Goal: Task Accomplishment & Management: Use online tool/utility

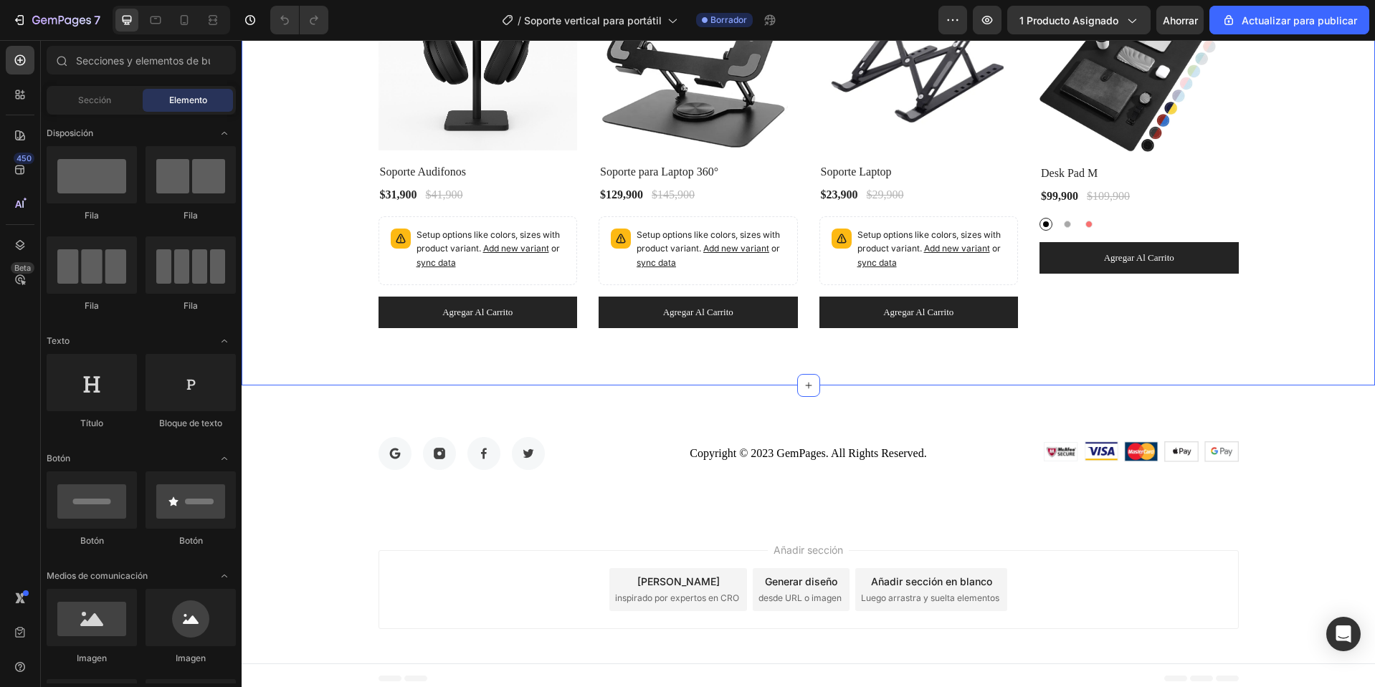
scroll to position [3960, 0]
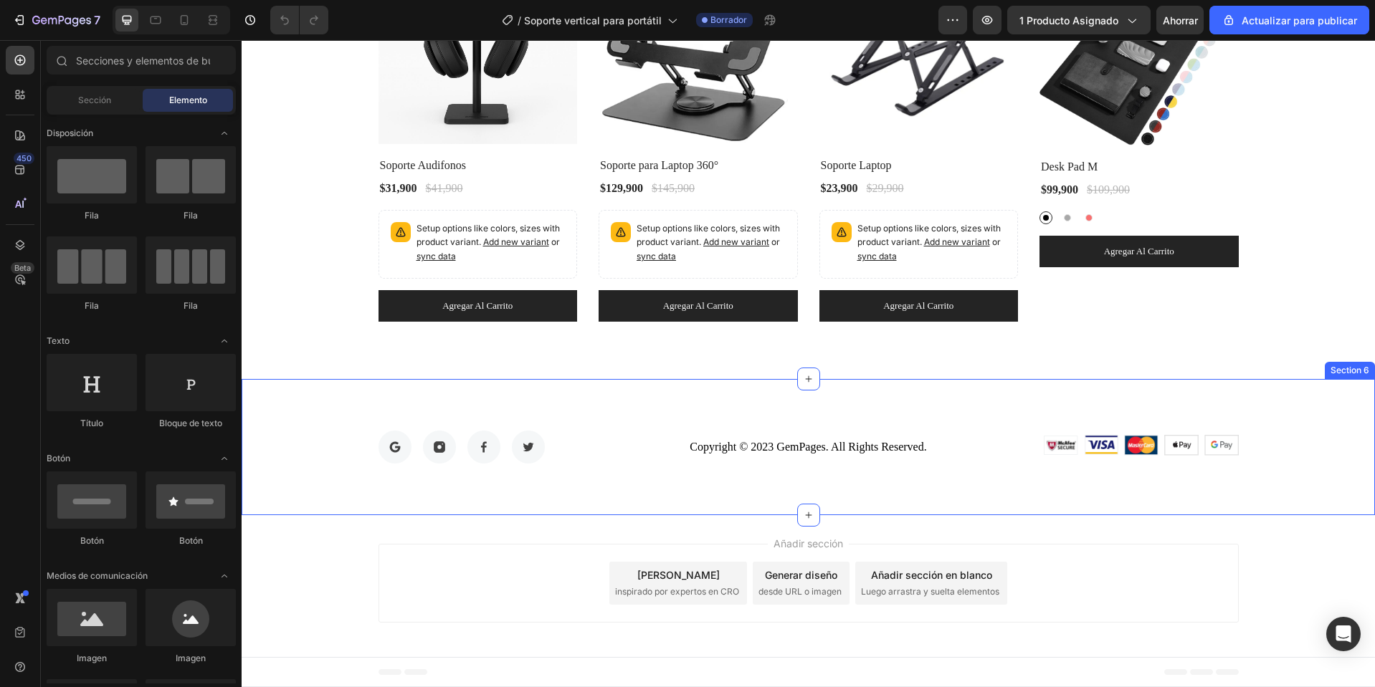
click at [1091, 409] on div "Image Image Image Image Row Copyright © 2023 GemPages. All Rights Reserved. Tex…" at bounding box center [808, 447] width 1133 height 136
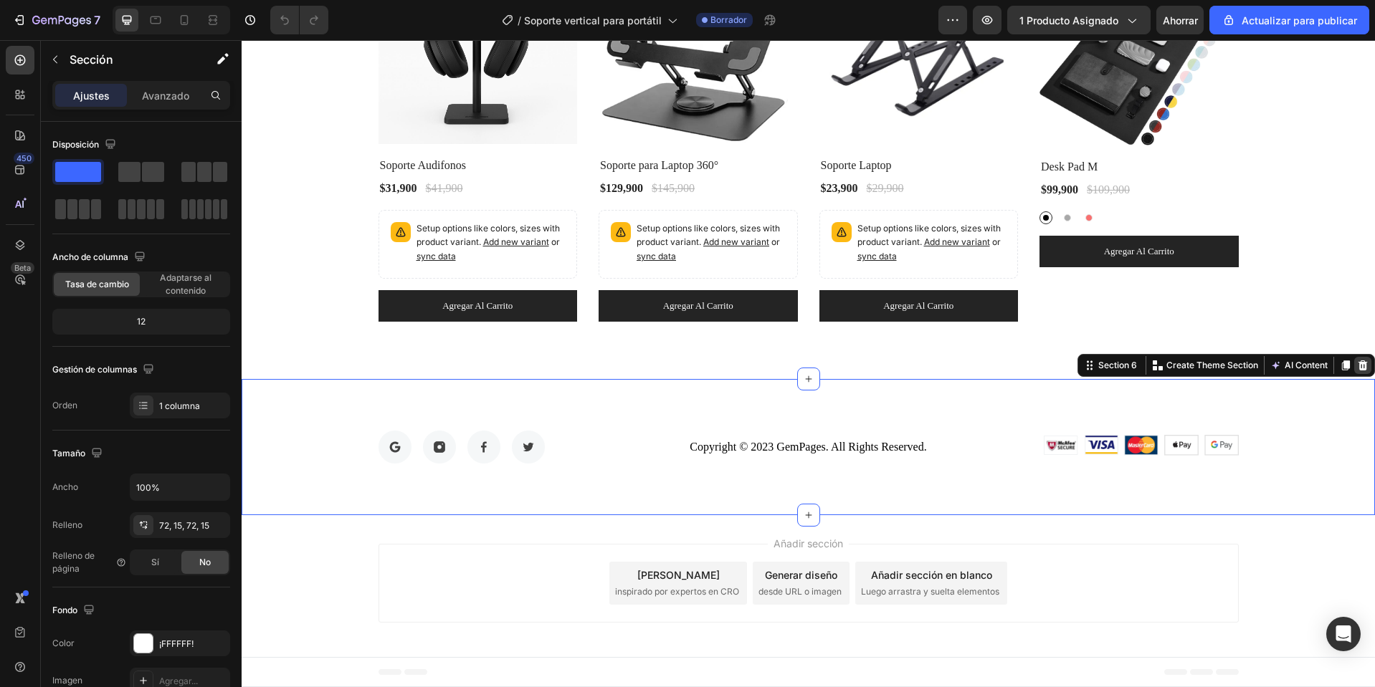
click at [1358, 362] on icon at bounding box center [1362, 365] width 9 height 10
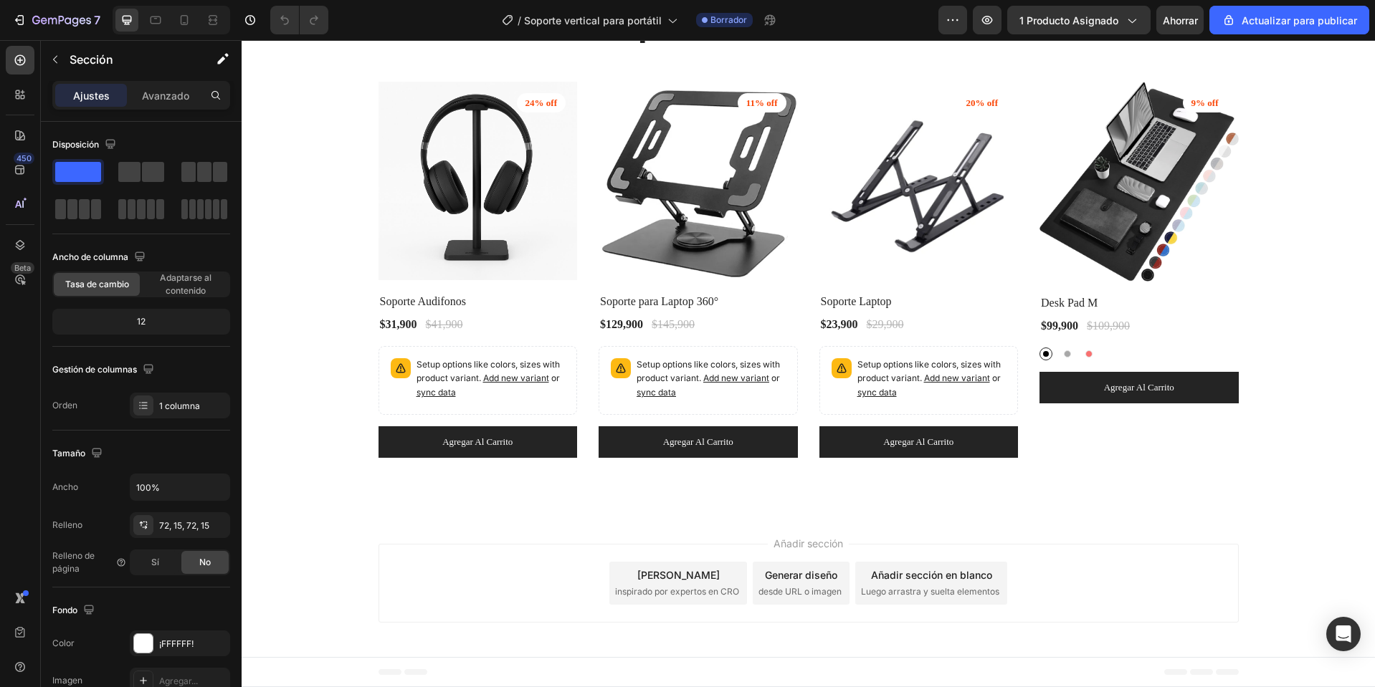
scroll to position [3823, 0]
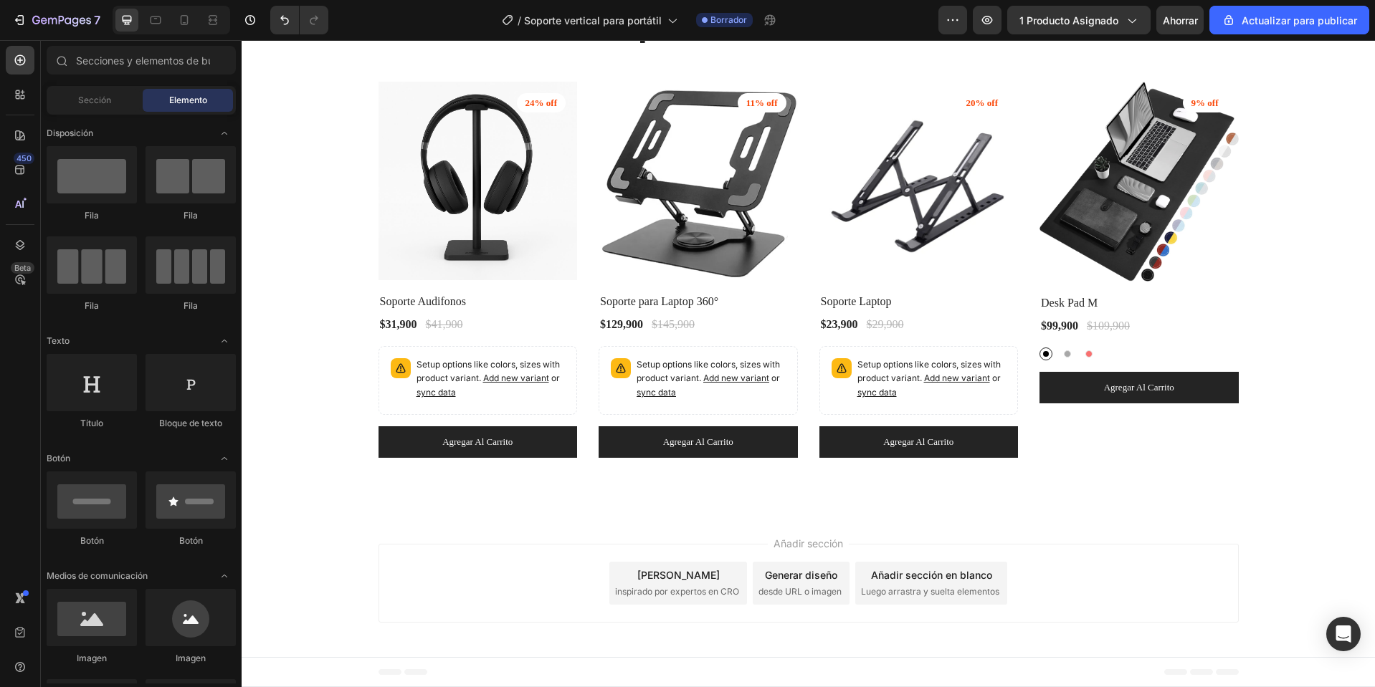
click at [269, 681] on div "Pie de página" at bounding box center [808, 672] width 1133 height 30
click at [289, 681] on div "Pie de página" at bounding box center [808, 672] width 1133 height 30
click at [280, 669] on font "Pie de página" at bounding box center [298, 672] width 58 height 10
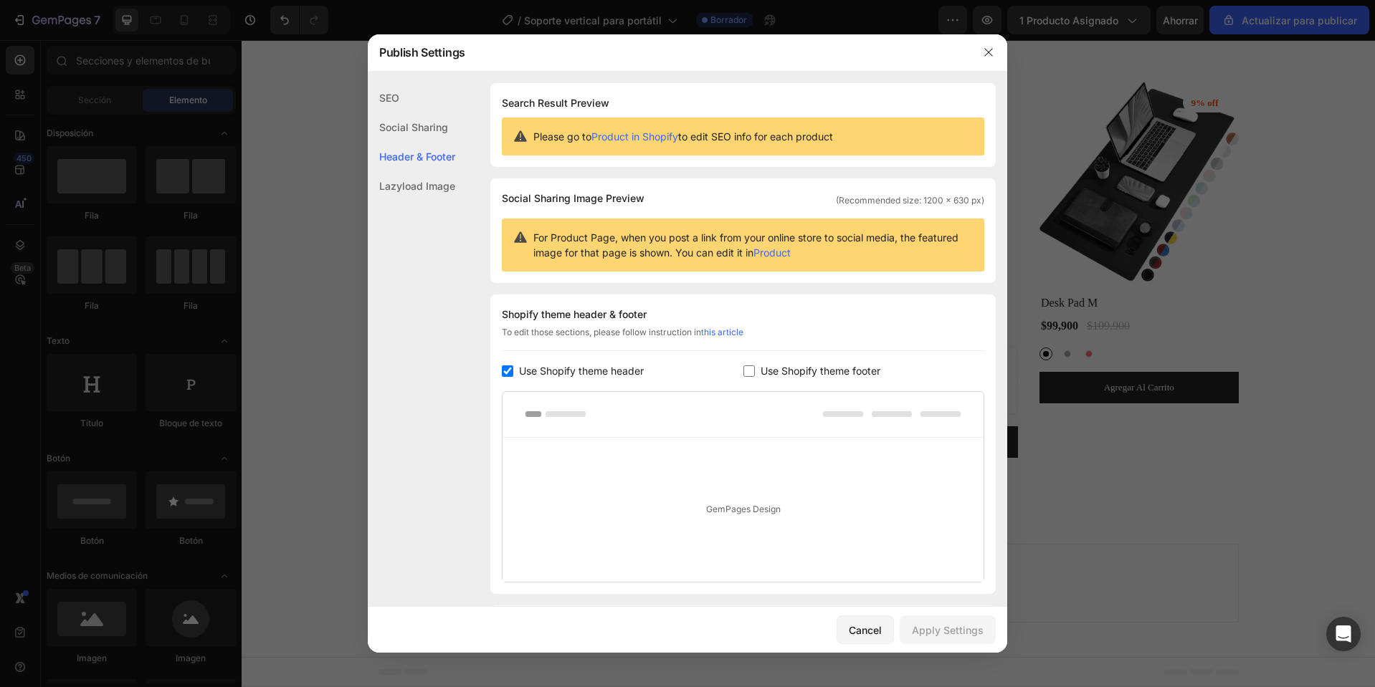
scroll to position [93, 0]
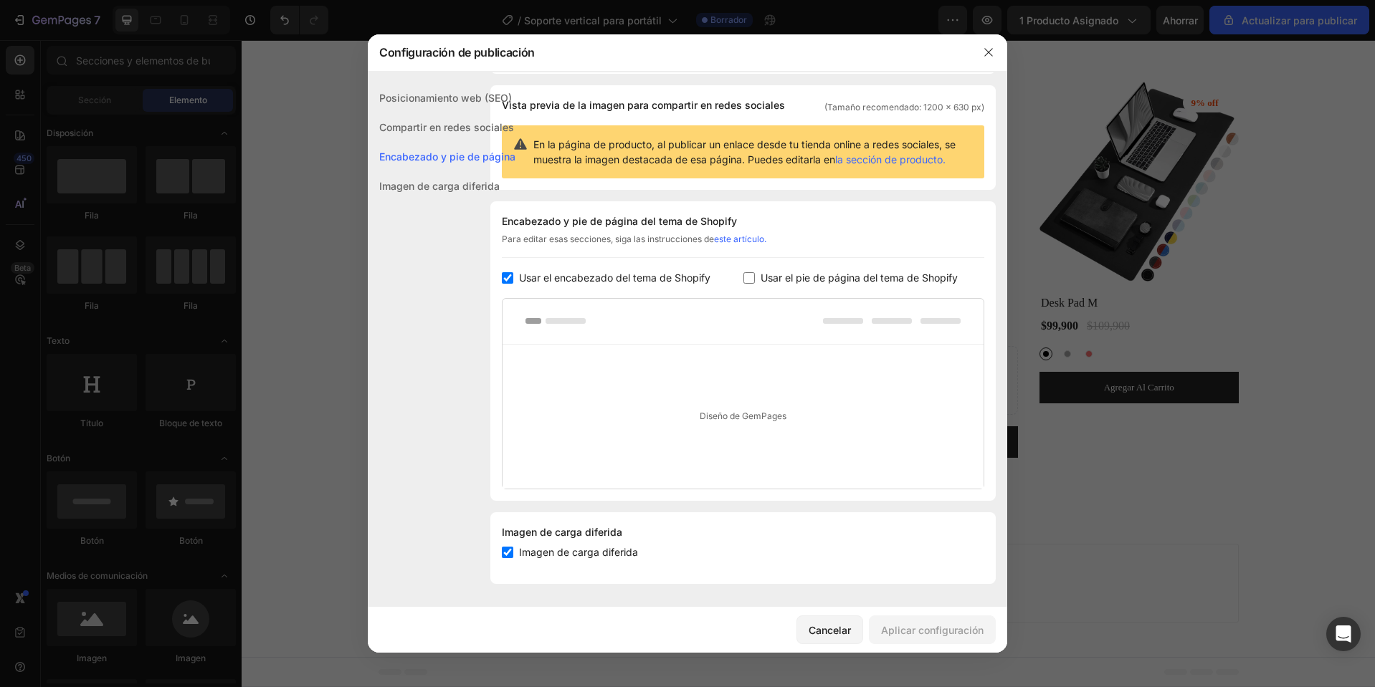
click at [806, 275] on font "Usar el pie de página del tema de Shopify" at bounding box center [858, 278] width 197 height 12
checkbox input "true"
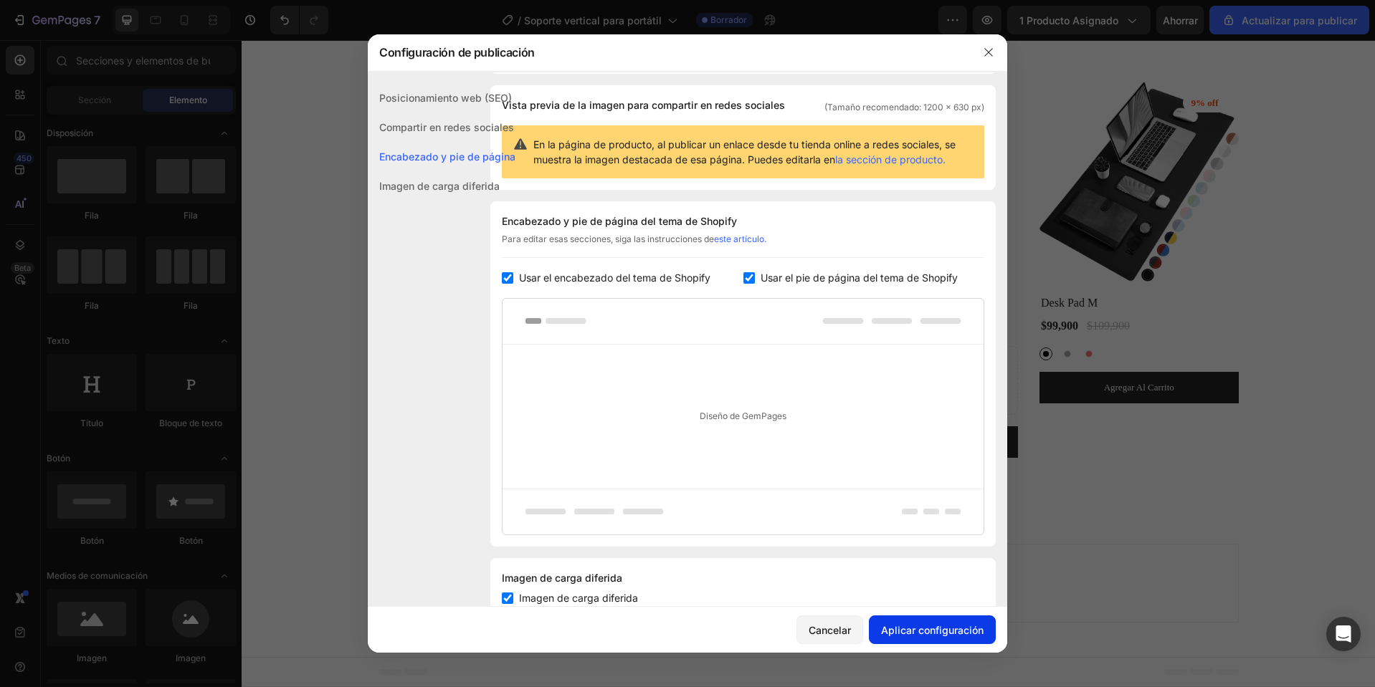
click at [922, 621] on button "Aplicar configuración" at bounding box center [932, 630] width 127 height 29
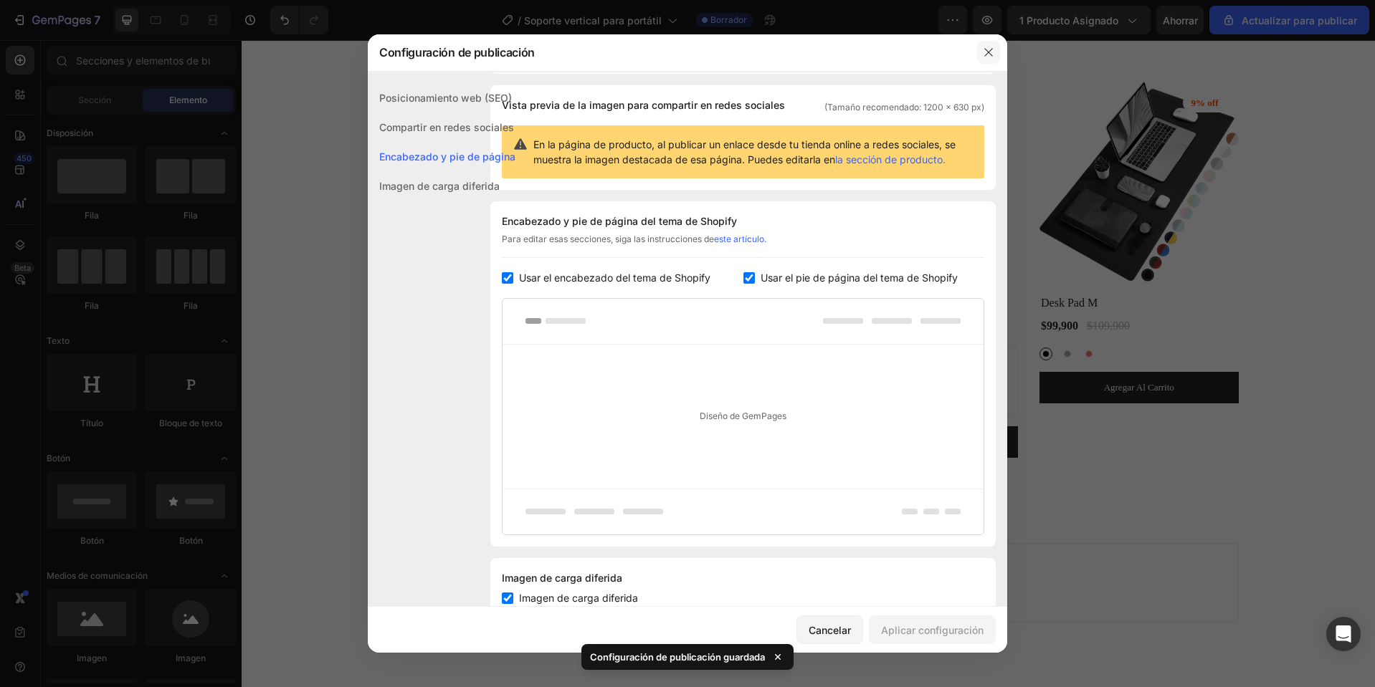
click at [990, 49] on icon "button" at bounding box center [988, 52] width 11 height 11
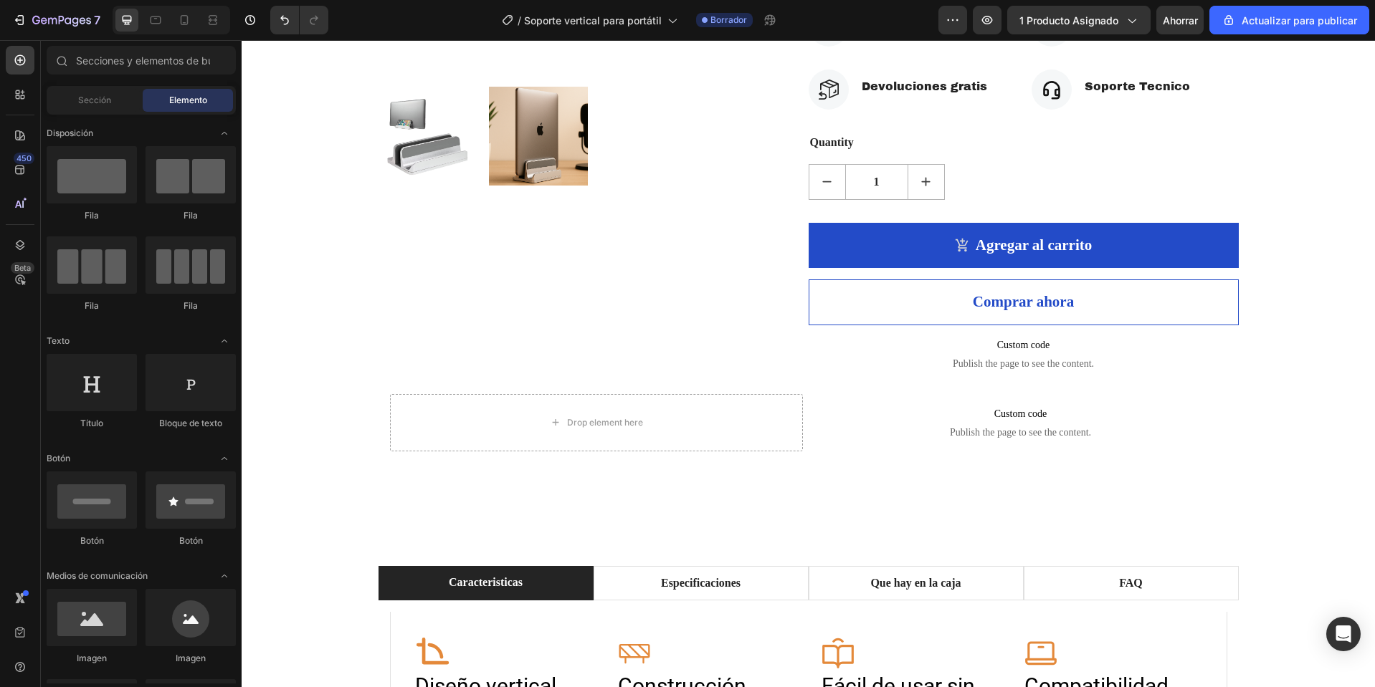
scroll to position [98, 0]
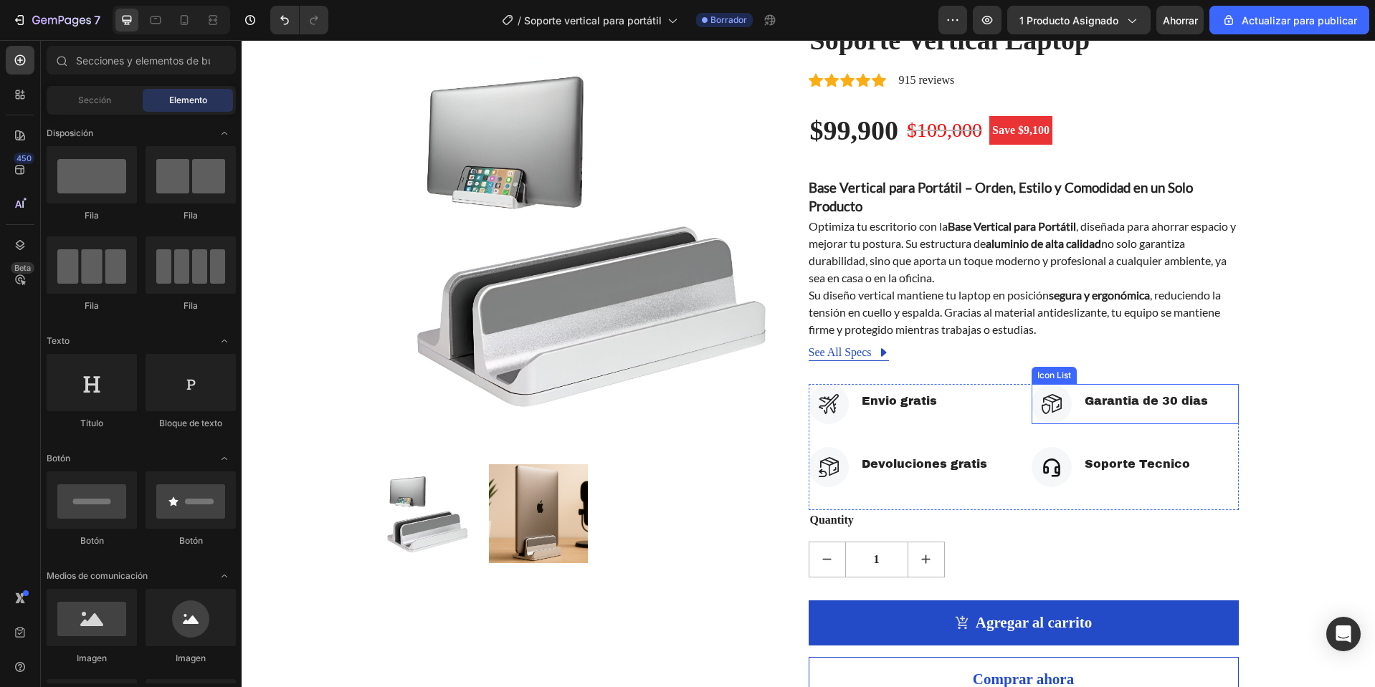
click at [1209, 422] on div "Icon Garantia de 30 dias Text block" at bounding box center [1134, 404] width 207 height 40
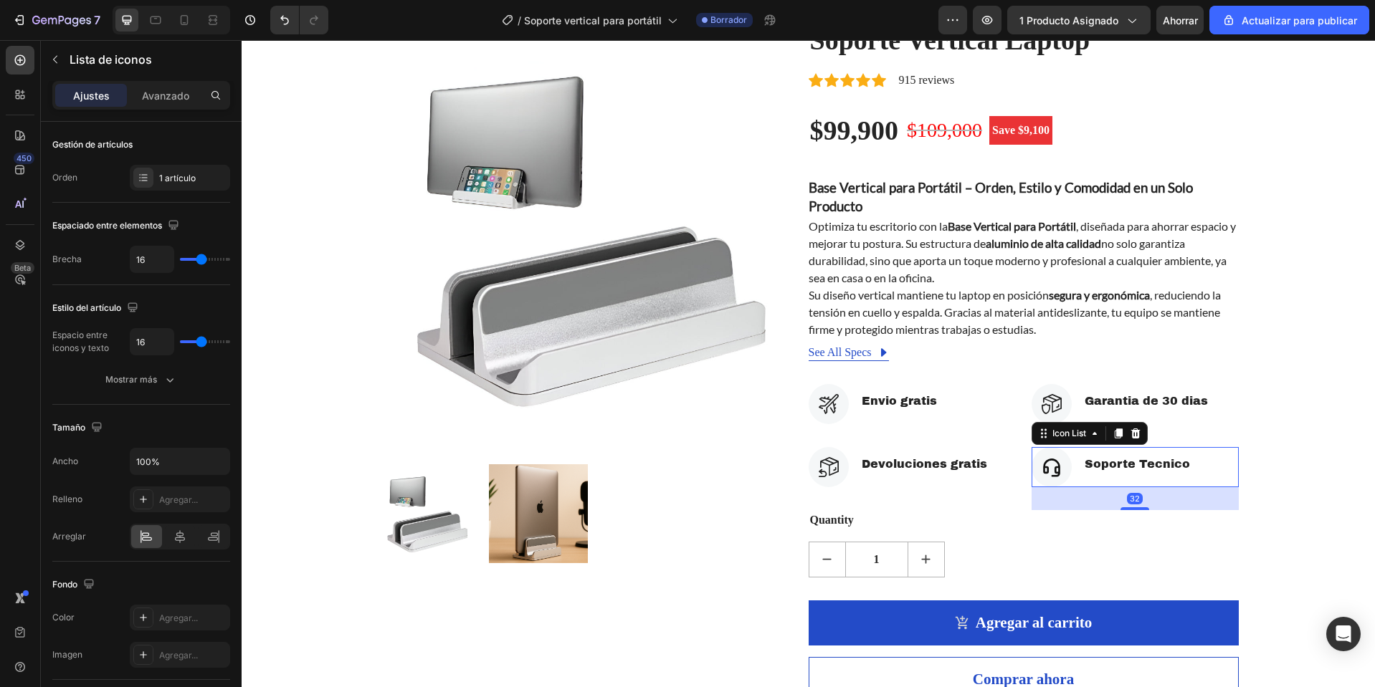
click at [1220, 452] on div "Icon Soporte Tecnico Text block" at bounding box center [1134, 467] width 207 height 40
click at [1218, 436] on div "Icon Garantia de 30 dias Text block Icon List Icon Soporte Tecnico Text block I…" at bounding box center [1134, 447] width 207 height 126
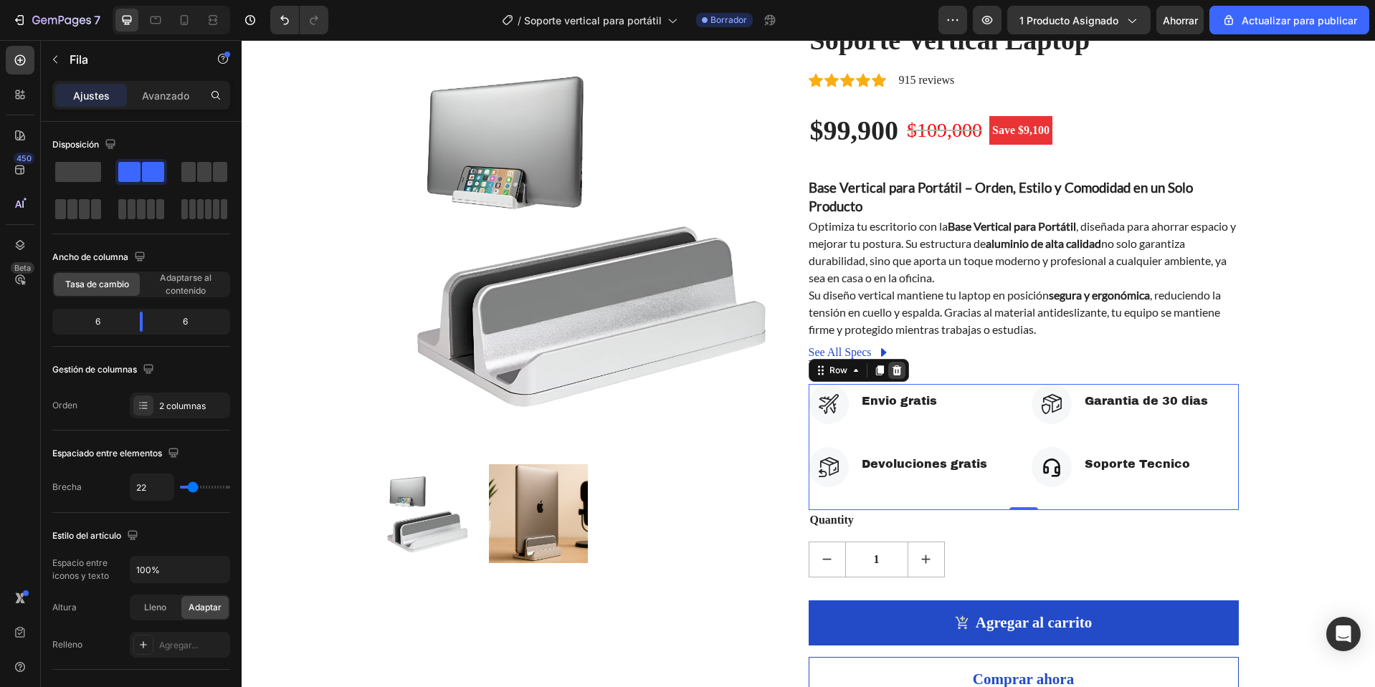
click at [892, 373] on icon at bounding box center [896, 371] width 9 height 10
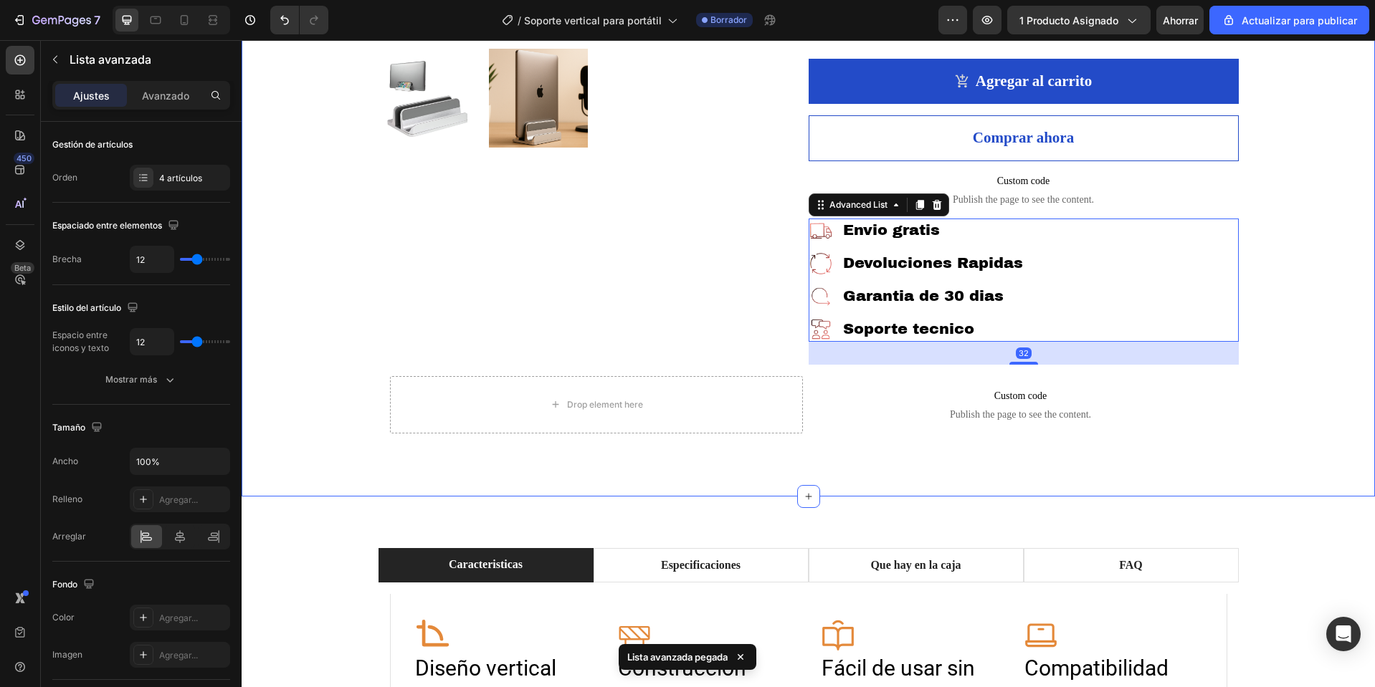
scroll to position [355, 0]
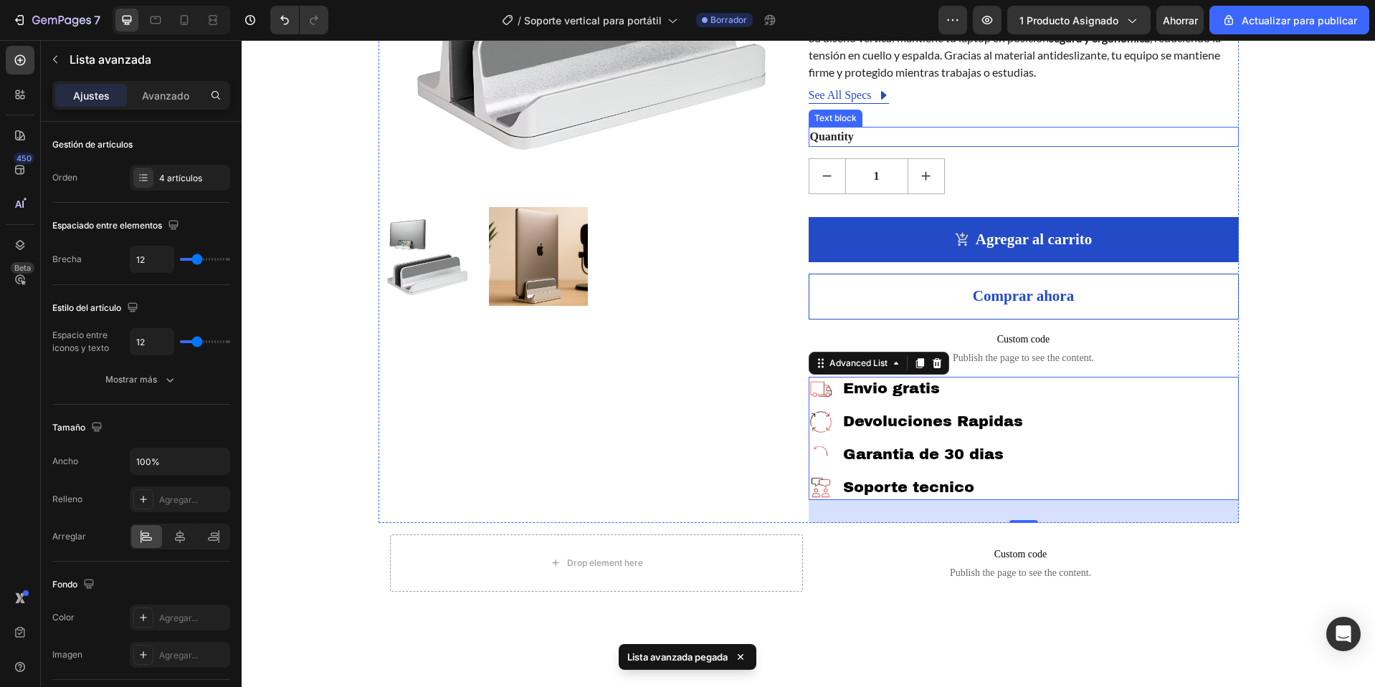
drag, startPoint x: 1170, startPoint y: 477, endPoint x: 1064, endPoint y: 131, distance: 361.4
click at [1064, 131] on div "Soporte Vertical Laptop (P) Title Icon Icon Icon Icon Icon Icon List Hoz 915 re…" at bounding box center [1023, 145] width 430 height 758
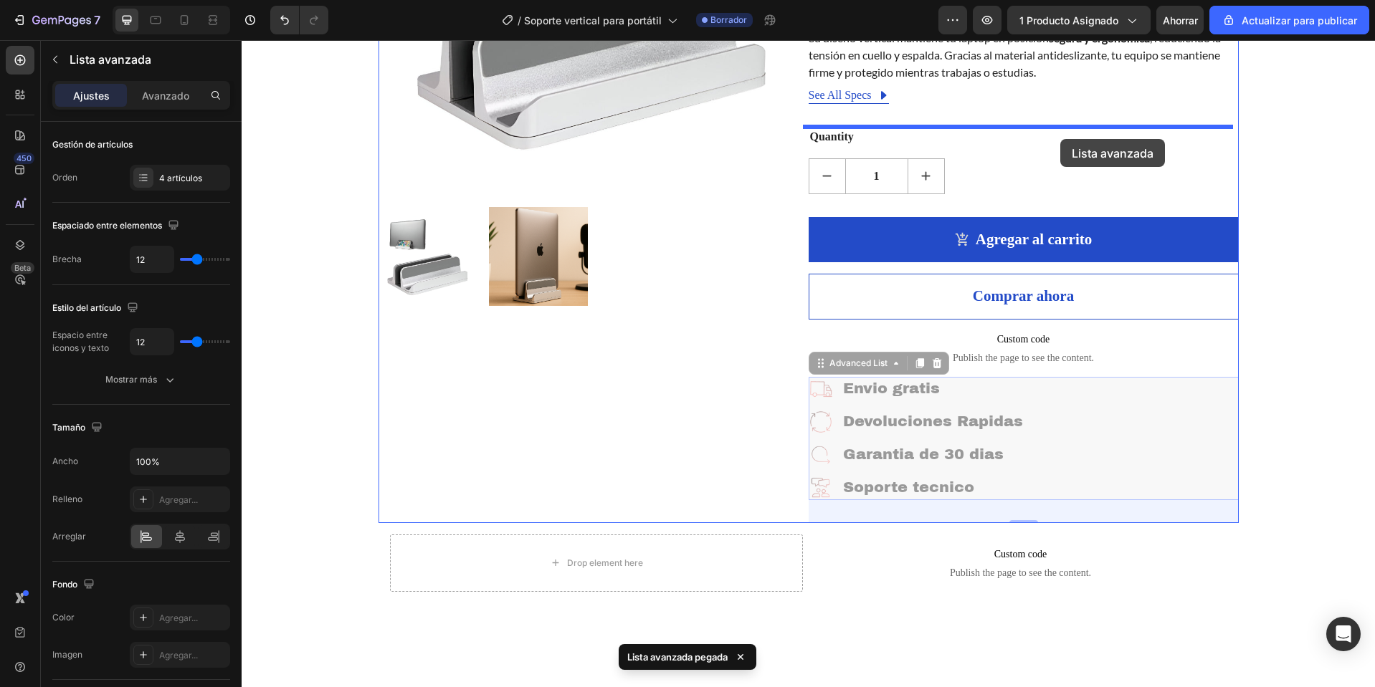
drag, startPoint x: 1157, startPoint y: 416, endPoint x: 1056, endPoint y: 136, distance: 297.2
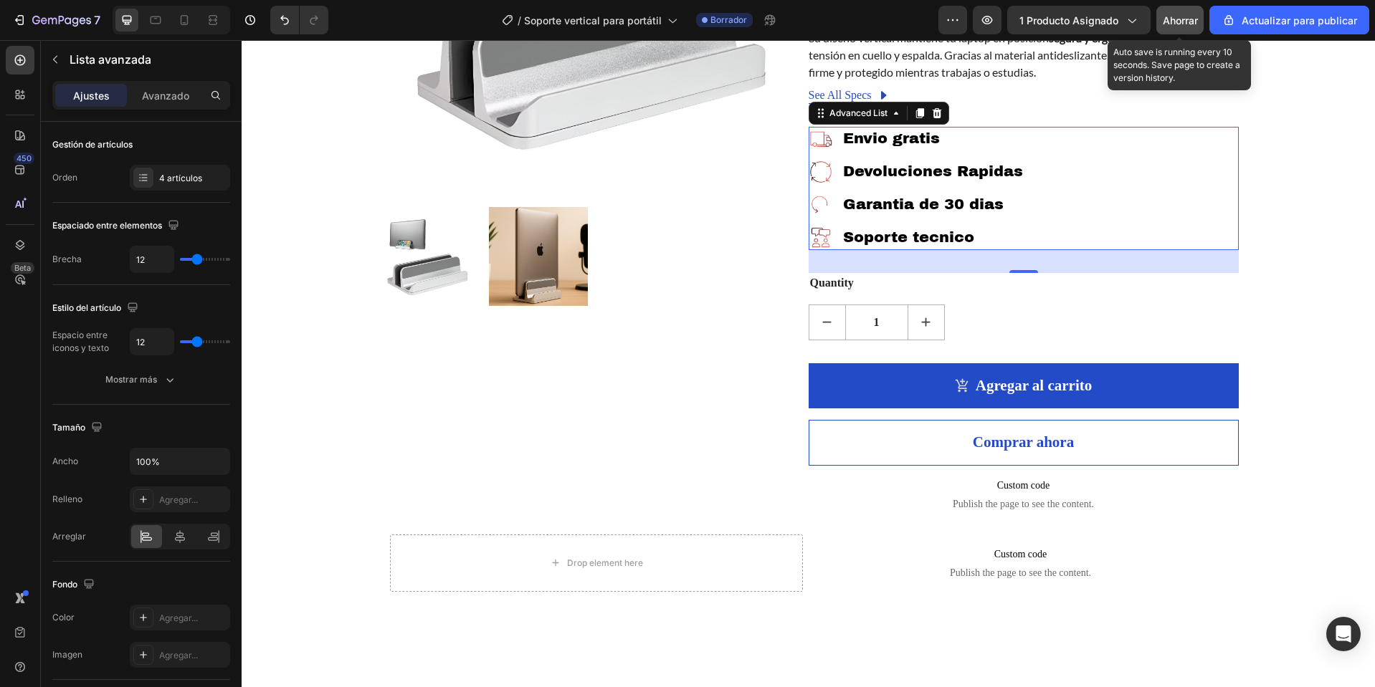
click at [1182, 25] on font "Ahorrar" at bounding box center [1179, 20] width 35 height 12
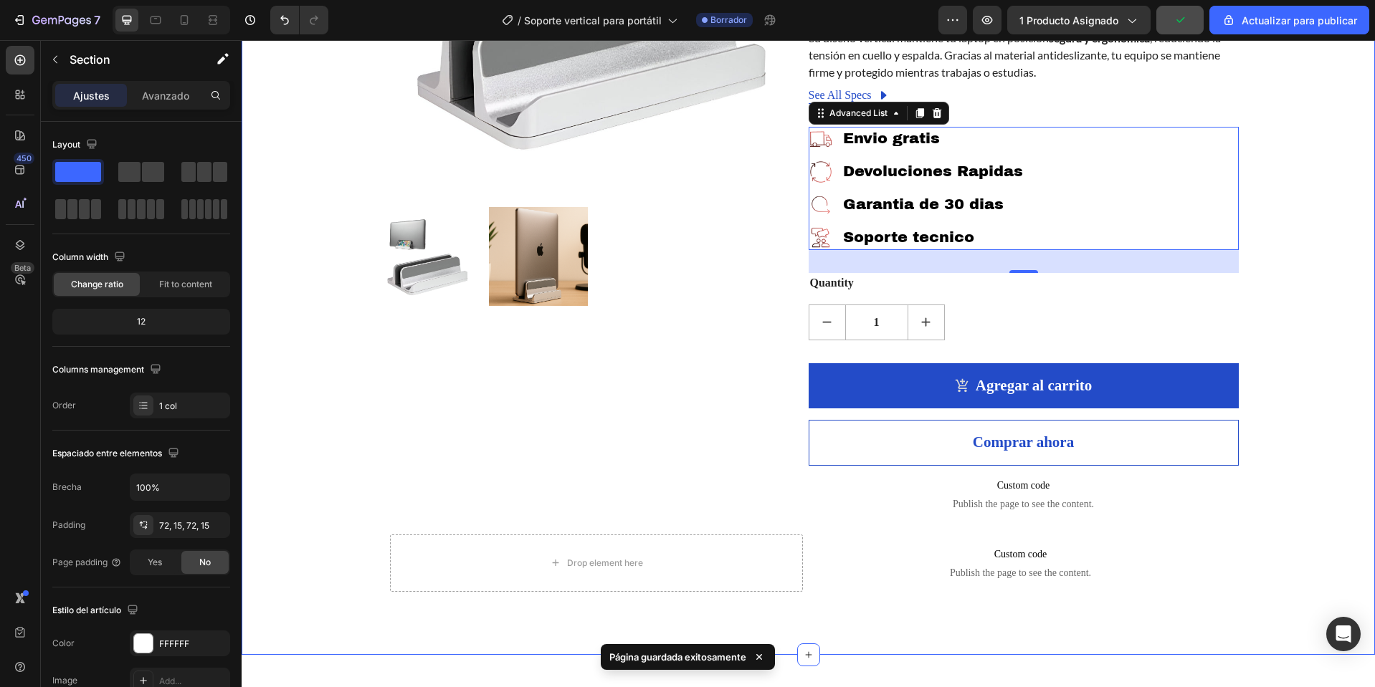
click at [1305, 188] on div "Product Images Soporte Vertical Laptop (P) Title Icon Icon Icon Icon Icon Icon …" at bounding box center [808, 185] width 1112 height 838
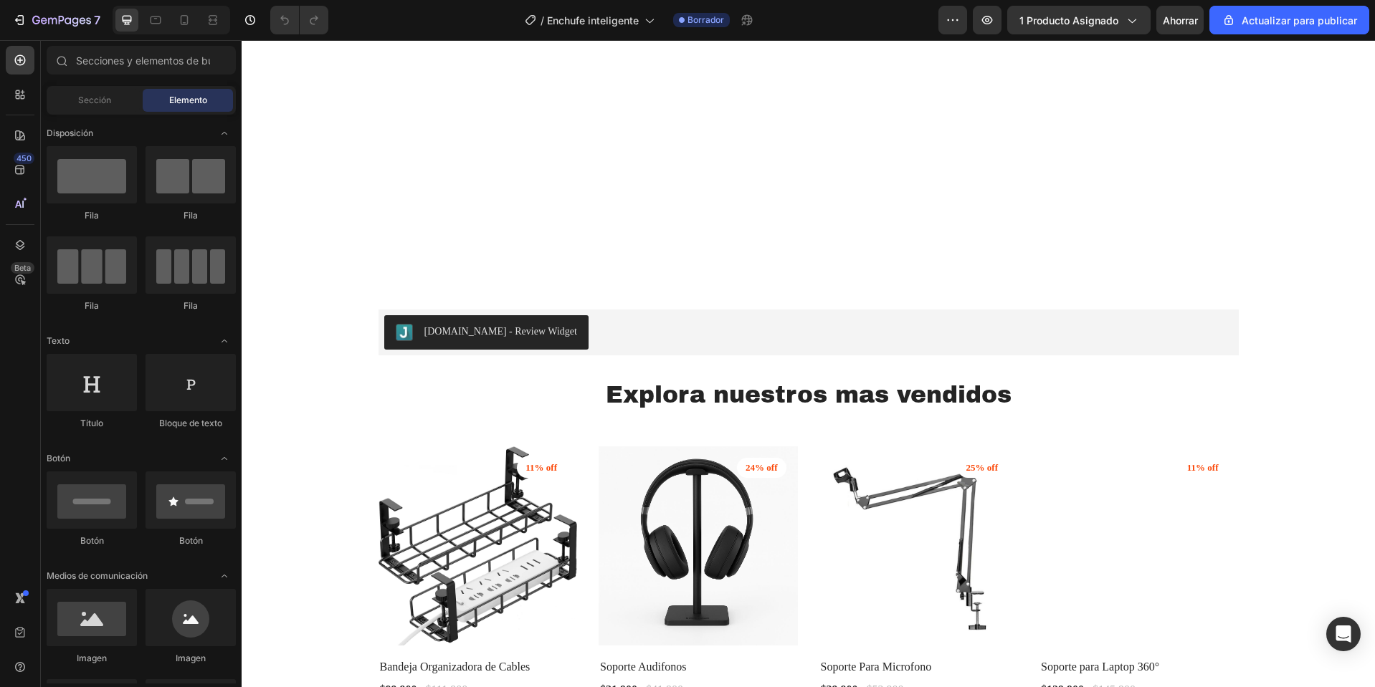
scroll to position [3659, 0]
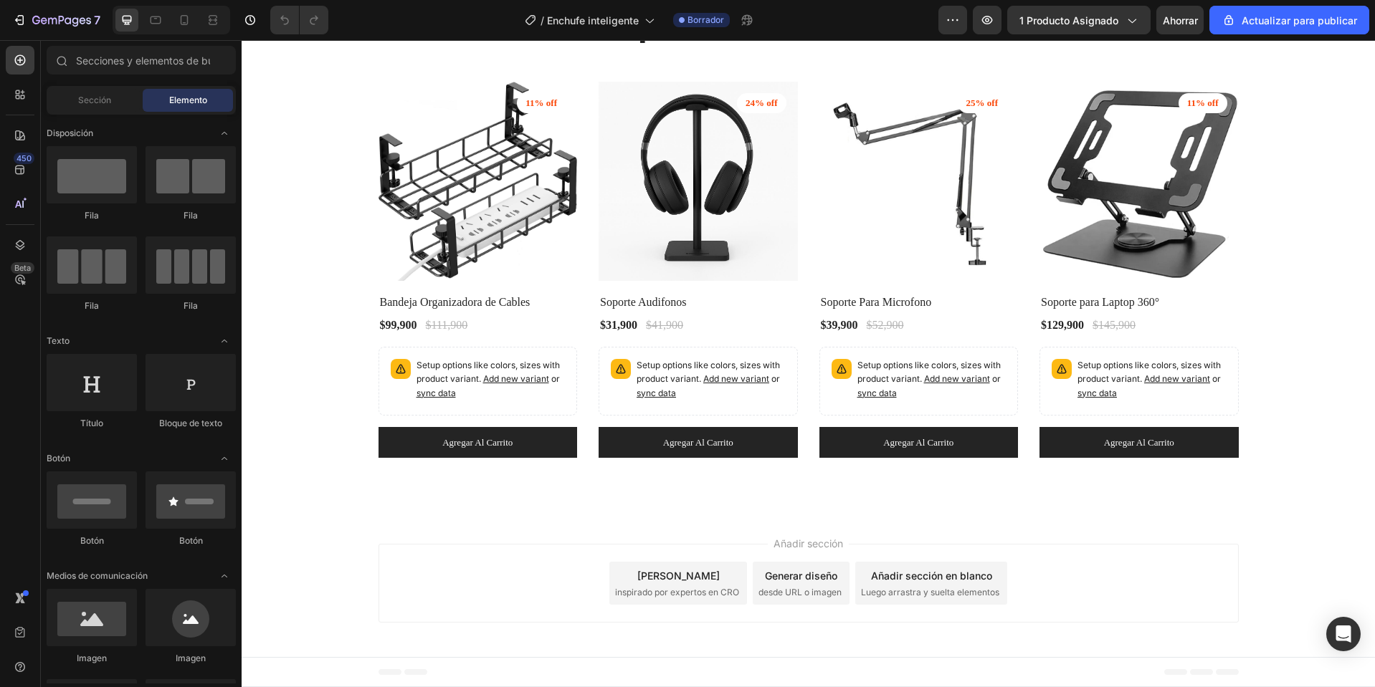
click at [278, 669] on font "Pie de página" at bounding box center [298, 672] width 58 height 10
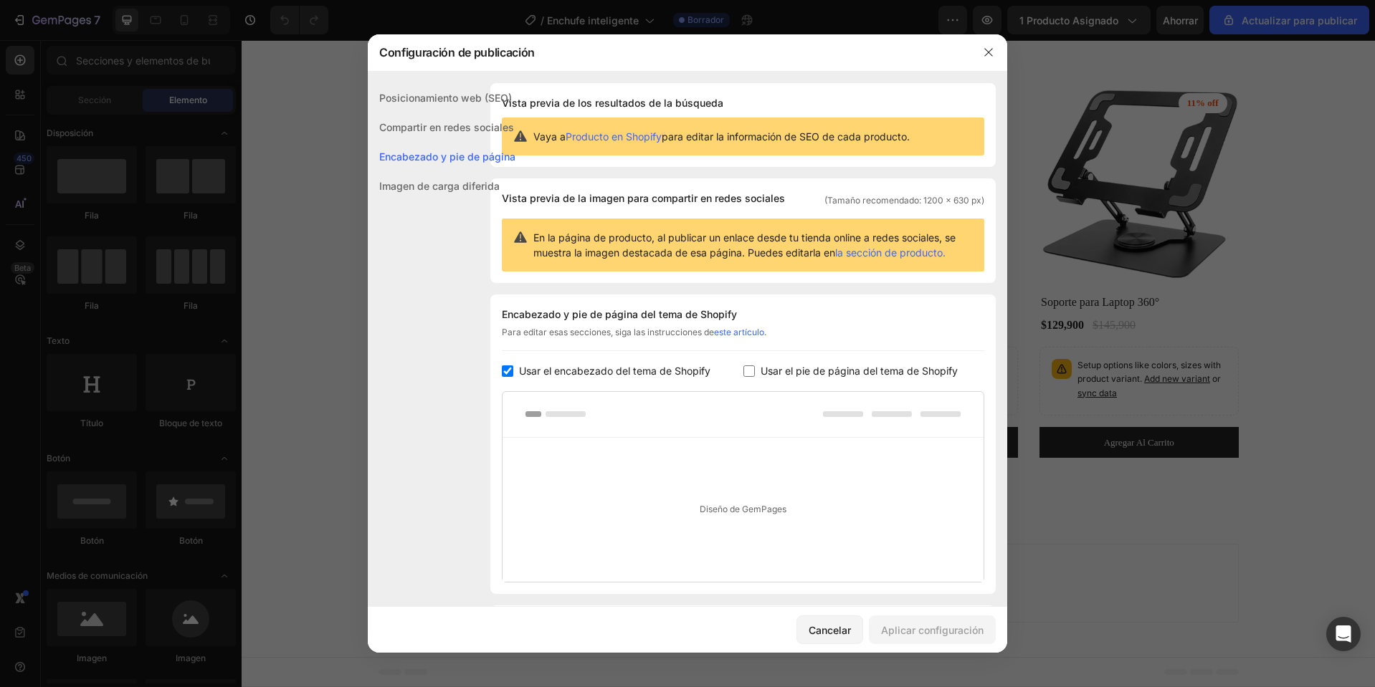
scroll to position [93, 0]
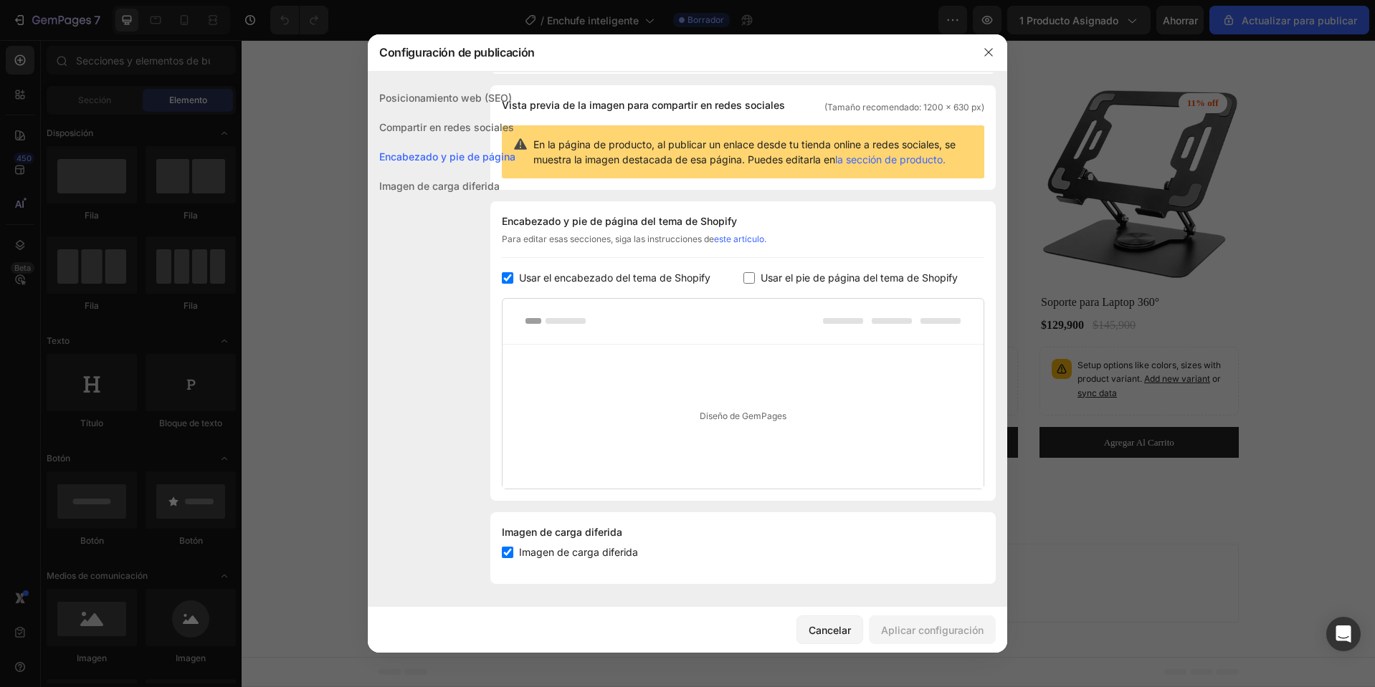
click at [860, 279] on font "Usar el pie de página del tema de Shopify" at bounding box center [858, 278] width 197 height 12
checkbox input "true"
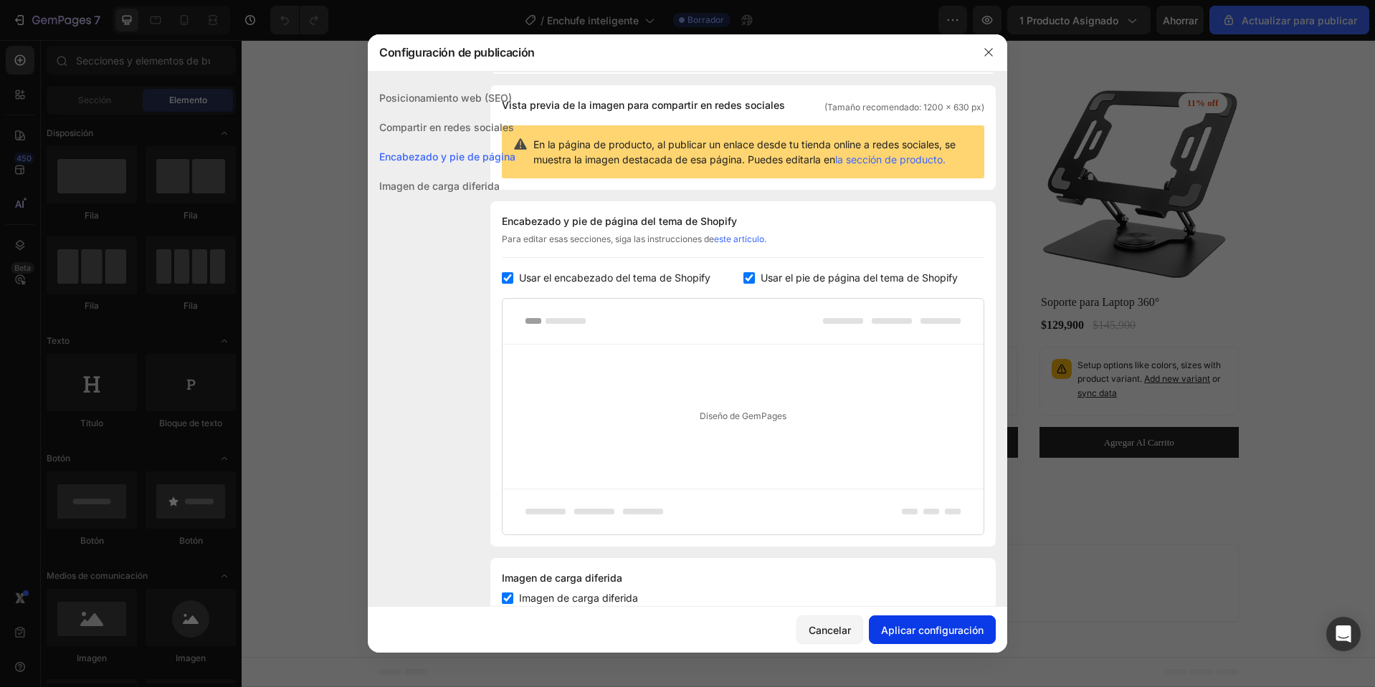
click at [956, 624] on font "Aplicar configuración" at bounding box center [932, 630] width 102 height 12
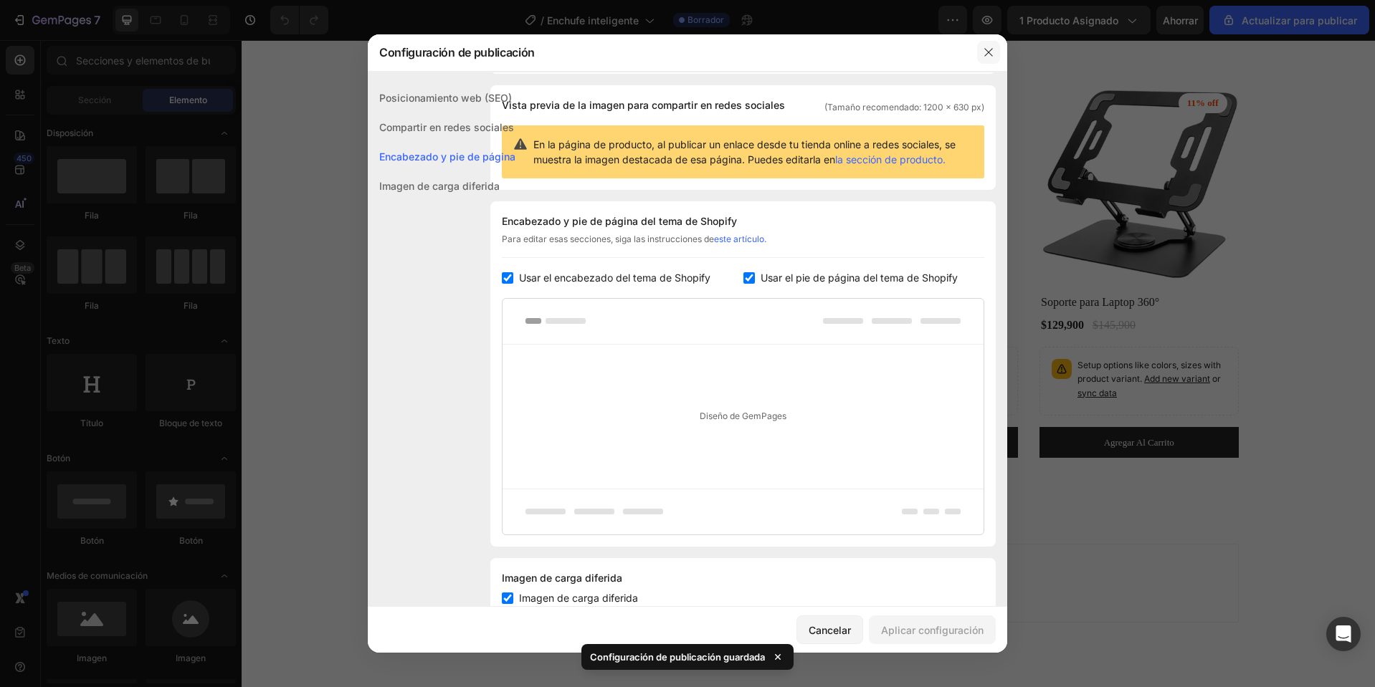
click at [988, 53] on icon "button" at bounding box center [988, 53] width 8 height 8
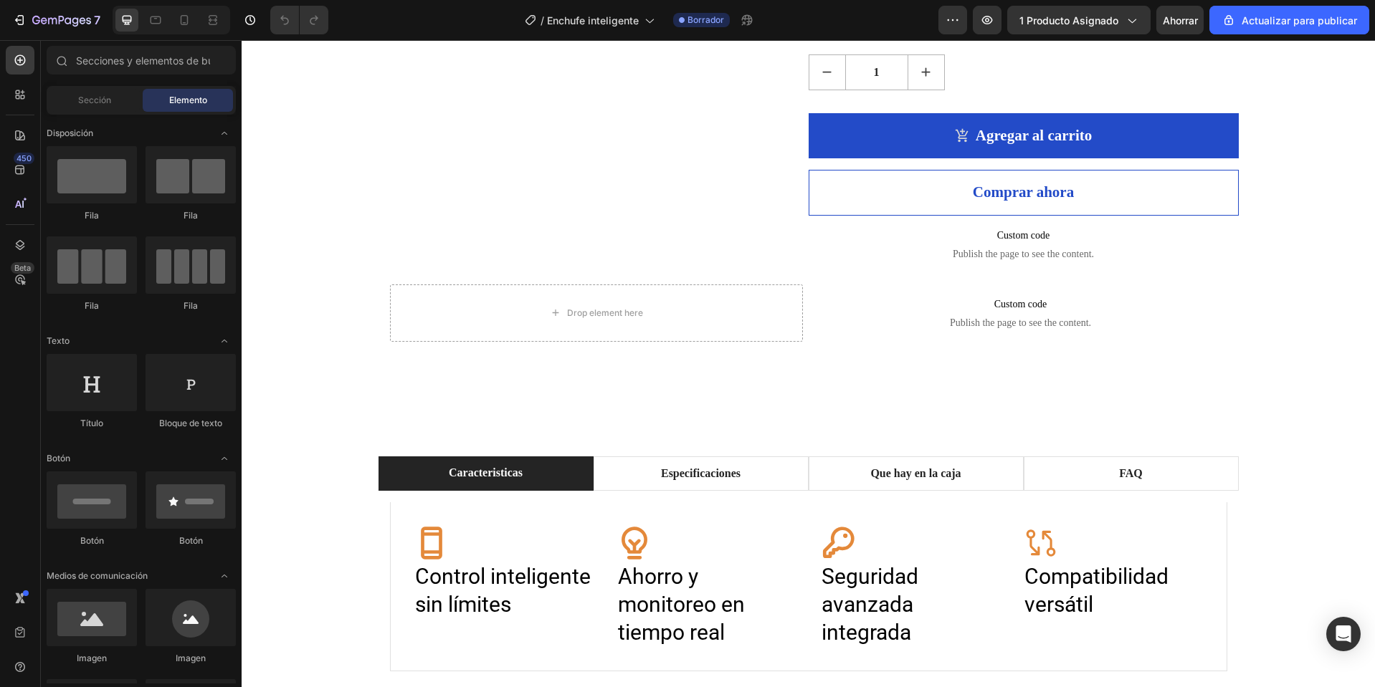
scroll to position [401, 0]
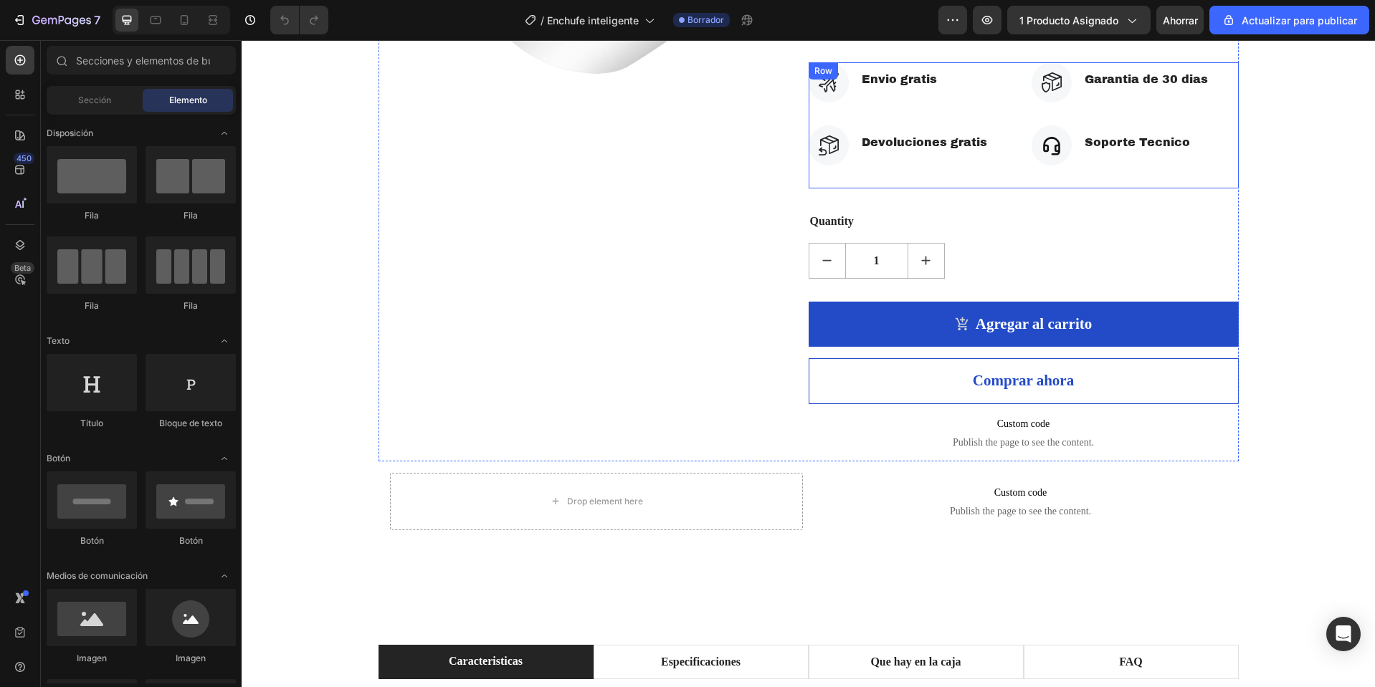
click at [1216, 128] on div "Icon Garantia de 30 dias Text block Icon List Icon Soporte Tecnico Text block I…" at bounding box center [1134, 125] width 207 height 126
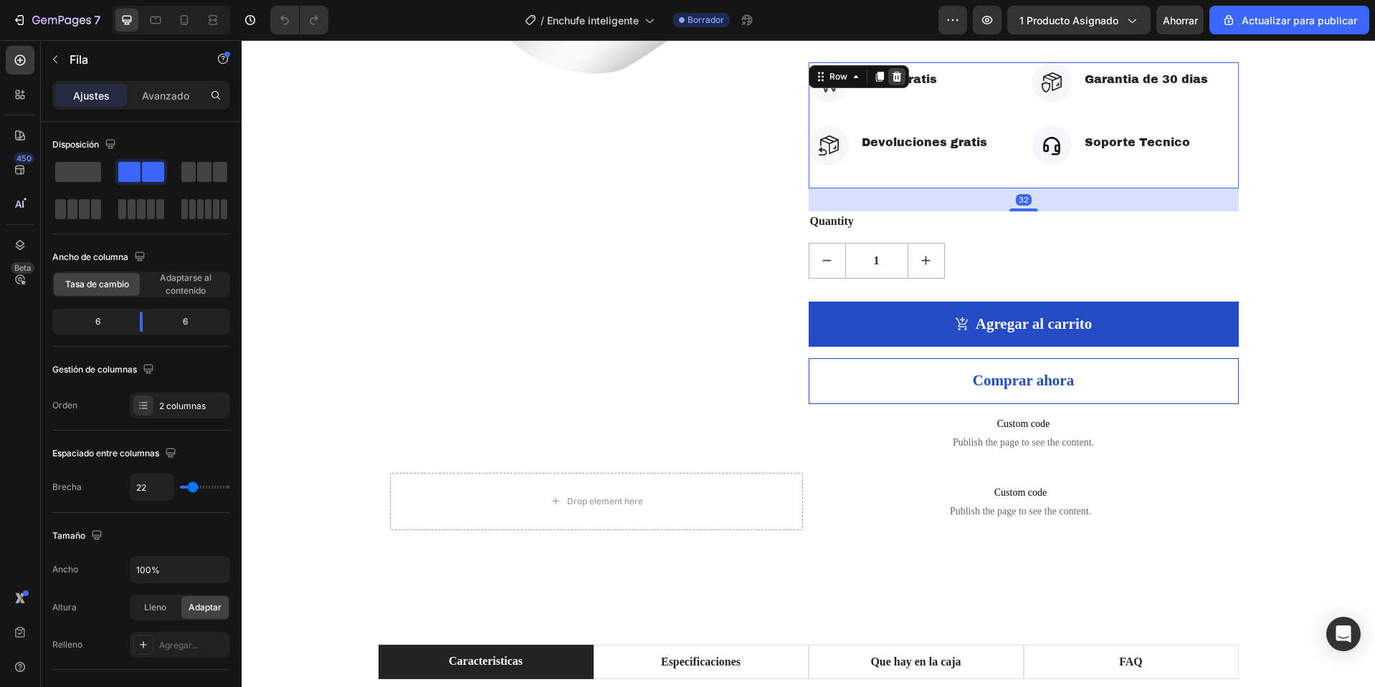
click at [892, 81] on icon at bounding box center [896, 76] width 9 height 10
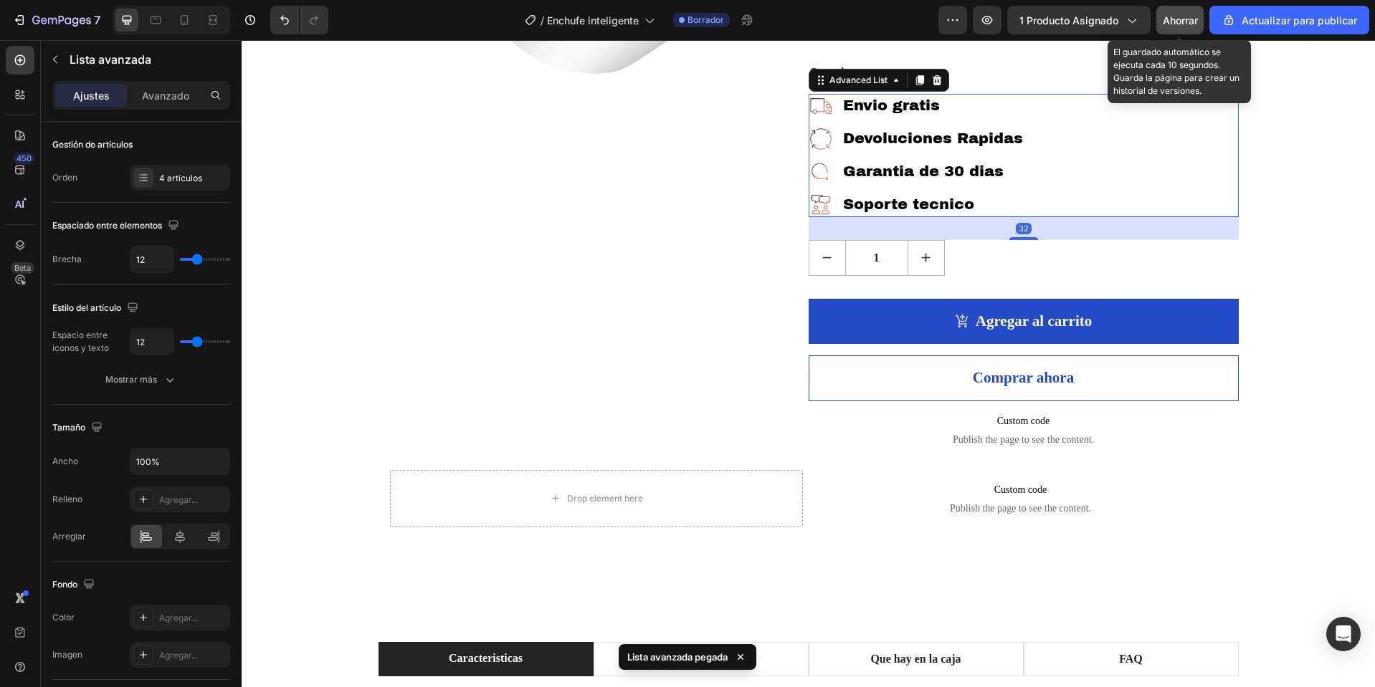
click at [1179, 7] on button "Ahorrar" at bounding box center [1179, 20] width 47 height 29
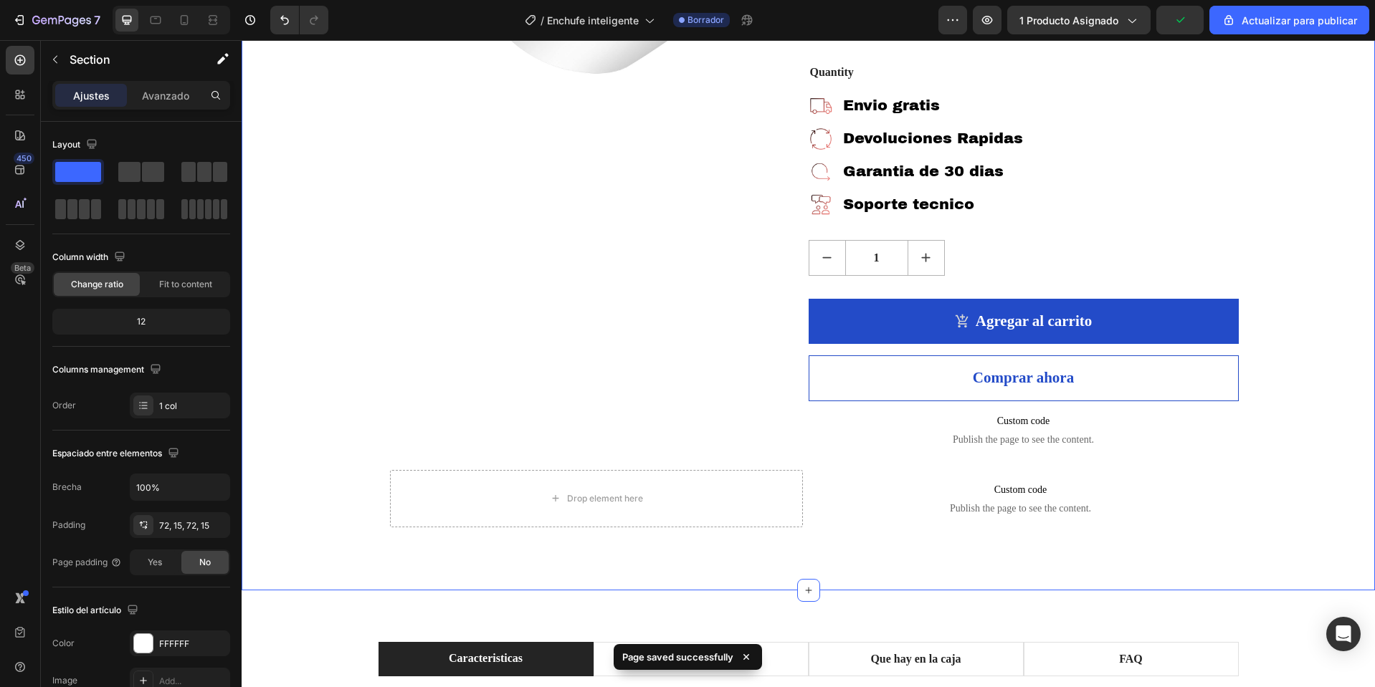
click at [1351, 209] on div "Product Images Enchufe Inteligente WIFI (P) Title Icon Icon Icon Icon Icon Icon…" at bounding box center [808, 129] width 1112 height 819
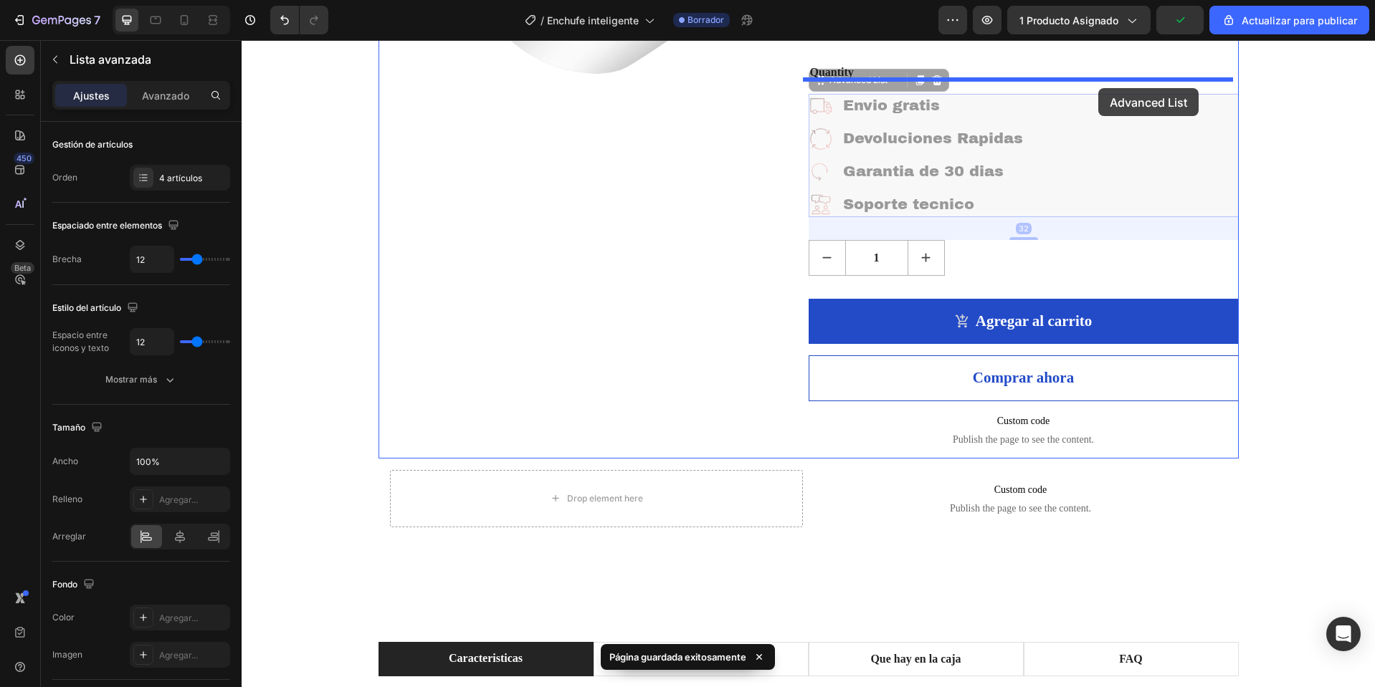
drag, startPoint x: 1097, startPoint y: 193, endPoint x: 1098, endPoint y: 88, distance: 104.6
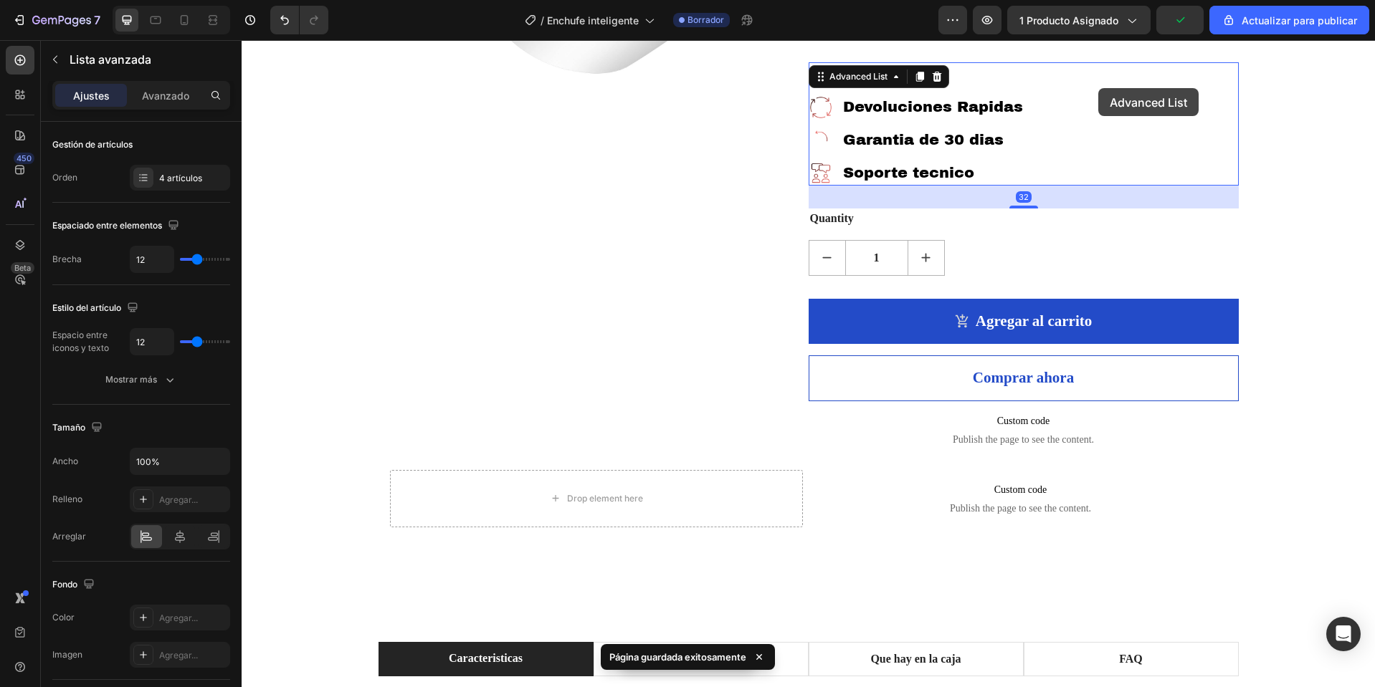
scroll to position [398, 0]
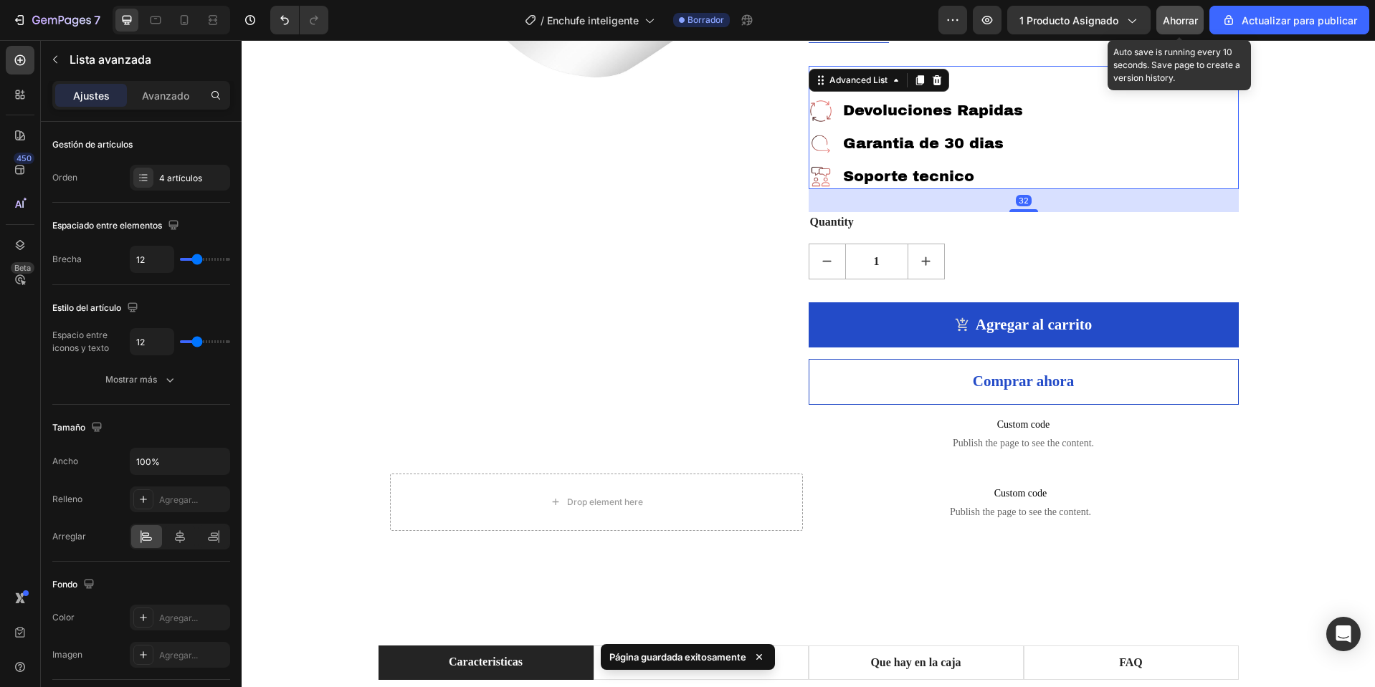
click at [1171, 9] on button "Ahorrar" at bounding box center [1179, 20] width 47 height 29
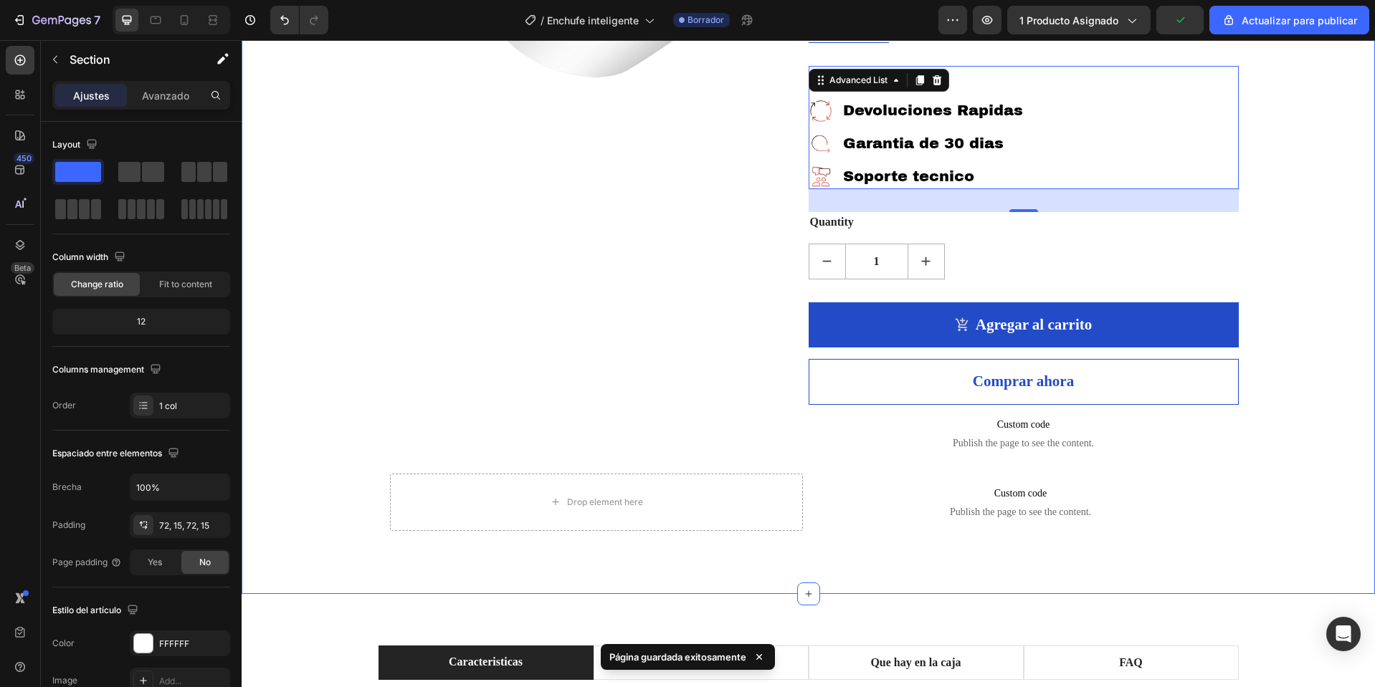
click at [1309, 138] on div "Product Images Enchufe Inteligente WIFI (P) Title Icon Icon Icon Icon Icon Icon…" at bounding box center [808, 132] width 1112 height 819
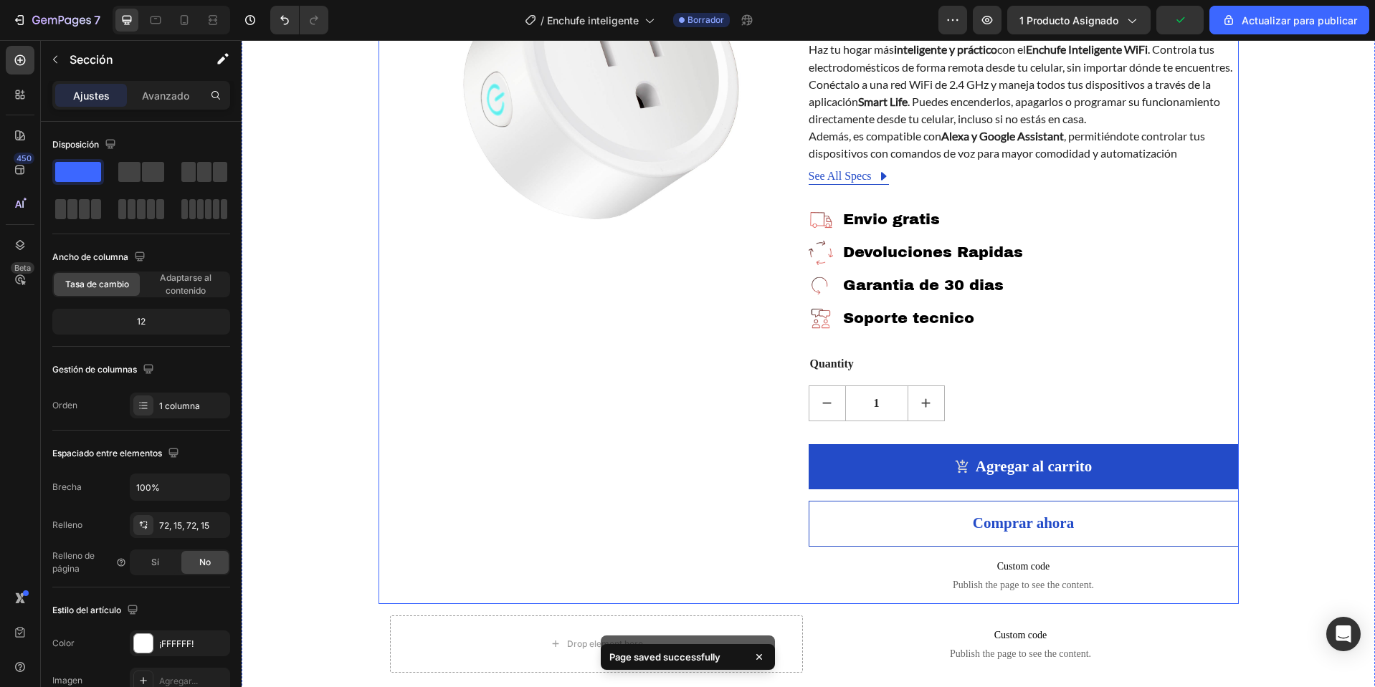
scroll to position [254, 0]
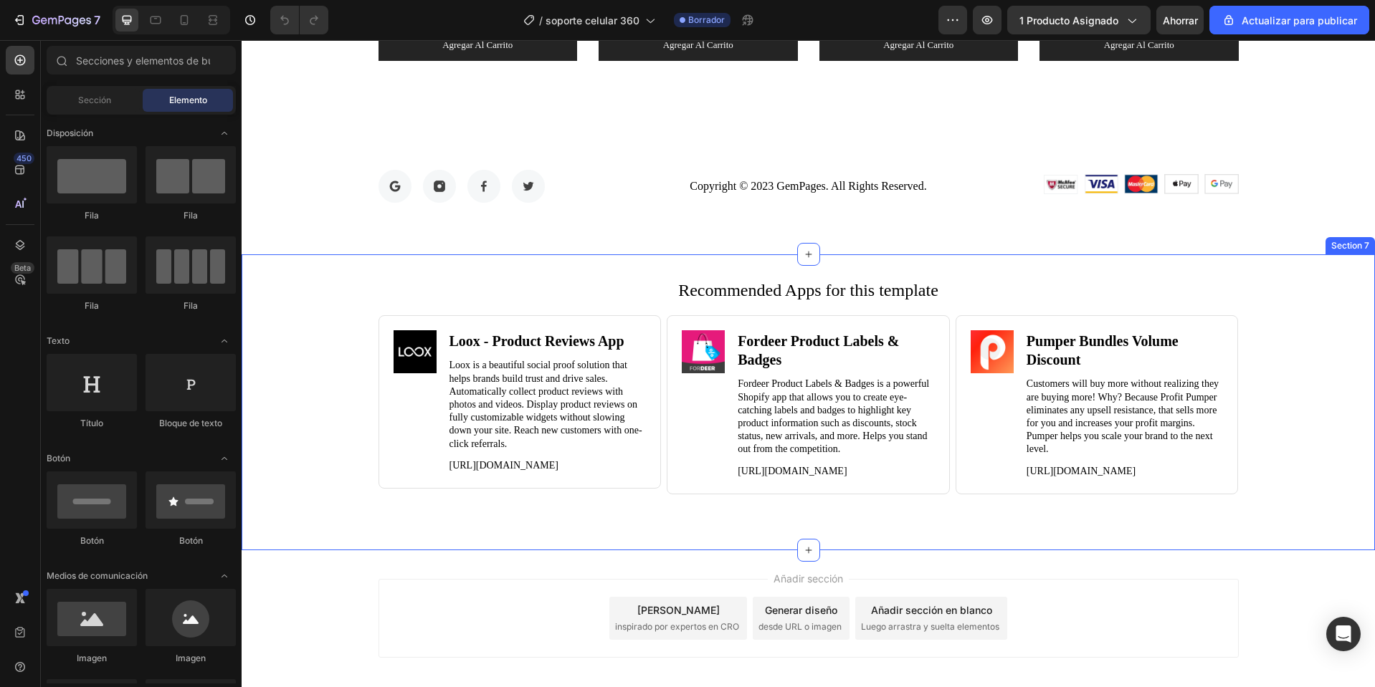
scroll to position [4495, 0]
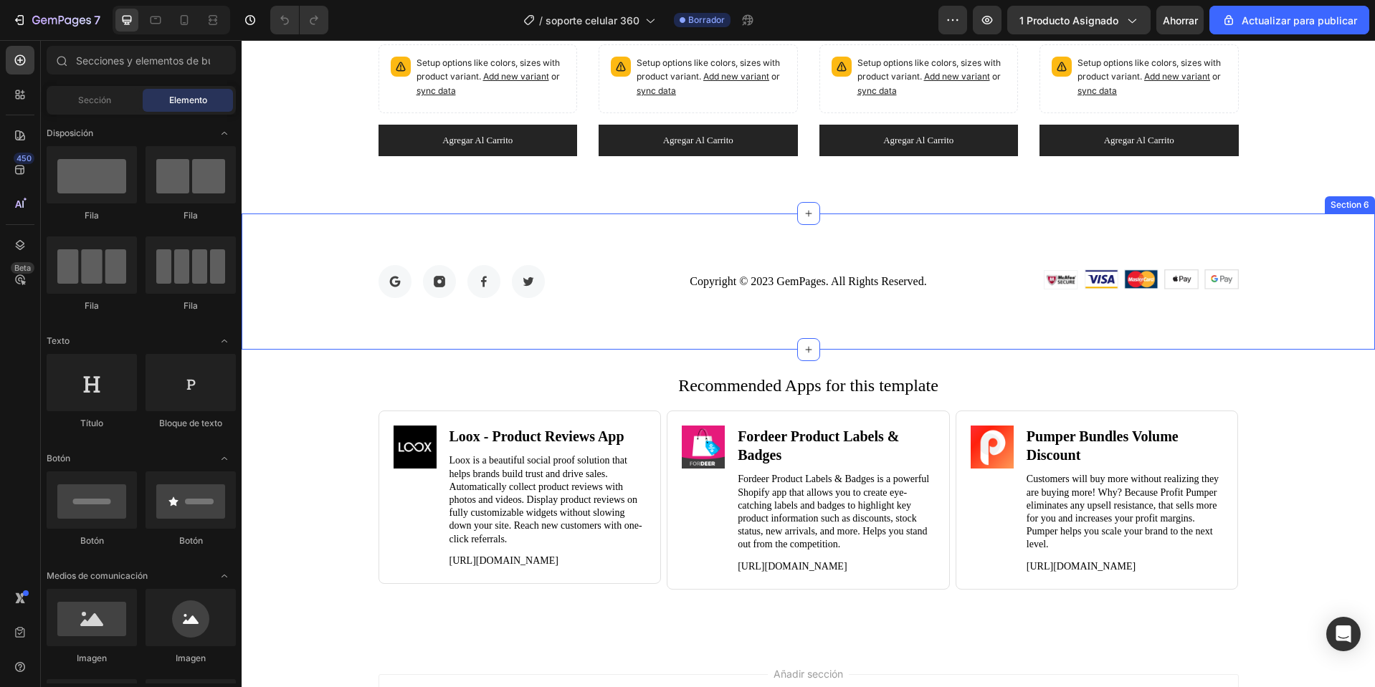
click at [1298, 221] on div "Image Image Image Image Row Copyright © 2023 GemPages. All Rights Reserved. Tex…" at bounding box center [808, 282] width 1133 height 136
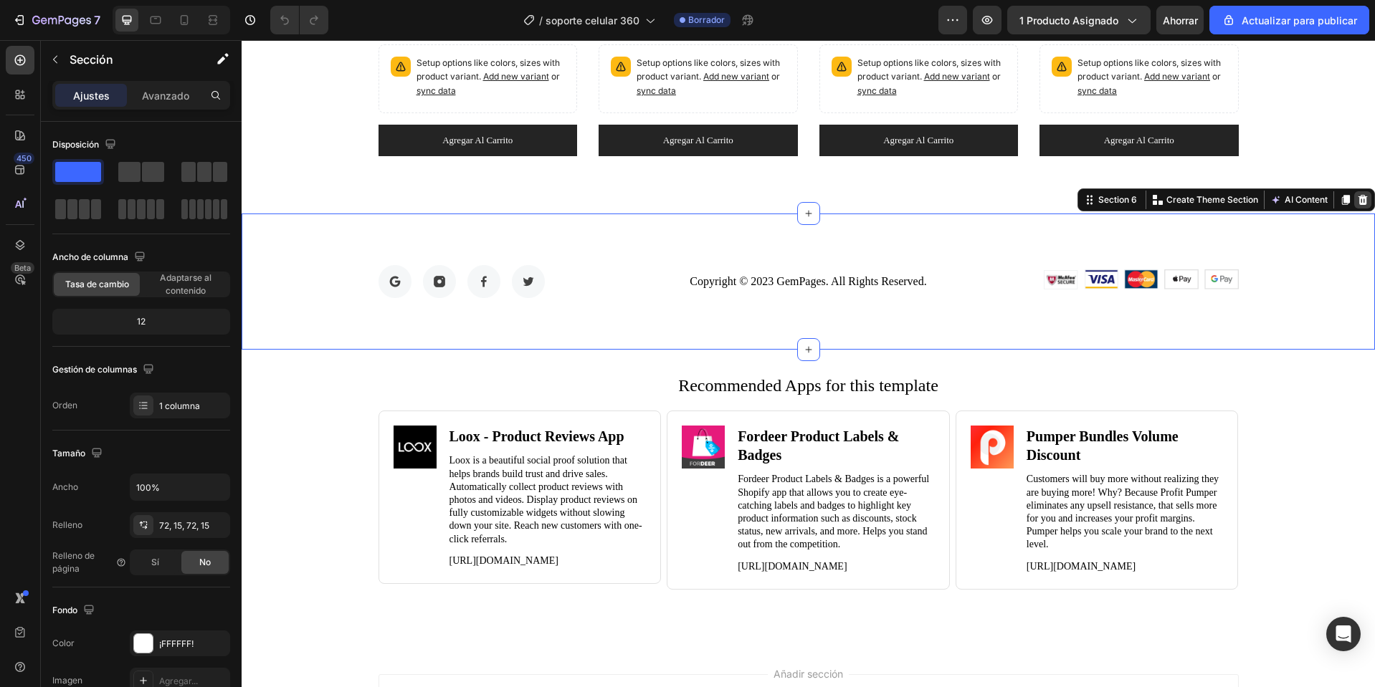
click at [1357, 198] on icon at bounding box center [1362, 199] width 11 height 11
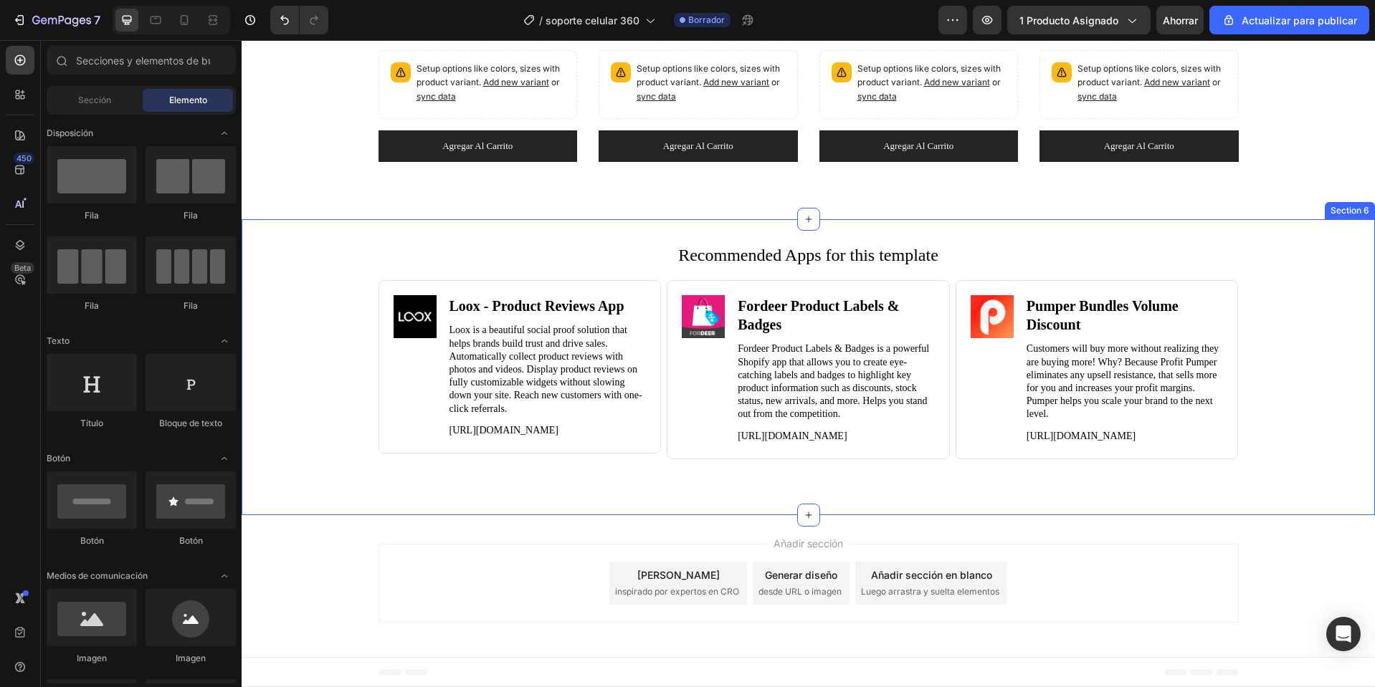
click at [1334, 231] on div "Recommended Apps for this template Heading Image Loox ‑ Product Reviews App Hea…" at bounding box center [808, 367] width 1133 height 296
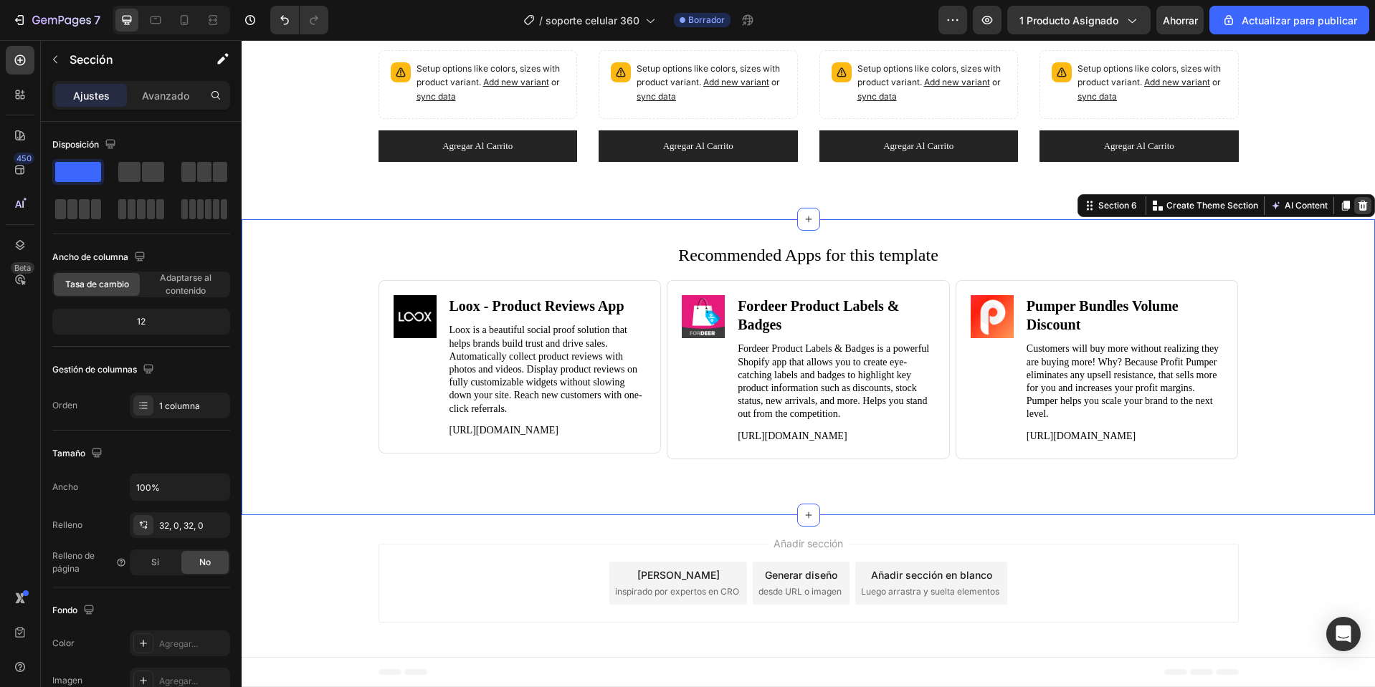
click at [1357, 201] on icon at bounding box center [1362, 205] width 11 height 11
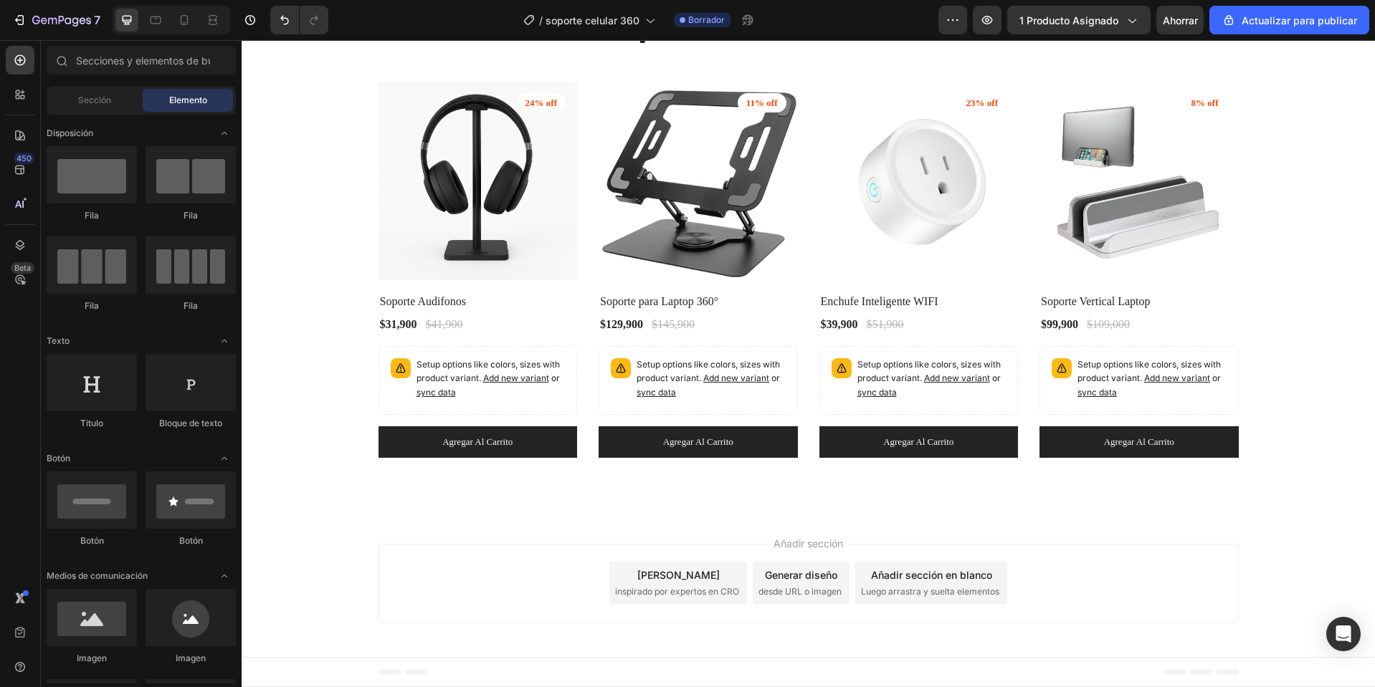
click at [278, 671] on font "Pie de página" at bounding box center [298, 672] width 58 height 10
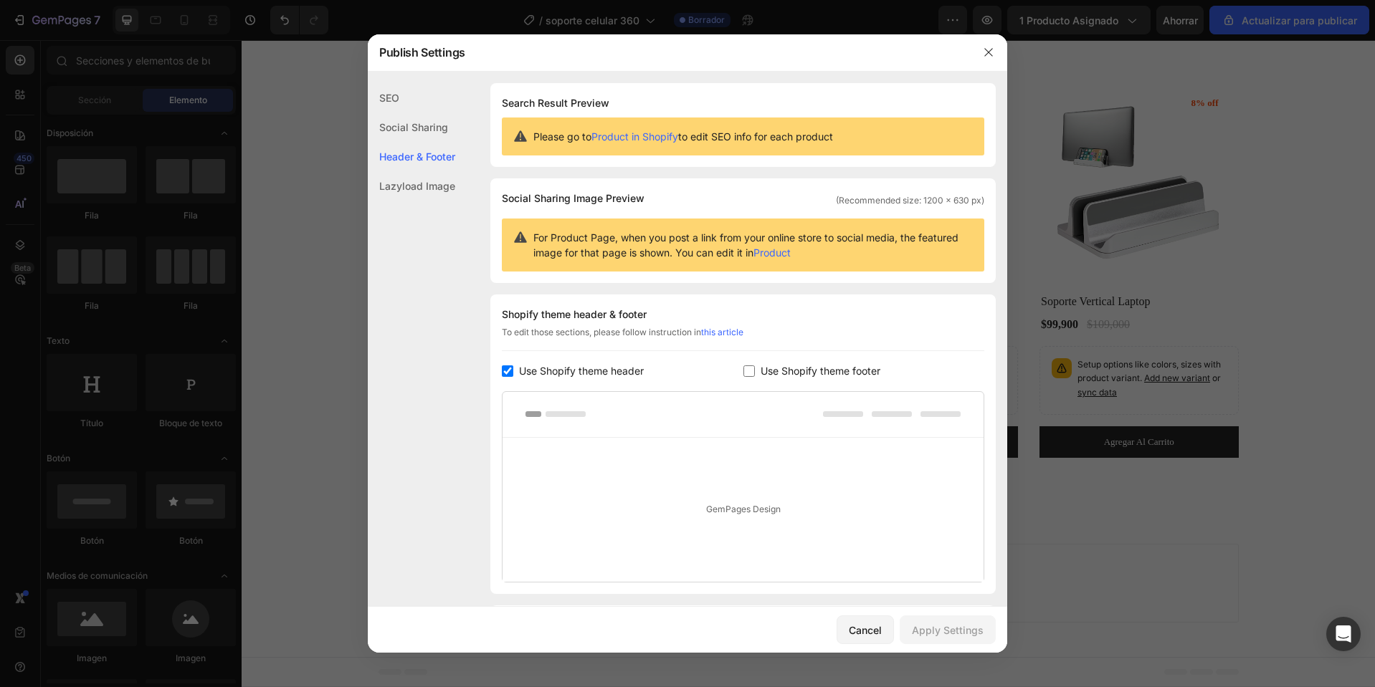
scroll to position [93, 0]
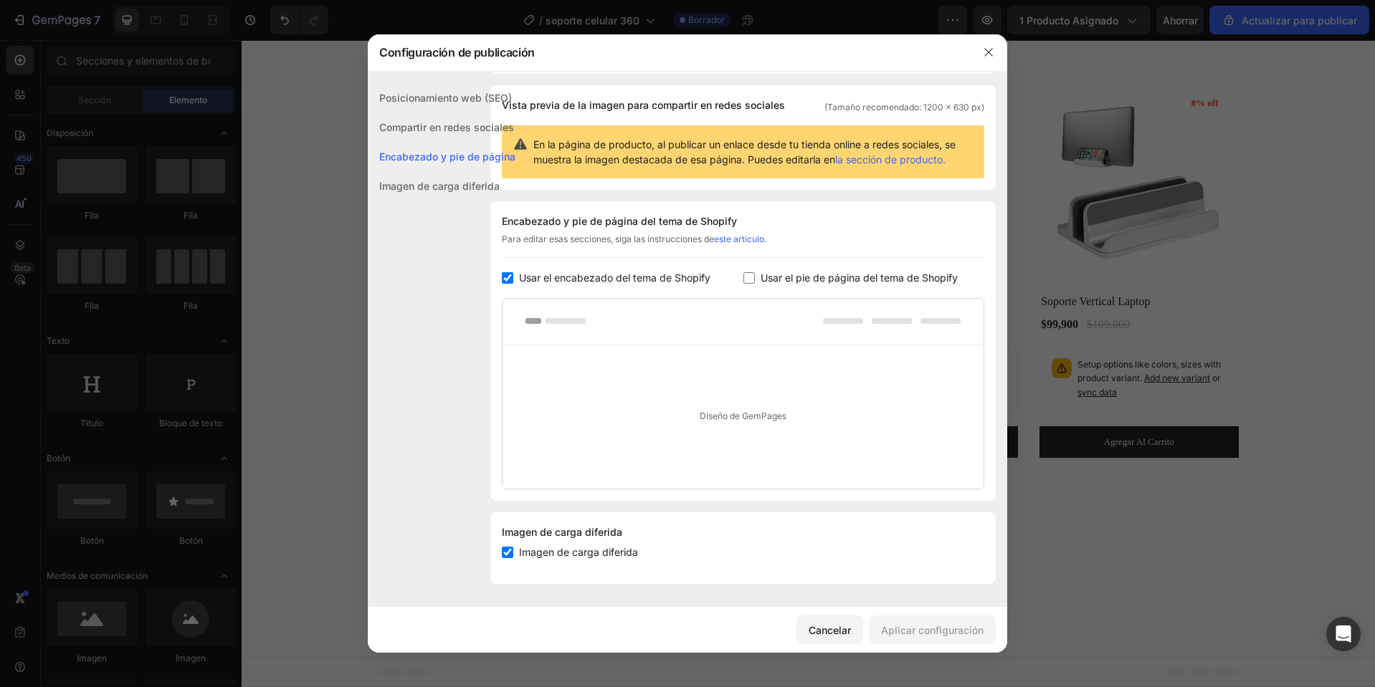
click at [813, 269] on span "Usar el pie de página del tema de Shopify" at bounding box center [858, 277] width 197 height 17
checkbox input "true"
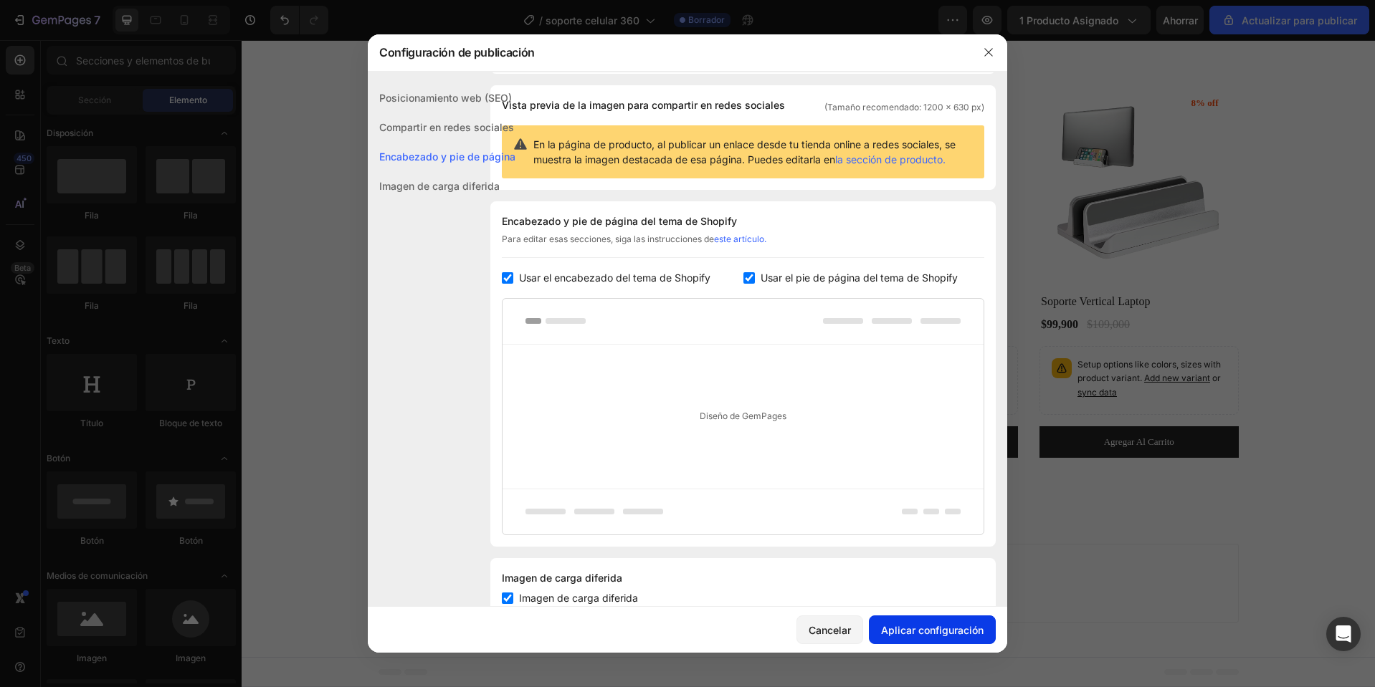
click at [933, 632] on font "Aplicar configuración" at bounding box center [932, 630] width 102 height 12
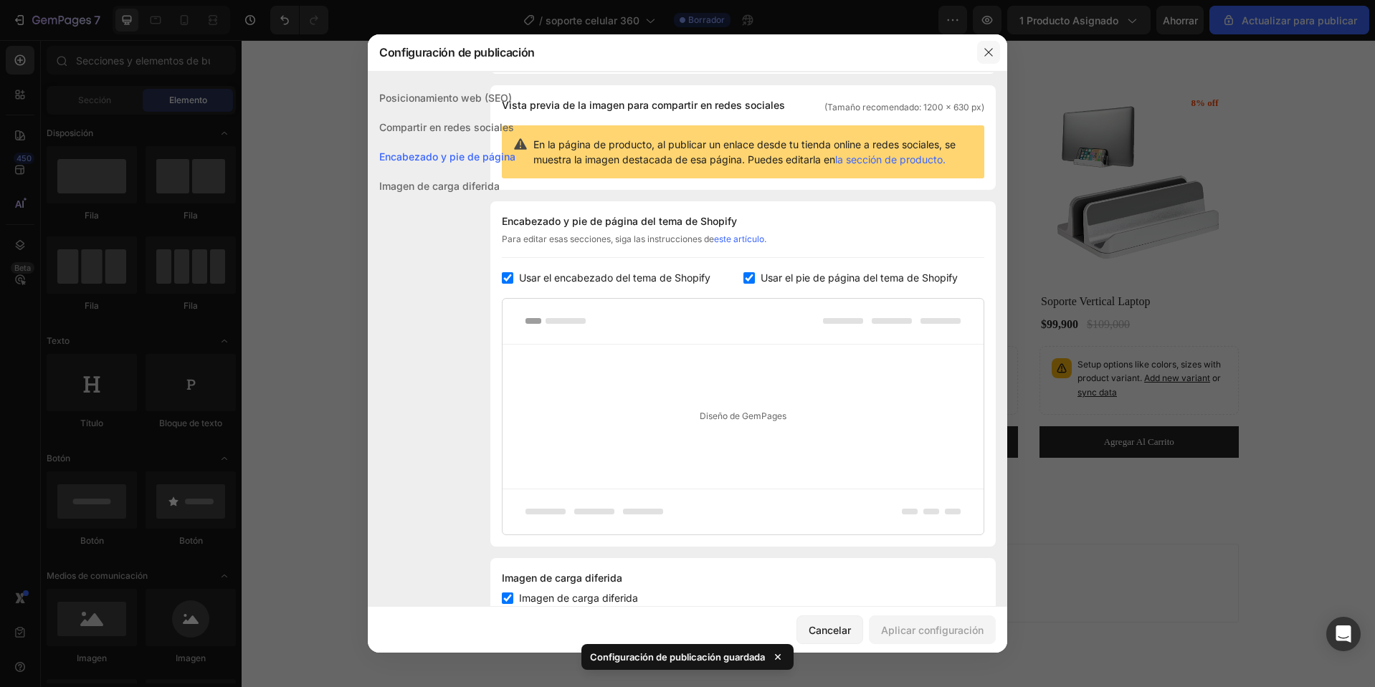
click at [978, 52] on button "button" at bounding box center [988, 52] width 23 height 23
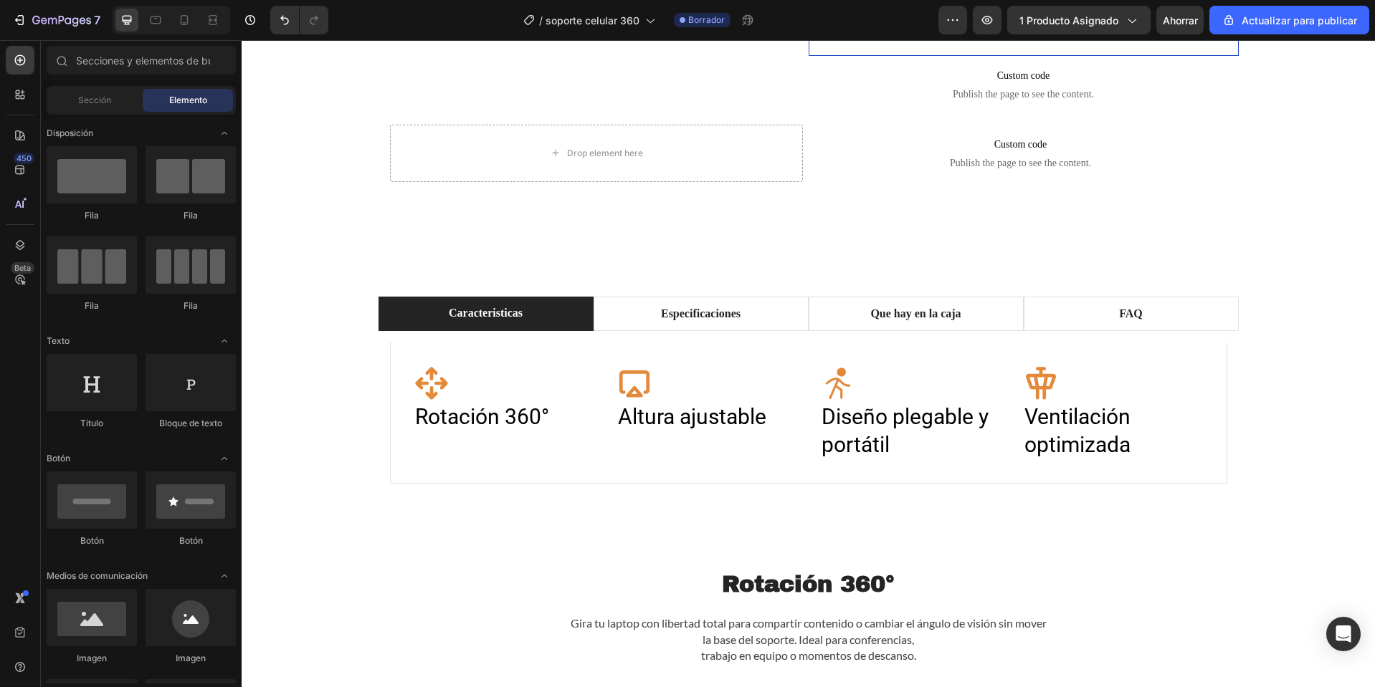
scroll to position [419, 0]
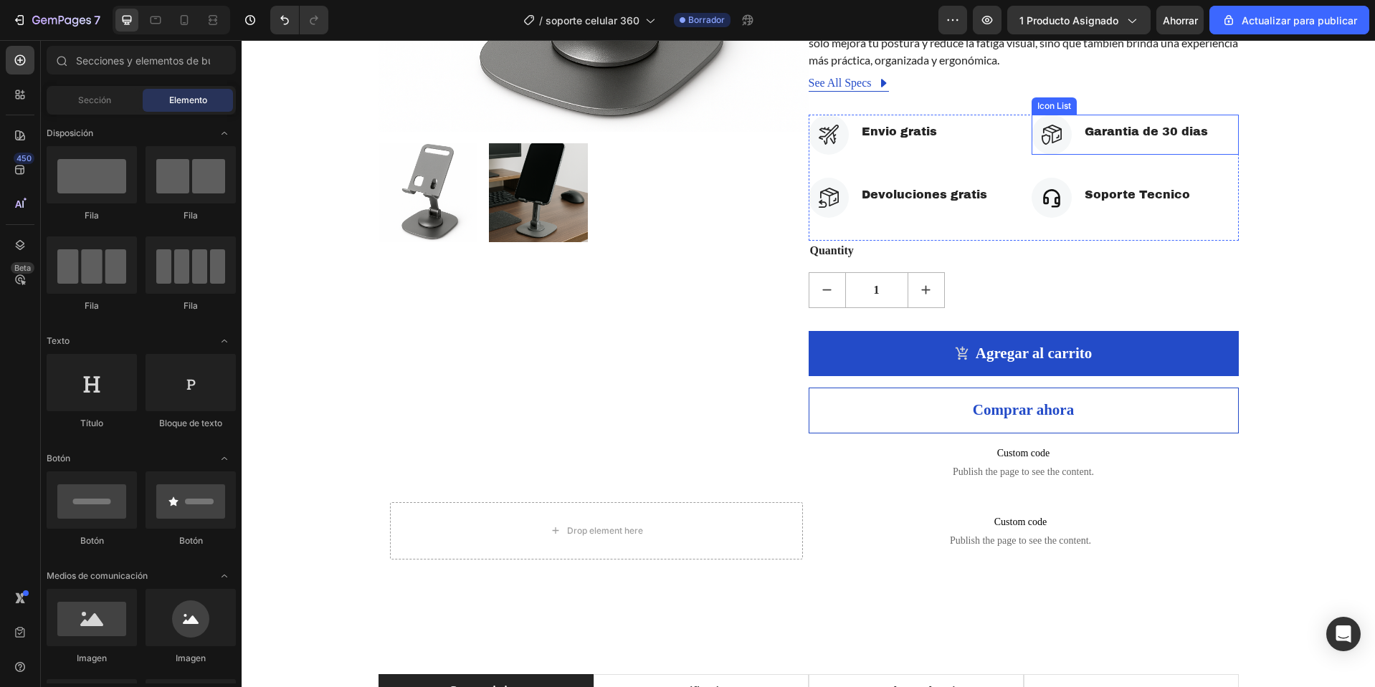
click at [1222, 317] on div "Soporte para Telefono 360 (P) Title Icon Icon Icon Icon Icon Icon List Hoz 915 …" at bounding box center [1023, 96] width 430 height 789
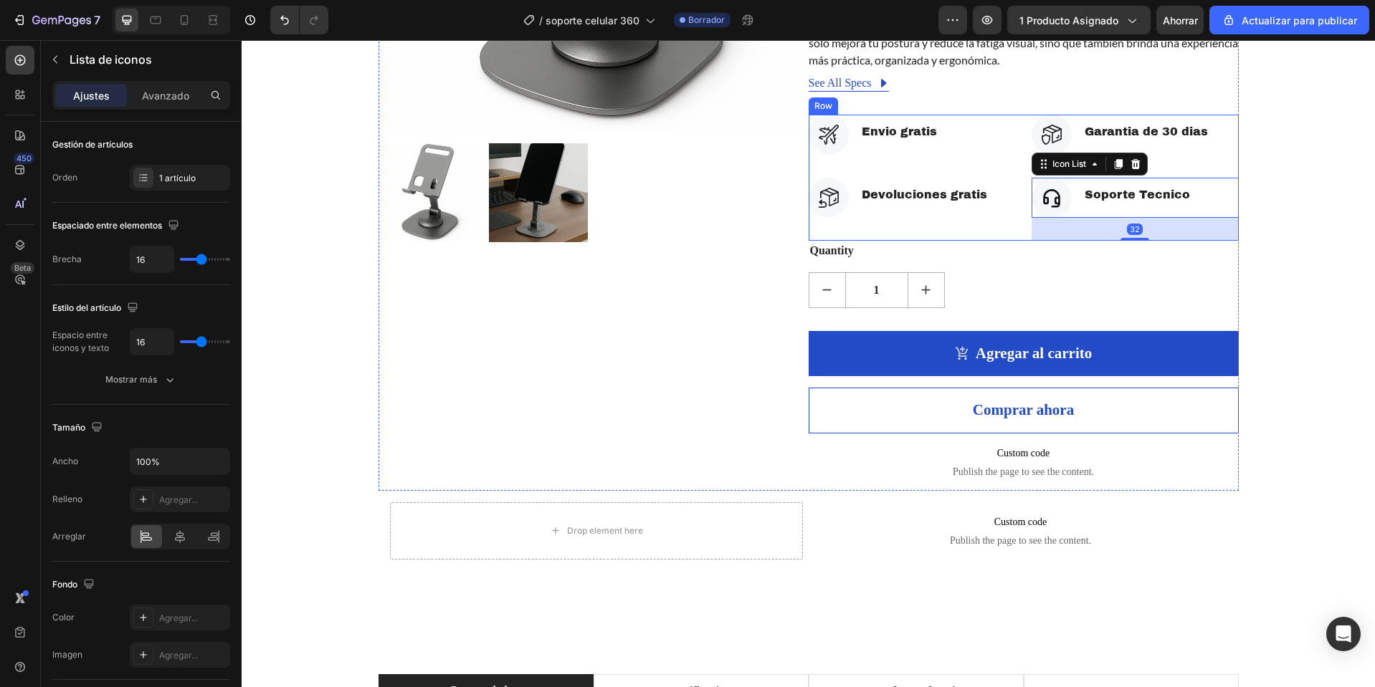
click at [1181, 171] on div "Icon Garantia de 30 dias Text block Icon List Icon Soporte Tecnico Text block I…" at bounding box center [1134, 178] width 207 height 126
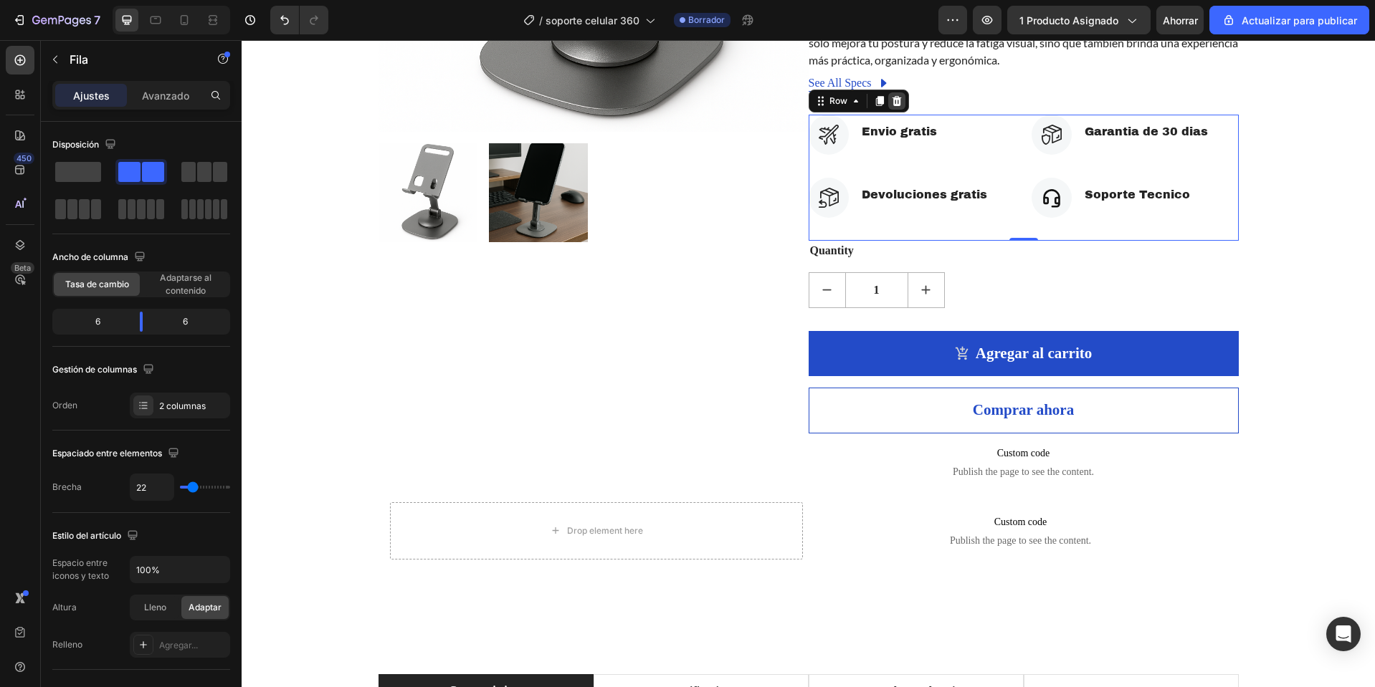
click at [892, 103] on icon at bounding box center [896, 100] width 11 height 11
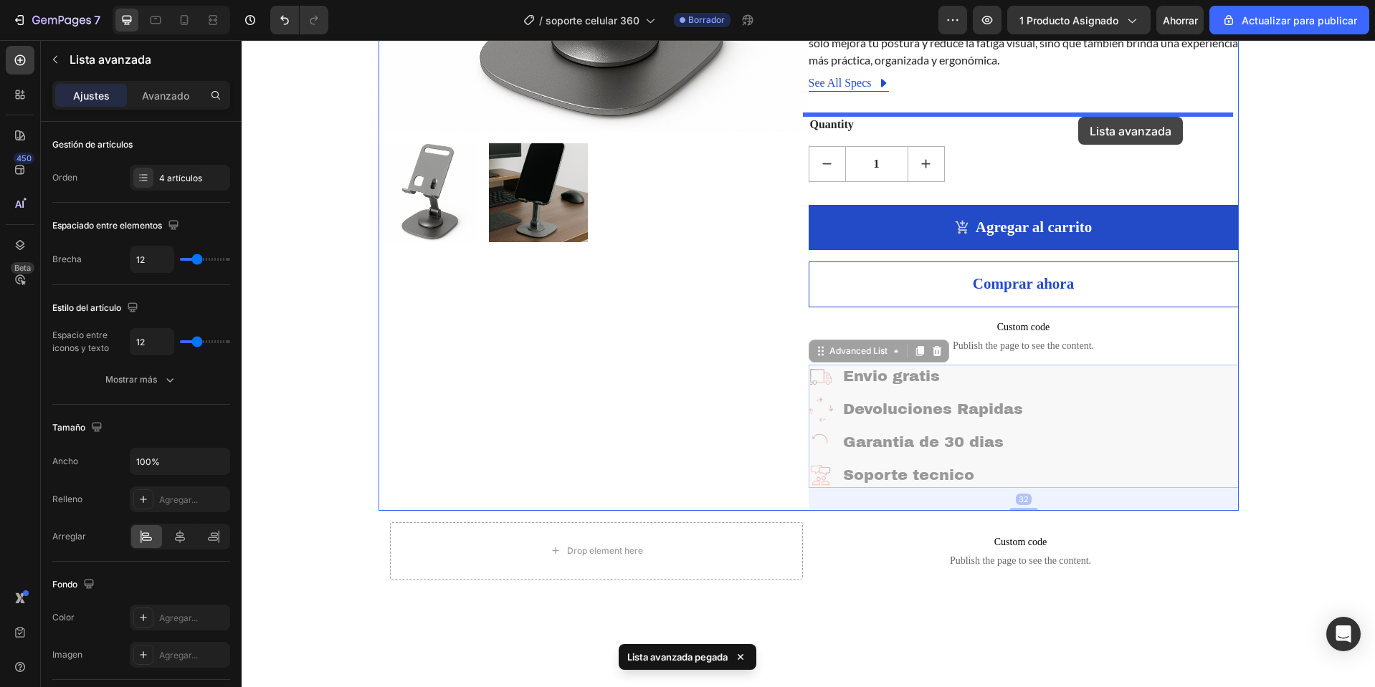
drag, startPoint x: 1134, startPoint y: 416, endPoint x: 1075, endPoint y: 115, distance: 307.4
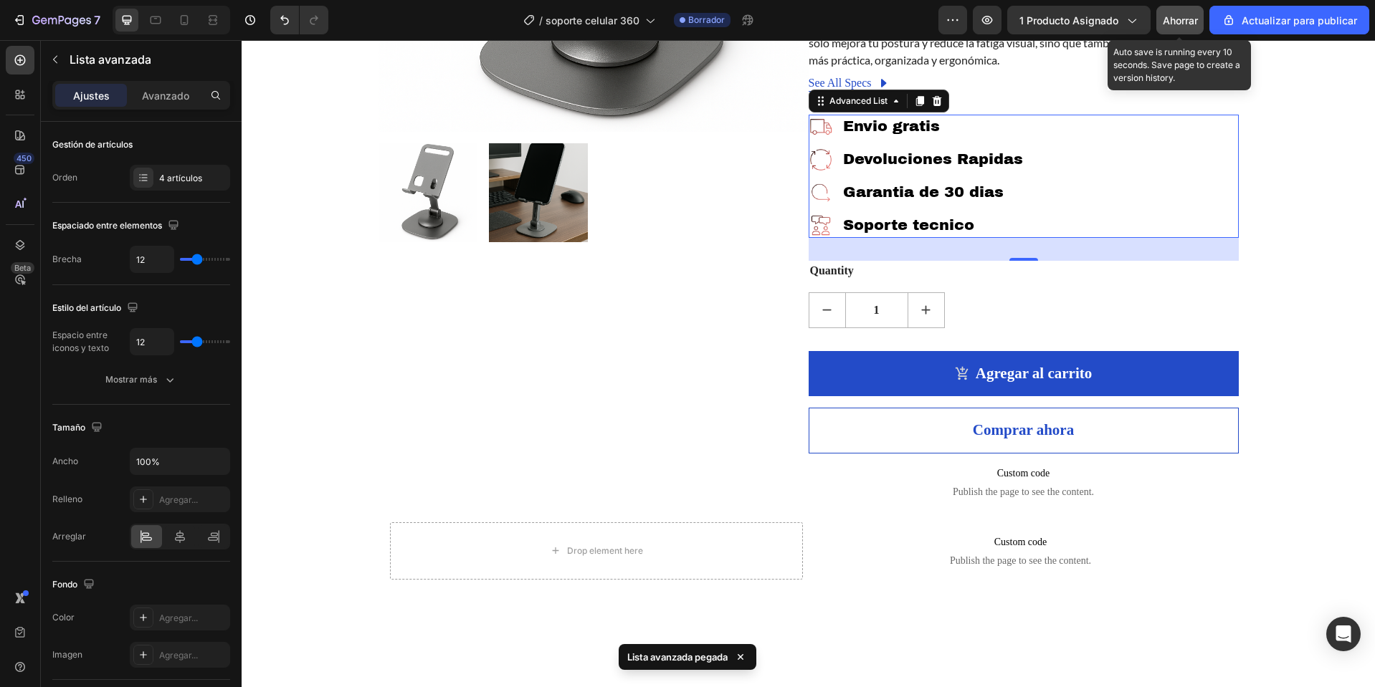
click at [1185, 24] on font "Ahorrar" at bounding box center [1179, 20] width 35 height 12
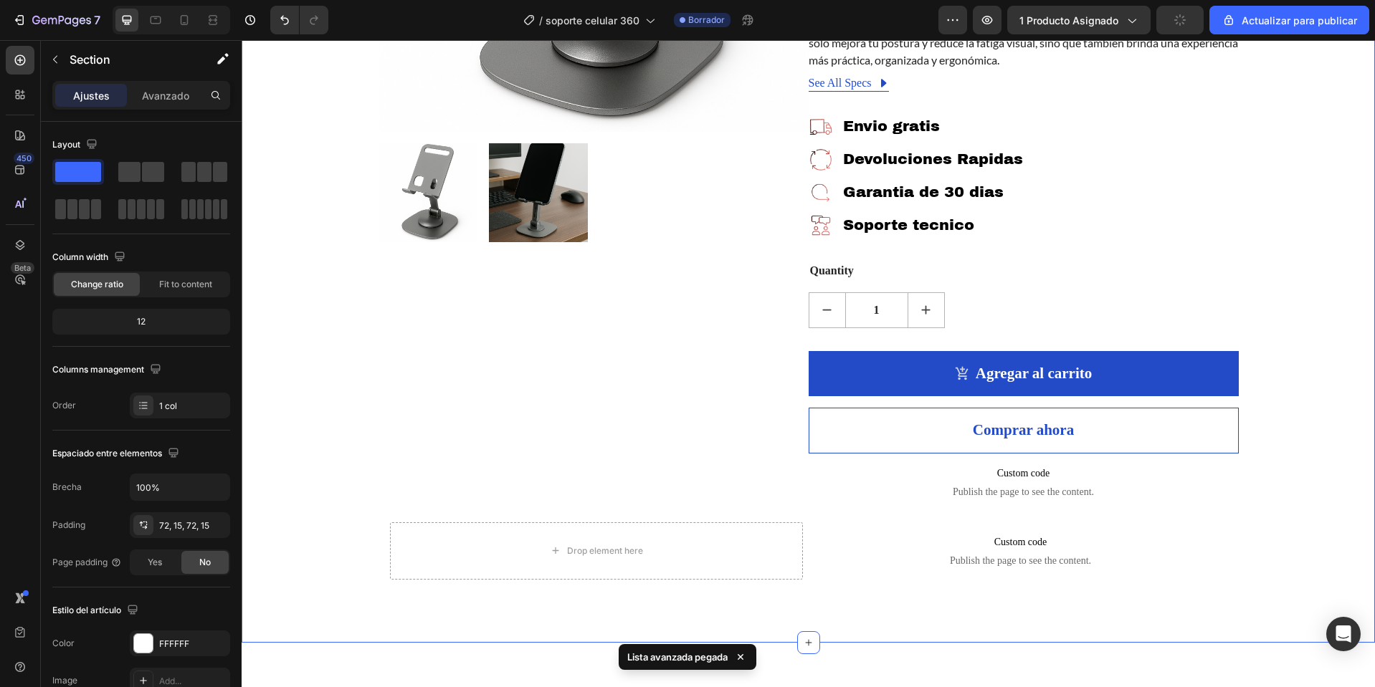
click at [1320, 225] on div "Product Images Soporte para Telefono 360 (P) Title Icon Icon Icon Icon Icon Ico…" at bounding box center [808, 146] width 1112 height 889
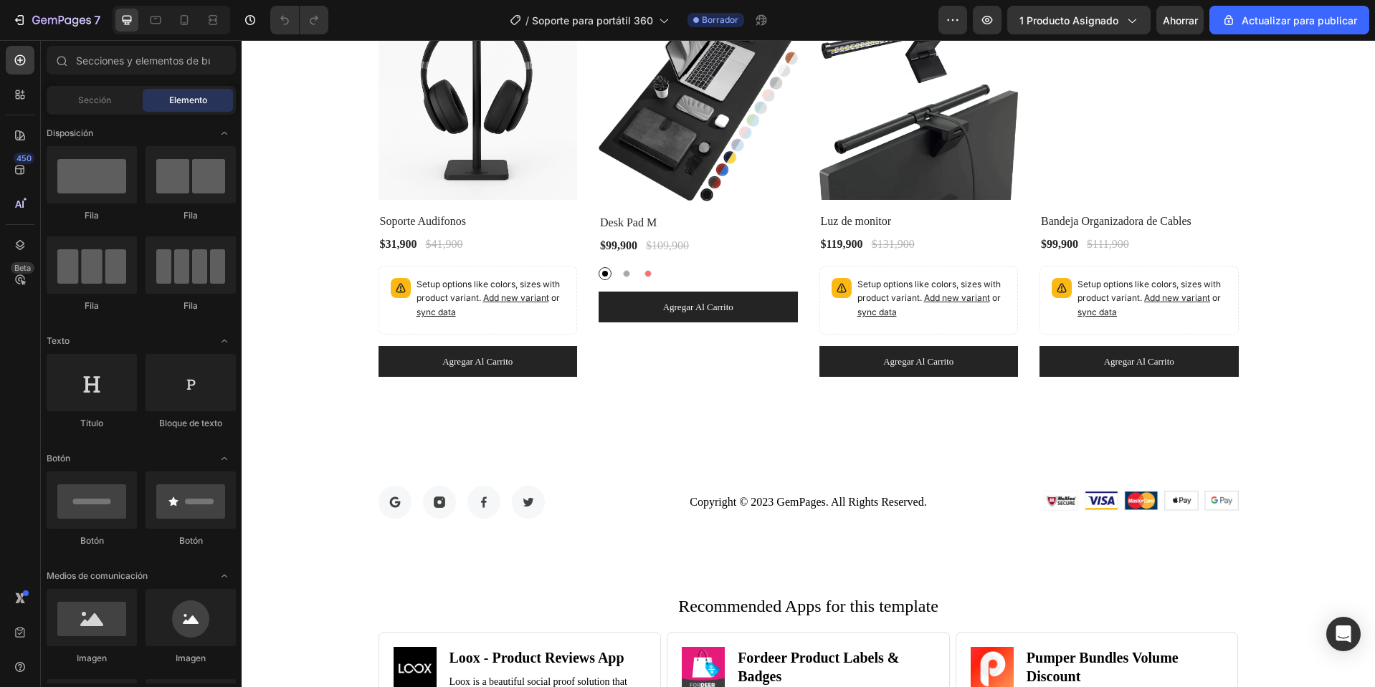
scroll to position [4330, 0]
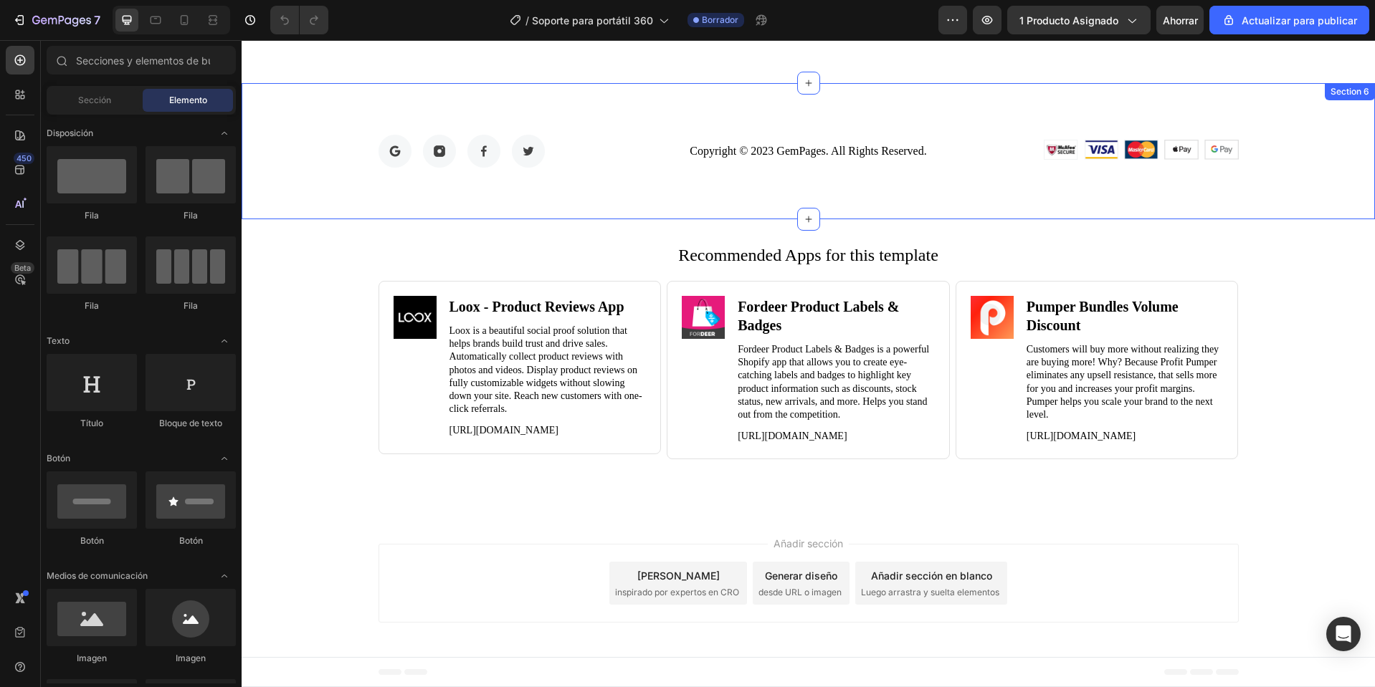
click at [1238, 83] on div "Image Image Image Image Row Copyright © 2023 GemPages. All Rights Reserved. Tex…" at bounding box center [808, 151] width 1133 height 136
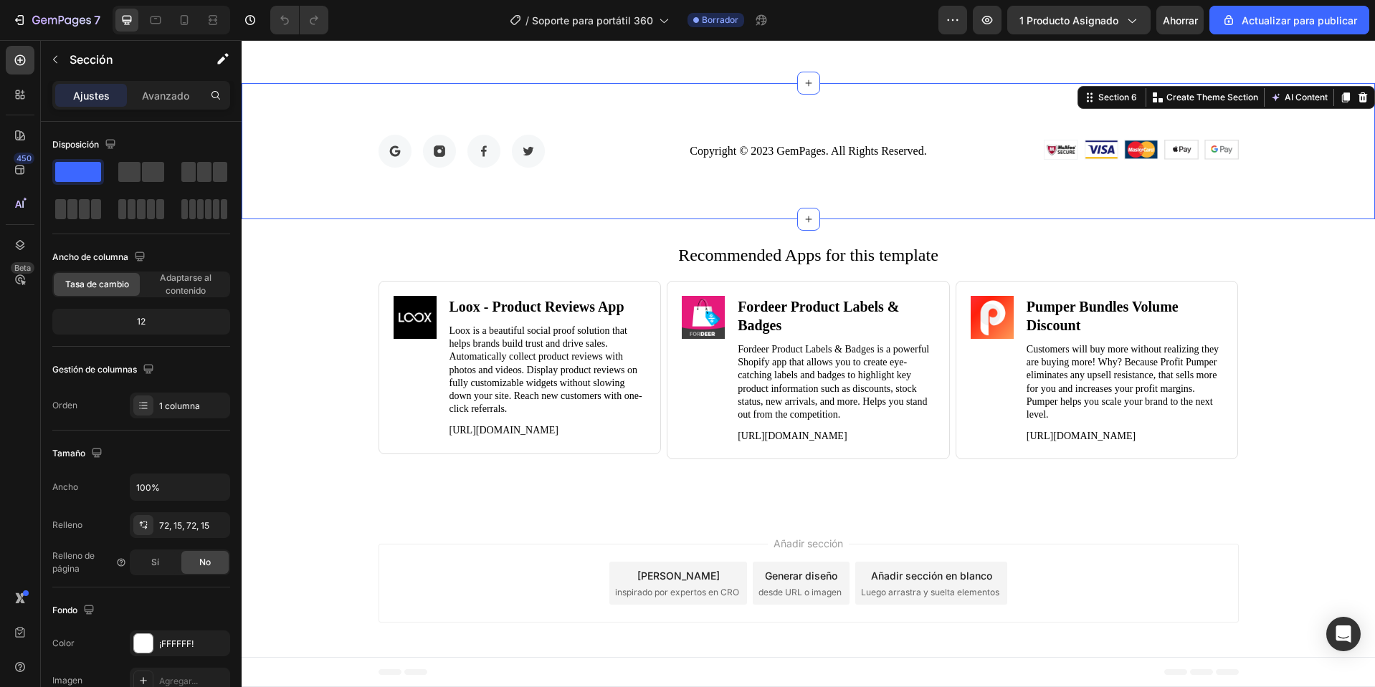
click at [1358, 92] on icon at bounding box center [1362, 97] width 9 height 10
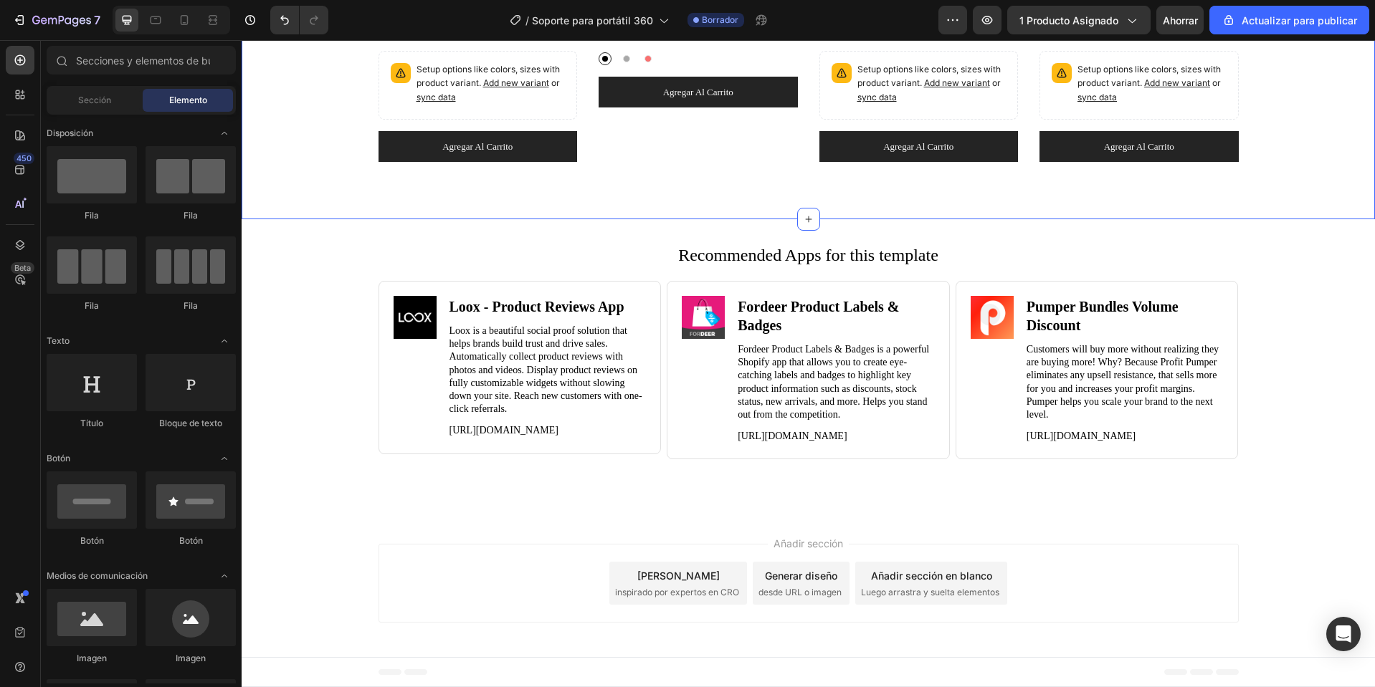
scroll to position [4194, 0]
click at [1089, 220] on div "Recommended Apps for this template Heading Image Loox ‑ Product Reviews App Hea…" at bounding box center [808, 367] width 1133 height 296
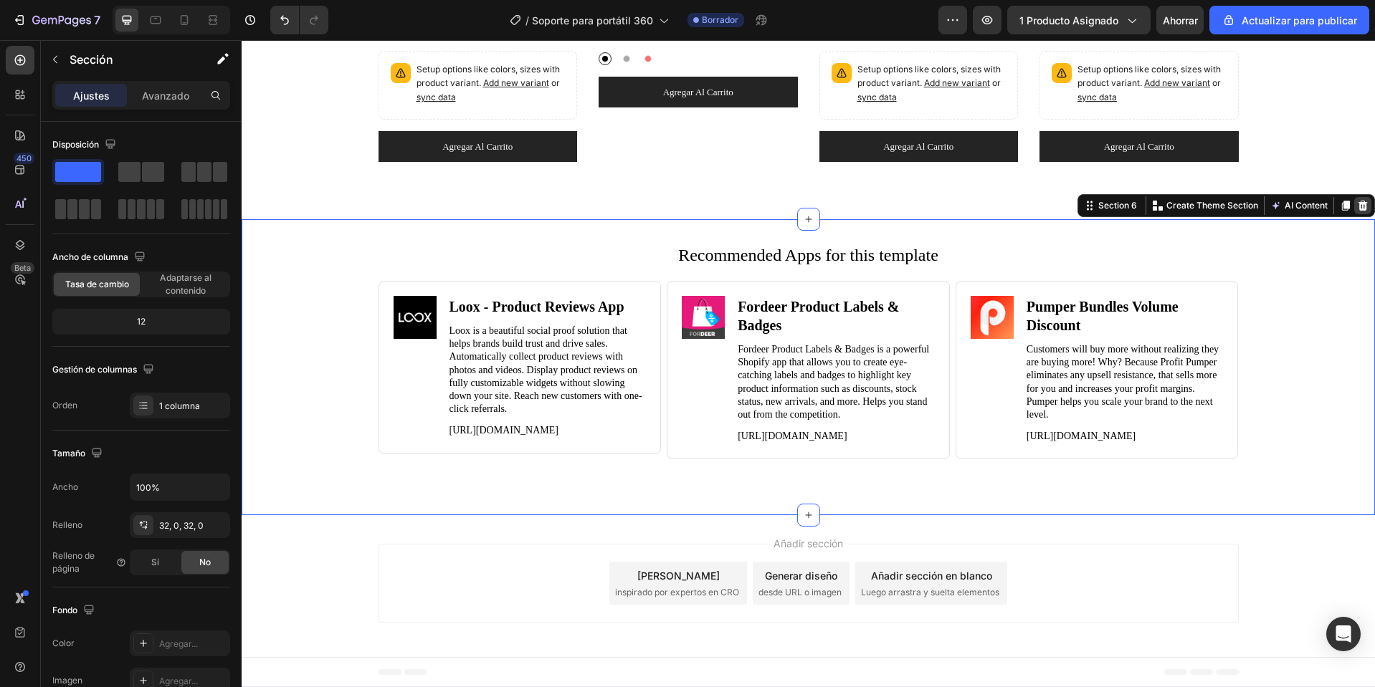
click at [1357, 197] on div at bounding box center [1362, 205] width 17 height 17
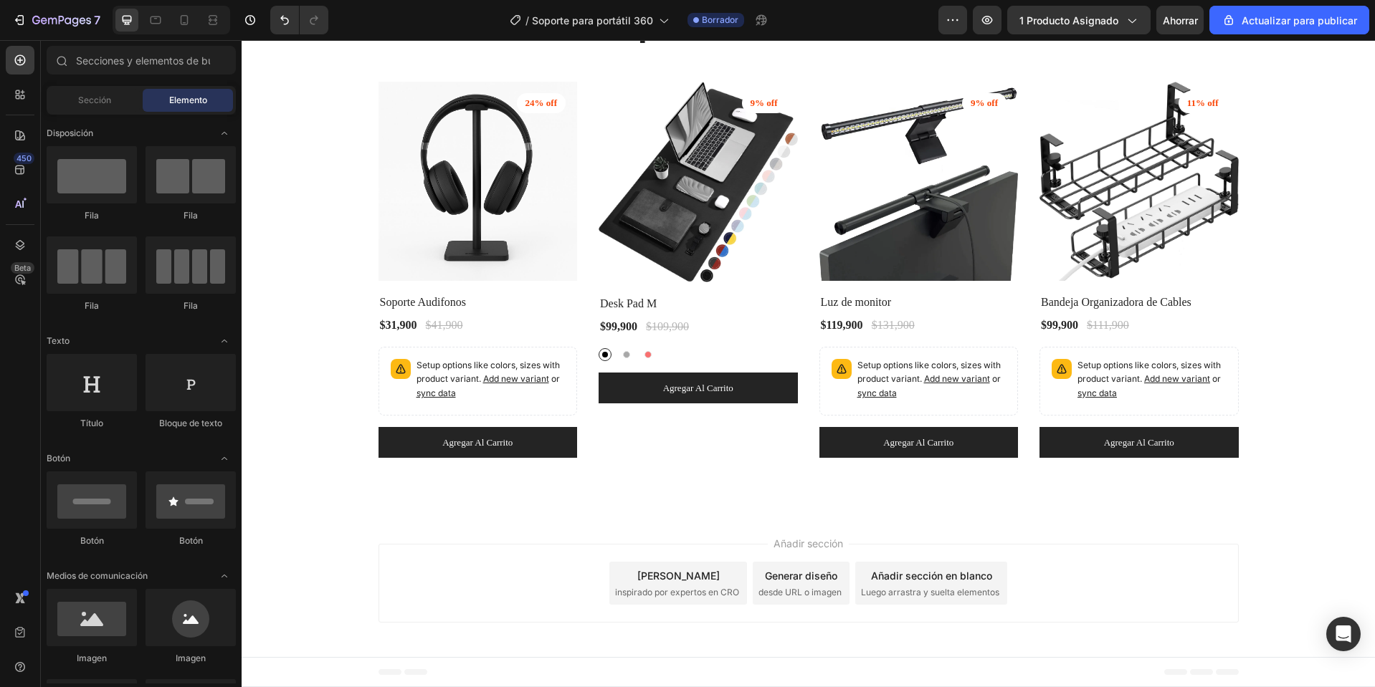
scroll to position [3884, 0]
click at [309, 673] on font "Pie de página" at bounding box center [298, 672] width 58 height 10
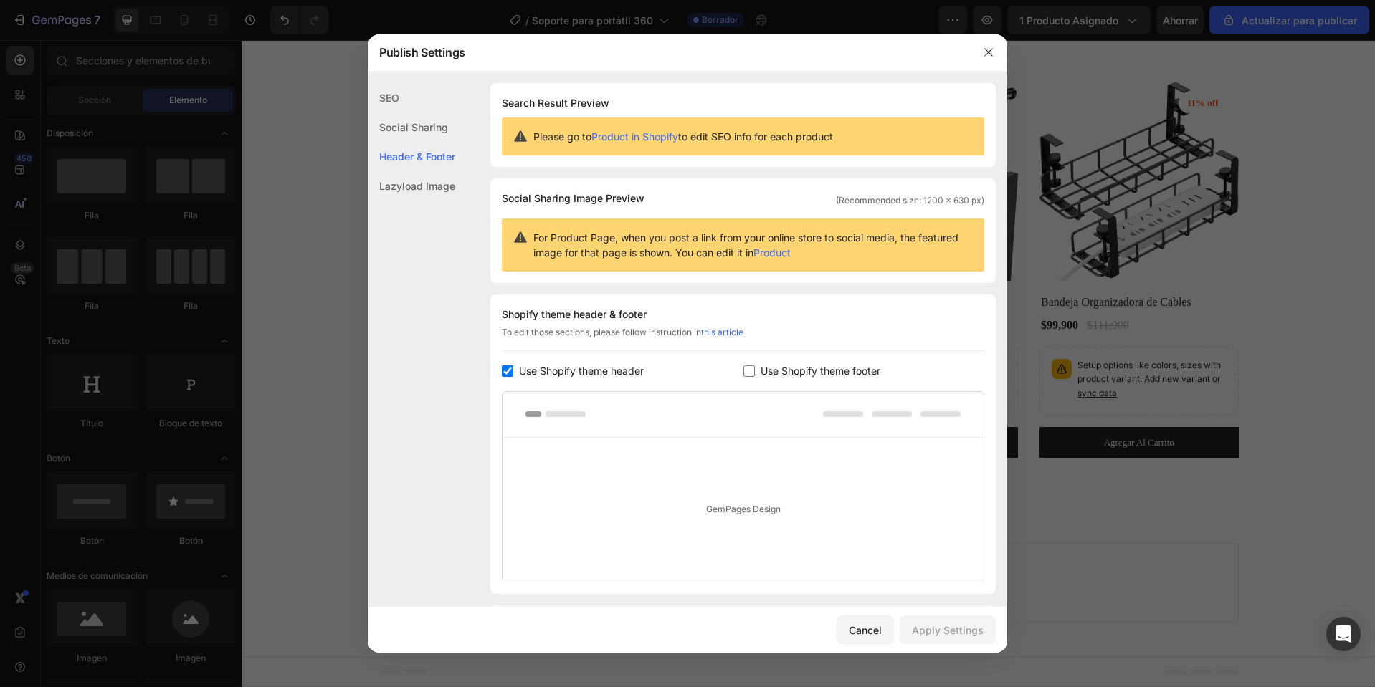
scroll to position [93, 0]
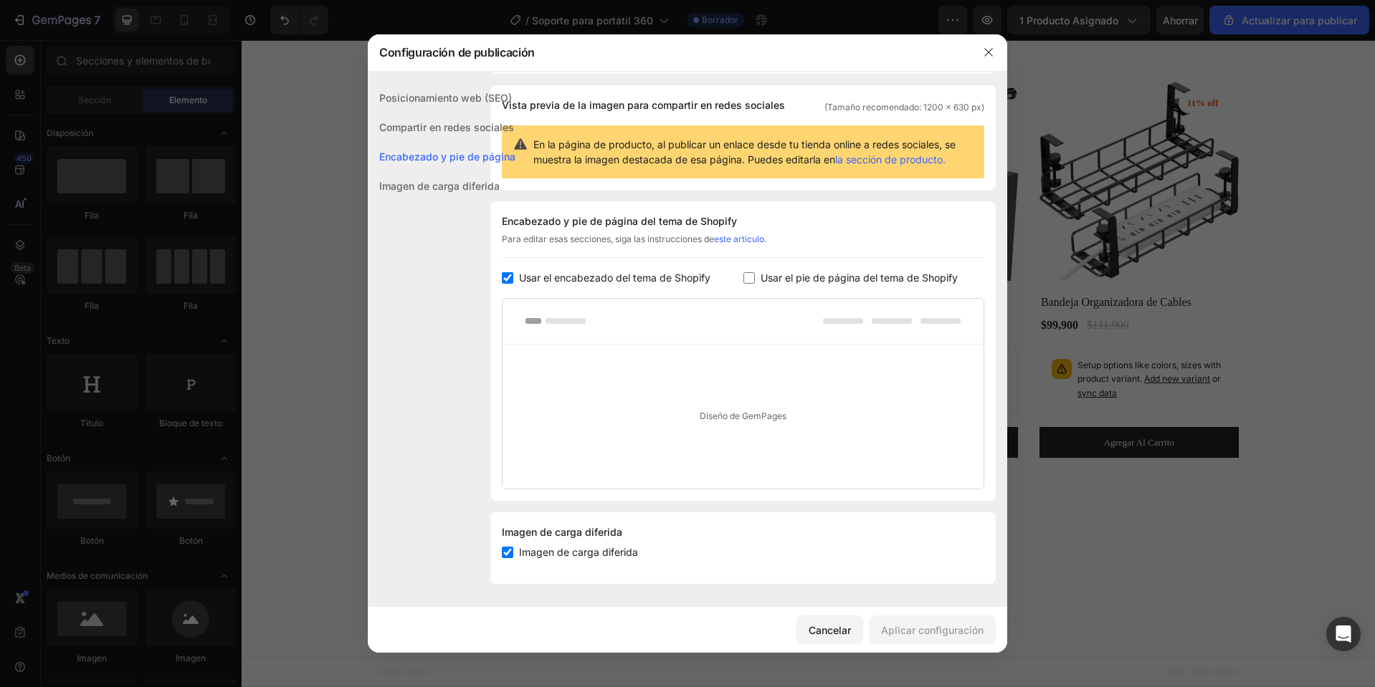
click at [854, 272] on font "Usar el pie de página del tema de Shopify" at bounding box center [858, 278] width 197 height 12
checkbox input "true"
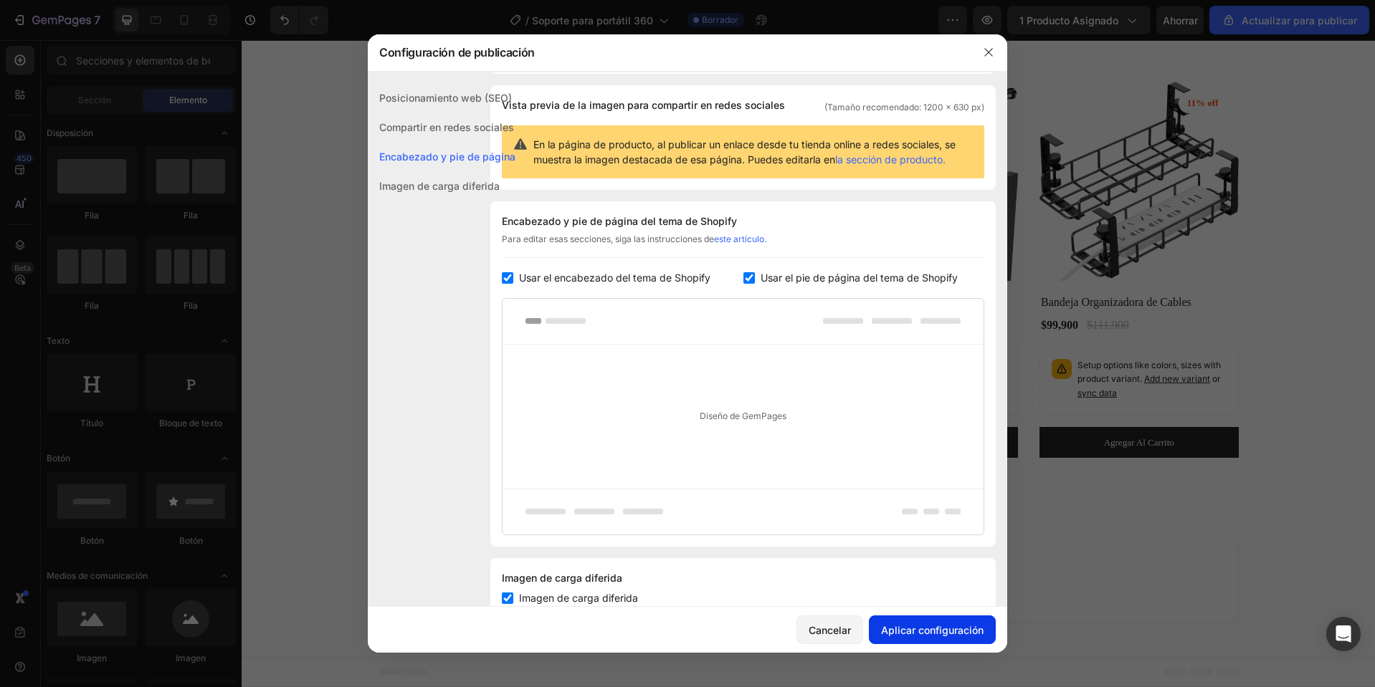
click at [901, 630] on font "Aplicar configuración" at bounding box center [932, 630] width 102 height 12
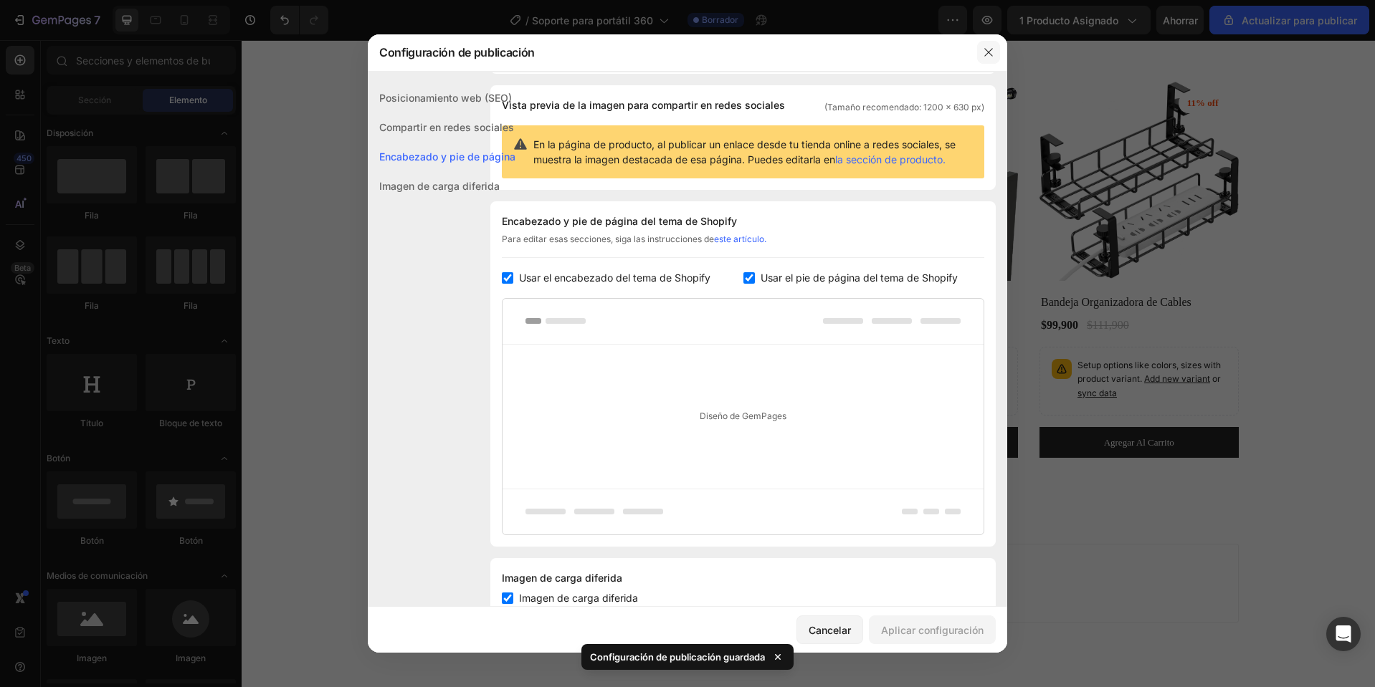
click at [989, 49] on icon "button" at bounding box center [988, 52] width 11 height 11
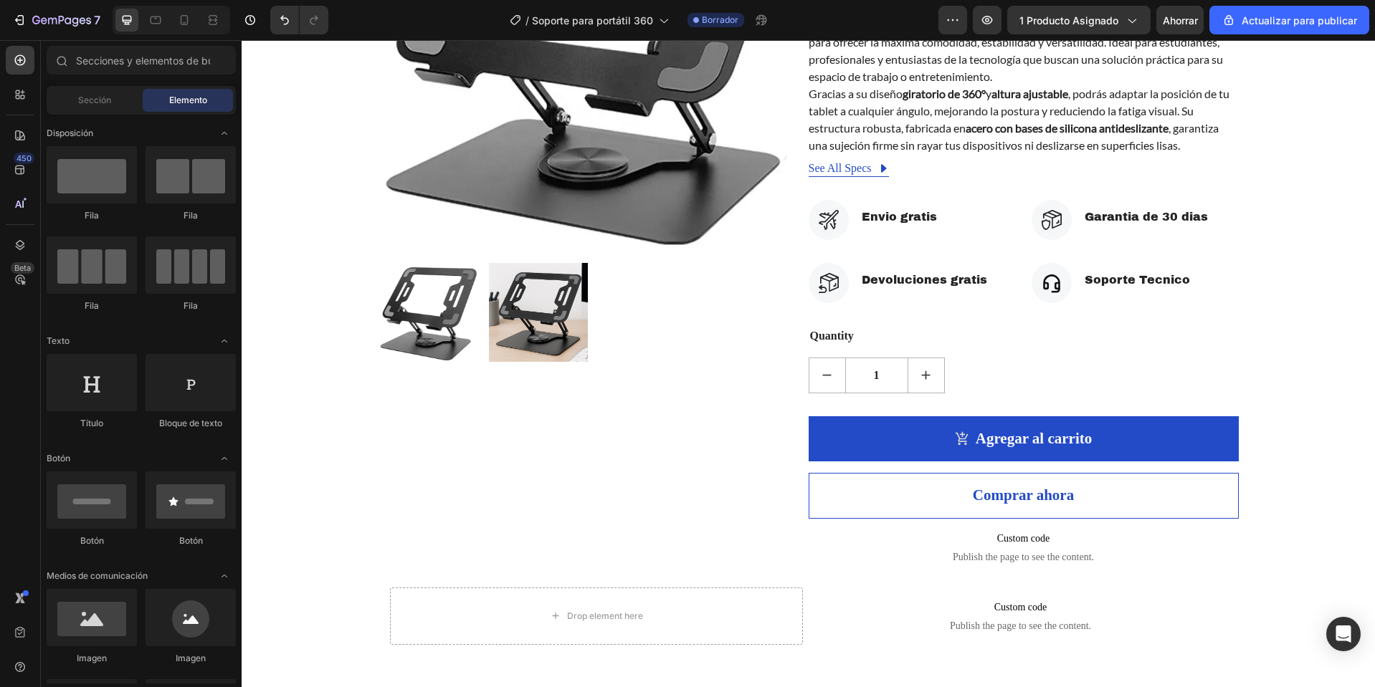
scroll to position [111, 0]
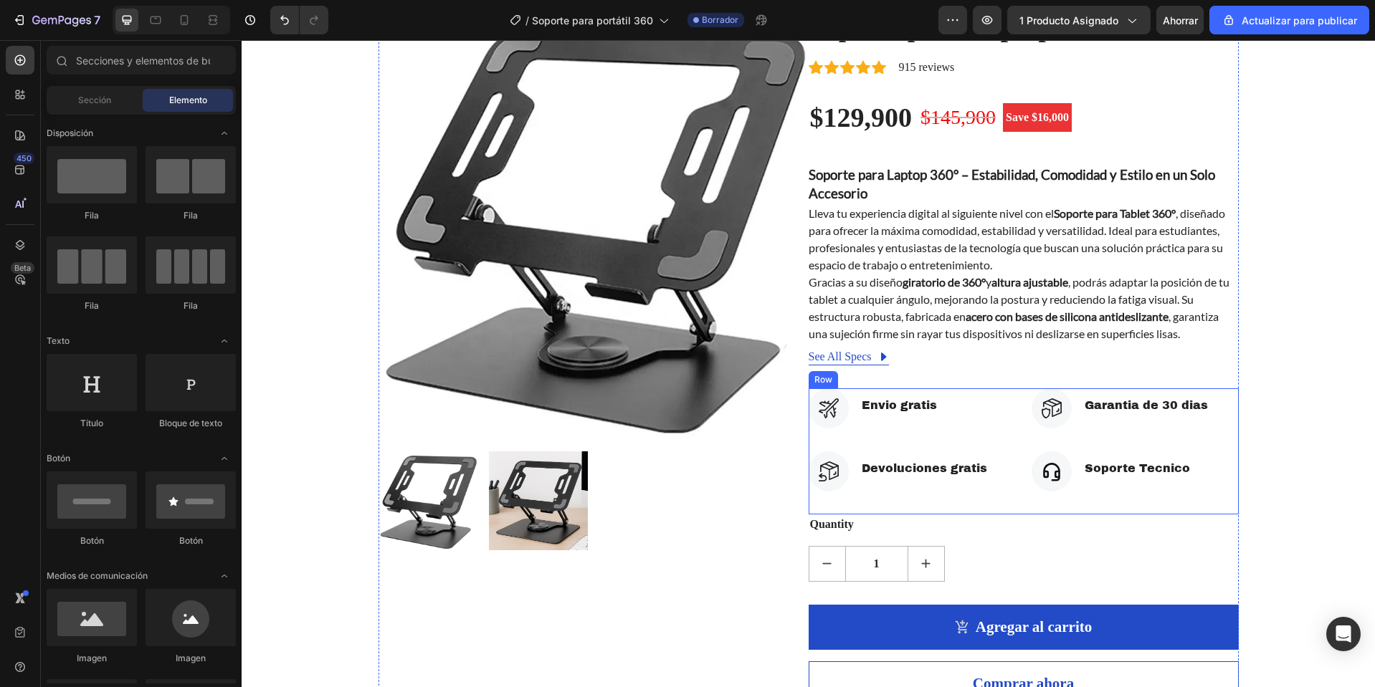
click at [1210, 442] on div "Icon Garantia de 30 dias Text block Icon List Icon Soporte Tecnico Text block I…" at bounding box center [1134, 451] width 207 height 126
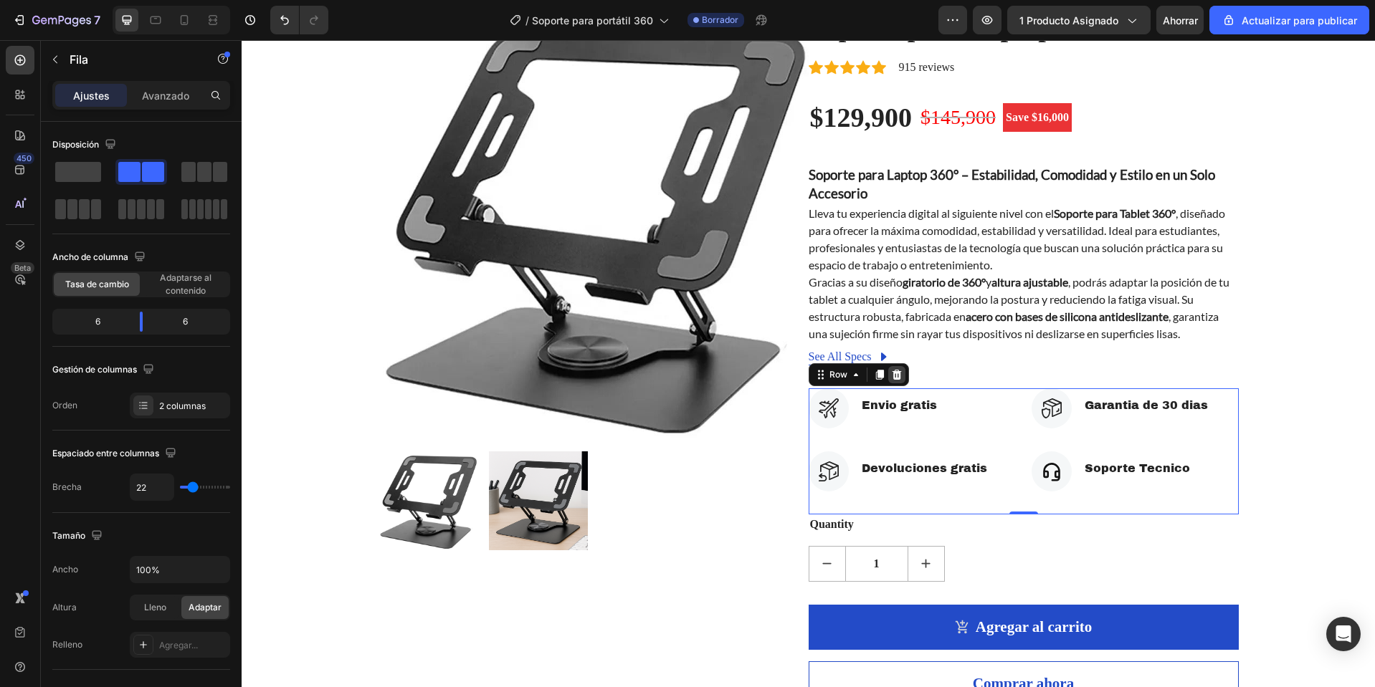
click at [895, 378] on icon at bounding box center [896, 374] width 11 height 11
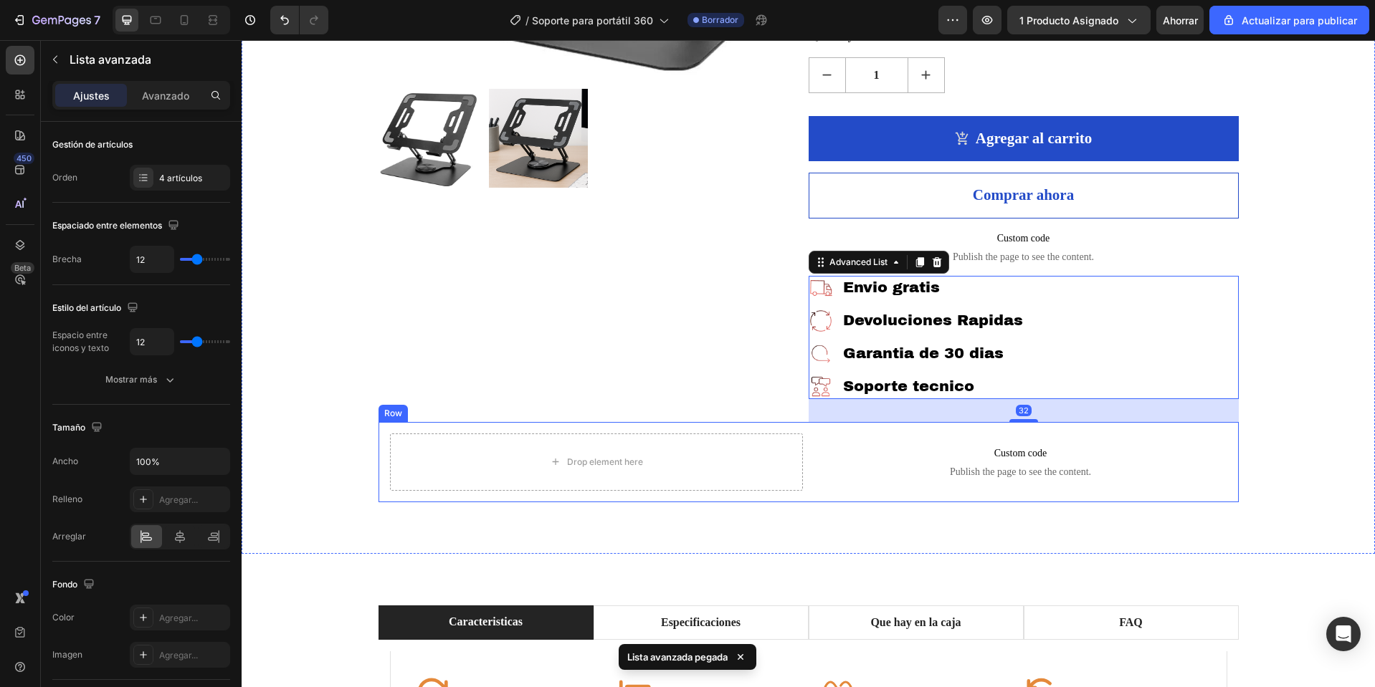
scroll to position [373, 0]
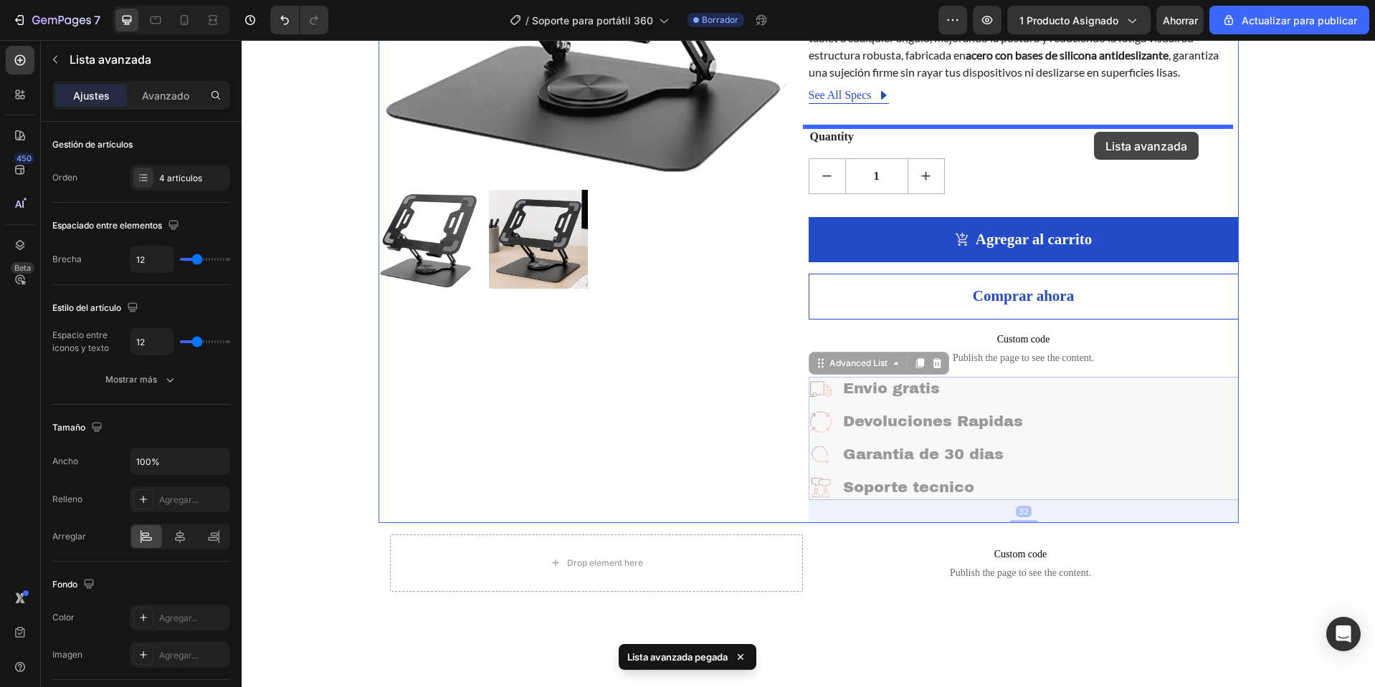
drag, startPoint x: 1197, startPoint y: 436, endPoint x: 1092, endPoint y: 131, distance: 322.1
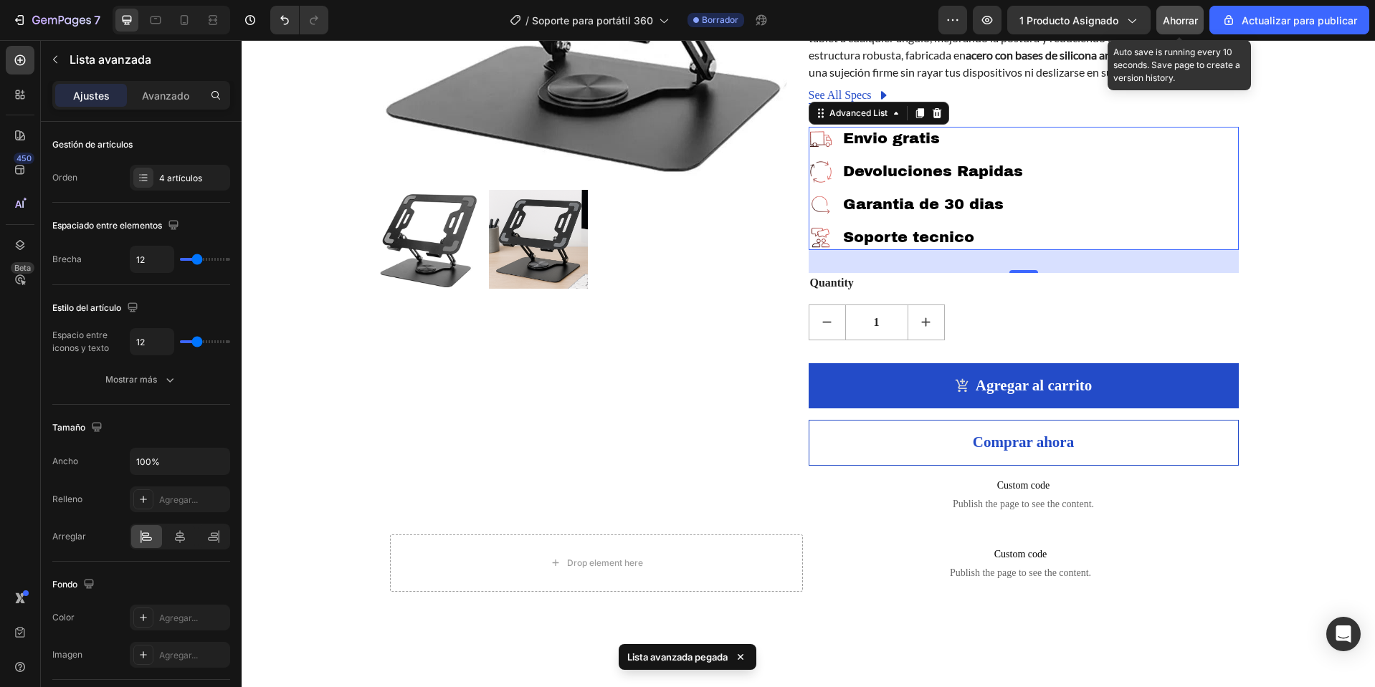
click at [1186, 21] on font "Ahorrar" at bounding box center [1179, 20] width 35 height 12
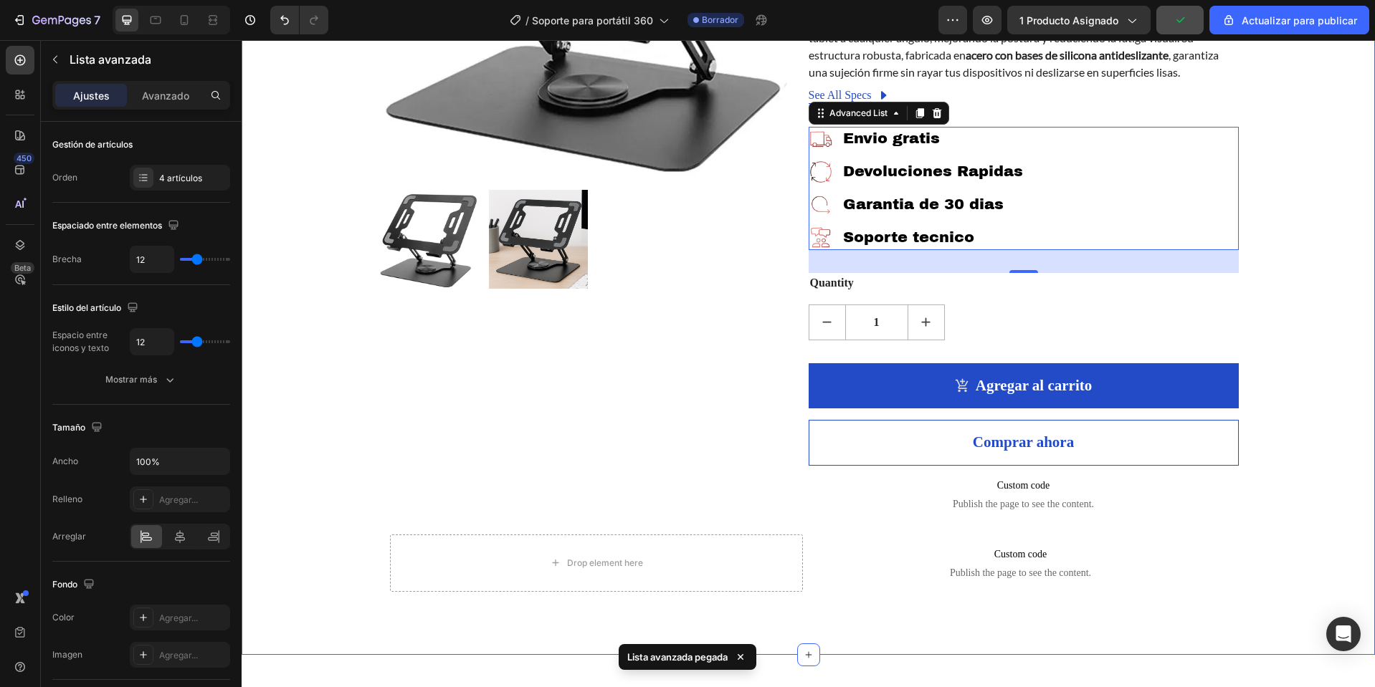
click at [1316, 206] on div "Product Images Soporte para Laptop 360° (P) Title Icon Icon Icon Icon Icon Icon…" at bounding box center [808, 175] width 1112 height 855
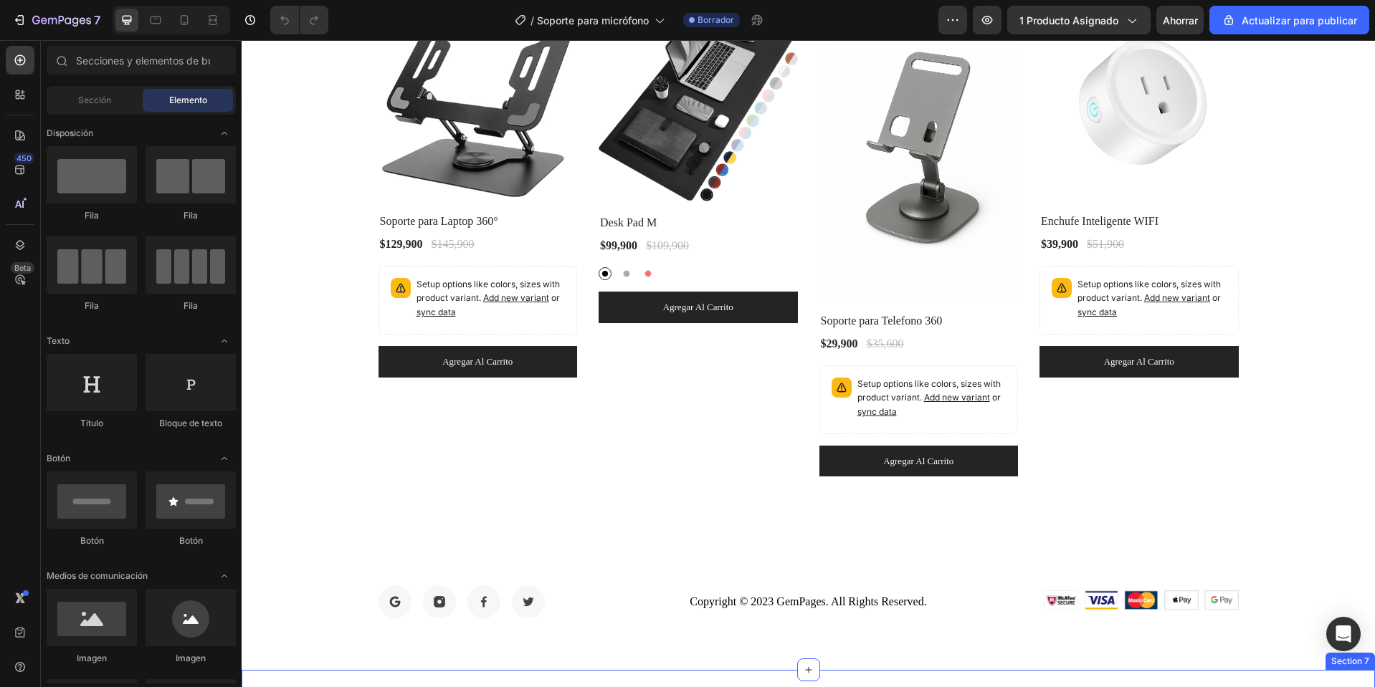
scroll to position [4690, 0]
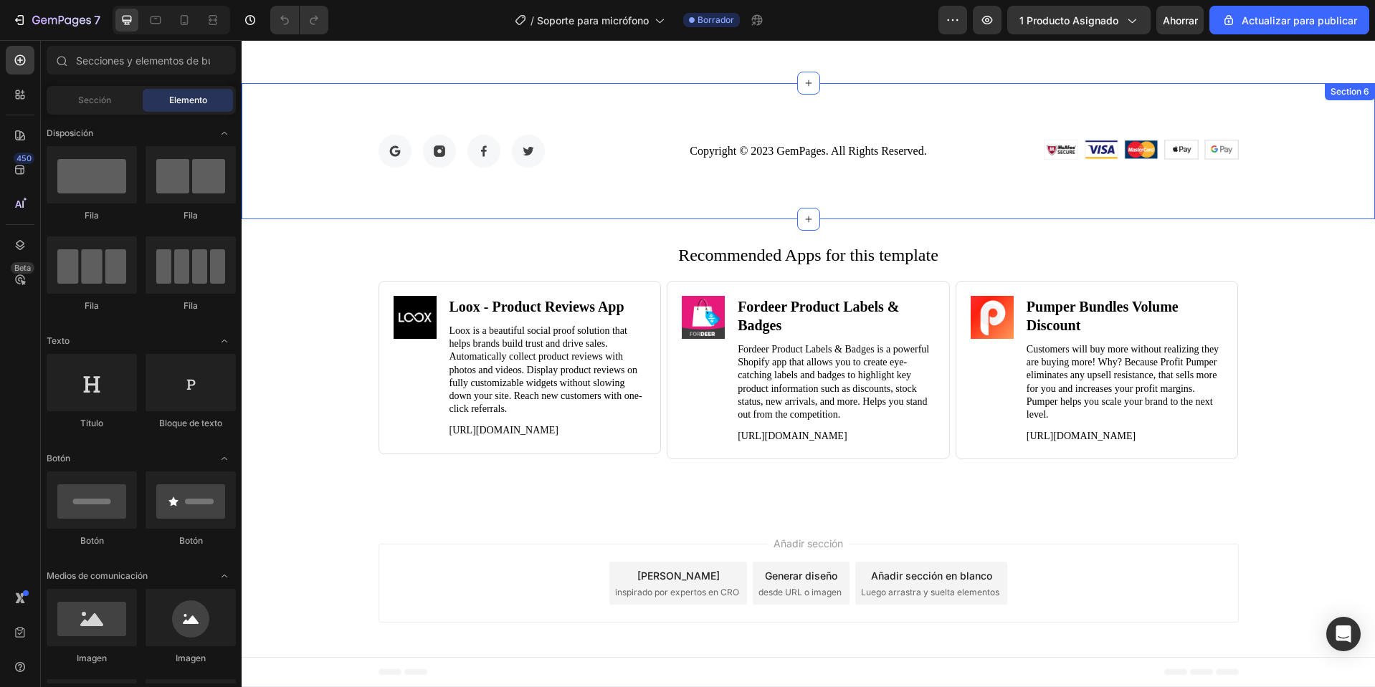
click at [1241, 90] on div "Image Image Image Image Row Copyright © 2023 GemPages. All Rights Reserved. Tex…" at bounding box center [808, 151] width 1133 height 136
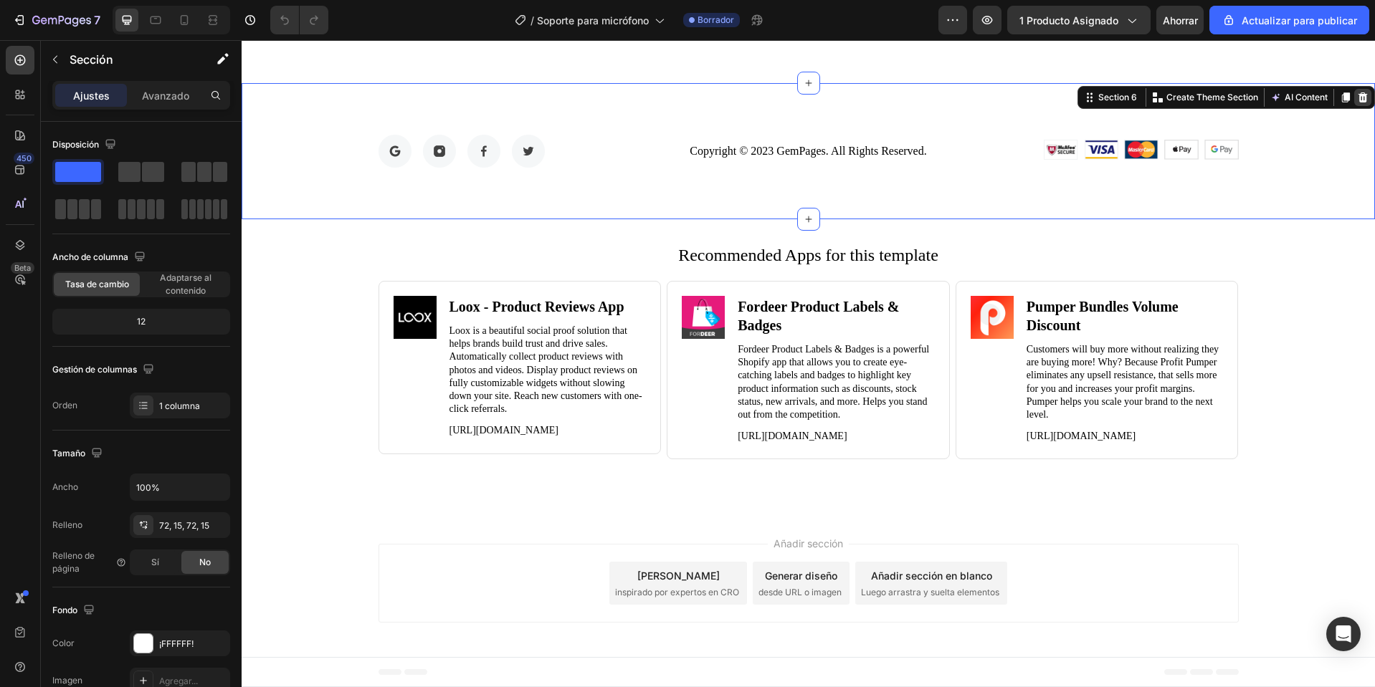
click at [1357, 92] on icon at bounding box center [1362, 97] width 11 height 11
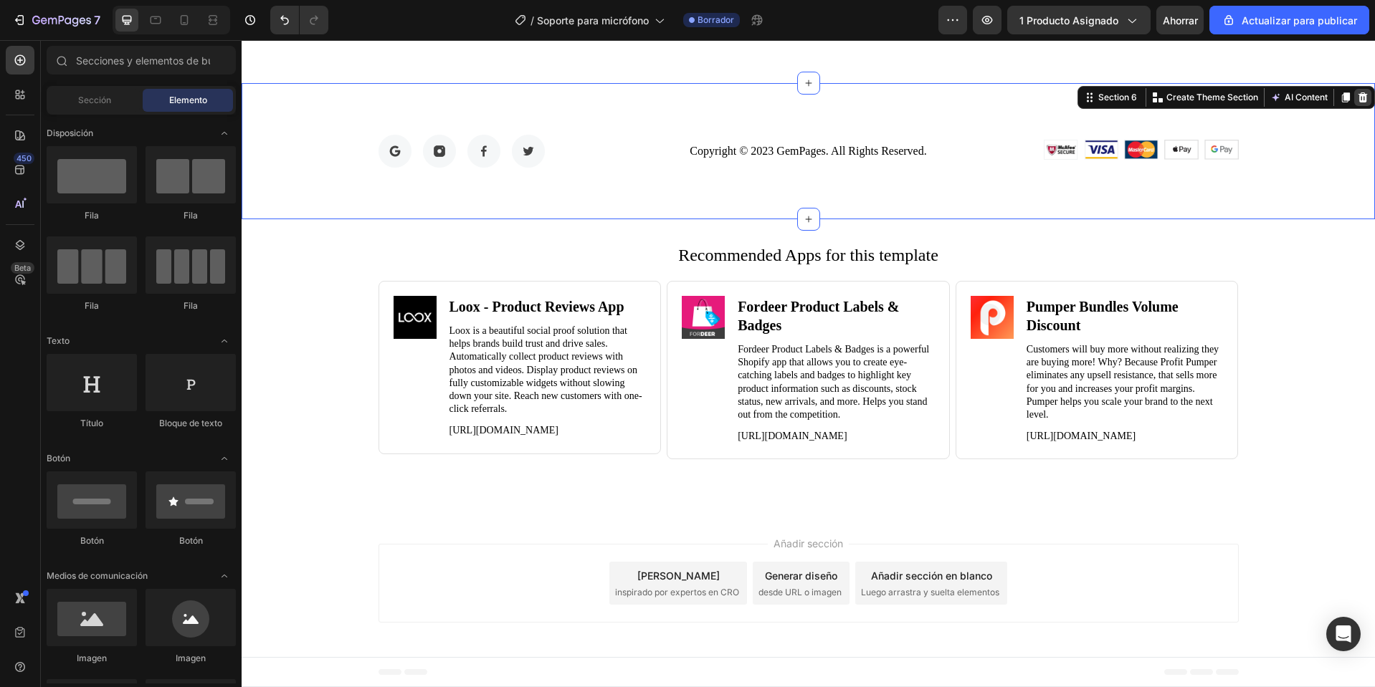
scroll to position [4554, 0]
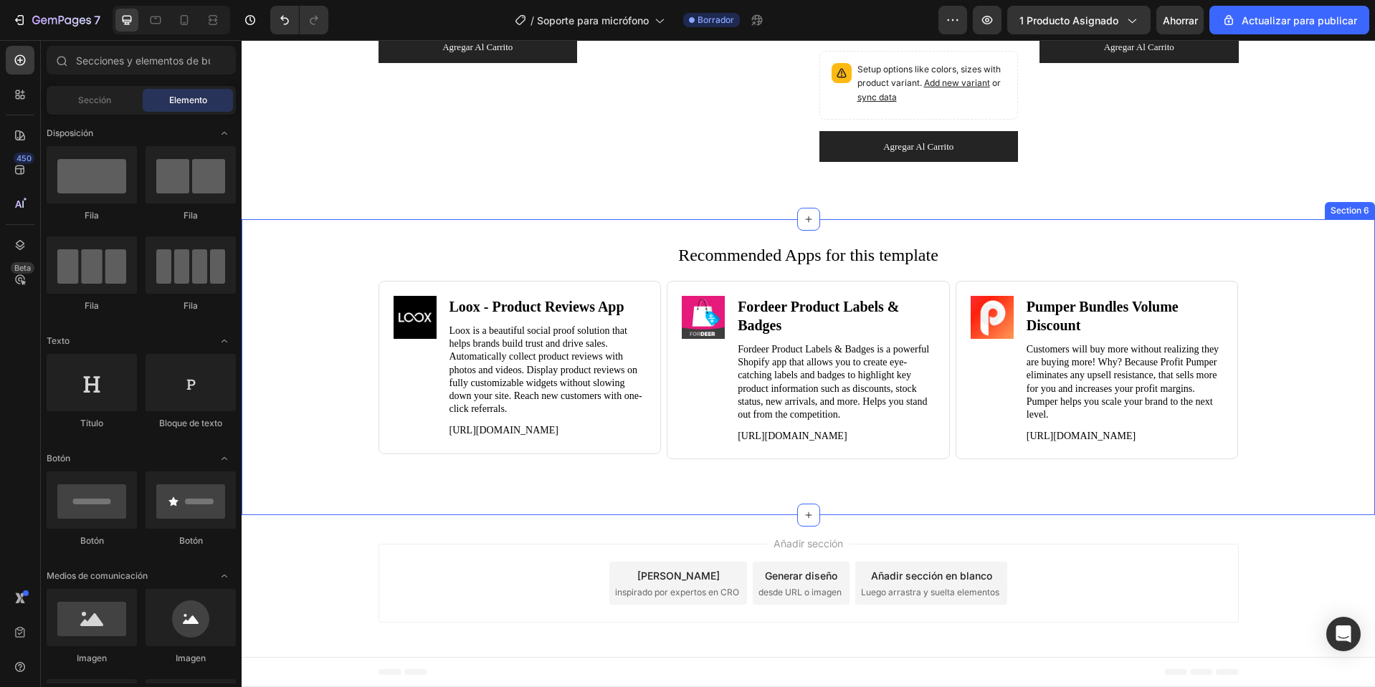
click at [1210, 242] on h2 "Recommended Apps for this template" at bounding box center [808, 255] width 1104 height 27
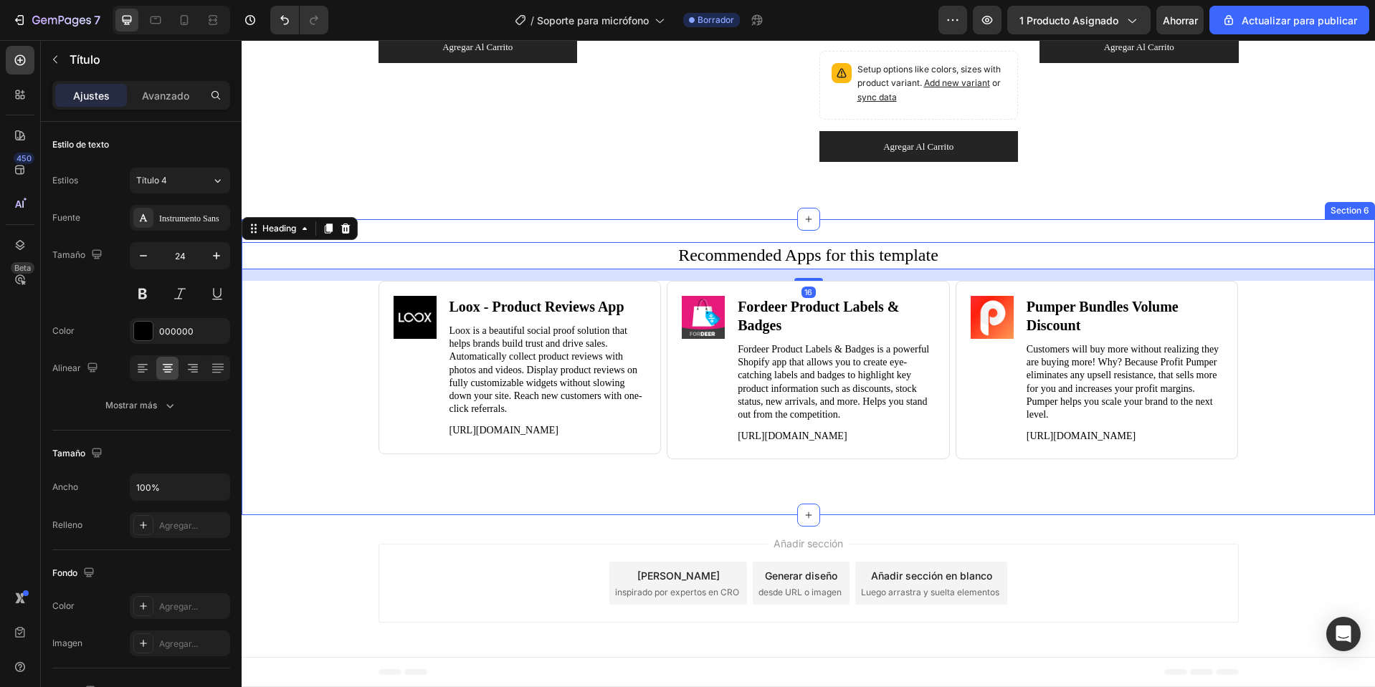
click at [1306, 224] on div "Recommended Apps for this template Heading 16 Image Loox ‑ Product Reviews App …" at bounding box center [808, 367] width 1133 height 296
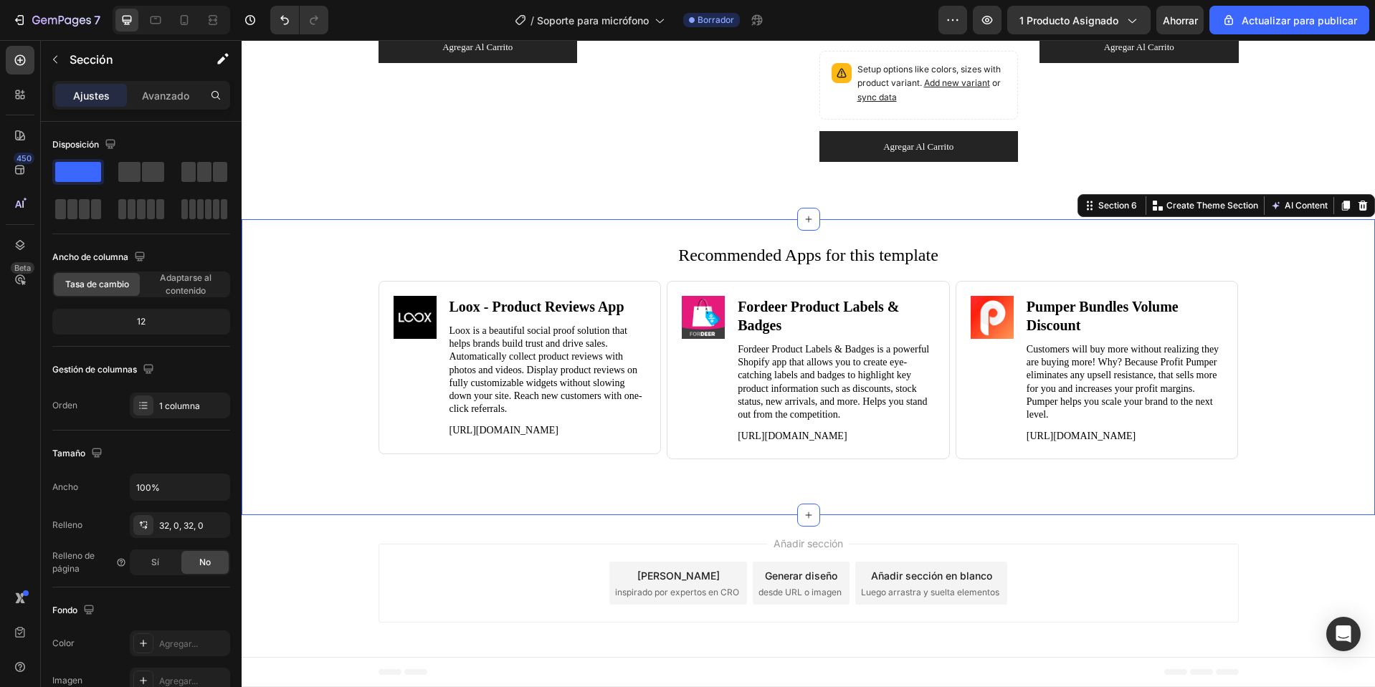
click at [1358, 201] on icon at bounding box center [1362, 206] width 9 height 10
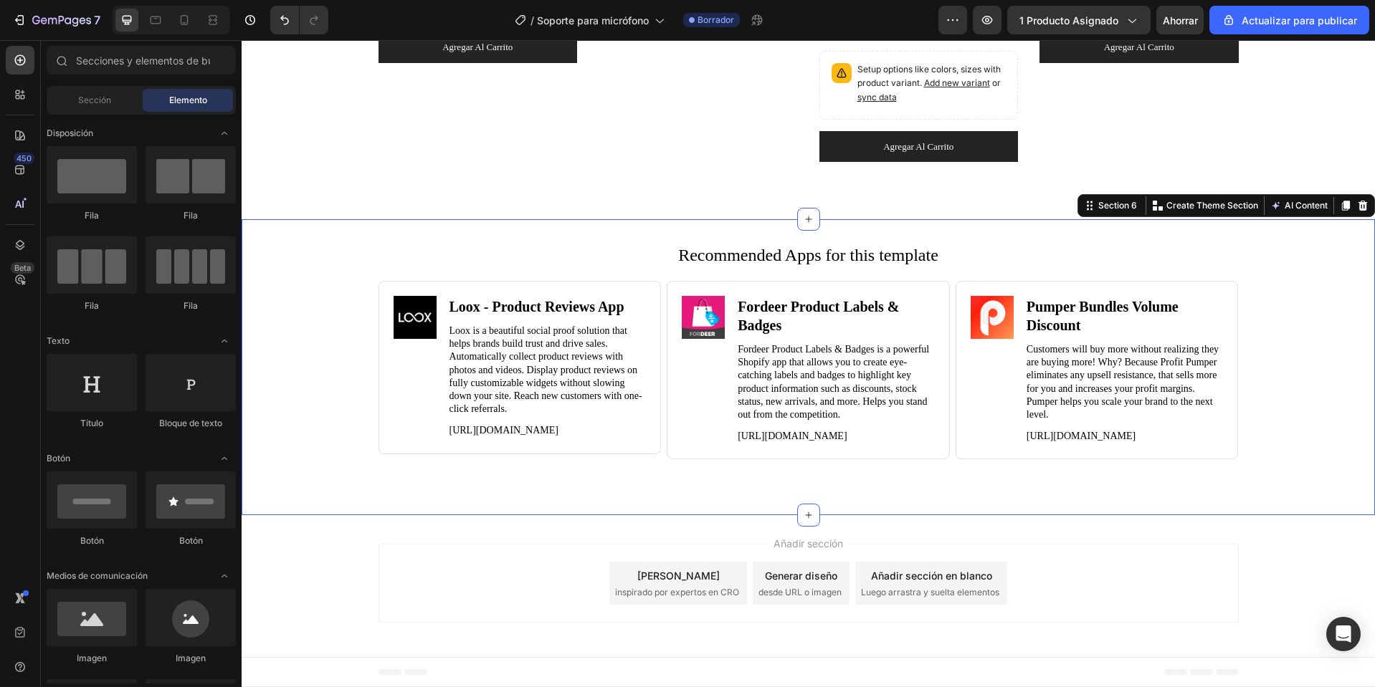
scroll to position [4244, 0]
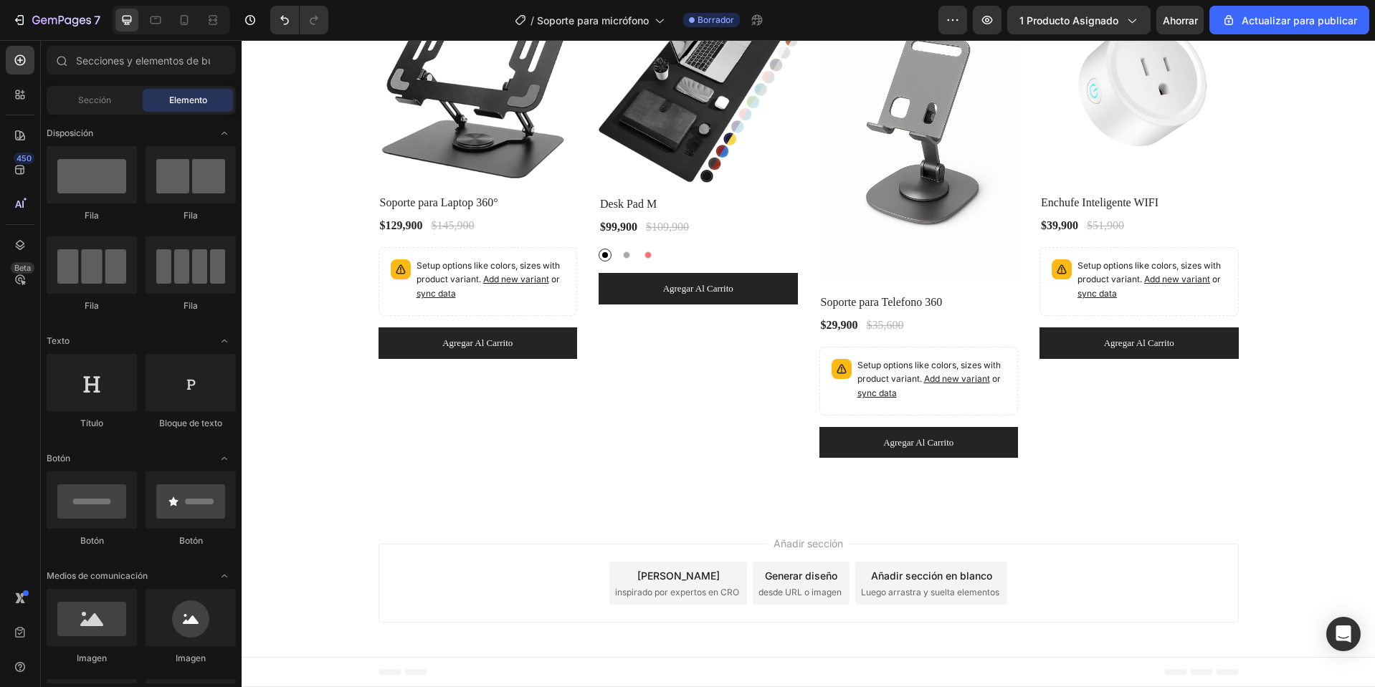
click at [300, 677] on font "Pie de página" at bounding box center [298, 672] width 58 height 10
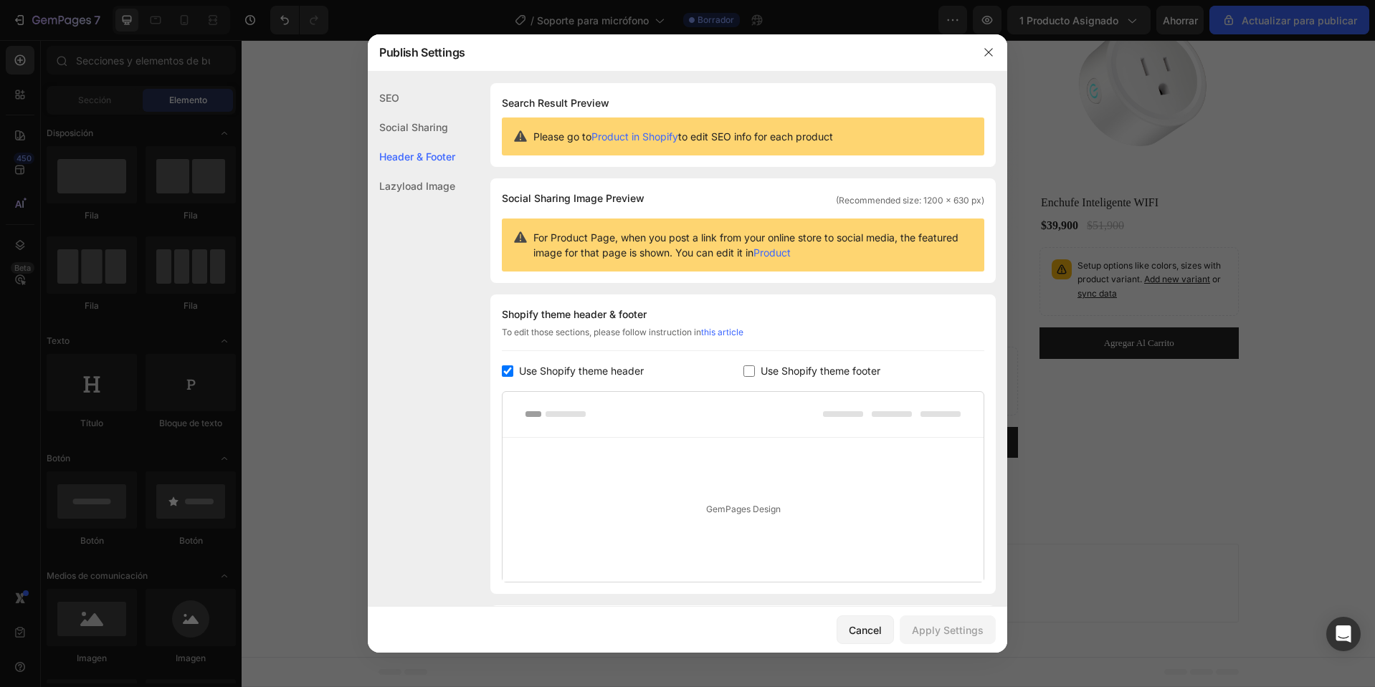
scroll to position [93, 0]
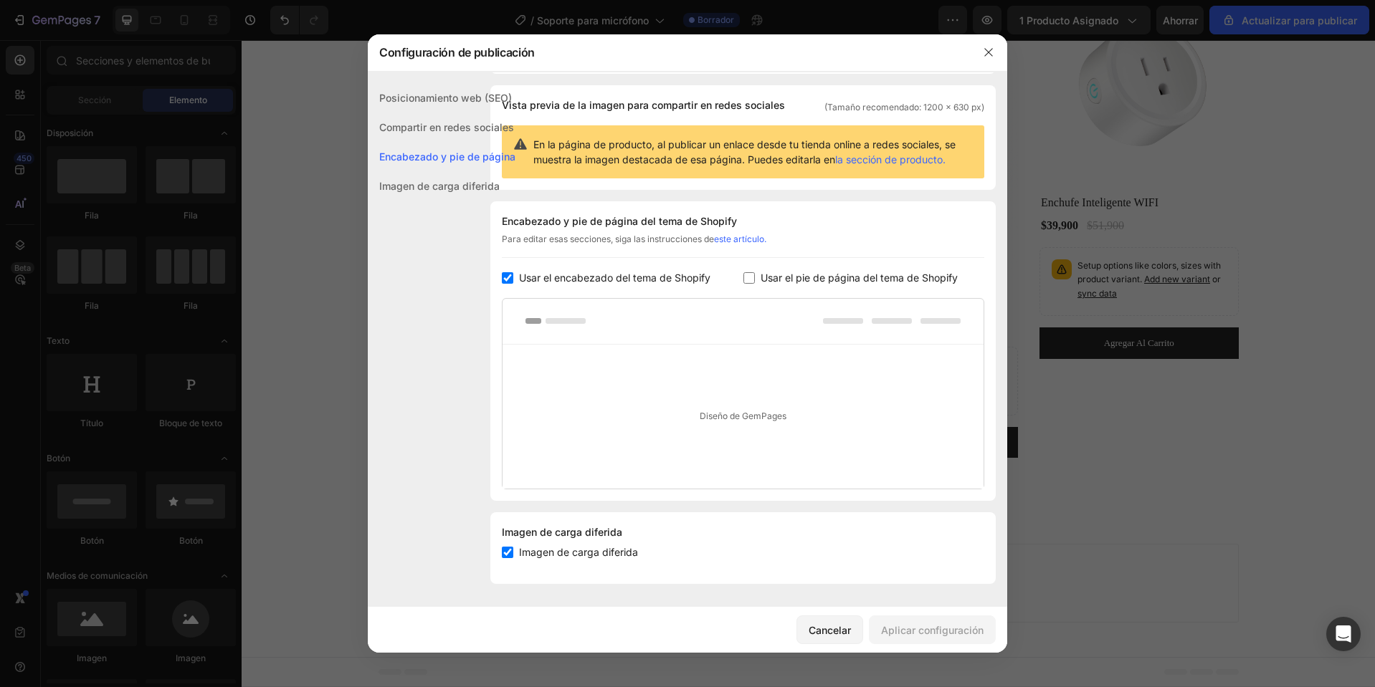
click at [803, 270] on span "Usar el pie de página del tema de Shopify" at bounding box center [858, 277] width 197 height 17
checkbox input "true"
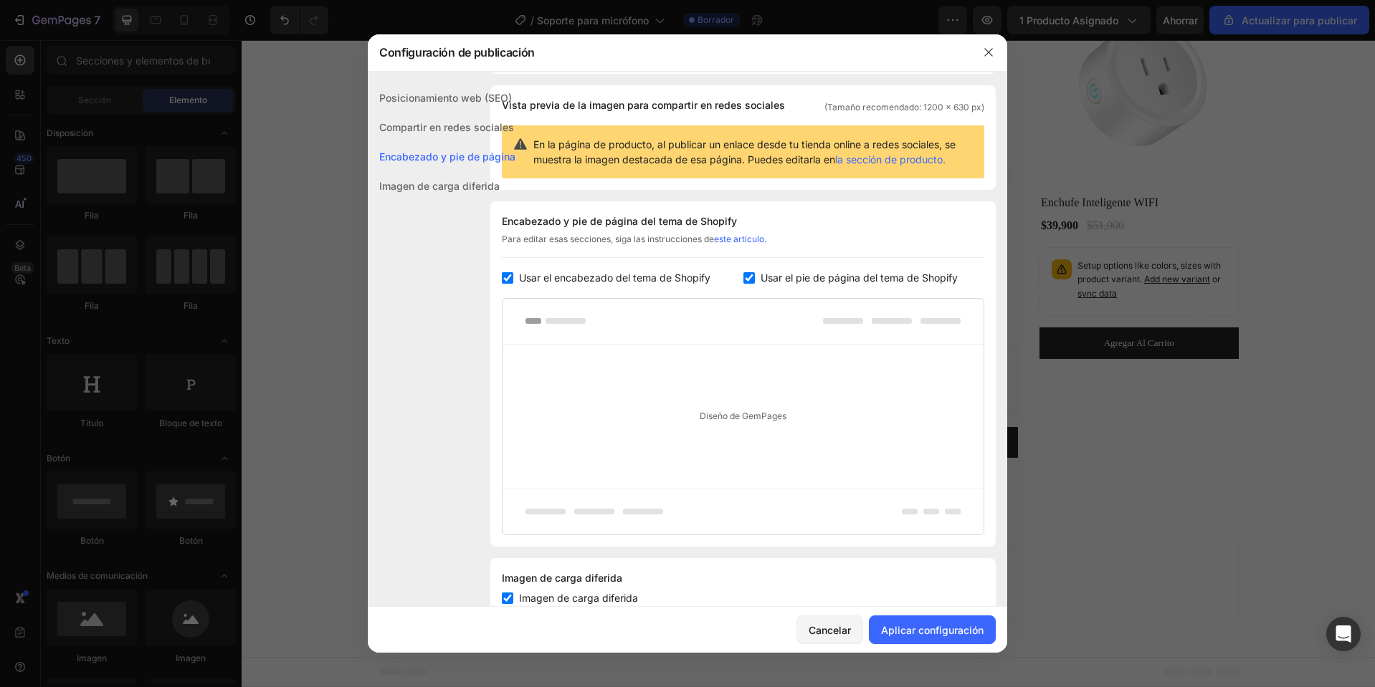
click at [923, 646] on div "Cancelar Aplicar configuración" at bounding box center [687, 630] width 639 height 46
click at [930, 635] on font "Aplicar configuración" at bounding box center [932, 630] width 102 height 12
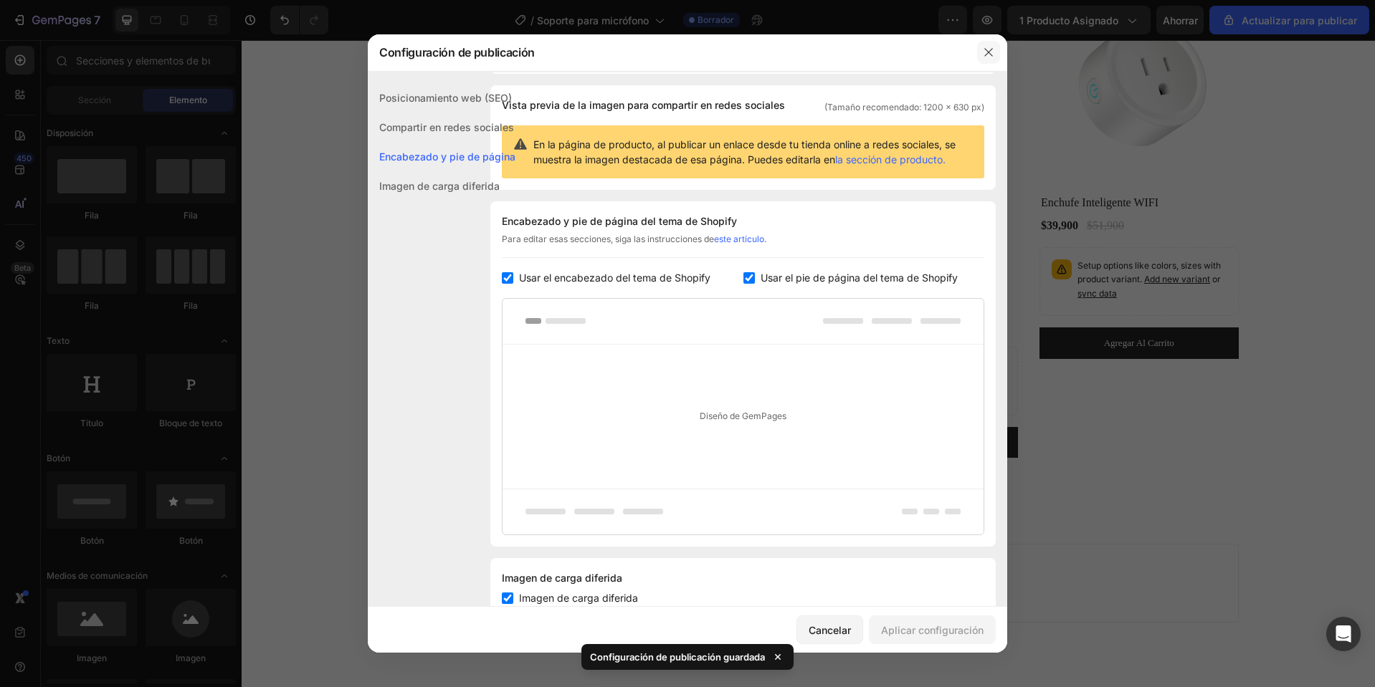
click at [988, 50] on icon "button" at bounding box center [988, 52] width 11 height 11
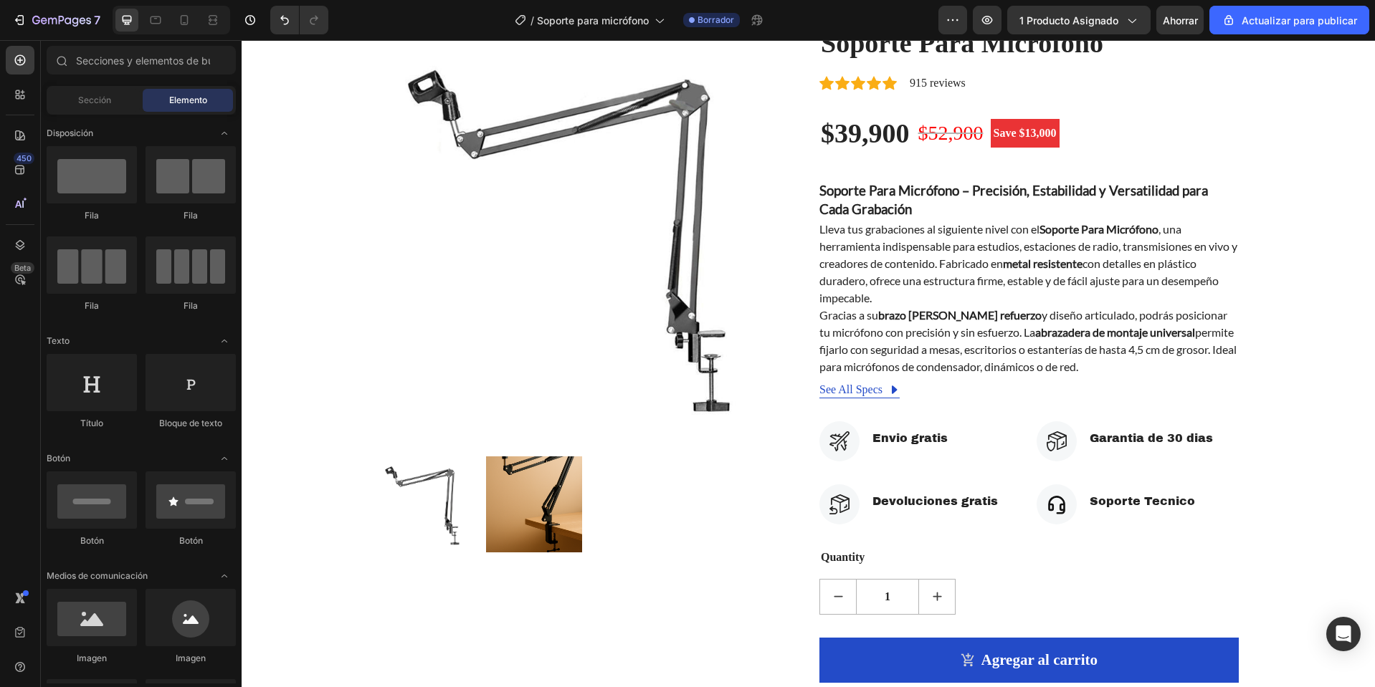
scroll to position [0, 0]
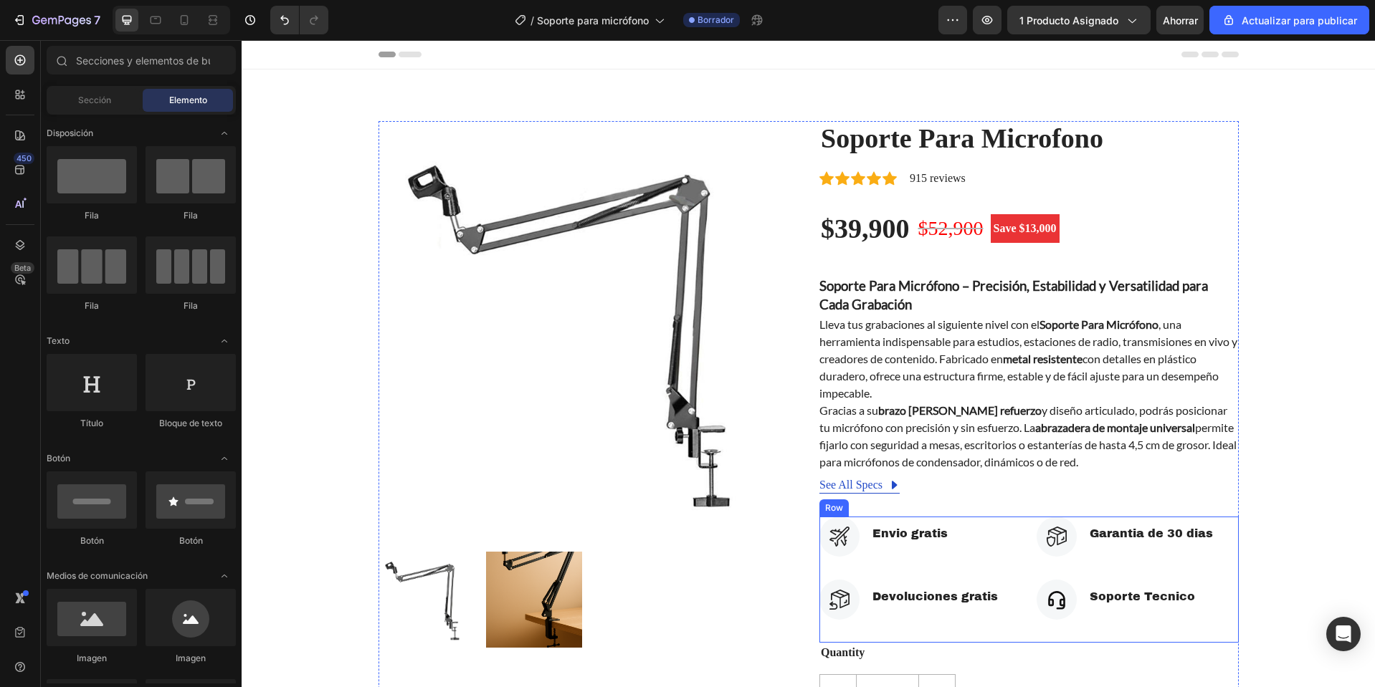
click at [1223, 567] on div "Icon Garantia de 30 dias Text block Icon List Icon Soporte Tecnico Text block I…" at bounding box center [1136, 580] width 201 height 126
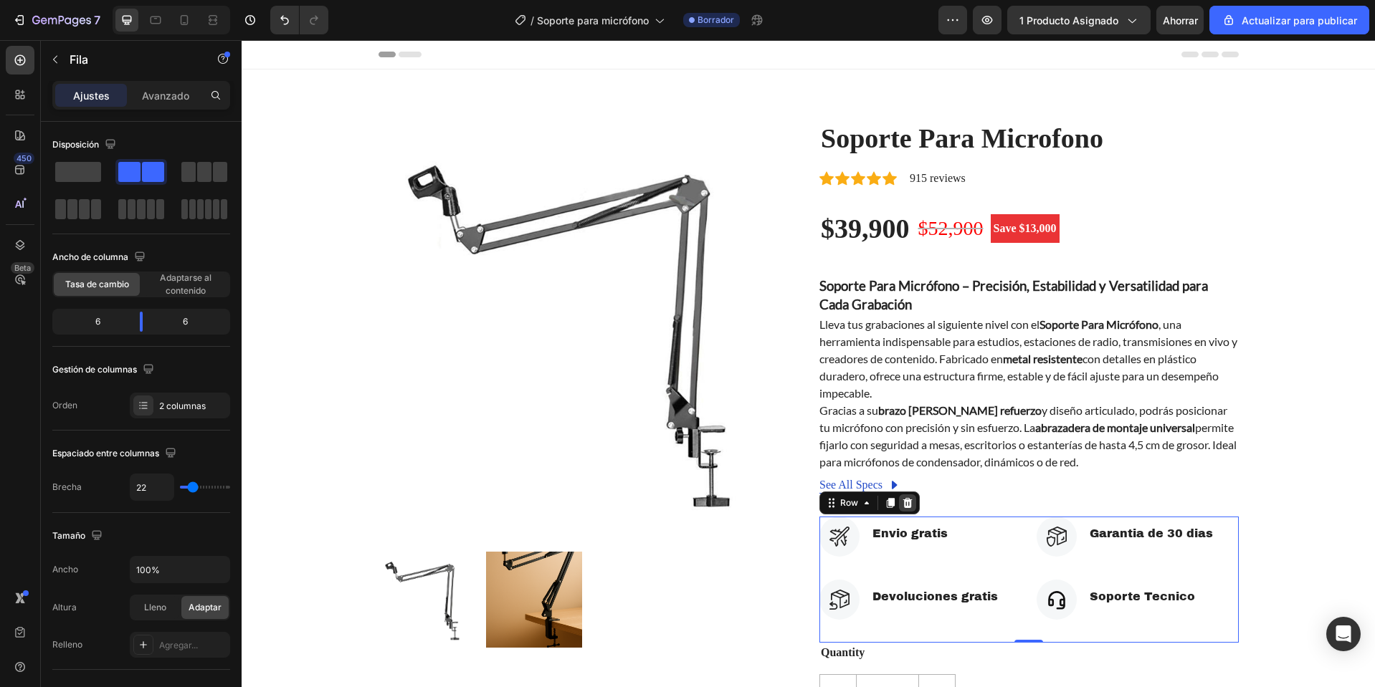
click at [905, 502] on icon at bounding box center [907, 503] width 9 height 10
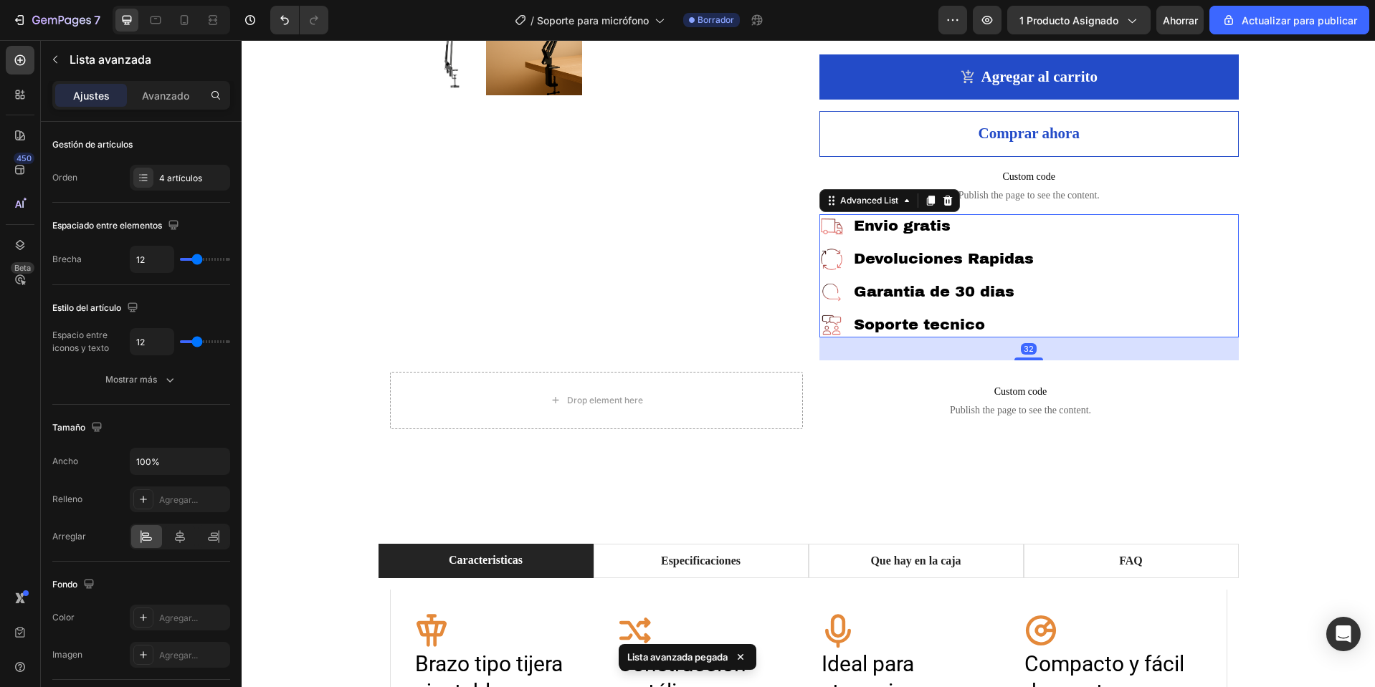
scroll to position [390, 0]
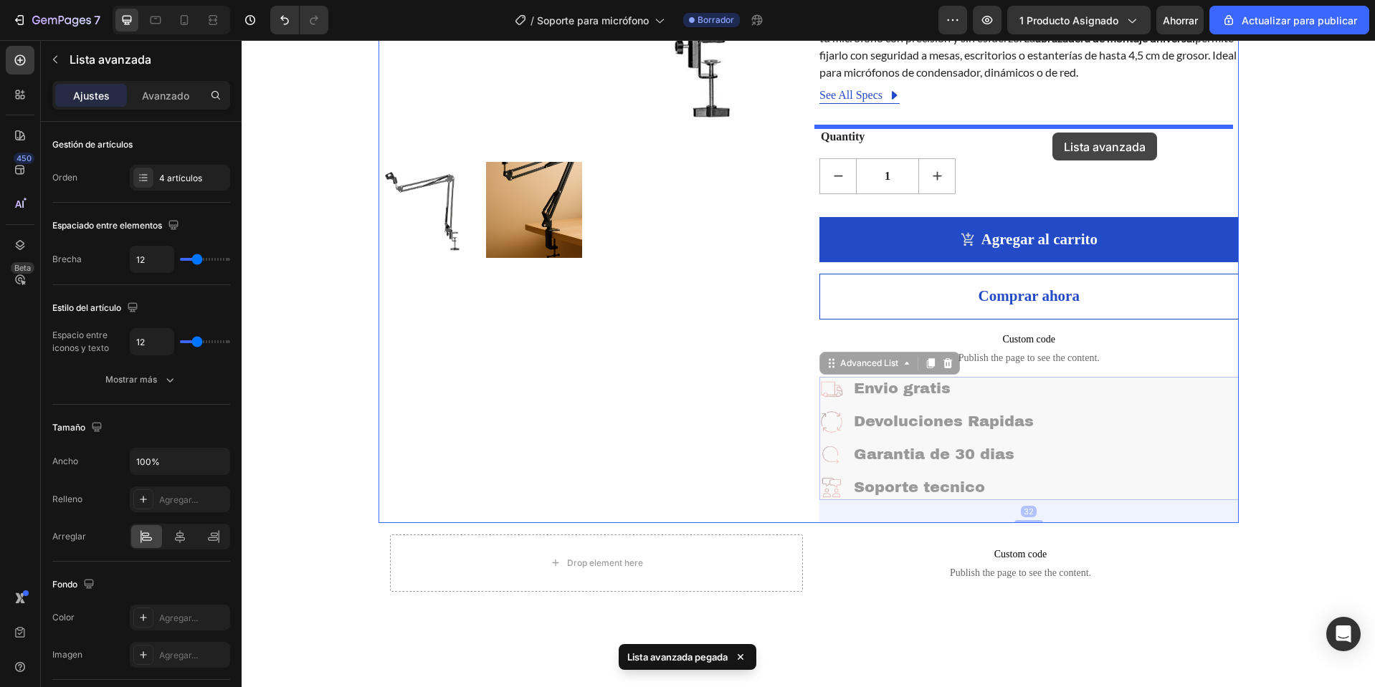
drag, startPoint x: 1162, startPoint y: 461, endPoint x: 1052, endPoint y: 133, distance: 346.1
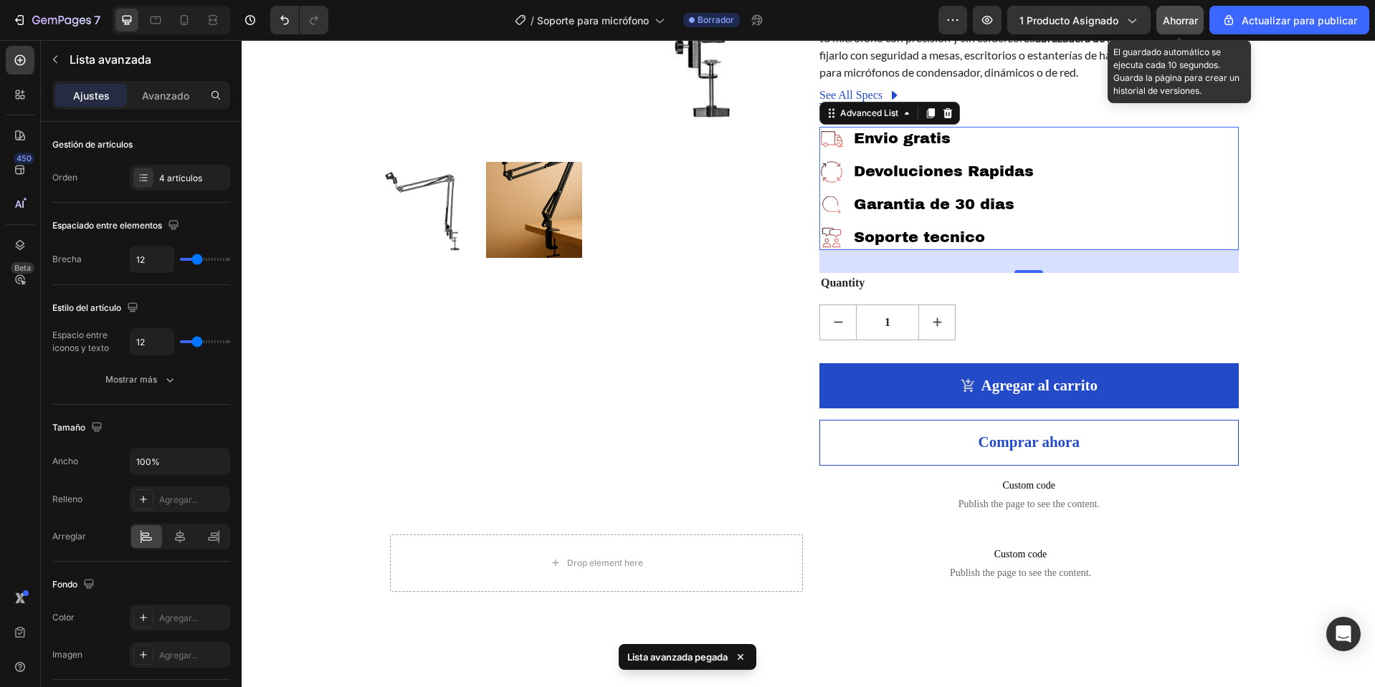
click at [1193, 17] on font "Ahorrar" at bounding box center [1179, 20] width 35 height 12
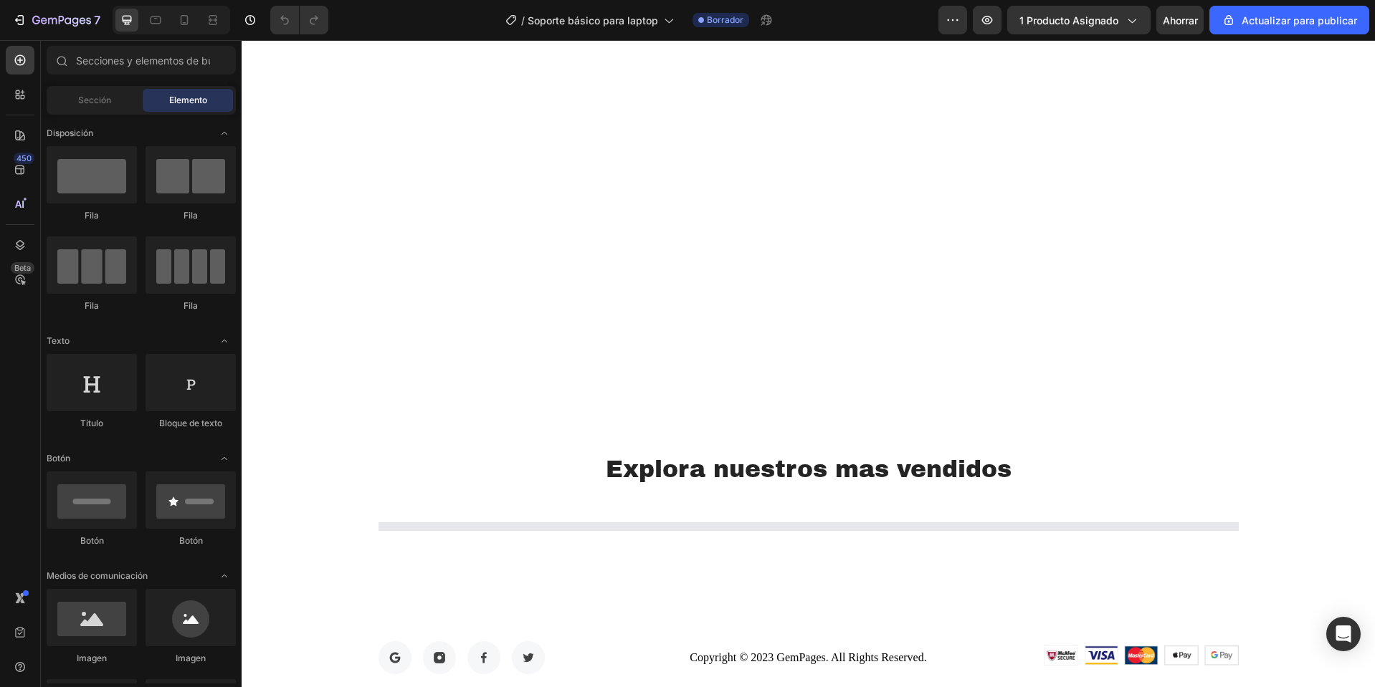
scroll to position [3965, 0]
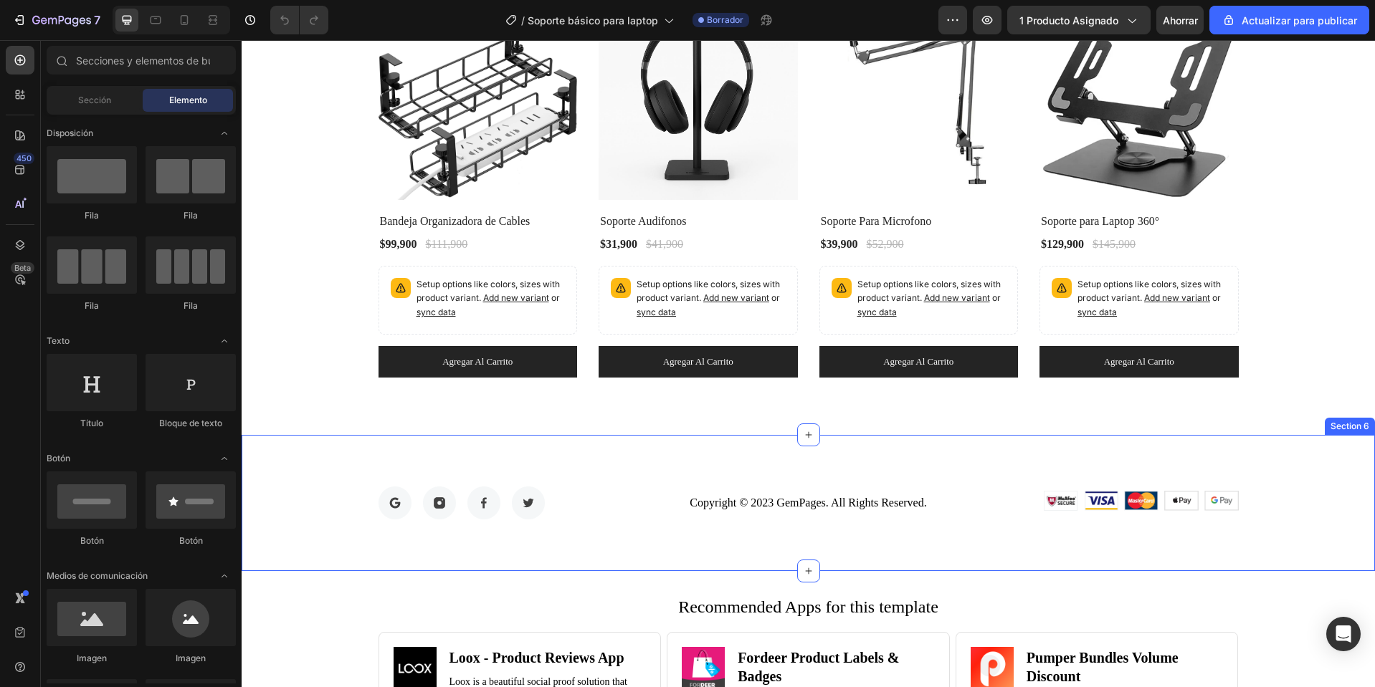
click at [1346, 436] on div "Image Image Image Image Row Copyright © 2023 GemPages. All Rights Reserved. Tex…" at bounding box center [808, 503] width 1133 height 136
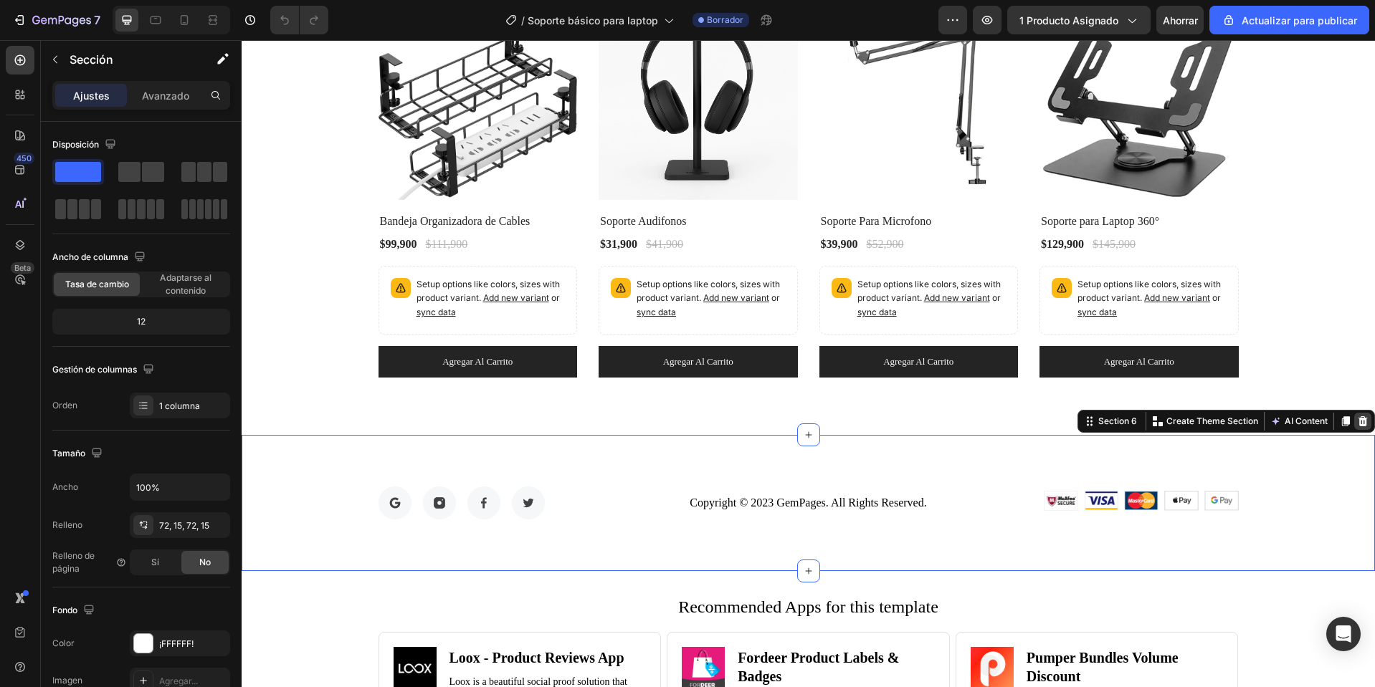
click at [1357, 421] on icon at bounding box center [1362, 421] width 11 height 11
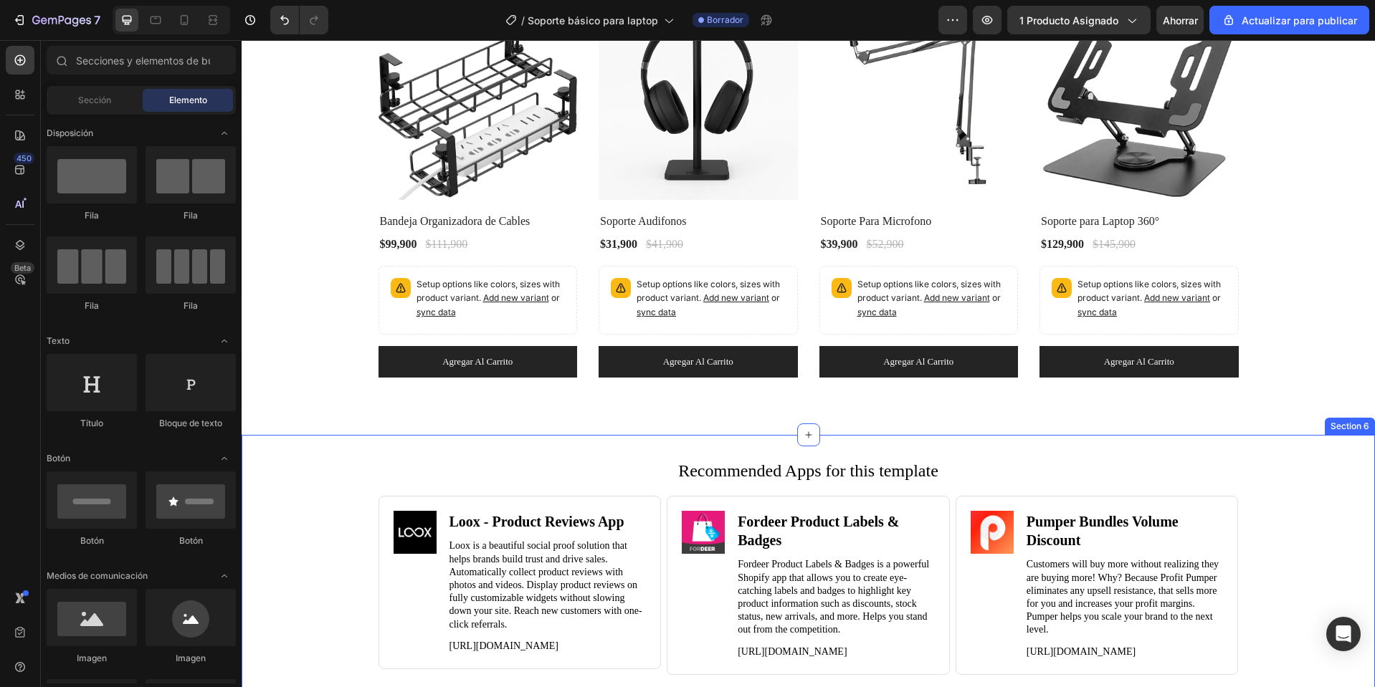
click at [1337, 454] on div "Recommended Apps for this template Heading Image Loox ‑ Product Reviews App Hea…" at bounding box center [808, 583] width 1133 height 296
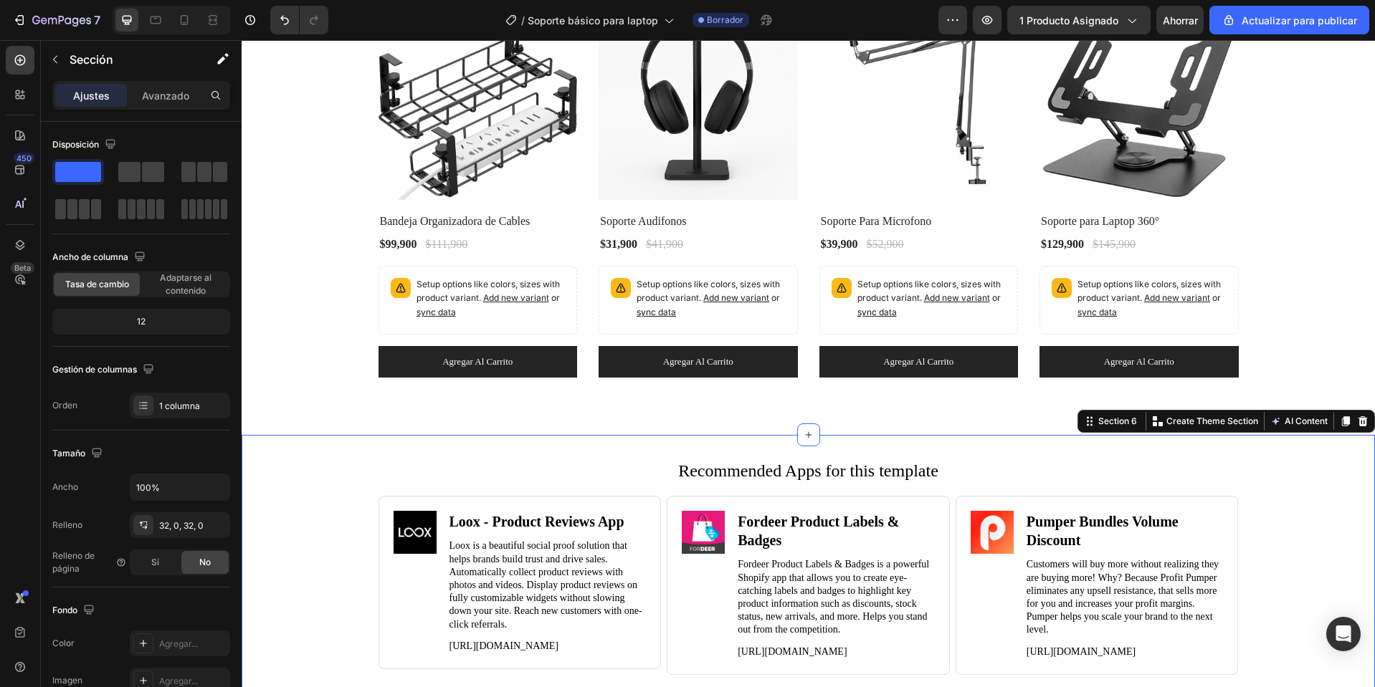
click at [1358, 424] on icon at bounding box center [1362, 421] width 9 height 10
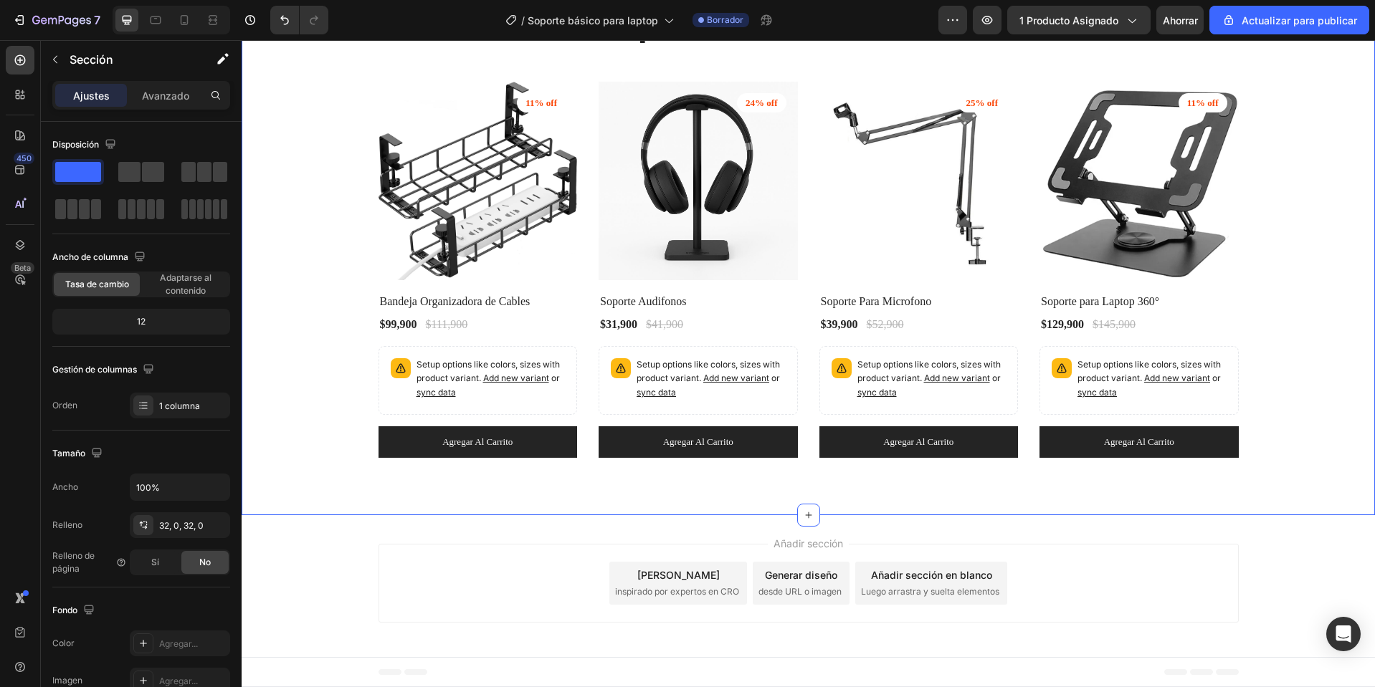
scroll to position [3884, 0]
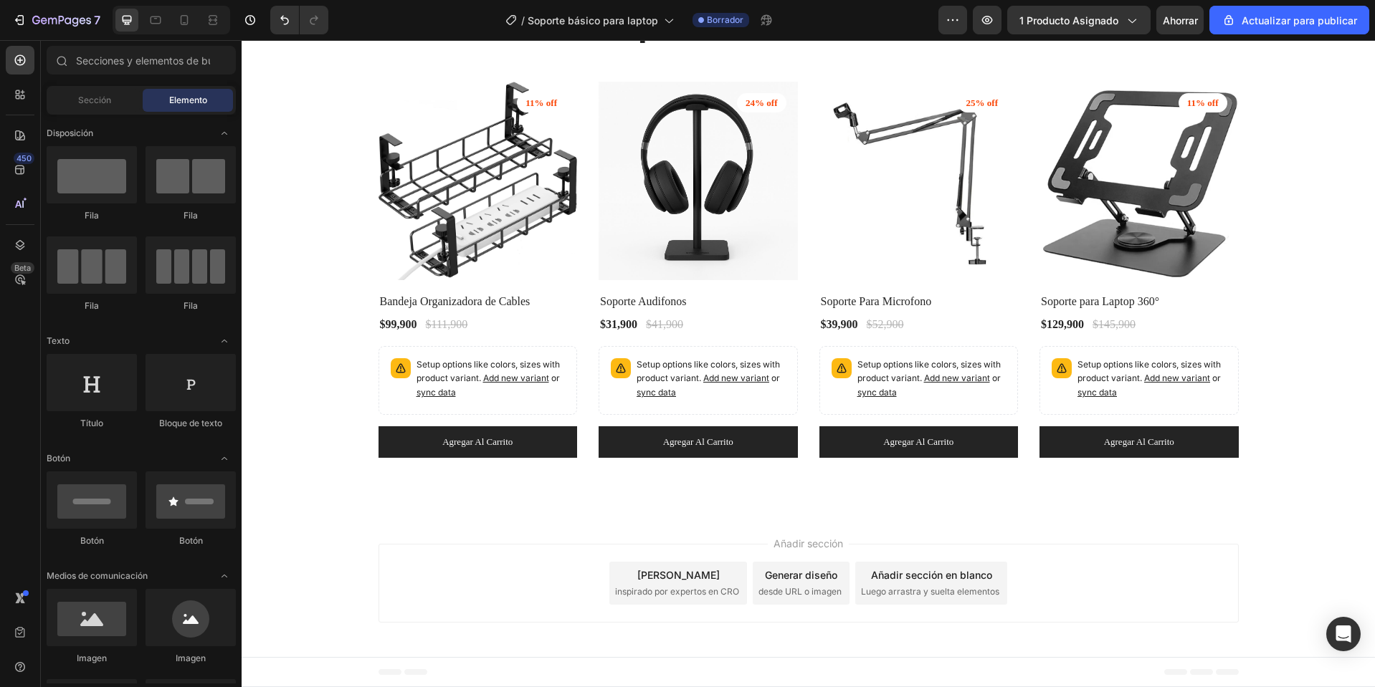
click at [285, 682] on div "Pie de página" at bounding box center [808, 672] width 1133 height 30
click at [297, 681] on div "Pie de página" at bounding box center [808, 672] width 1133 height 30
click at [300, 673] on font "Pie de página" at bounding box center [298, 672] width 58 height 10
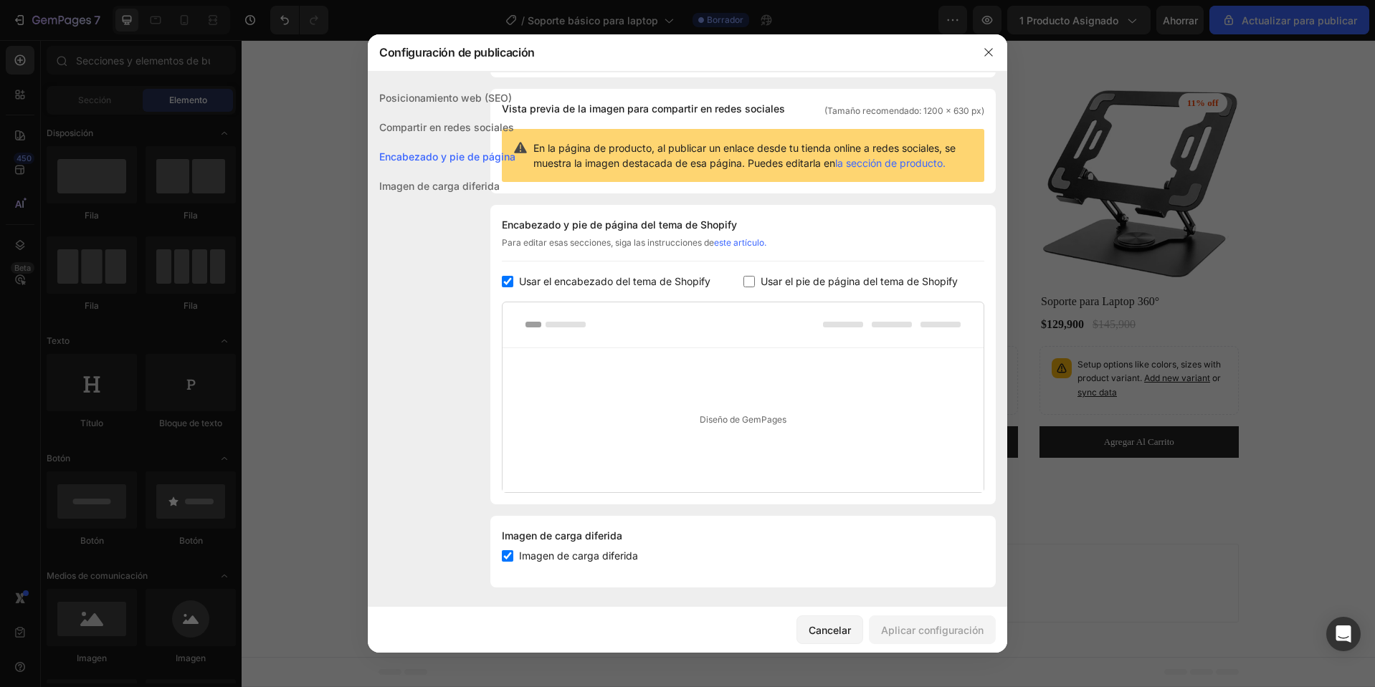
scroll to position [93, 0]
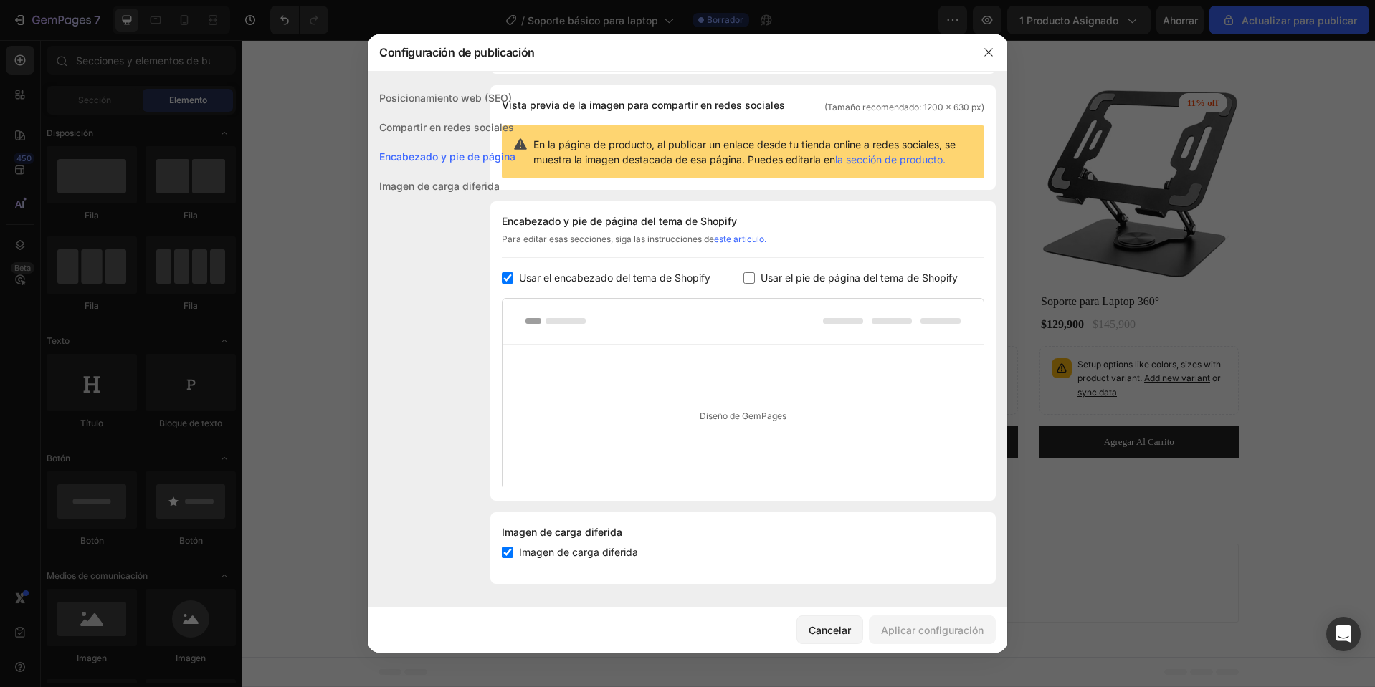
click at [802, 279] on font "Usar el pie de página del tema de Shopify" at bounding box center [858, 278] width 197 height 12
checkbox input "true"
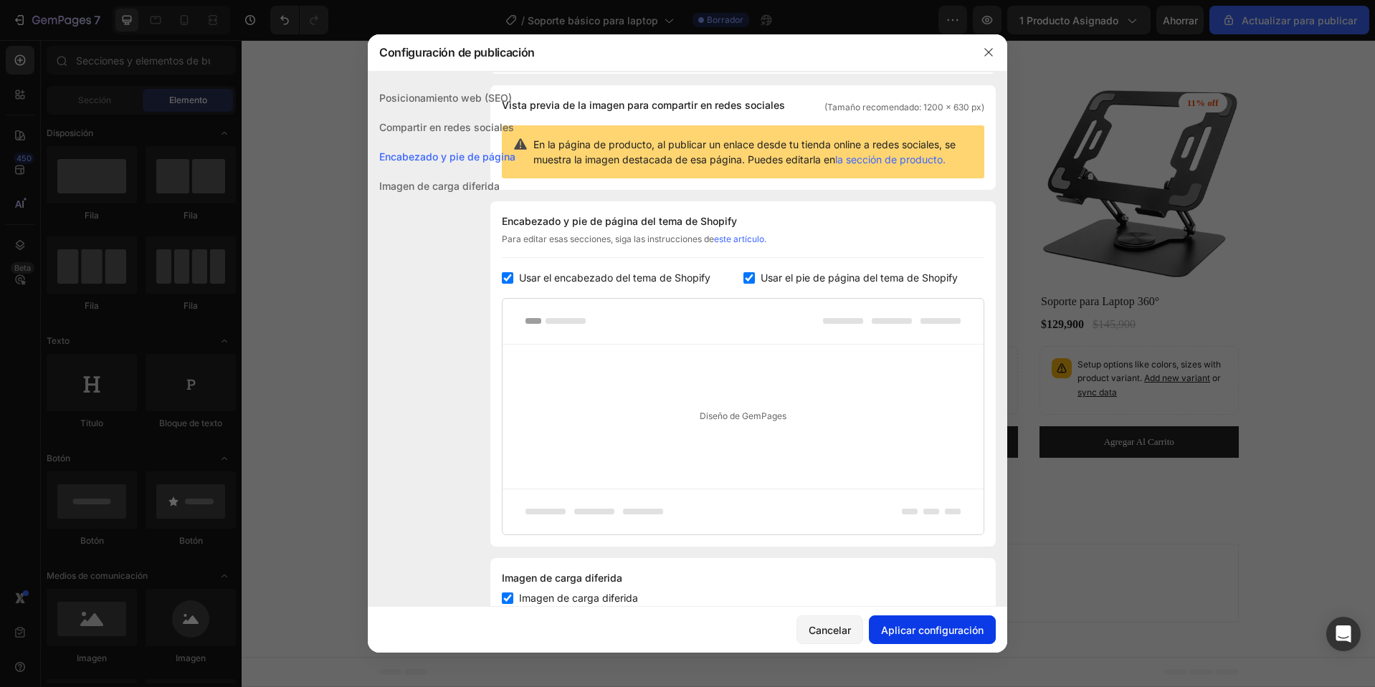
click at [962, 630] on font "Aplicar configuración" at bounding box center [932, 630] width 102 height 12
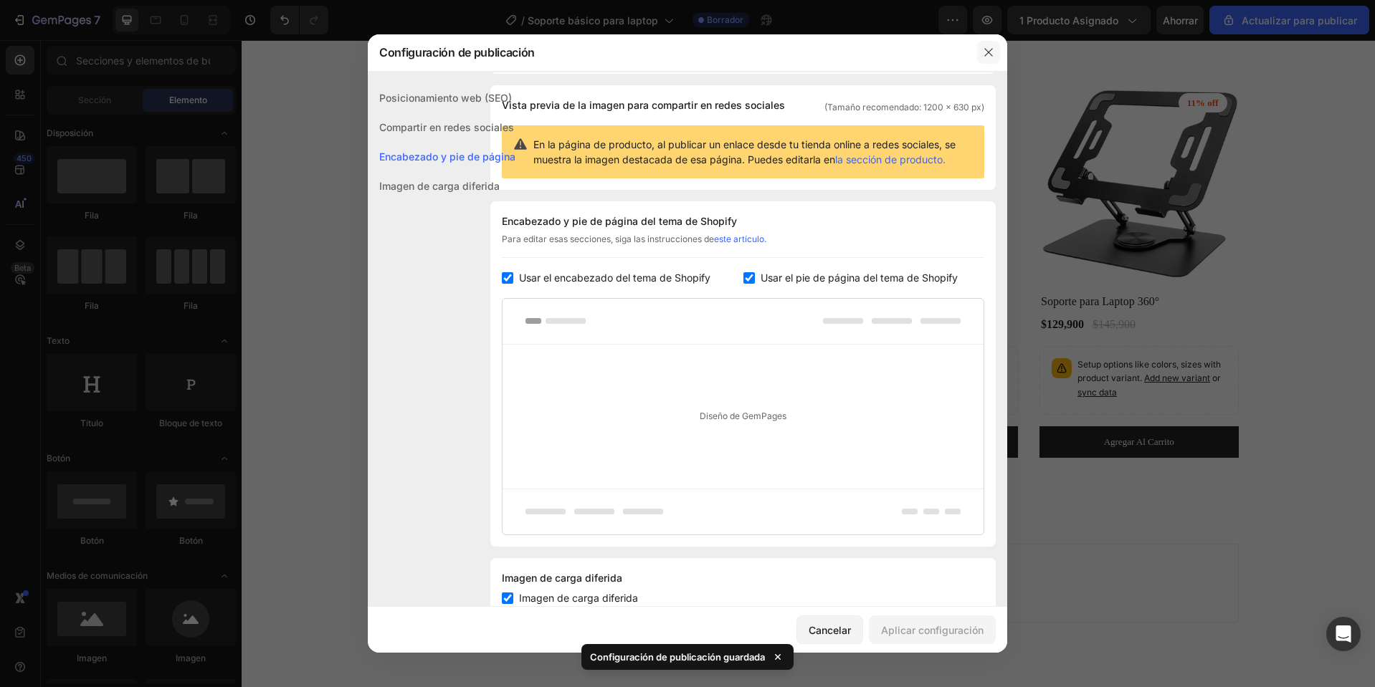
click at [988, 56] on icon "button" at bounding box center [988, 52] width 11 height 11
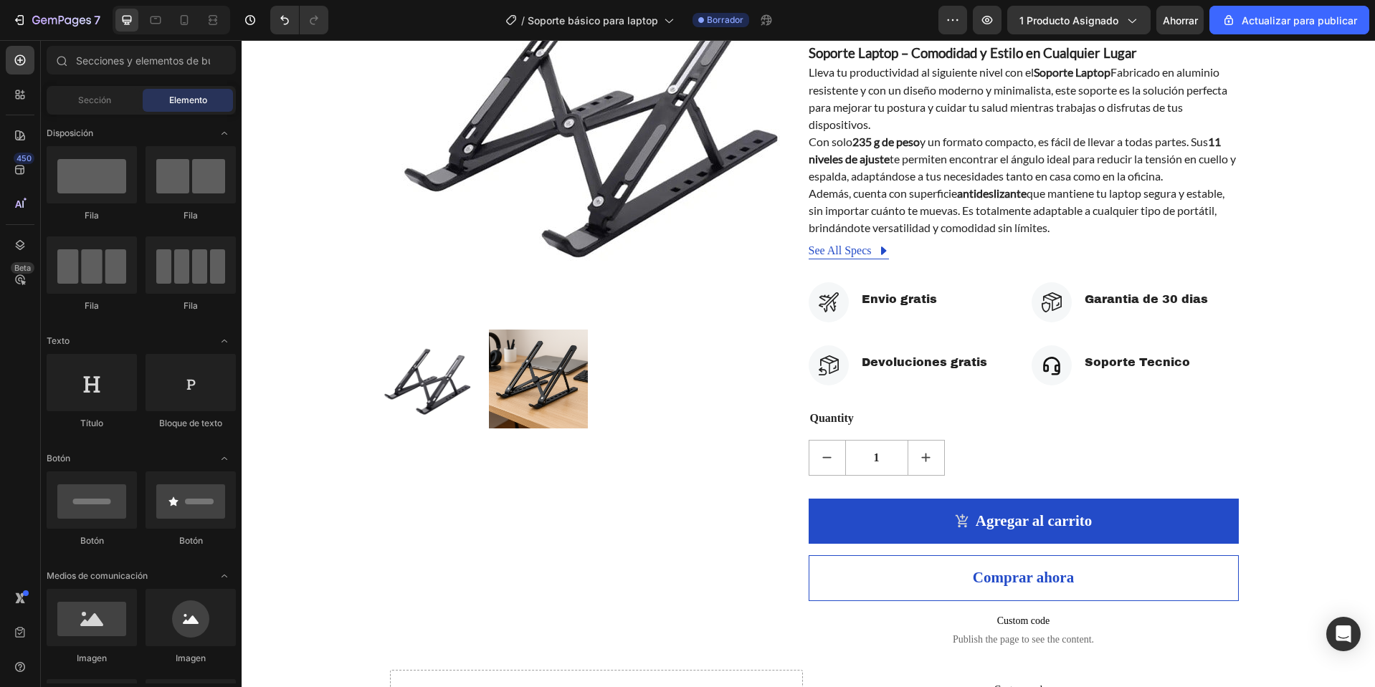
scroll to position [206, 0]
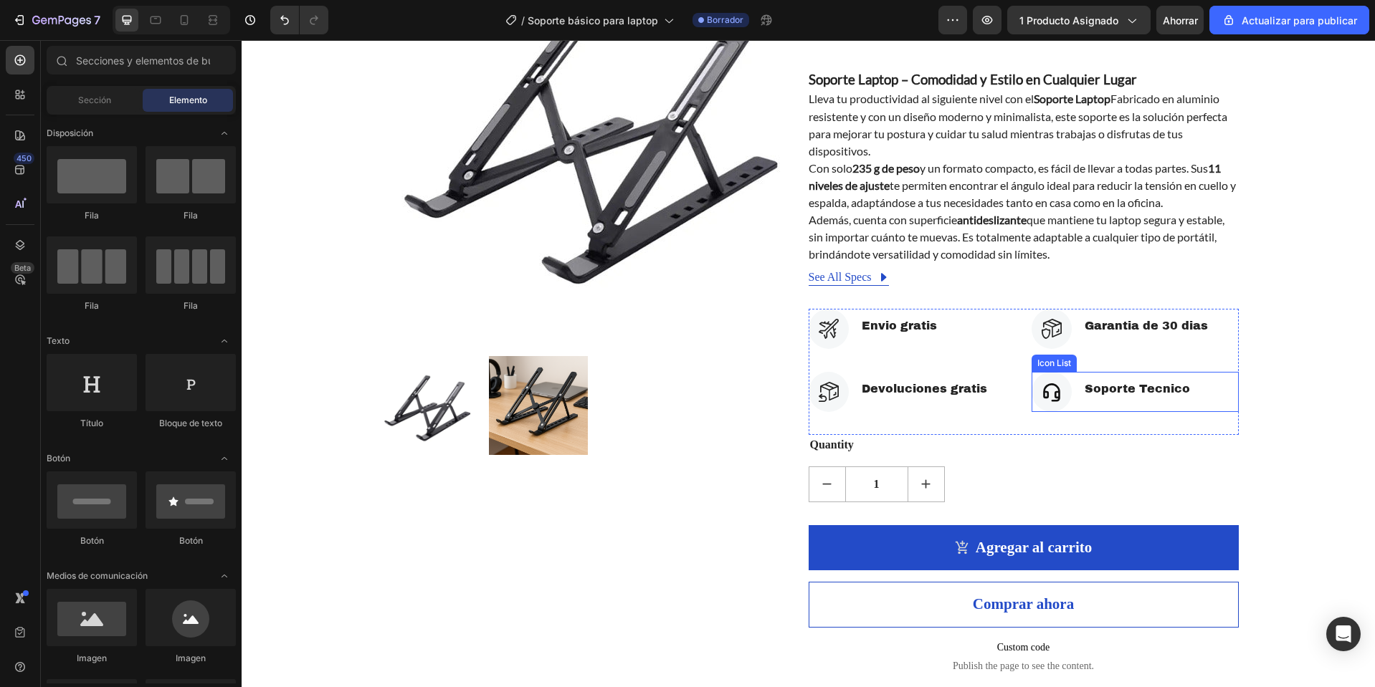
click at [1177, 374] on li "Icon Soporte Tecnico Text block" at bounding box center [1111, 392] width 160 height 40
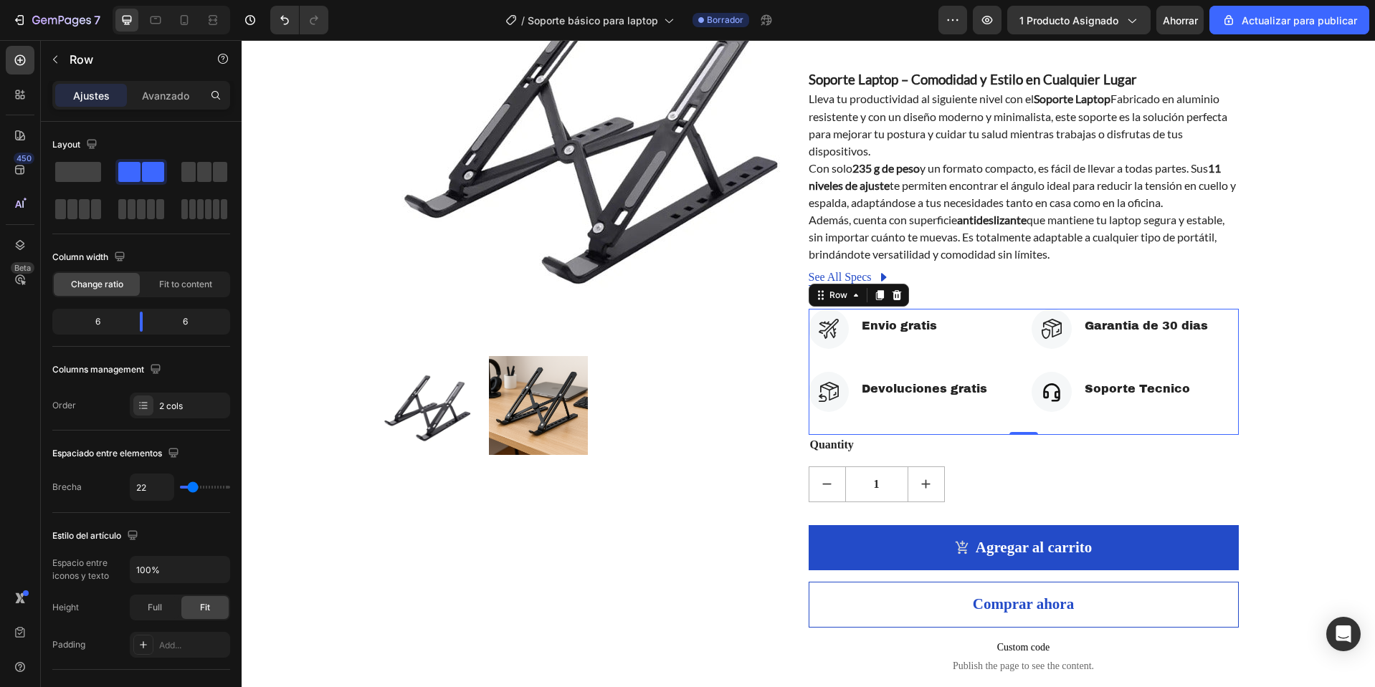
click at [1185, 358] on div "Icon Garantia de 30 dias Text block Icon List Icon Soporte Tecnico Text block I…" at bounding box center [1134, 372] width 207 height 126
click at [894, 294] on icon at bounding box center [896, 295] width 11 height 11
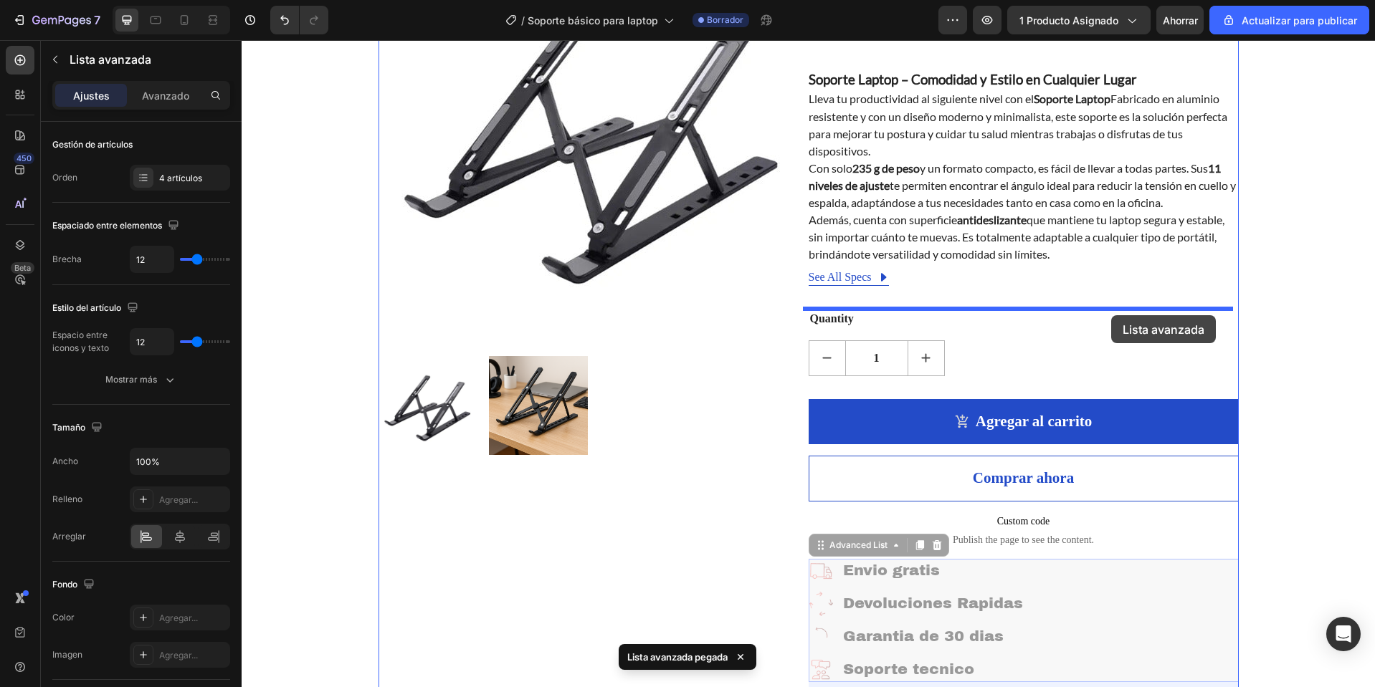
drag, startPoint x: 1169, startPoint y: 599, endPoint x: 1110, endPoint y: 315, distance: 289.8
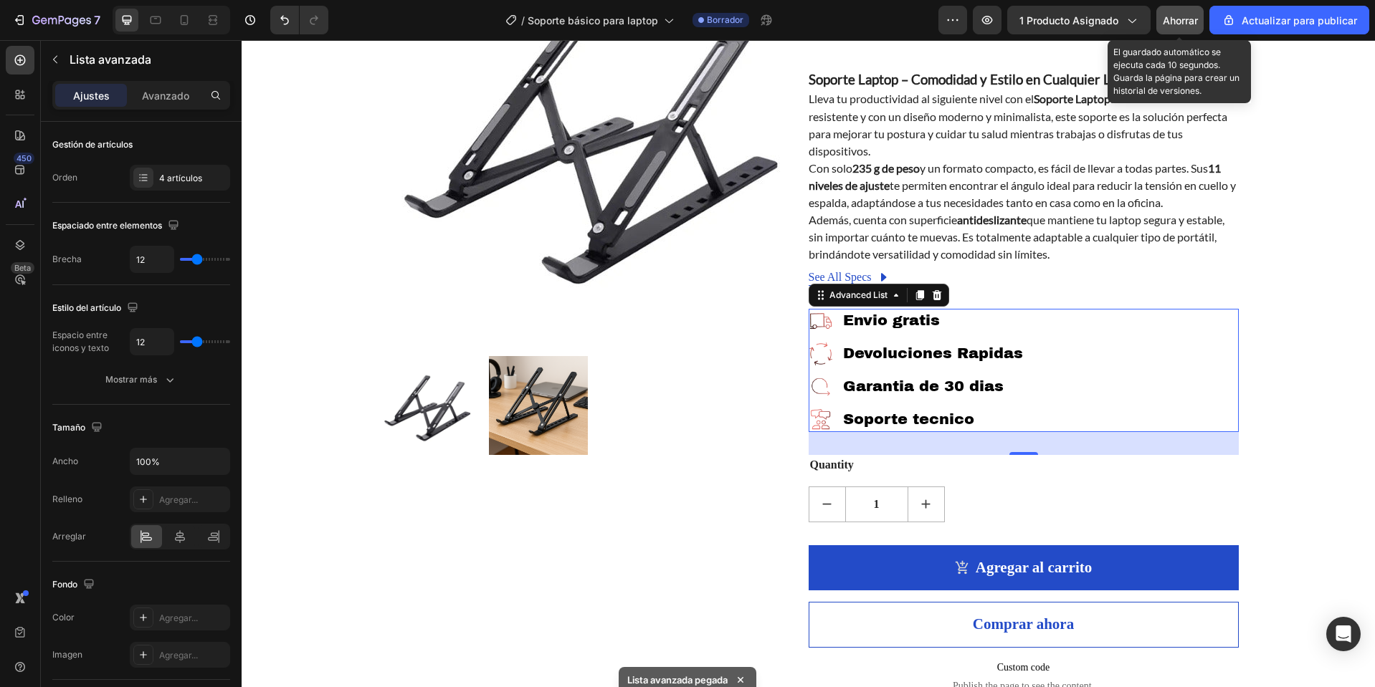
click at [1189, 16] on font "Ahorrar" at bounding box center [1179, 20] width 35 height 12
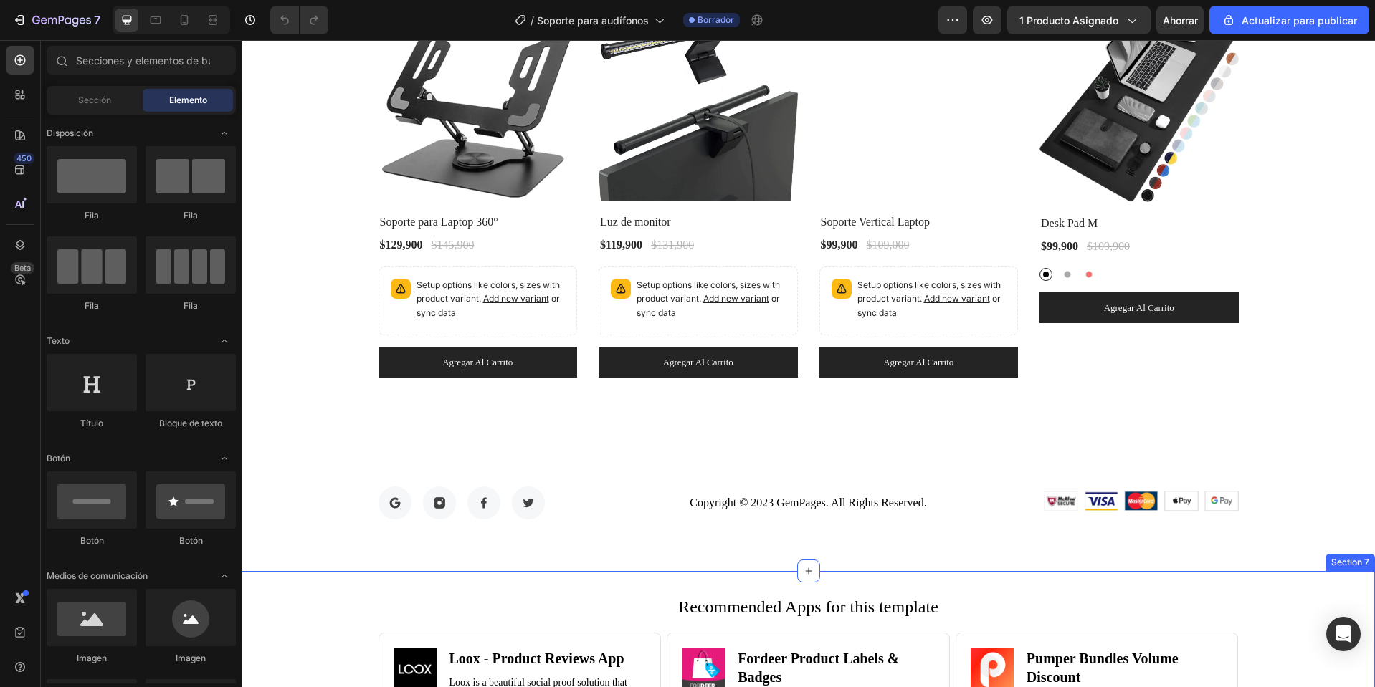
scroll to position [4259, 0]
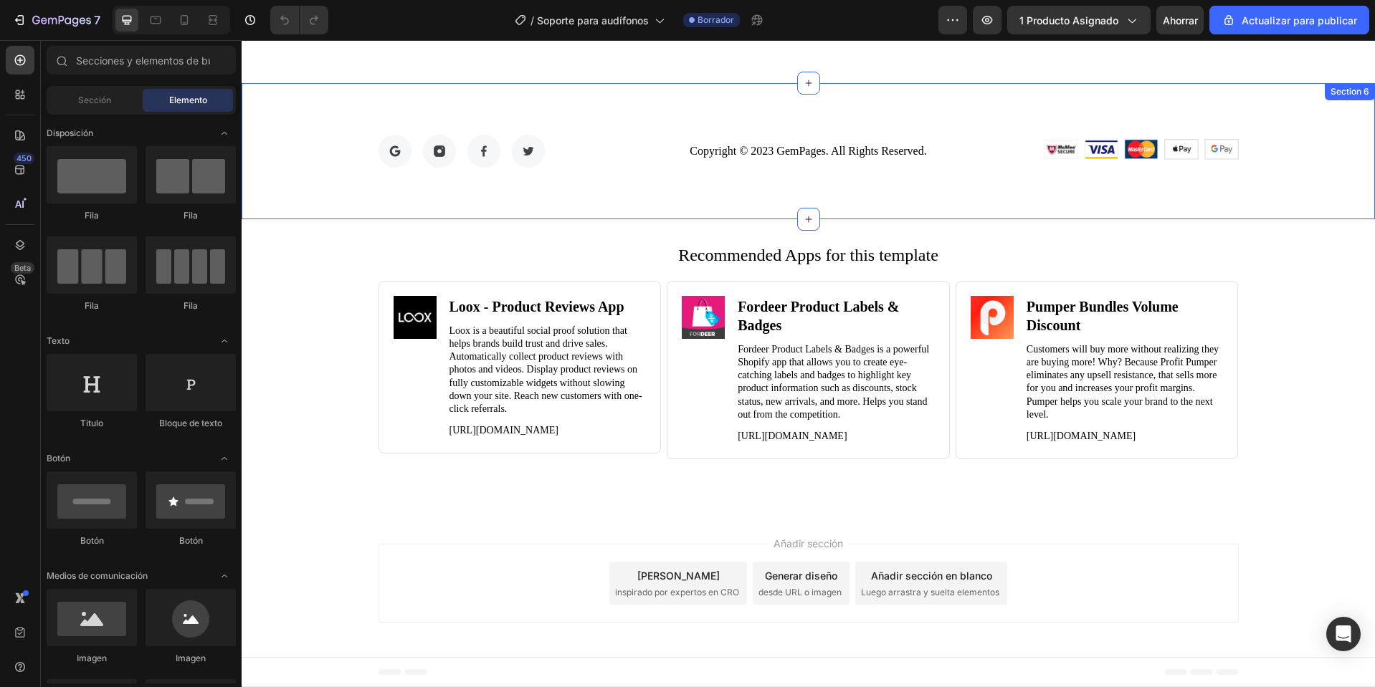
click at [1342, 97] on div "Image Image Image Image Row Copyright © 2023 GemPages. All Rights Reserved. Tex…" at bounding box center [808, 151] width 1133 height 136
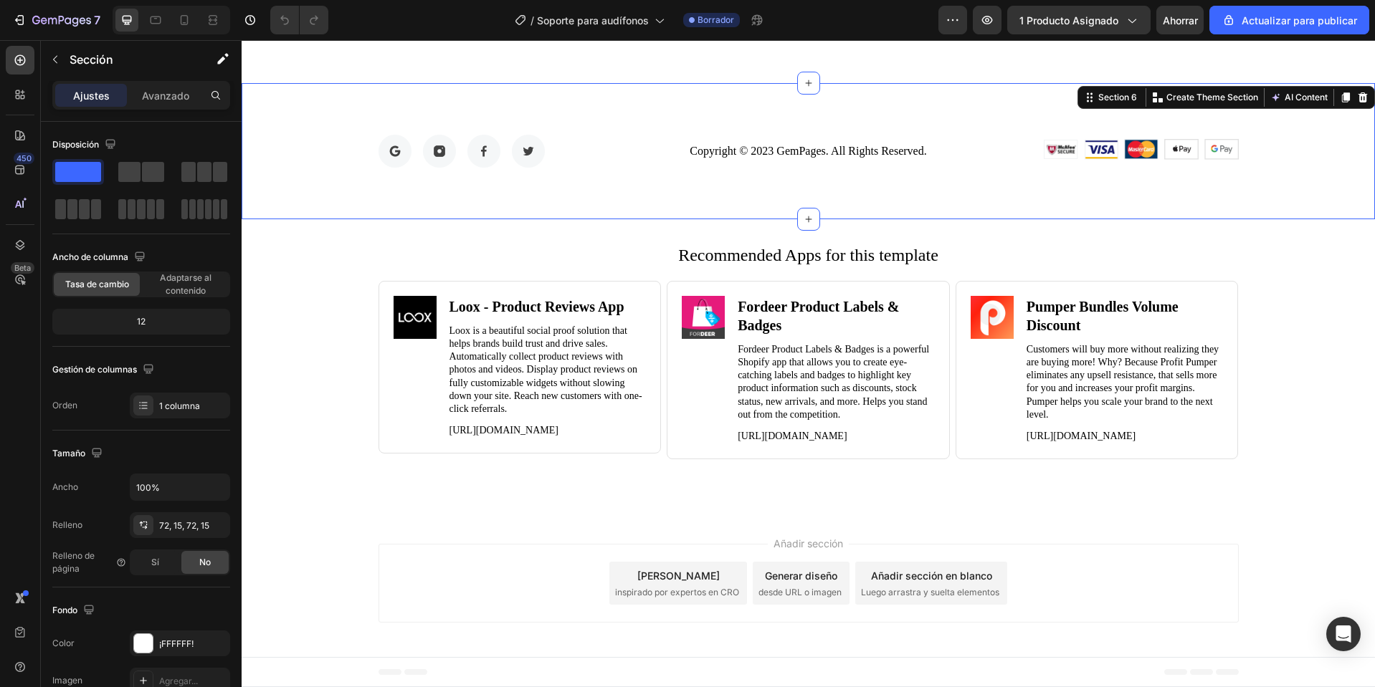
click at [1354, 86] on div "Section 6 You can create reusable sections Create Theme Section AI Content Writ…" at bounding box center [1225, 97] width 297 height 23
click at [1354, 89] on div at bounding box center [1362, 97] width 17 height 17
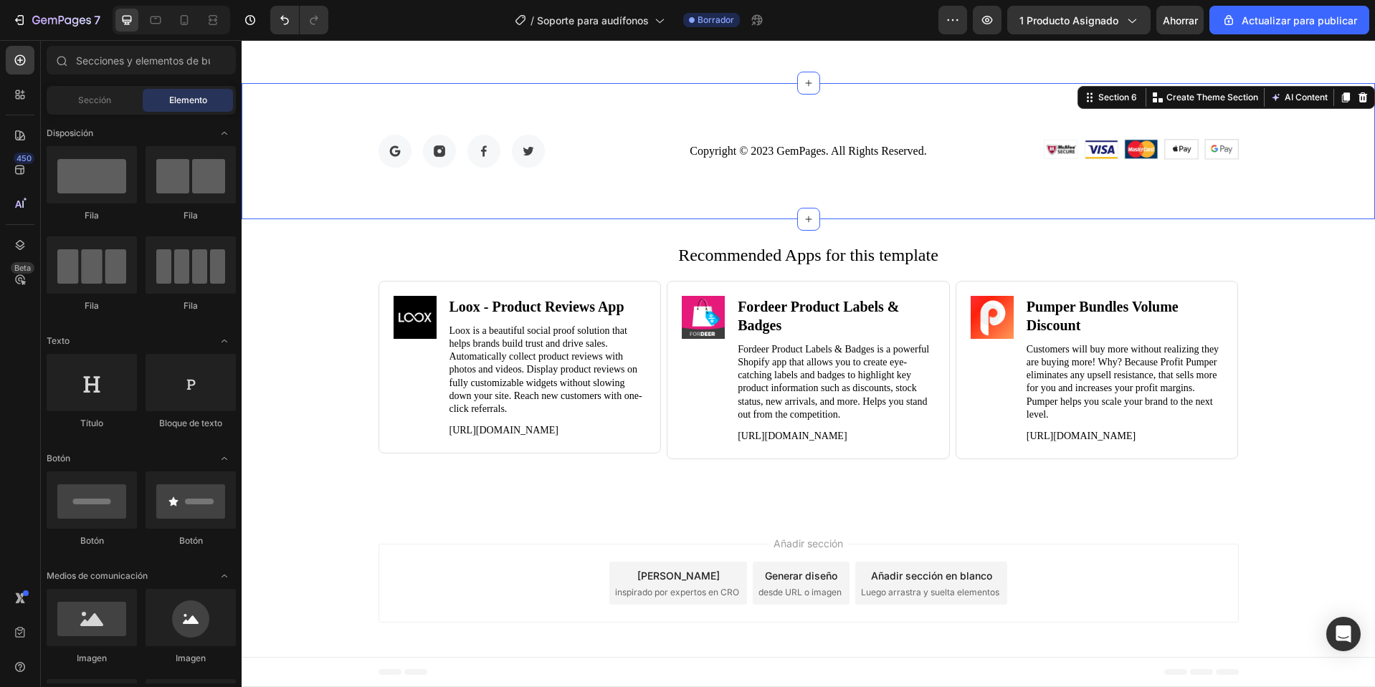
scroll to position [4123, 0]
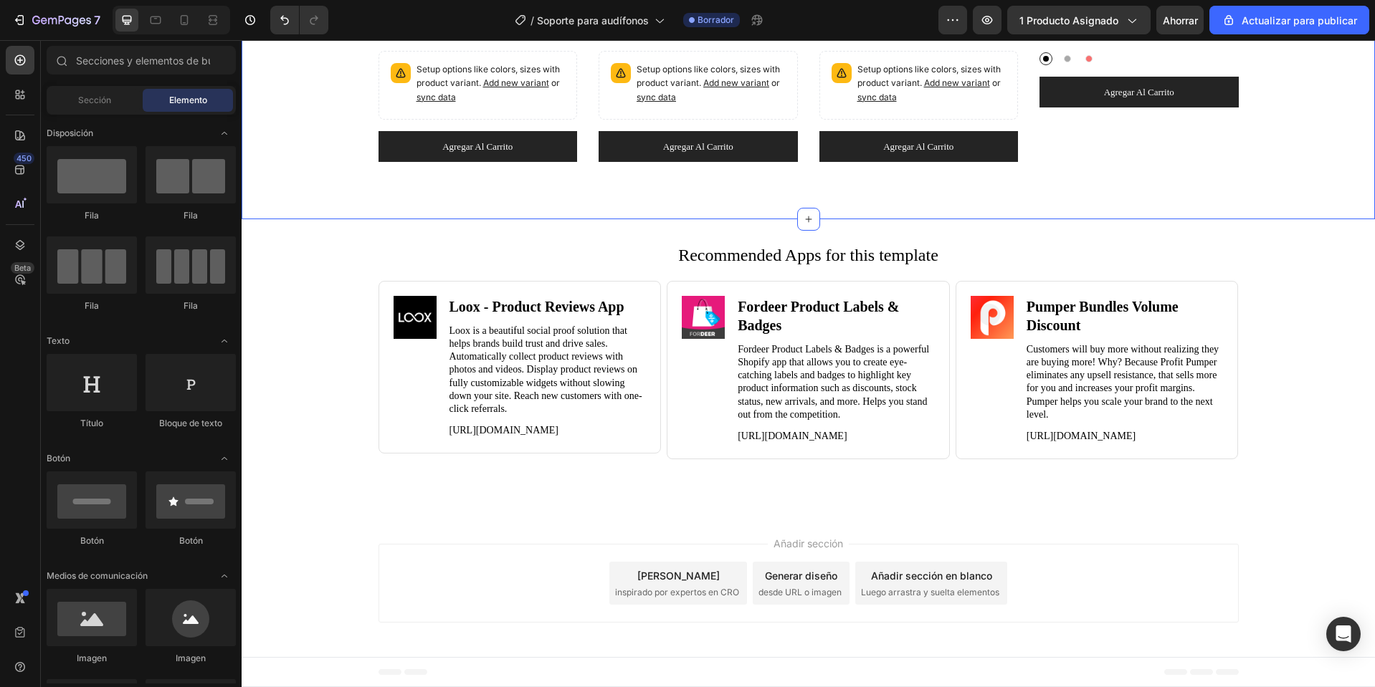
click at [1332, 272] on div "Recommended Apps for this template Heading Image Loox ‑ Product Reviews App Hea…" at bounding box center [808, 367] width 1133 height 250
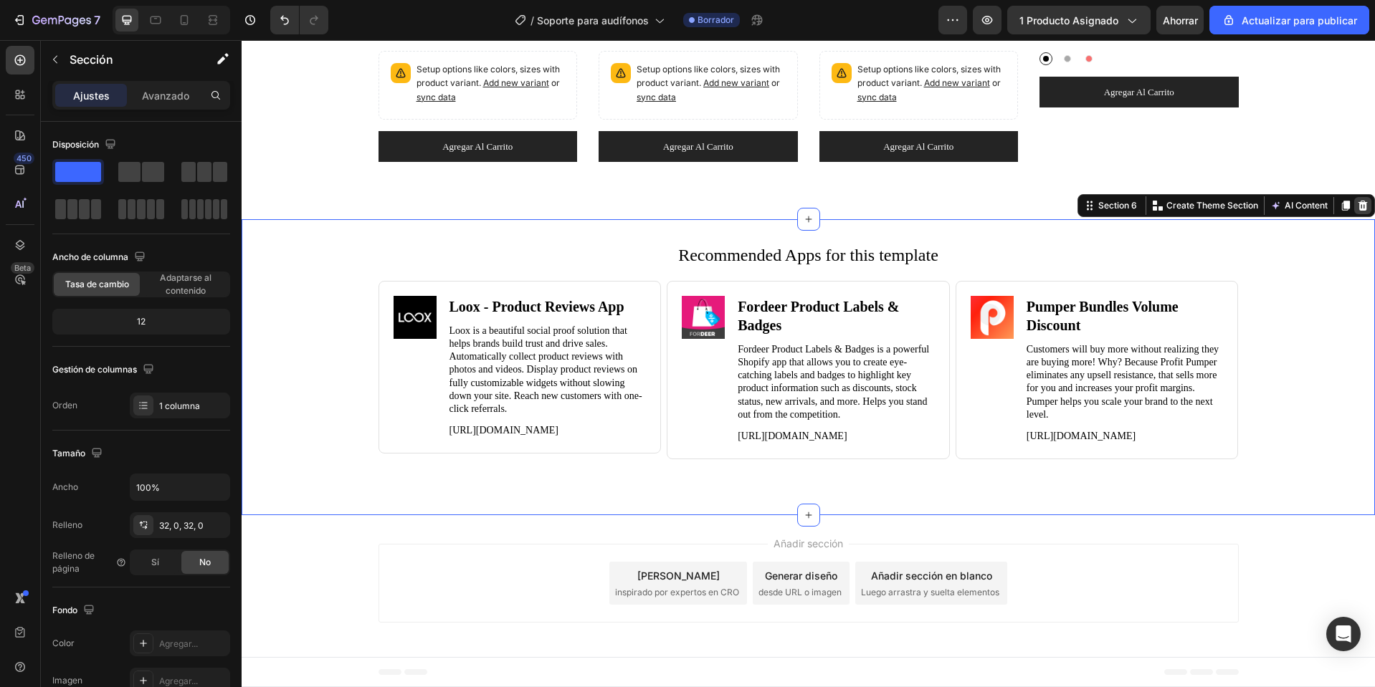
click at [1357, 200] on icon at bounding box center [1362, 205] width 11 height 11
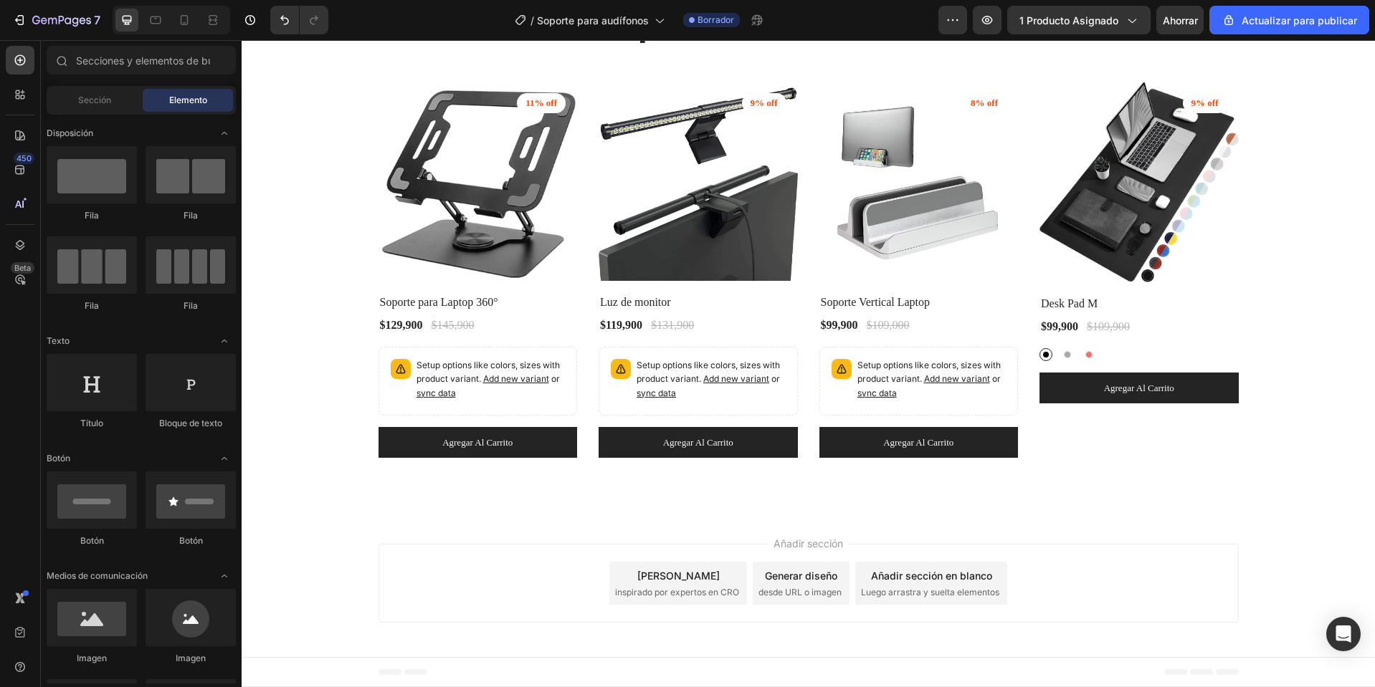
click at [312, 675] on font "Pie de página" at bounding box center [298, 672] width 58 height 10
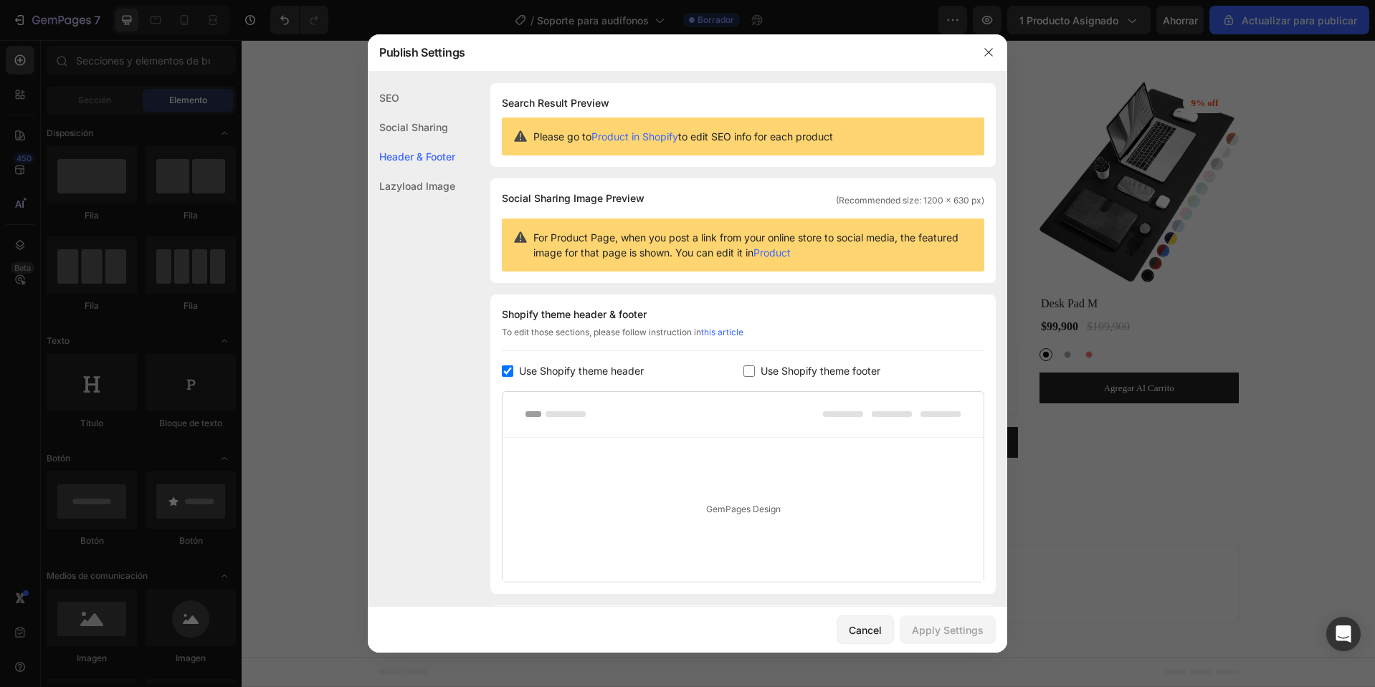
scroll to position [93, 0]
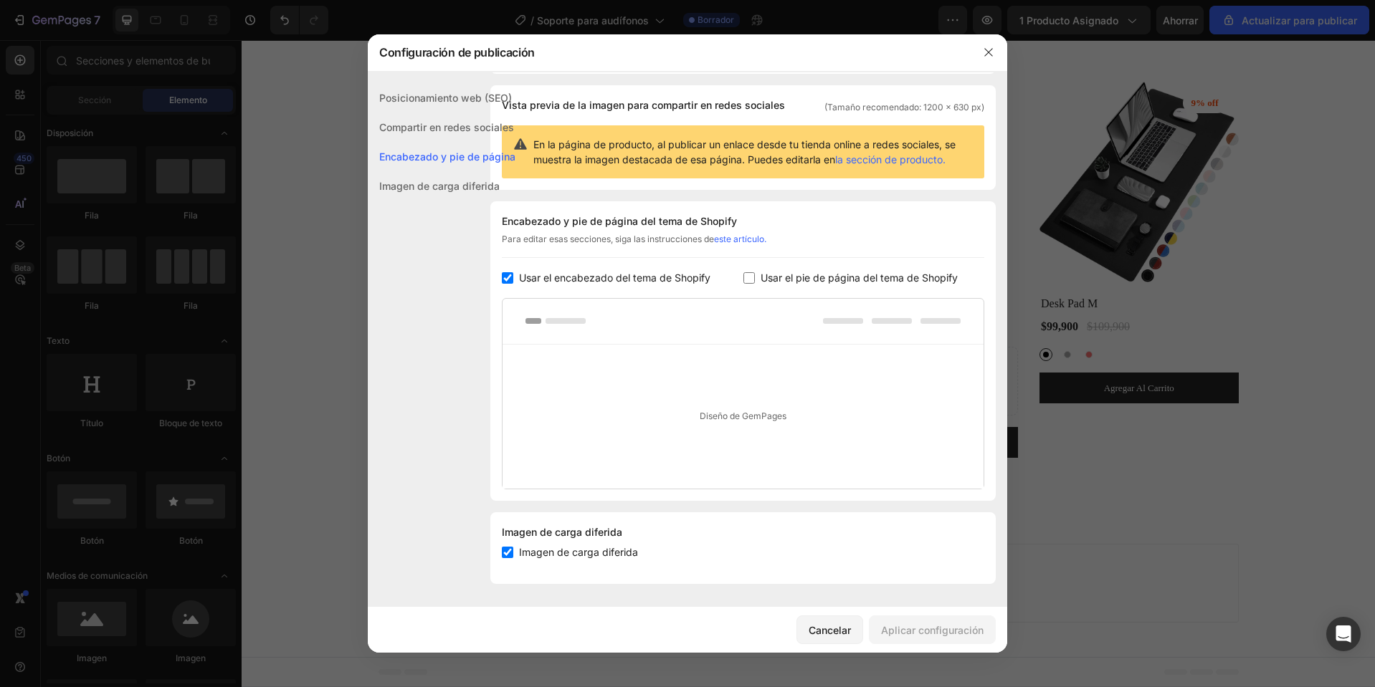
click at [912, 274] on font "Usar el pie de página del tema de Shopify" at bounding box center [858, 278] width 197 height 12
checkbox input "true"
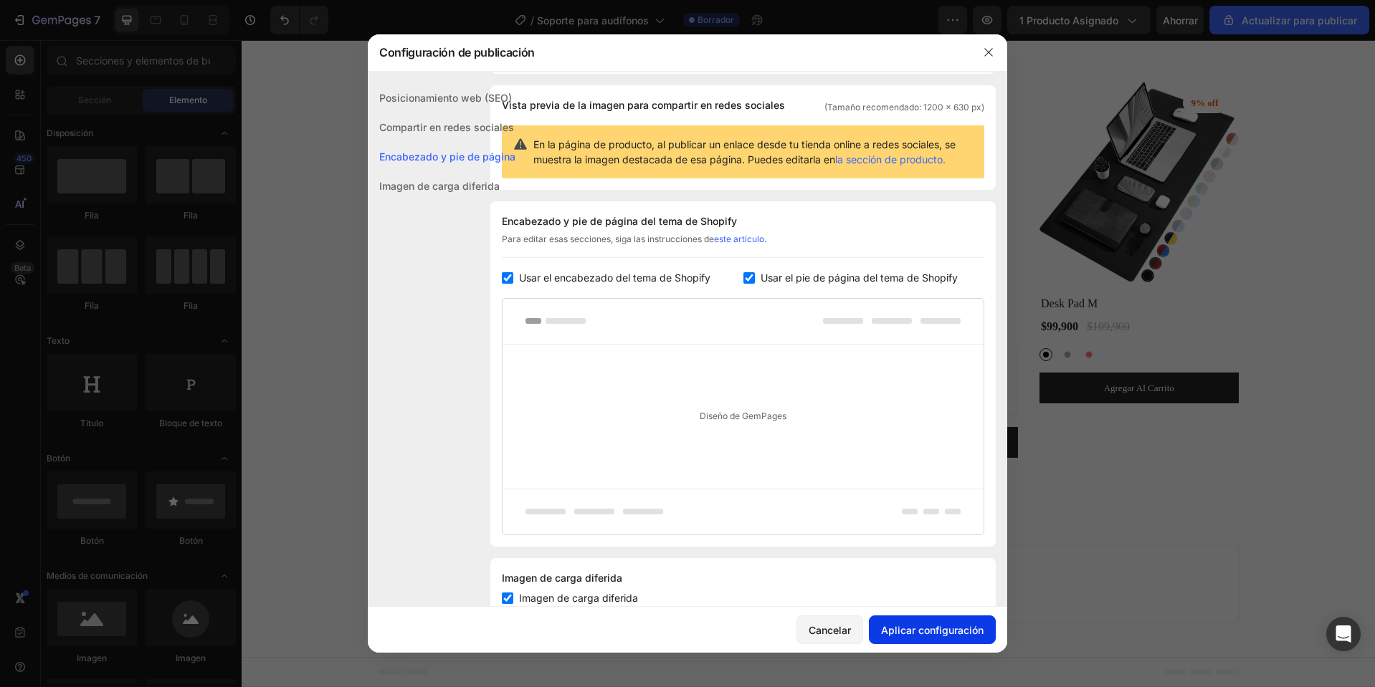
click at [951, 627] on font "Aplicar configuración" at bounding box center [932, 630] width 102 height 12
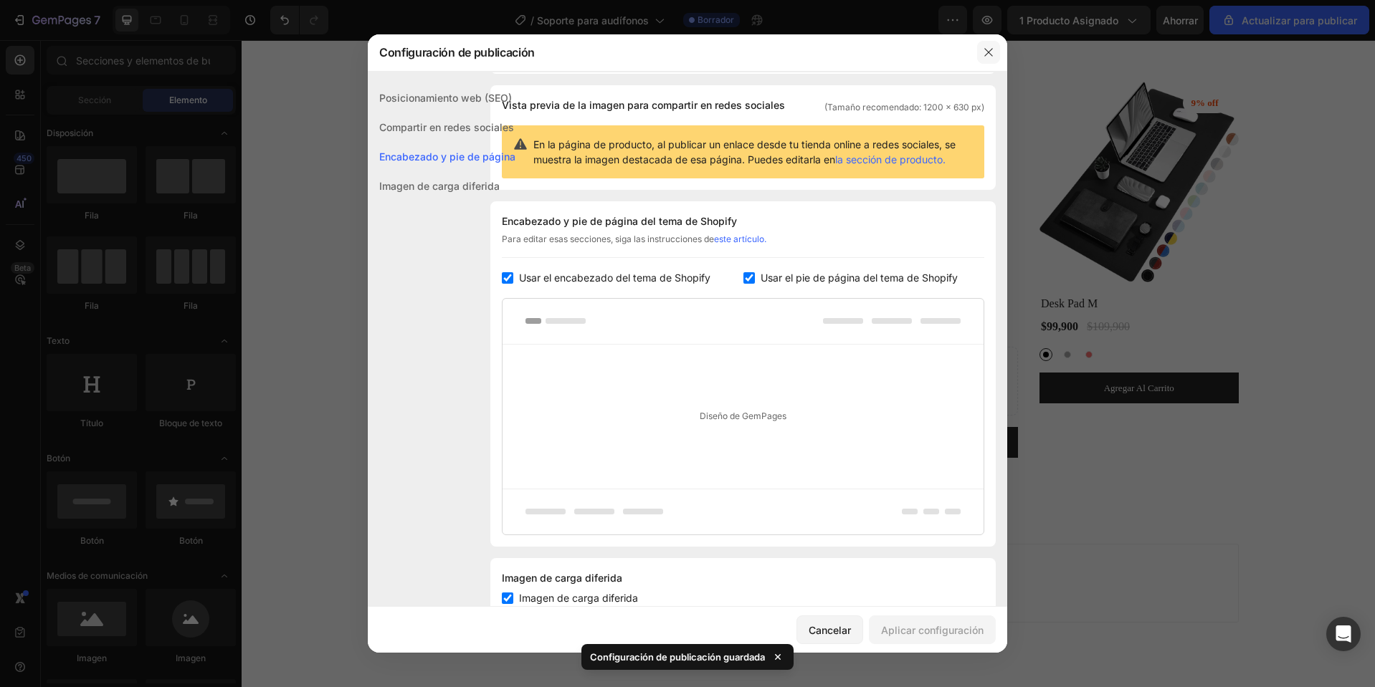
click at [993, 52] on icon "button" at bounding box center [988, 52] width 11 height 11
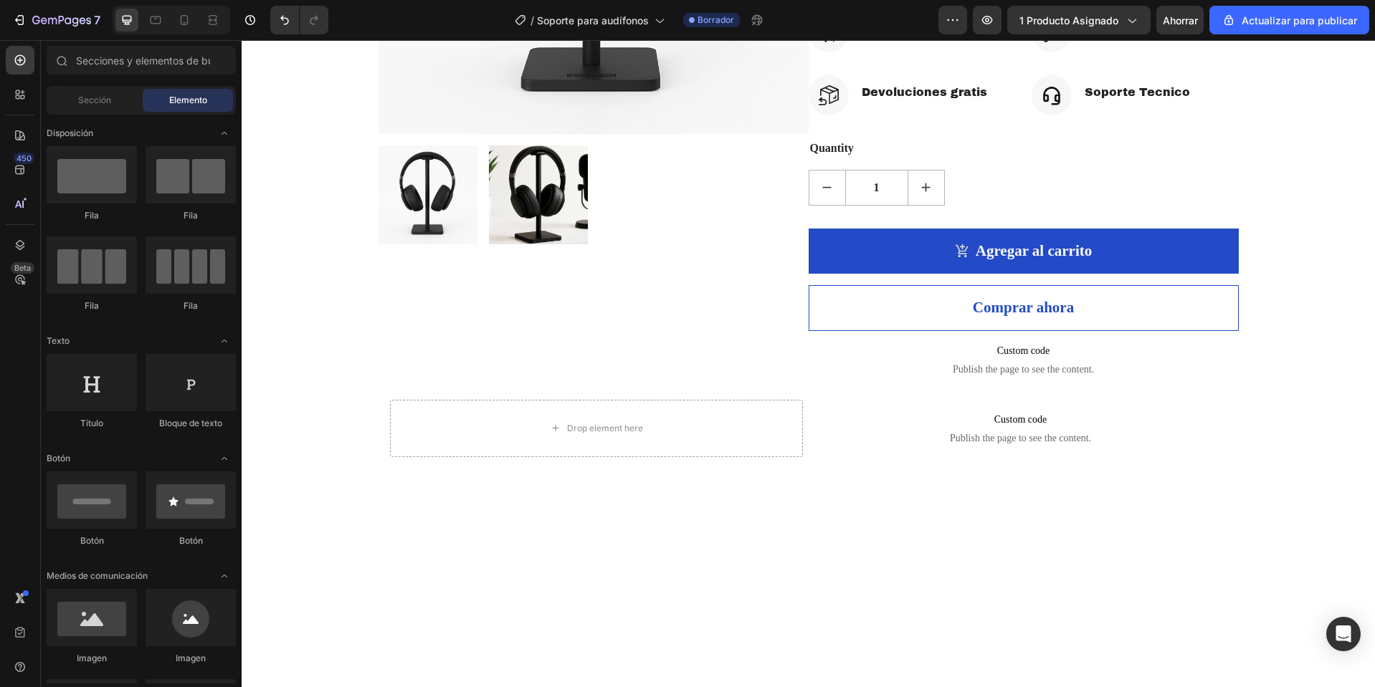
scroll to position [228, 0]
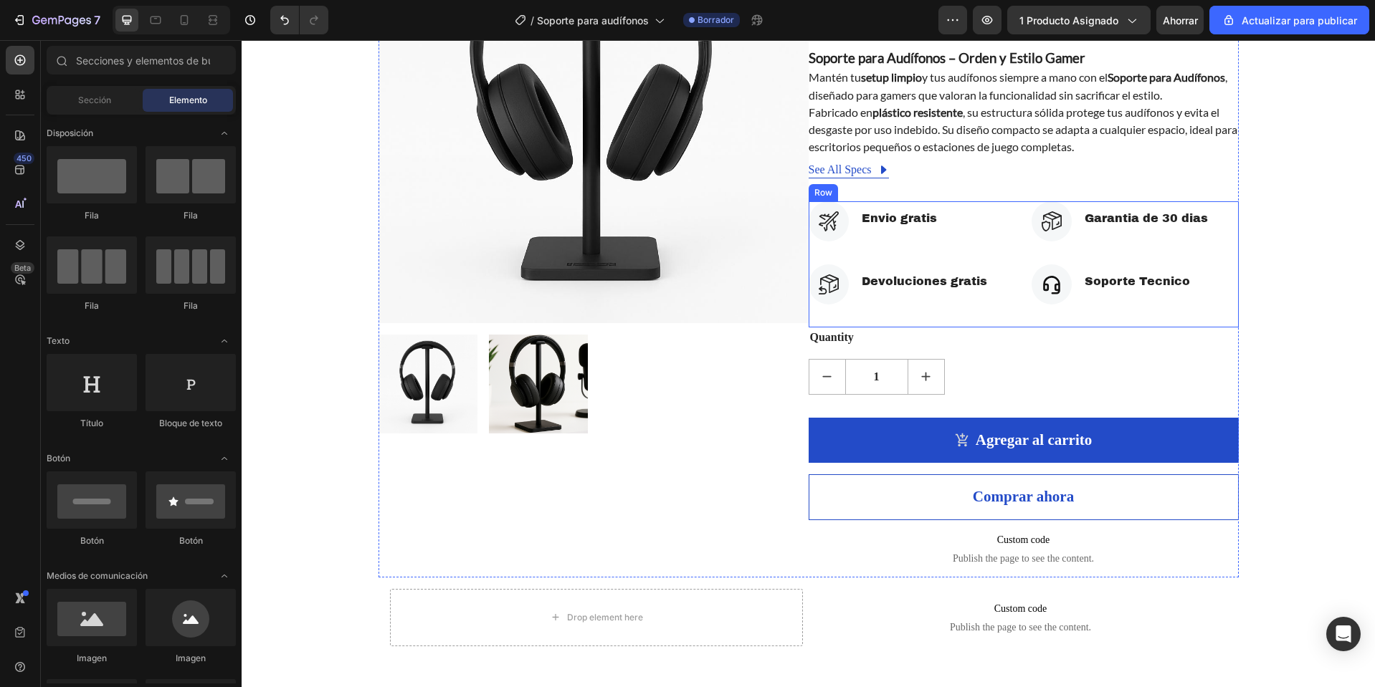
click at [1198, 252] on div "Icon Garantia de 30 dias Text block Icon List Icon Soporte Tecnico Text block I…" at bounding box center [1134, 264] width 207 height 126
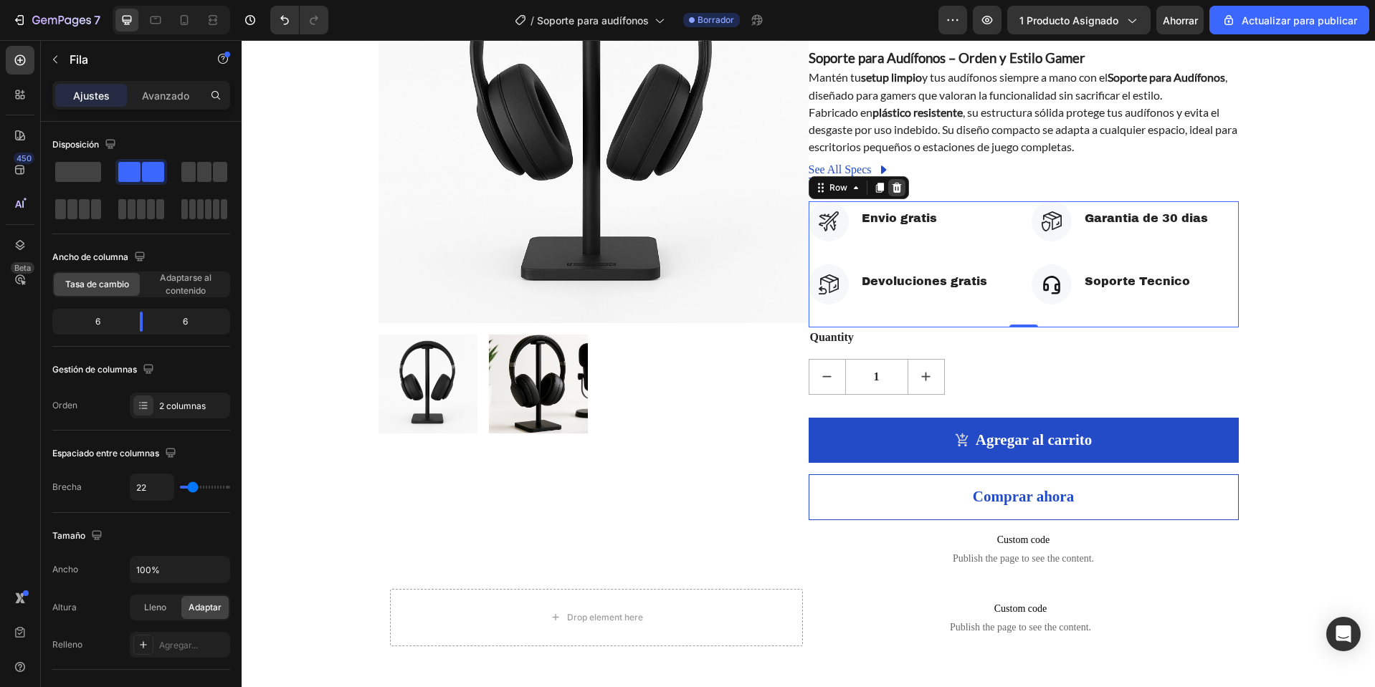
click at [892, 189] on icon at bounding box center [896, 187] width 11 height 11
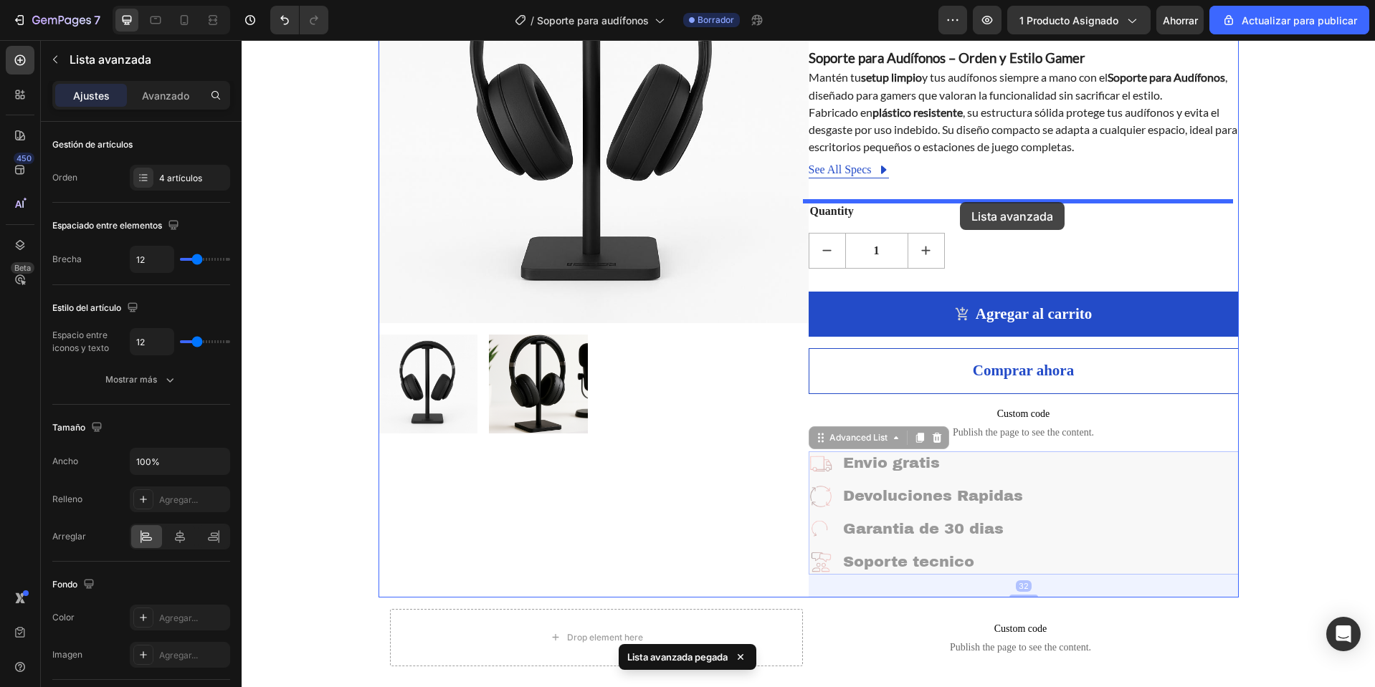
drag, startPoint x: 1122, startPoint y: 548, endPoint x: 960, endPoint y: 202, distance: 381.5
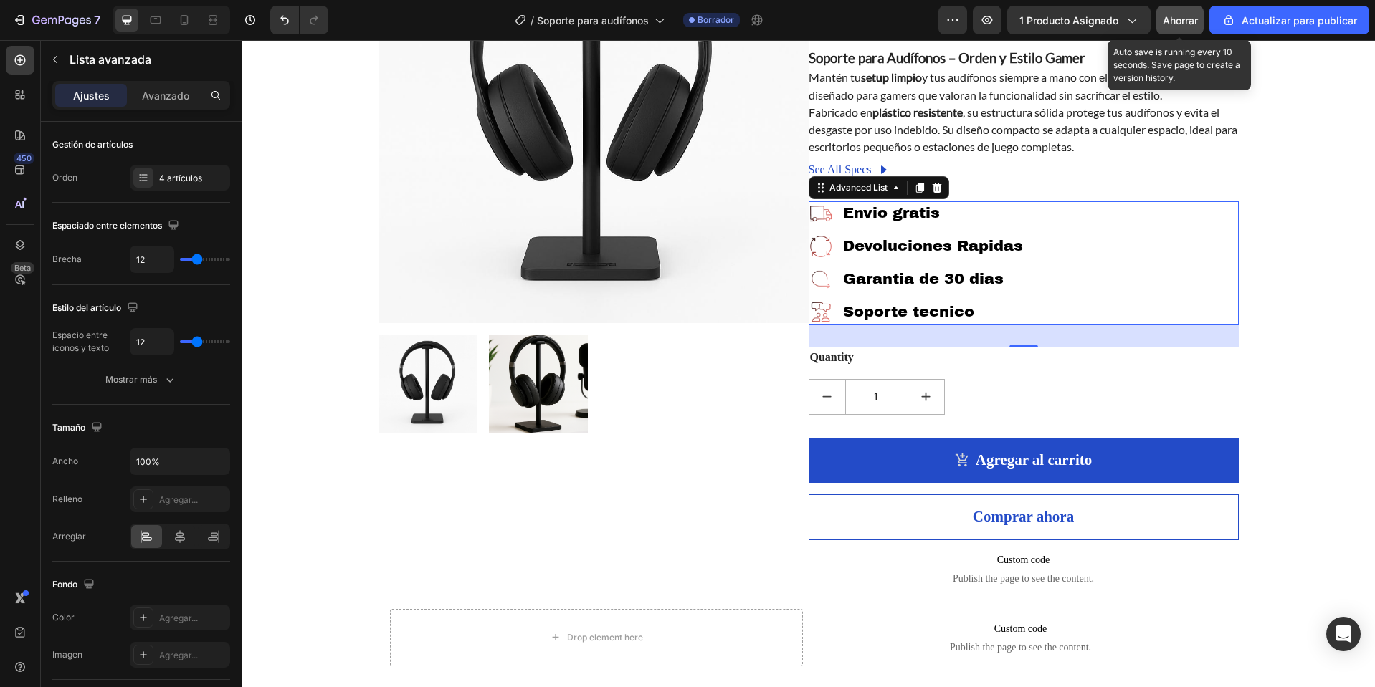
click at [1192, 6] on button "Ahorrar" at bounding box center [1179, 20] width 47 height 29
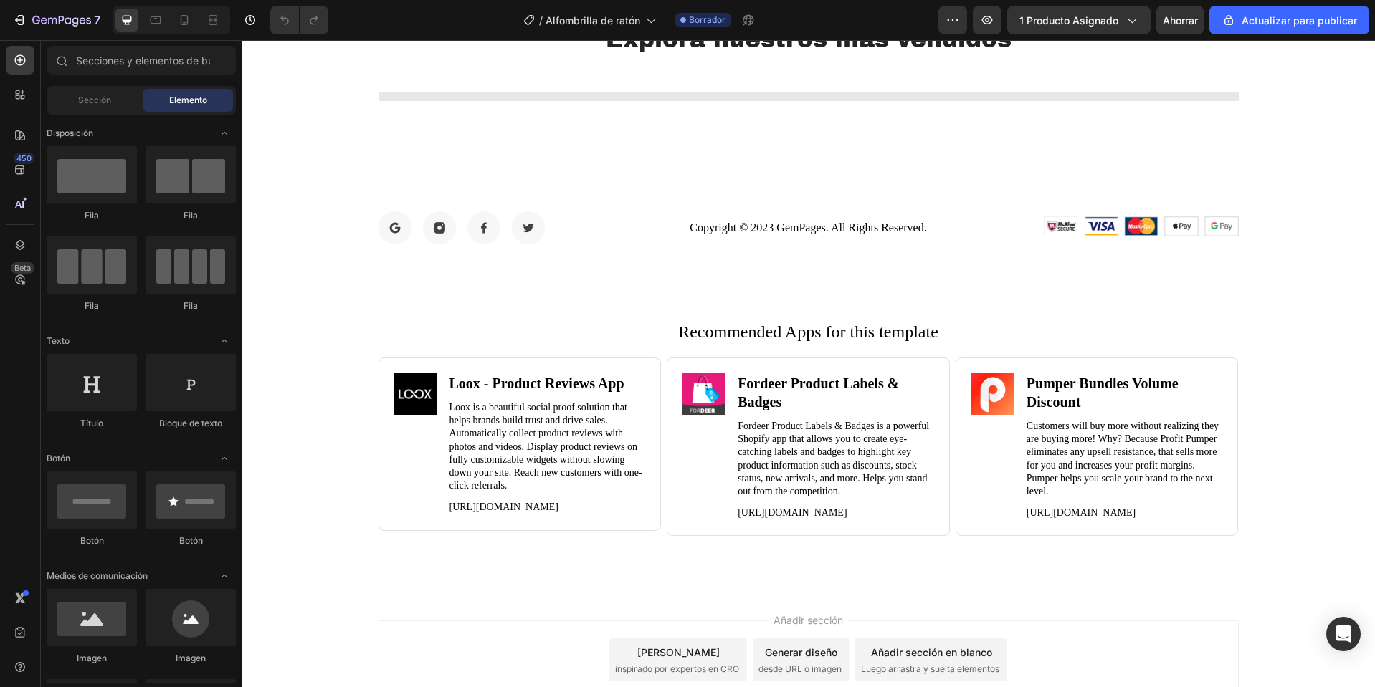
scroll to position [4195, 0]
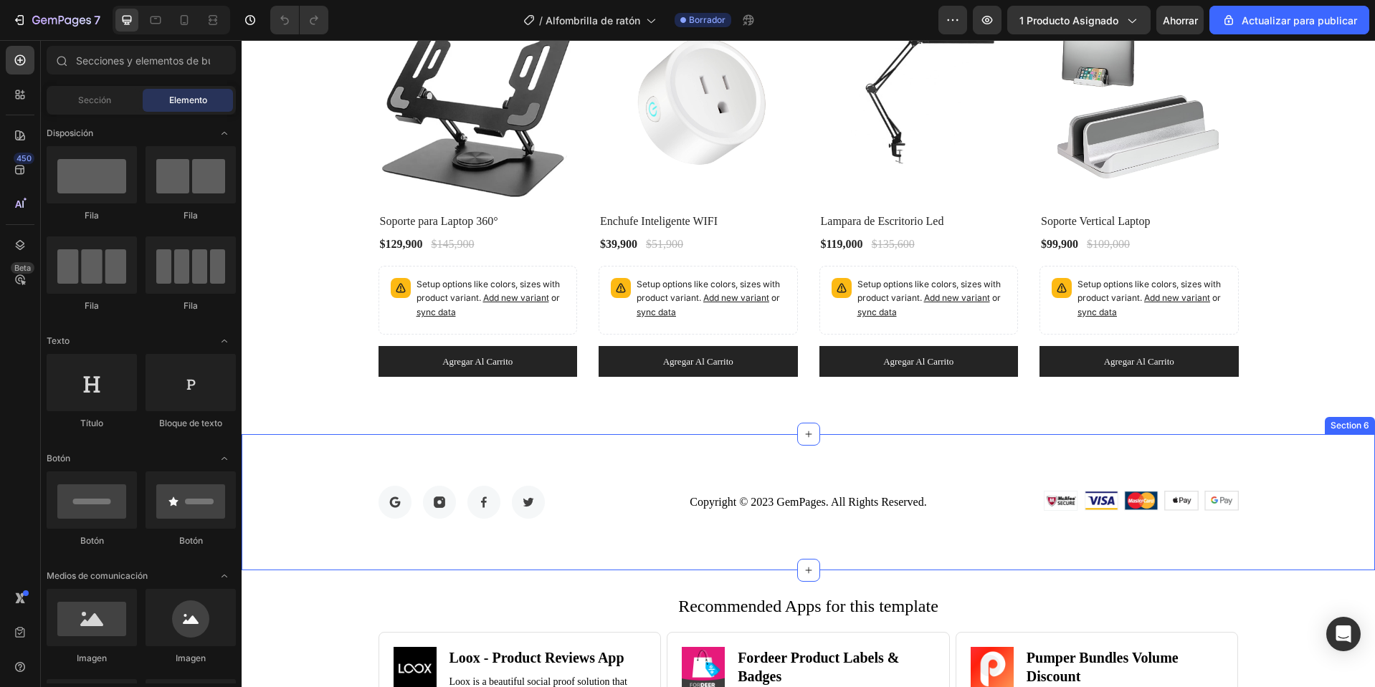
click at [1288, 464] on div "Image Image Image Image Row Copyright © 2023 GemPages. All Rights Reserved. Tex…" at bounding box center [808, 502] width 1133 height 136
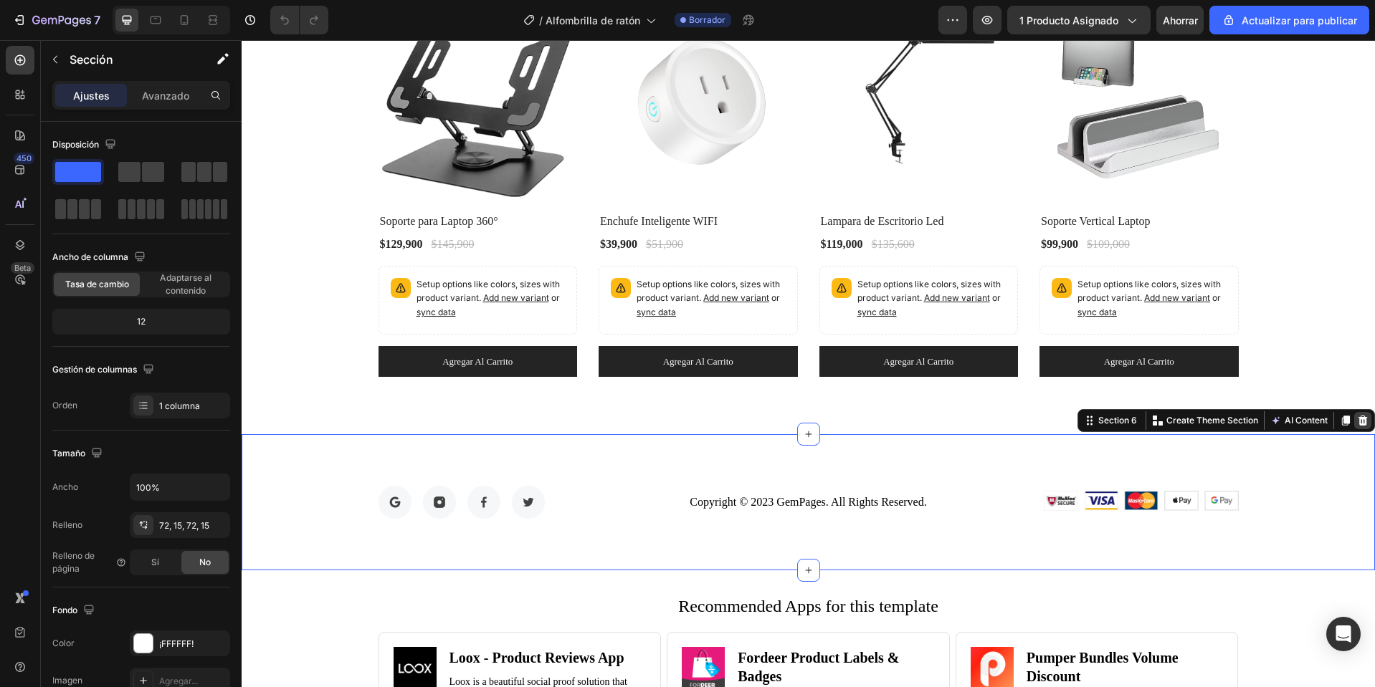
click at [1358, 422] on icon at bounding box center [1362, 421] width 9 height 10
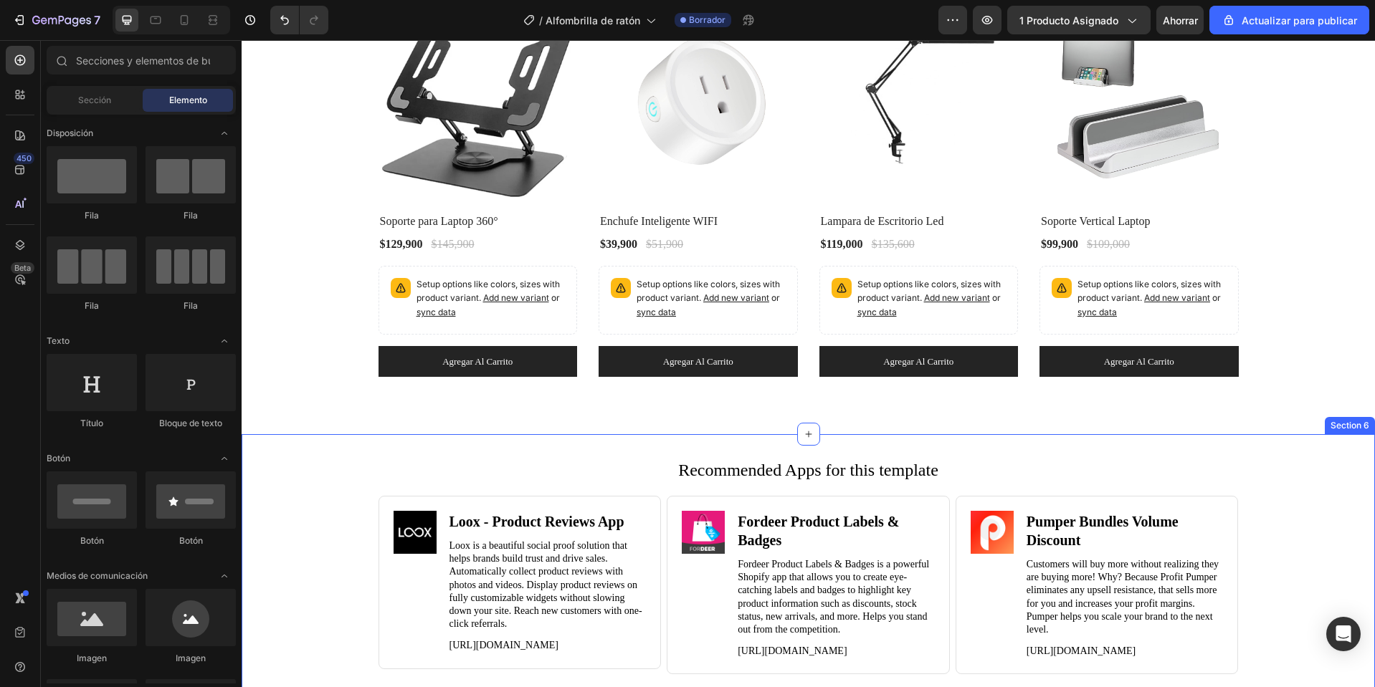
click at [1314, 533] on div "Recommended Apps for this template Heading Image Loox ‑ Product Reviews App Hea…" at bounding box center [808, 582] width 1133 height 250
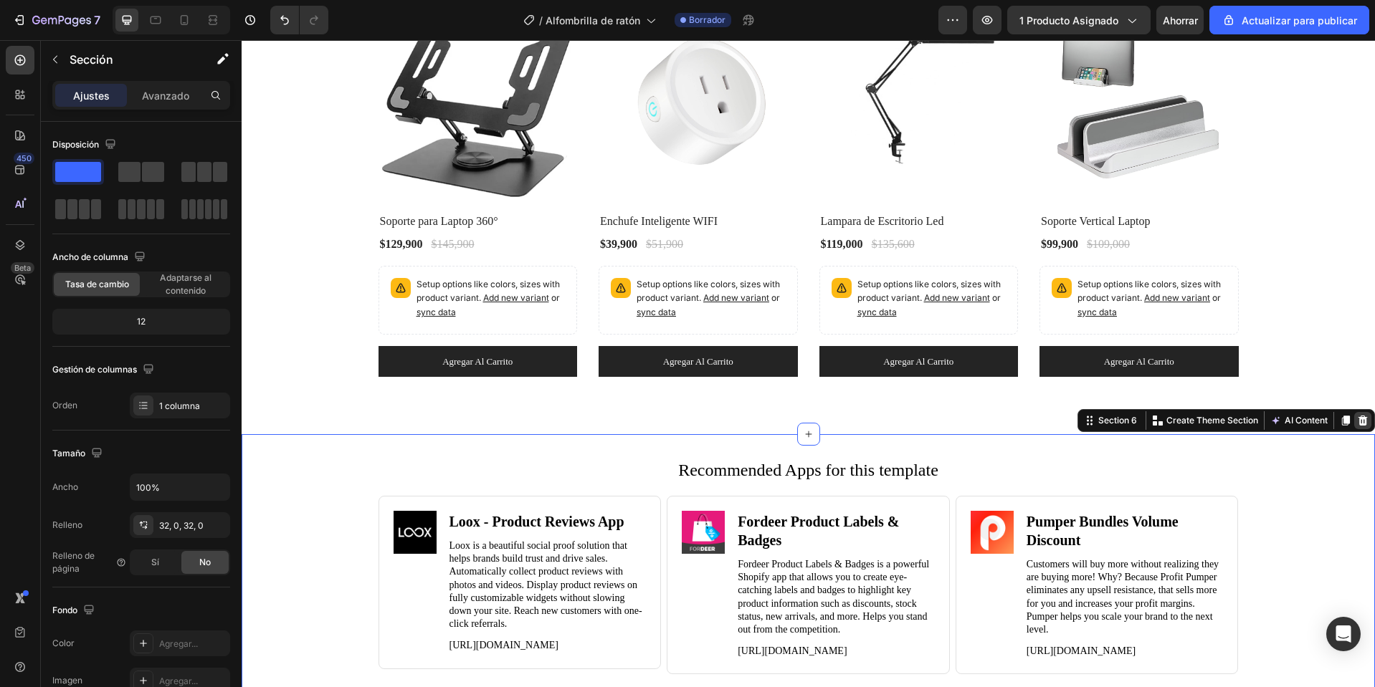
click at [1357, 420] on icon at bounding box center [1362, 420] width 11 height 11
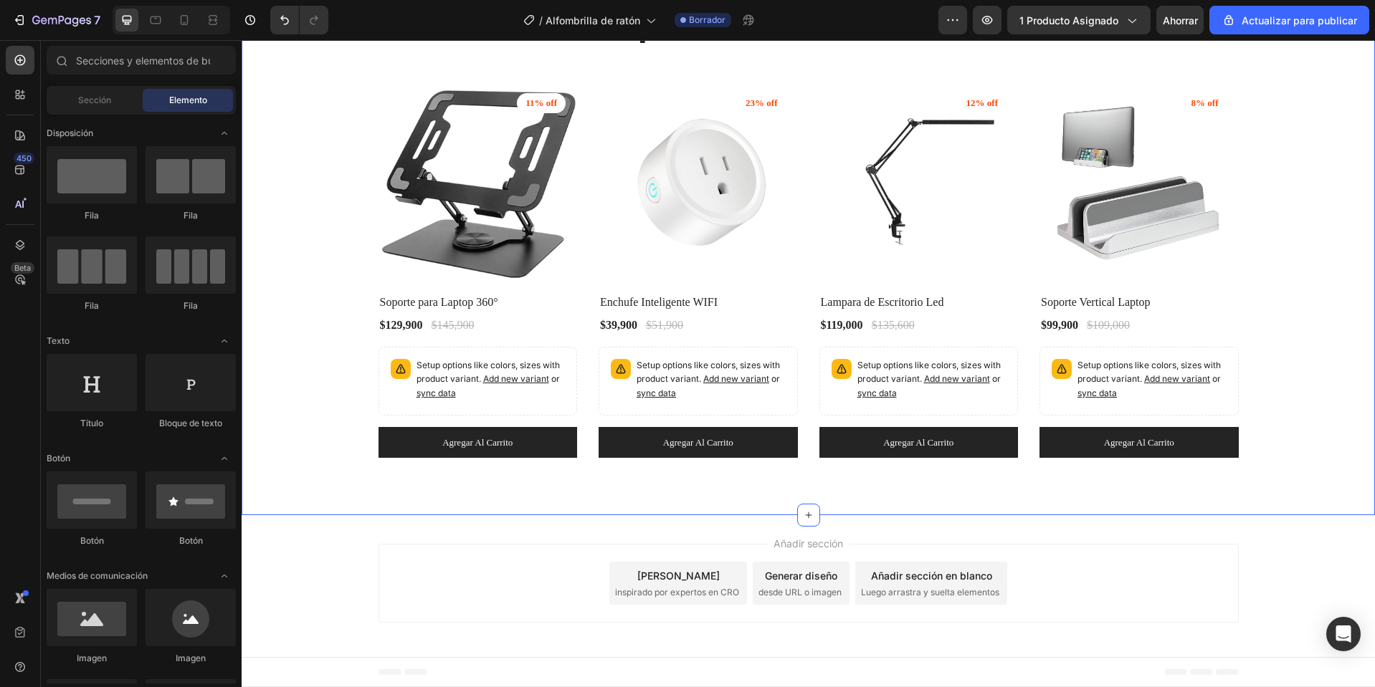
scroll to position [4114, 0]
click at [308, 682] on div "Pie de página" at bounding box center [808, 672] width 1133 height 30
click at [312, 661] on div "Pie de página" at bounding box center [808, 672] width 1133 height 30
click at [313, 677] on font "Pie de página" at bounding box center [298, 672] width 58 height 10
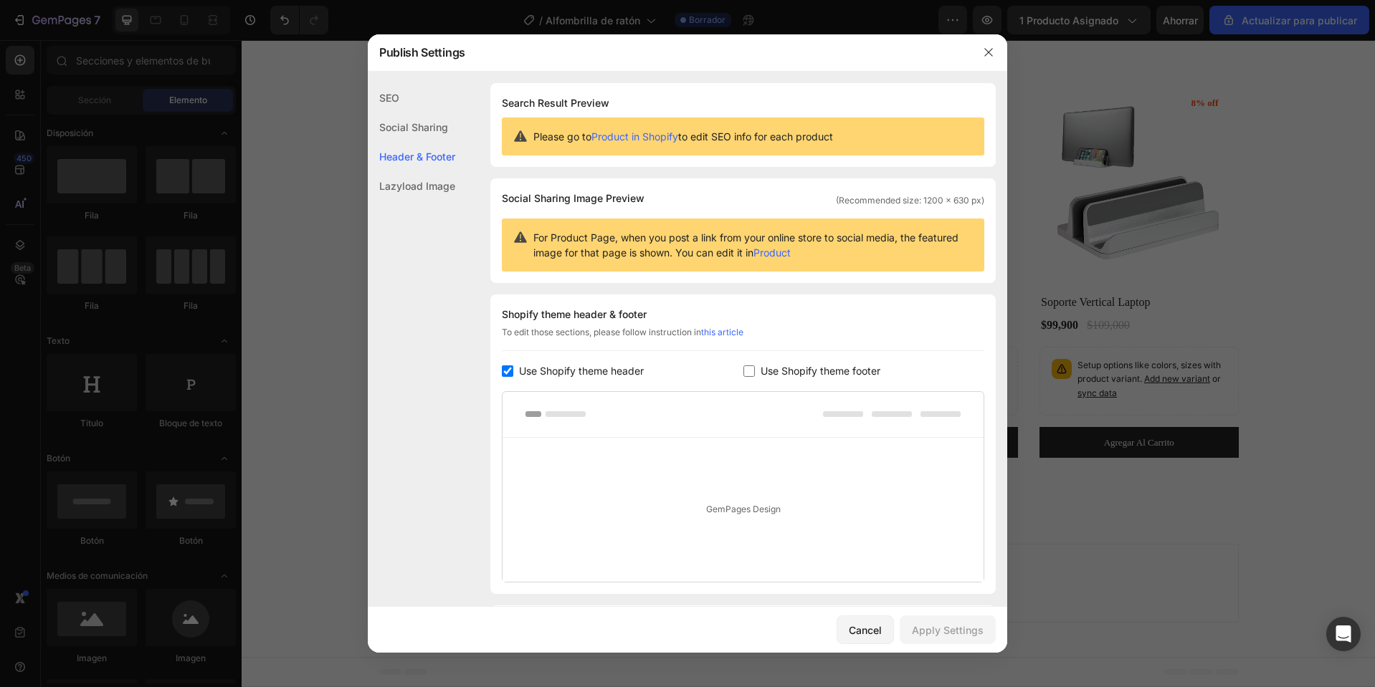
scroll to position [93, 0]
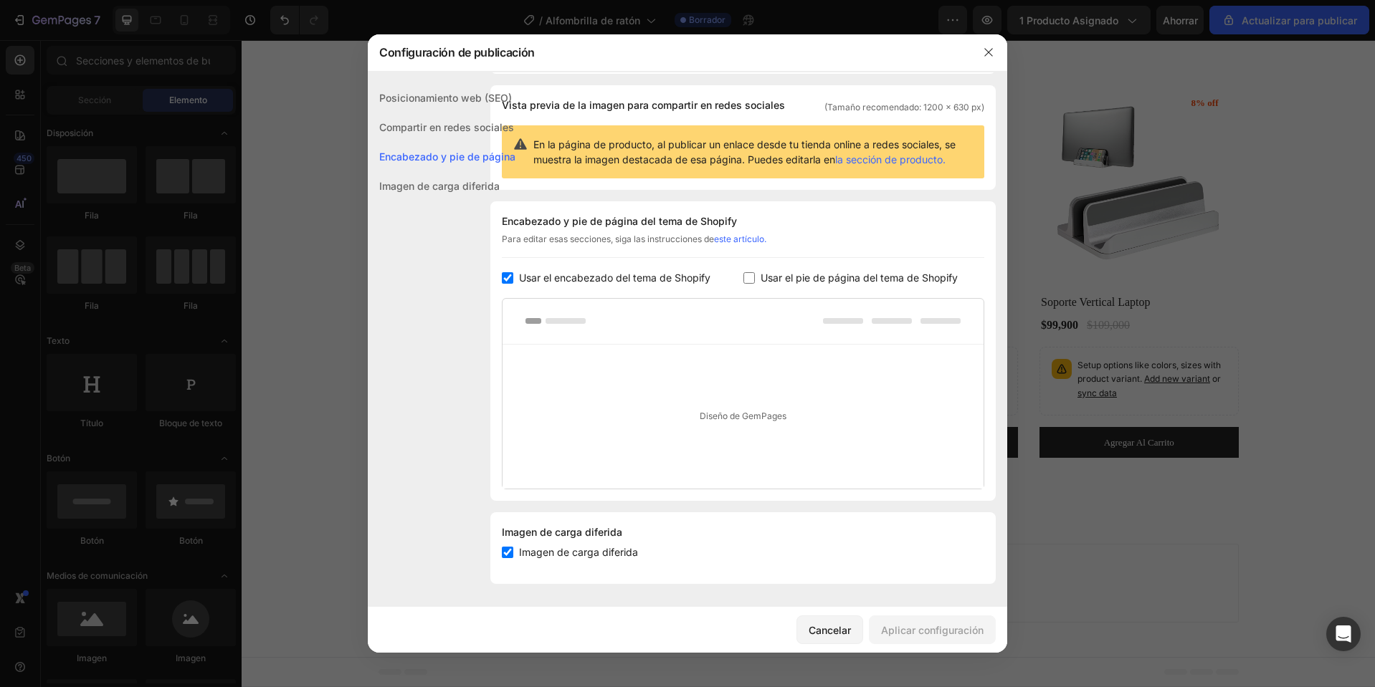
click at [788, 274] on font "Usar el pie de página del tema de Shopify" at bounding box center [858, 278] width 197 height 12
checkbox input "true"
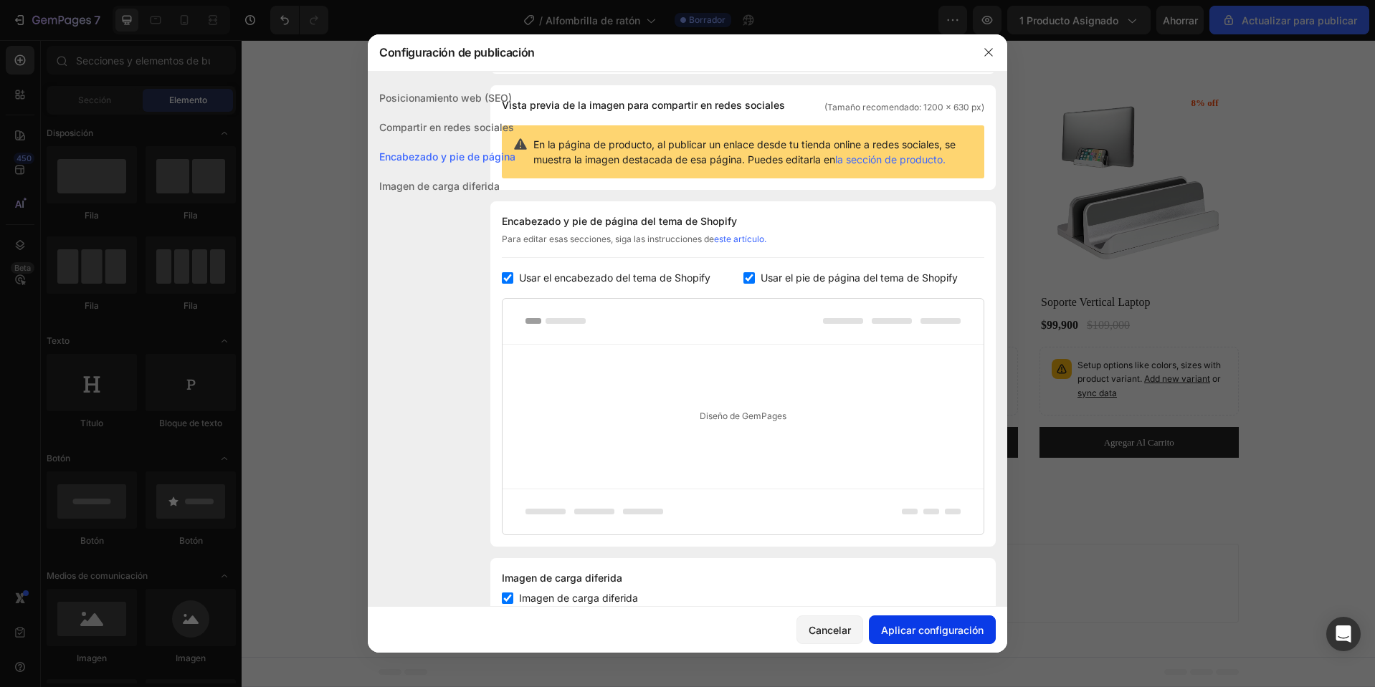
click at [938, 626] on font "Aplicar configuración" at bounding box center [932, 630] width 102 height 12
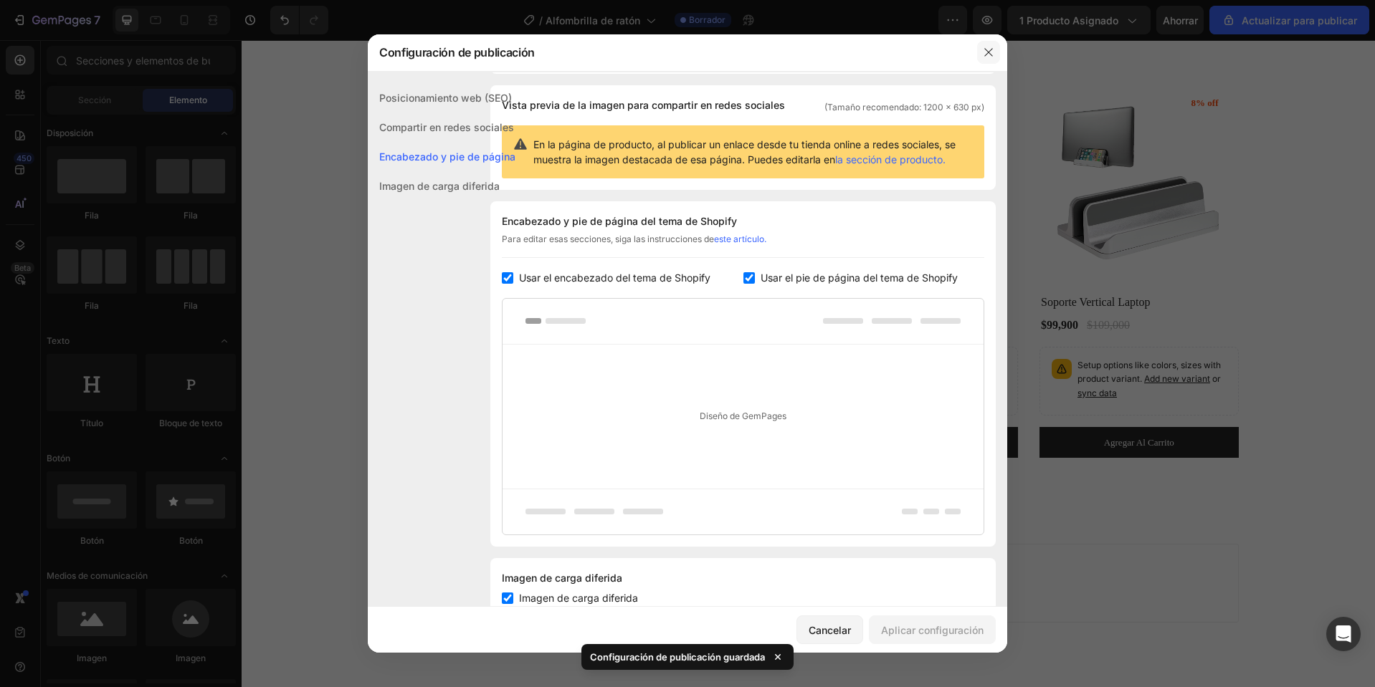
click at [988, 54] on icon "button" at bounding box center [988, 52] width 11 height 11
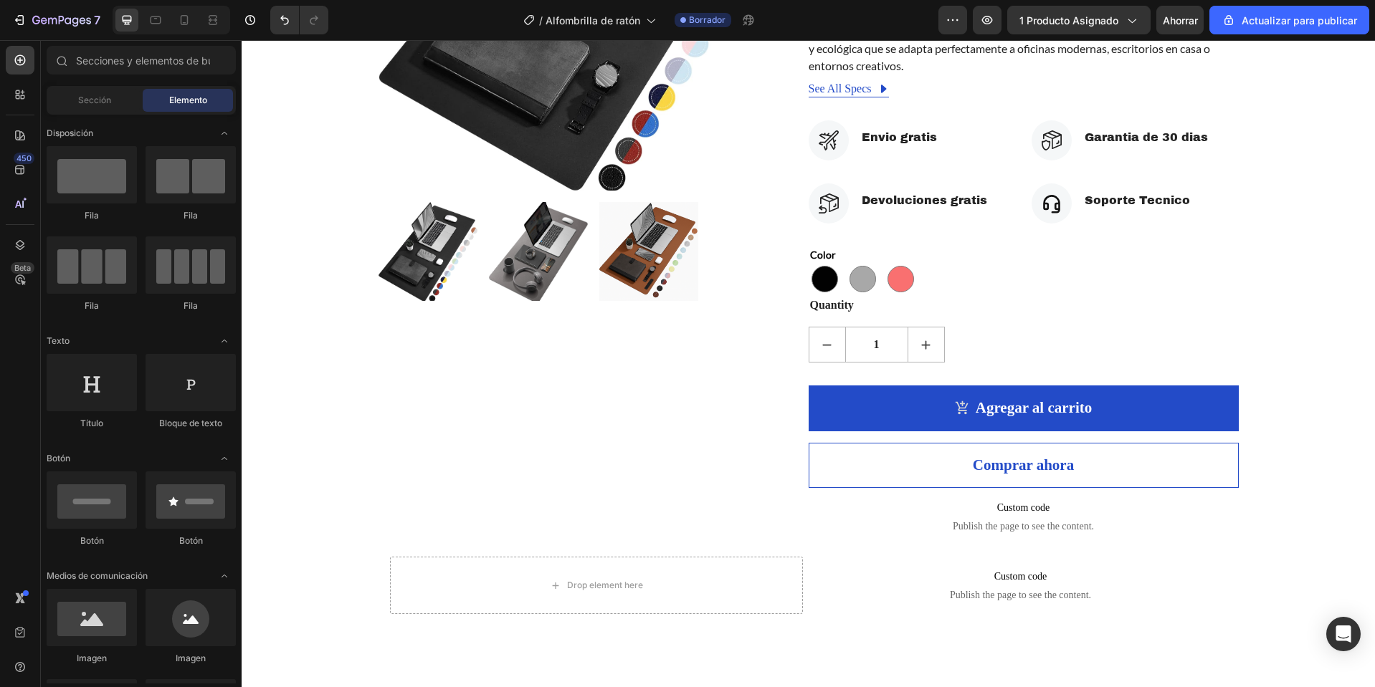
scroll to position [355, 0]
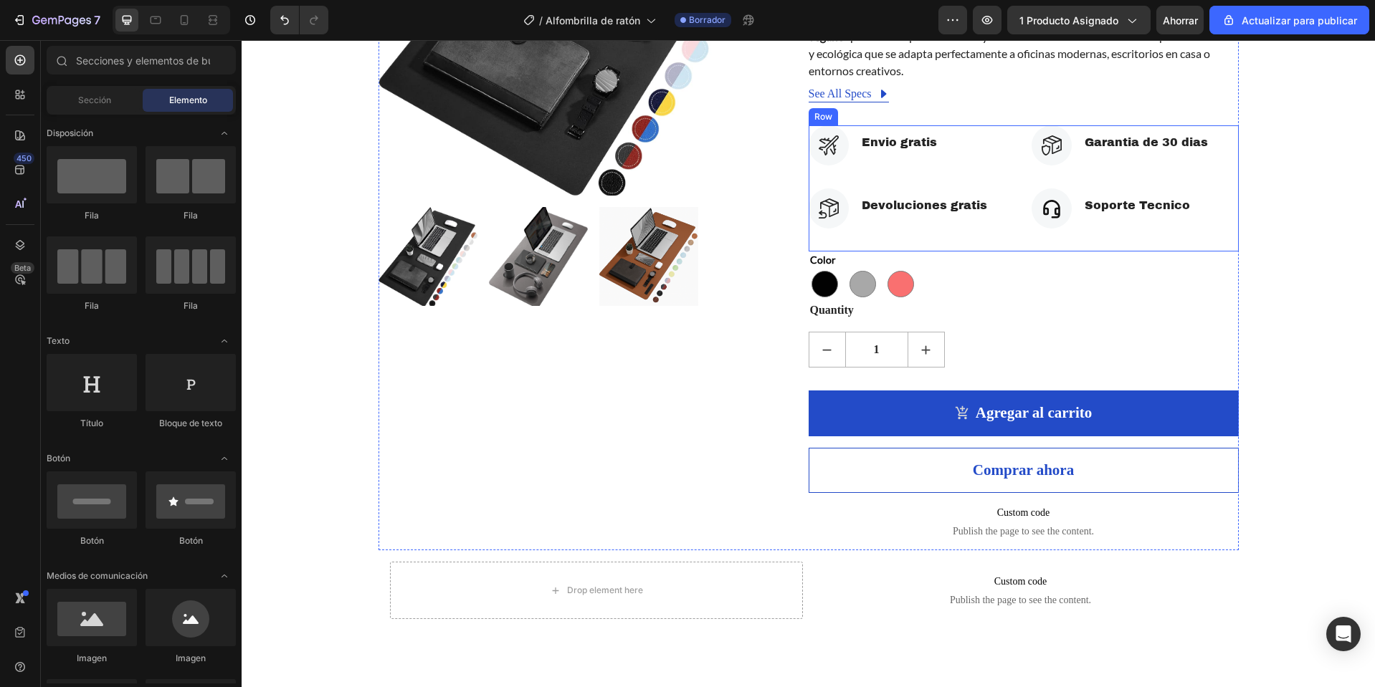
click at [1013, 175] on div "Icon Envio gratis Text block Icon List Icon Devoluciones gratis Text block Icon…" at bounding box center [1023, 188] width 430 height 126
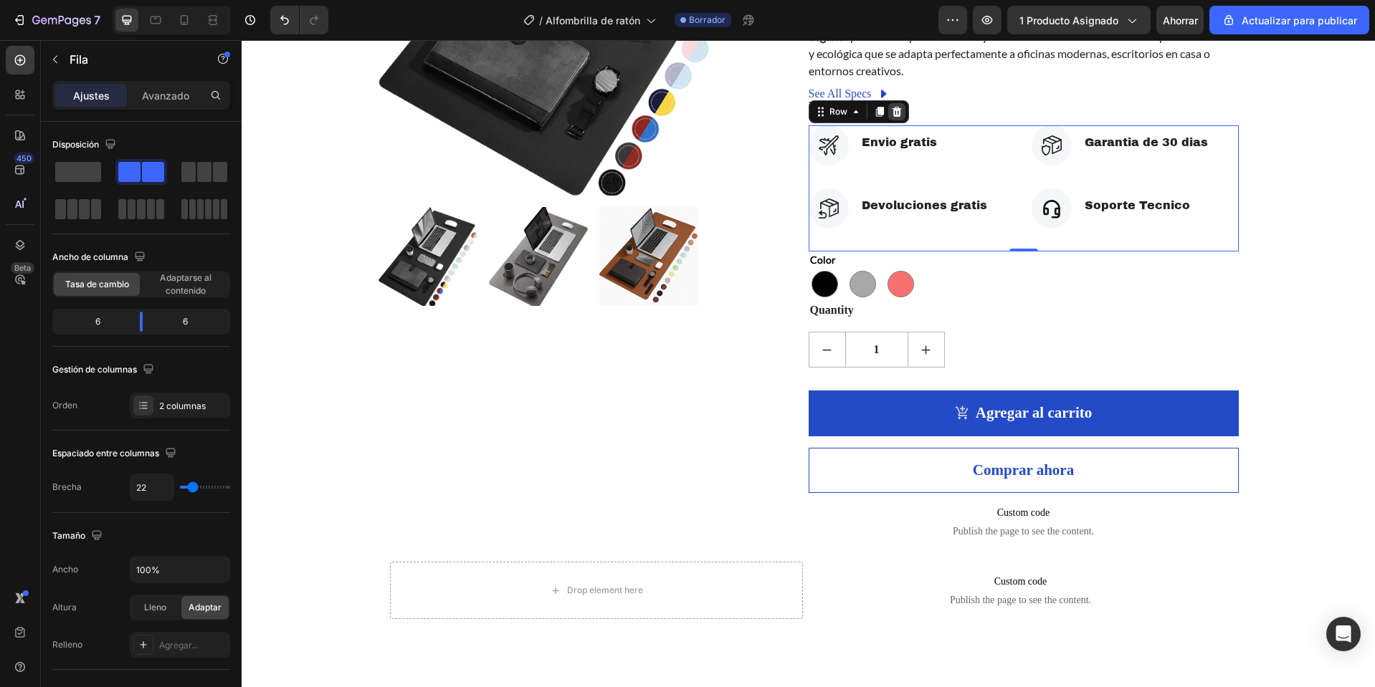
click at [891, 117] on icon at bounding box center [896, 111] width 11 height 11
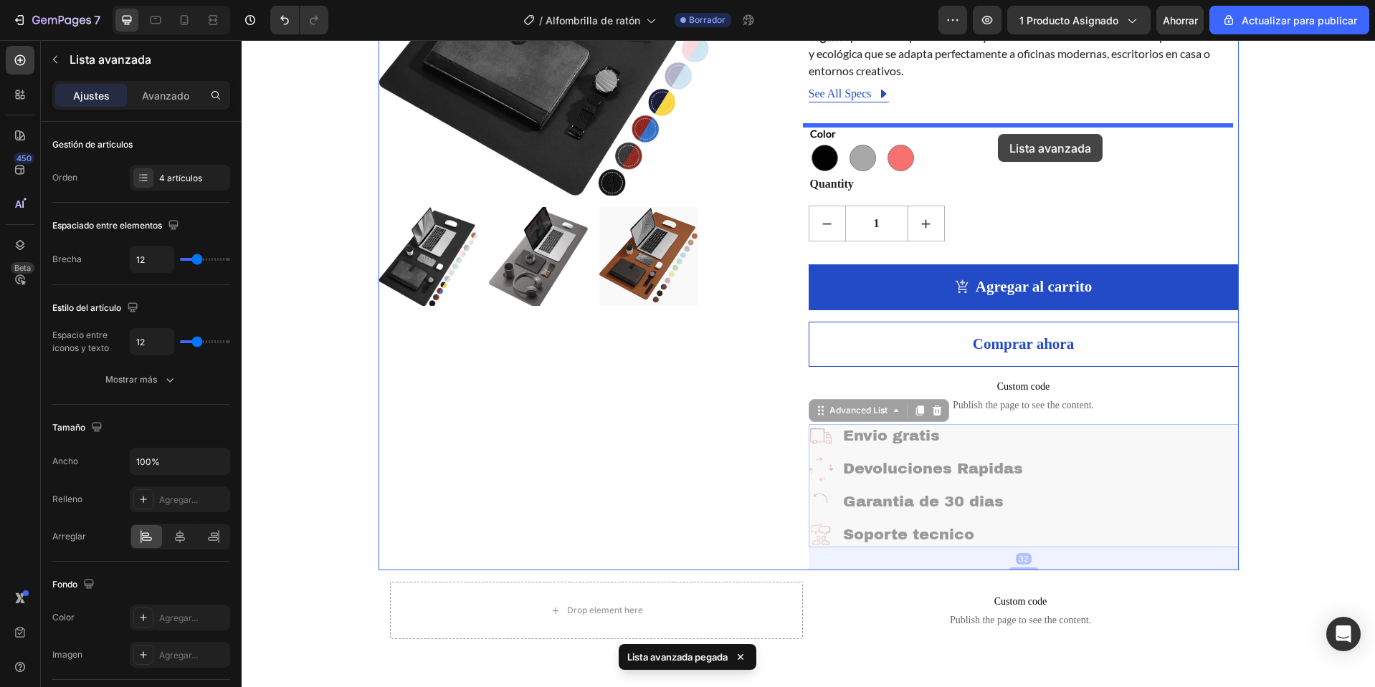
drag, startPoint x: 1122, startPoint y: 465, endPoint x: 998, endPoint y: 134, distance: 353.8
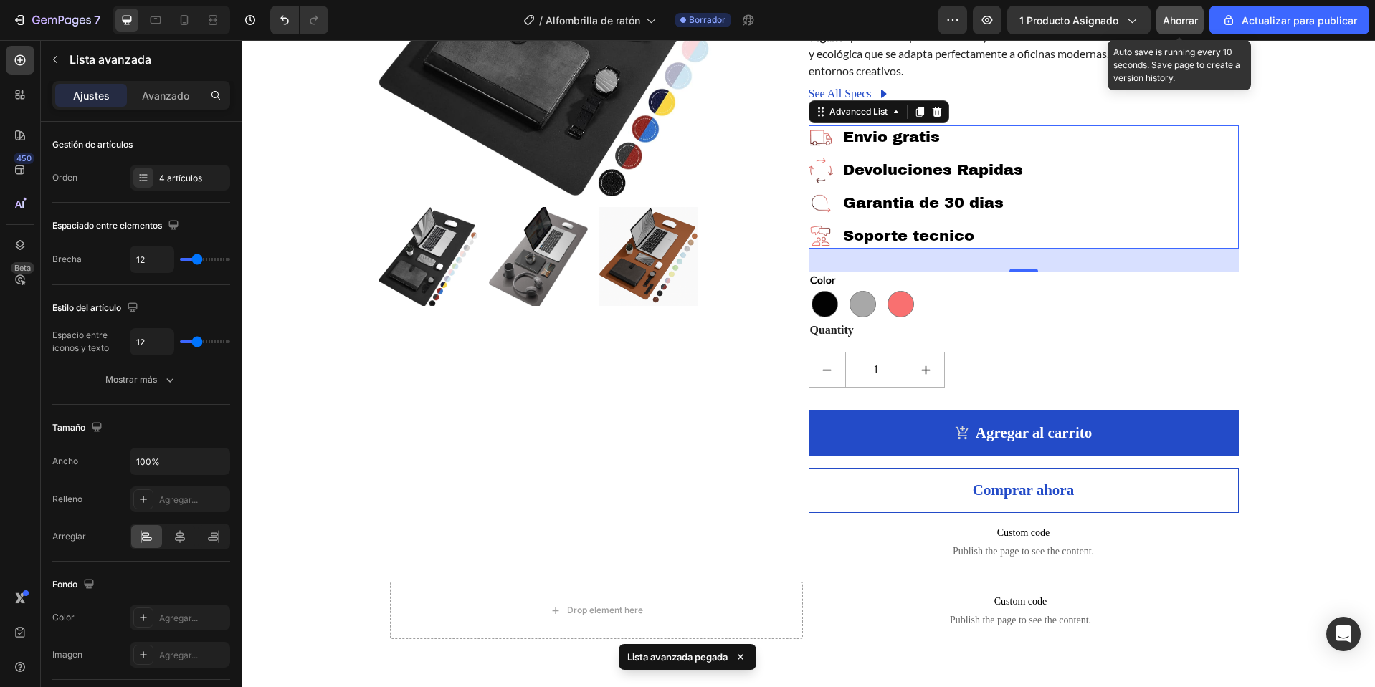
click at [1177, 25] on font "Ahorrar" at bounding box center [1179, 20] width 35 height 12
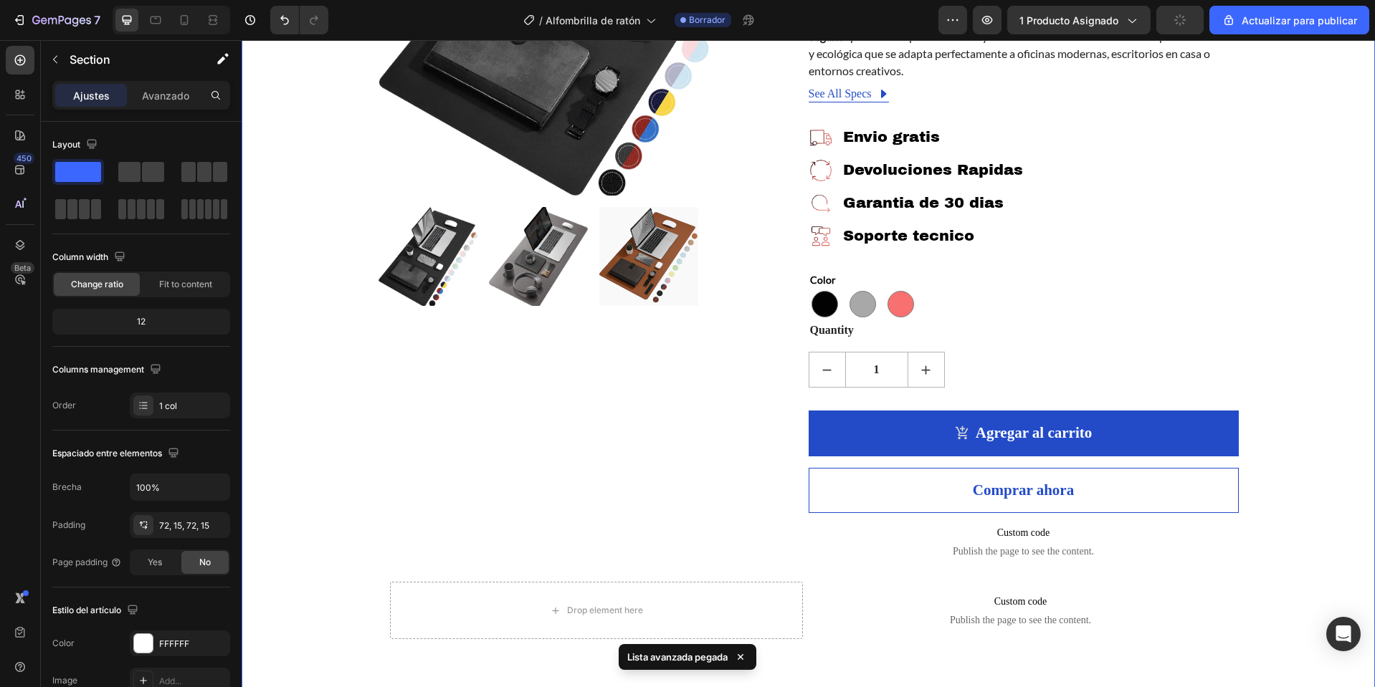
click at [1333, 216] on div "Product Images Desk Pad M (P) Title Icon Icon Icon Icon Icon Icon List Hoz 915 …" at bounding box center [808, 208] width 1112 height 885
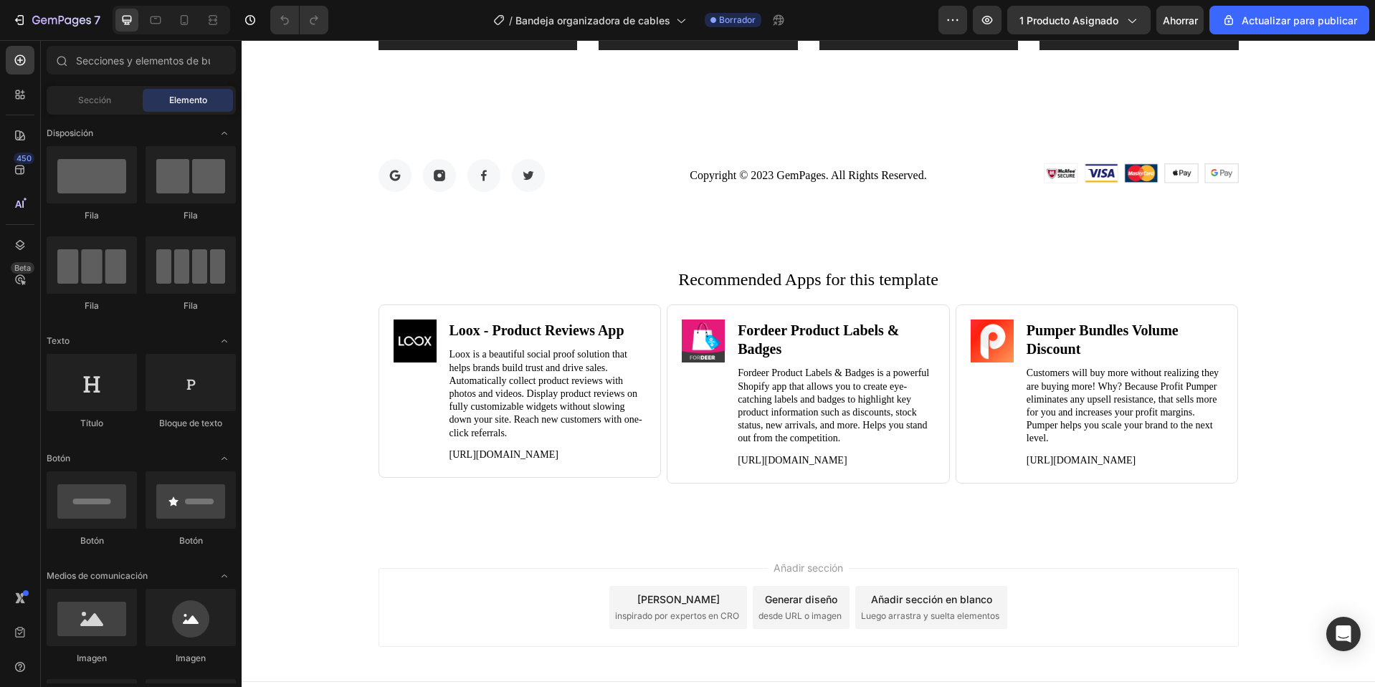
scroll to position [4233, 0]
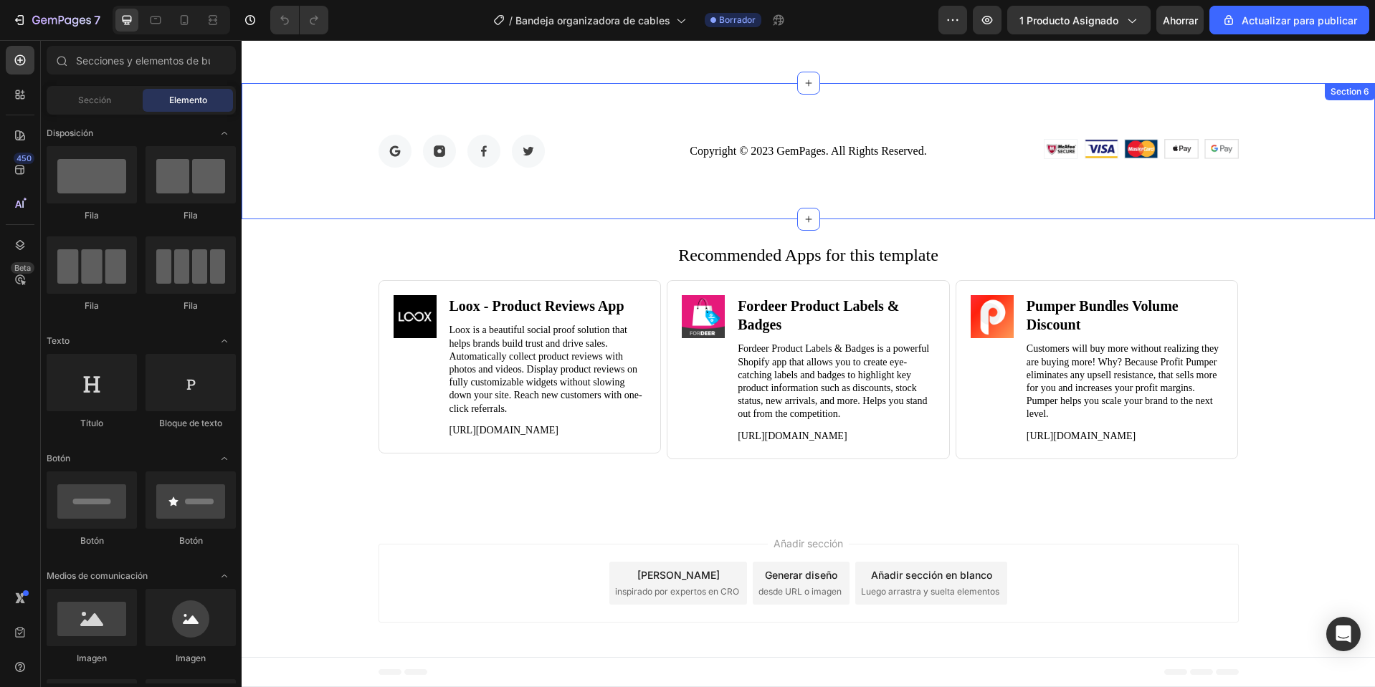
click at [1306, 135] on div "Image Image Image Image Row Copyright © 2023 GemPages. All Rights Reserved. Tex…" at bounding box center [808, 151] width 1112 height 33
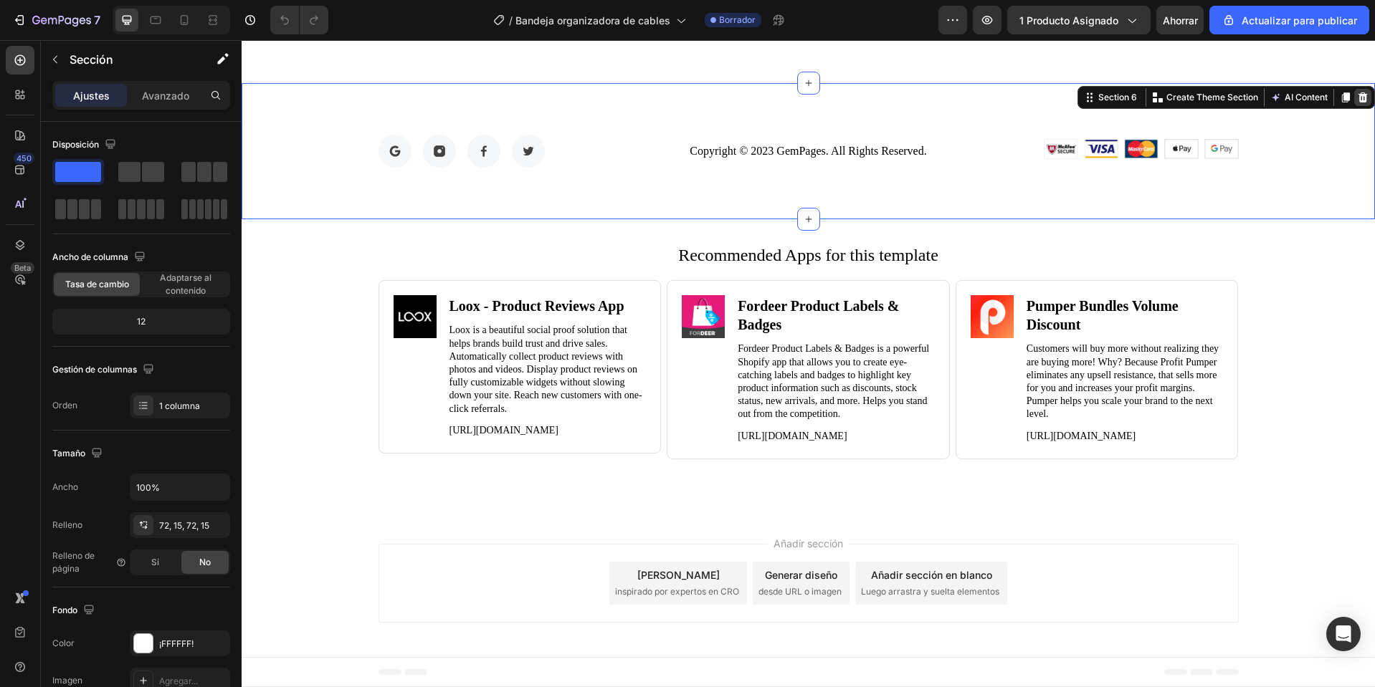
click at [1357, 92] on icon at bounding box center [1362, 97] width 11 height 11
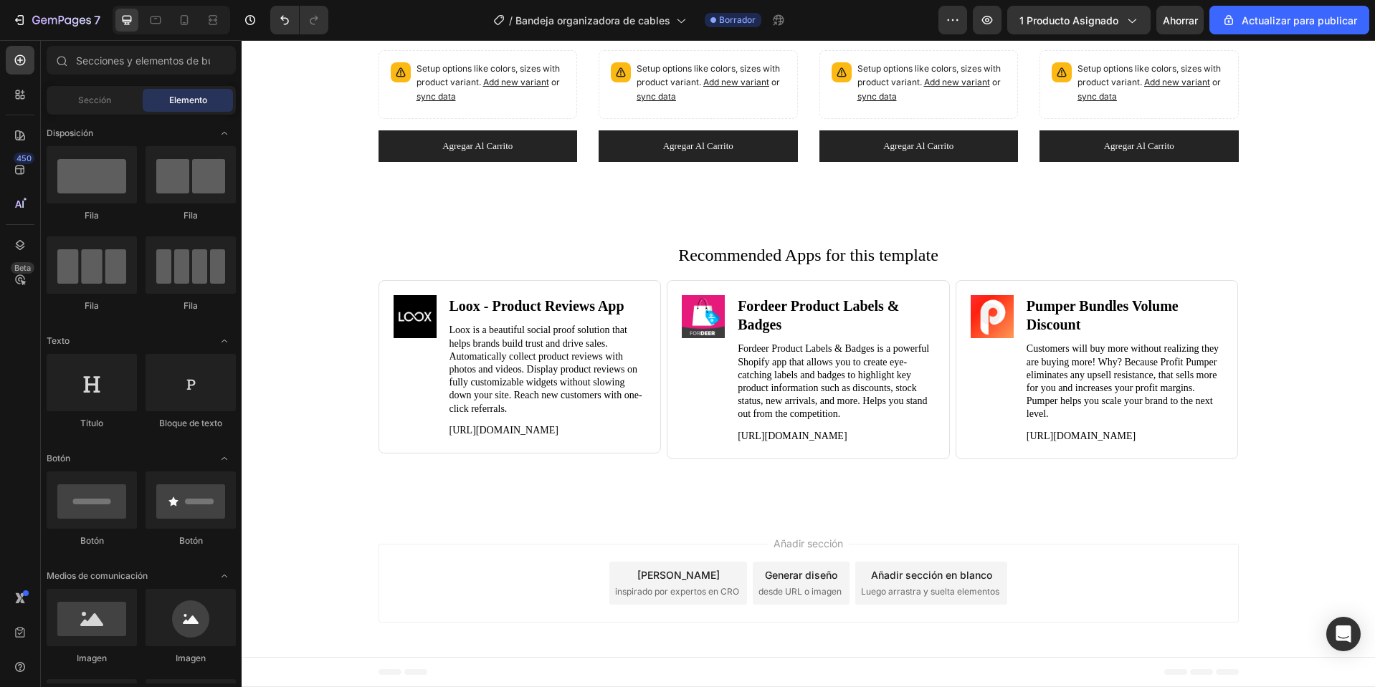
scroll to position [4097, 0]
click at [1314, 272] on div "Recommended Apps for this template Heading Image Loox ‑ Product Reviews App Hea…" at bounding box center [808, 367] width 1133 height 250
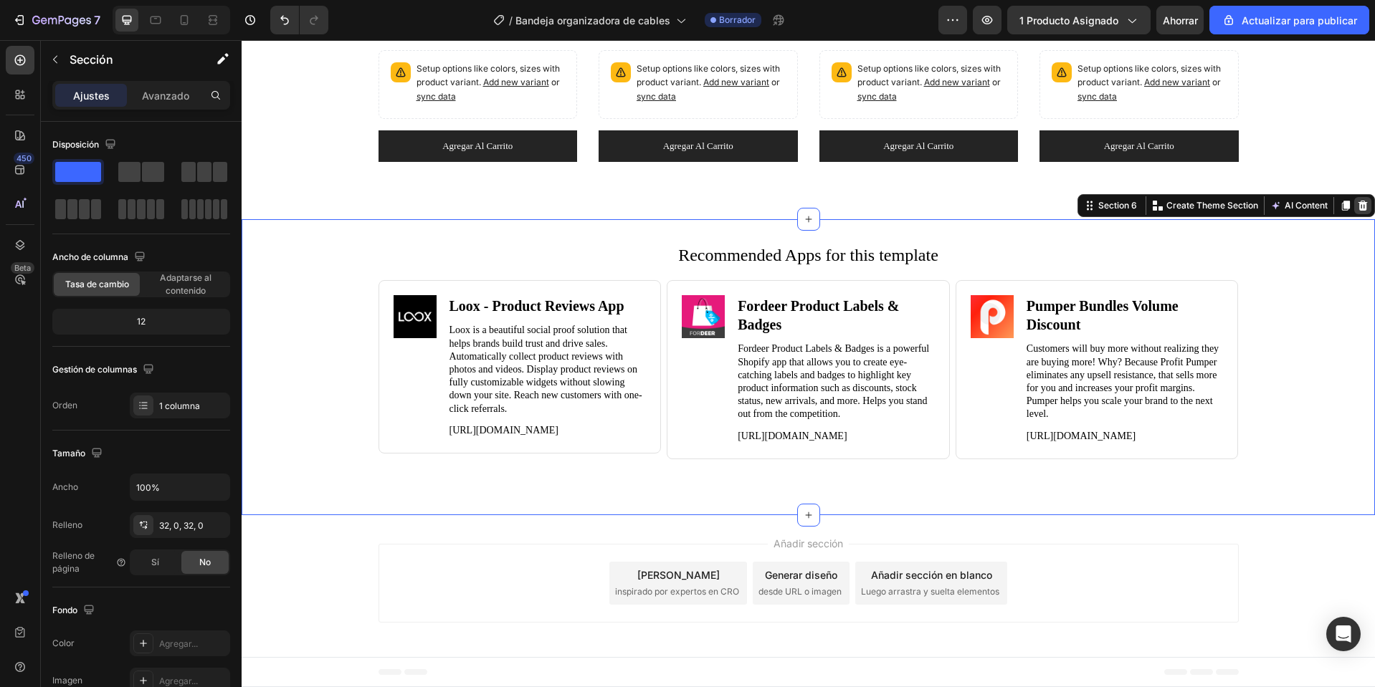
click at [1357, 200] on icon at bounding box center [1362, 205] width 11 height 11
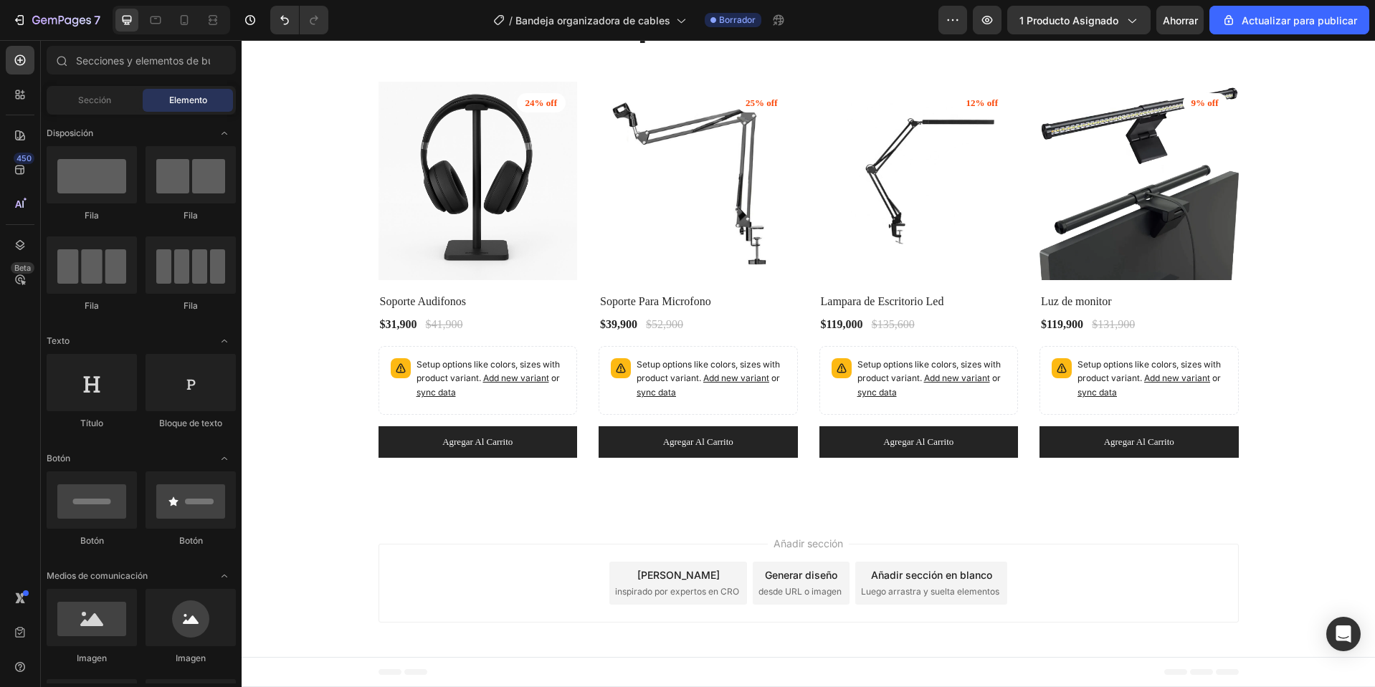
click at [287, 677] on font "Pie de página" at bounding box center [298, 672] width 58 height 10
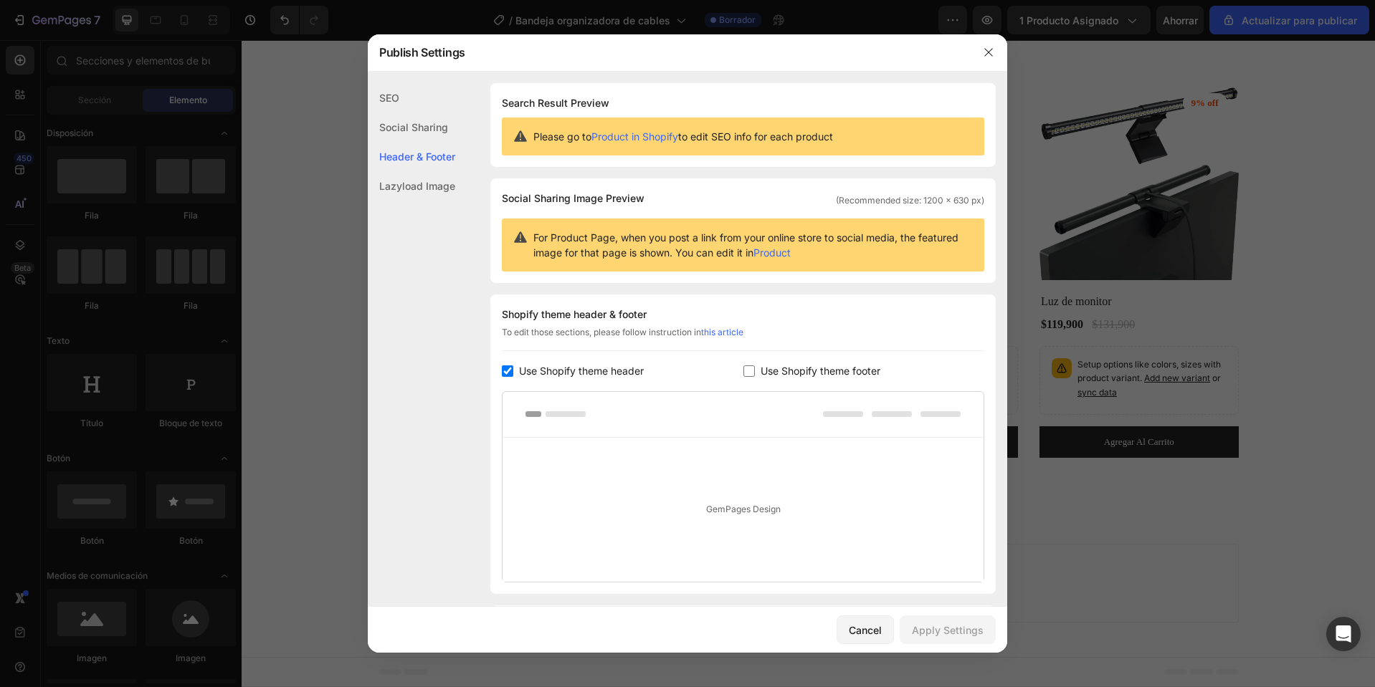
scroll to position [93, 0]
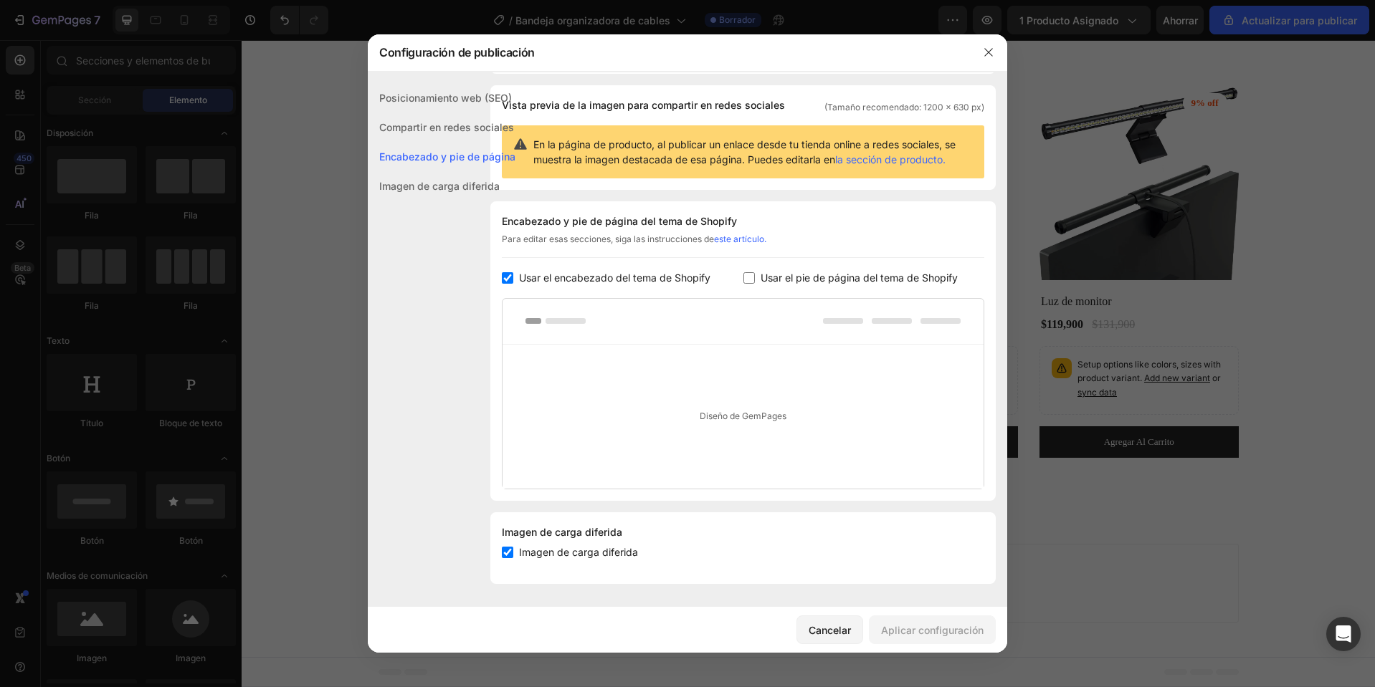
click at [850, 274] on font "Usar el pie de página del tema de Shopify" at bounding box center [858, 278] width 197 height 12
checkbox input "true"
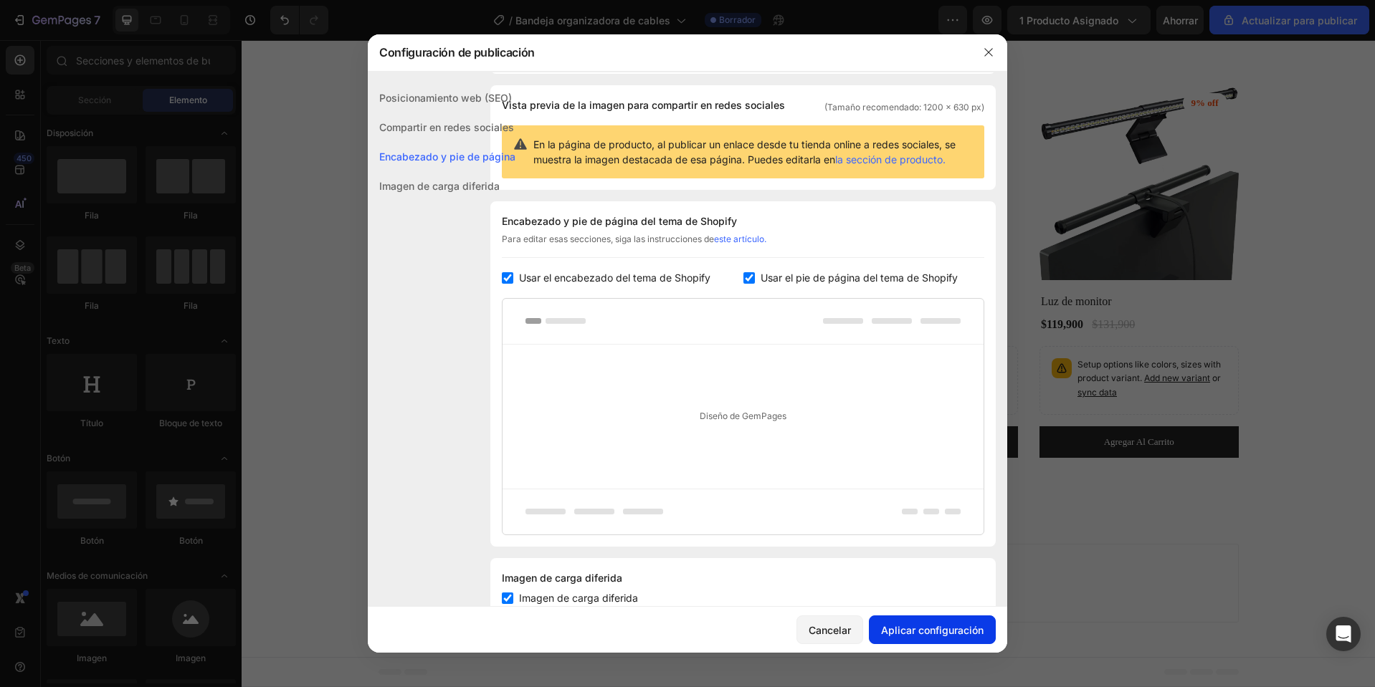
click at [941, 632] on font "Aplicar configuración" at bounding box center [932, 630] width 102 height 12
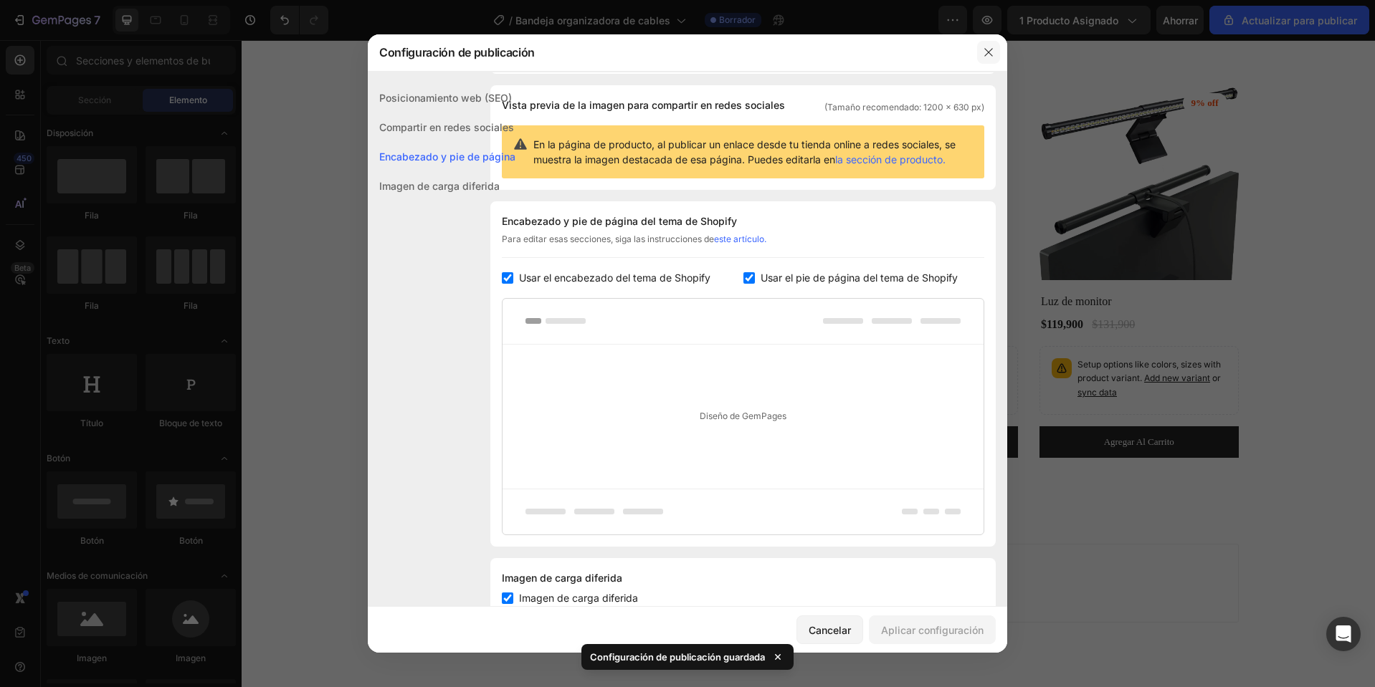
click at [996, 47] on button "button" at bounding box center [988, 52] width 23 height 23
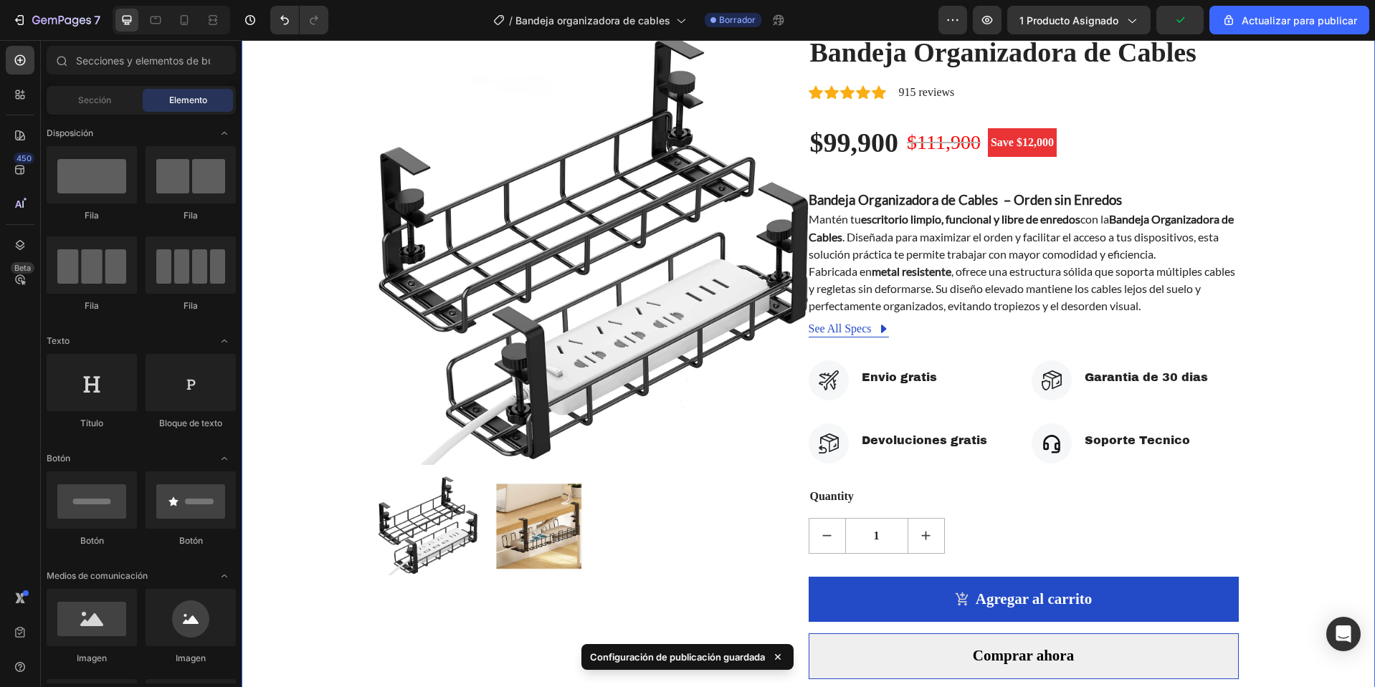
scroll to position [0, 0]
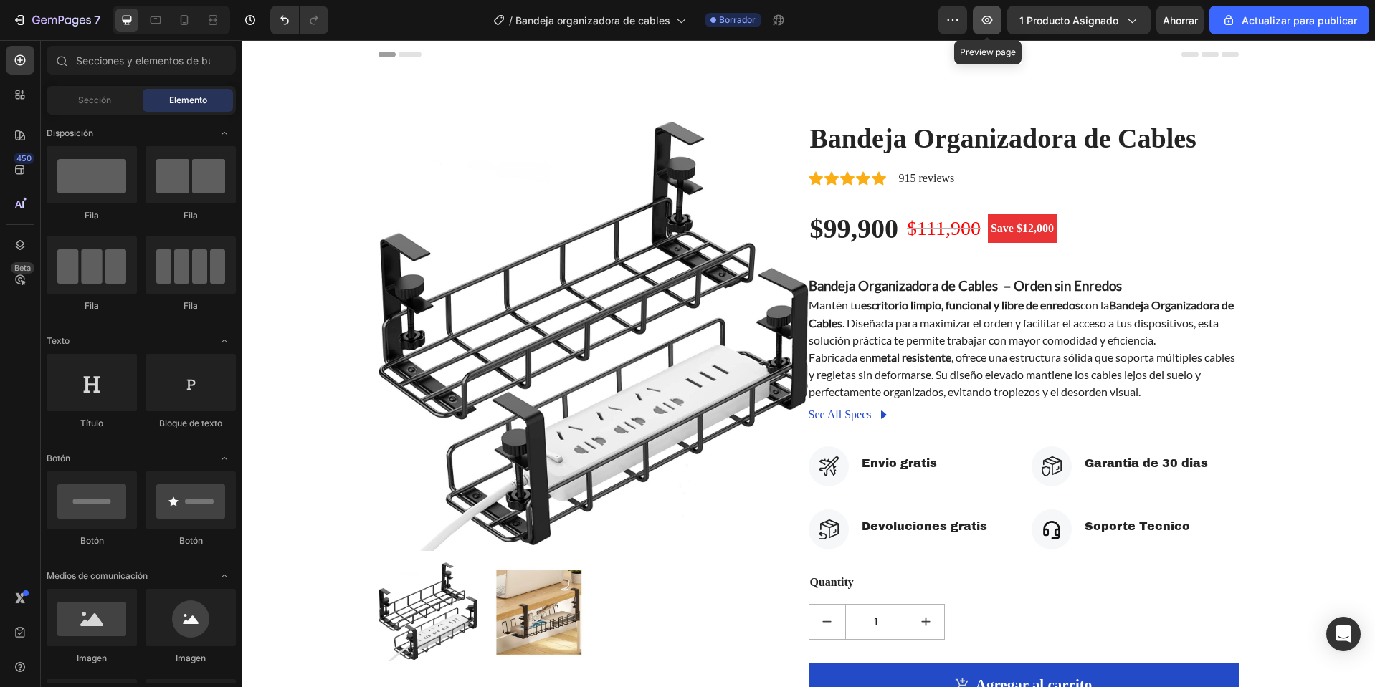
click at [985, 26] on icon "button" at bounding box center [987, 20] width 14 height 14
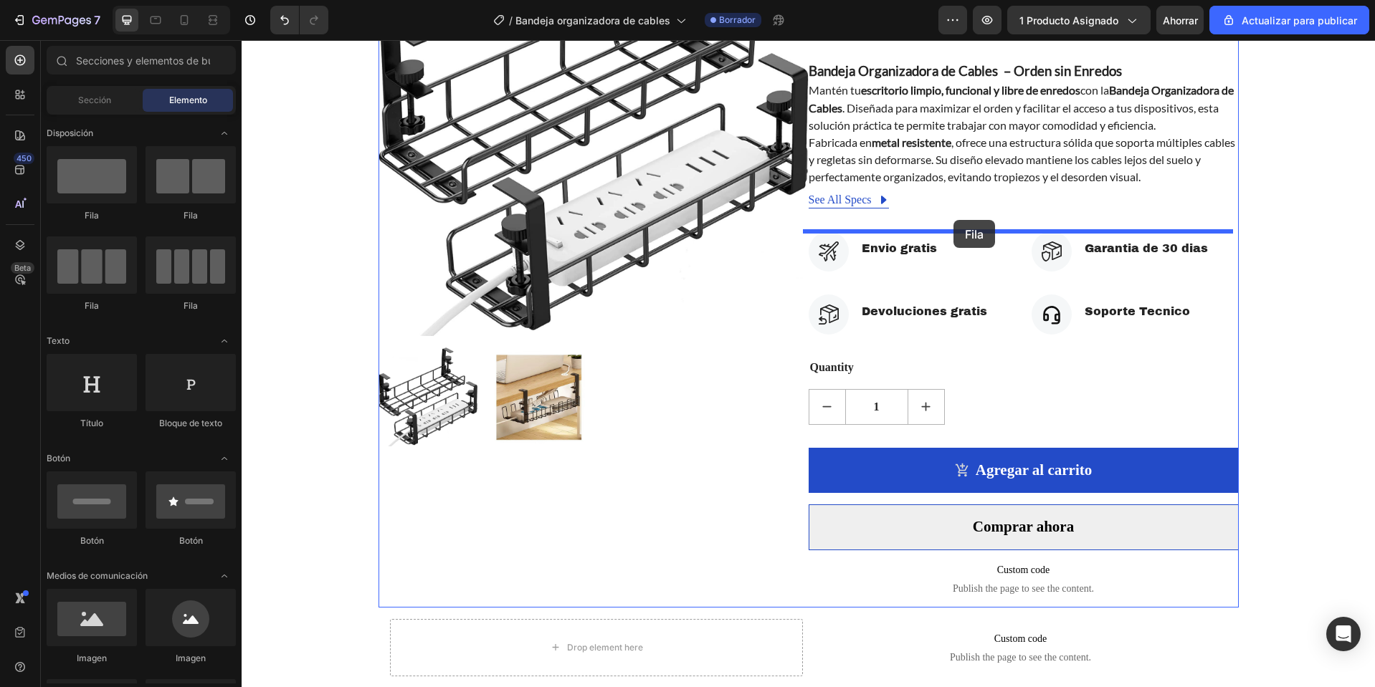
drag, startPoint x: 453, startPoint y: 232, endPoint x: 953, endPoint y: 221, distance: 500.4
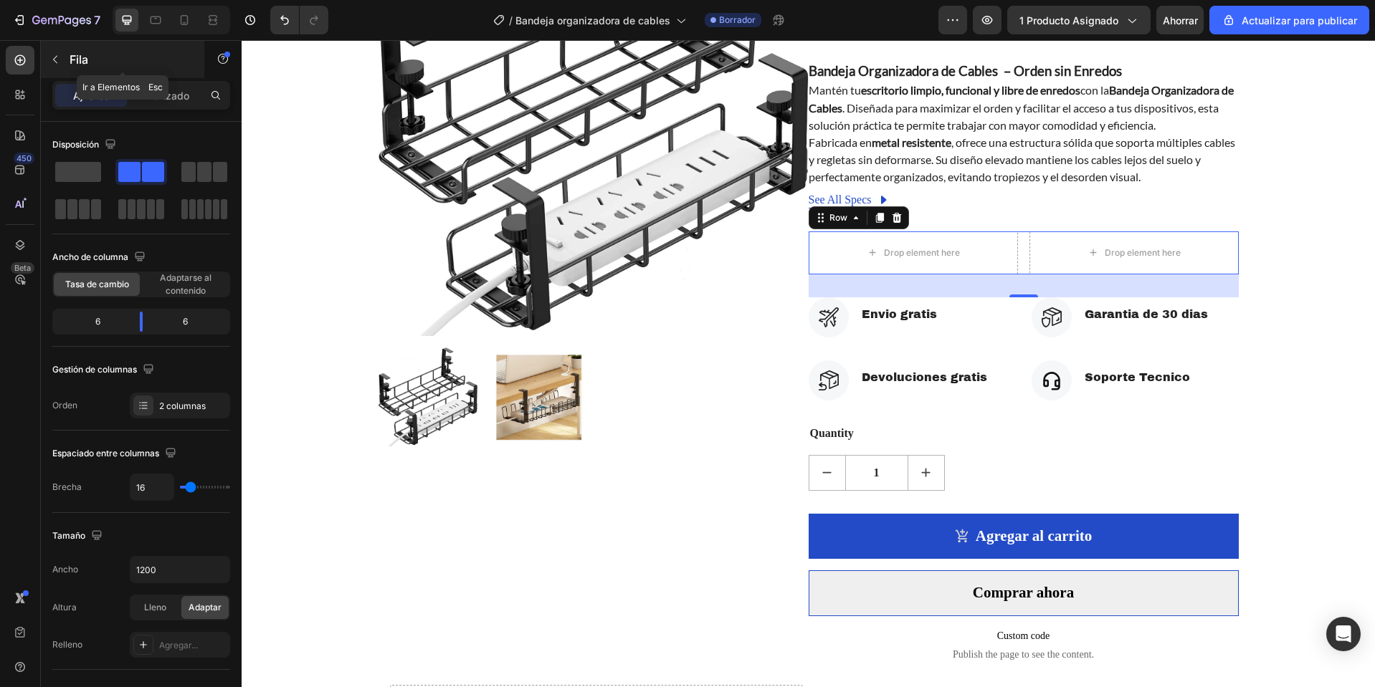
click at [59, 65] on button "button" at bounding box center [55, 59] width 23 height 23
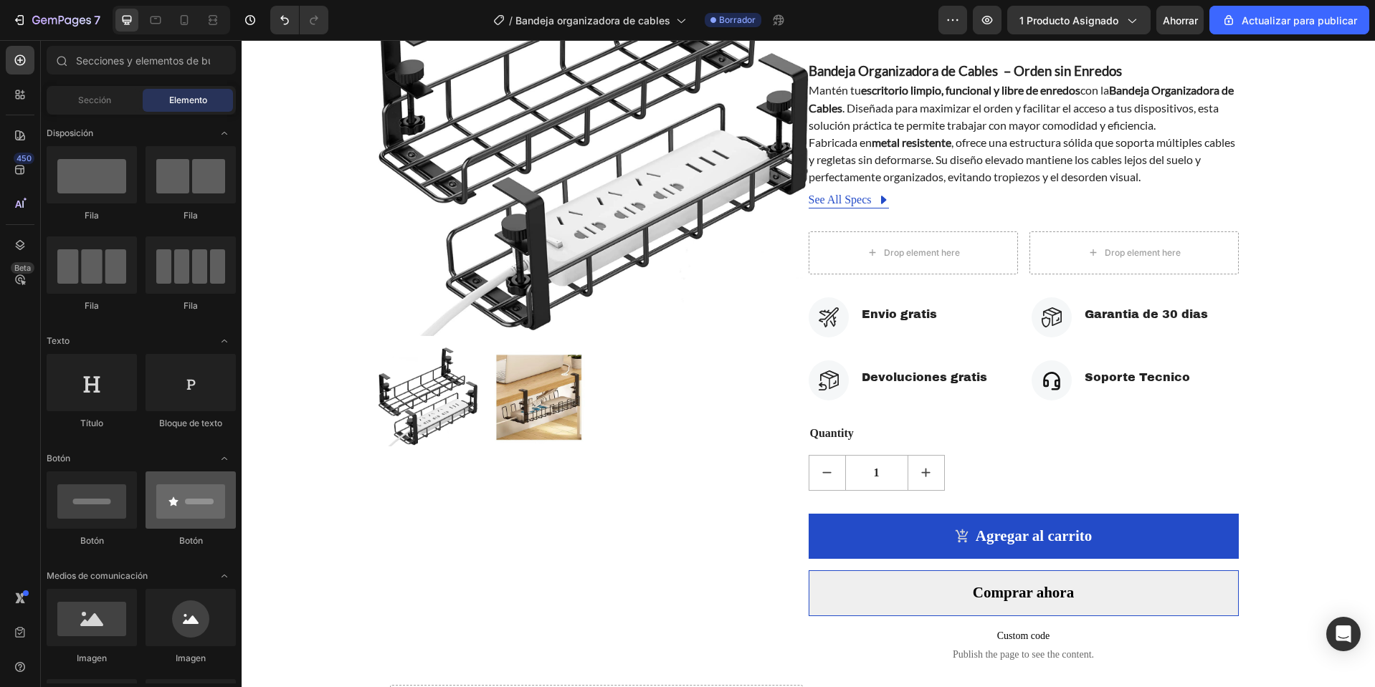
scroll to position [143, 0]
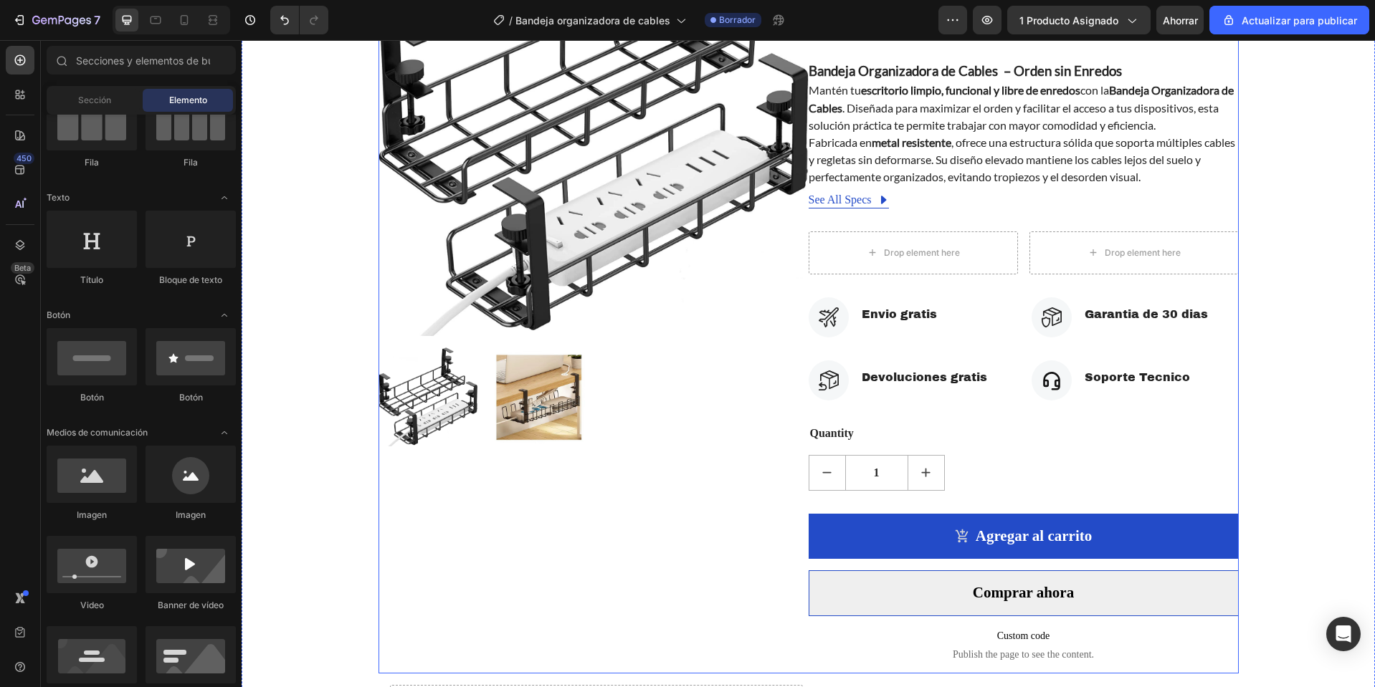
click at [1014, 234] on div "Drop element here Drop element here Row" at bounding box center [1023, 252] width 430 height 43
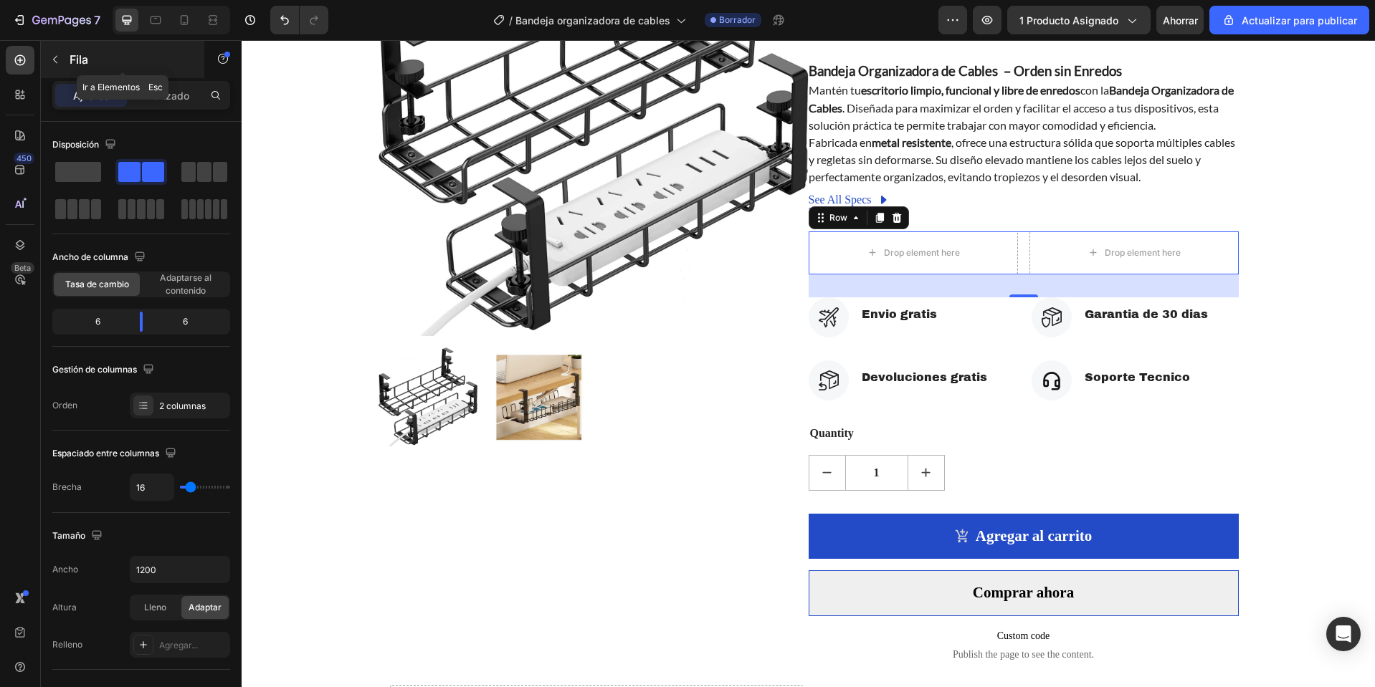
click at [57, 68] on button "button" at bounding box center [55, 59] width 23 height 23
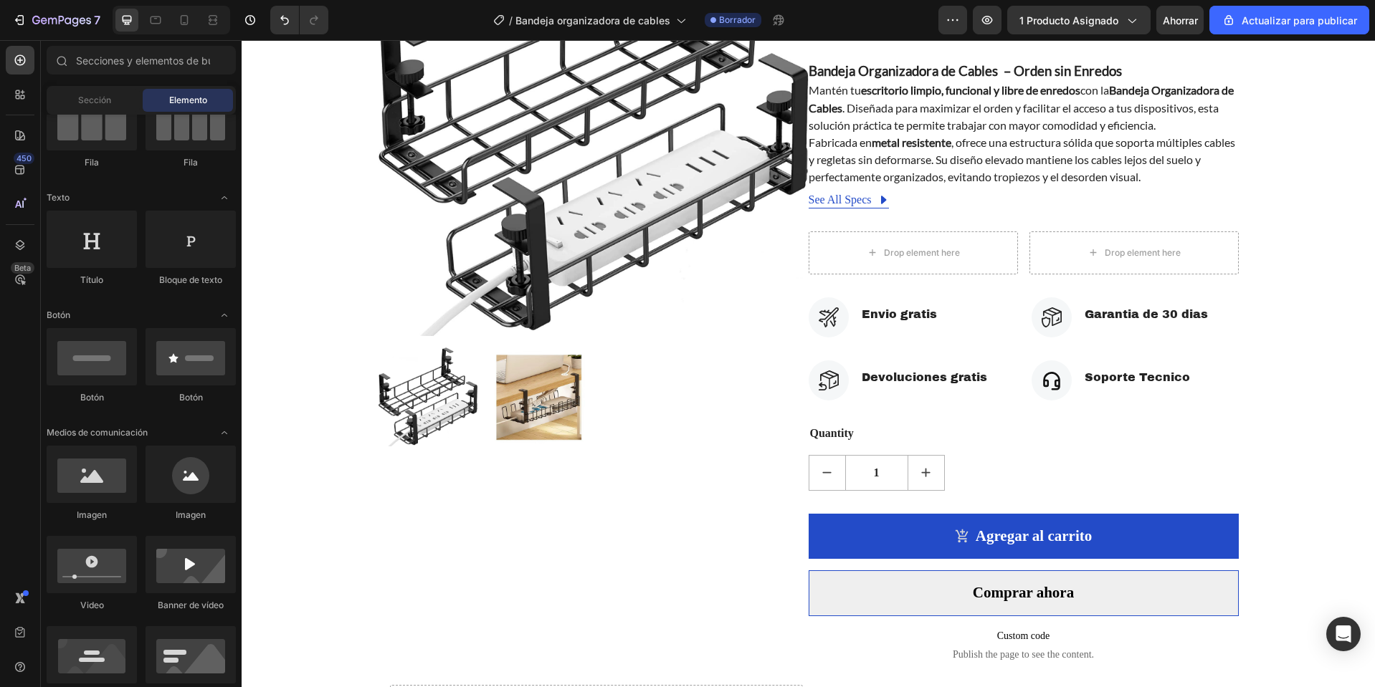
scroll to position [0, 0]
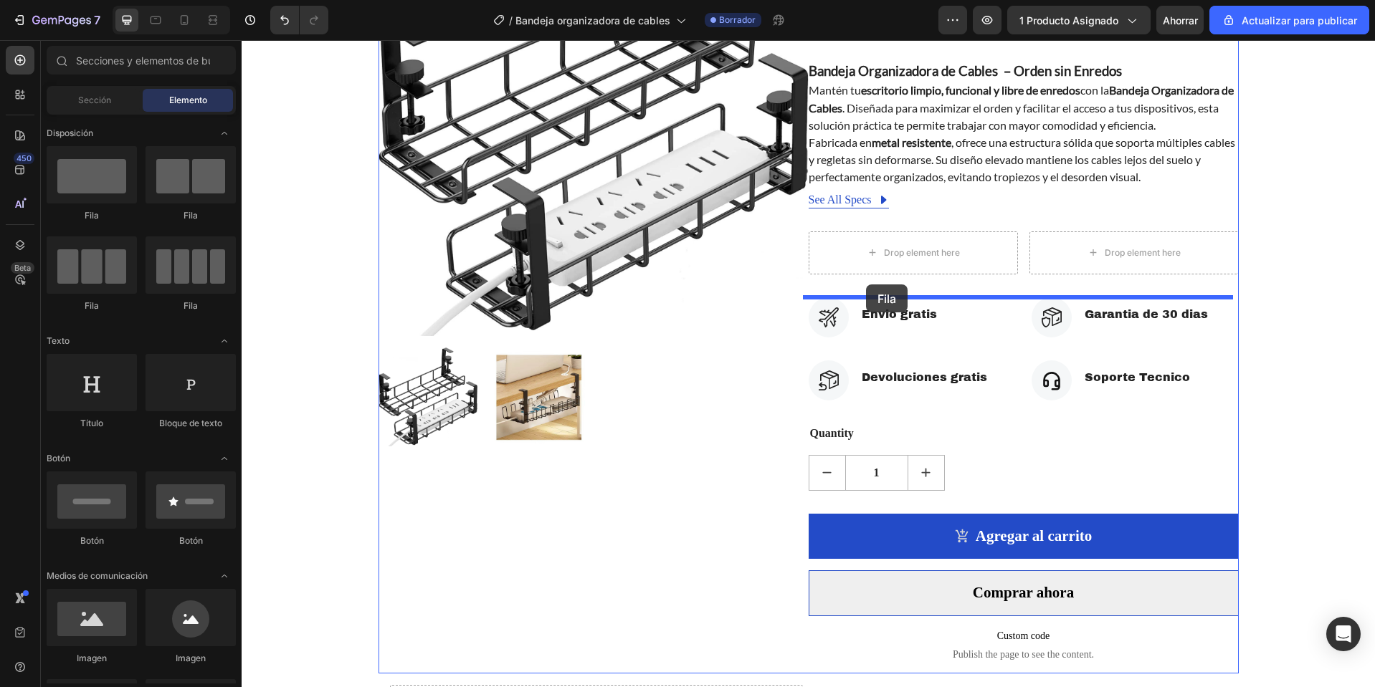
drag, startPoint x: 406, startPoint y: 243, endPoint x: 866, endPoint y: 285, distance: 462.0
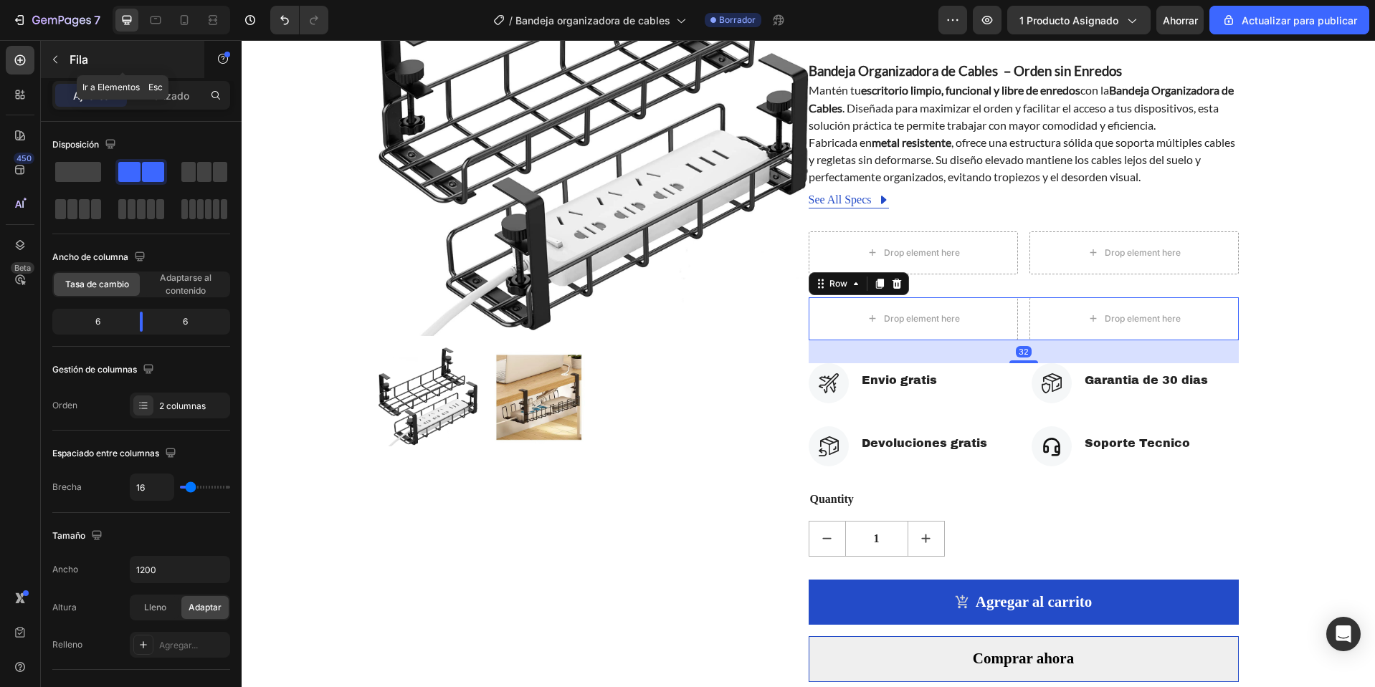
click at [59, 59] on icon "button" at bounding box center [54, 59] width 11 height 11
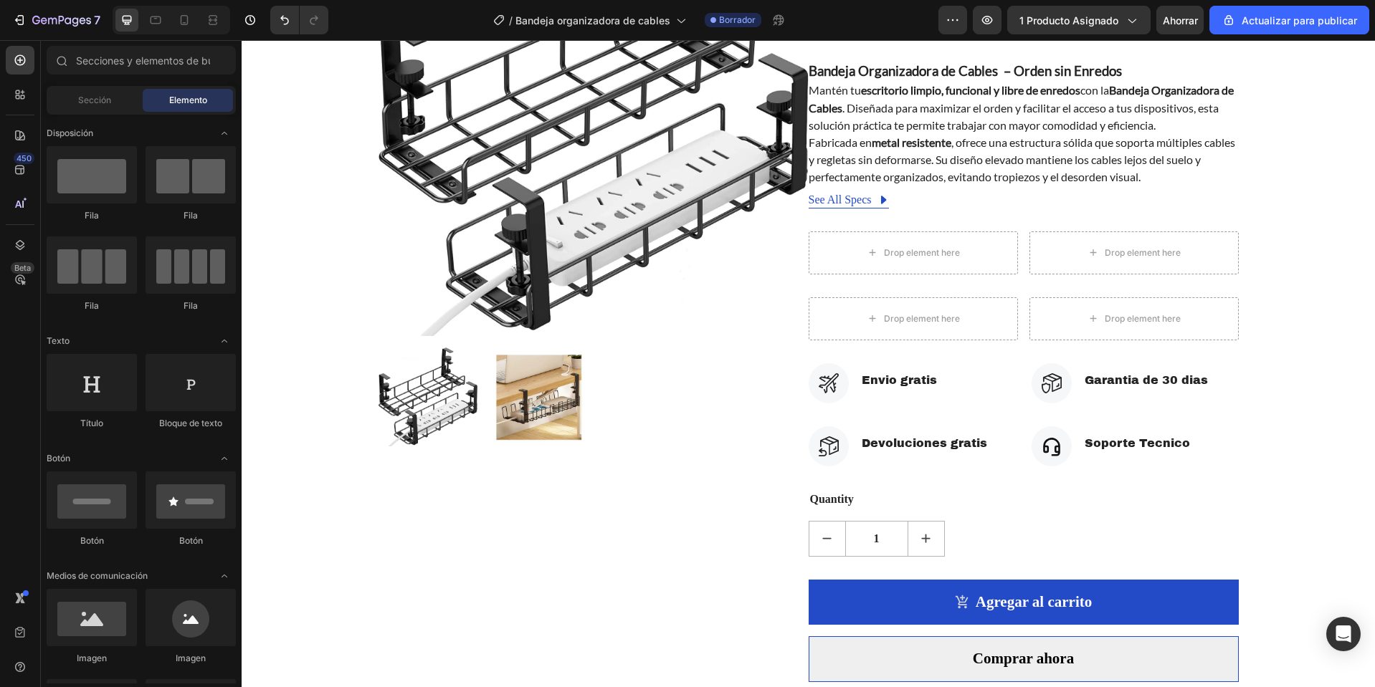
scroll to position [287, 0]
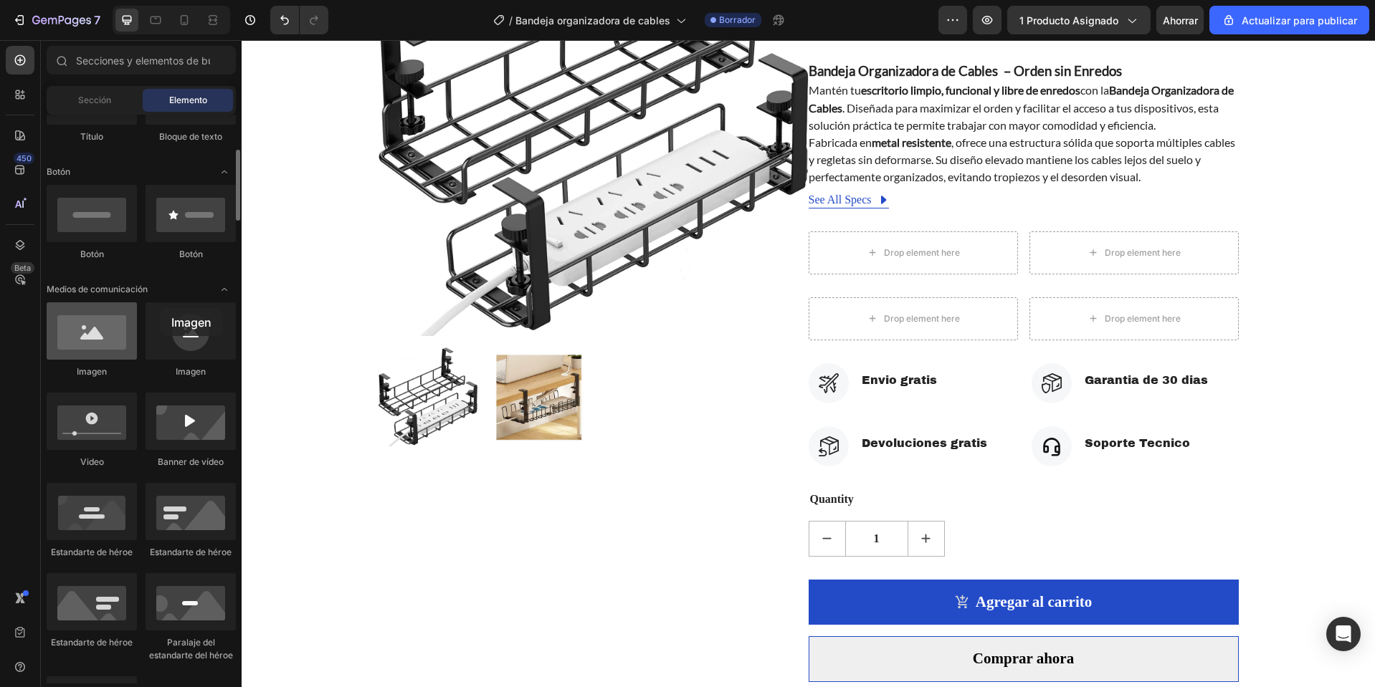
drag, startPoint x: 85, startPoint y: 341, endPoint x: 82, endPoint y: 317, distance: 24.5
click at [82, 317] on div at bounding box center [92, 330] width 90 height 57
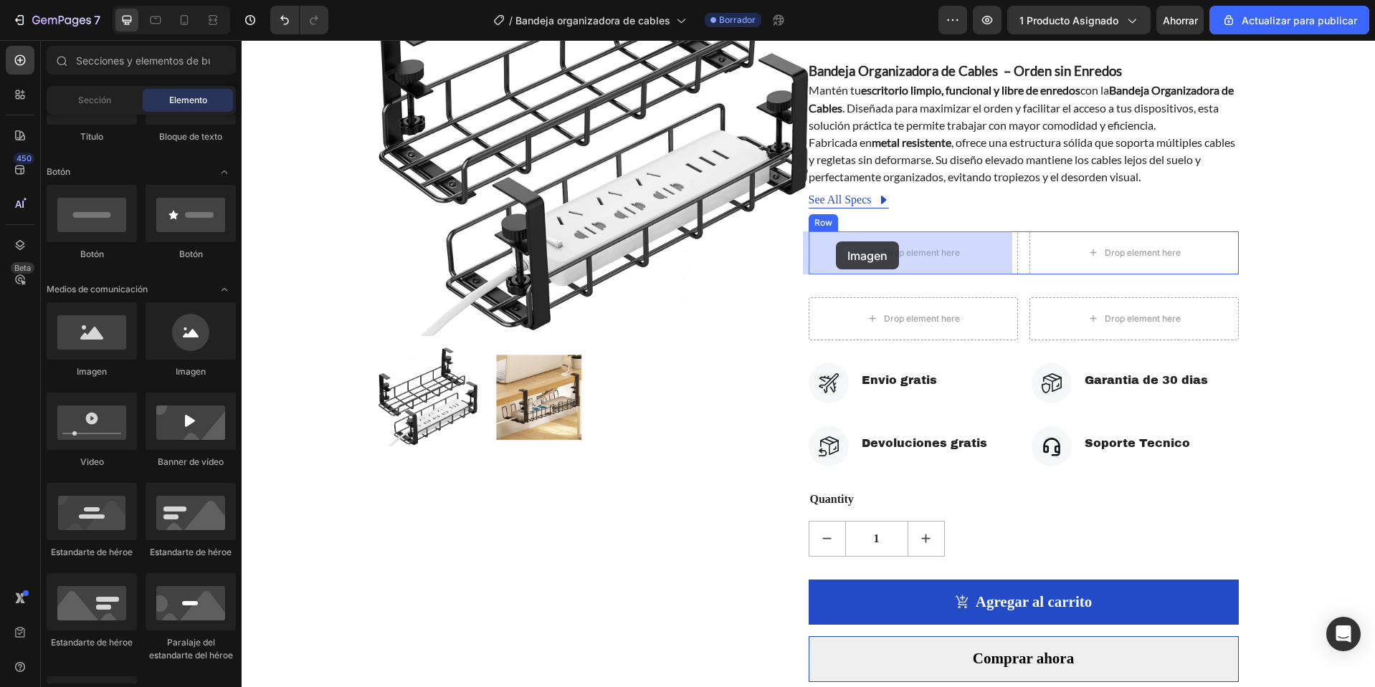
drag, startPoint x: 415, startPoint y: 380, endPoint x: 836, endPoint y: 242, distance: 442.8
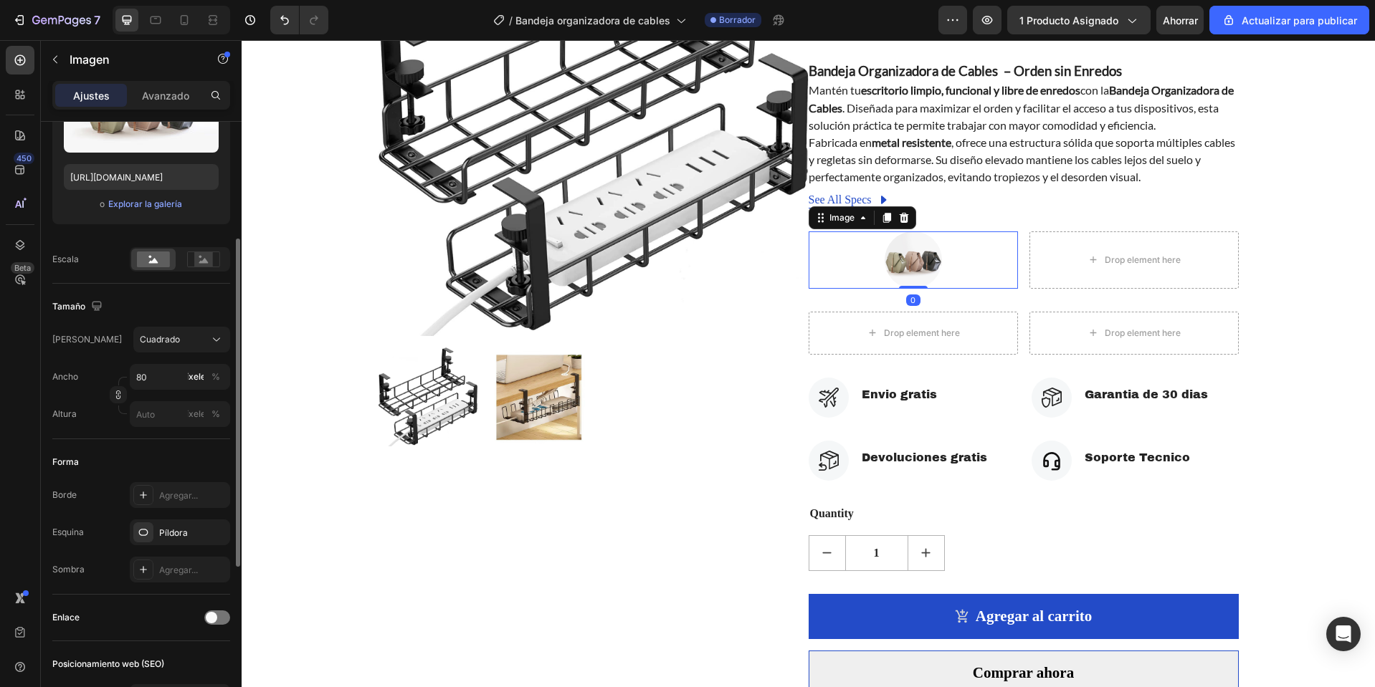
scroll to position [0, 0]
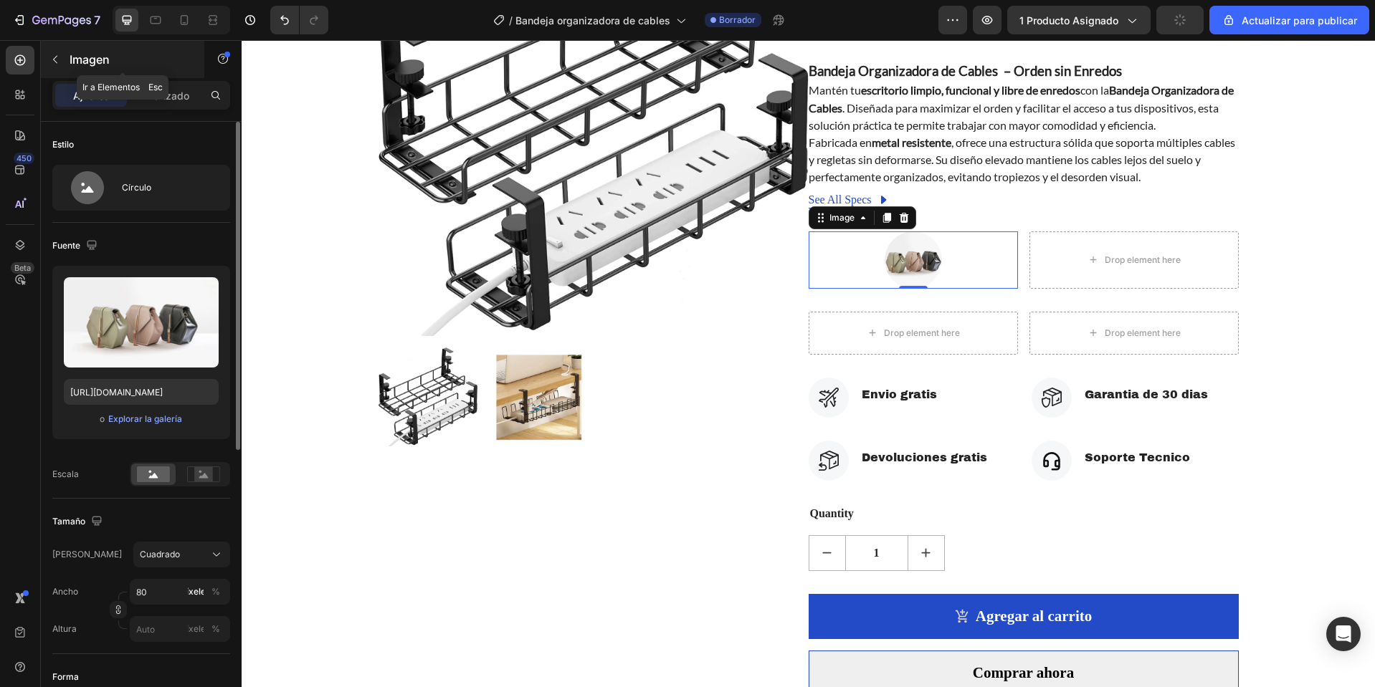
click at [44, 64] on button "button" at bounding box center [55, 59] width 23 height 23
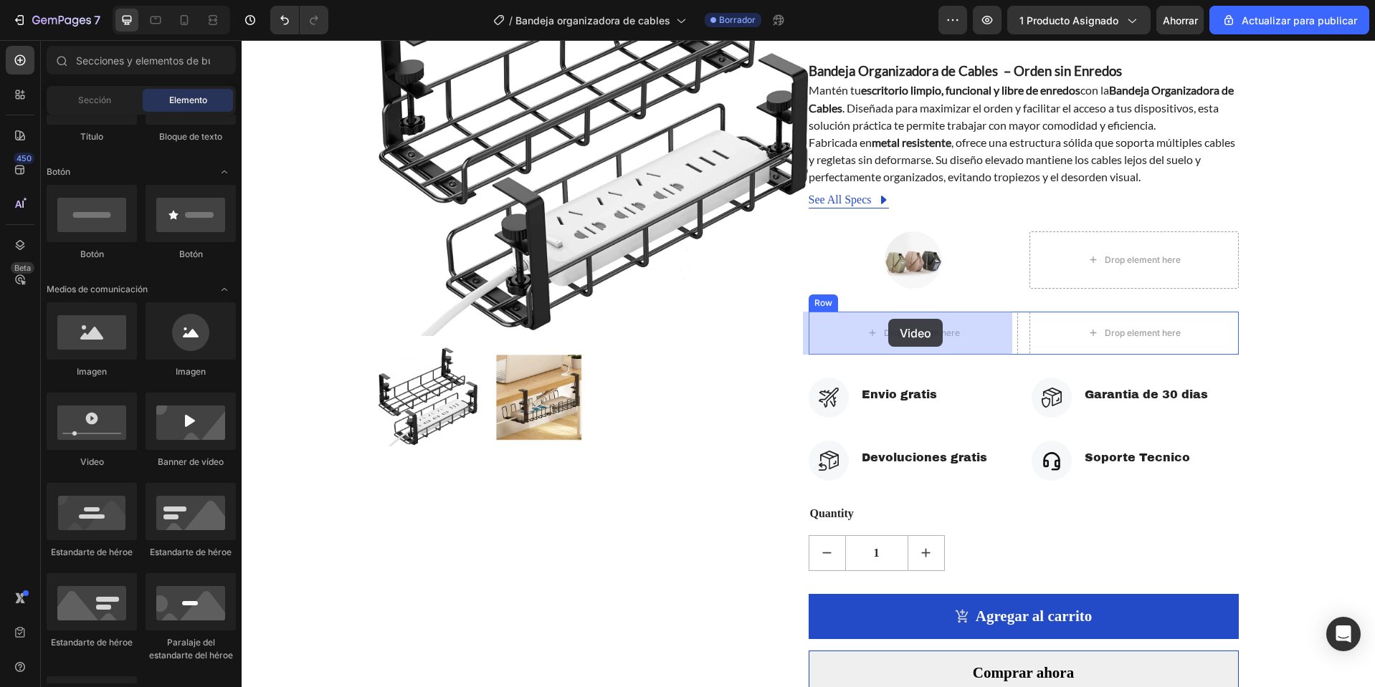
drag, startPoint x: 335, startPoint y: 472, endPoint x: 888, endPoint y: 319, distance: 573.9
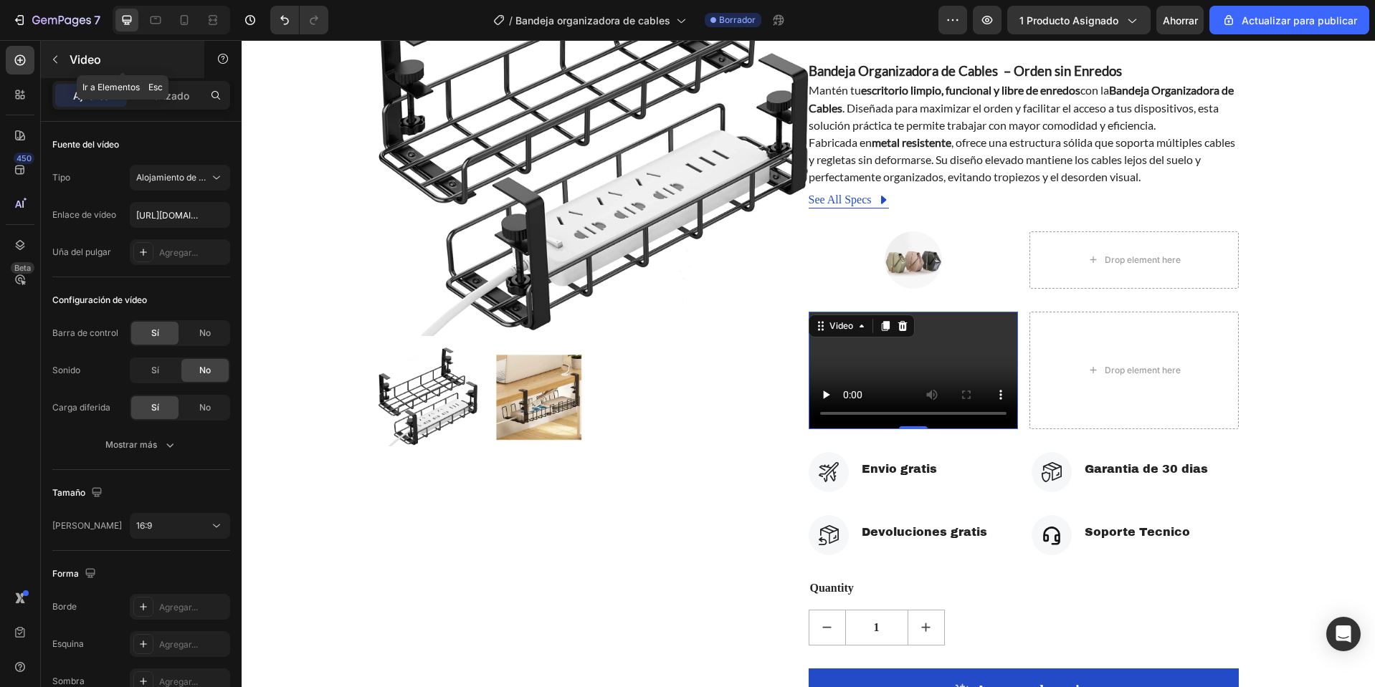
click at [57, 65] on button "button" at bounding box center [55, 59] width 23 height 23
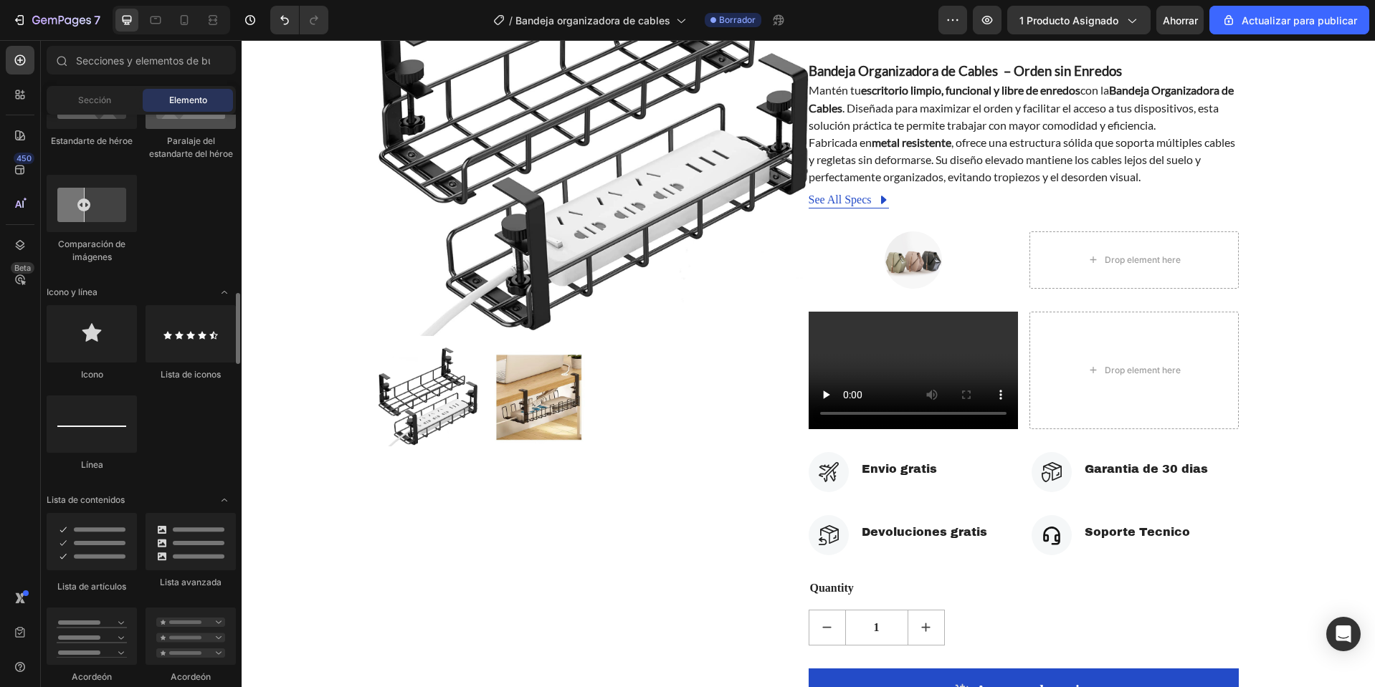
scroll to position [932, 0]
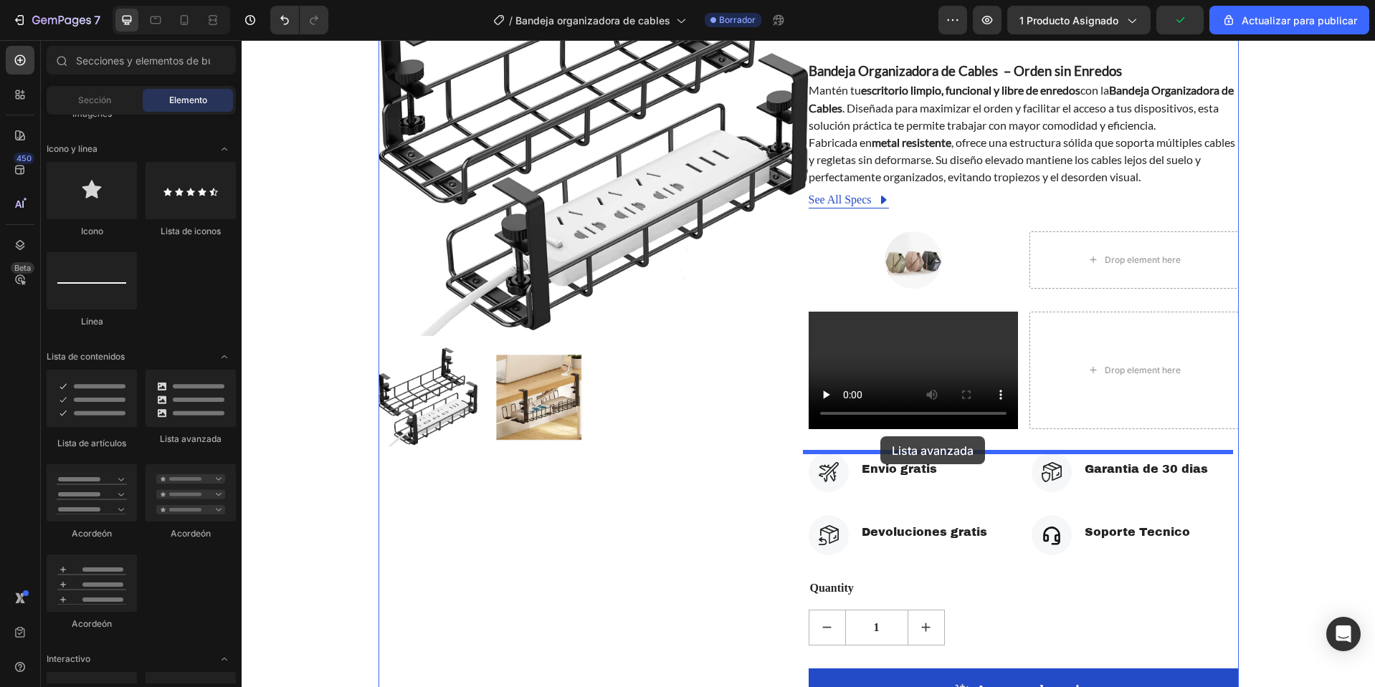
drag, startPoint x: 414, startPoint y: 434, endPoint x: 881, endPoint y: 436, distance: 466.6
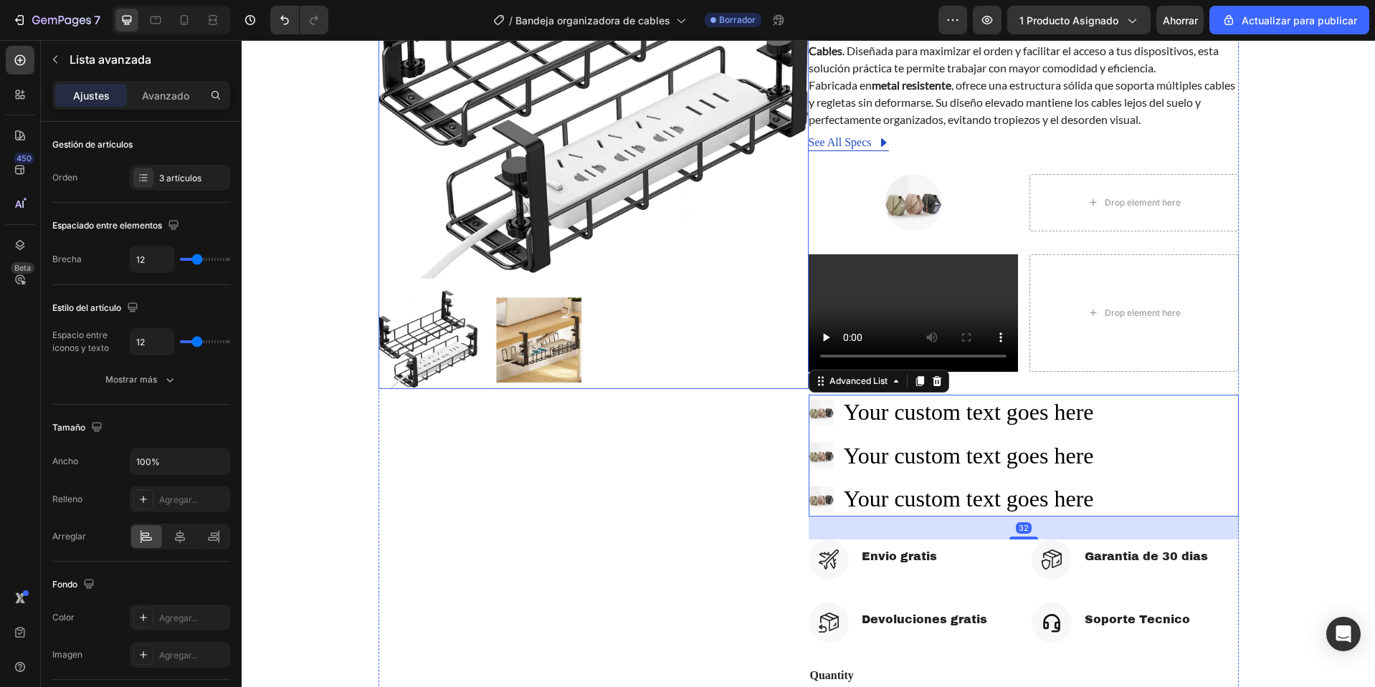
scroll to position [358, 0]
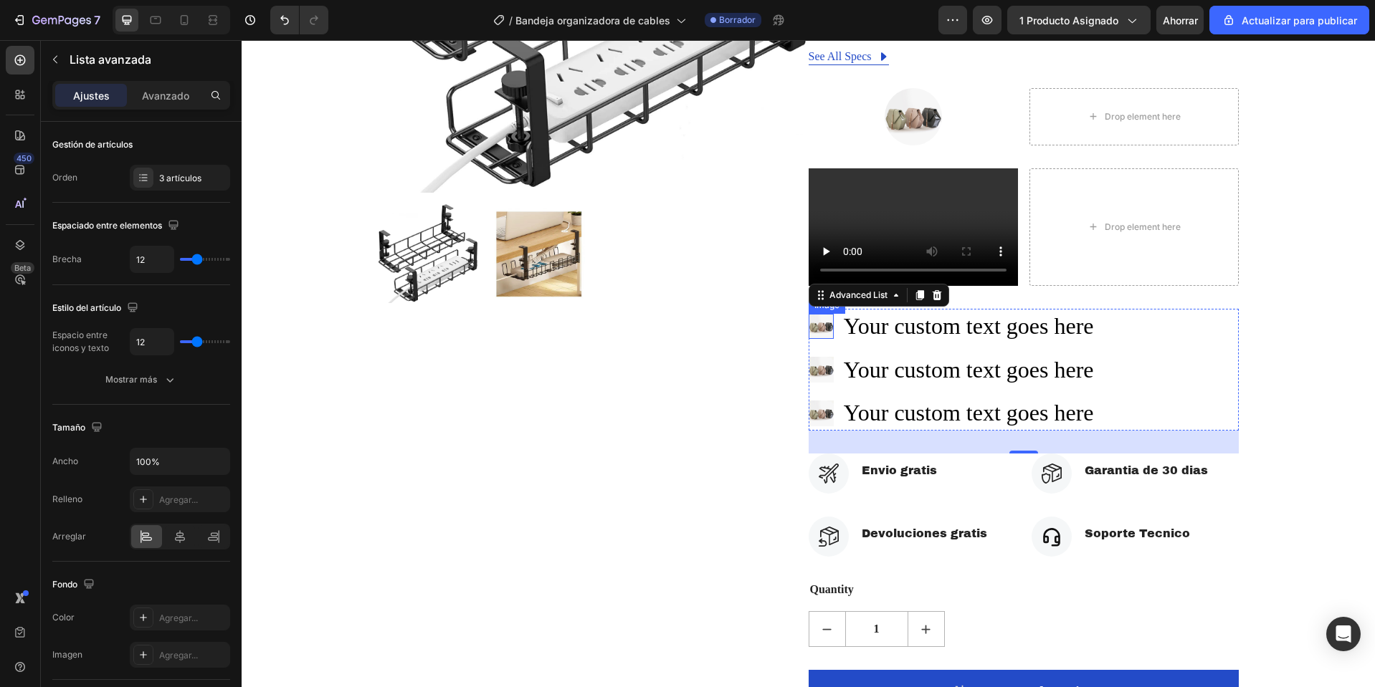
click at [816, 332] on img at bounding box center [820, 326] width 25 height 25
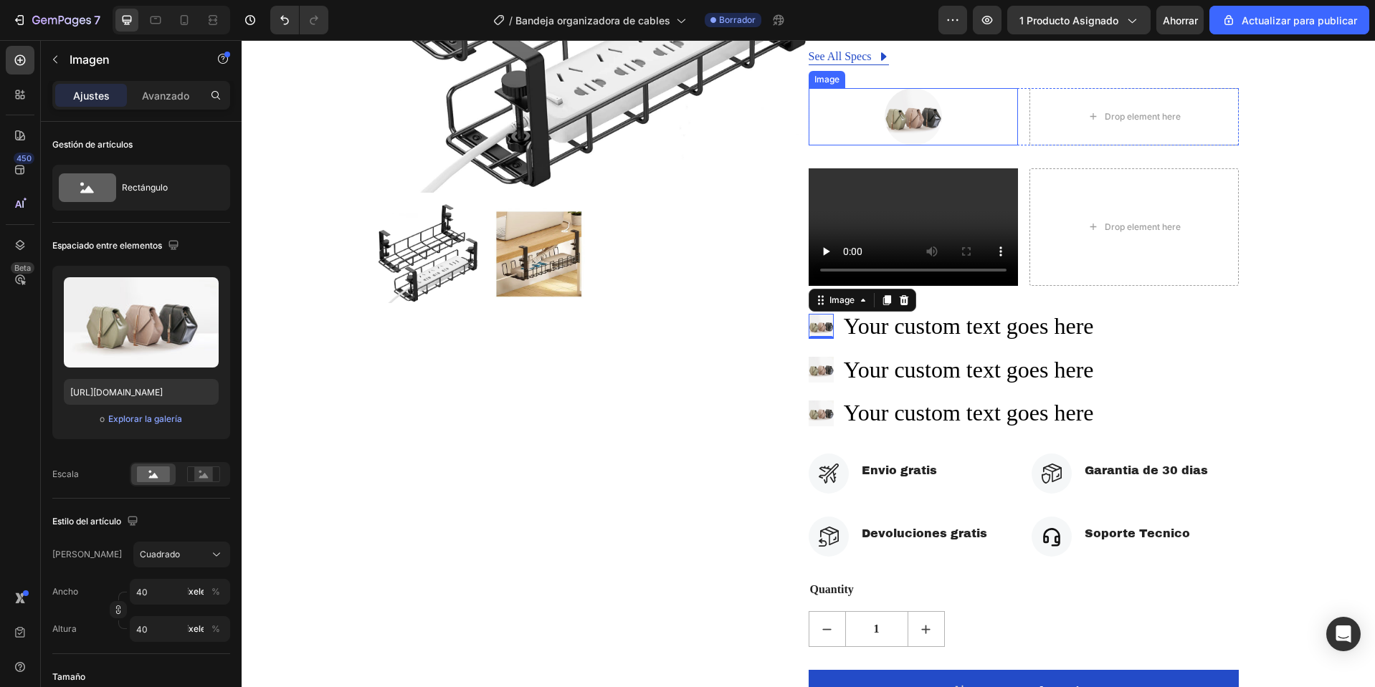
click at [900, 119] on img at bounding box center [912, 116] width 57 height 57
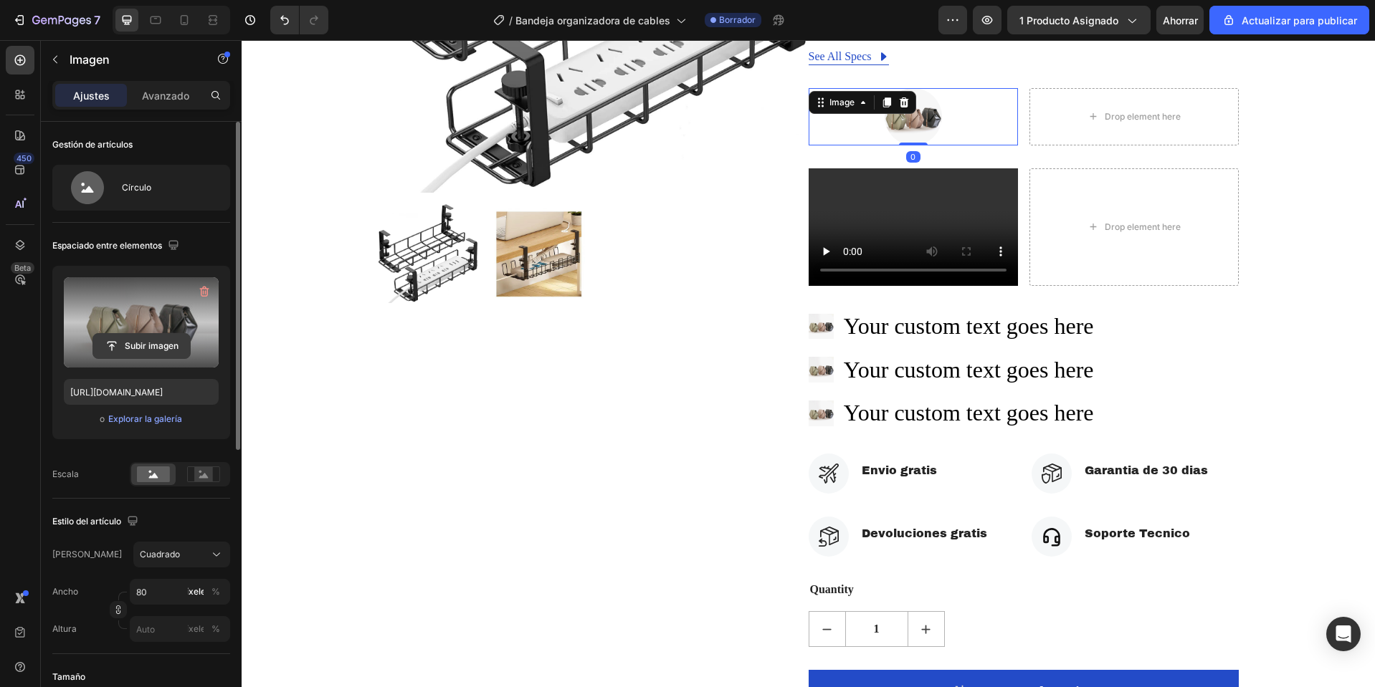
click at [138, 333] on button "Subir imagen" at bounding box center [141, 346] width 98 height 26
click at [132, 347] on input "file" at bounding box center [141, 346] width 97 height 24
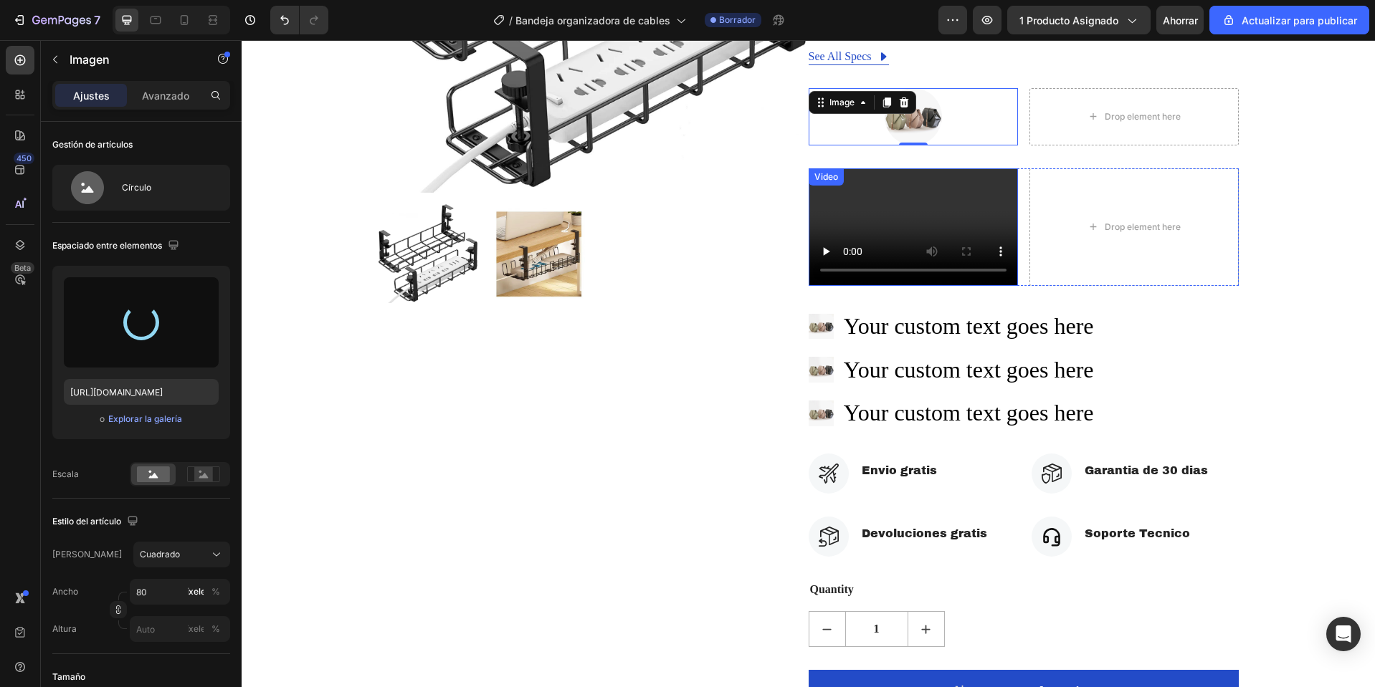
type input "https://cdn.shopify.com/s/files/1/0668/0317/1459/files/gempages_581068646118327…"
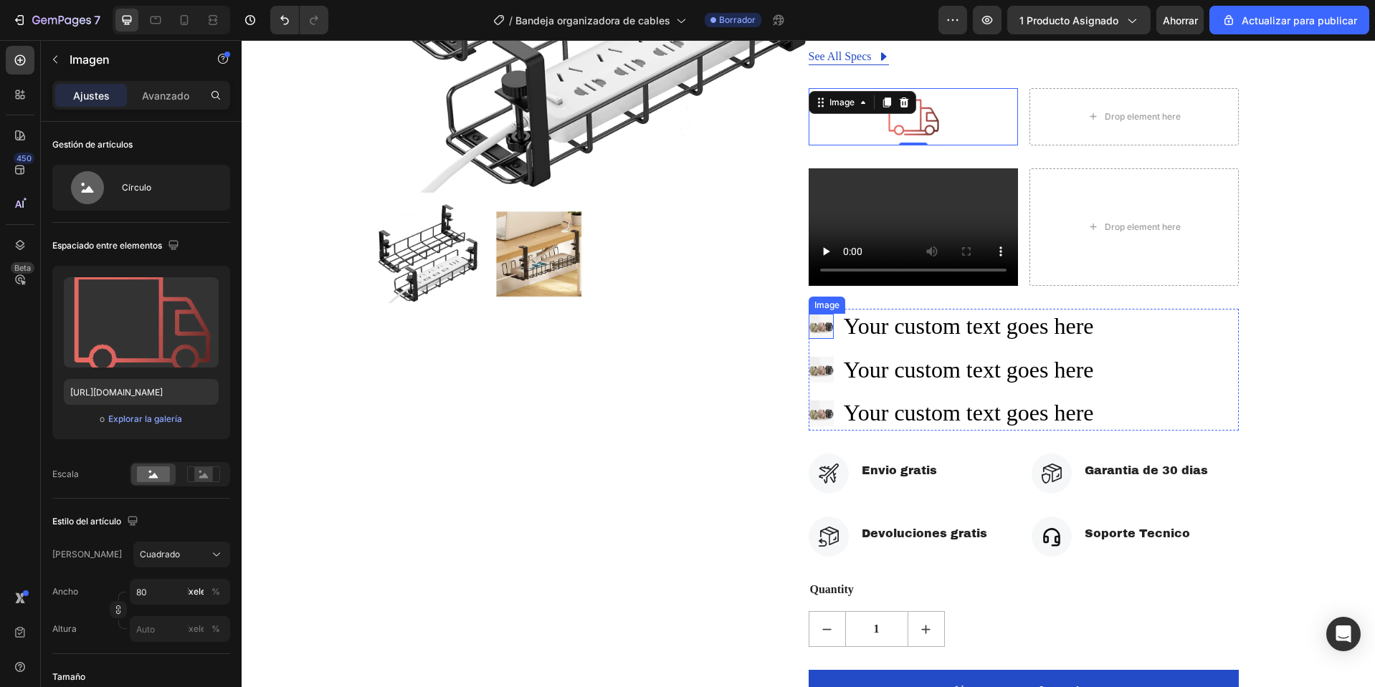
click at [813, 327] on img at bounding box center [820, 326] width 25 height 25
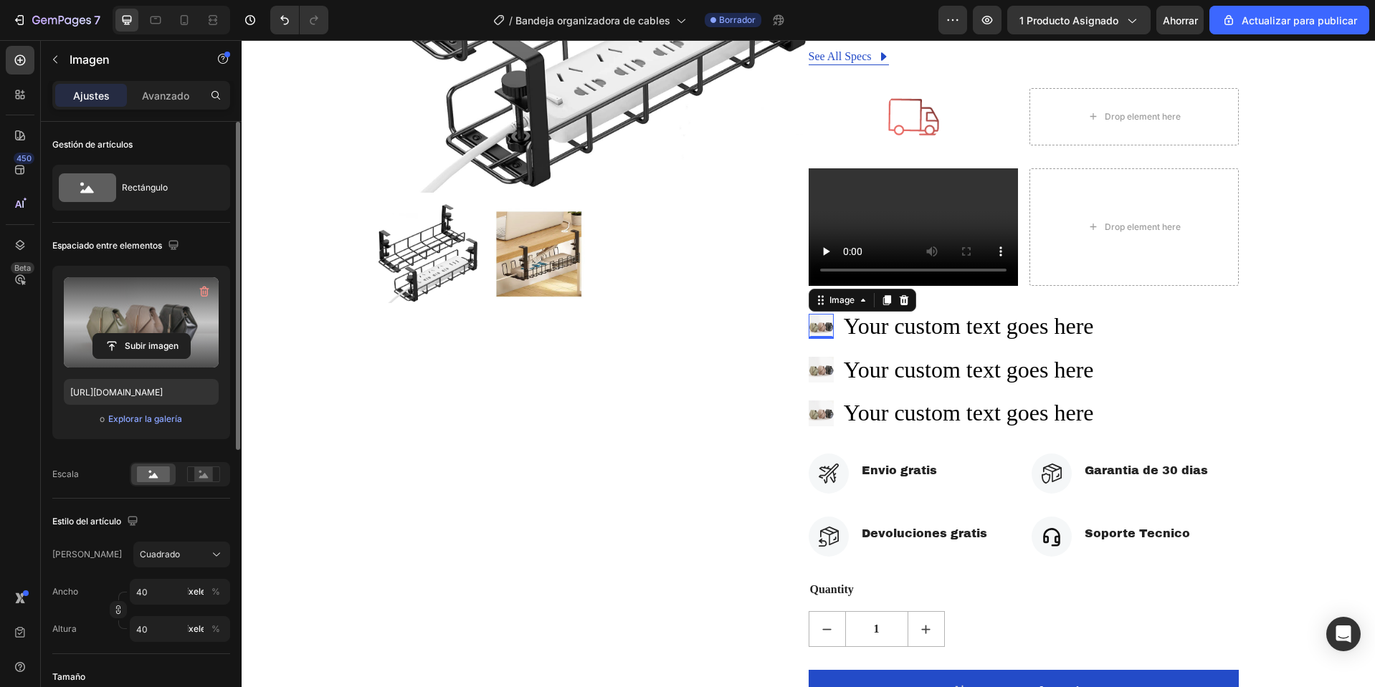
click at [159, 332] on label at bounding box center [141, 322] width 155 height 90
click at [159, 334] on input "file" at bounding box center [141, 346] width 97 height 24
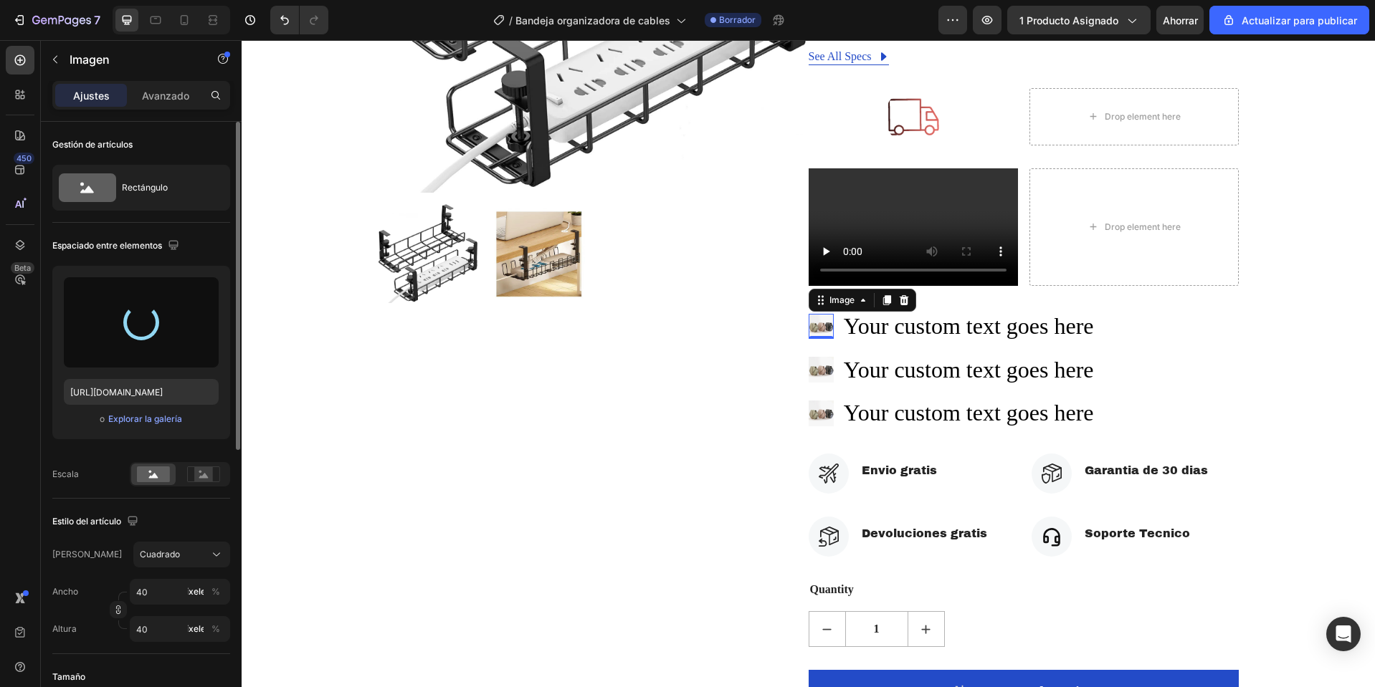
type input "https://cdn.shopify.com/s/files/1/0668/0317/1459/files/gempages_581068646118327…"
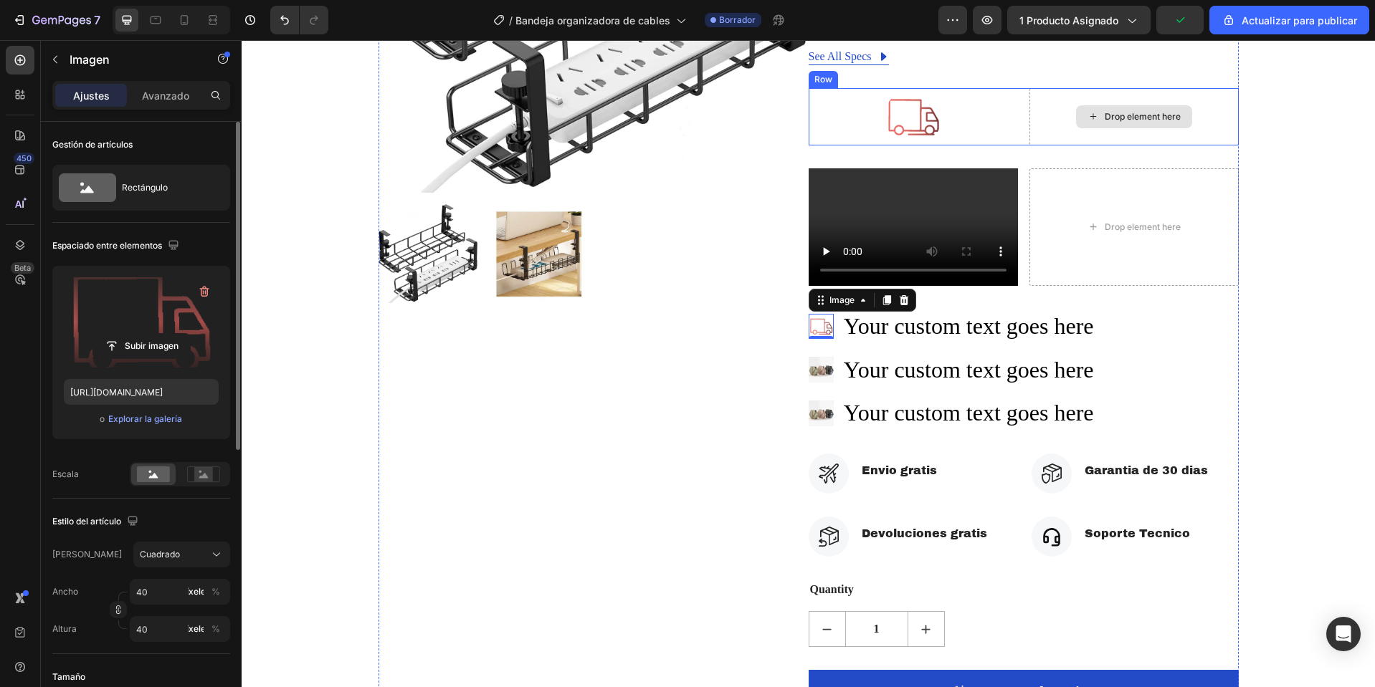
click at [1165, 92] on div "Drop element here" at bounding box center [1133, 116] width 209 height 57
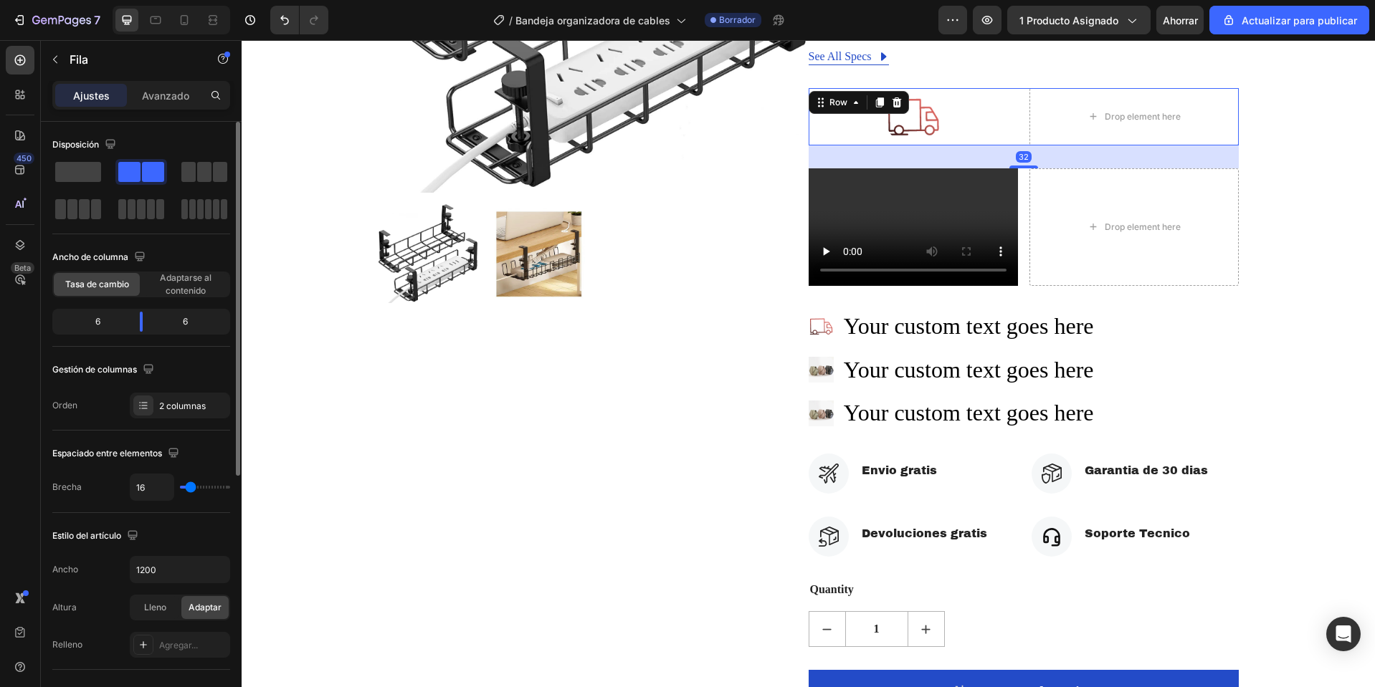
click at [892, 104] on icon at bounding box center [896, 102] width 11 height 11
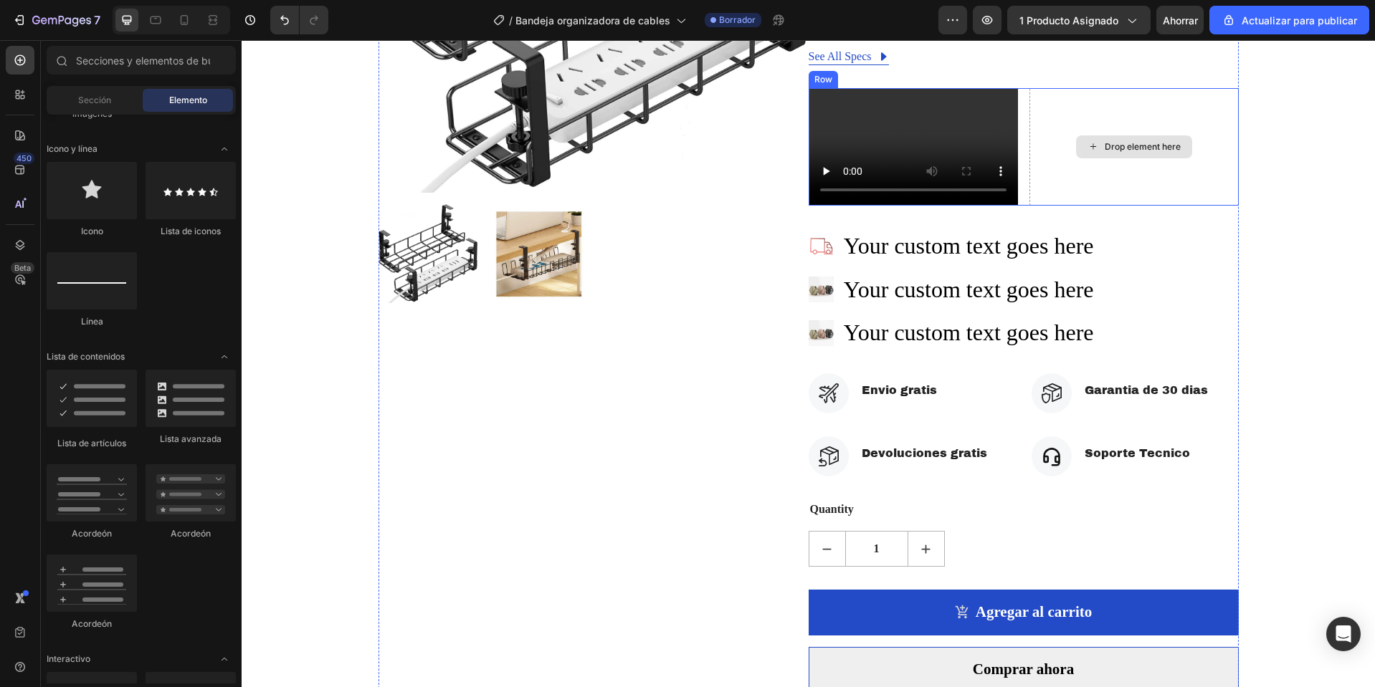
click at [1089, 108] on div "Drop element here" at bounding box center [1133, 147] width 209 height 118
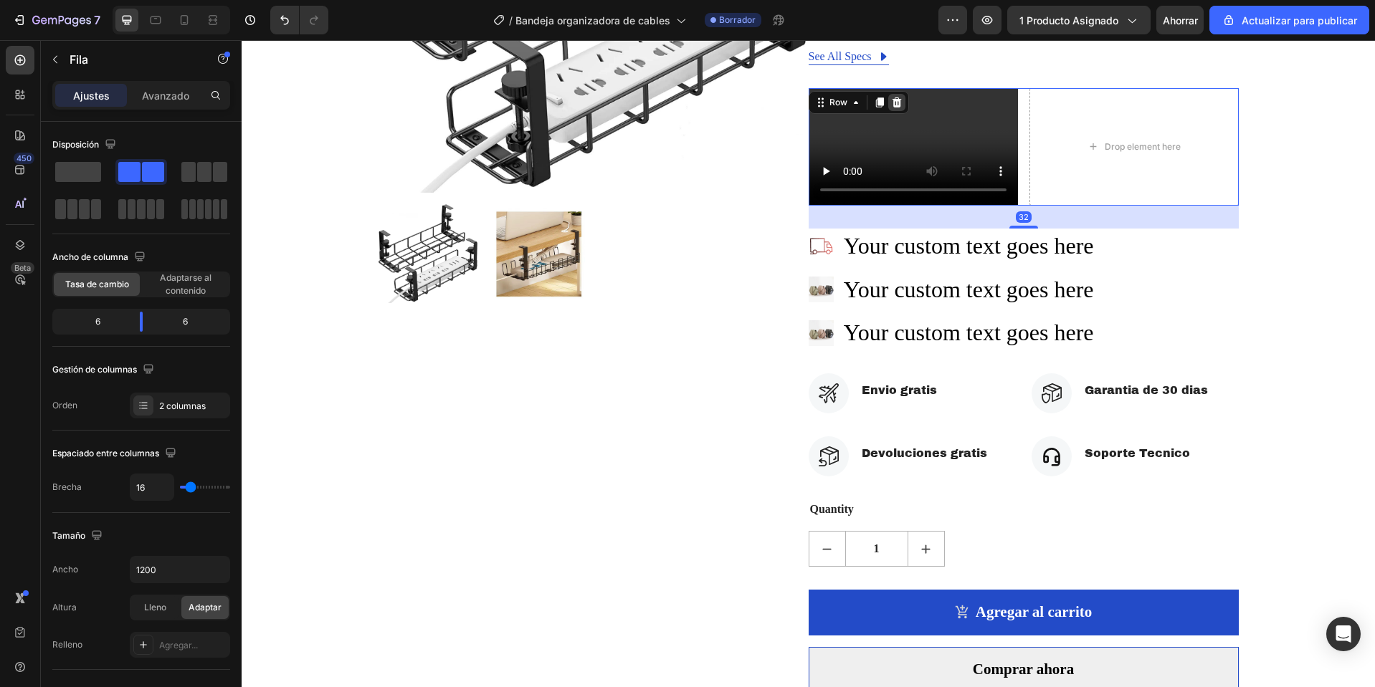
click at [891, 103] on icon at bounding box center [896, 102] width 11 height 11
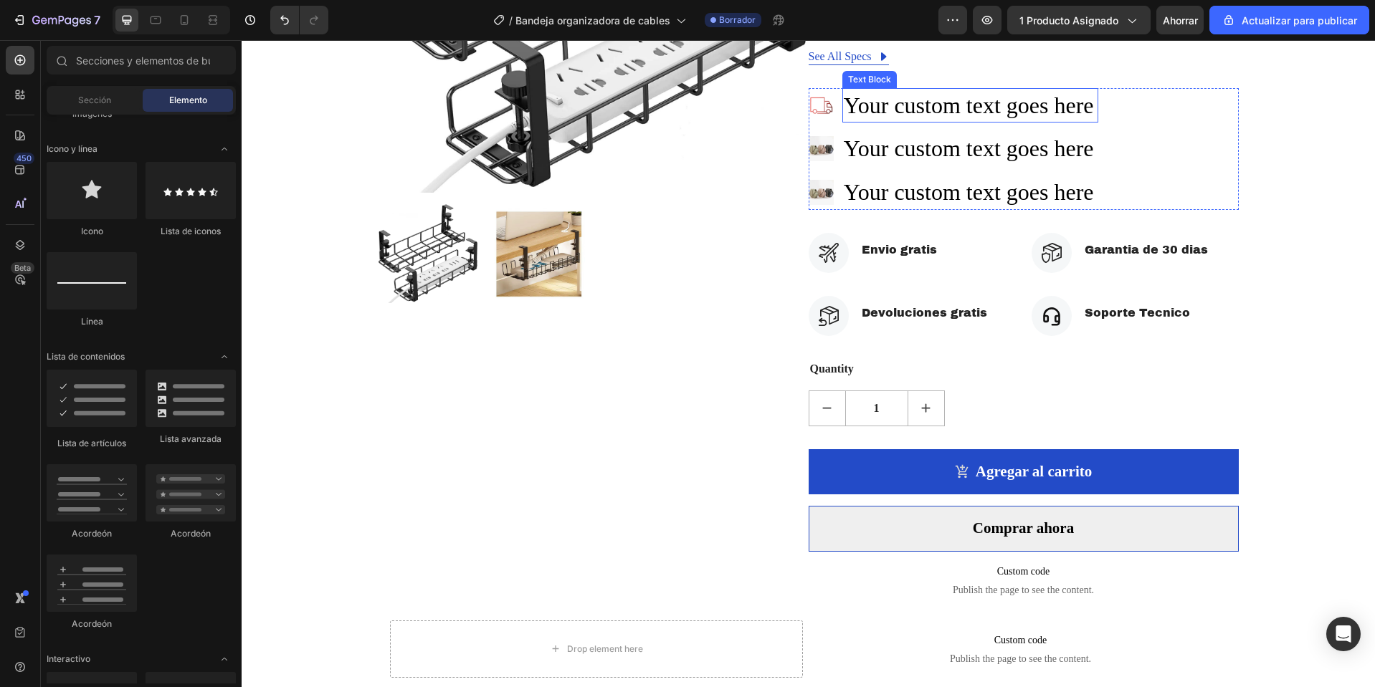
click at [893, 109] on div "Your custom text goes here" at bounding box center [970, 105] width 256 height 35
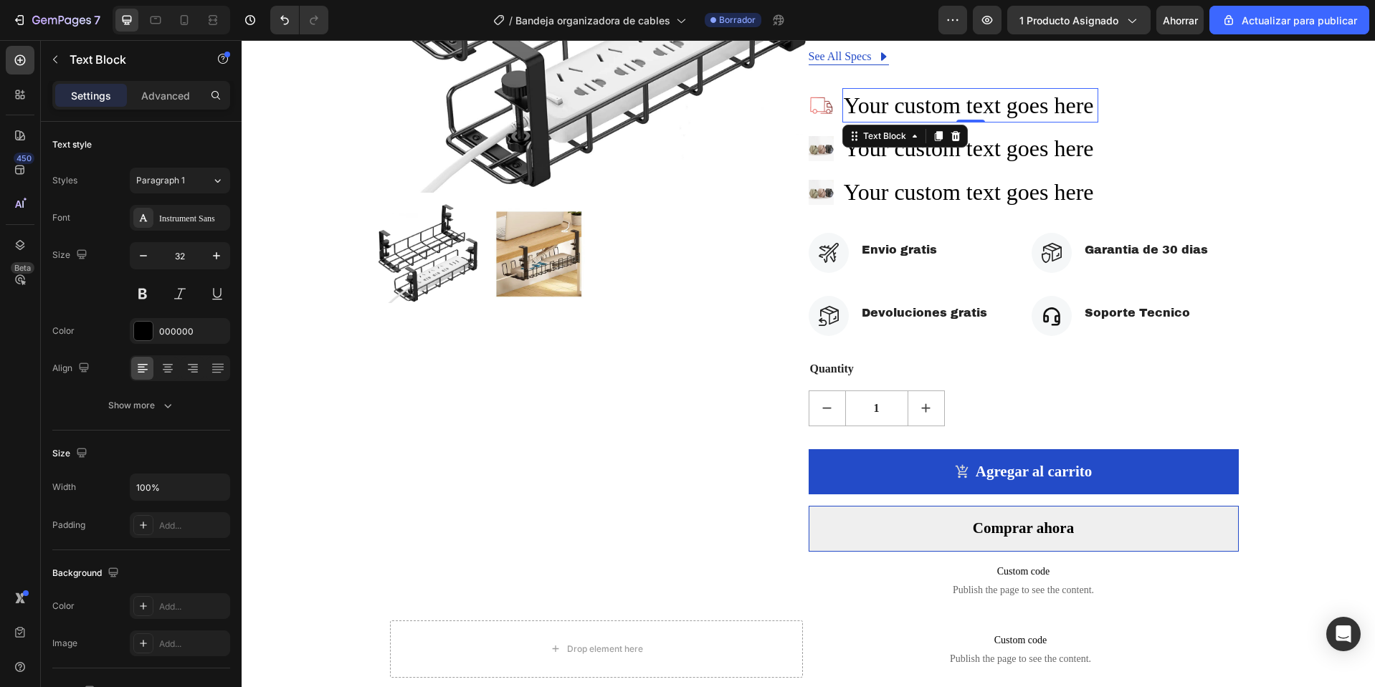
click at [893, 109] on div "Your custom text goes here" at bounding box center [970, 105] width 256 height 35
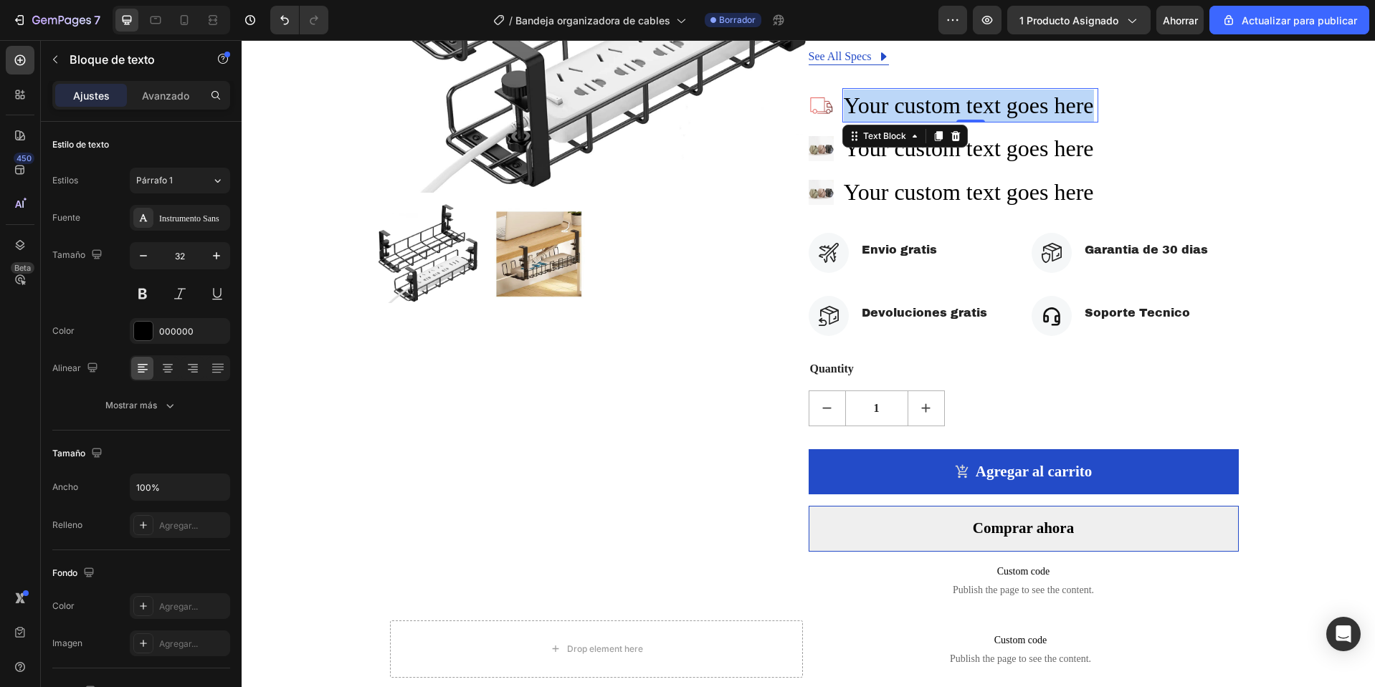
click at [893, 109] on p "Your custom text goes here" at bounding box center [970, 106] width 253 height 32
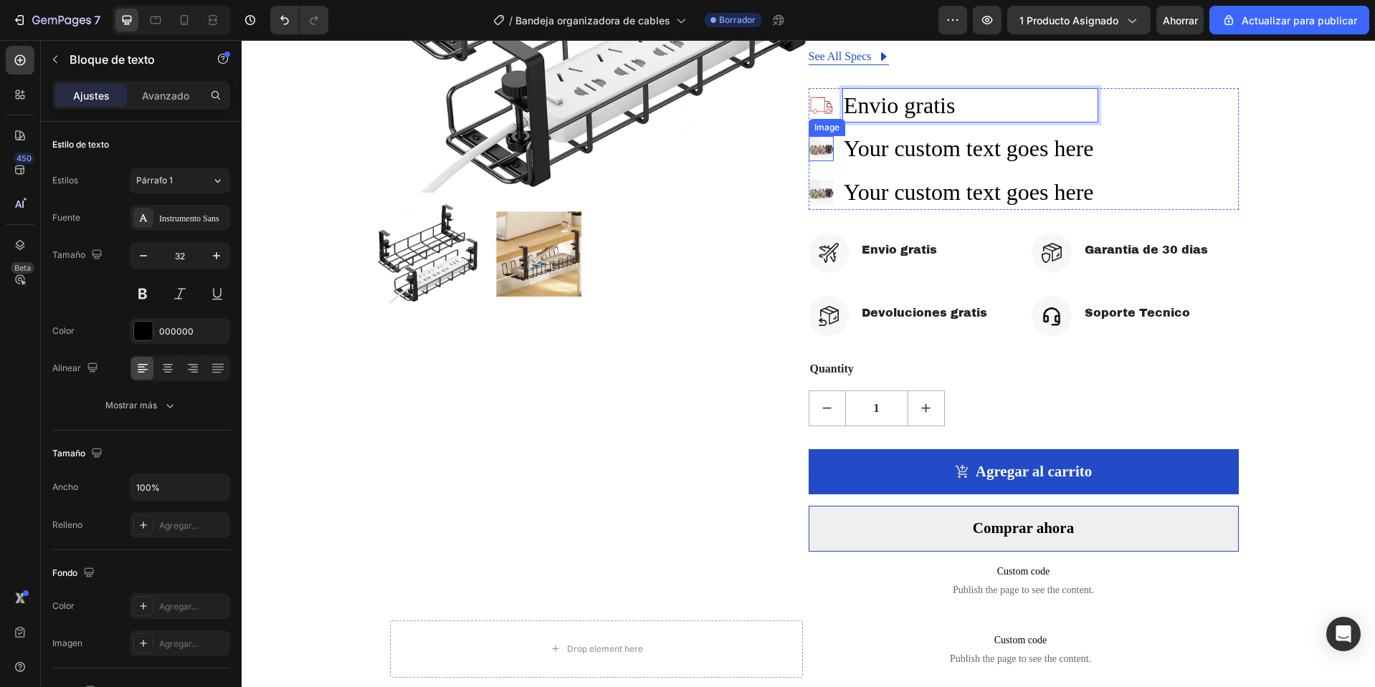
click at [819, 156] on img at bounding box center [820, 148] width 25 height 25
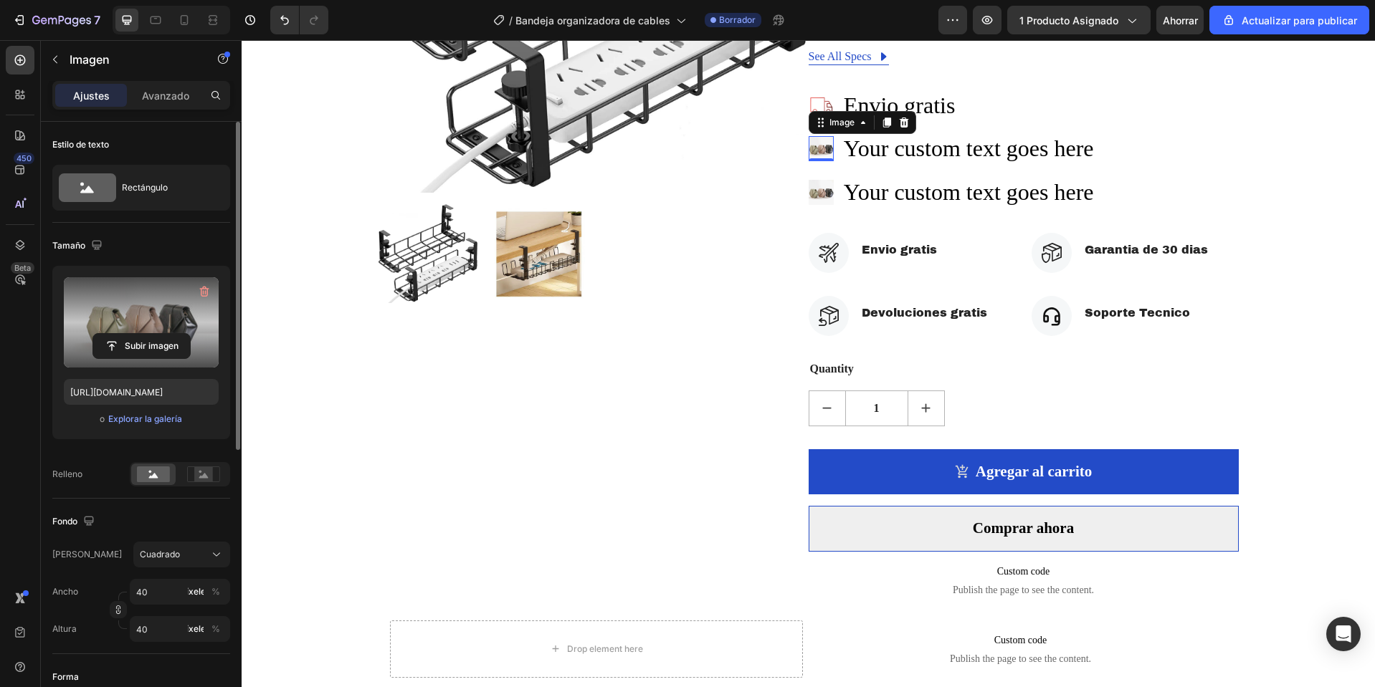
click at [138, 333] on label at bounding box center [141, 322] width 155 height 90
click at [138, 334] on input "file" at bounding box center [141, 346] width 97 height 24
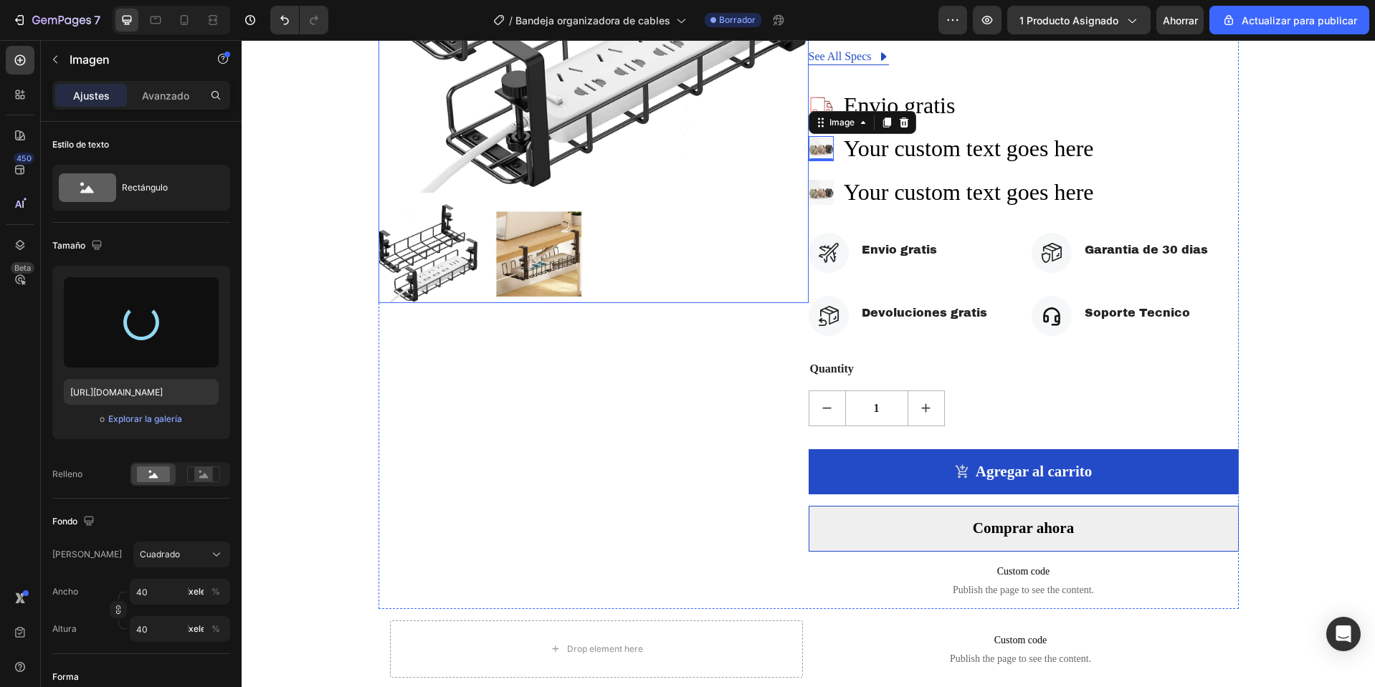
type input "https://cdn.shopify.com/s/files/1/0668/0317/1459/files/gempages_581068646118327…"
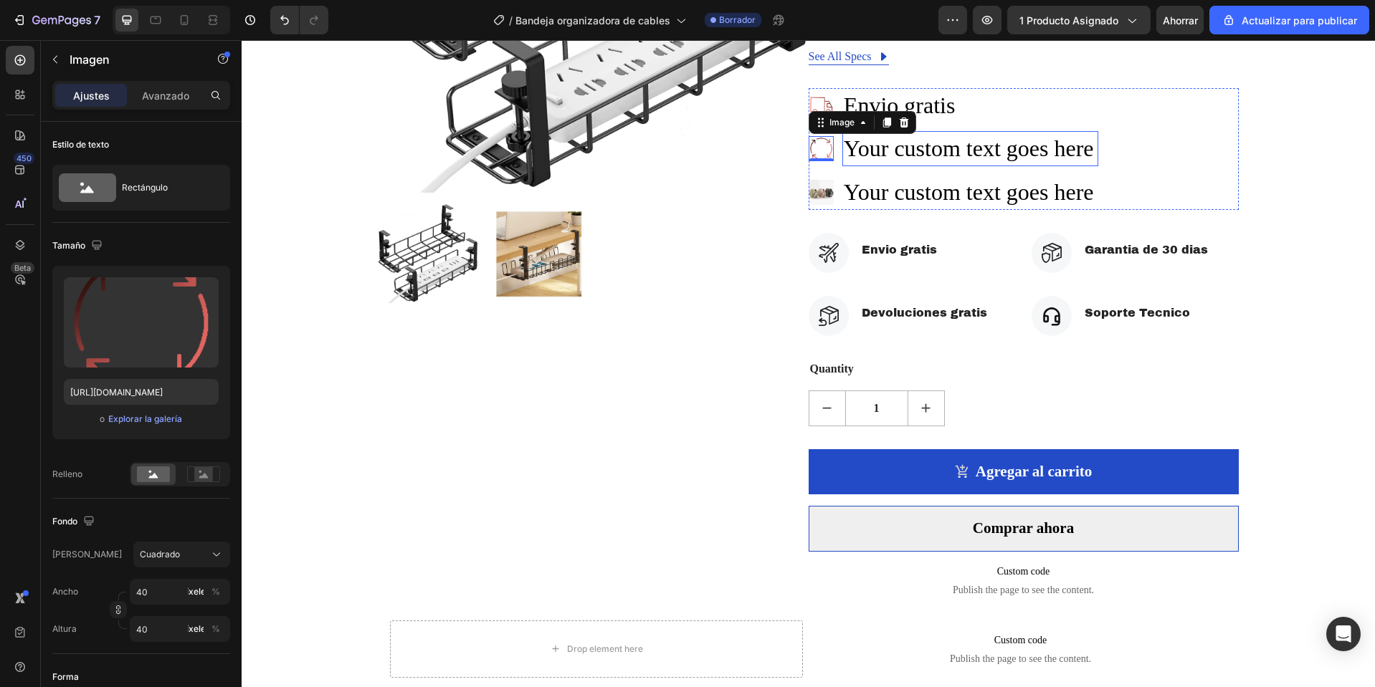
click at [904, 148] on div "Your custom text goes here" at bounding box center [970, 148] width 256 height 35
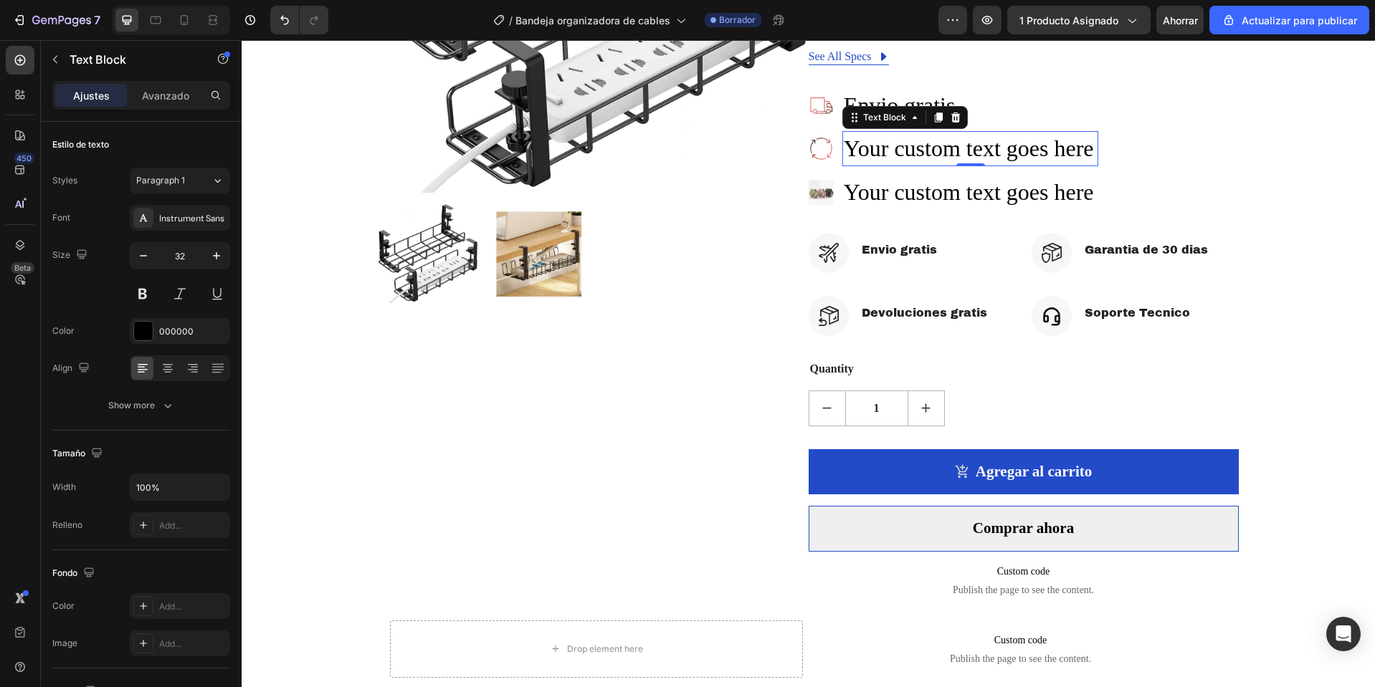
click at [904, 148] on div "Your custom text goes here" at bounding box center [970, 148] width 256 height 35
click at [904, 148] on p "Your custom text goes here" at bounding box center [970, 149] width 253 height 32
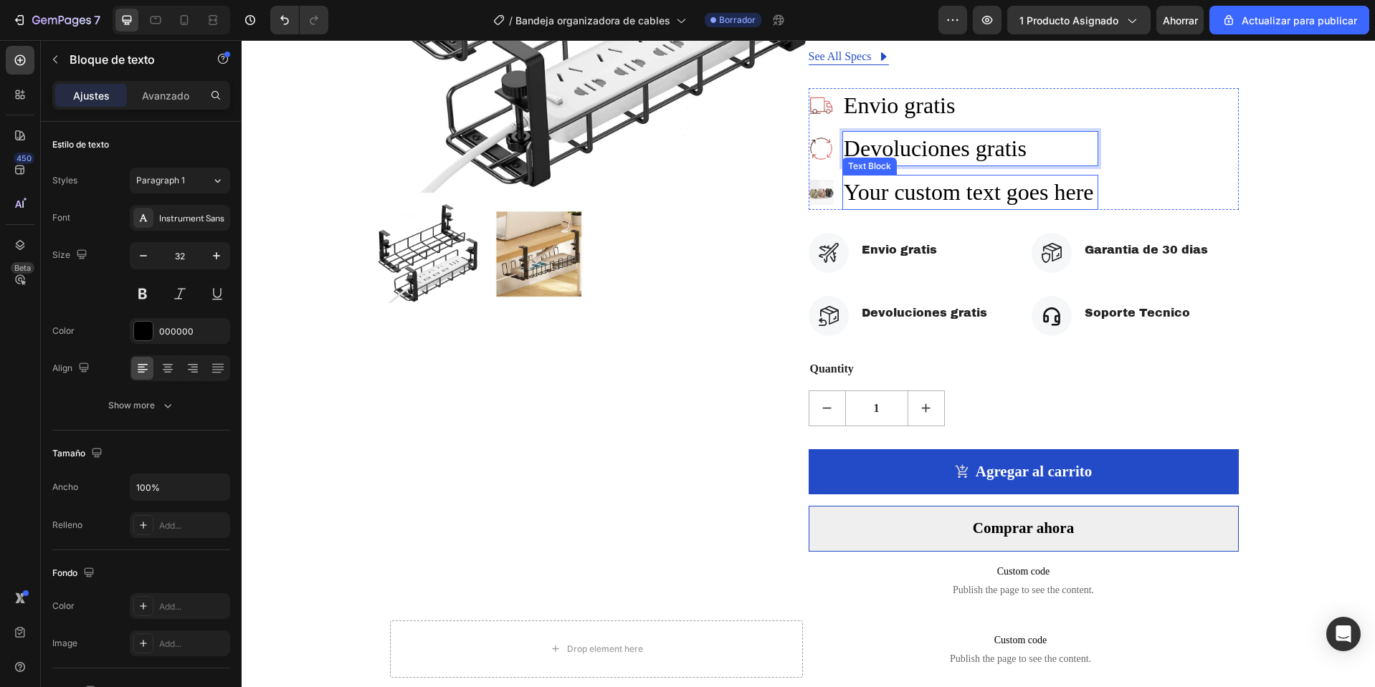
click at [921, 195] on div "Your custom text goes here" at bounding box center [970, 192] width 256 height 35
click at [818, 189] on img at bounding box center [820, 192] width 25 height 25
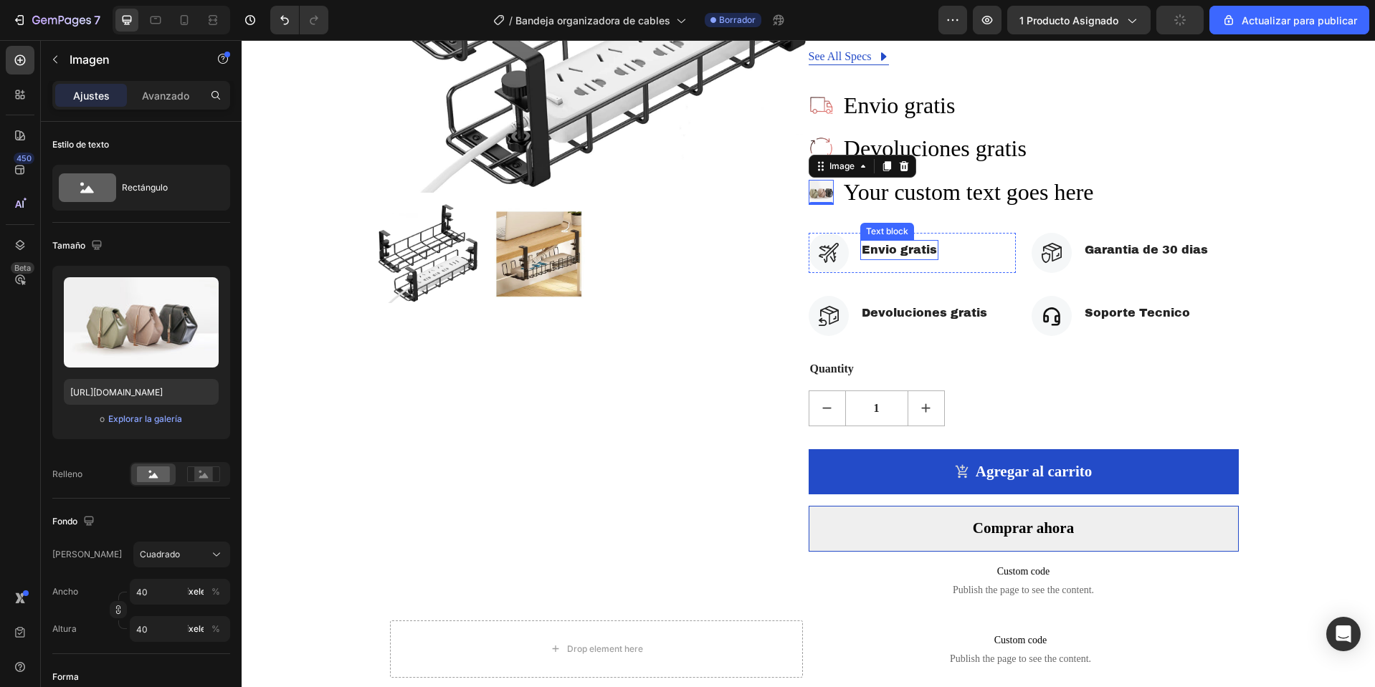
click at [909, 259] on div "Envio gratis" at bounding box center [899, 250] width 78 height 20
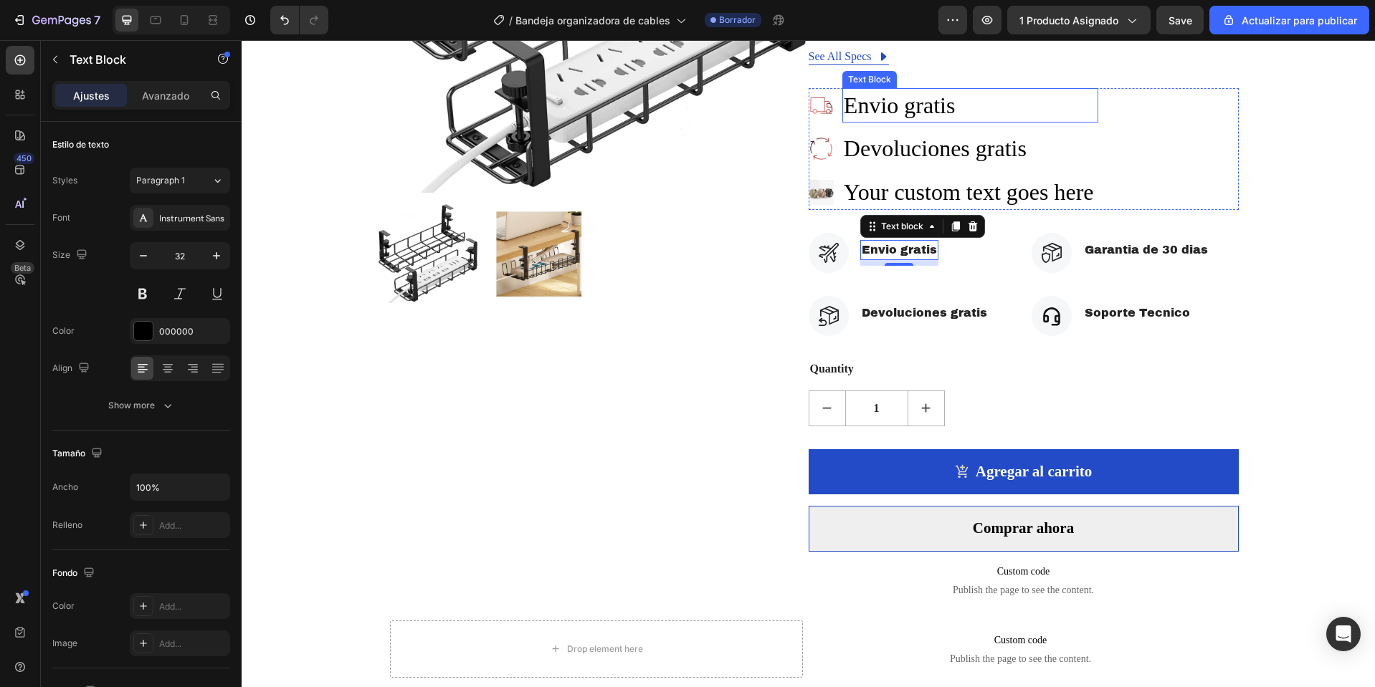
click at [928, 102] on p "Envio gratis" at bounding box center [970, 106] width 253 height 32
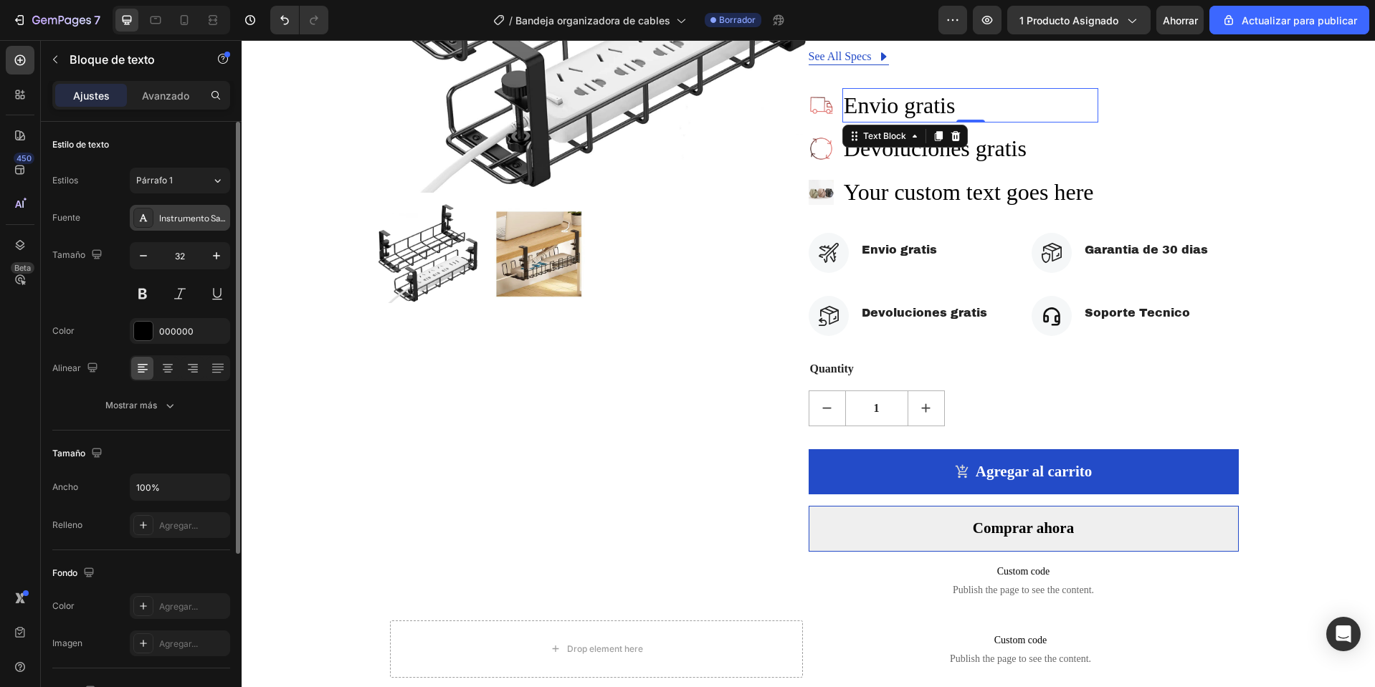
click at [191, 218] on font "Instrumento Sans" at bounding box center [194, 218] width 70 height 11
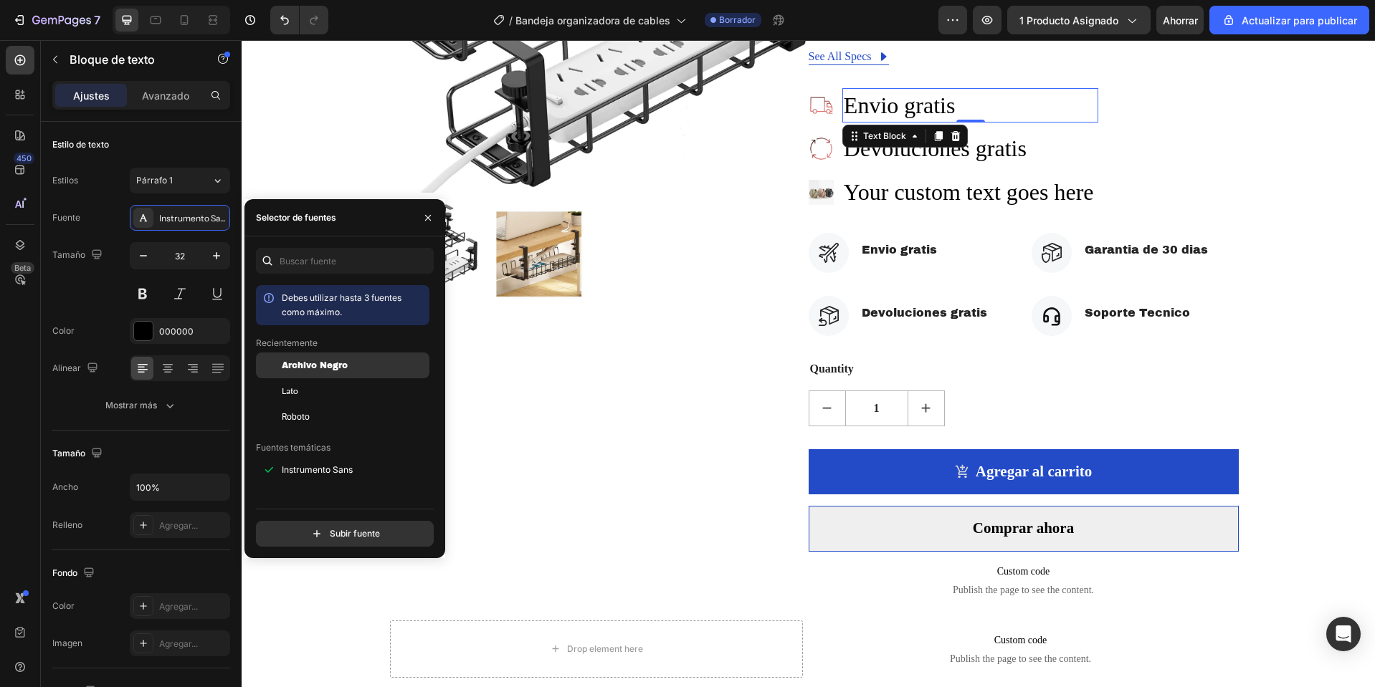
click at [352, 457] on div "Archivo Negro" at bounding box center [342, 470] width 173 height 26
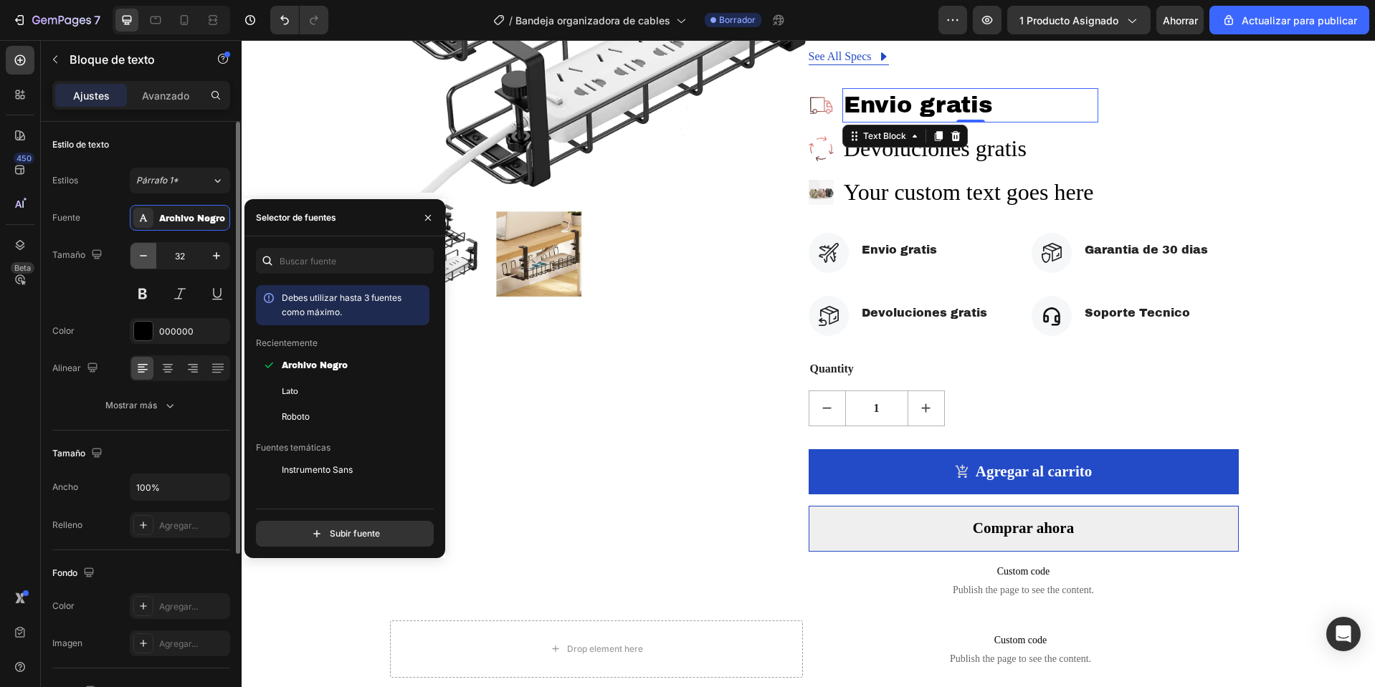
click at [142, 262] on icon "button" at bounding box center [143, 256] width 14 height 14
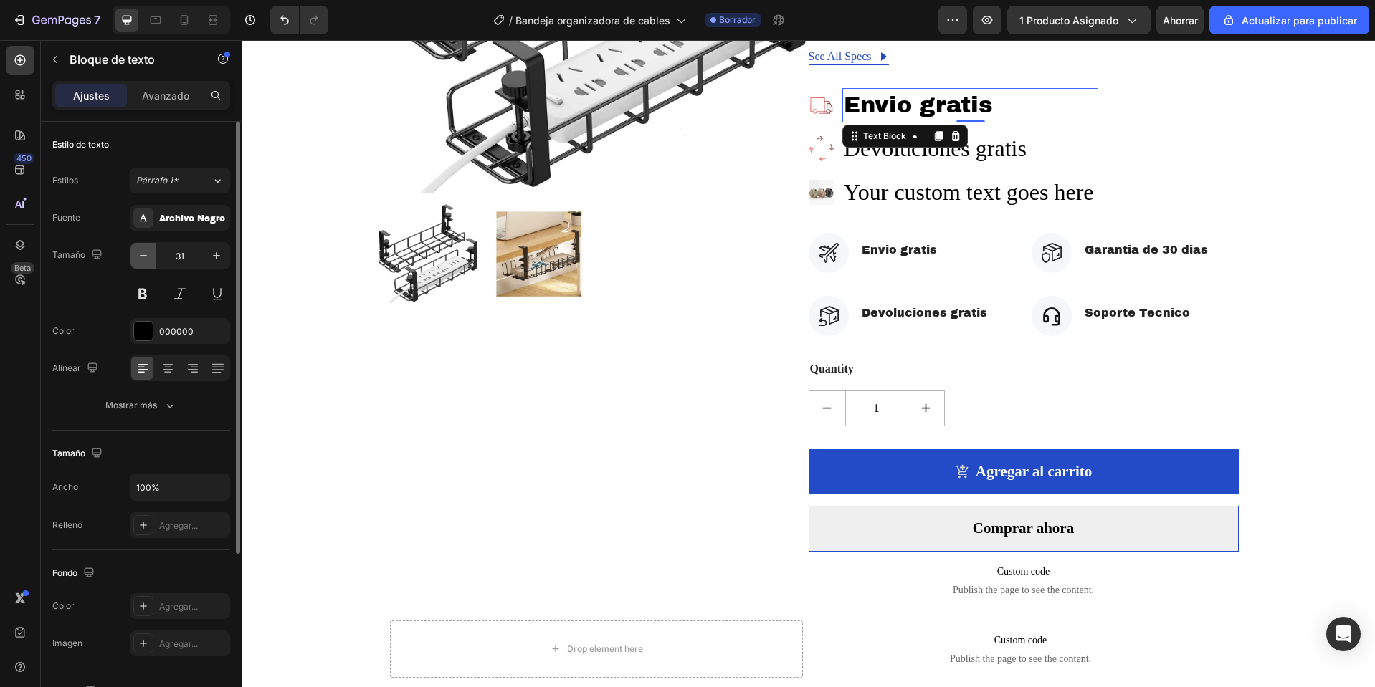
click at [142, 262] on icon "button" at bounding box center [143, 256] width 14 height 14
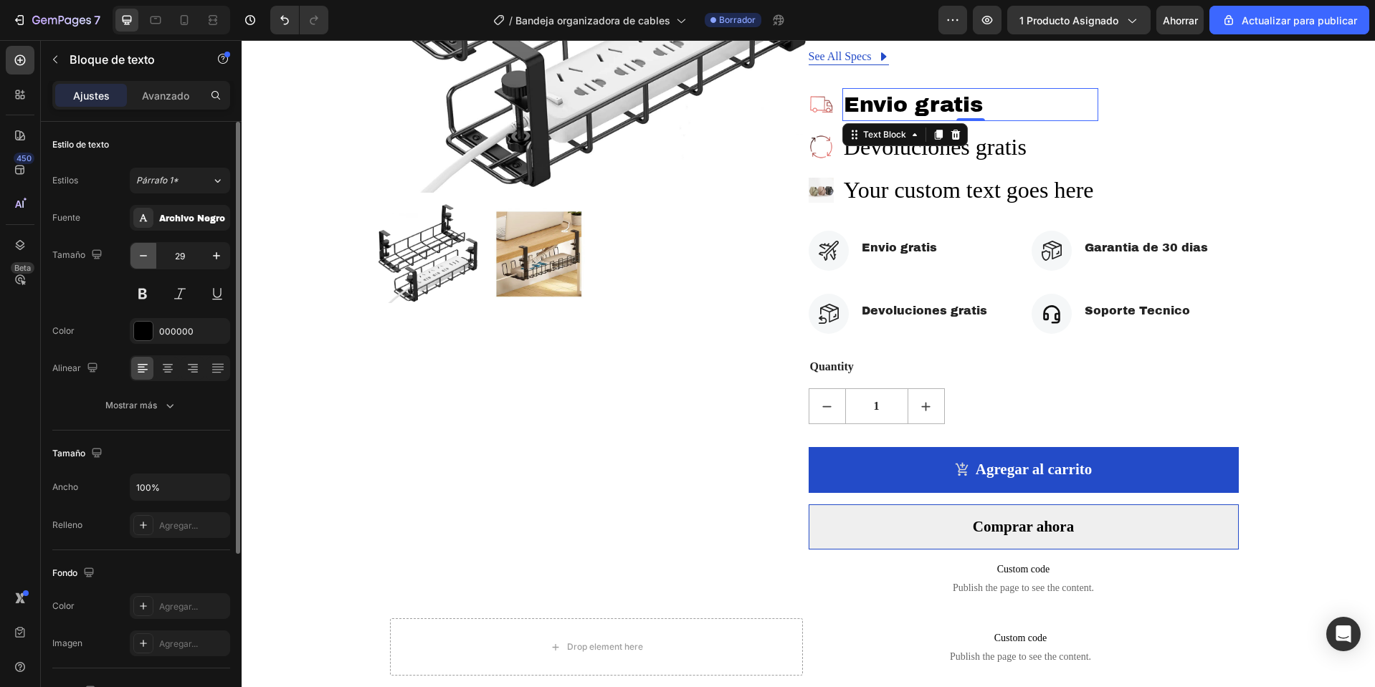
click at [142, 262] on icon "button" at bounding box center [143, 256] width 14 height 14
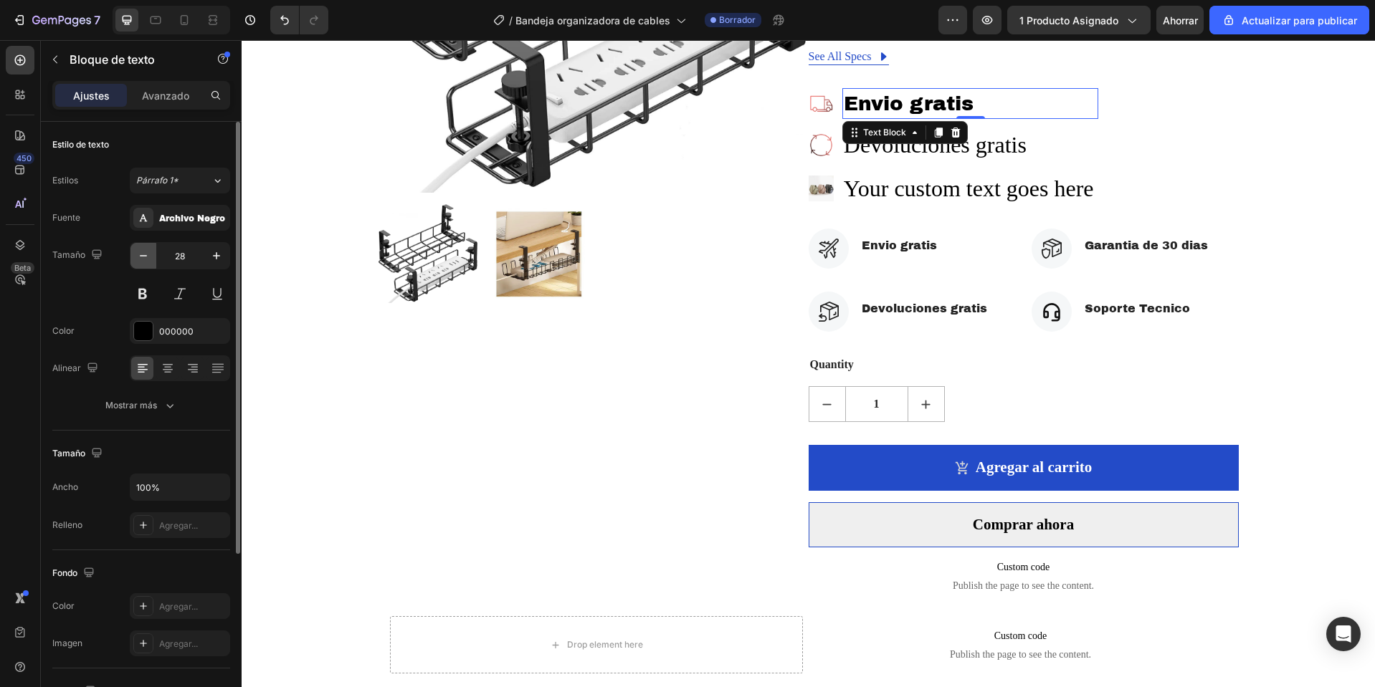
click at [142, 262] on icon "button" at bounding box center [143, 256] width 14 height 14
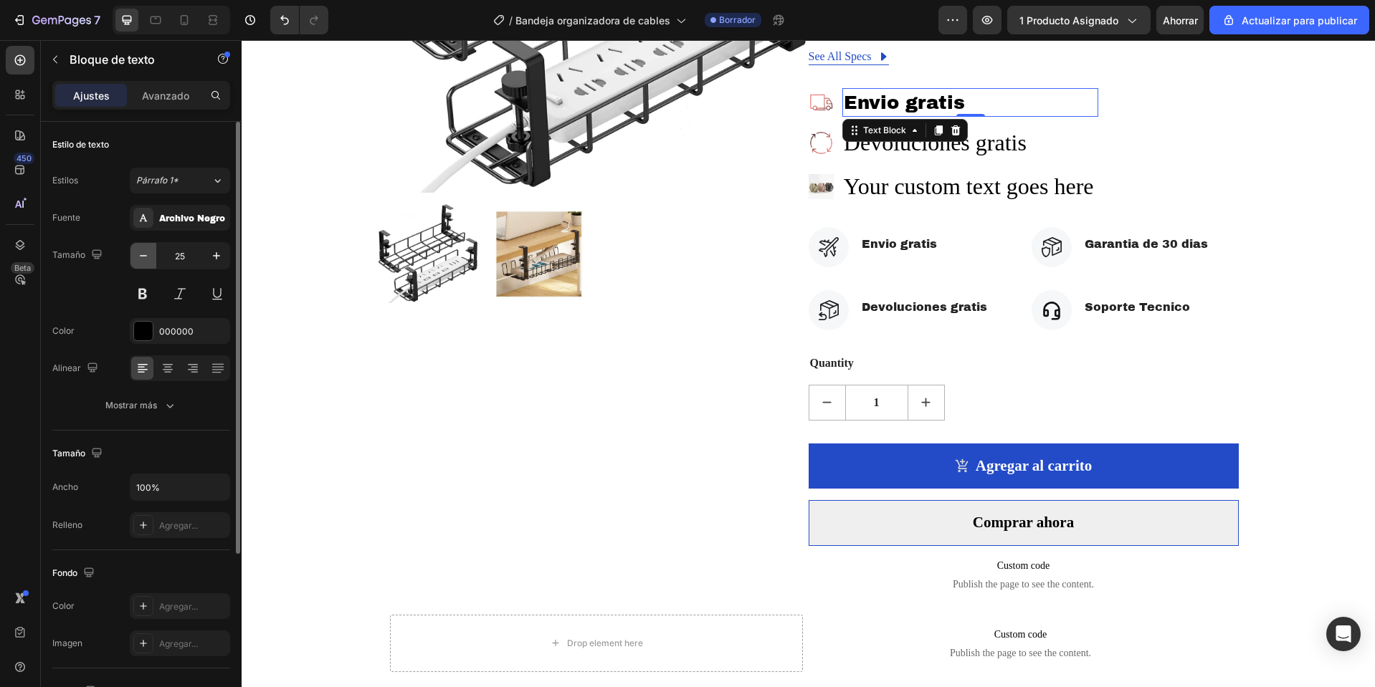
click at [142, 262] on icon "button" at bounding box center [143, 256] width 14 height 14
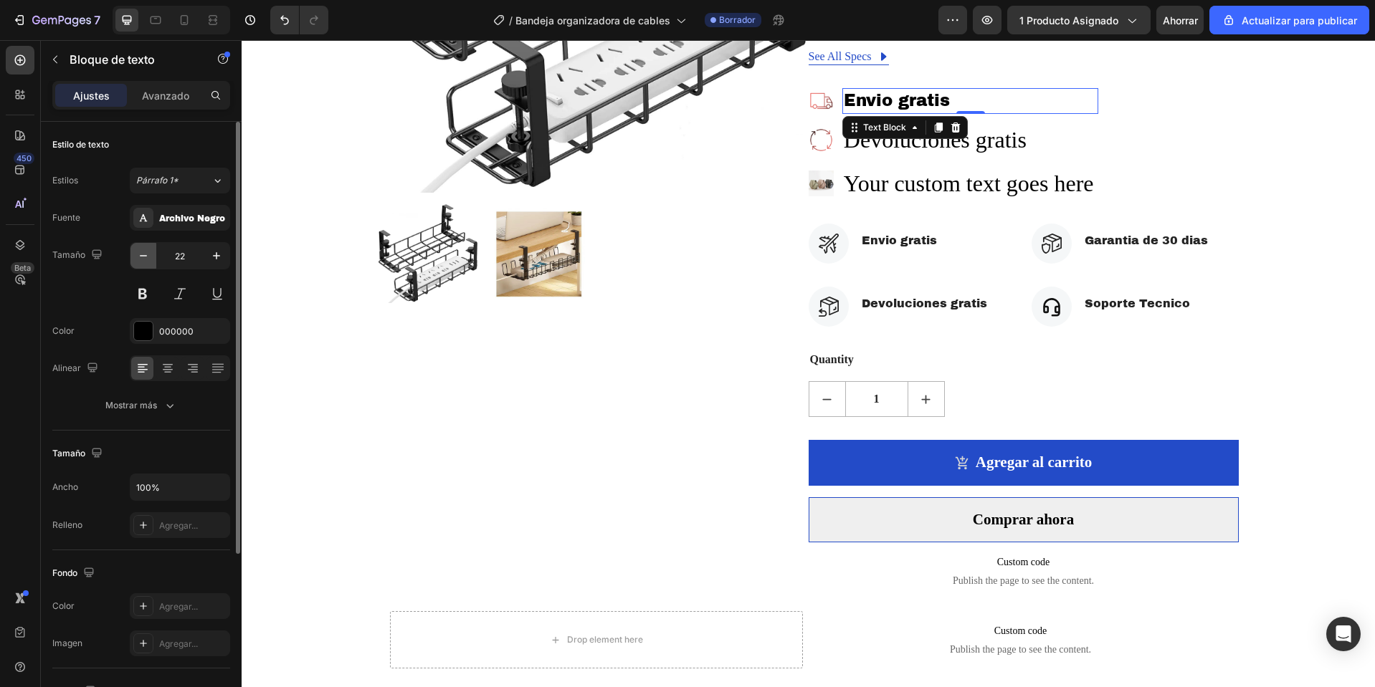
click at [142, 262] on icon "button" at bounding box center [143, 256] width 14 height 14
type input "19"
click at [209, 224] on div "Archivo Negro" at bounding box center [192, 218] width 67 height 13
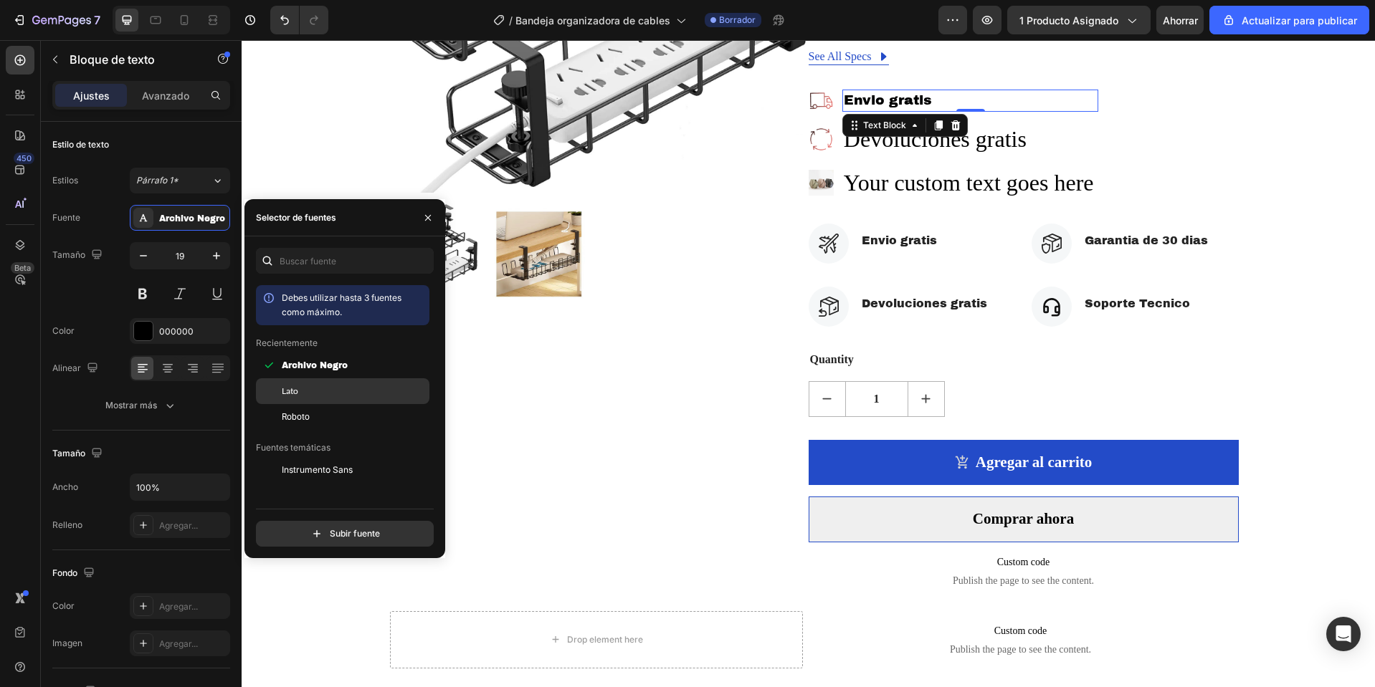
click at [333, 395] on div "Lato" at bounding box center [354, 391] width 145 height 13
click at [313, 618] on div "Roboto" at bounding box center [342, 631] width 173 height 26
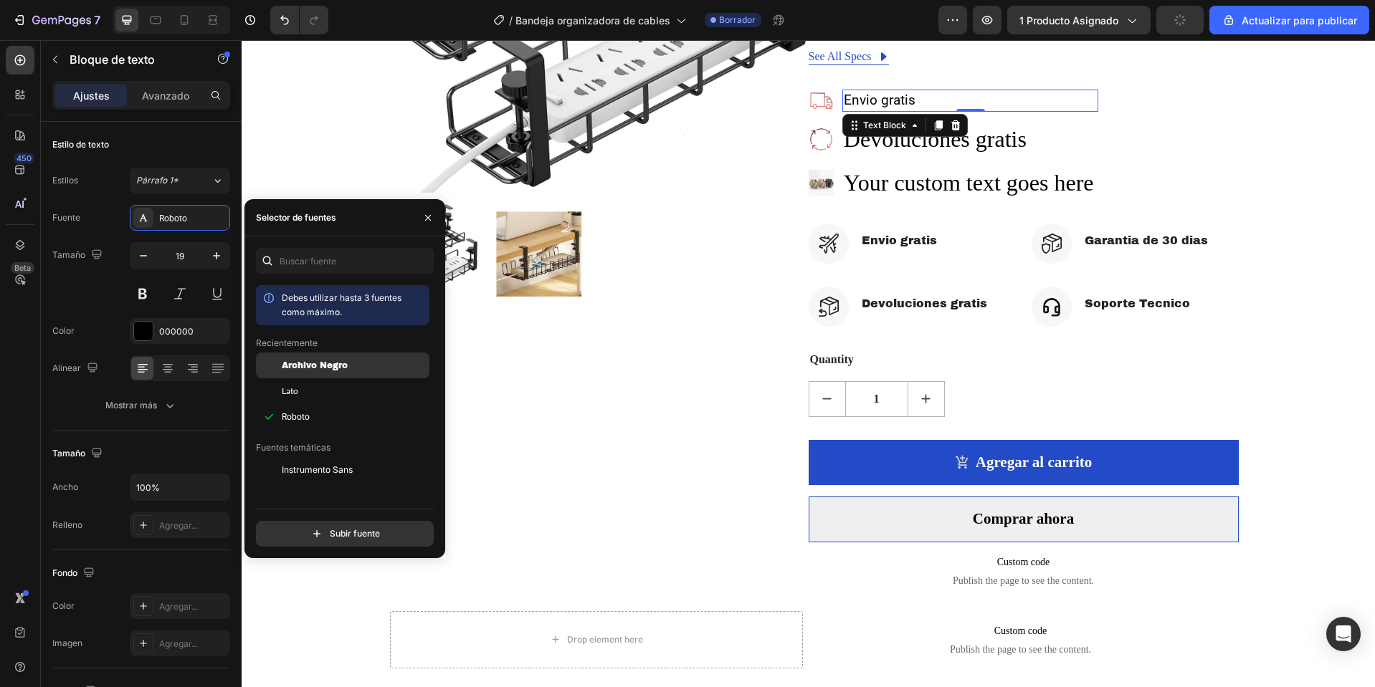
click at [328, 367] on font "Archivo Negro" at bounding box center [315, 365] width 66 height 10
click at [992, 141] on p "Devoluciones gratis" at bounding box center [970, 139] width 253 height 32
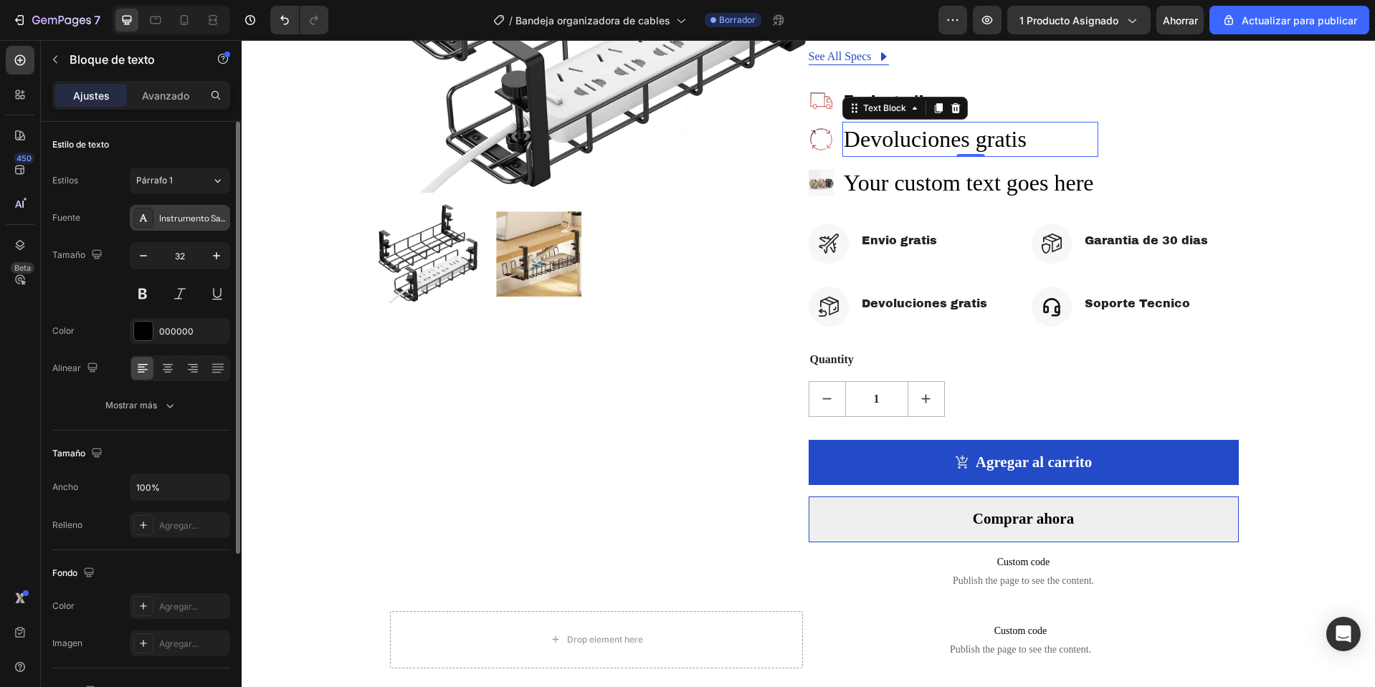
click at [183, 229] on div "Instrumento Sans" at bounding box center [180, 218] width 100 height 26
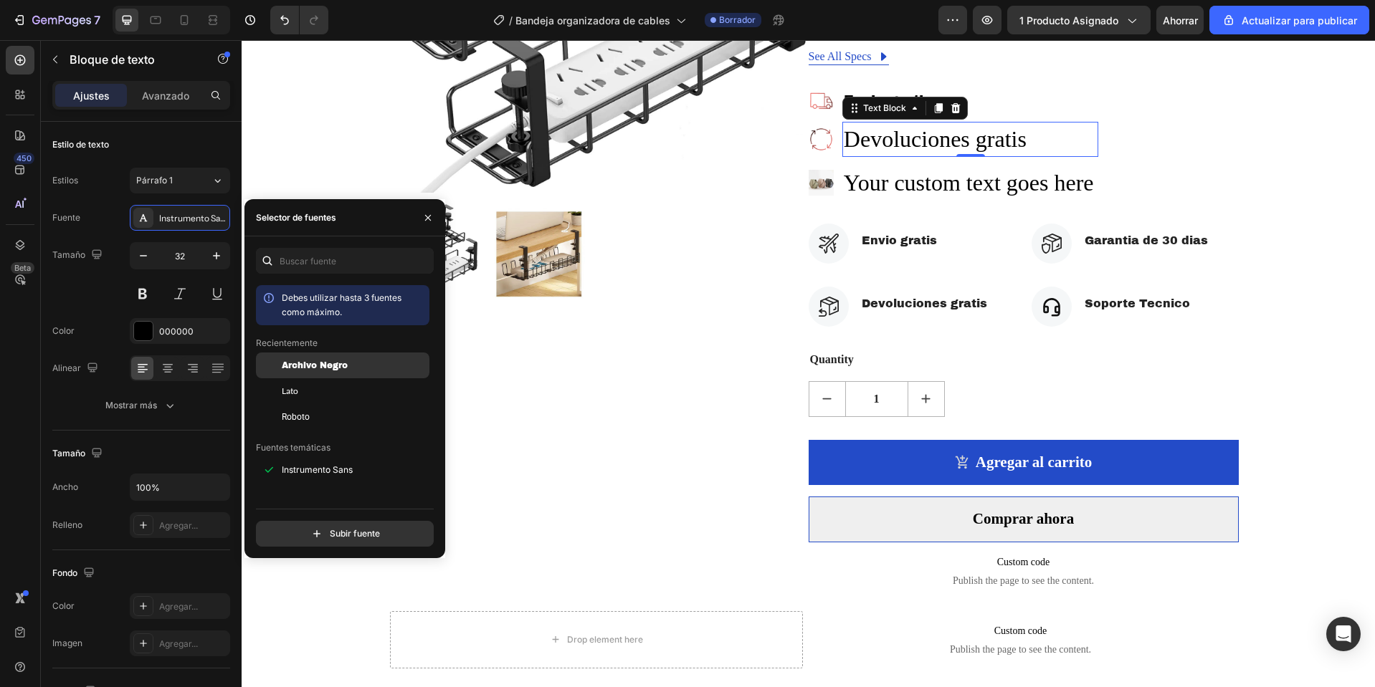
click at [360, 457] on div "Archivo Negro" at bounding box center [342, 470] width 173 height 26
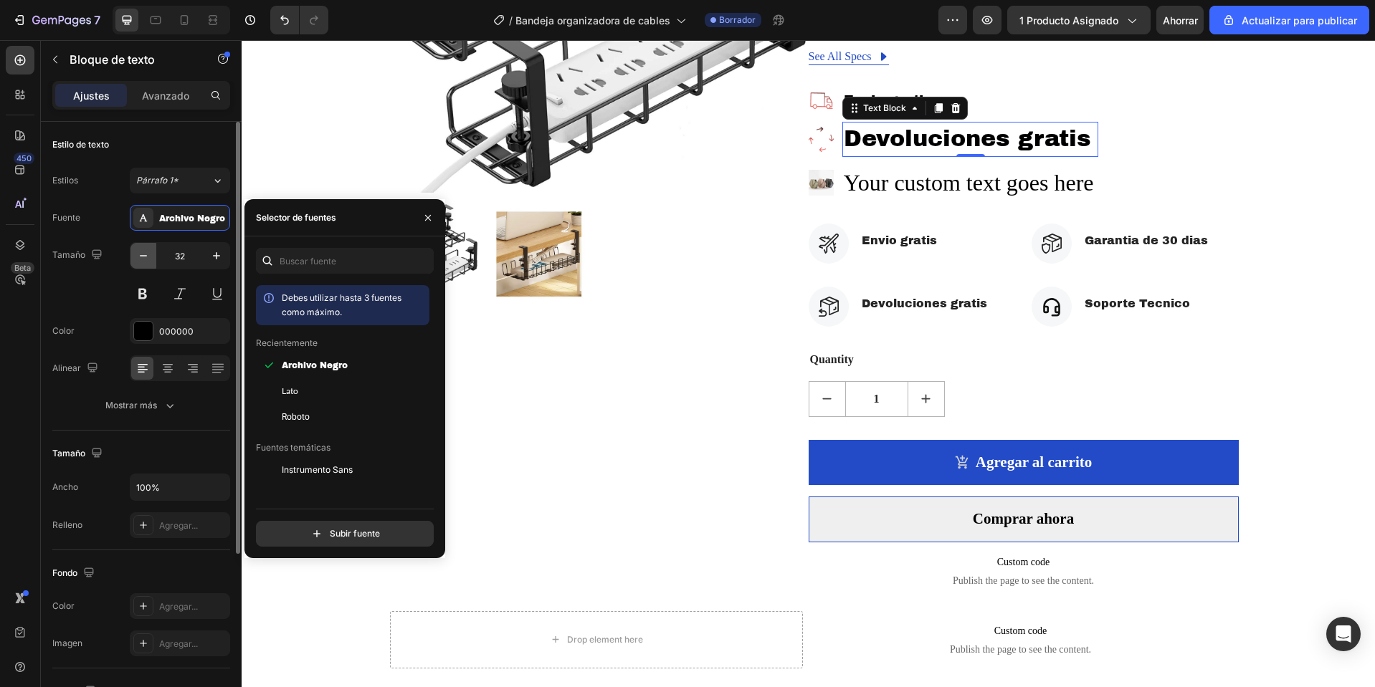
click at [144, 249] on icon "button" at bounding box center [143, 256] width 14 height 14
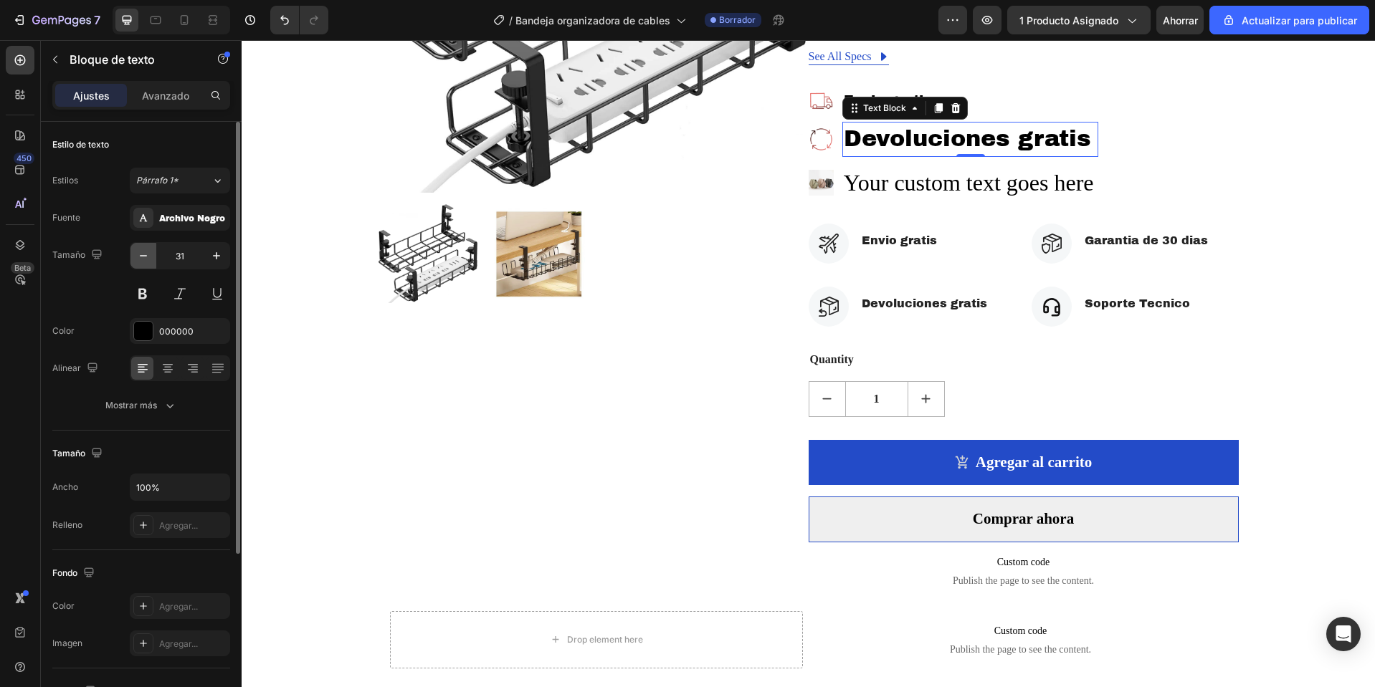
click at [144, 249] on icon "button" at bounding box center [143, 256] width 14 height 14
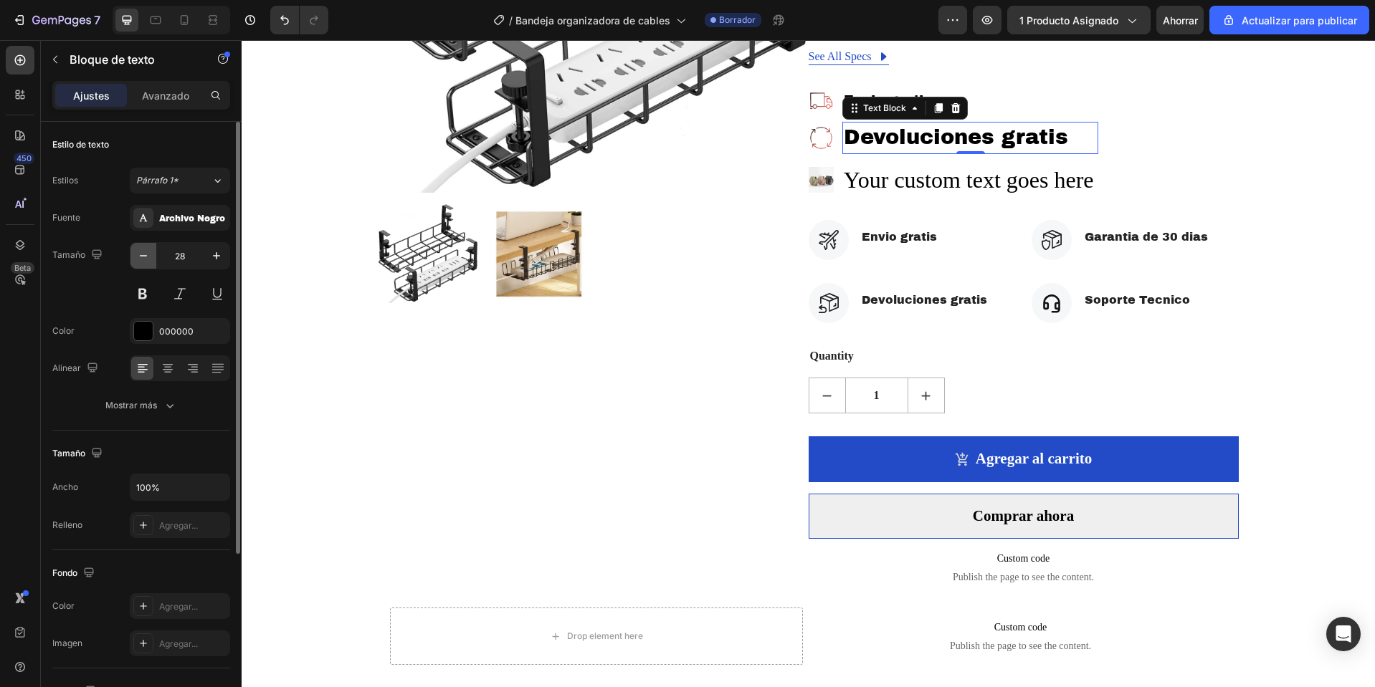
click at [144, 249] on icon "button" at bounding box center [143, 256] width 14 height 14
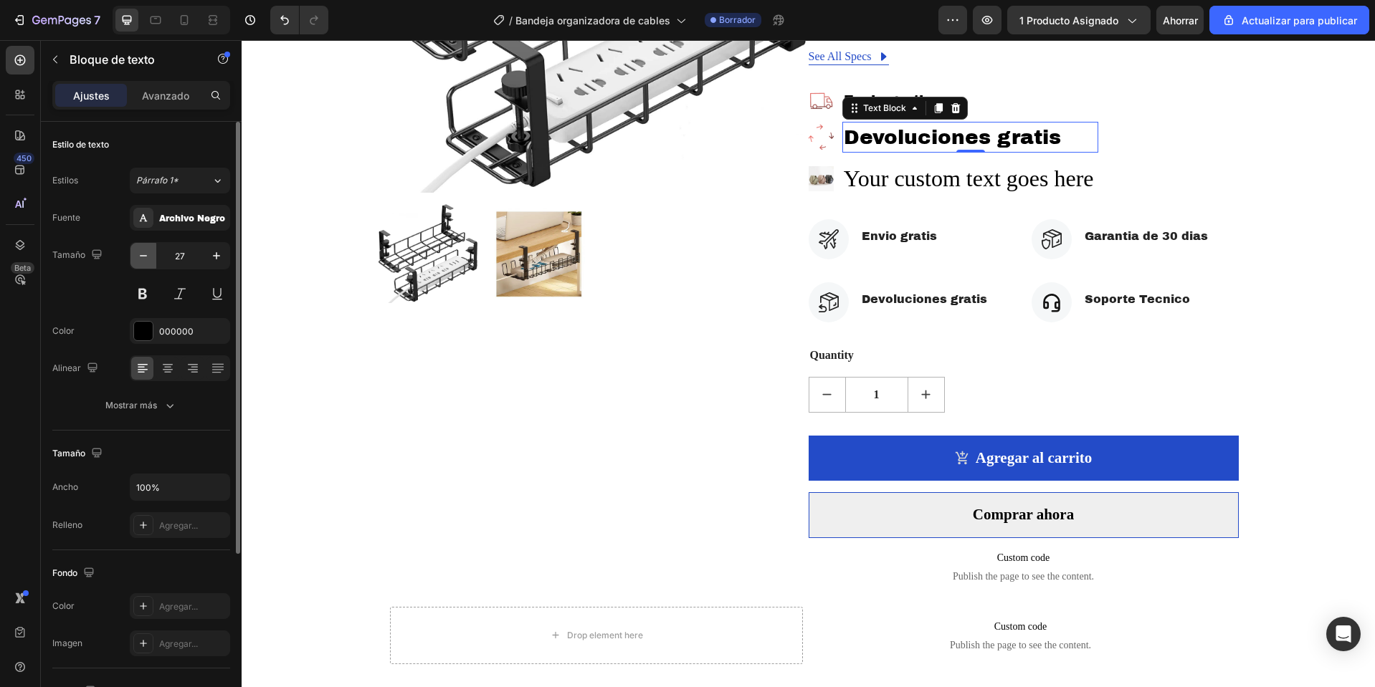
click at [144, 249] on icon "button" at bounding box center [143, 256] width 14 height 14
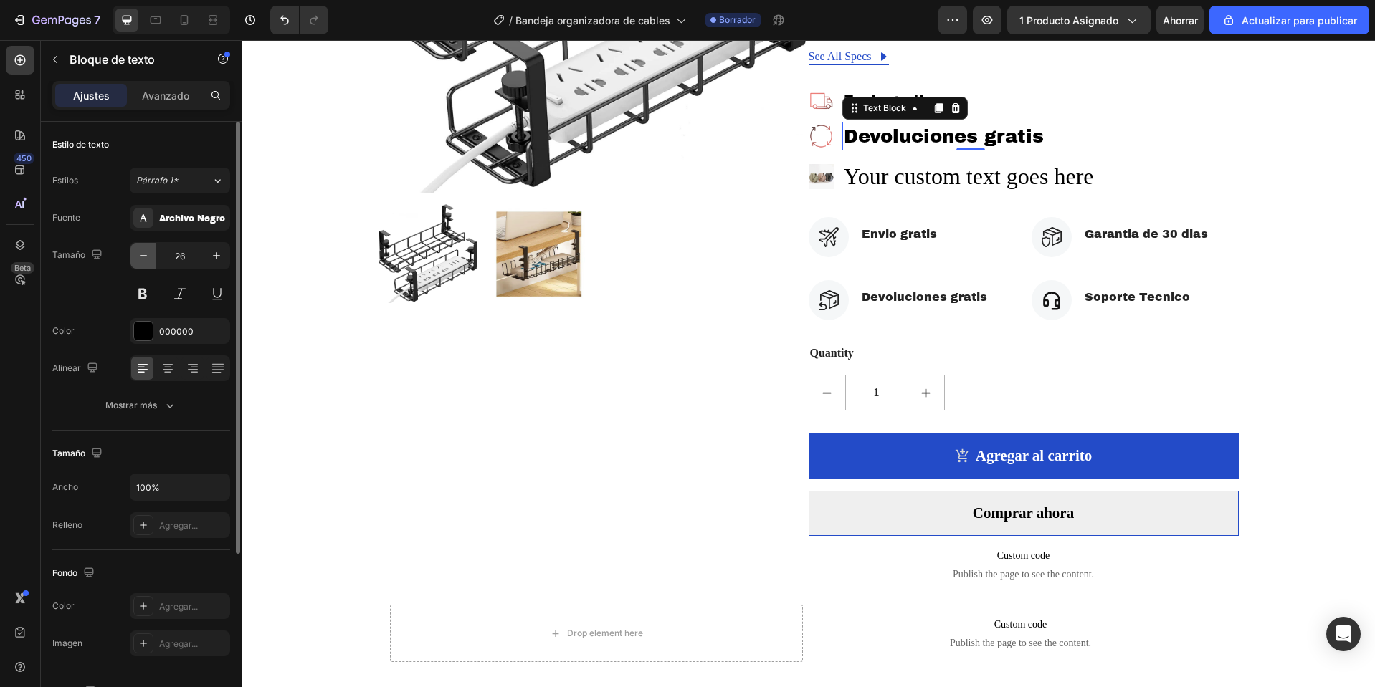
click at [144, 249] on icon "button" at bounding box center [143, 256] width 14 height 14
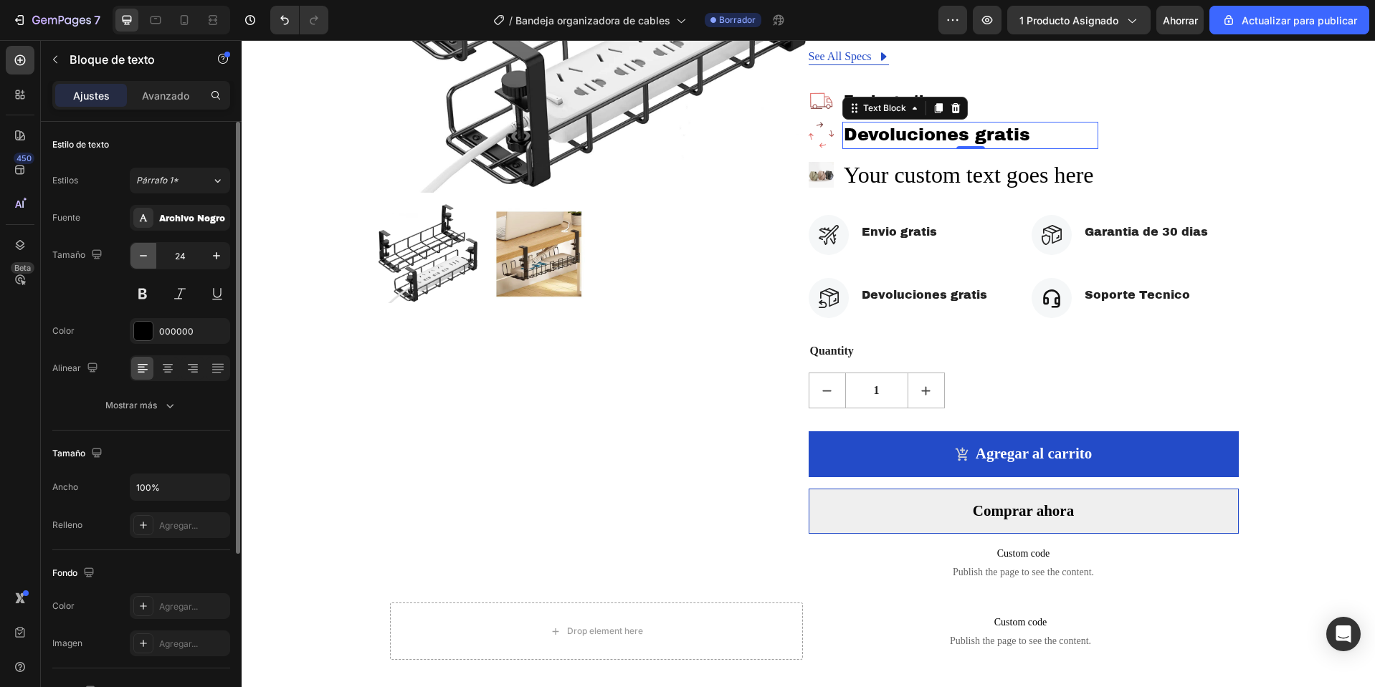
click at [144, 249] on icon "button" at bounding box center [143, 256] width 14 height 14
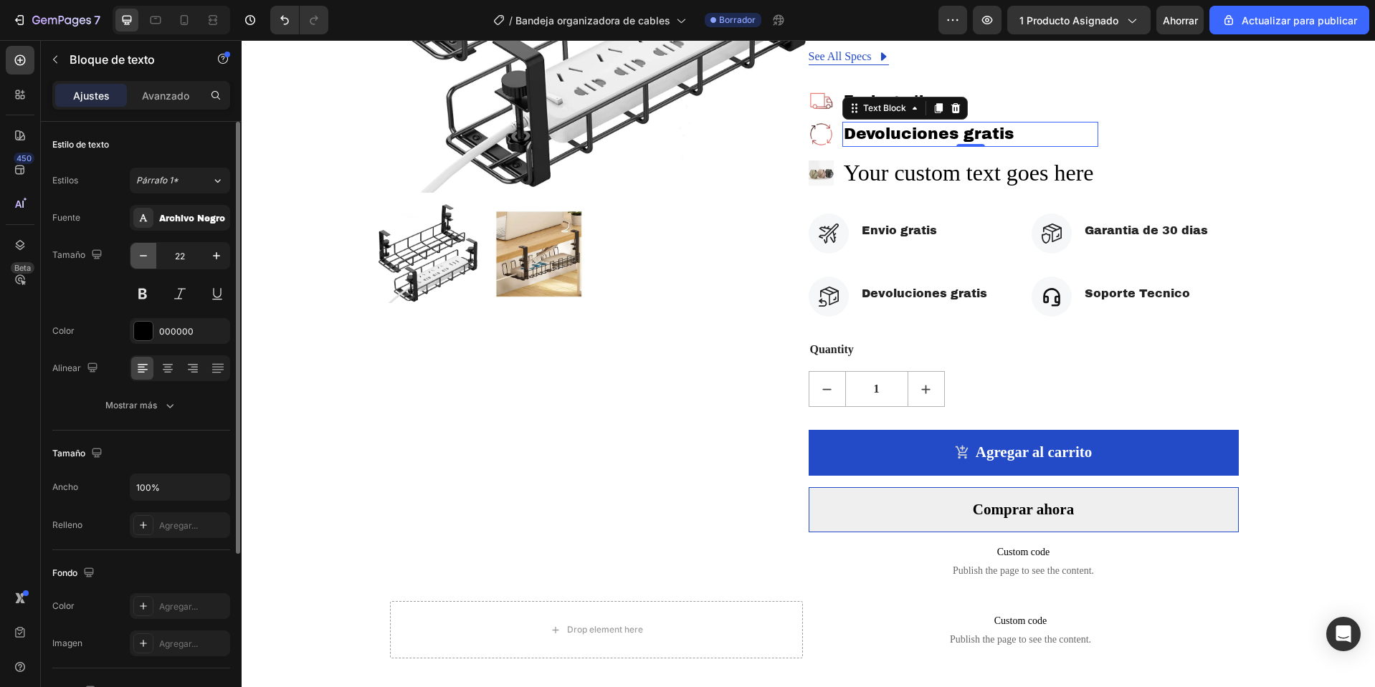
click at [144, 249] on icon "button" at bounding box center [143, 256] width 14 height 14
type input "21"
click at [1045, 110] on div "Envio gratis" at bounding box center [970, 101] width 256 height 22
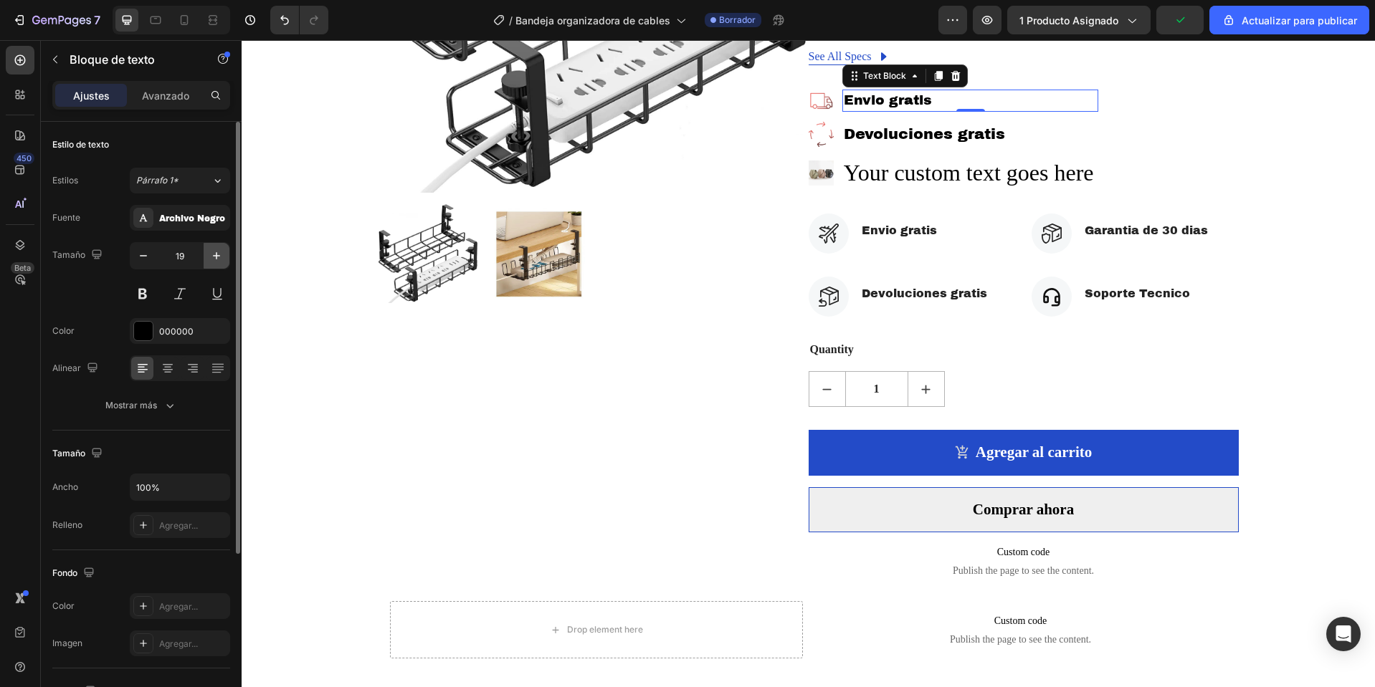
click at [220, 256] on icon "button" at bounding box center [216, 255] width 7 height 7
type input "21"
click at [966, 134] on p "Devoluciones gratis" at bounding box center [970, 134] width 253 height 21
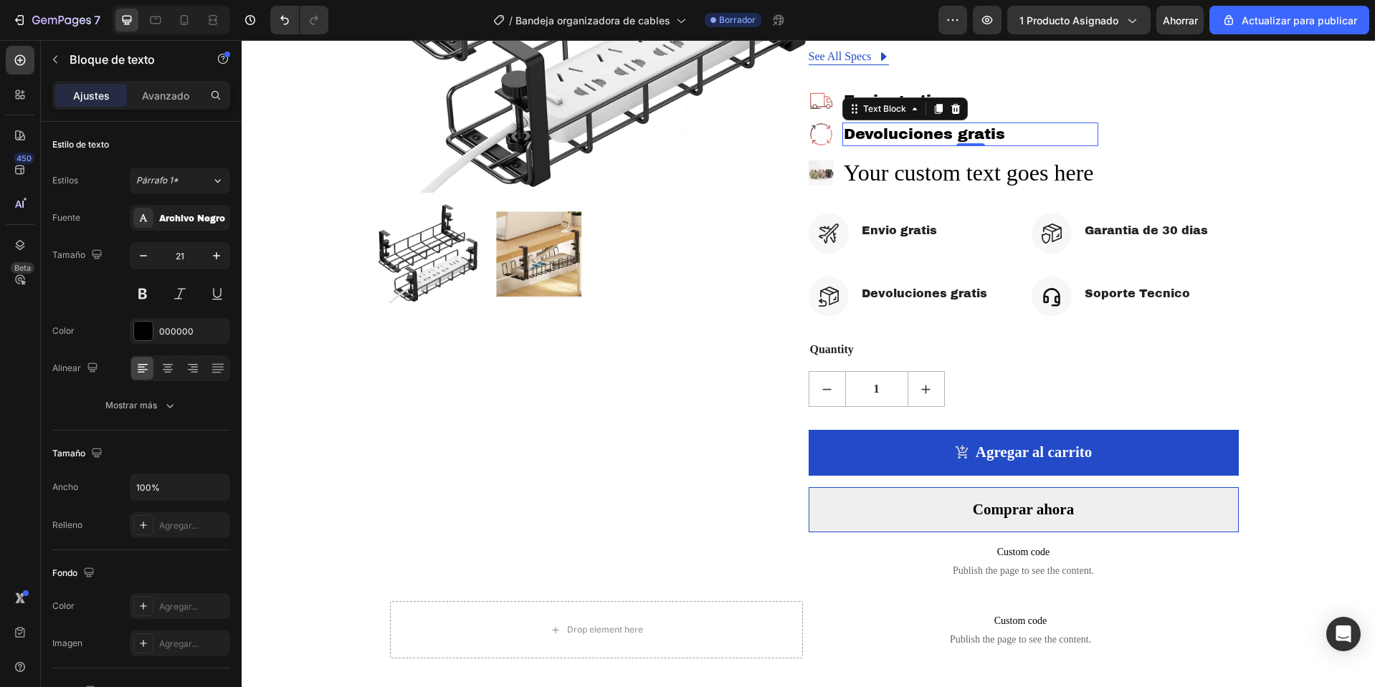
click at [1032, 137] on p "Devoluciones gratis" at bounding box center [970, 134] width 253 height 21
click at [963, 176] on div "Your custom text goes here" at bounding box center [970, 173] width 256 height 35
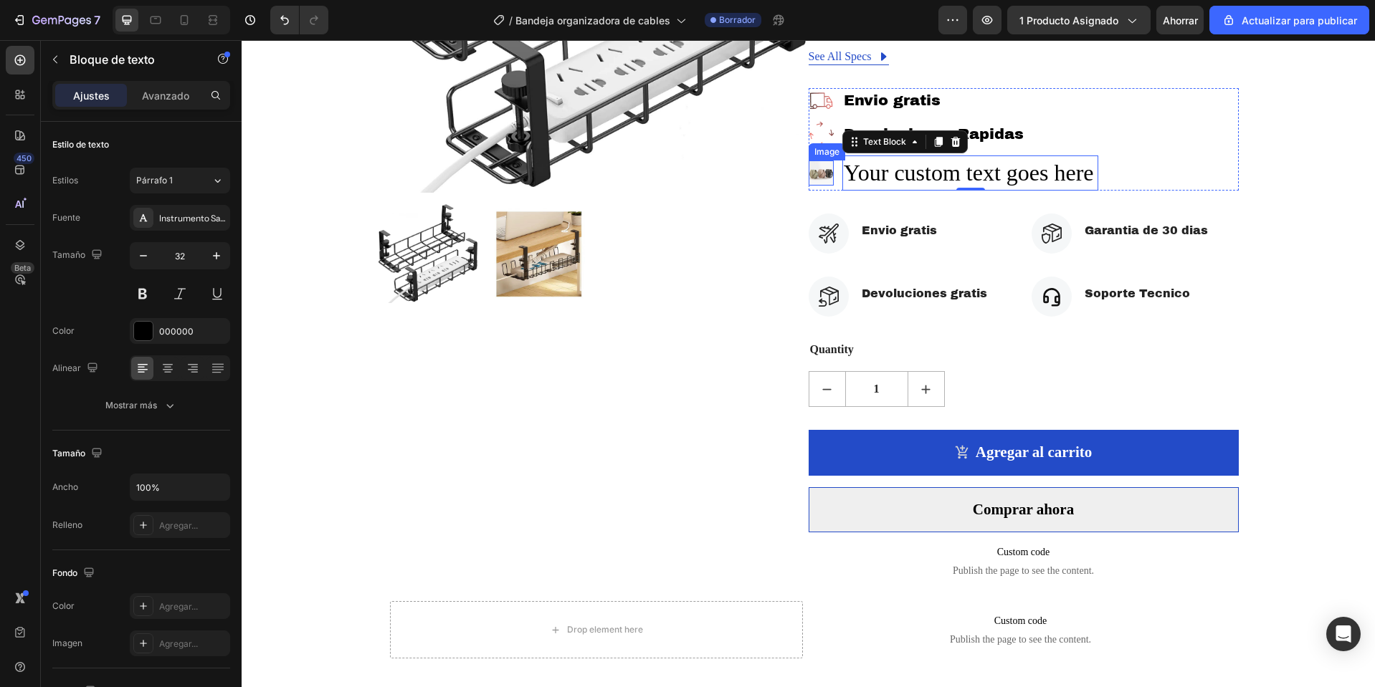
click at [823, 170] on img at bounding box center [820, 173] width 25 height 25
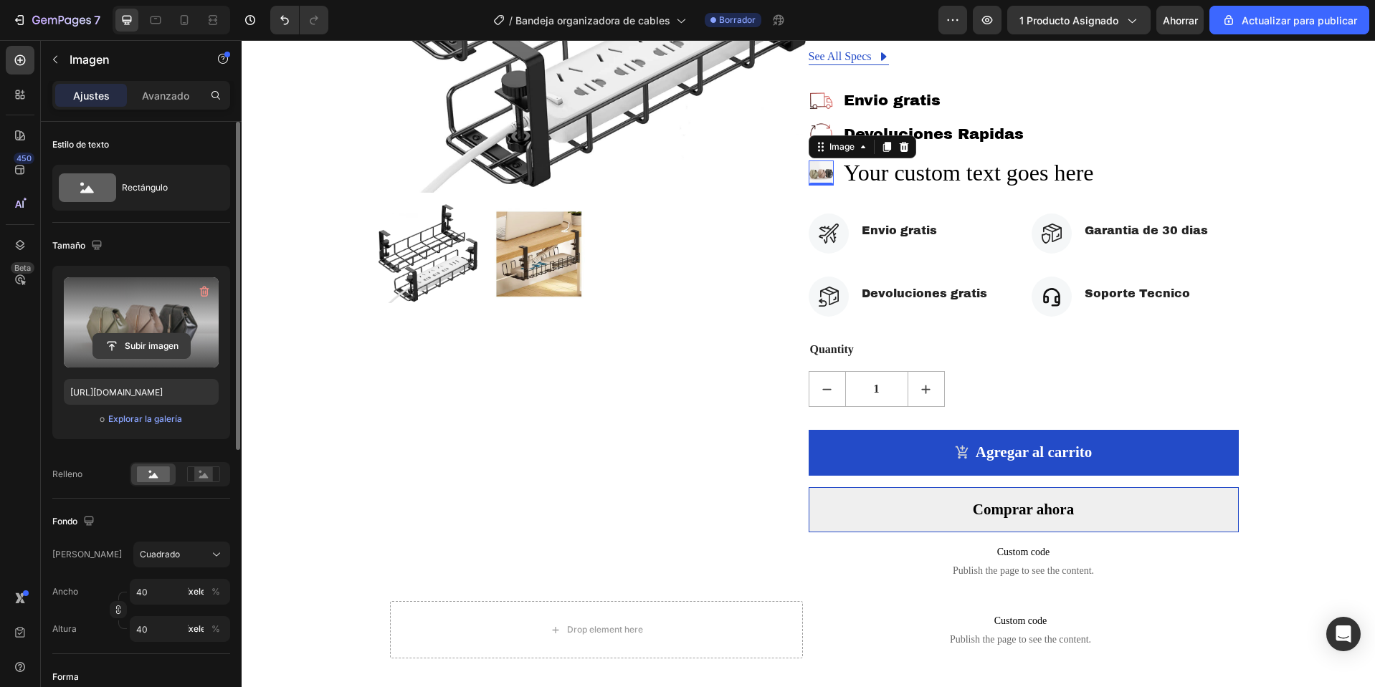
click at [148, 343] on input "file" at bounding box center [141, 346] width 97 height 24
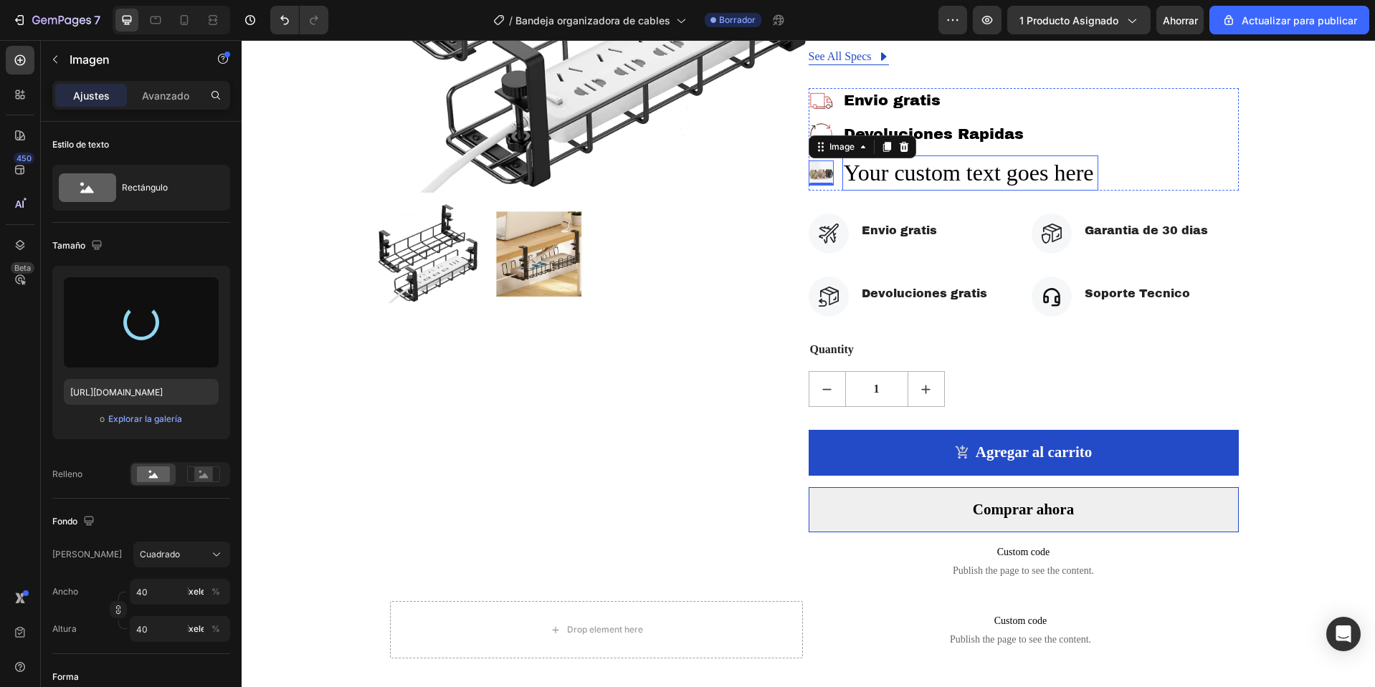
click at [937, 177] on div "Your custom text goes here" at bounding box center [970, 173] width 256 height 35
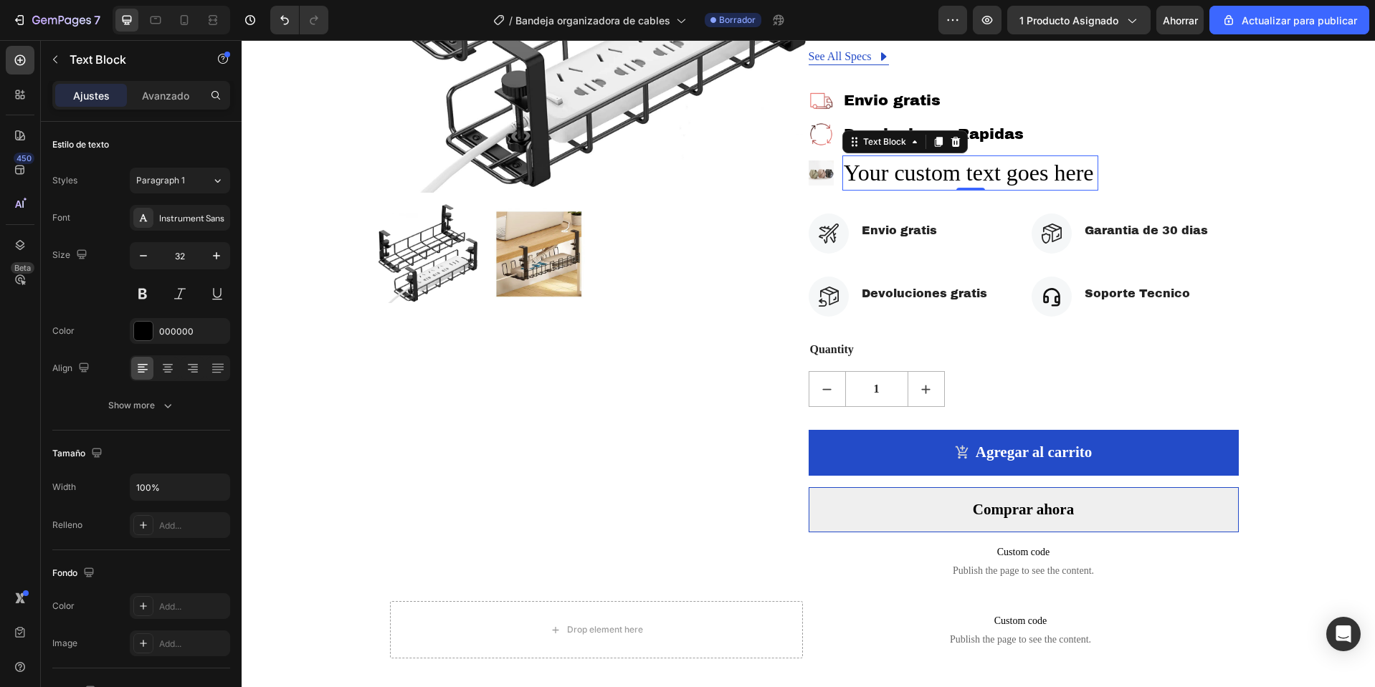
click at [937, 177] on div "Your custom text goes here" at bounding box center [970, 173] width 256 height 35
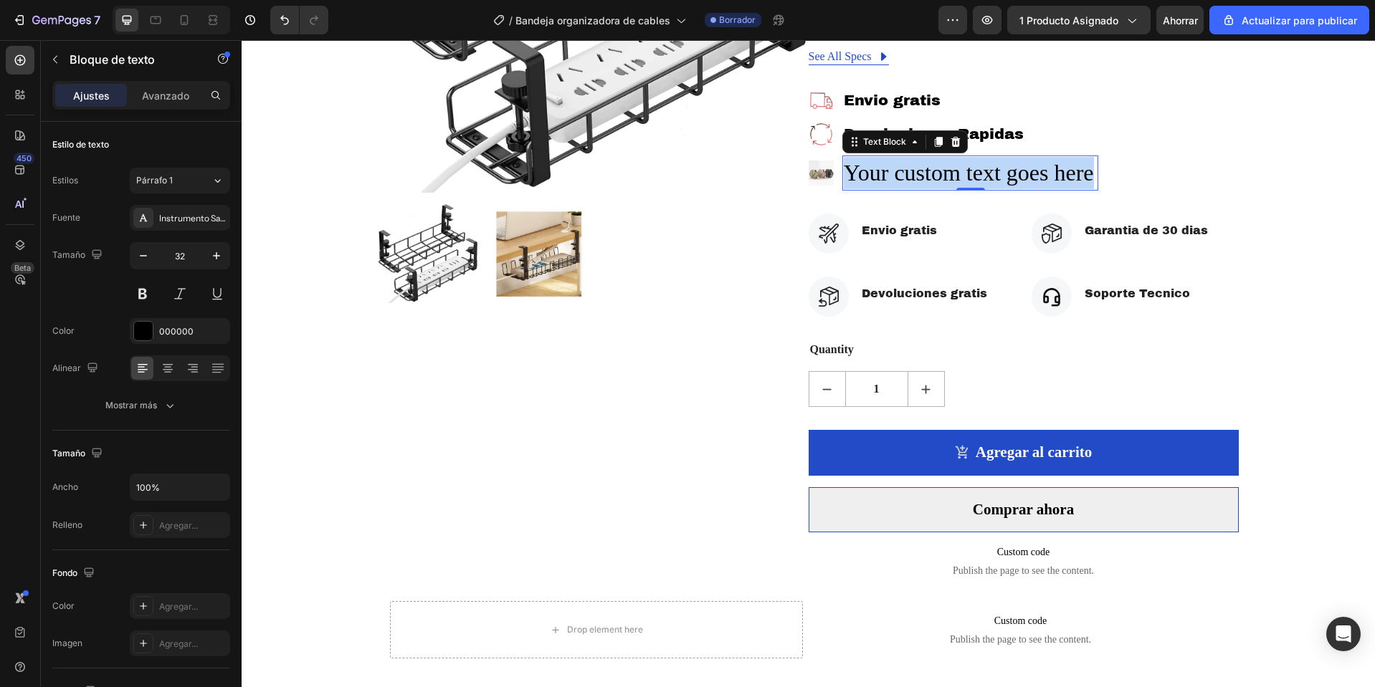
click at [937, 177] on p "Your custom text goes here" at bounding box center [970, 173] width 253 height 32
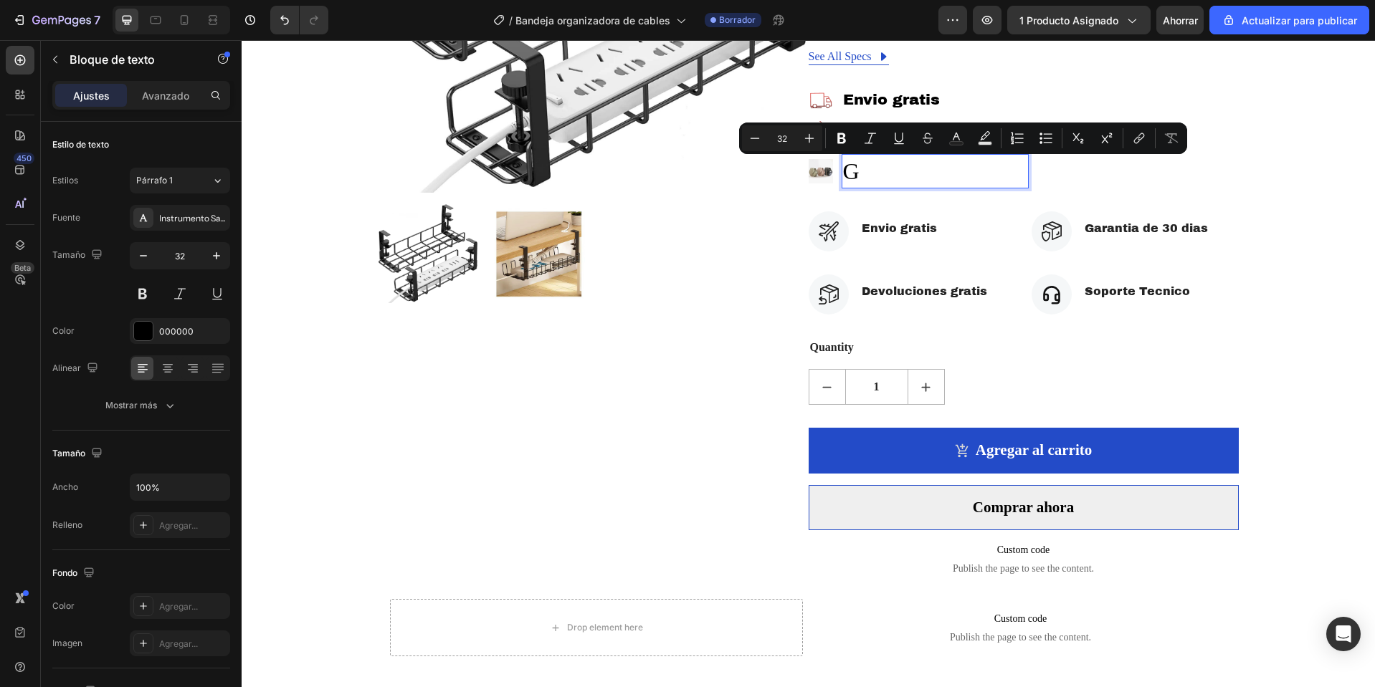
scroll to position [357, 0]
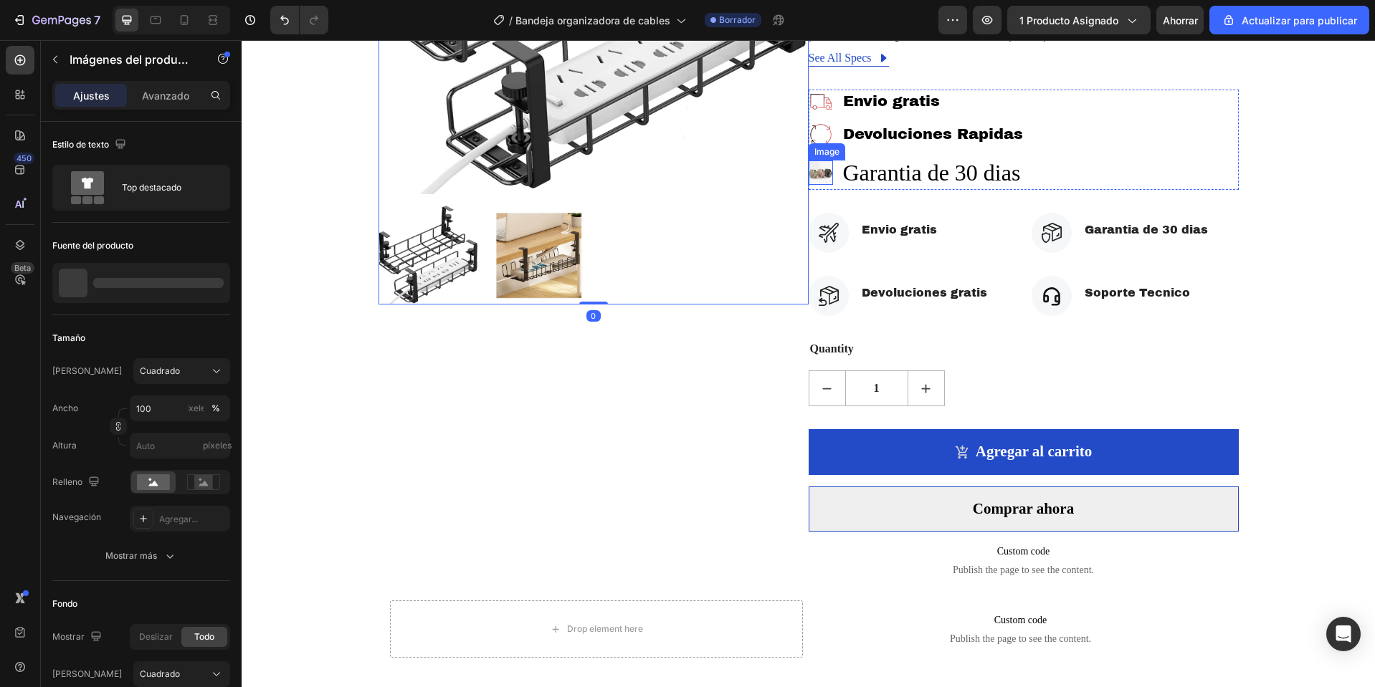
click at [813, 171] on img at bounding box center [820, 173] width 24 height 24
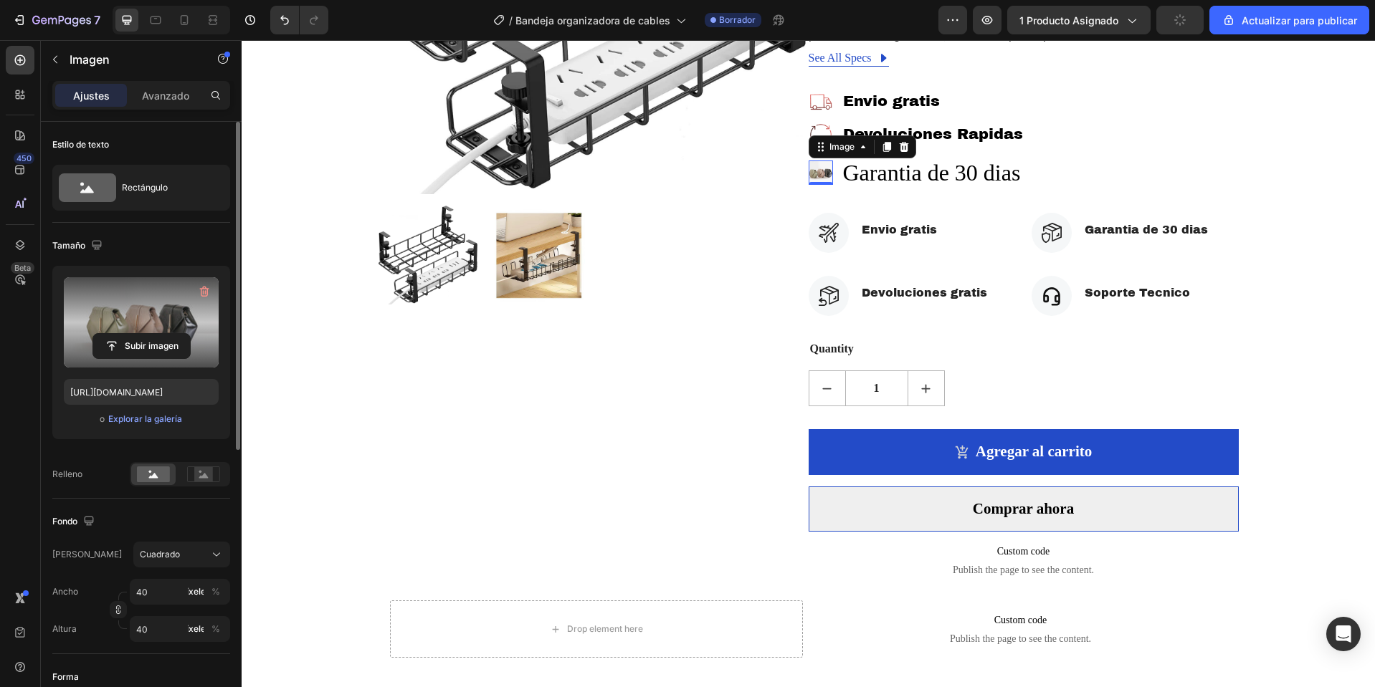
click at [184, 304] on label at bounding box center [141, 322] width 155 height 90
click at [184, 334] on input "file" at bounding box center [141, 346] width 97 height 24
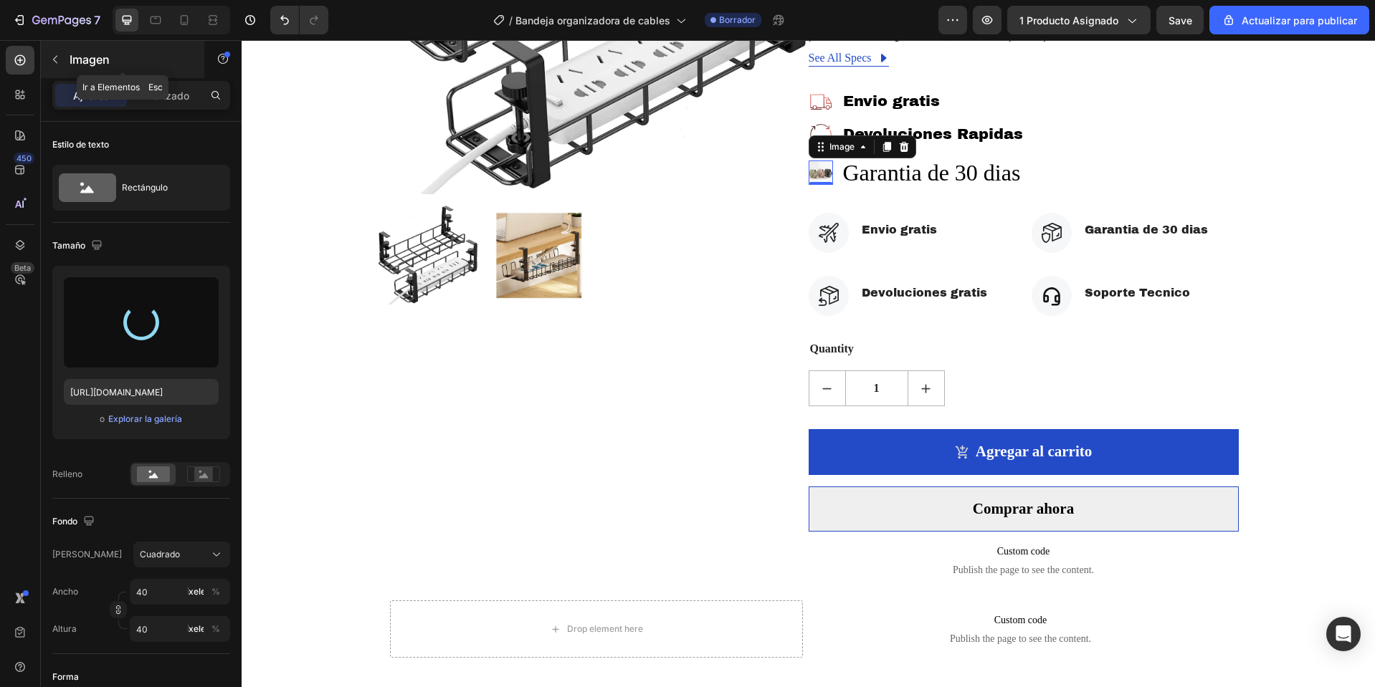
type input "https://cdn.shopify.com/s/files/1/0668/0317/1459/files/gempages_581068646118327…"
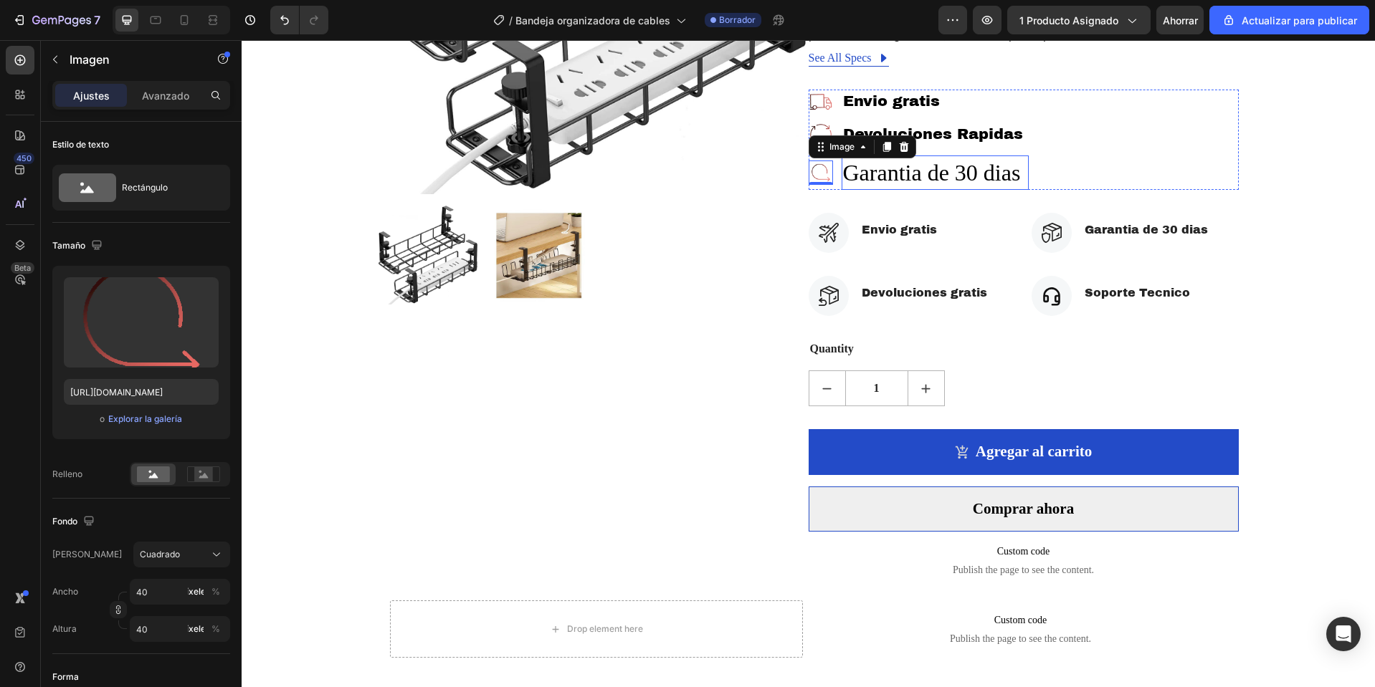
click at [915, 185] on p "Garantia de 30 dias" at bounding box center [935, 173] width 184 height 32
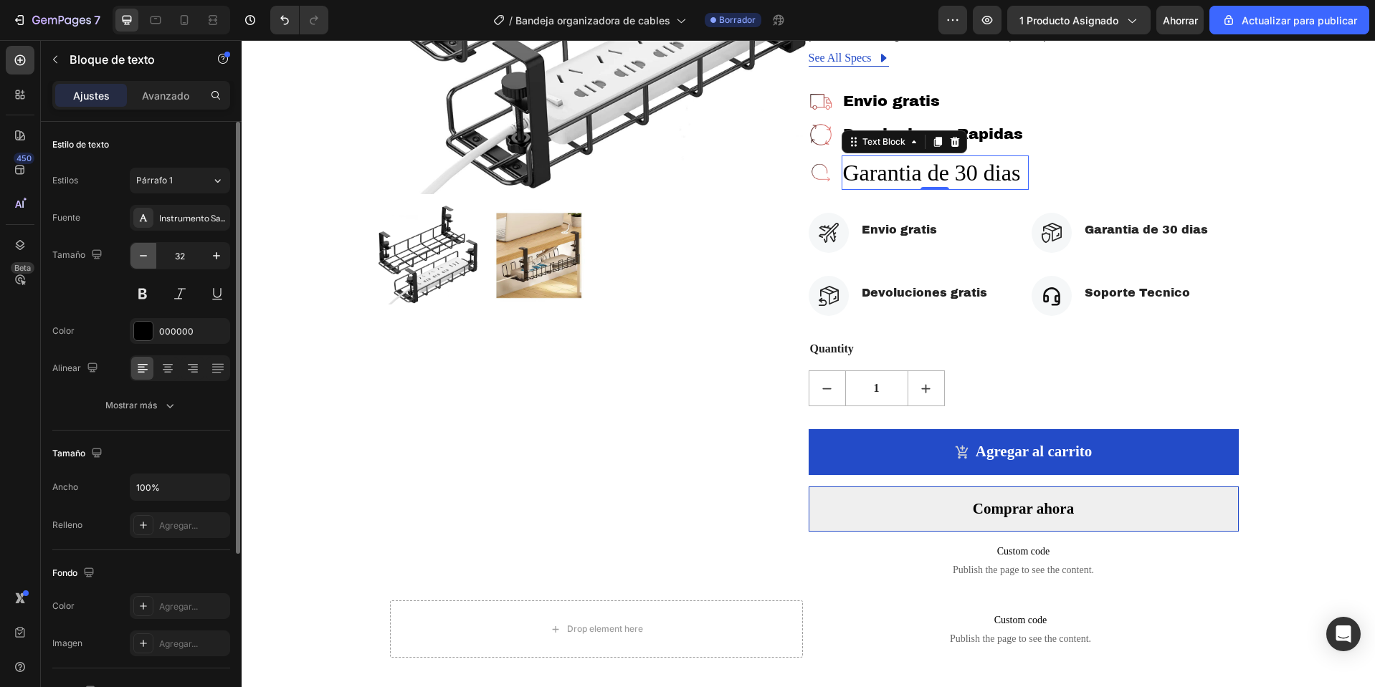
click at [152, 245] on button "button" at bounding box center [143, 256] width 26 height 26
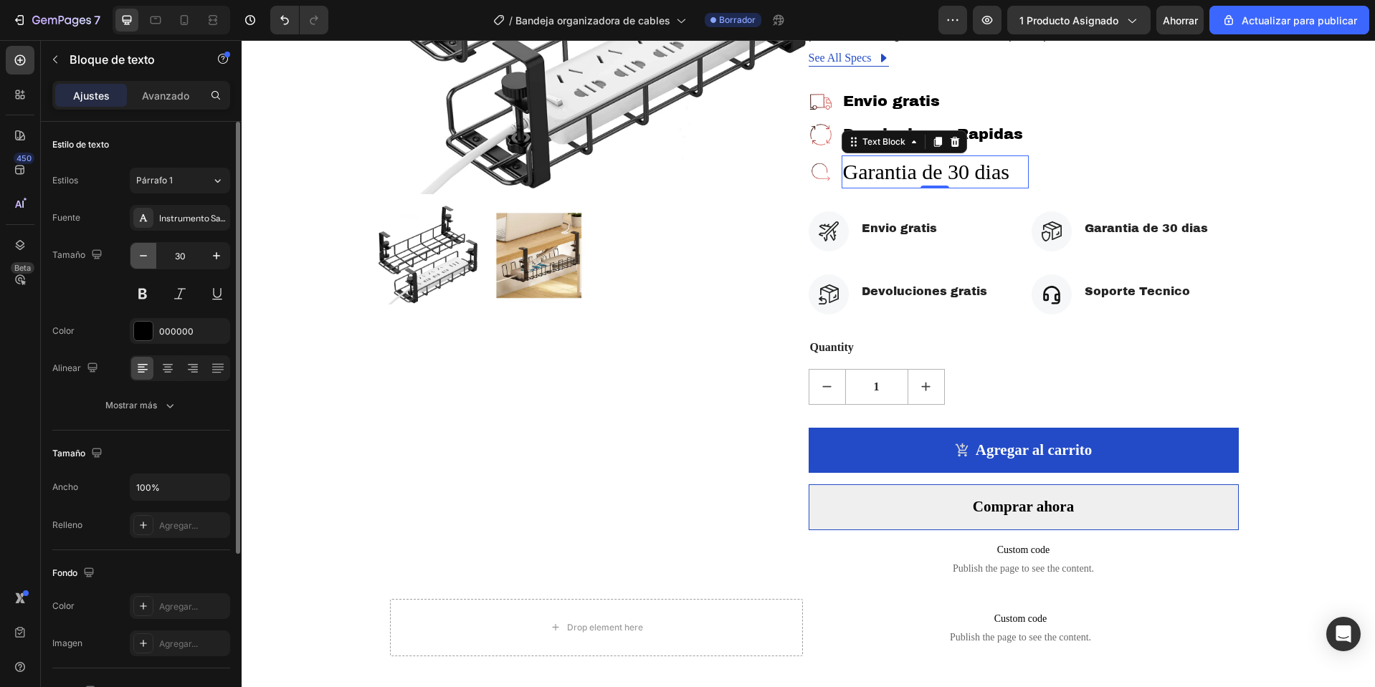
click at [152, 245] on button "button" at bounding box center [143, 256] width 26 height 26
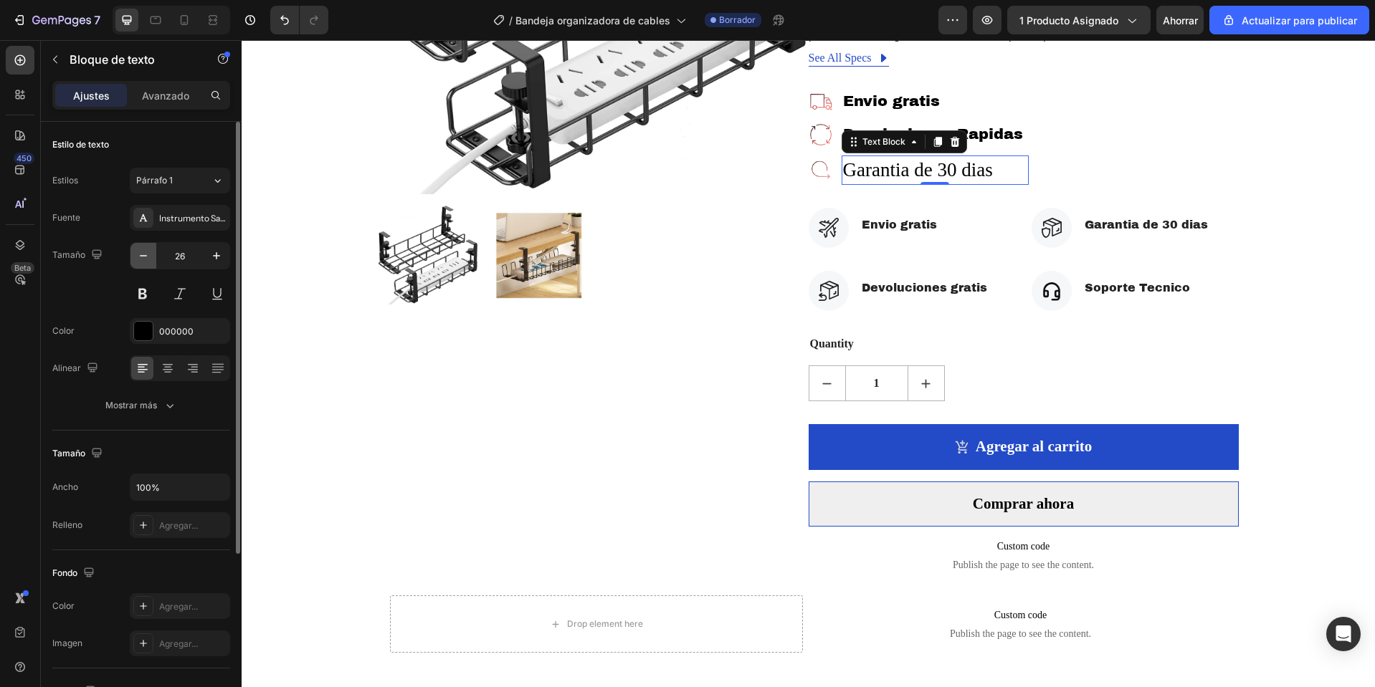
click at [152, 245] on button "button" at bounding box center [143, 256] width 26 height 26
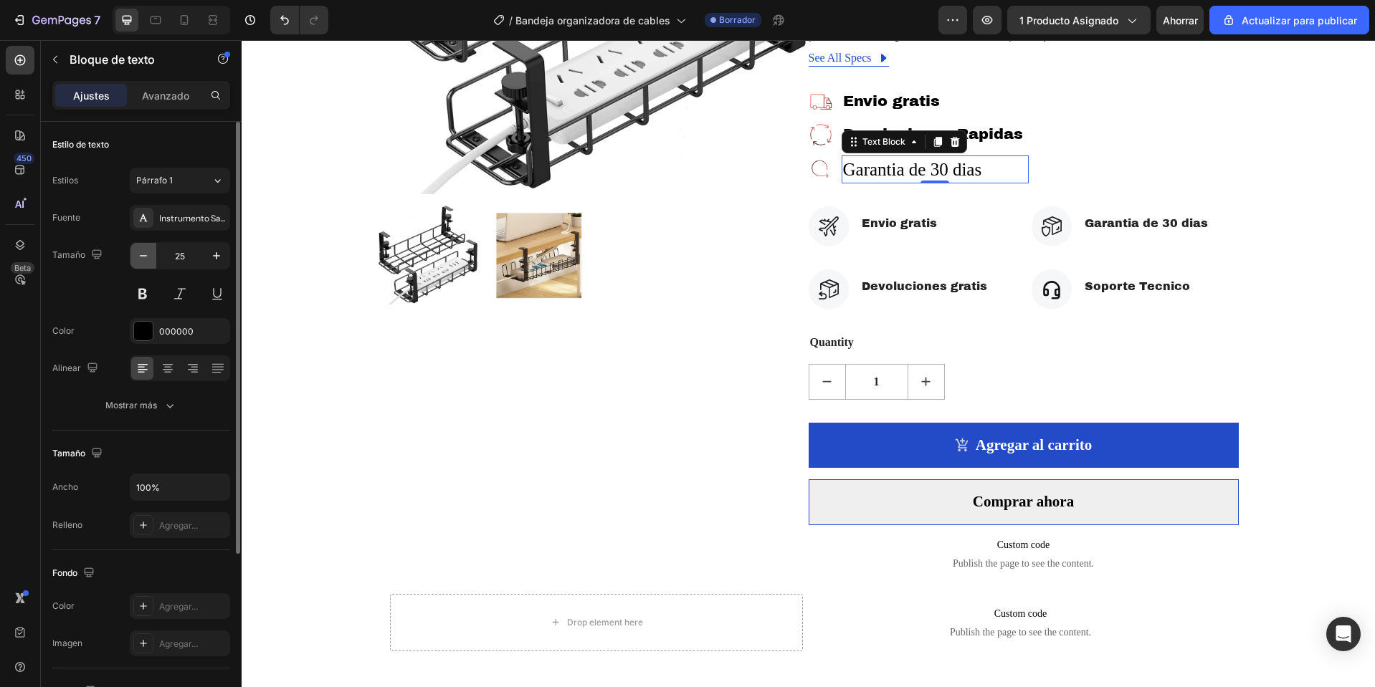
click at [152, 245] on button "button" at bounding box center [143, 256] width 26 height 26
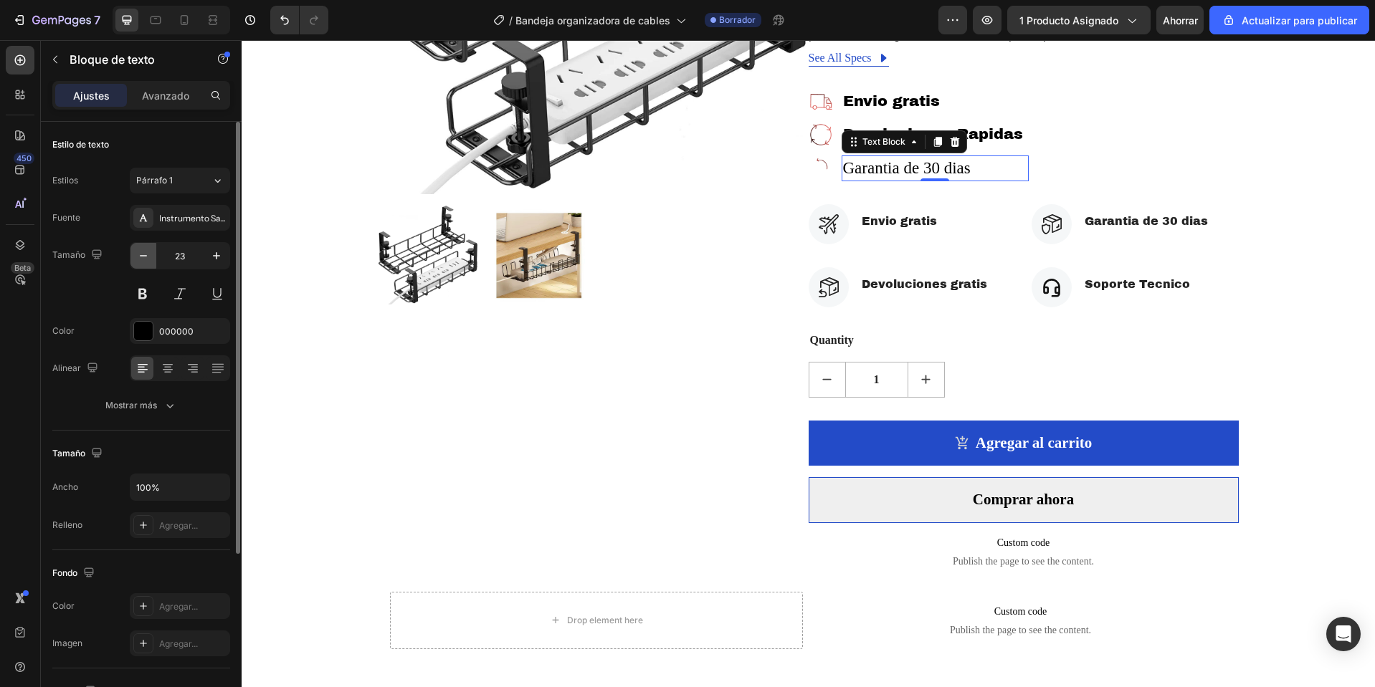
click at [152, 245] on button "button" at bounding box center [143, 256] width 26 height 26
type input "21"
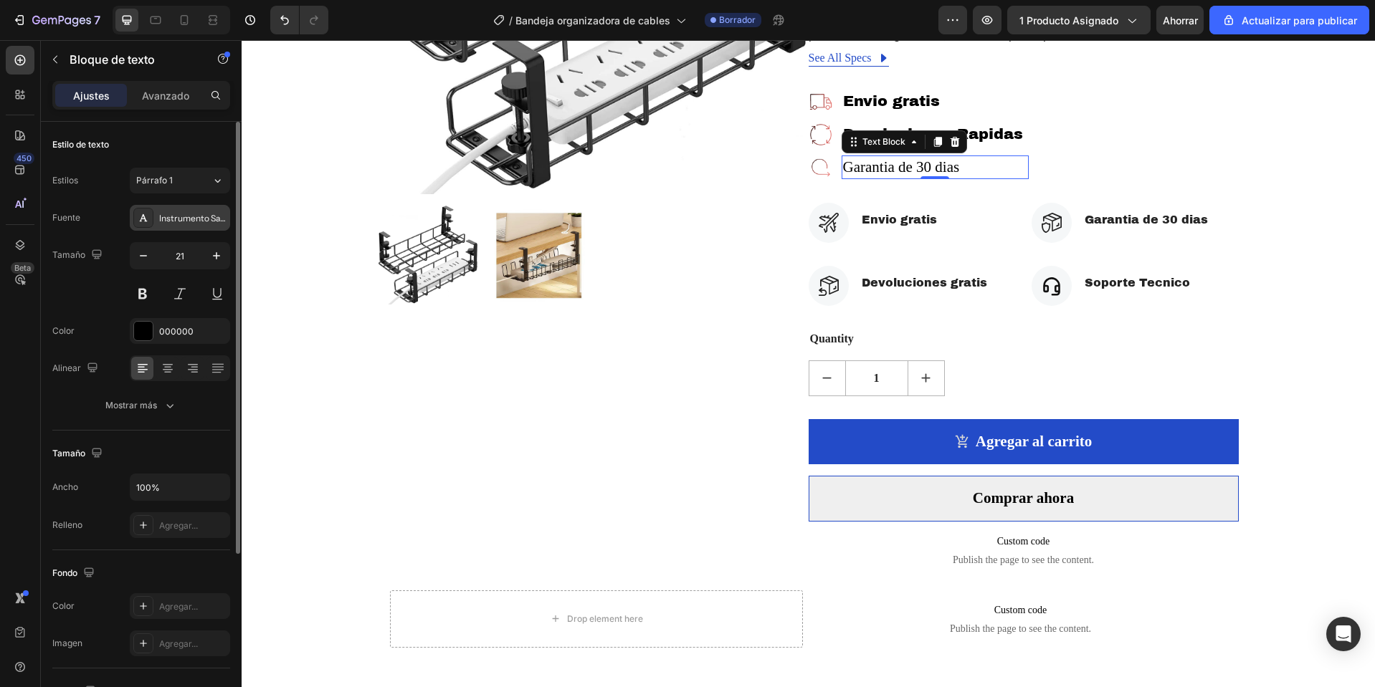
click at [168, 227] on div "Instrumento Sans" at bounding box center [180, 218] width 100 height 26
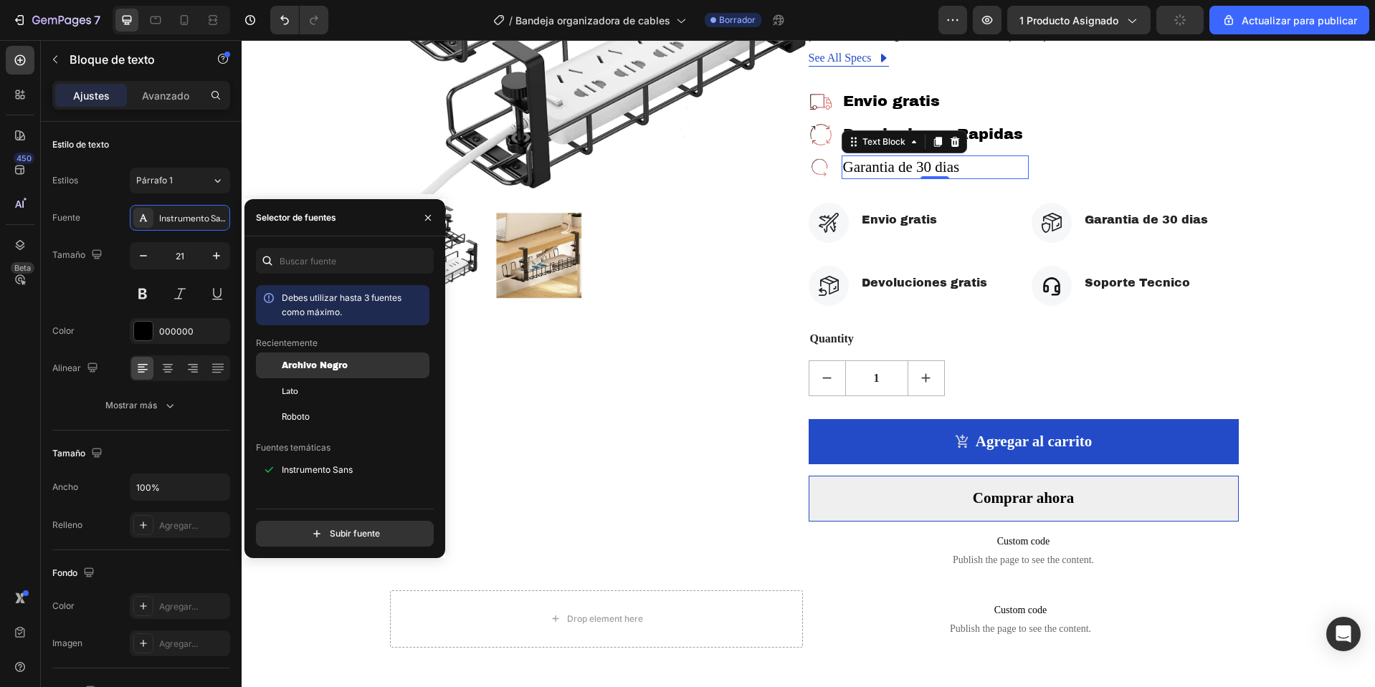
click at [351, 359] on div "Archivo Negro" at bounding box center [354, 365] width 145 height 13
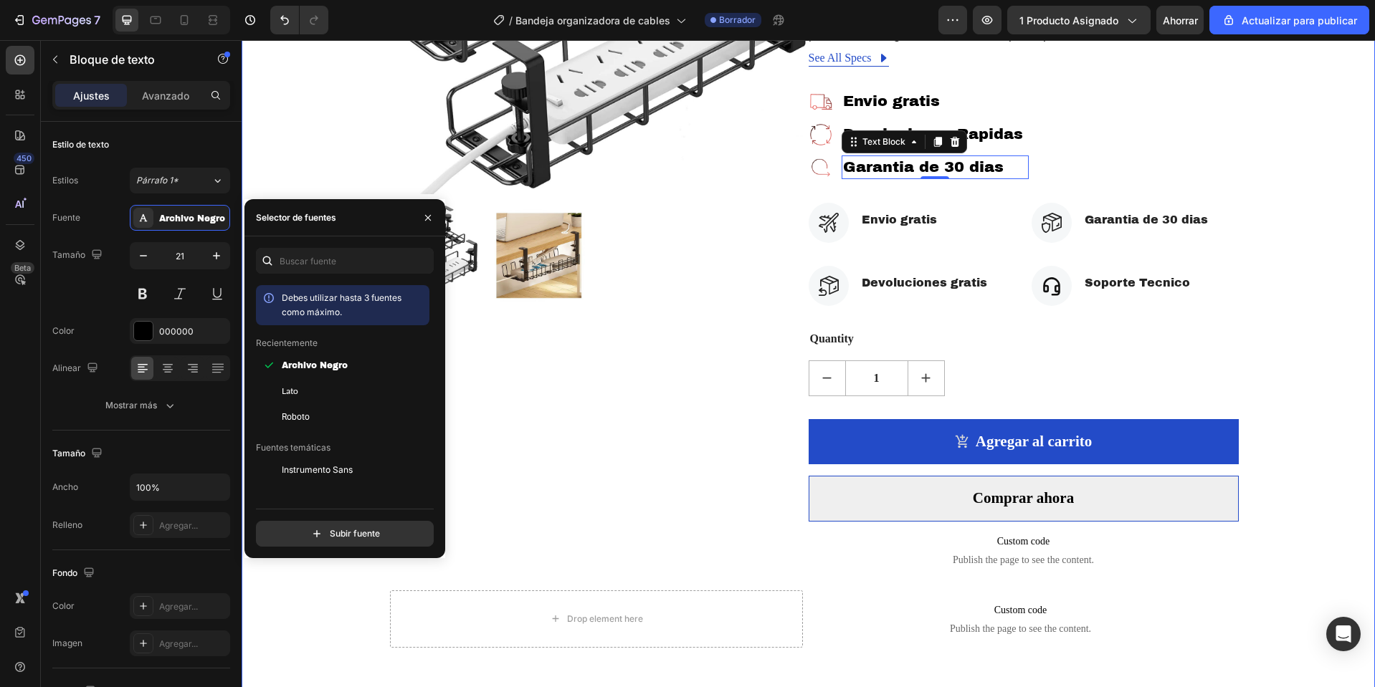
click at [1294, 161] on div "Product Images Bandeja Organizadora de Cables (P) Title Icon Icon Icon Icon Ico…" at bounding box center [808, 211] width 1112 height 895
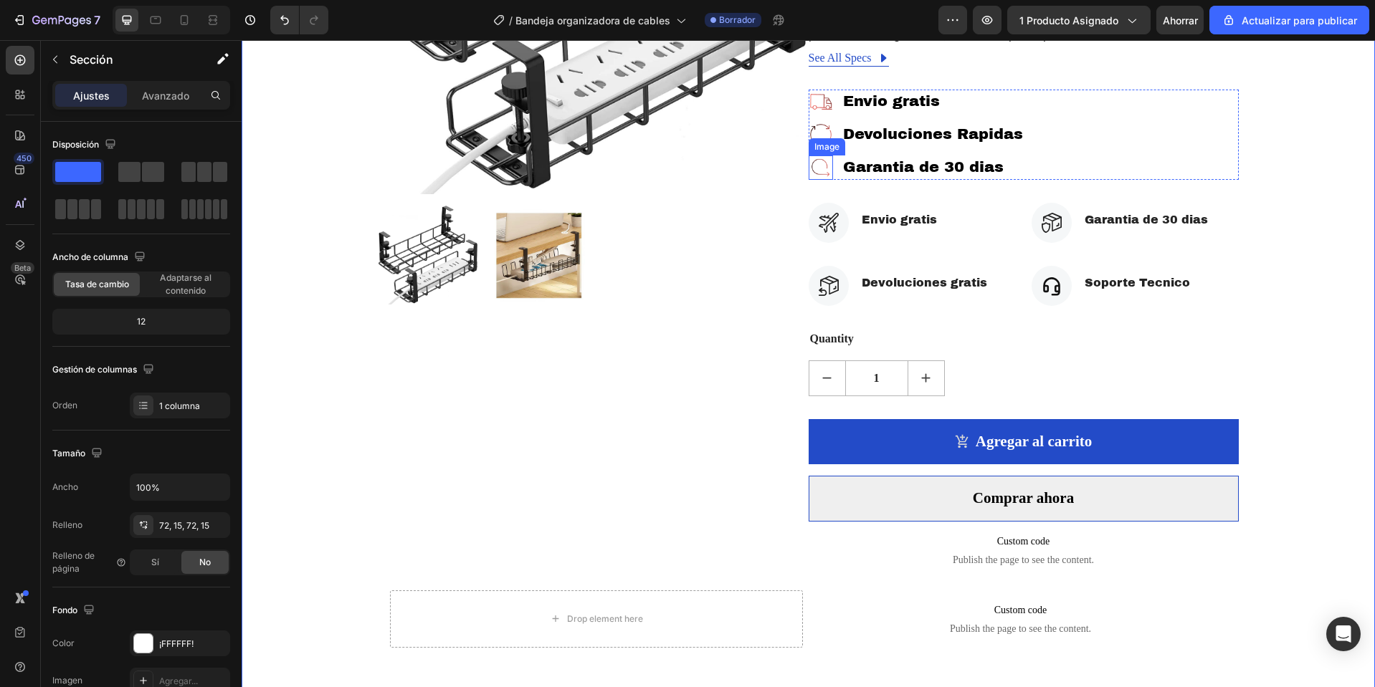
click at [826, 168] on img at bounding box center [820, 168] width 24 height 24
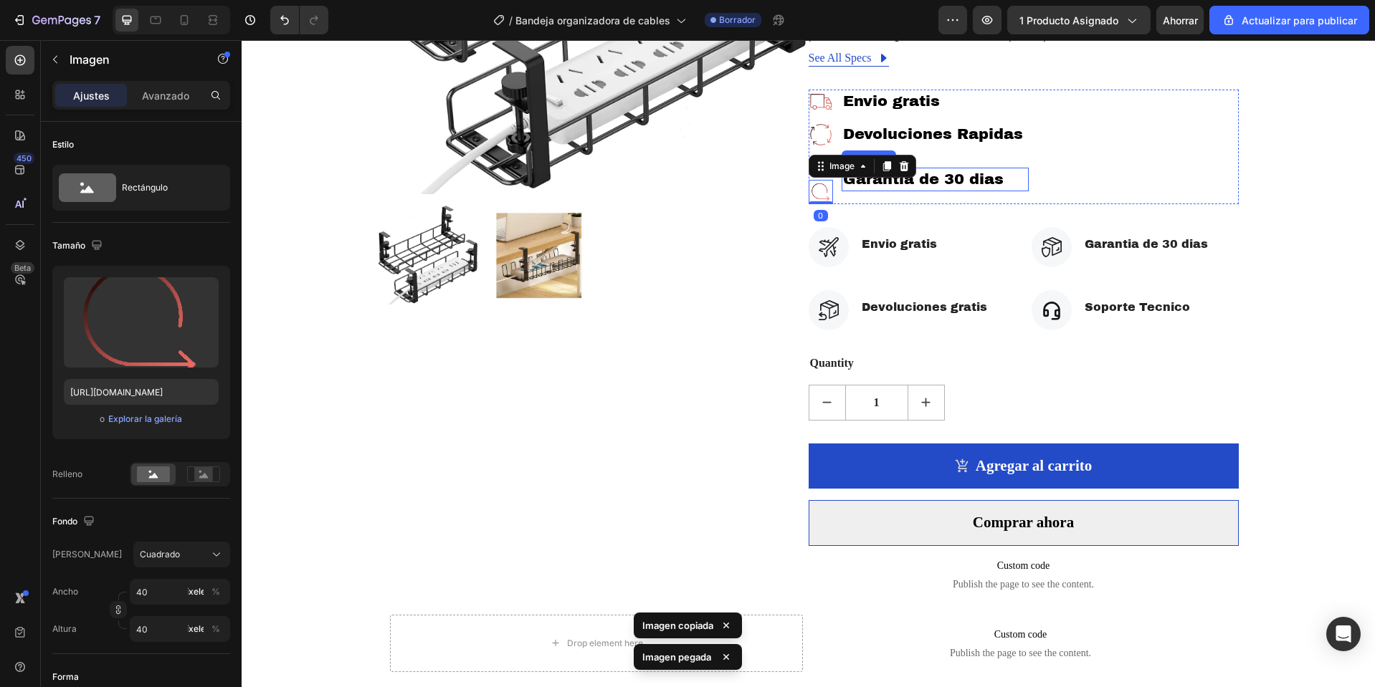
click at [943, 187] on p "Garantia de 30 dias" at bounding box center [935, 179] width 184 height 21
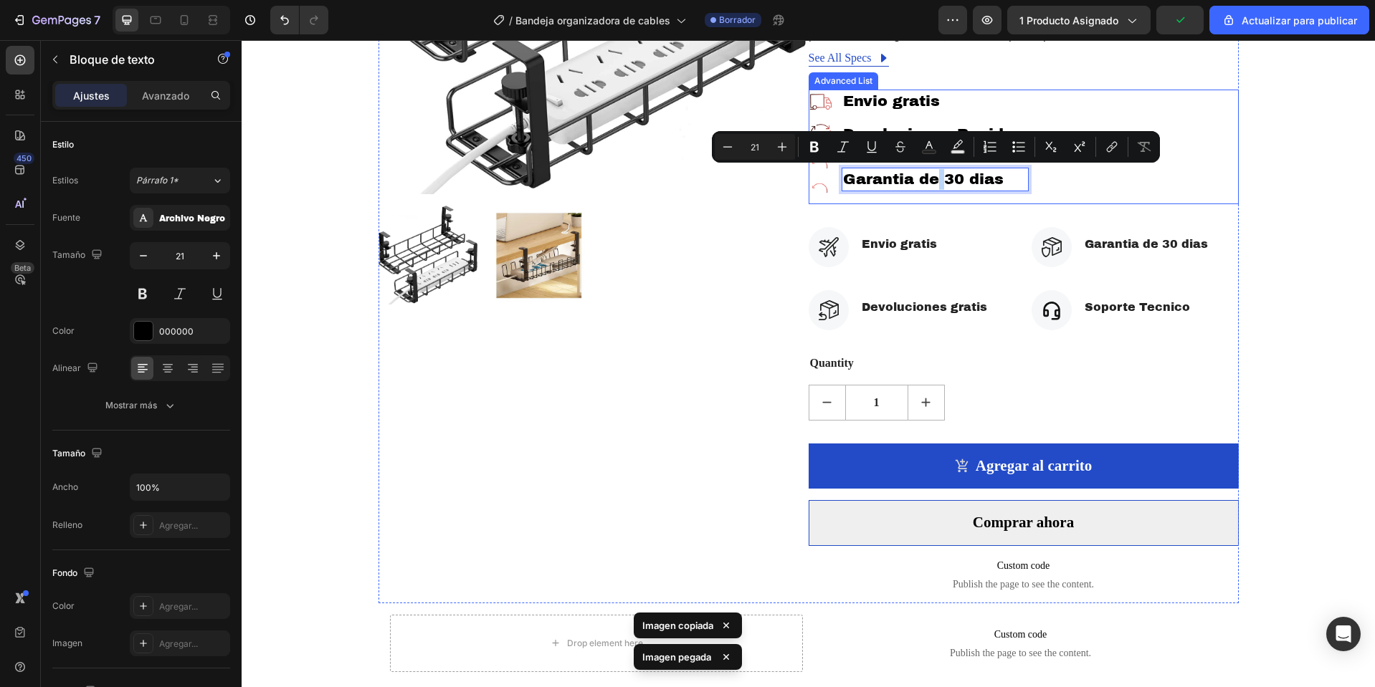
drag, startPoint x: 943, startPoint y: 187, endPoint x: 932, endPoint y: 155, distance: 34.0
click at [922, 256] on div "Envio gratis Text block" at bounding box center [899, 247] width 78 height 26
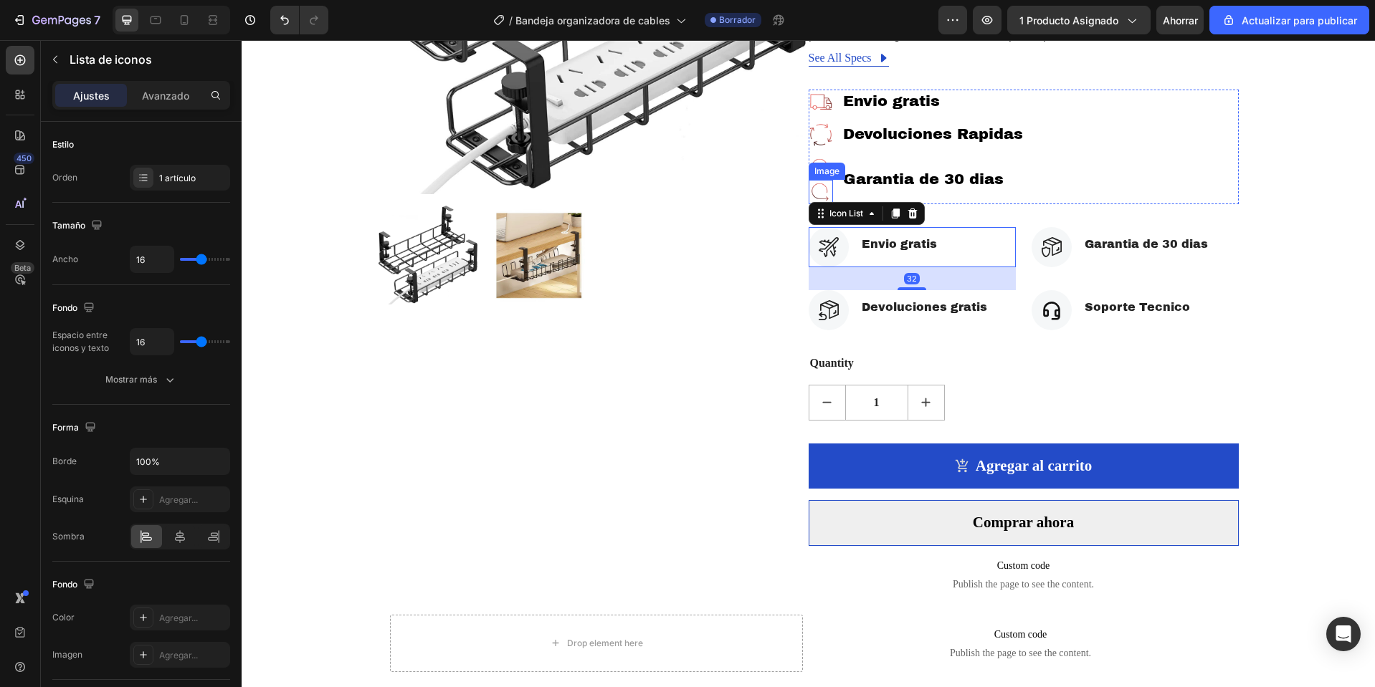
click at [821, 191] on img at bounding box center [820, 192] width 24 height 24
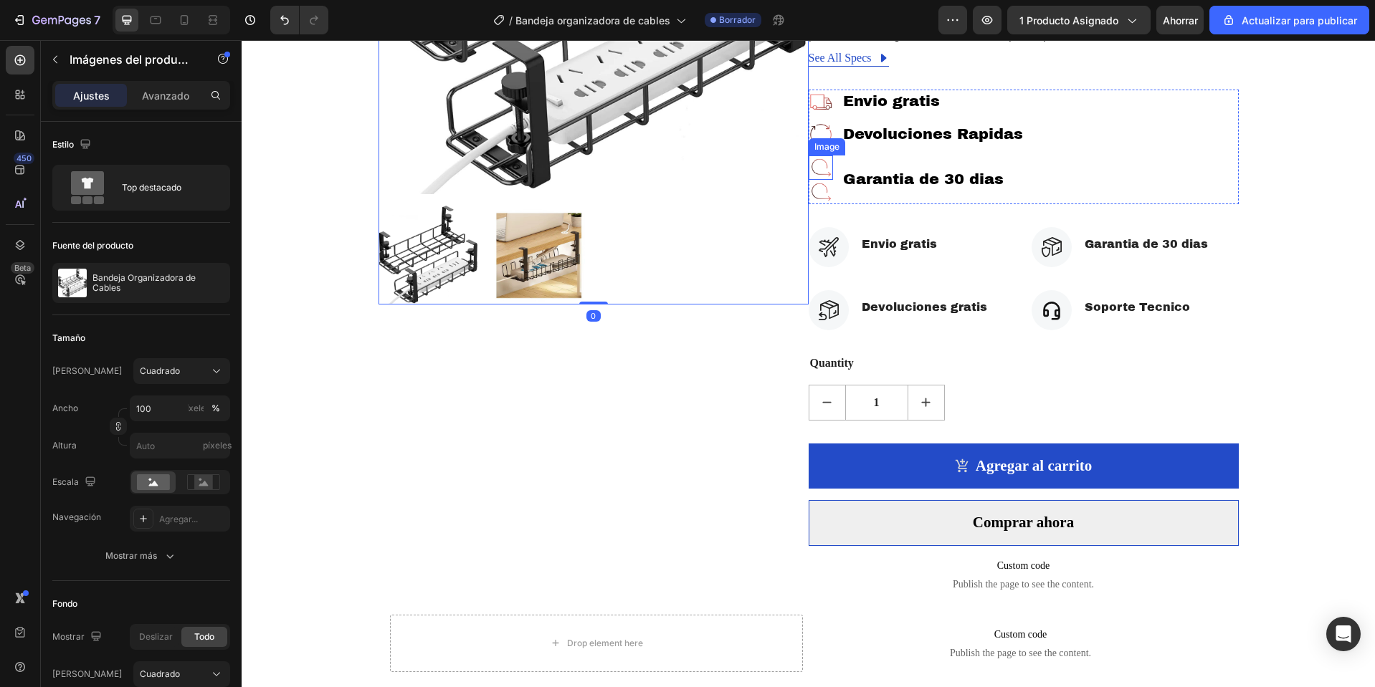
click at [821, 167] on img at bounding box center [820, 168] width 24 height 24
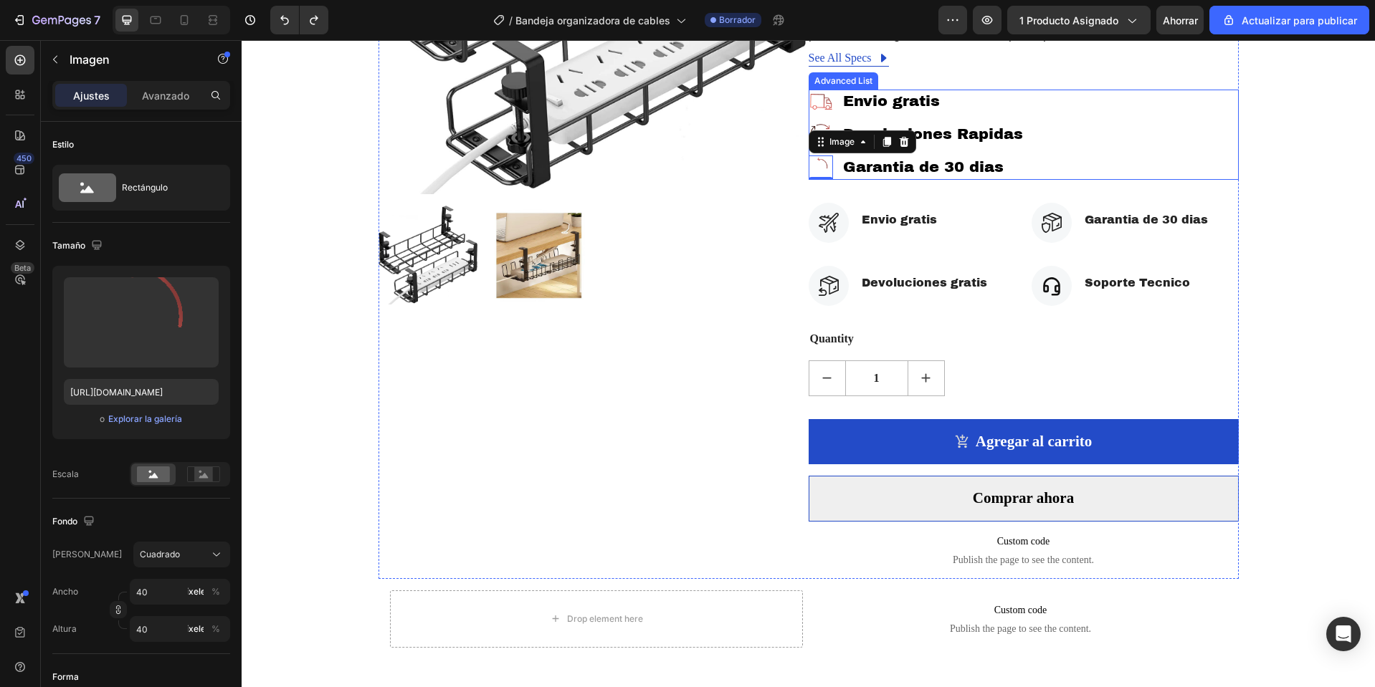
click at [1153, 123] on div "Image Envio gratis Text Block Image Devoluciones Rapidas Text Block Image 0 Gar…" at bounding box center [1023, 135] width 430 height 90
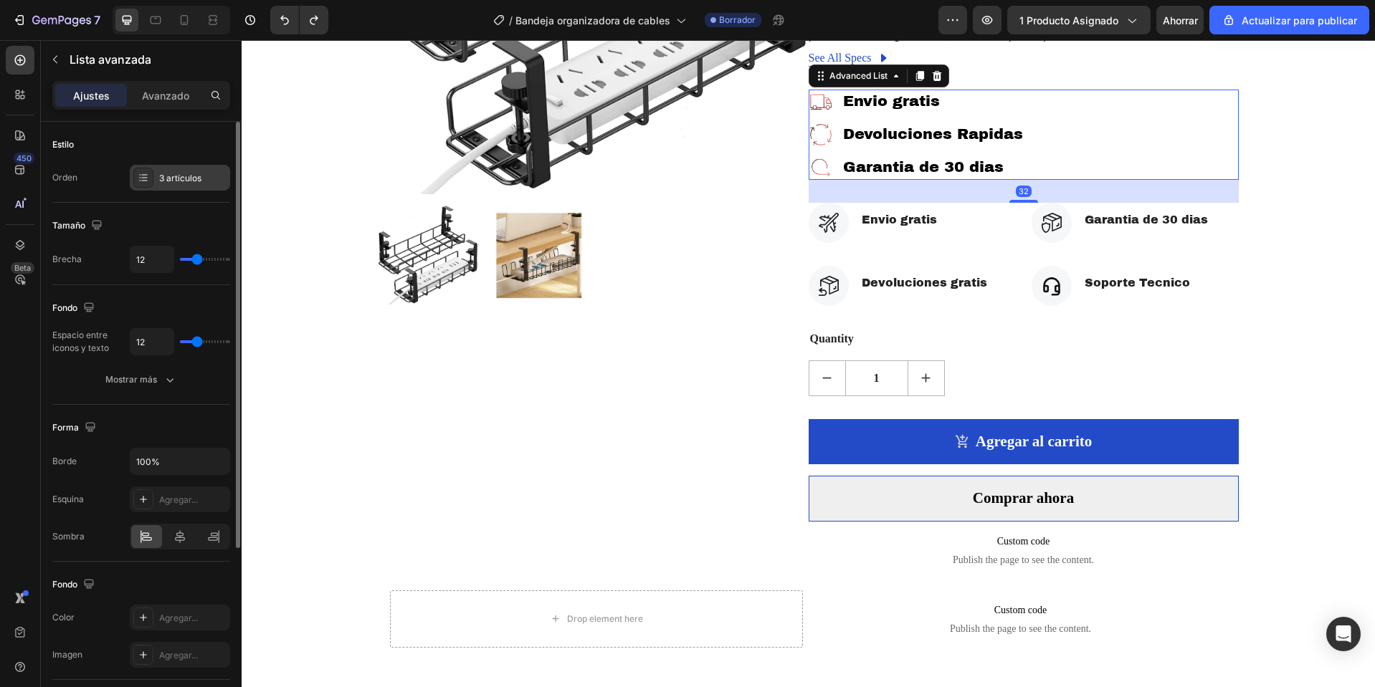
click at [180, 166] on div "3 artículos" at bounding box center [180, 178] width 100 height 26
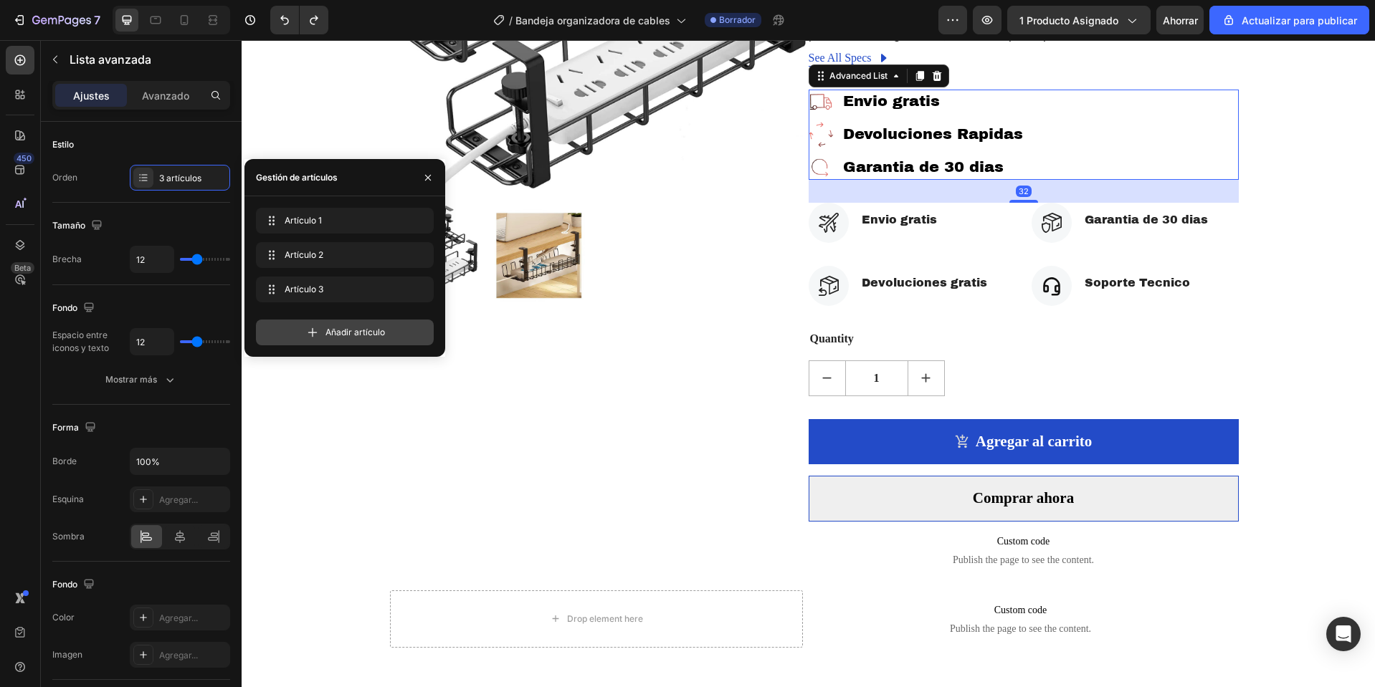
click at [360, 337] on span "Añadir artículo" at bounding box center [354, 332] width 59 height 13
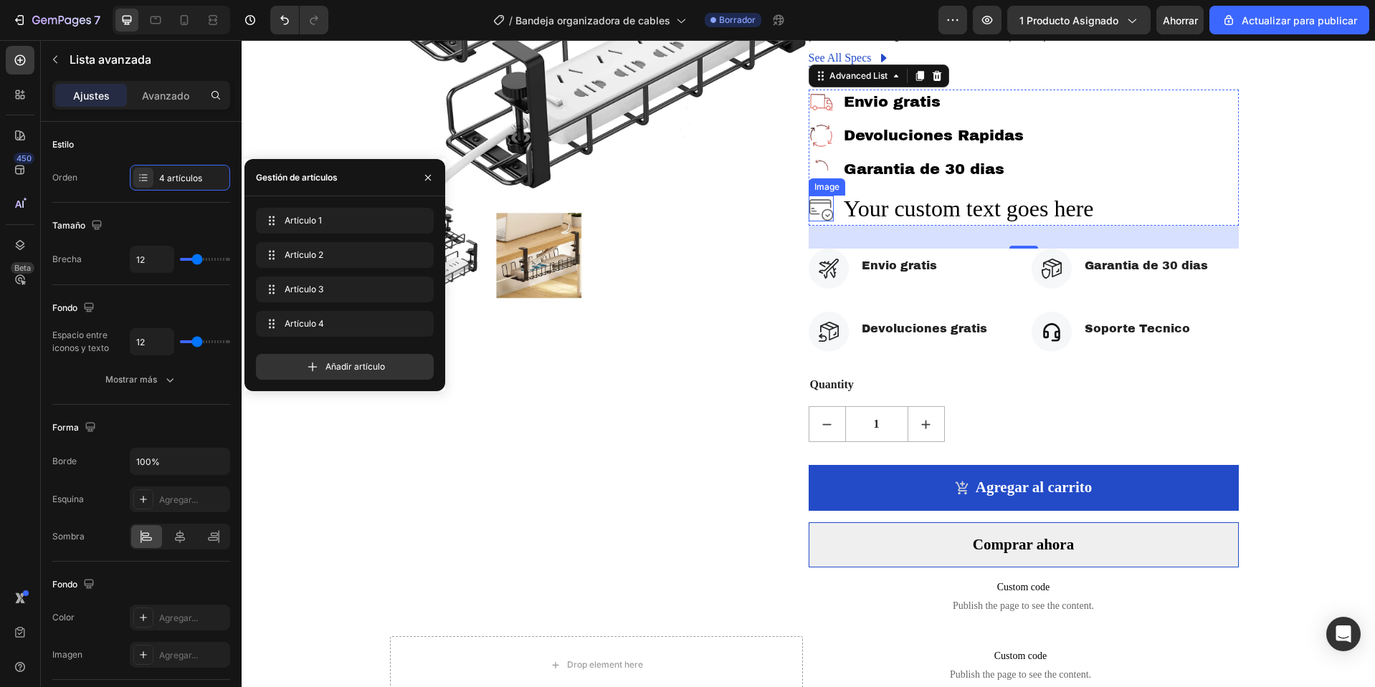
click at [820, 197] on img at bounding box center [820, 208] width 25 height 25
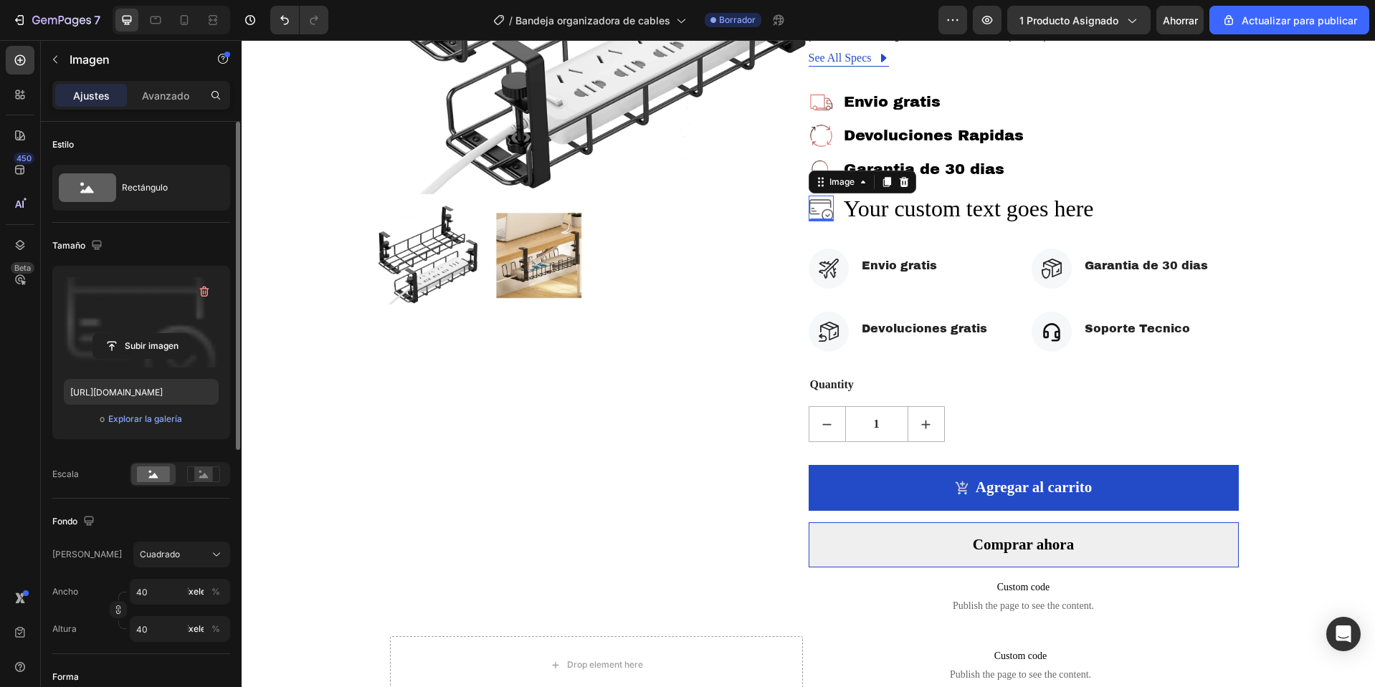
click at [129, 313] on label at bounding box center [141, 322] width 155 height 90
click at [129, 334] on input "file" at bounding box center [141, 346] width 97 height 24
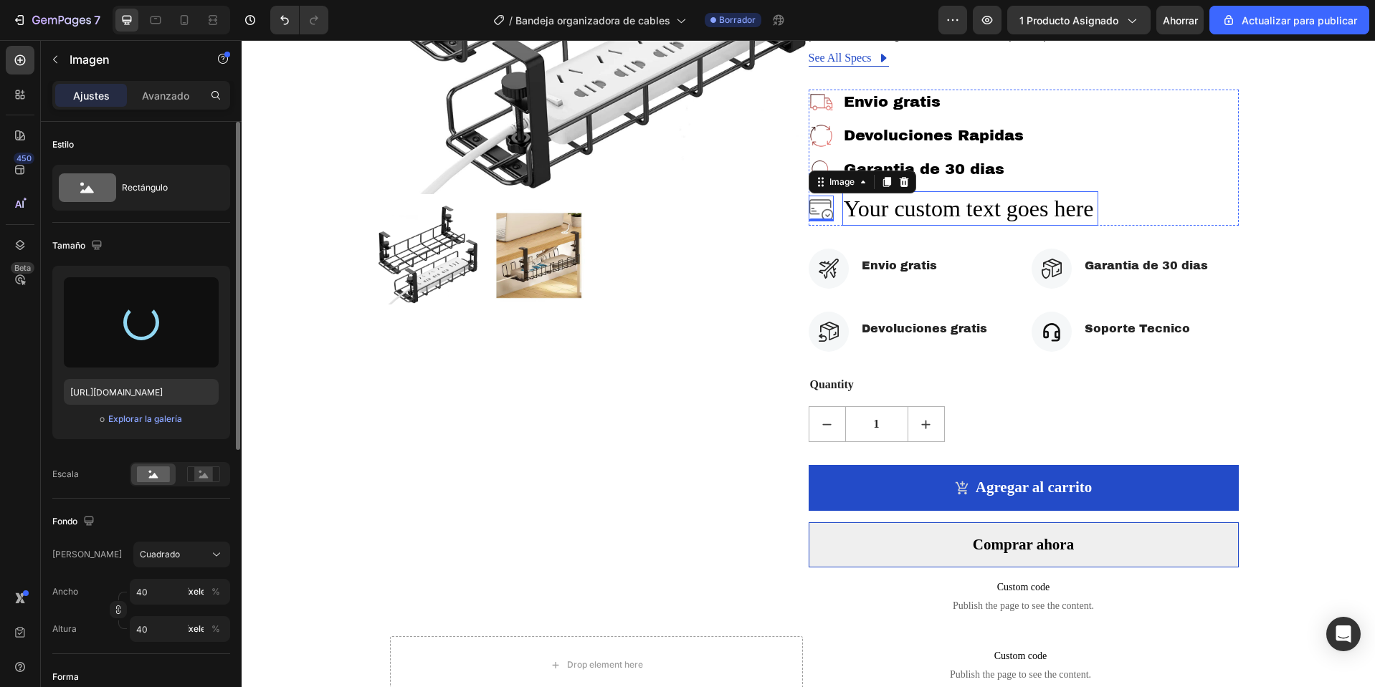
type input "https://cdn.shopify.com/s/files/1/0668/0317/1459/files/gempages_581068646118327…"
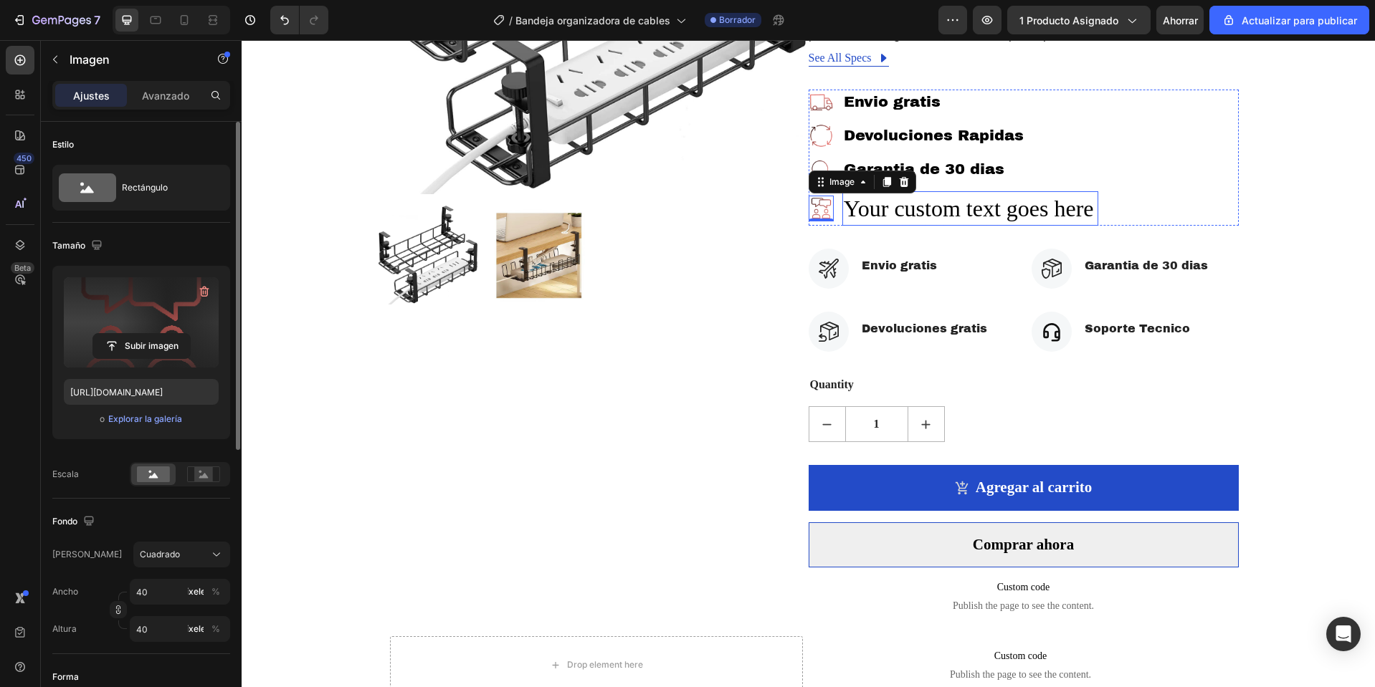
click at [958, 201] on div "Your custom text goes here" at bounding box center [970, 208] width 256 height 35
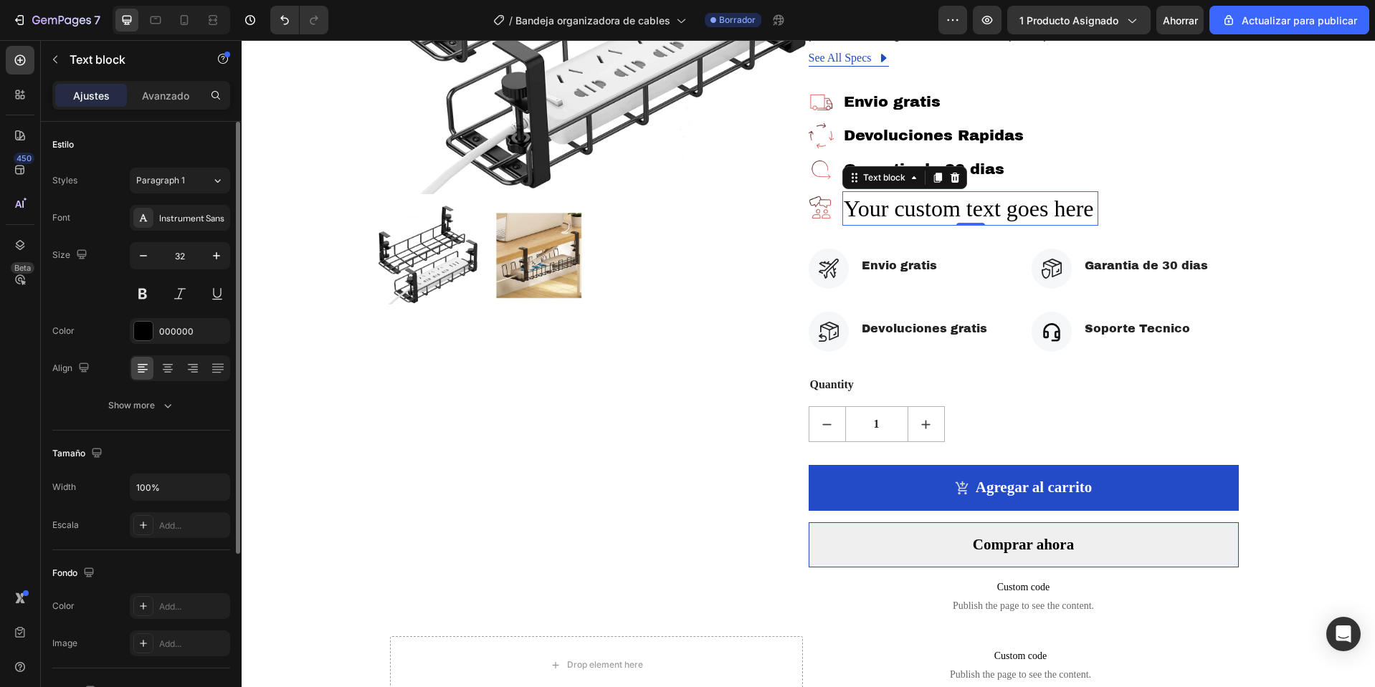
click at [958, 201] on div "Your custom text goes here" at bounding box center [970, 208] width 256 height 35
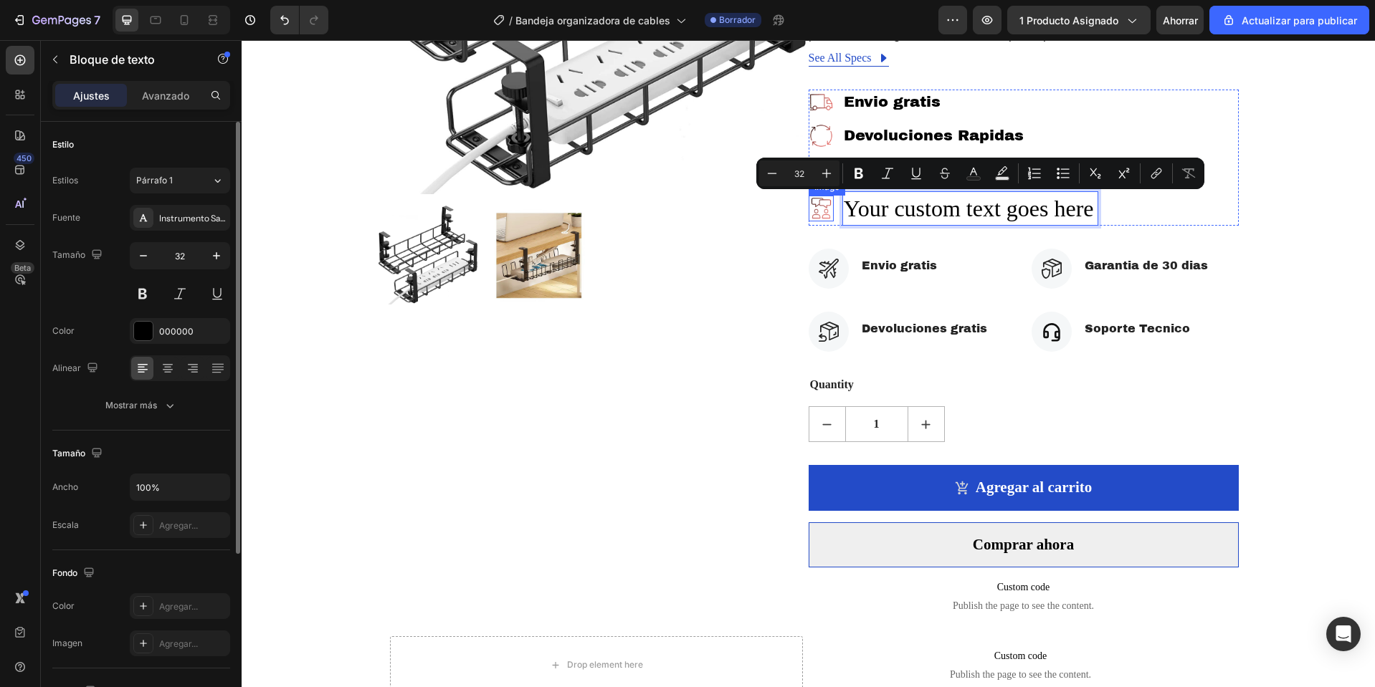
click at [820, 205] on img at bounding box center [820, 208] width 25 height 25
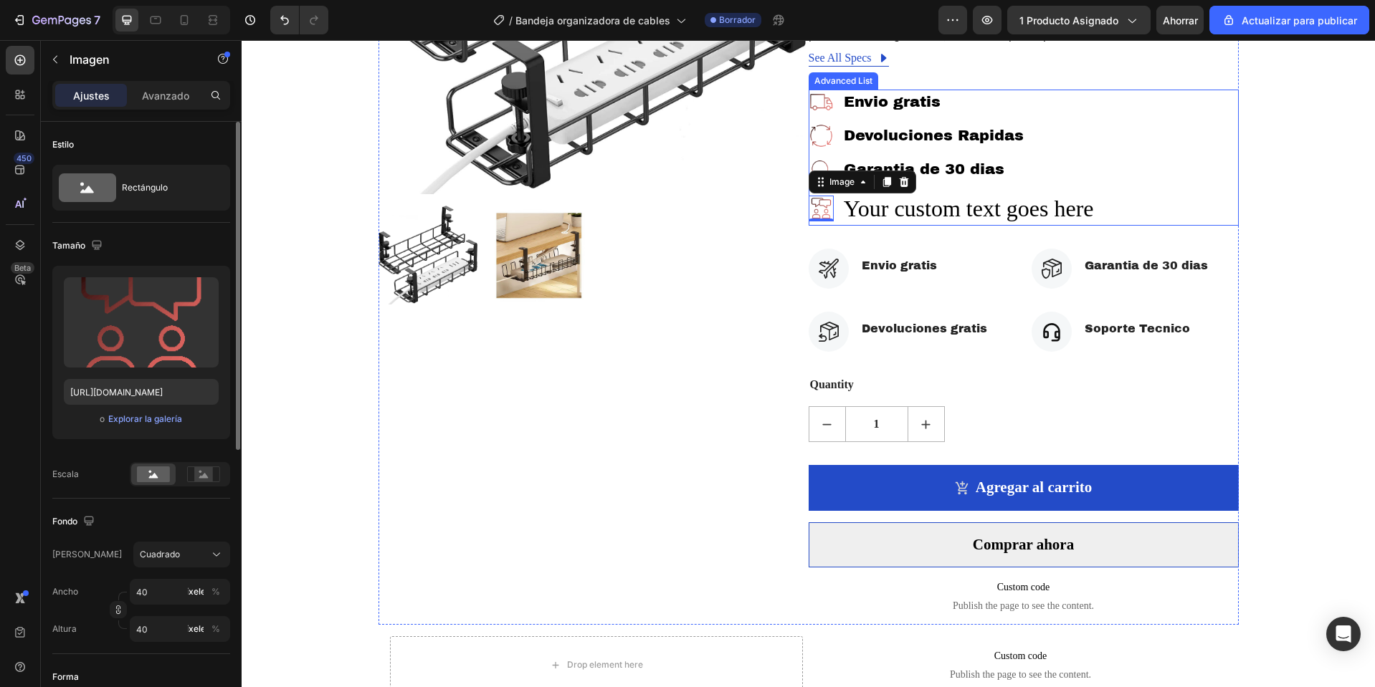
click at [870, 204] on p "Your custom text goes here" at bounding box center [970, 209] width 253 height 32
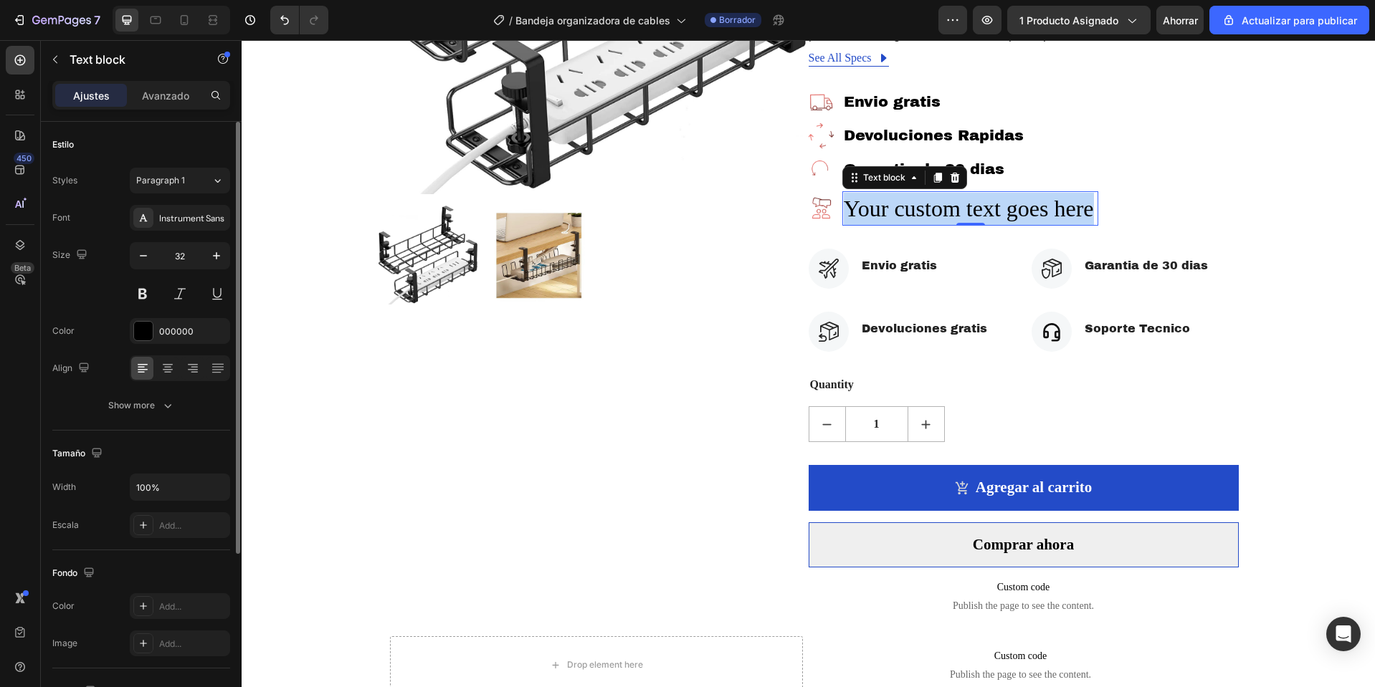
click at [870, 204] on p "Your custom text goes here" at bounding box center [970, 209] width 253 height 32
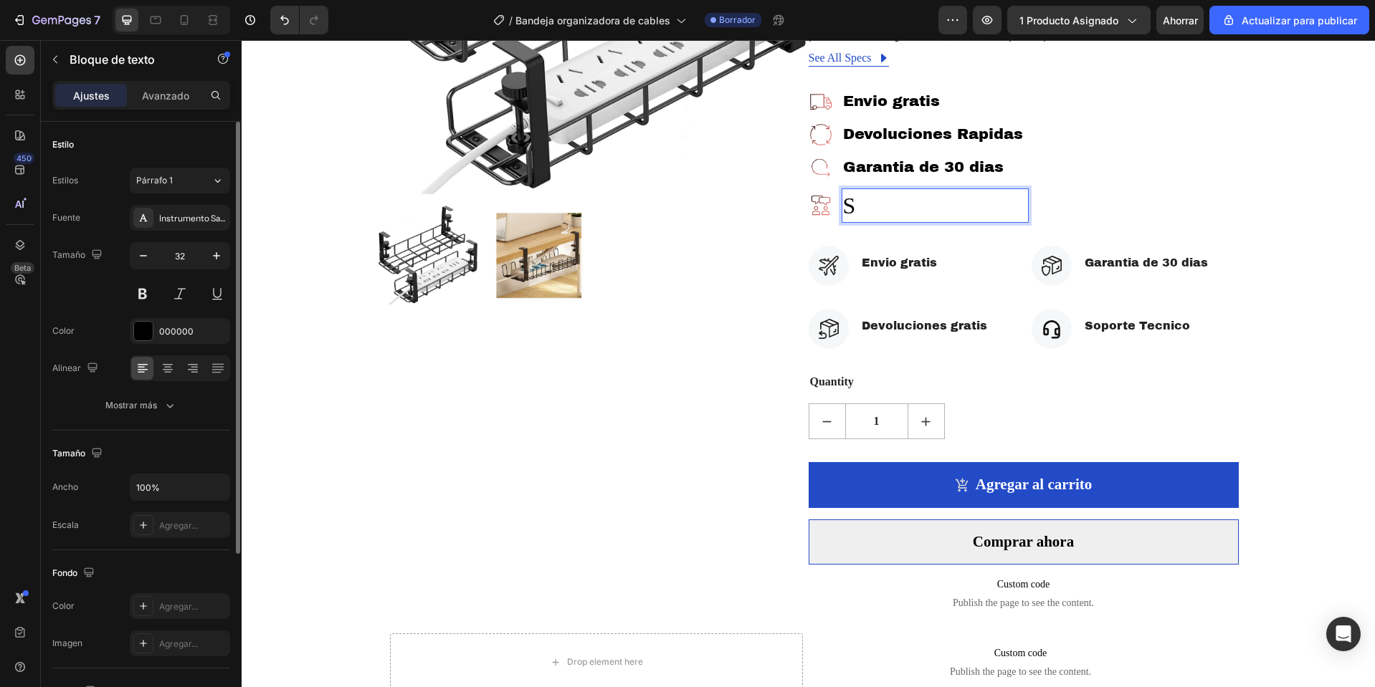
scroll to position [354, 0]
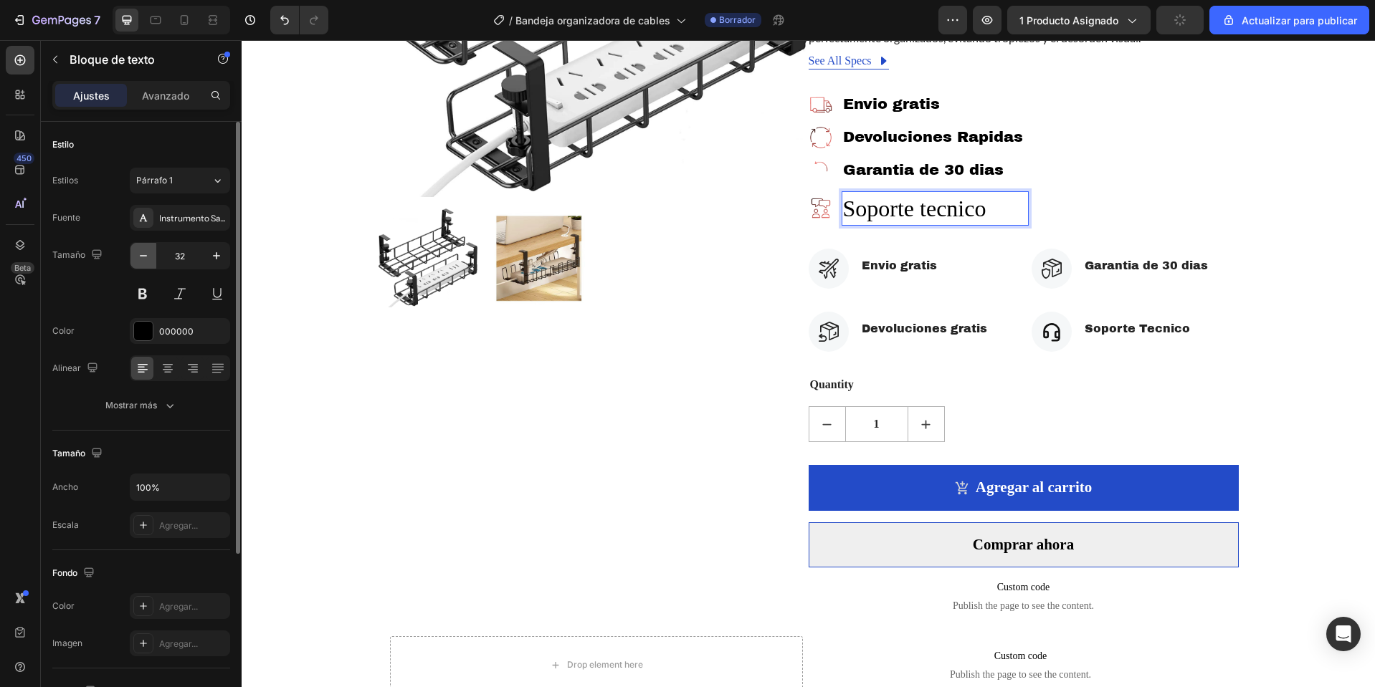
click at [140, 254] on icon "button" at bounding box center [143, 256] width 14 height 14
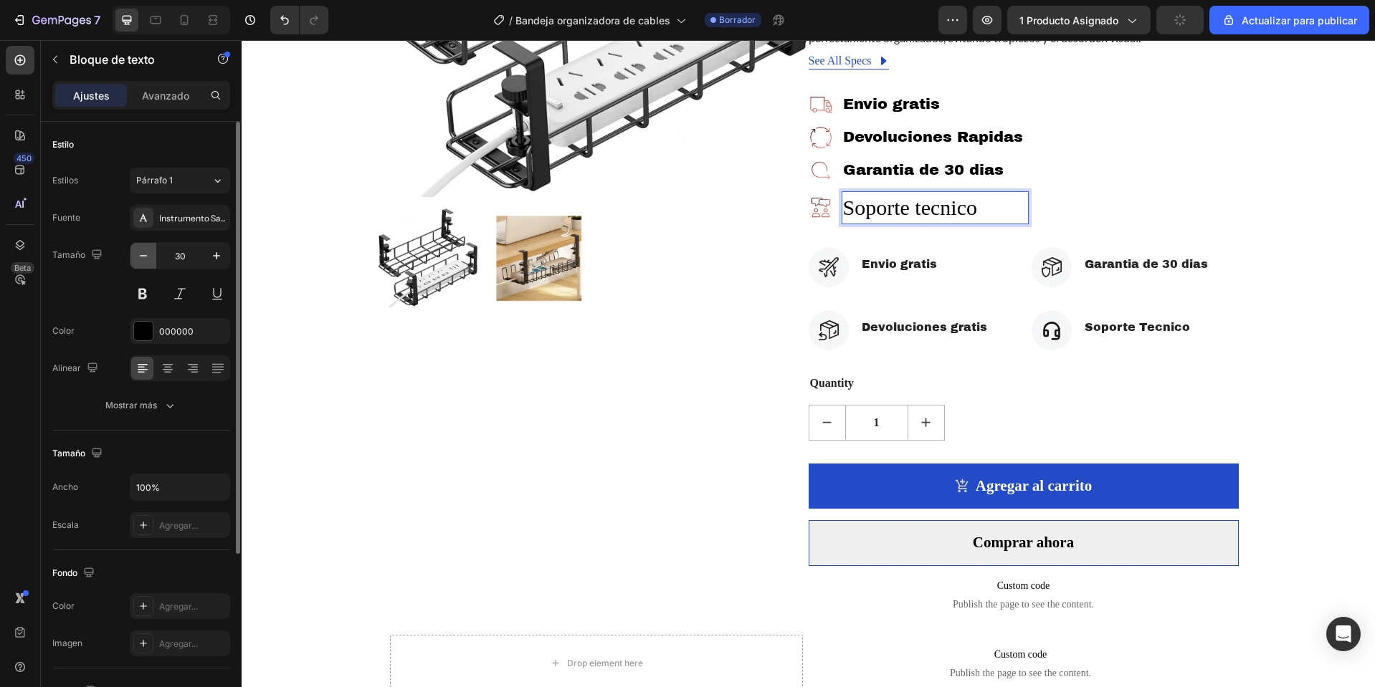
click at [140, 254] on icon "button" at bounding box center [143, 256] width 14 height 14
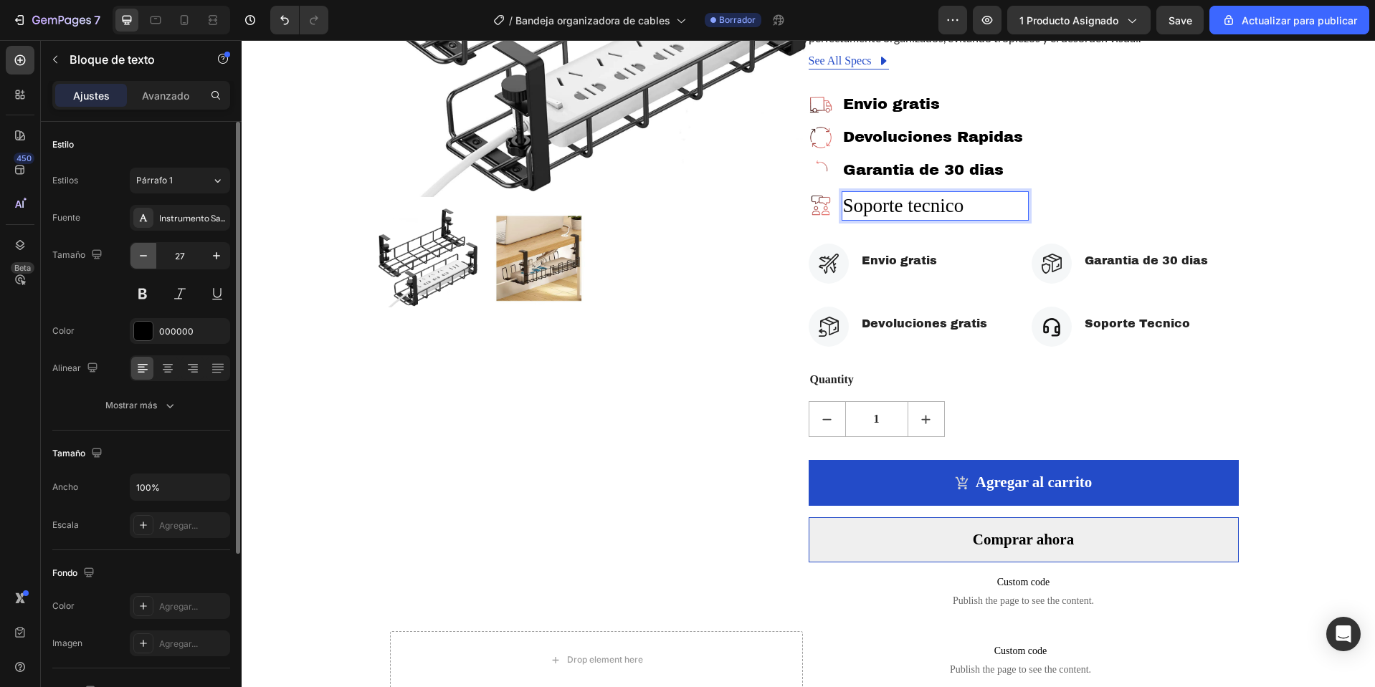
click at [140, 254] on icon "button" at bounding box center [143, 256] width 14 height 14
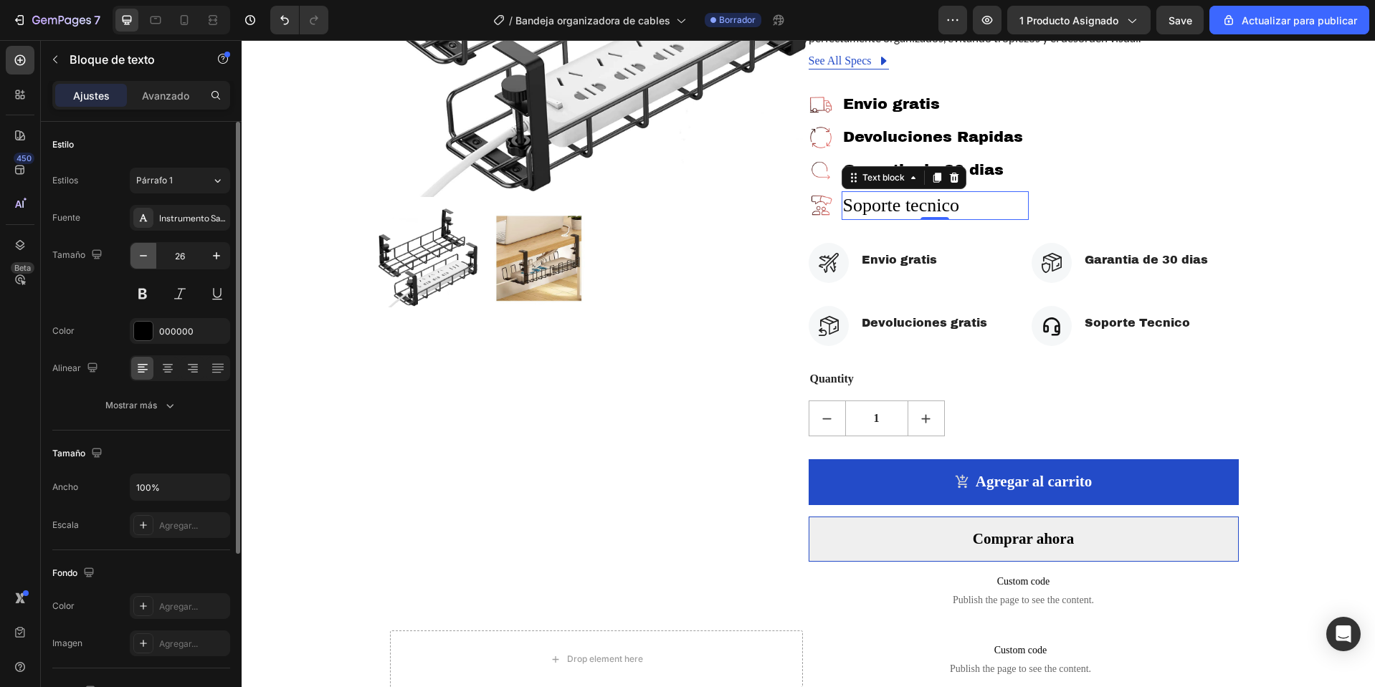
click at [140, 254] on icon "button" at bounding box center [143, 256] width 14 height 14
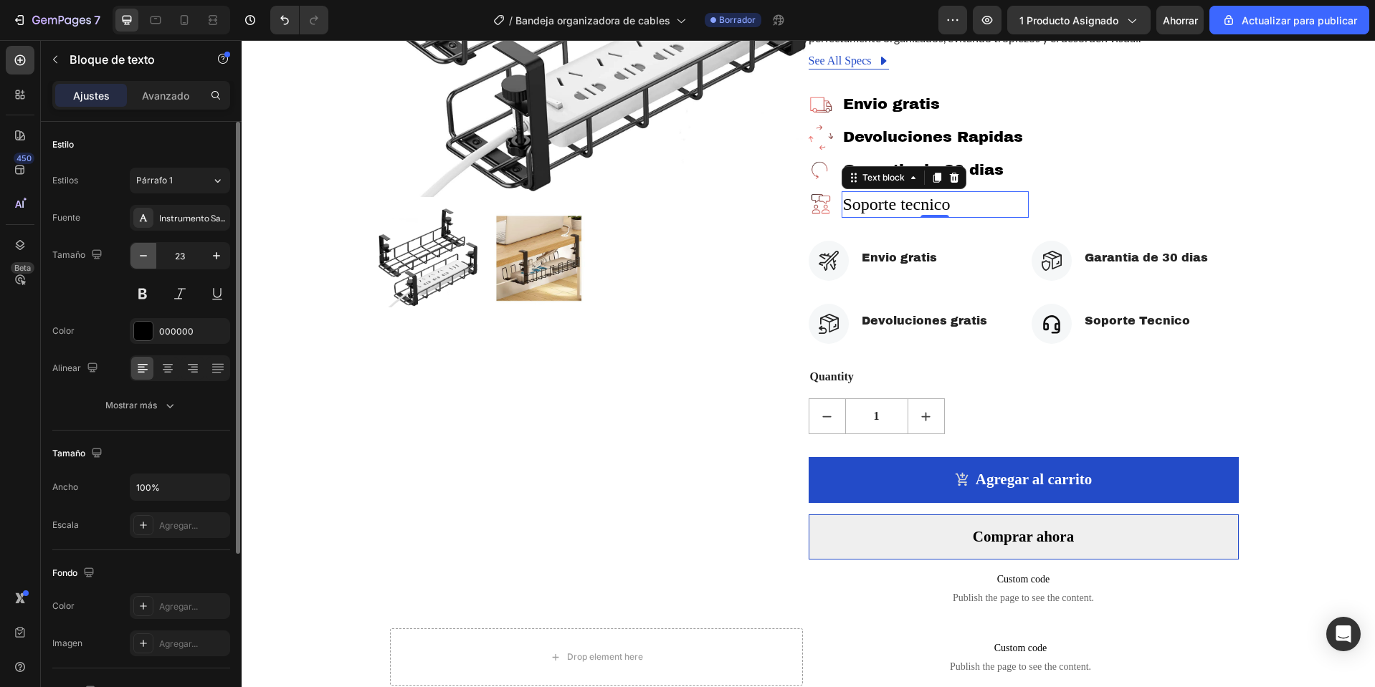
click at [140, 254] on icon "button" at bounding box center [143, 256] width 14 height 14
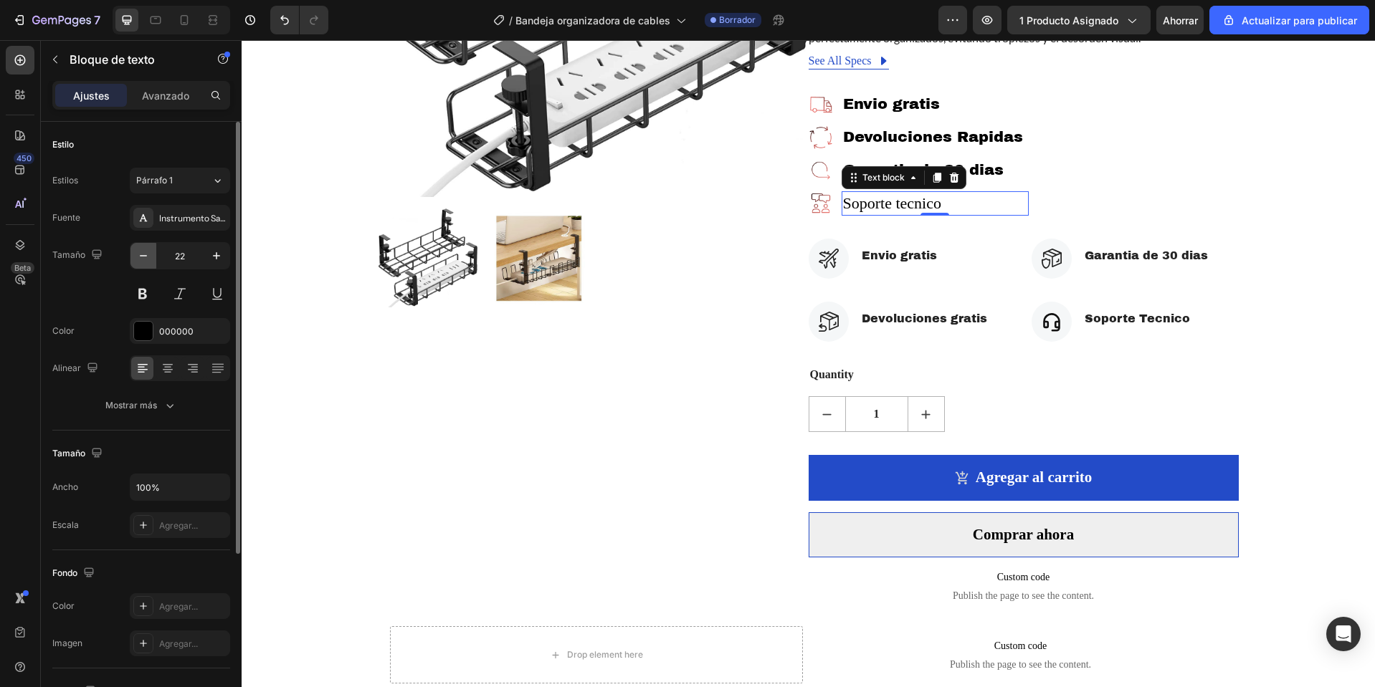
click at [140, 254] on icon "button" at bounding box center [143, 256] width 14 height 14
type input "21"
click at [185, 214] on font "Instrumento Sans" at bounding box center [194, 218] width 70 height 11
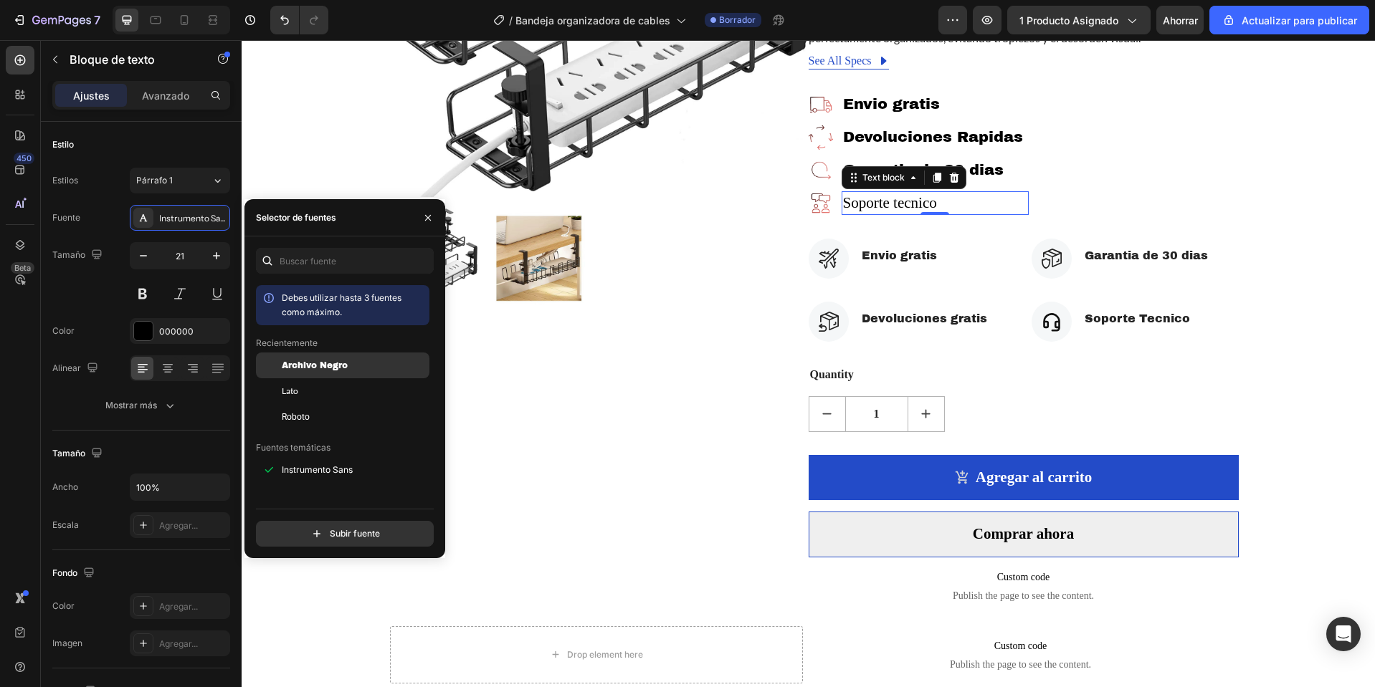
click at [375, 367] on div "Archivo Negro" at bounding box center [354, 365] width 145 height 13
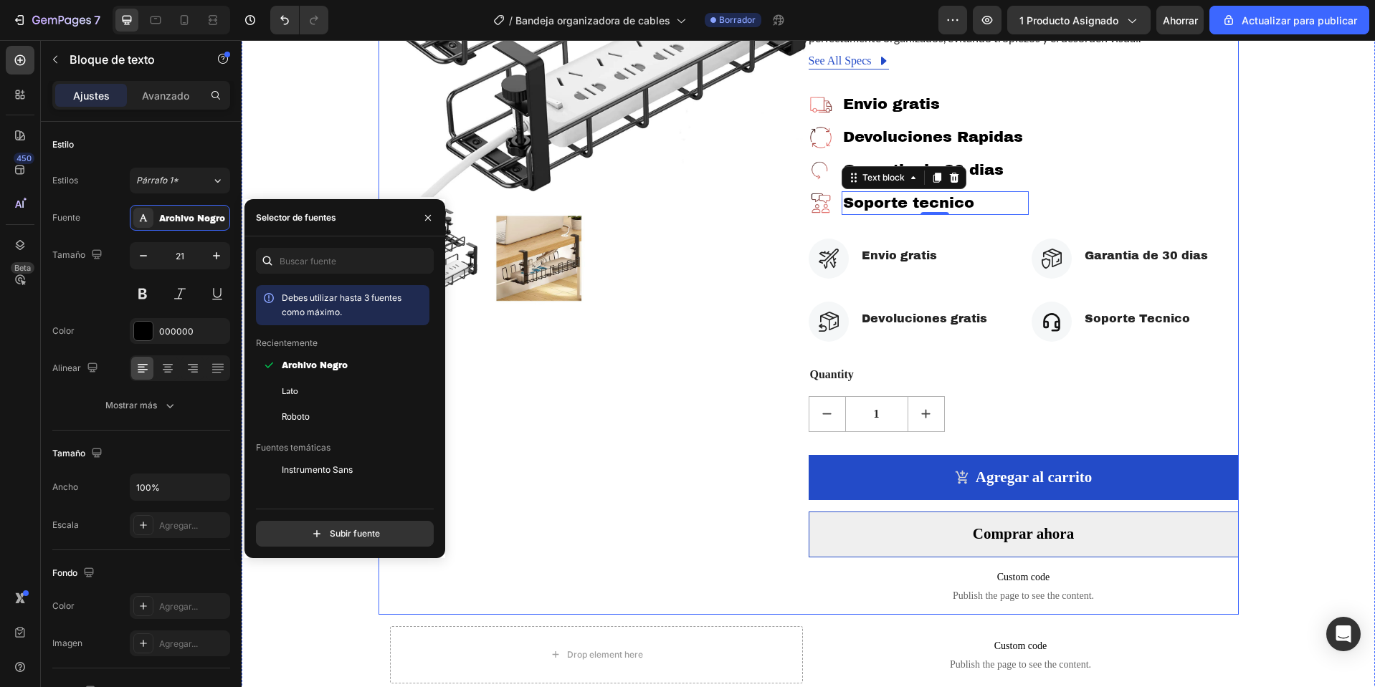
click at [661, 381] on div "Product Images" at bounding box center [593, 191] width 430 height 848
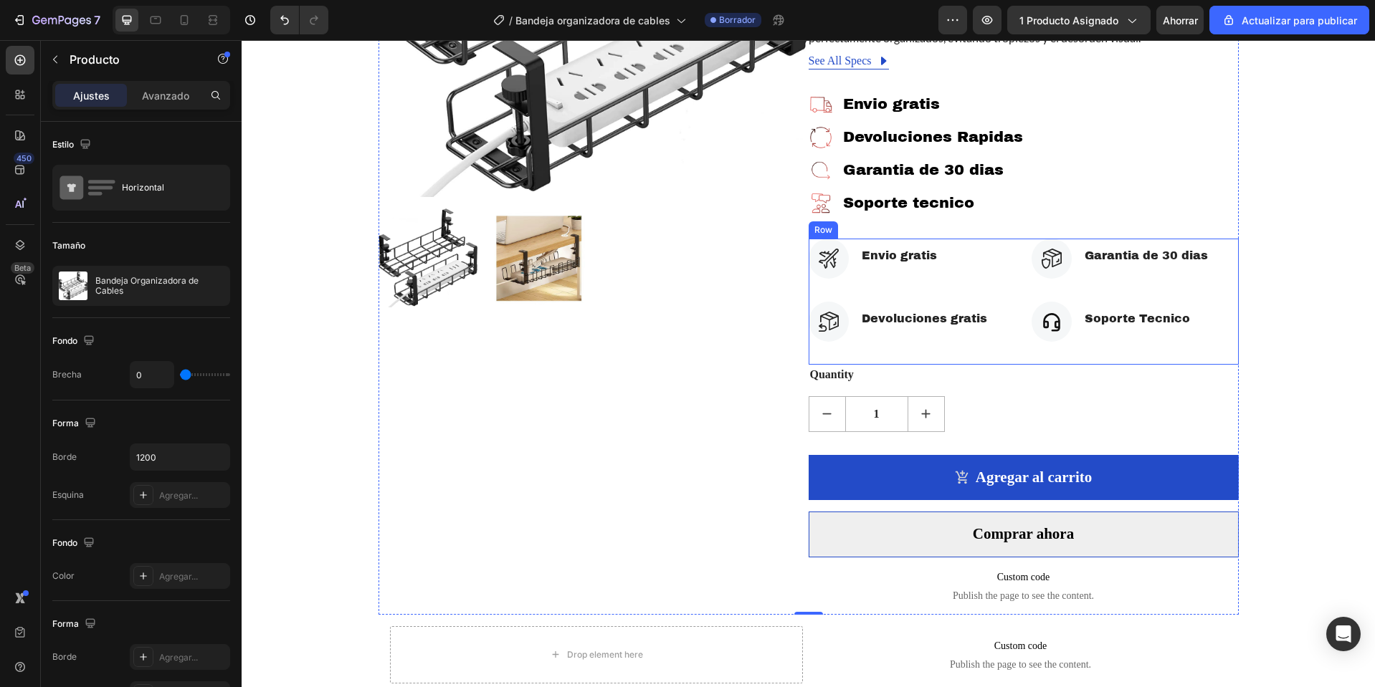
click at [811, 285] on div "Icon Envio gratis Text block Icon List Icon Devoluciones gratis Text block Icon…" at bounding box center [911, 302] width 207 height 126
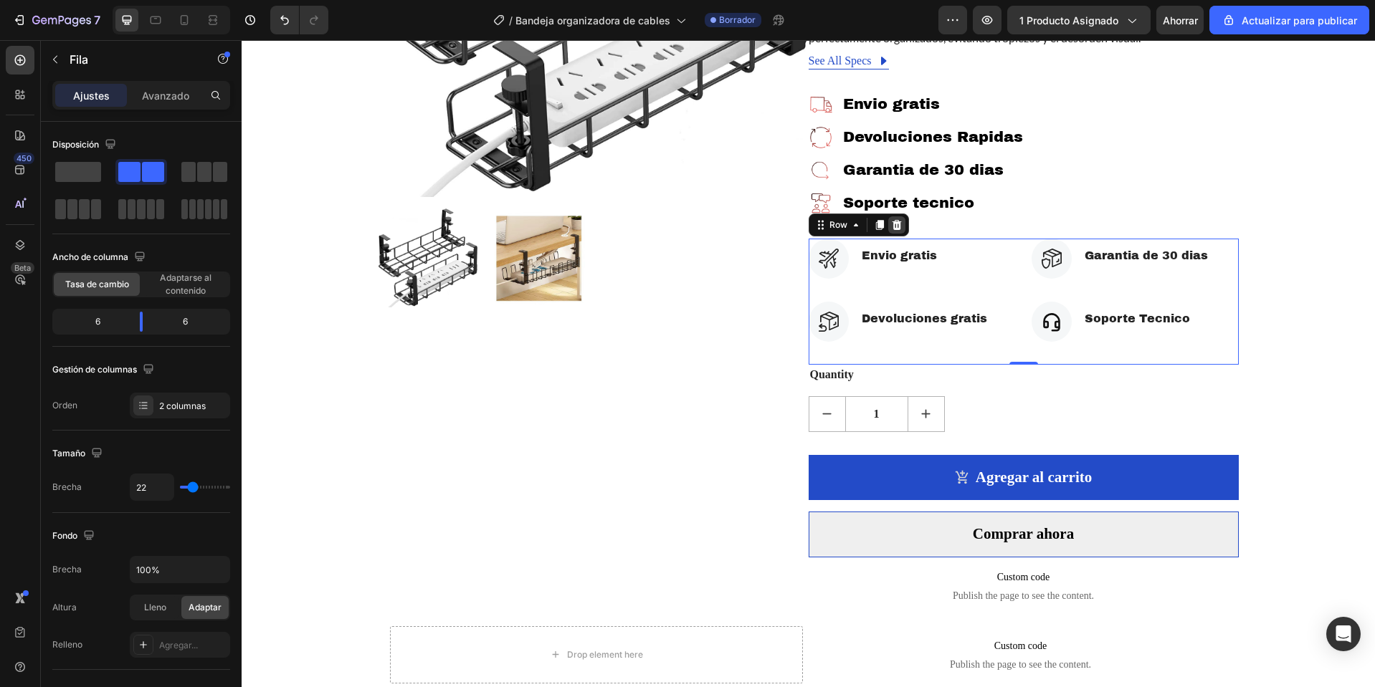
click at [892, 221] on icon at bounding box center [896, 224] width 9 height 10
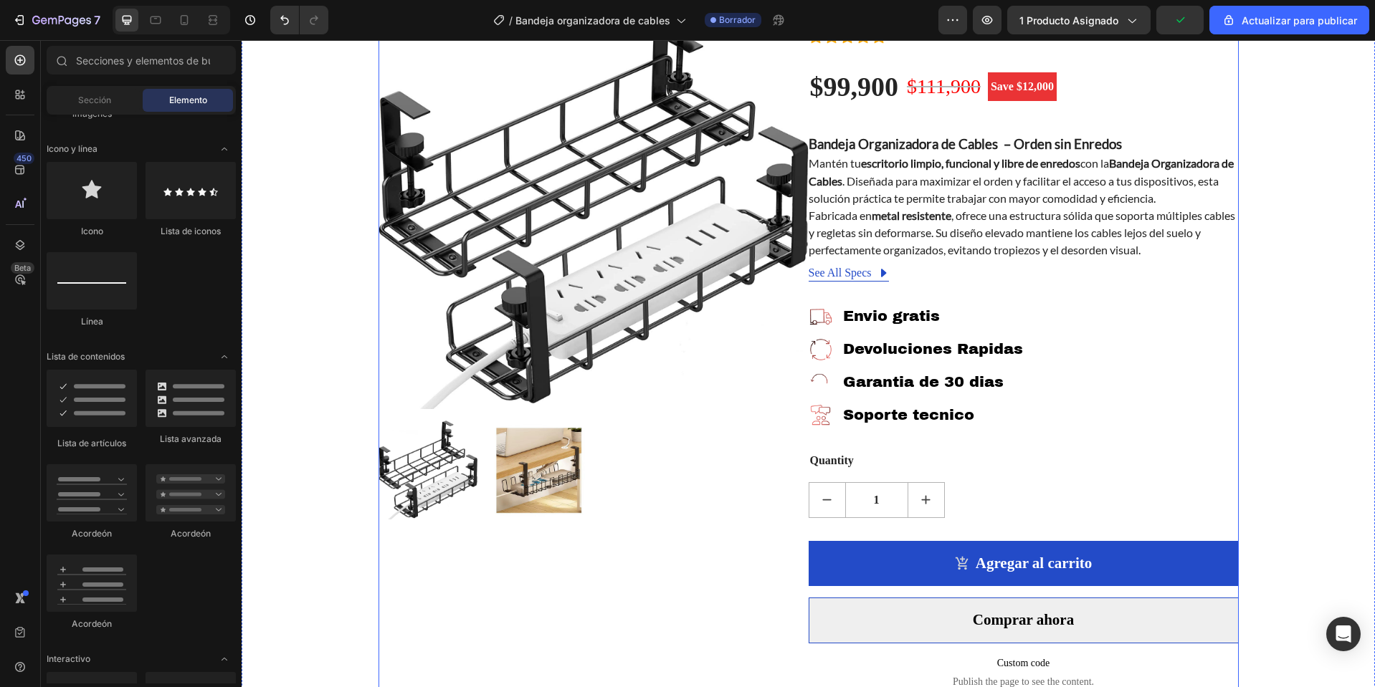
scroll to position [143, 0]
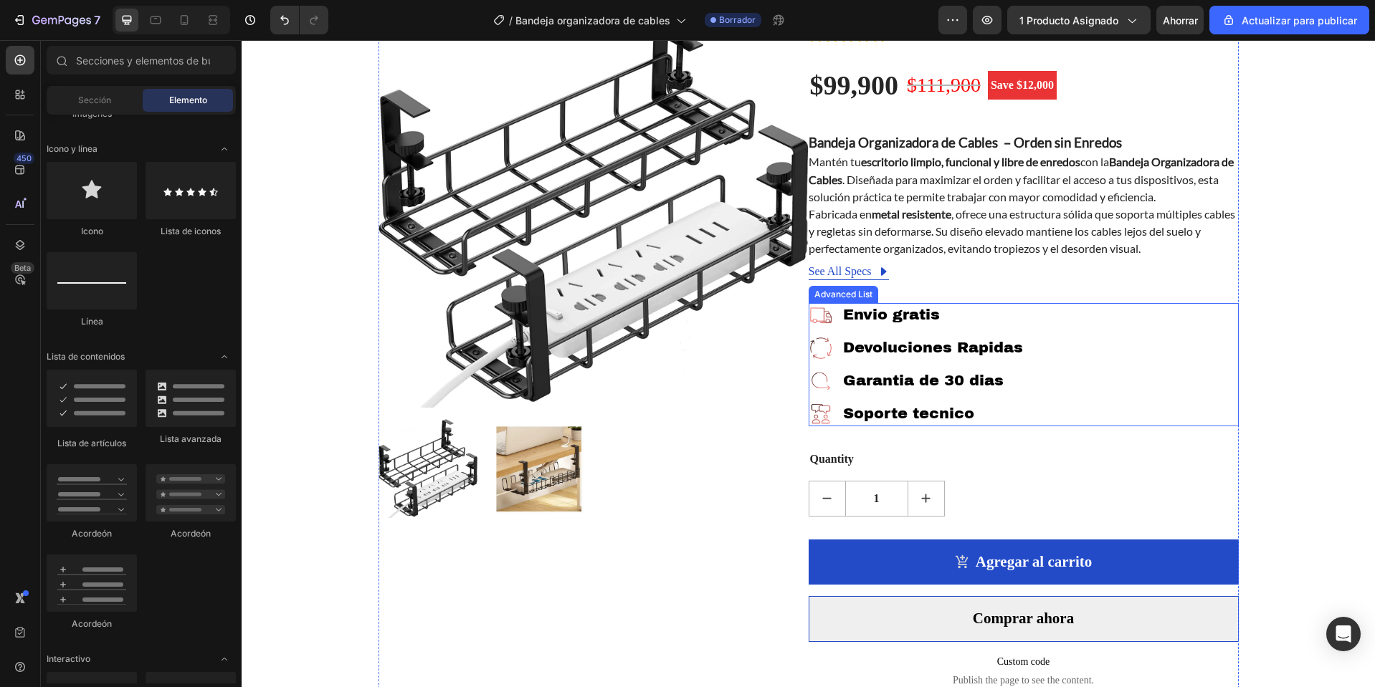
click at [877, 366] on ul "Image Envio gratis Text Block Image Devoluciones Rapidas Text Block Image Garan…" at bounding box center [918, 364] width 220 height 123
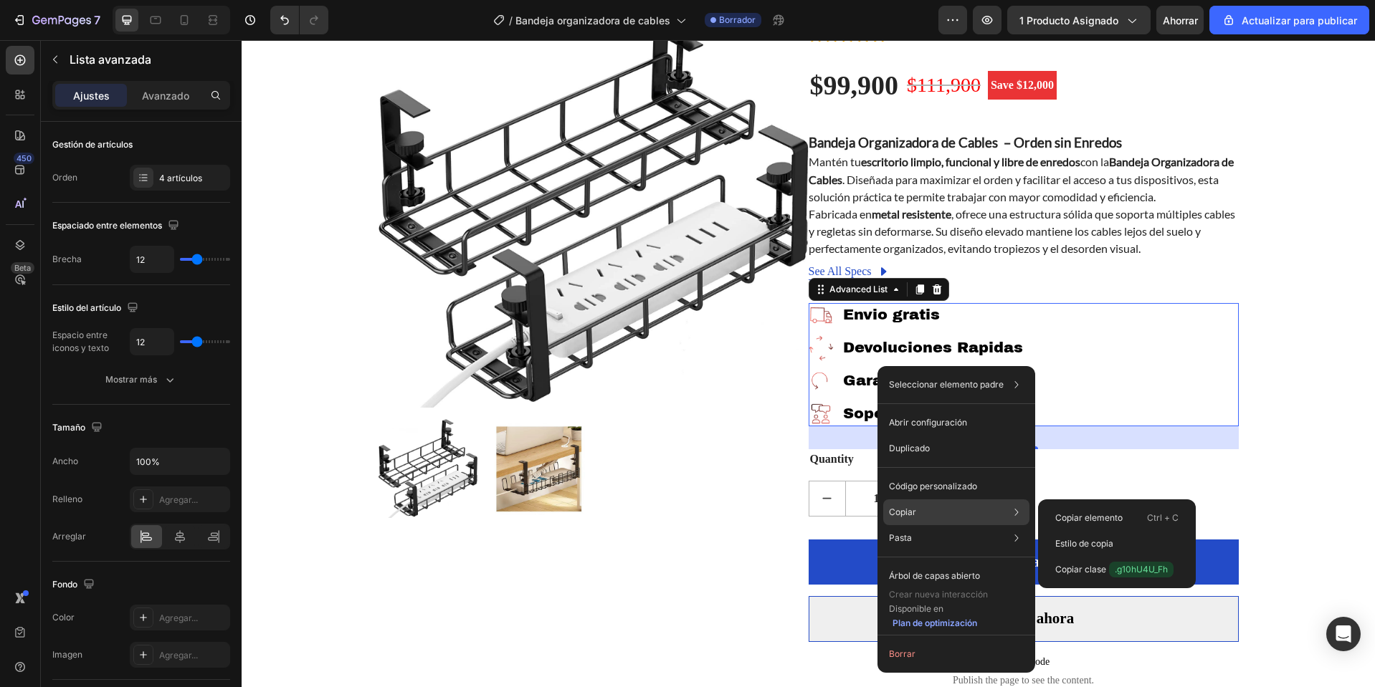
click at [920, 516] on div "Copiar Copiar elemento Ctrl + C Estilo de copia Copiar clase .g10hU4U_Fh" at bounding box center [956, 513] width 146 height 26
click at [936, 514] on div "Copiar Copiar elemento Ctrl + C Estilo de copia Copiar clase .g10hU4U_Fh" at bounding box center [956, 513] width 146 height 26
click at [1104, 516] on font "Copiar elemento" at bounding box center [1088, 517] width 67 height 11
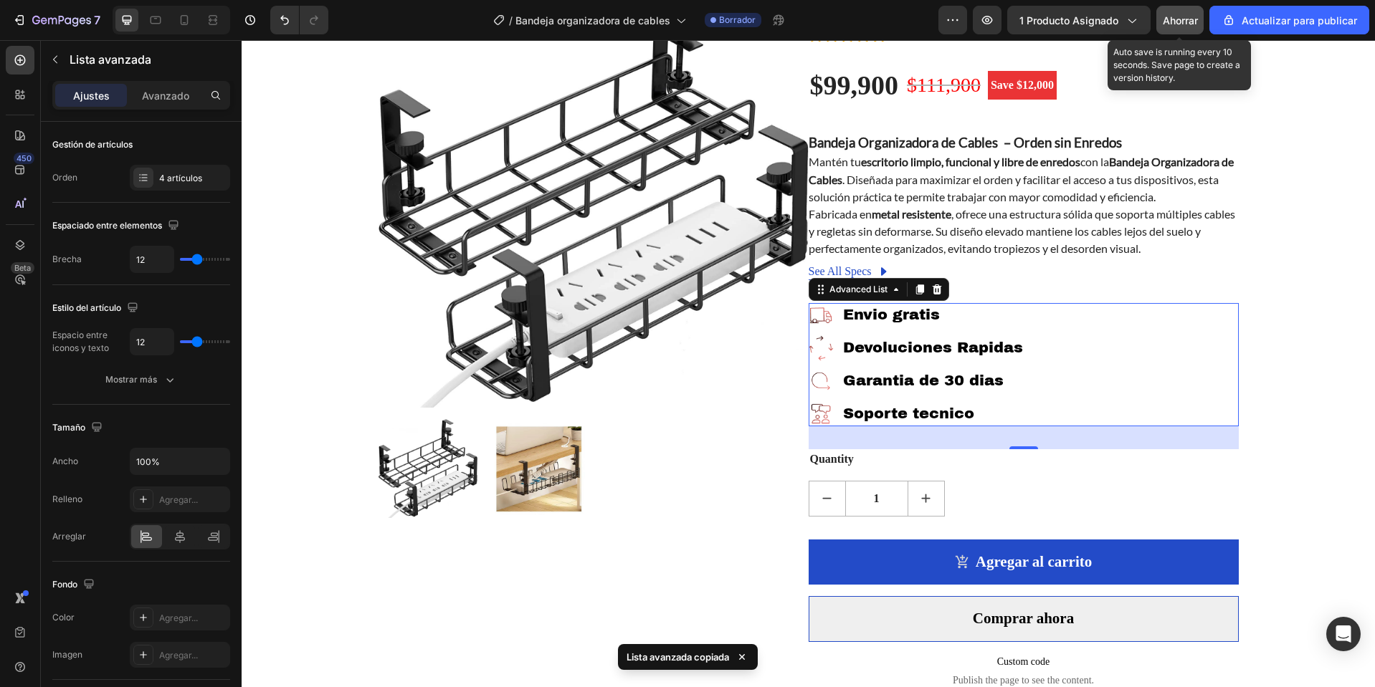
click at [1190, 24] on font "Ahorrar" at bounding box center [1179, 20] width 35 height 12
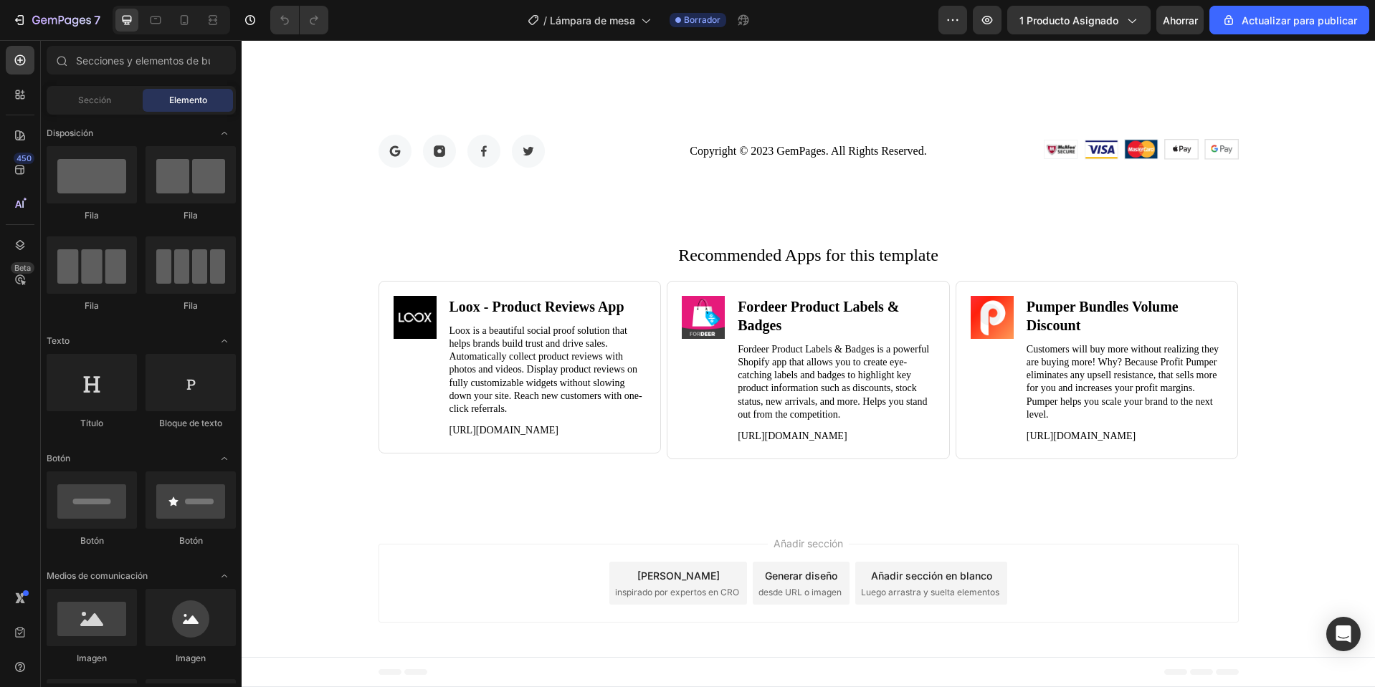
scroll to position [4577, 0]
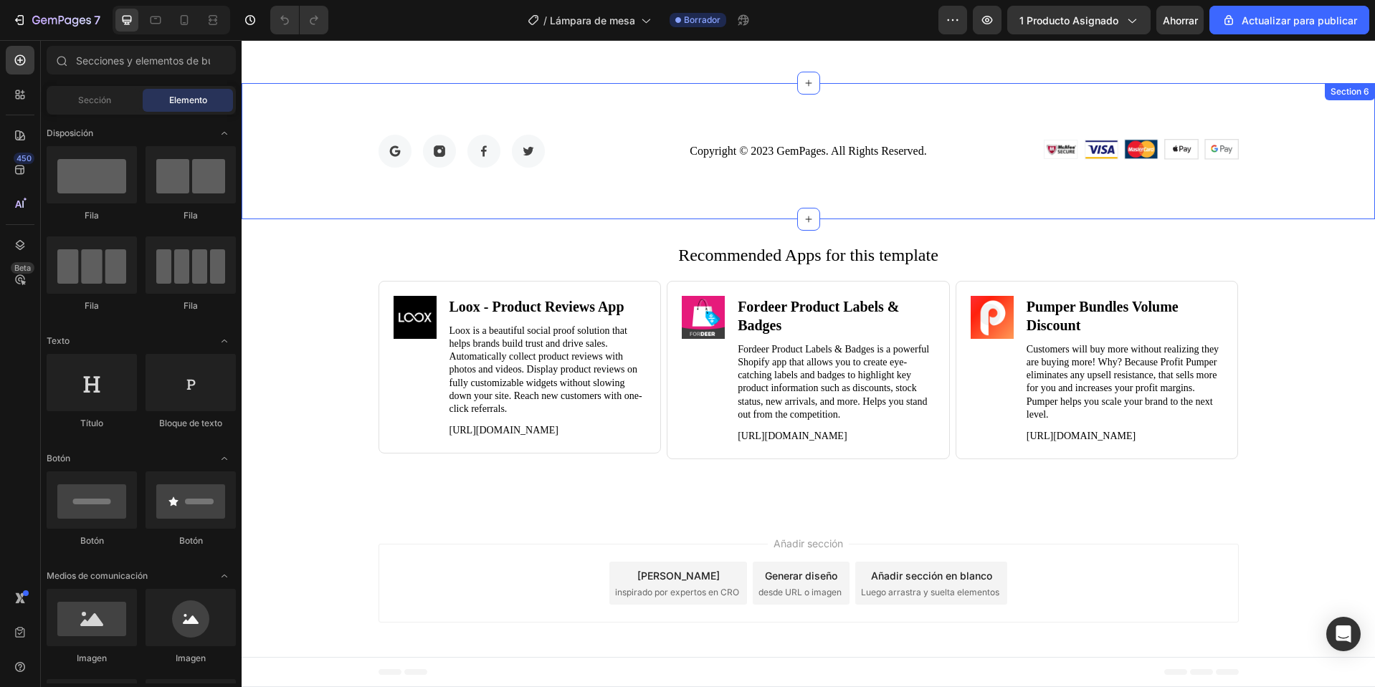
click at [1319, 137] on div "Image Image Image Image Row Copyright © 2023 GemPages. All Rights Reserved. Tex…" at bounding box center [808, 151] width 1112 height 33
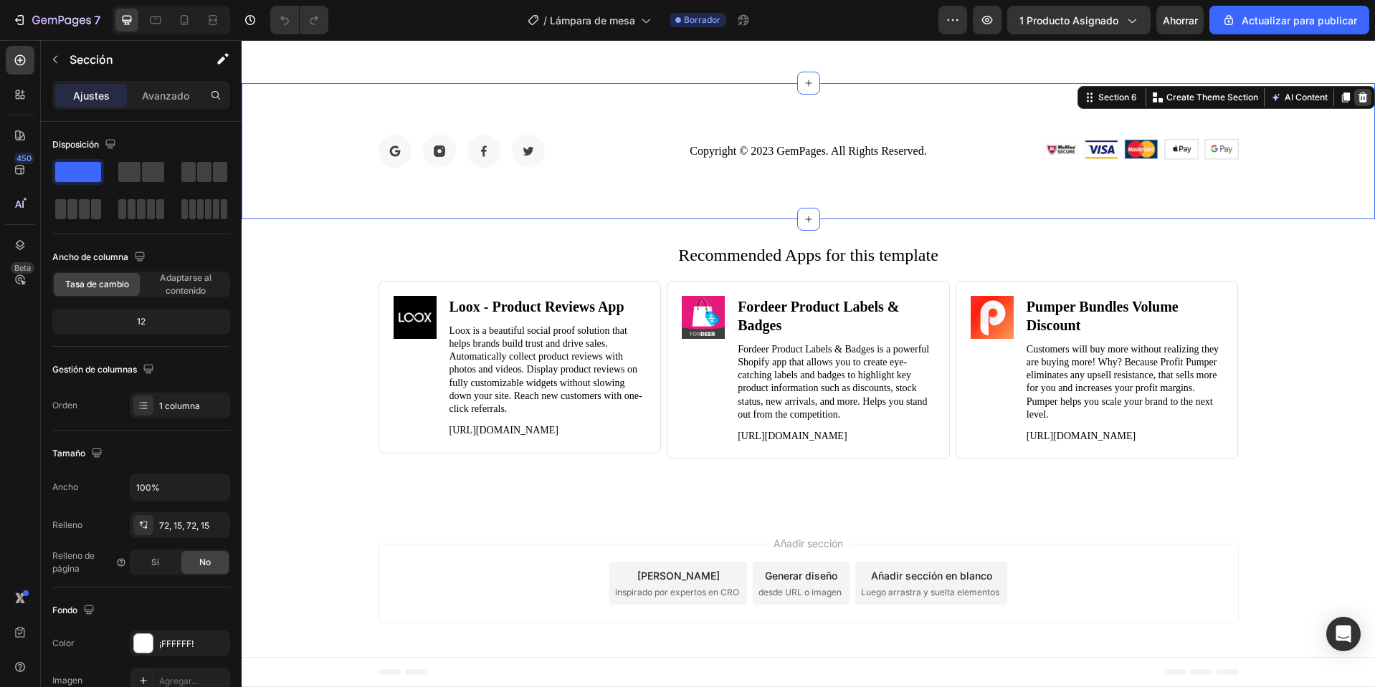
click at [1357, 92] on icon at bounding box center [1362, 97] width 11 height 11
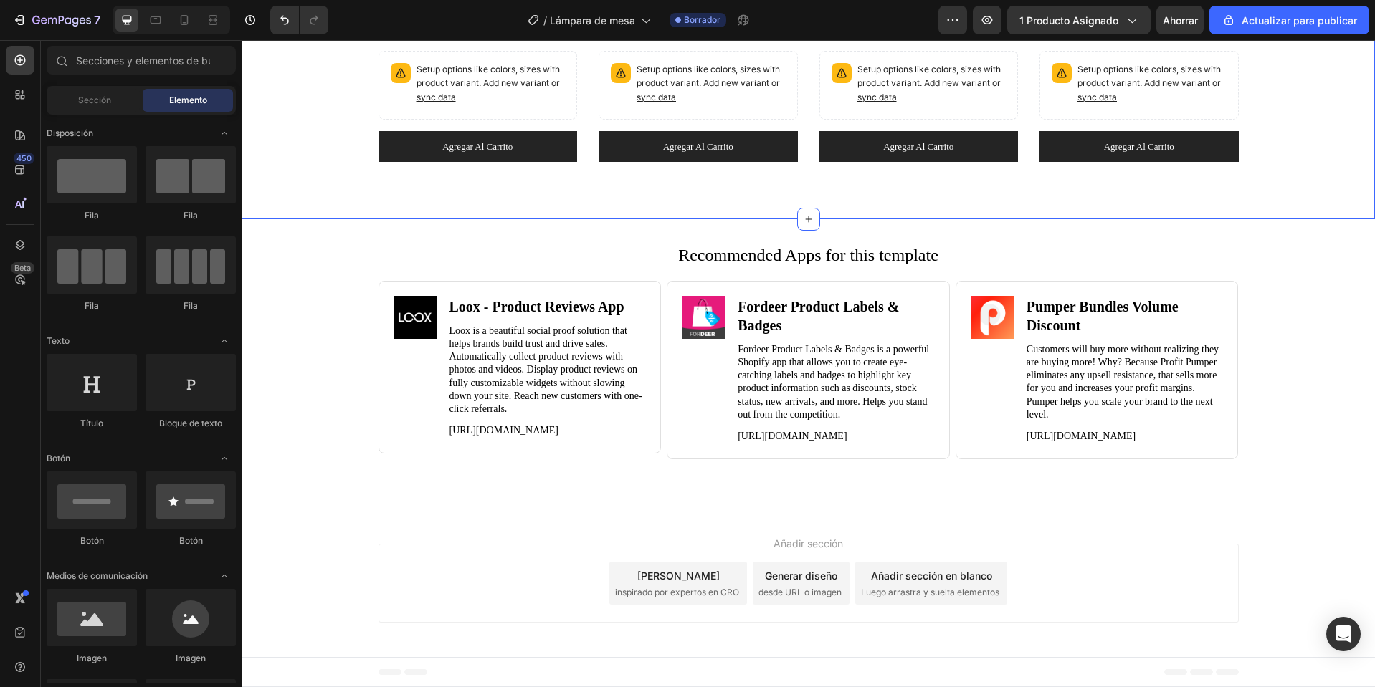
scroll to position [4441, 0]
click at [1310, 242] on h2 "Recommended Apps for this template" at bounding box center [808, 255] width 1104 height 27
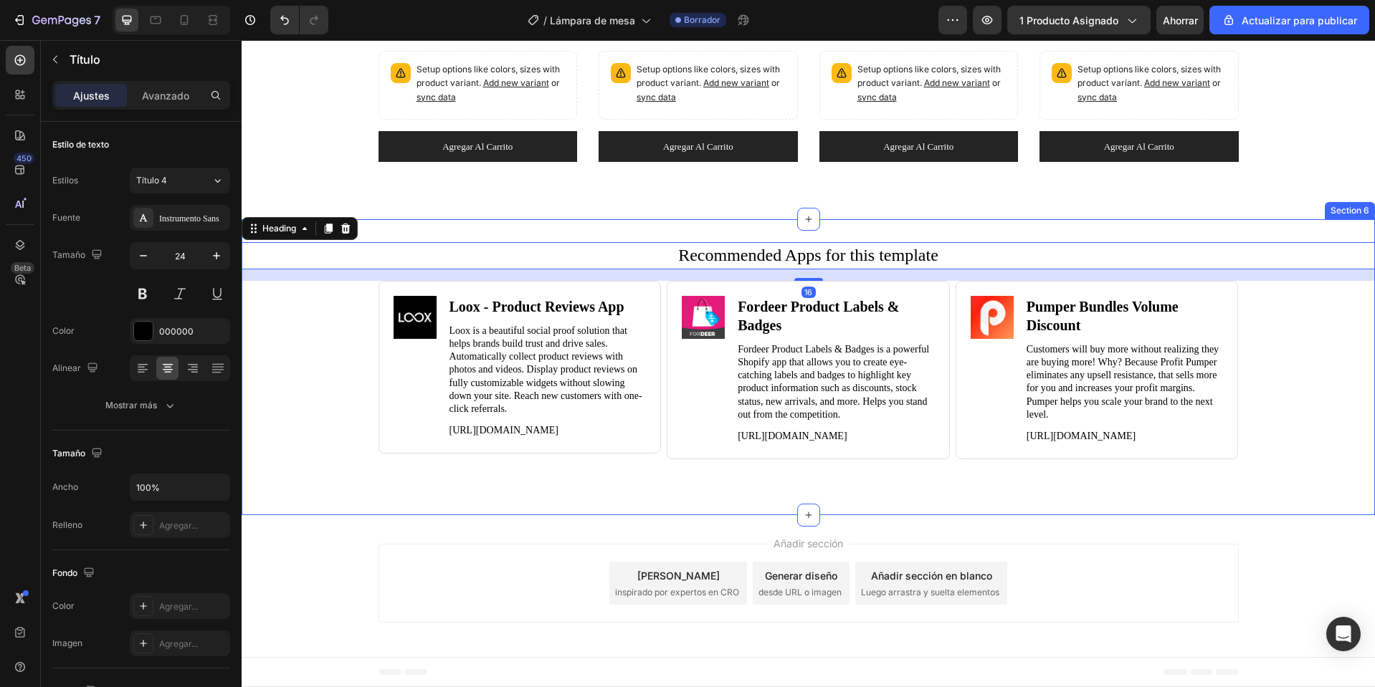
click at [1354, 223] on div "Recommended Apps for this template Heading 16 Image Loox ‑ Product Reviews App …" at bounding box center [808, 367] width 1133 height 296
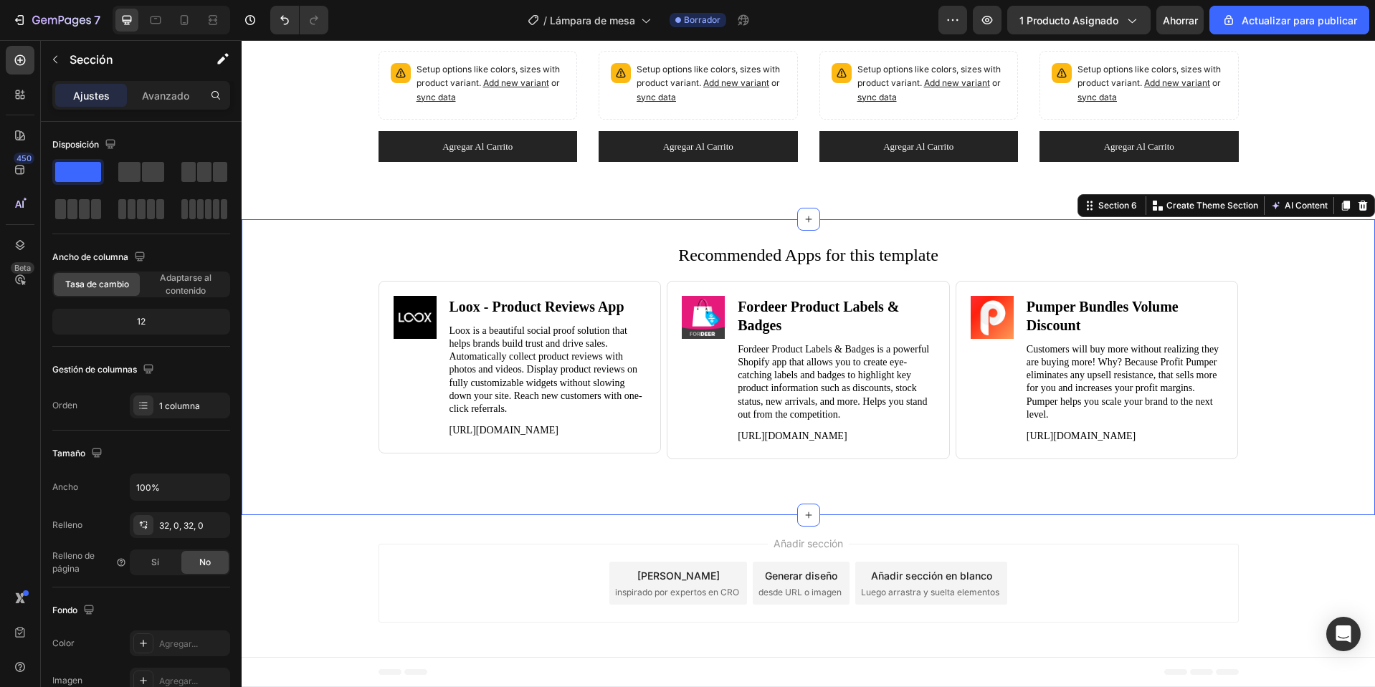
click at [1354, 201] on div at bounding box center [1362, 205] width 17 height 17
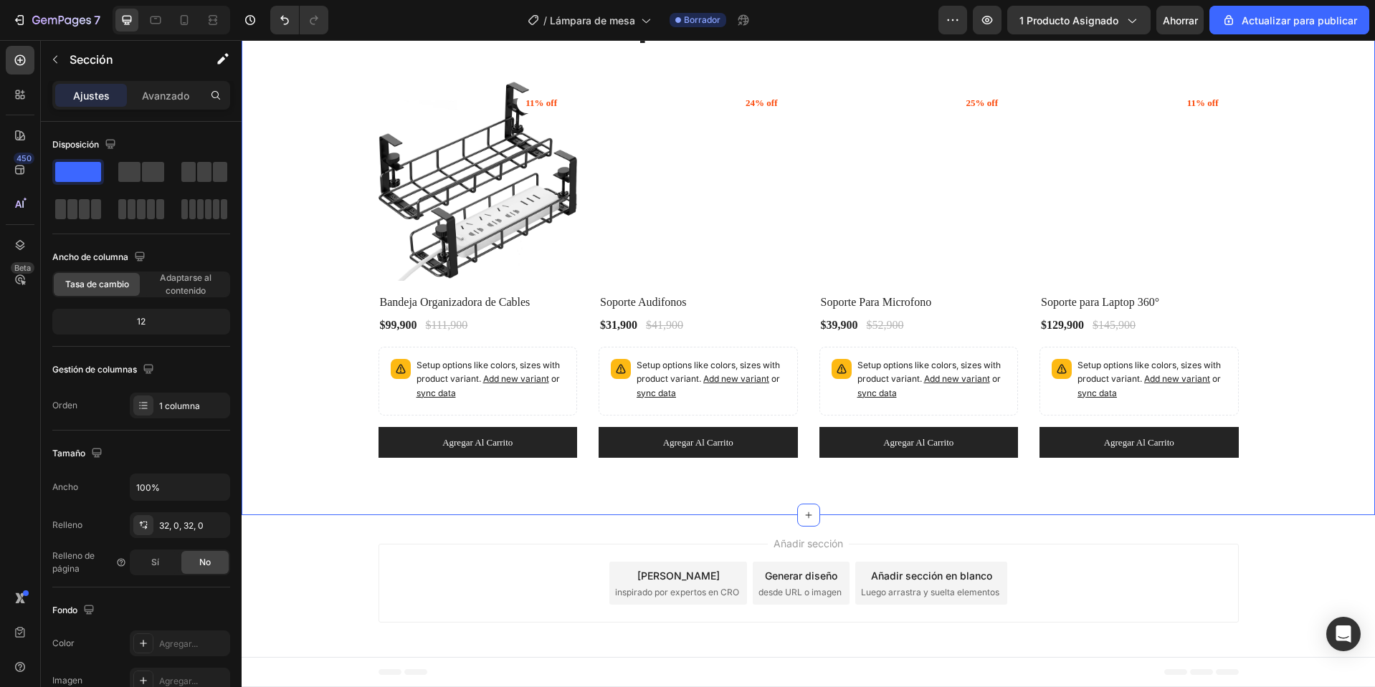
scroll to position [4132, 0]
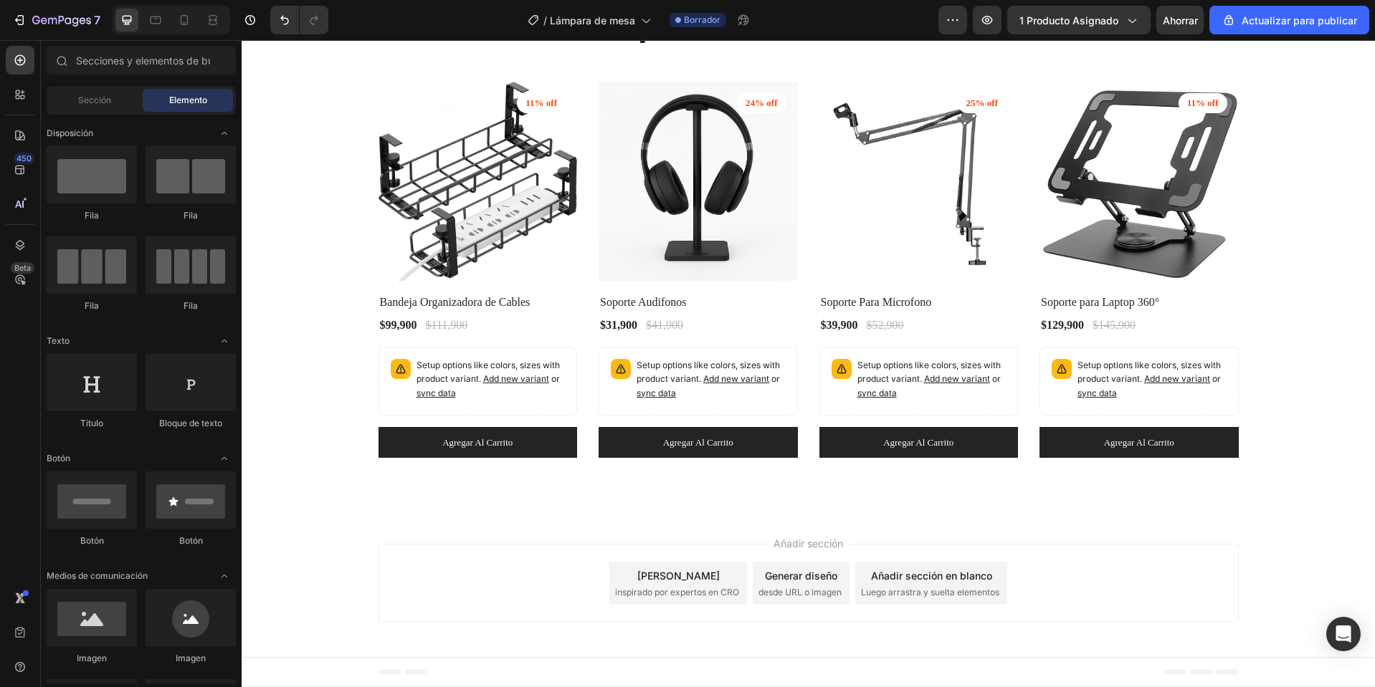
click at [317, 674] on font "Pie de página" at bounding box center [298, 672] width 58 height 10
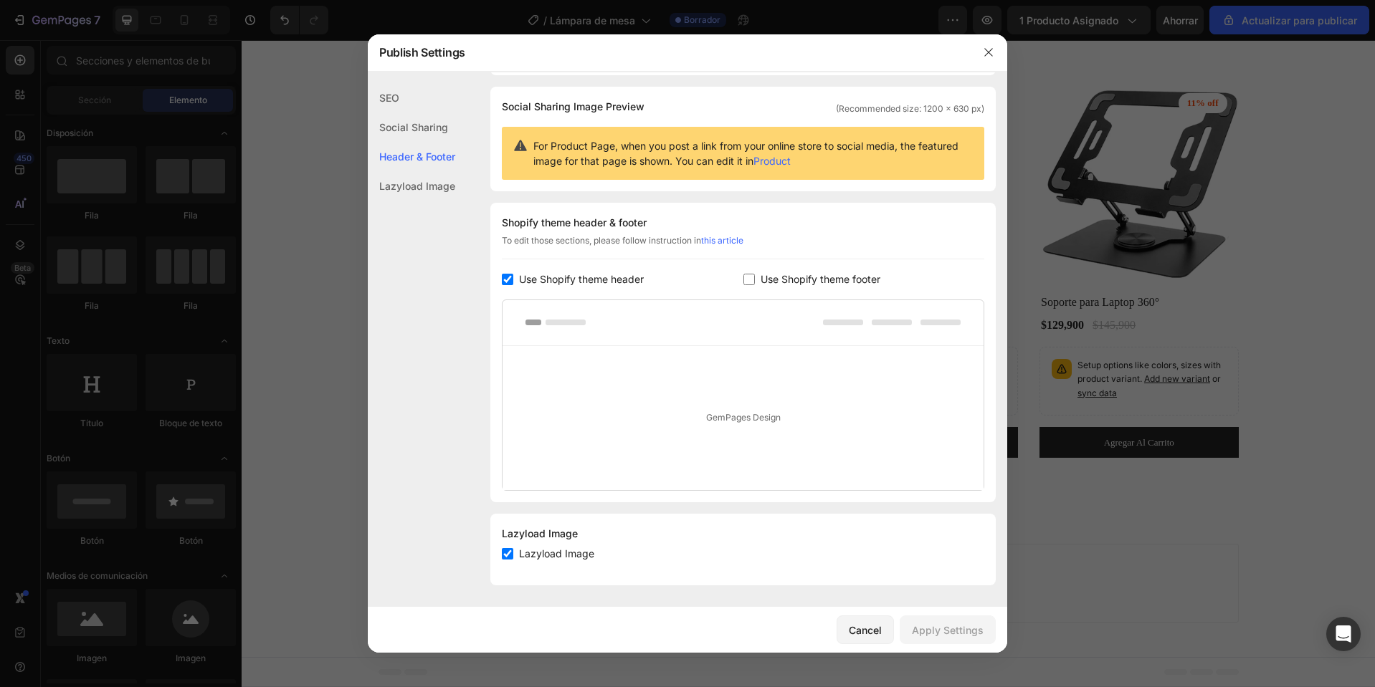
scroll to position [93, 0]
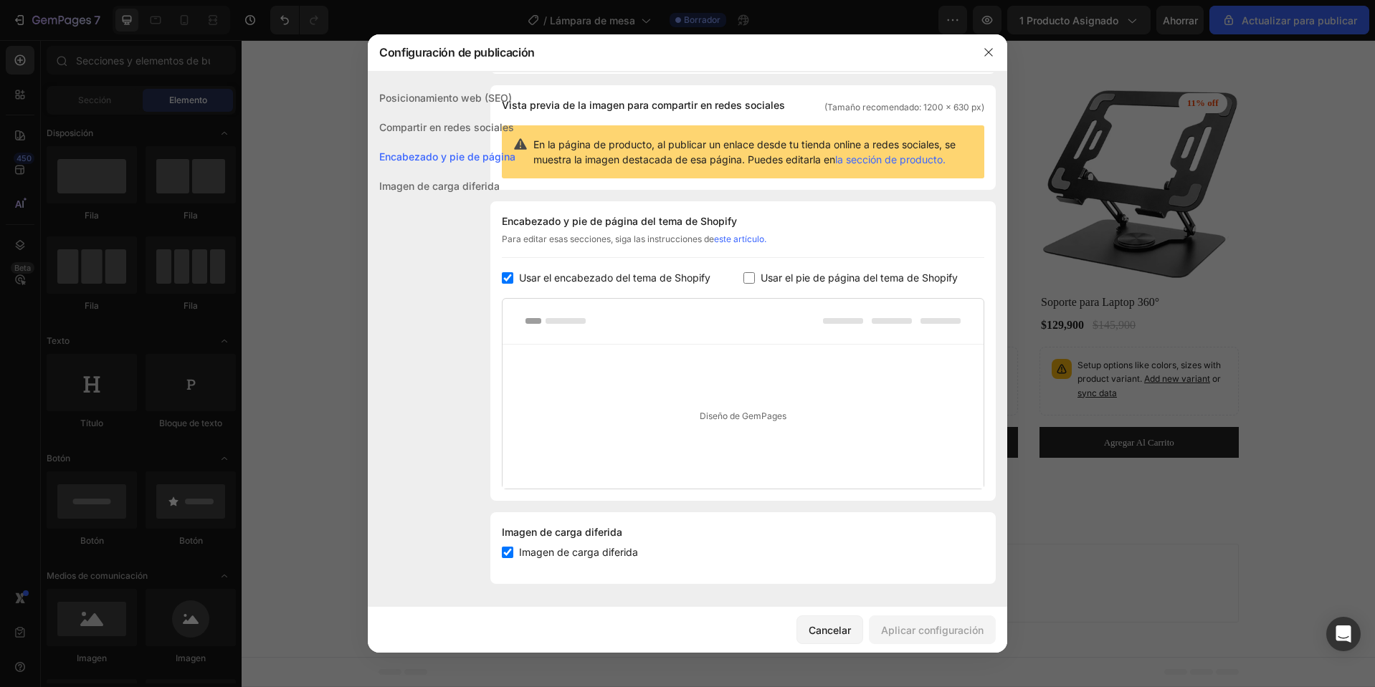
click at [786, 285] on span "Usar el pie de página del tema de Shopify" at bounding box center [858, 277] width 197 height 17
checkbox input "true"
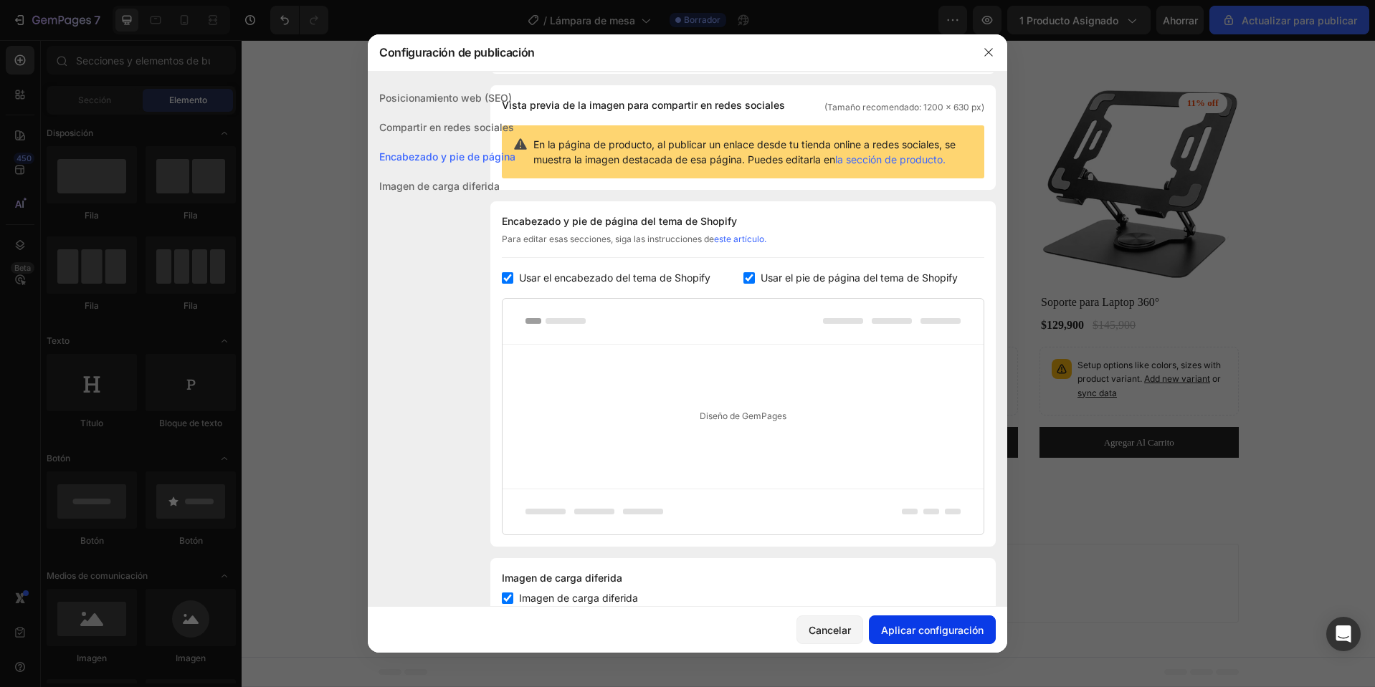
click at [942, 626] on font "Aplicar configuración" at bounding box center [932, 630] width 102 height 12
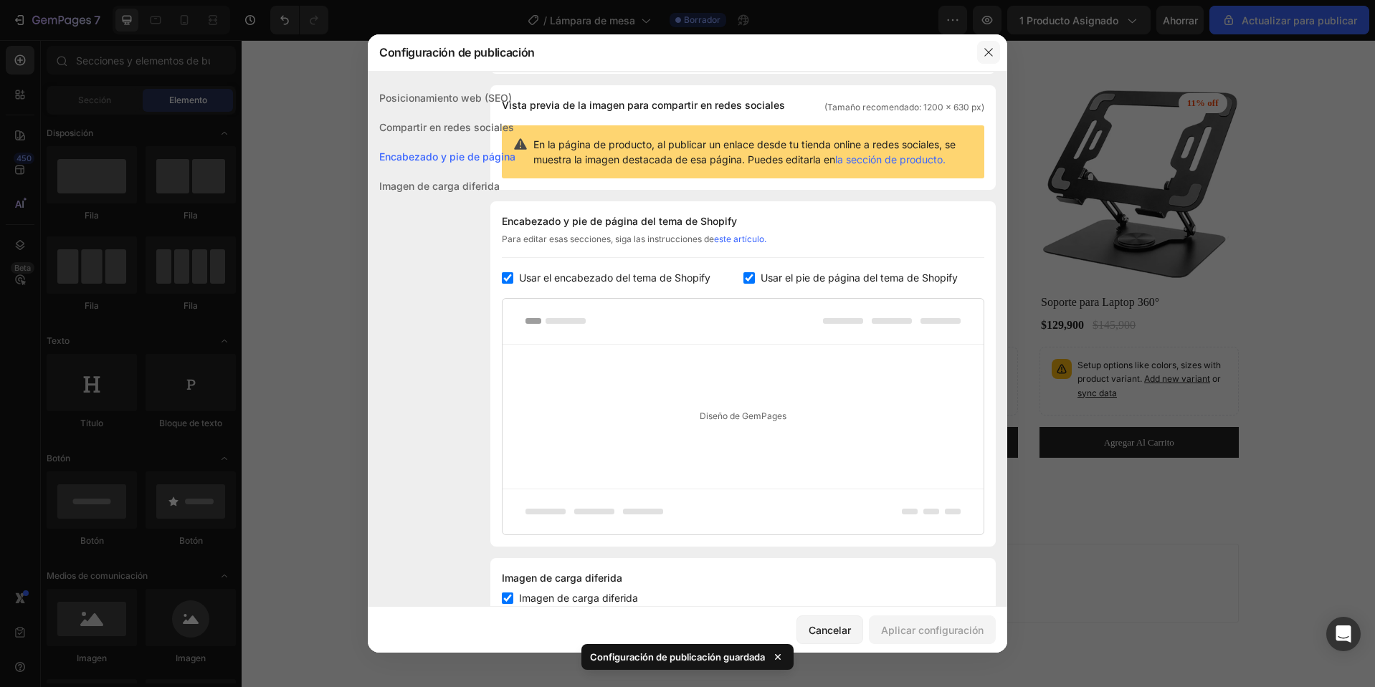
click at [982, 47] on button "button" at bounding box center [988, 52] width 23 height 23
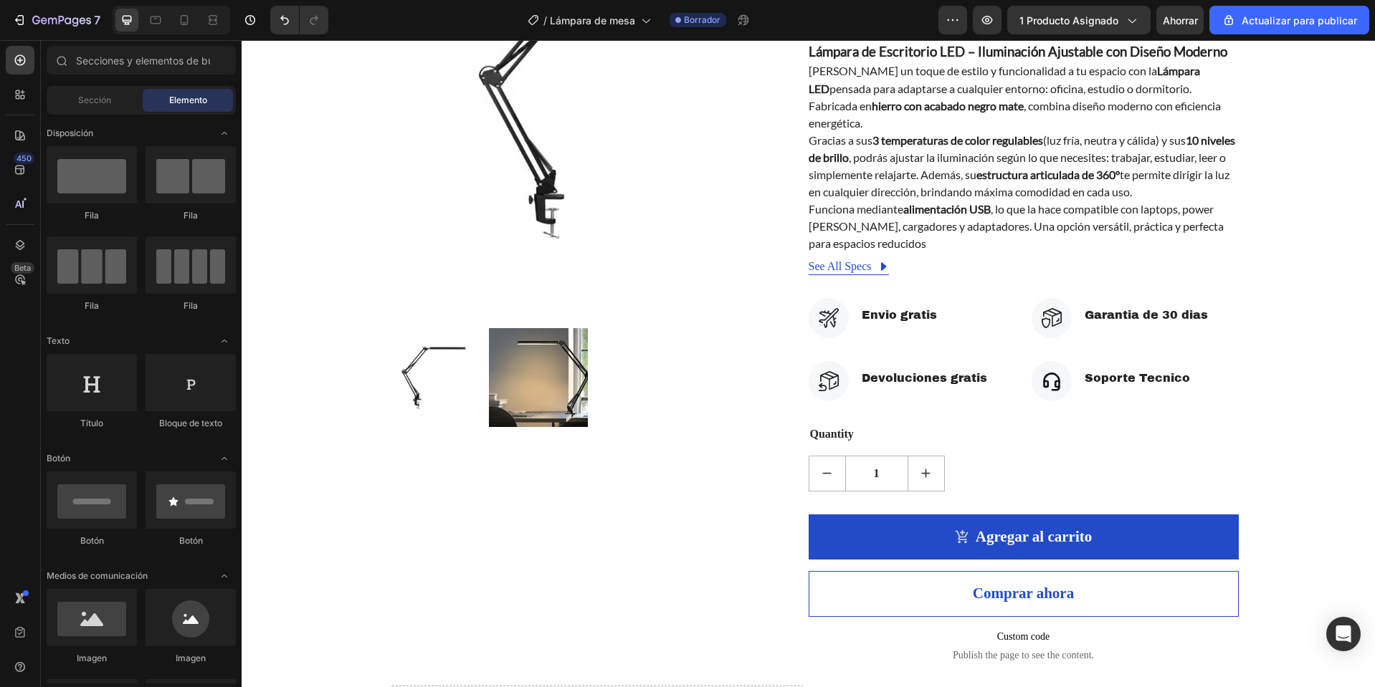
scroll to position [0, 0]
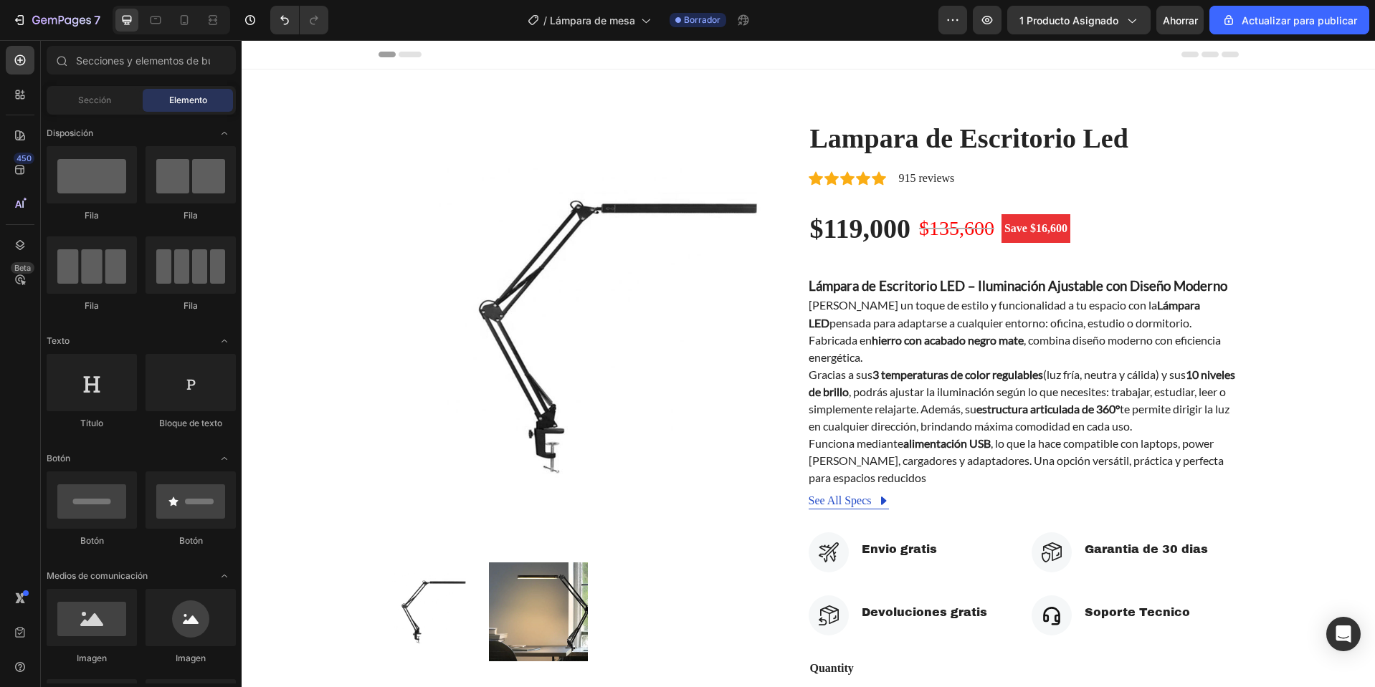
drag, startPoint x: 1374, startPoint y: 571, endPoint x: 1615, endPoint y: 48, distance: 576.2
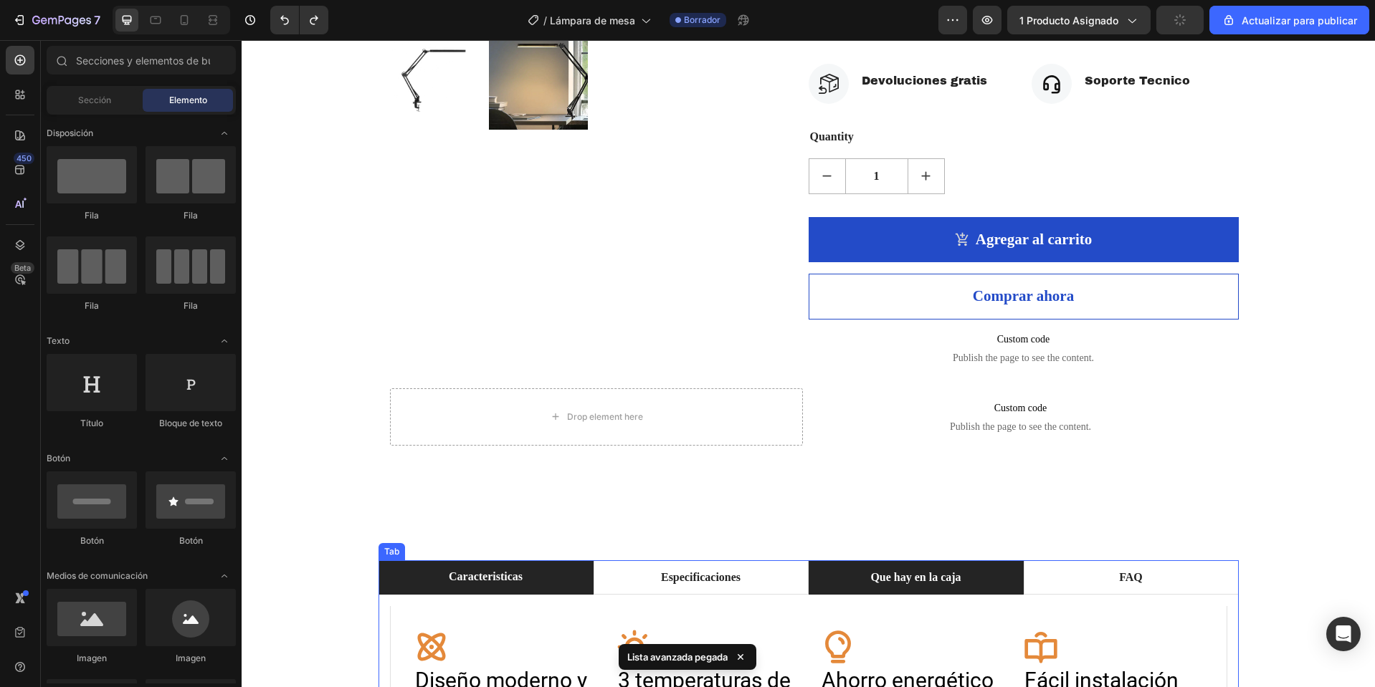
scroll to position [317, 0]
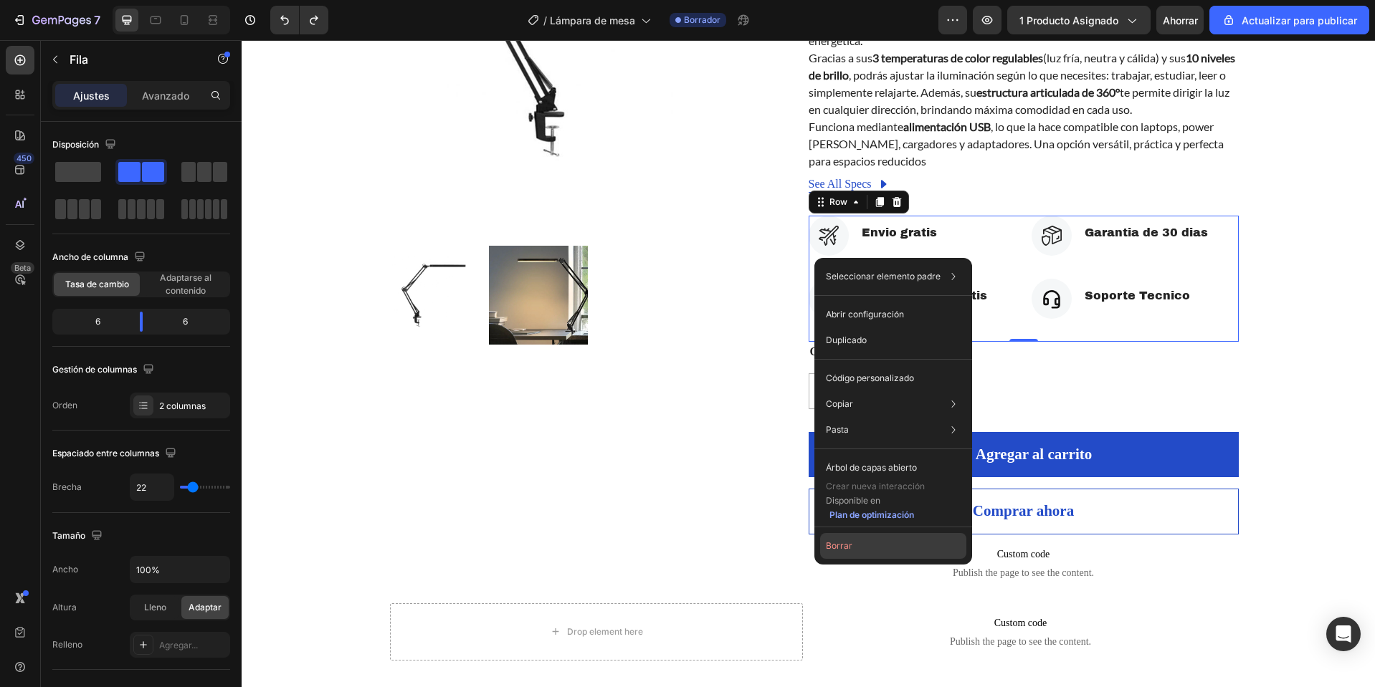
click at [868, 545] on button "Borrar" at bounding box center [893, 546] width 146 height 26
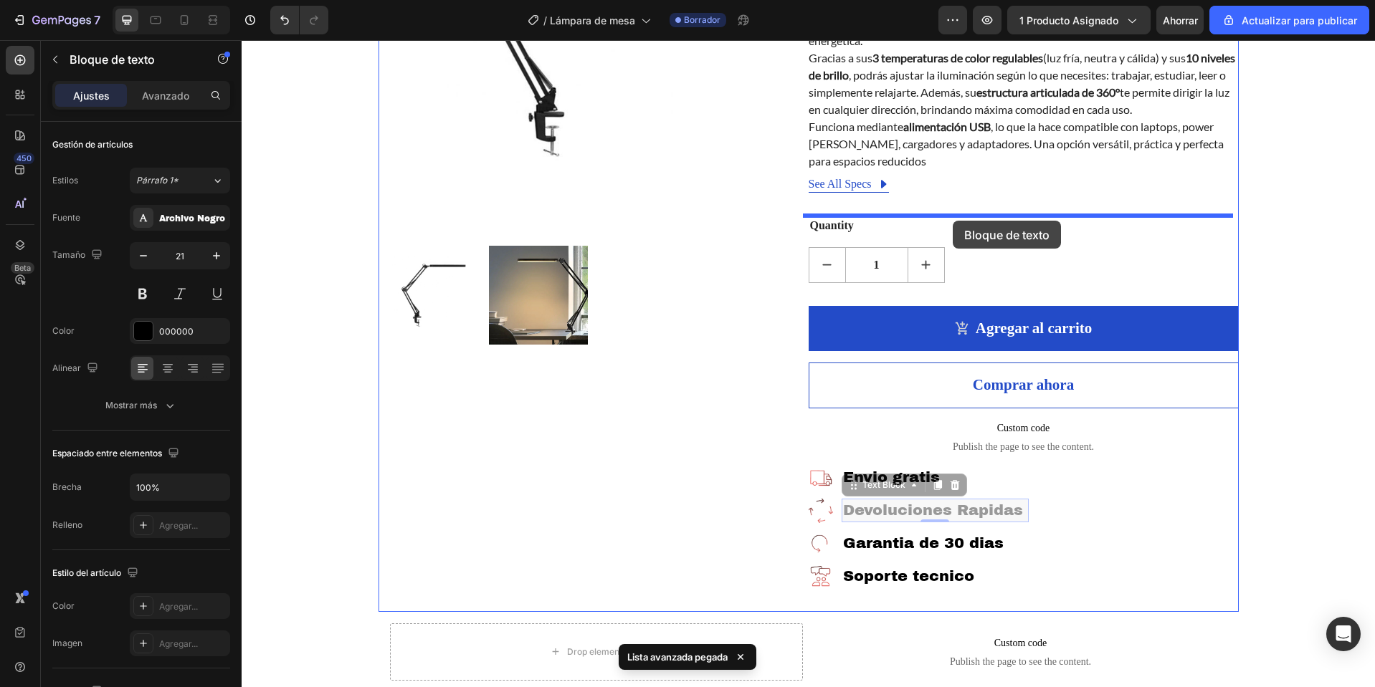
drag, startPoint x: 960, startPoint y: 512, endPoint x: 952, endPoint y: 221, distance: 291.1
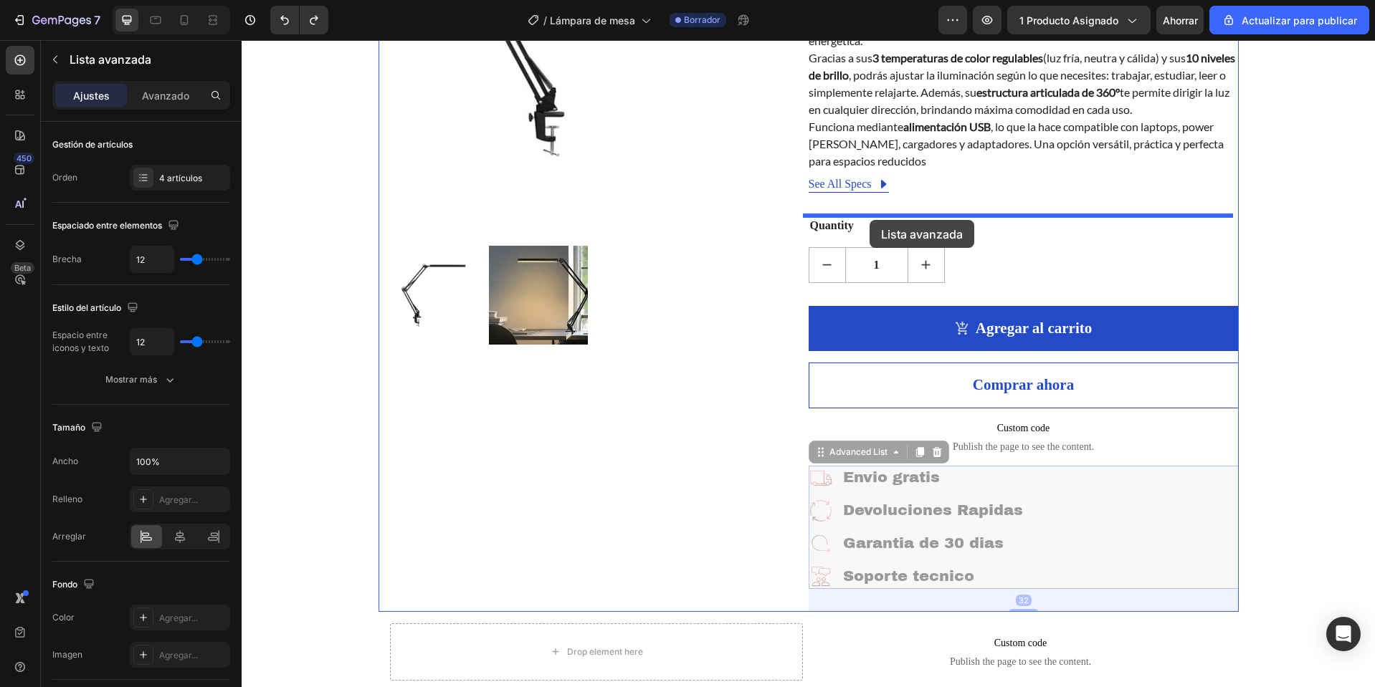
drag, startPoint x: 1152, startPoint y: 519, endPoint x: 869, endPoint y: 220, distance: 411.6
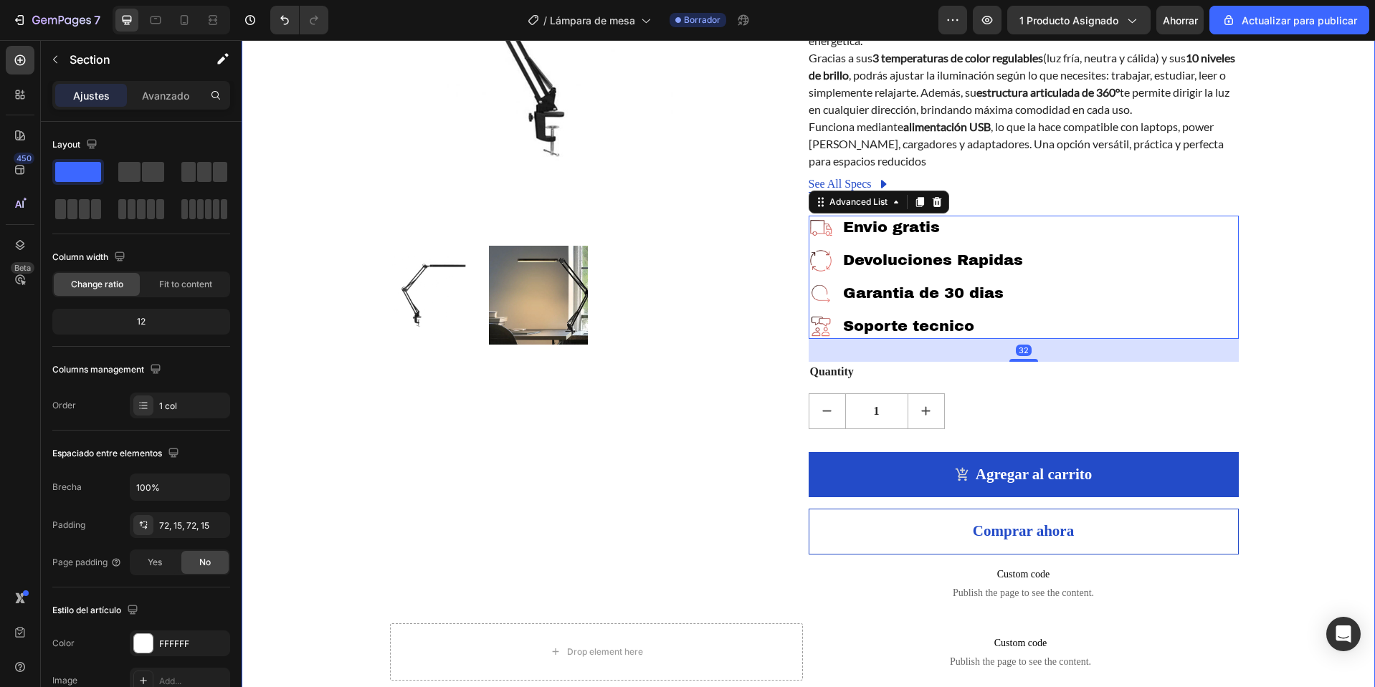
click at [1300, 274] on div "Product Images Lampara de Escritorio Led (P) Title Icon Icon Icon Icon Icon Ico…" at bounding box center [808, 248] width 1112 height 888
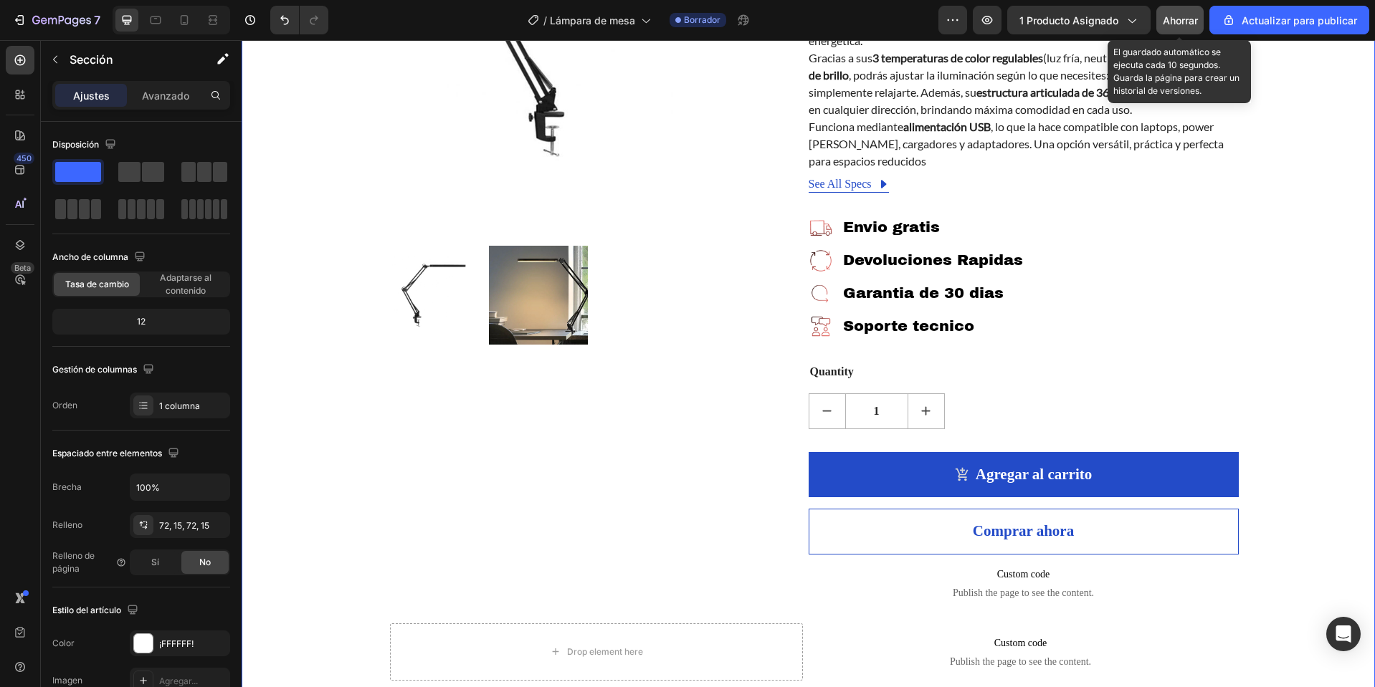
click at [1183, 19] on font "Ahorrar" at bounding box center [1179, 20] width 35 height 12
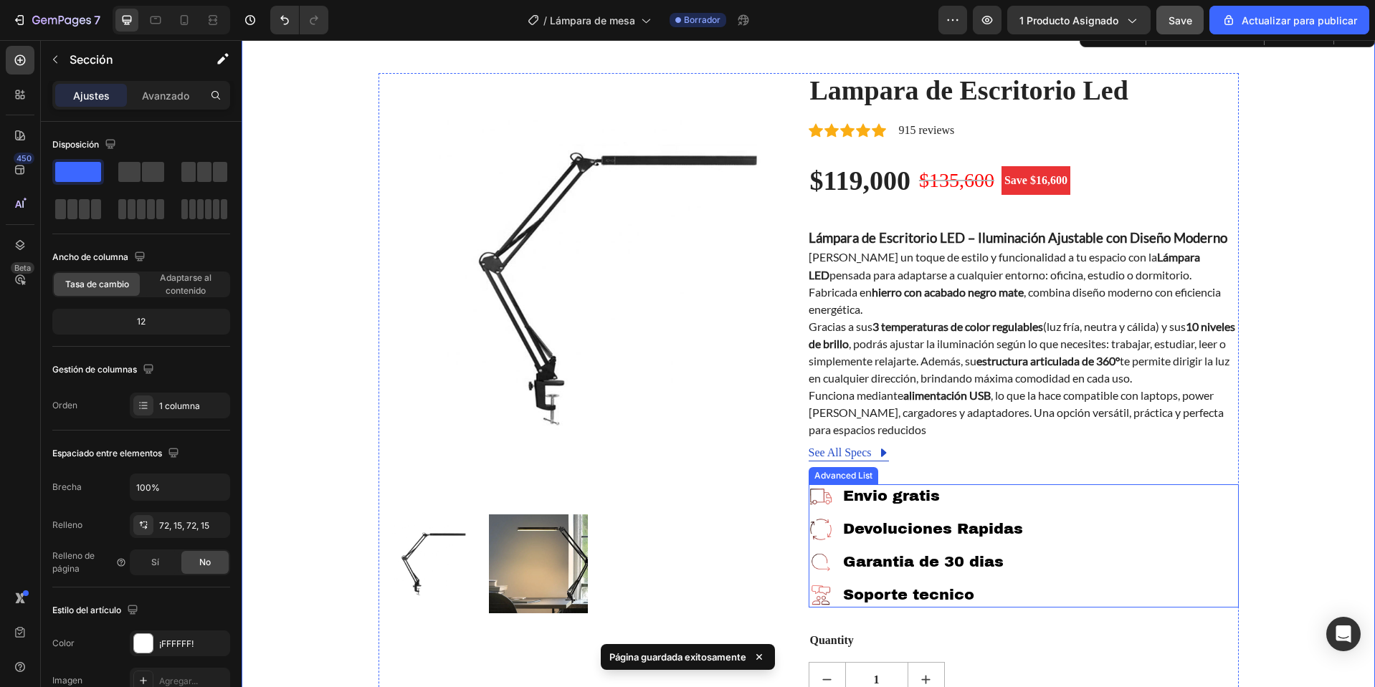
scroll to position [0, 0]
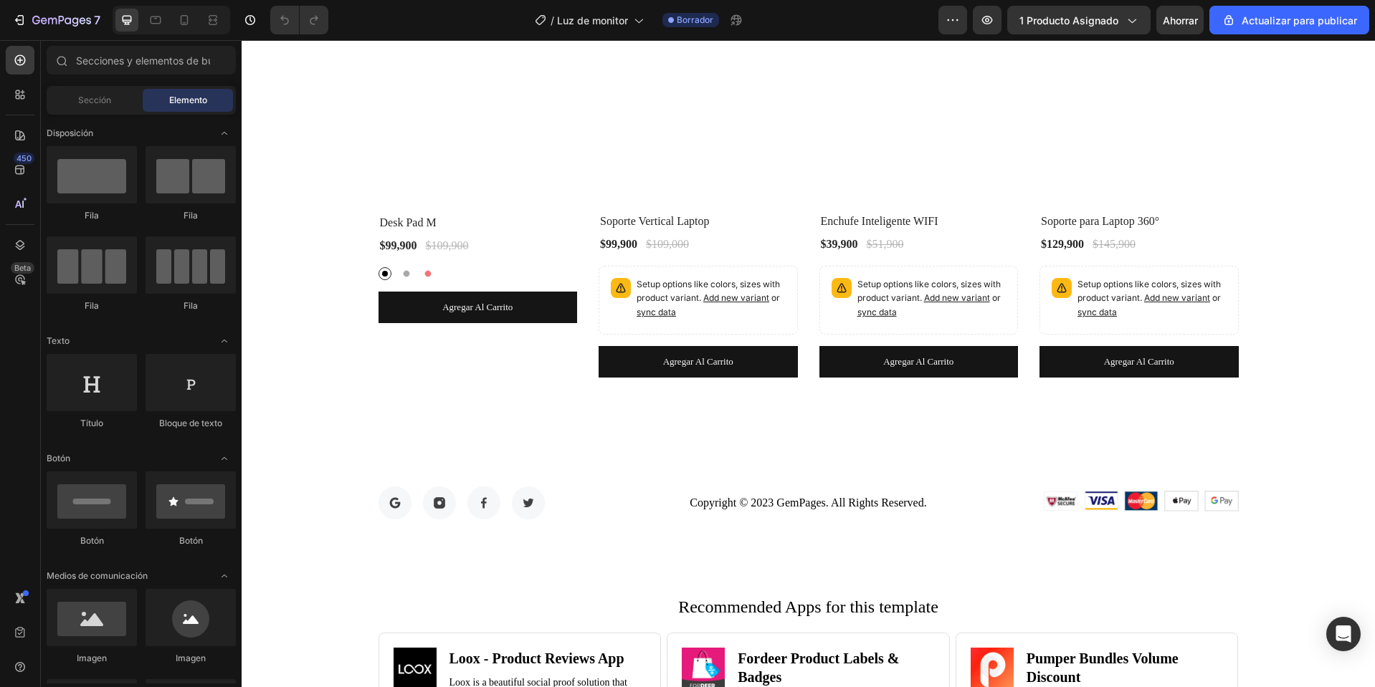
scroll to position [4233, 0]
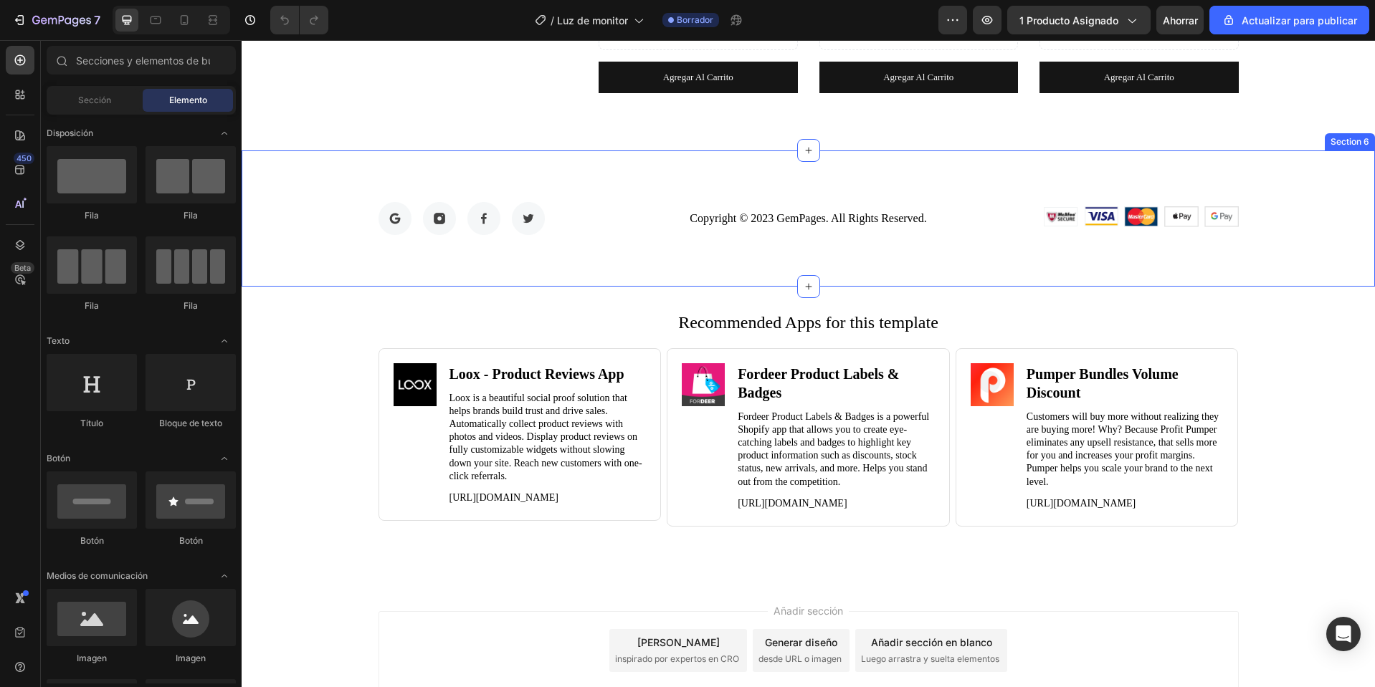
click at [1276, 216] on div "Image Image Image Image Row Copyright © 2023 GemPages. All Rights Reserved. Tex…" at bounding box center [808, 218] width 1112 height 33
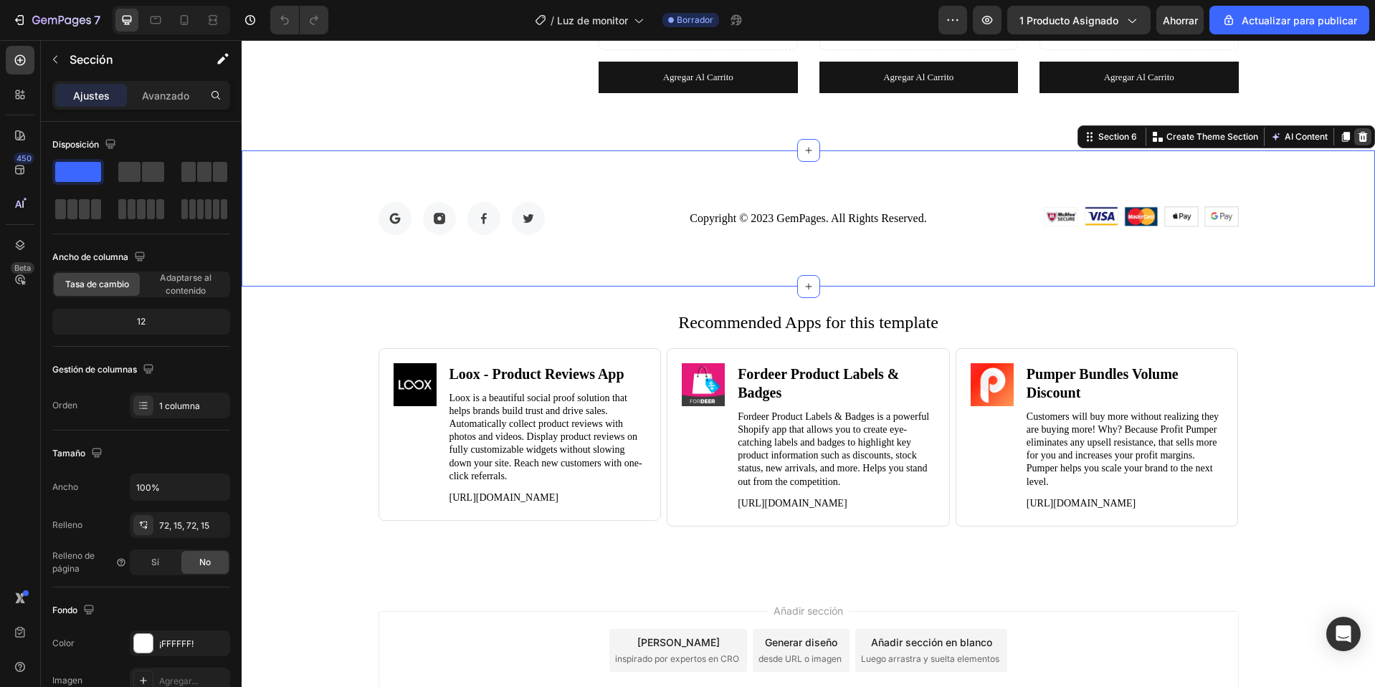
click at [1358, 135] on icon at bounding box center [1362, 137] width 9 height 10
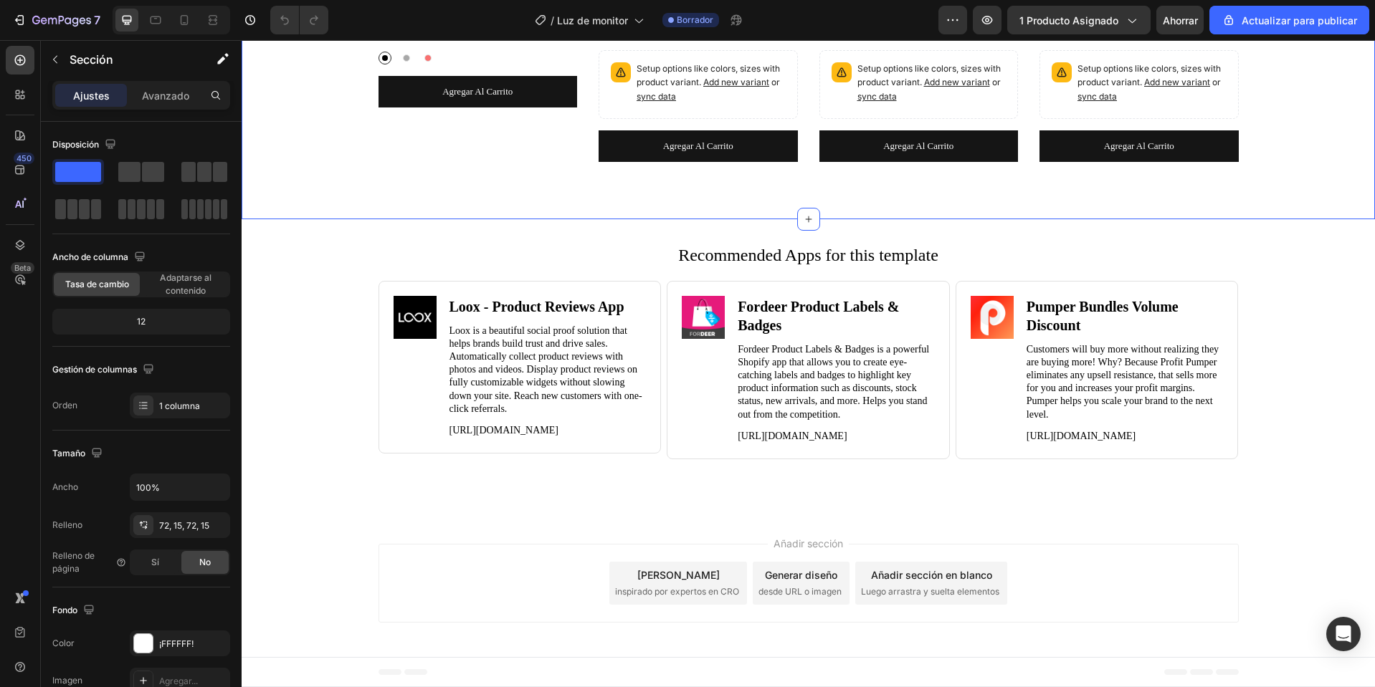
scroll to position [4177, 0]
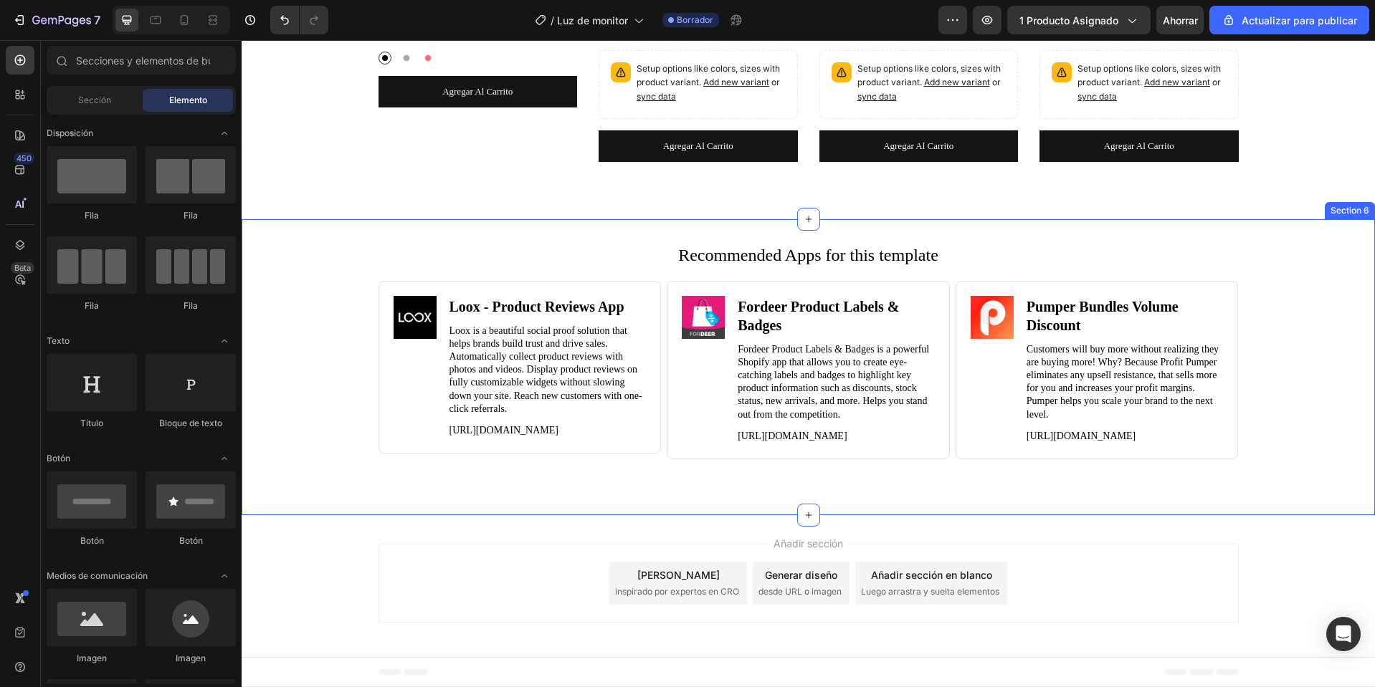
click at [1349, 242] on div "Recommended Apps for this template Heading" at bounding box center [808, 255] width 1133 height 27
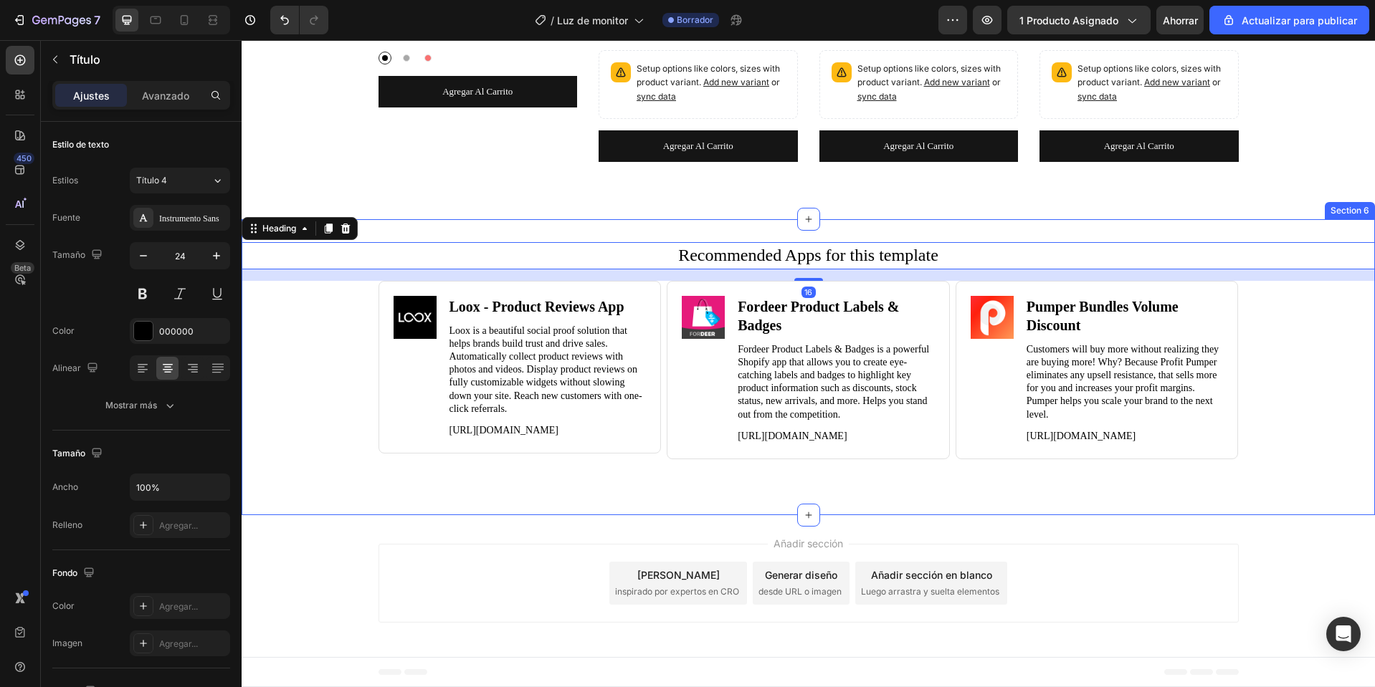
click at [1332, 290] on div "Recommended Apps for this template Heading 16 Image Loox ‑ Product Reviews App …" at bounding box center [808, 367] width 1133 height 250
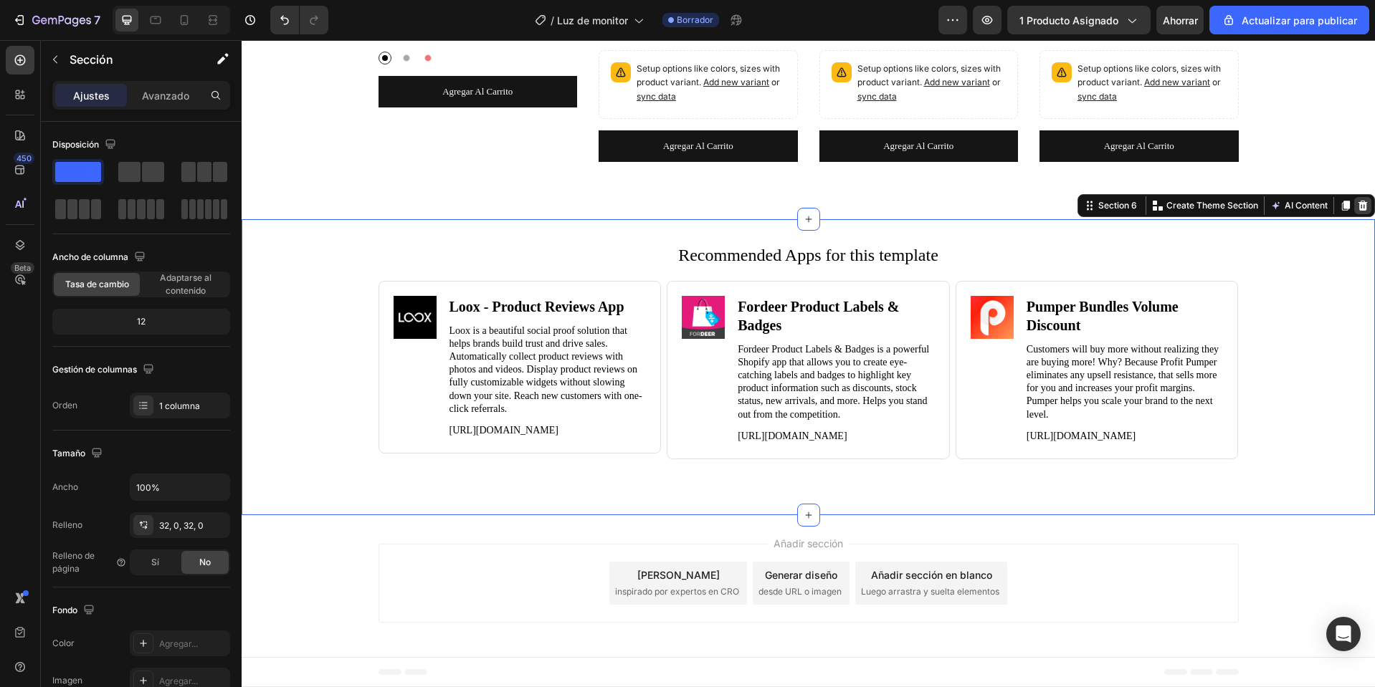
click at [1358, 201] on icon at bounding box center [1362, 206] width 9 height 10
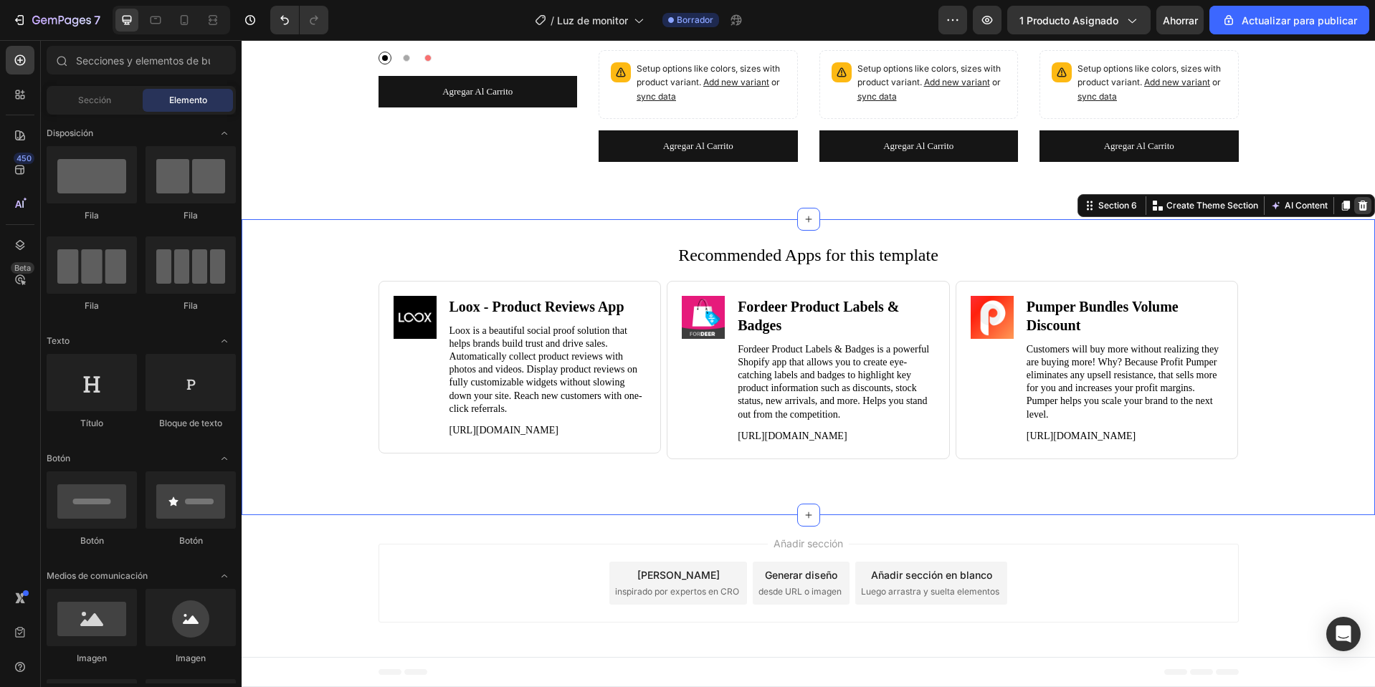
scroll to position [3869, 0]
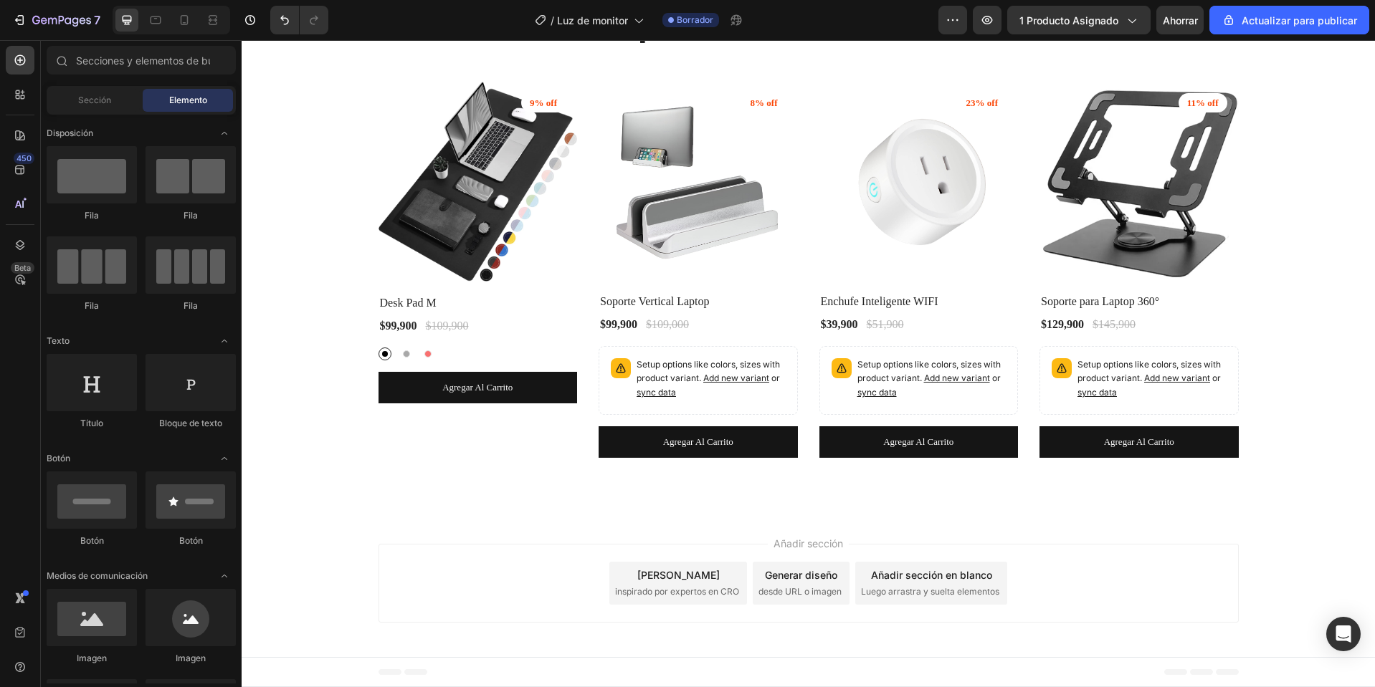
click at [292, 673] on font "Pie de página" at bounding box center [298, 672] width 58 height 10
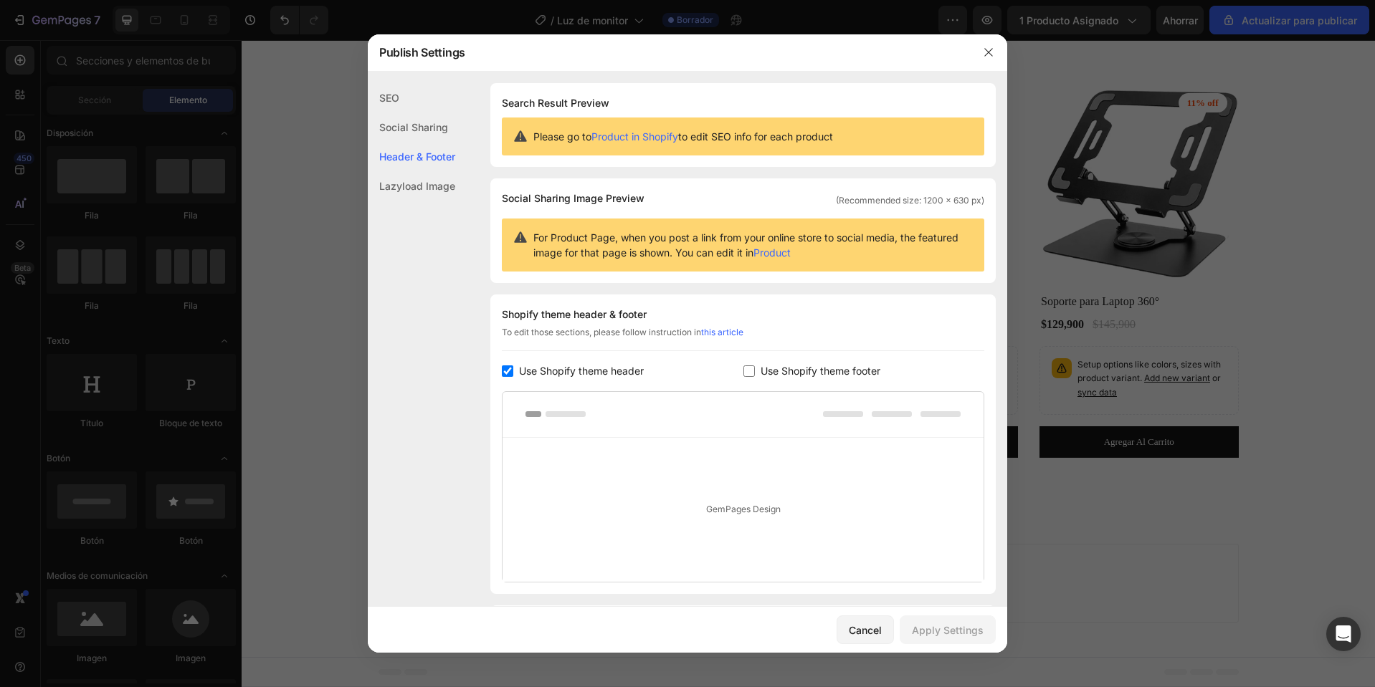
scroll to position [93, 0]
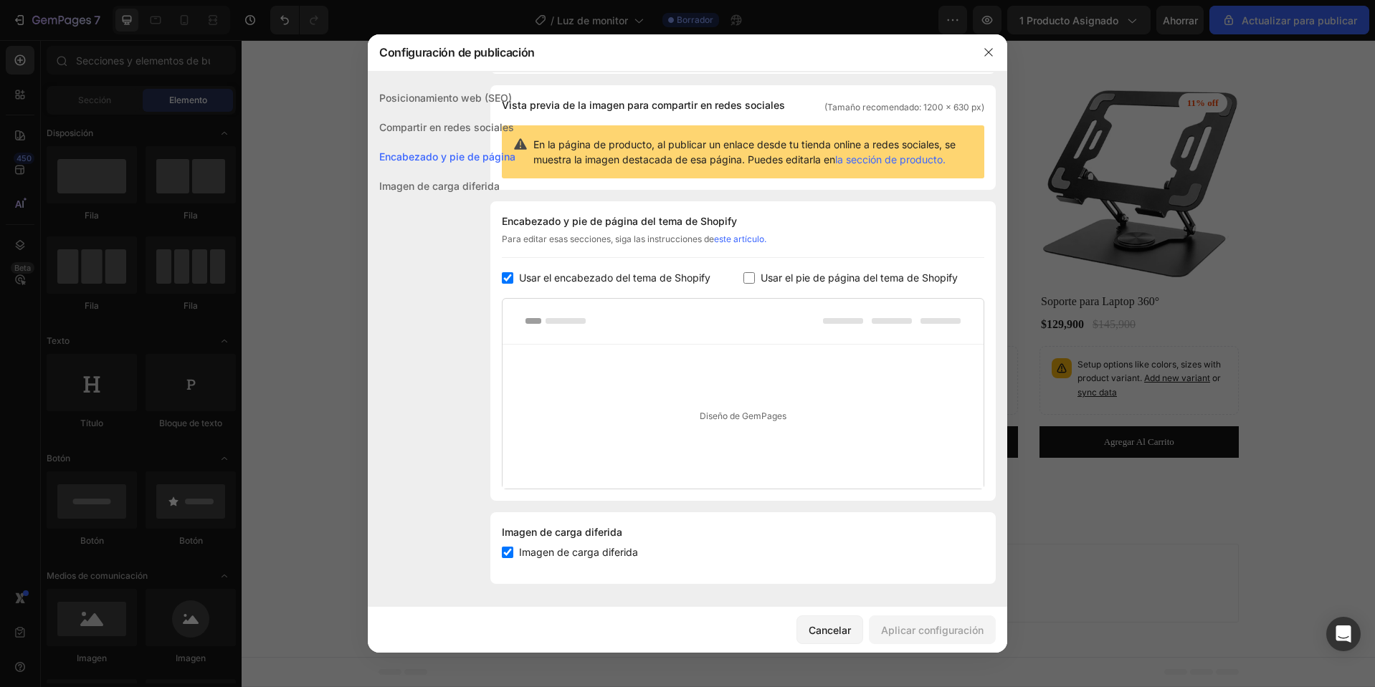
click at [853, 273] on font "Usar el pie de página del tema de Shopify" at bounding box center [858, 278] width 197 height 12
checkbox input "true"
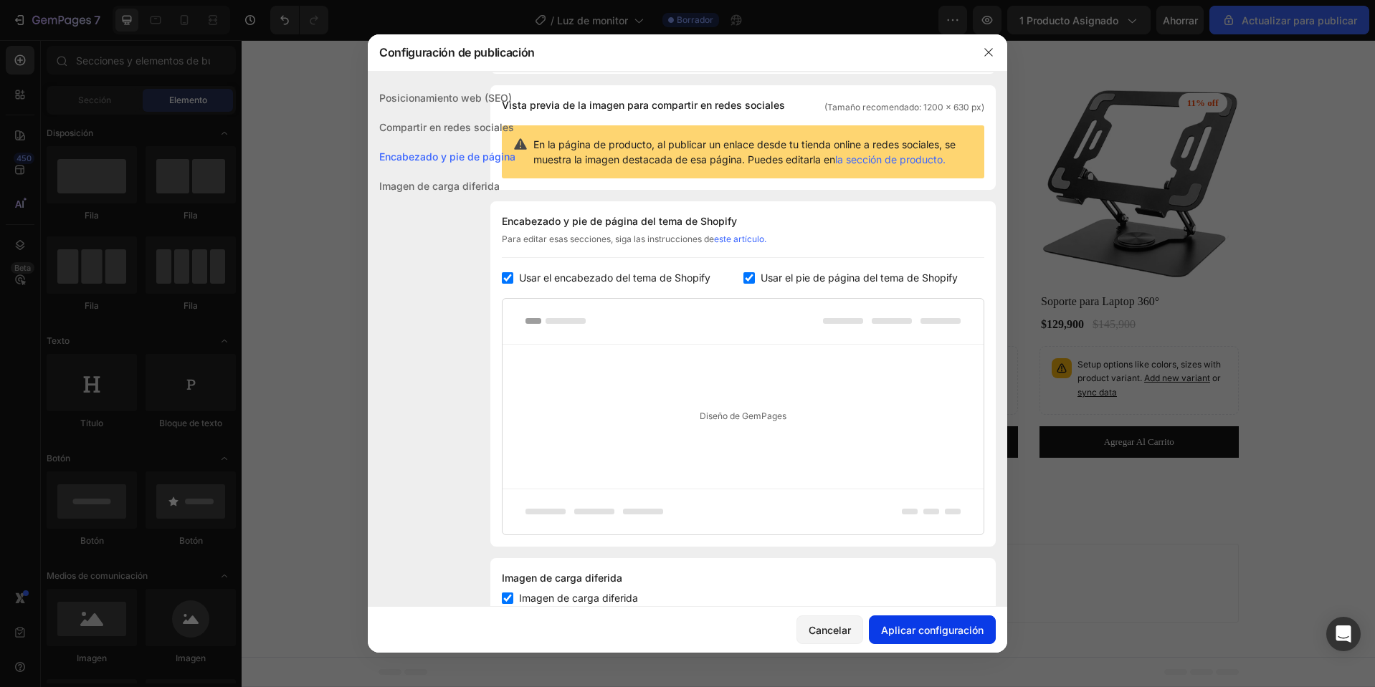
click at [932, 632] on font "Aplicar configuración" at bounding box center [932, 630] width 102 height 12
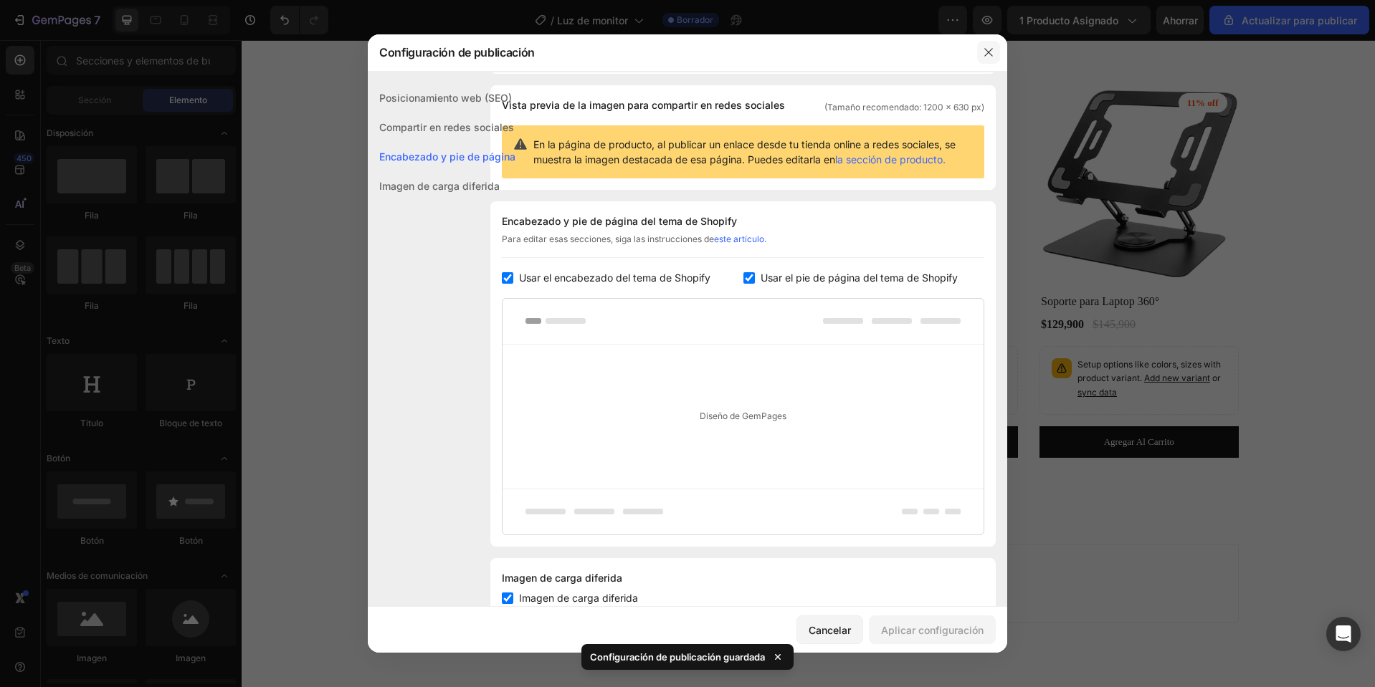
click at [988, 52] on icon "button" at bounding box center [988, 53] width 8 height 8
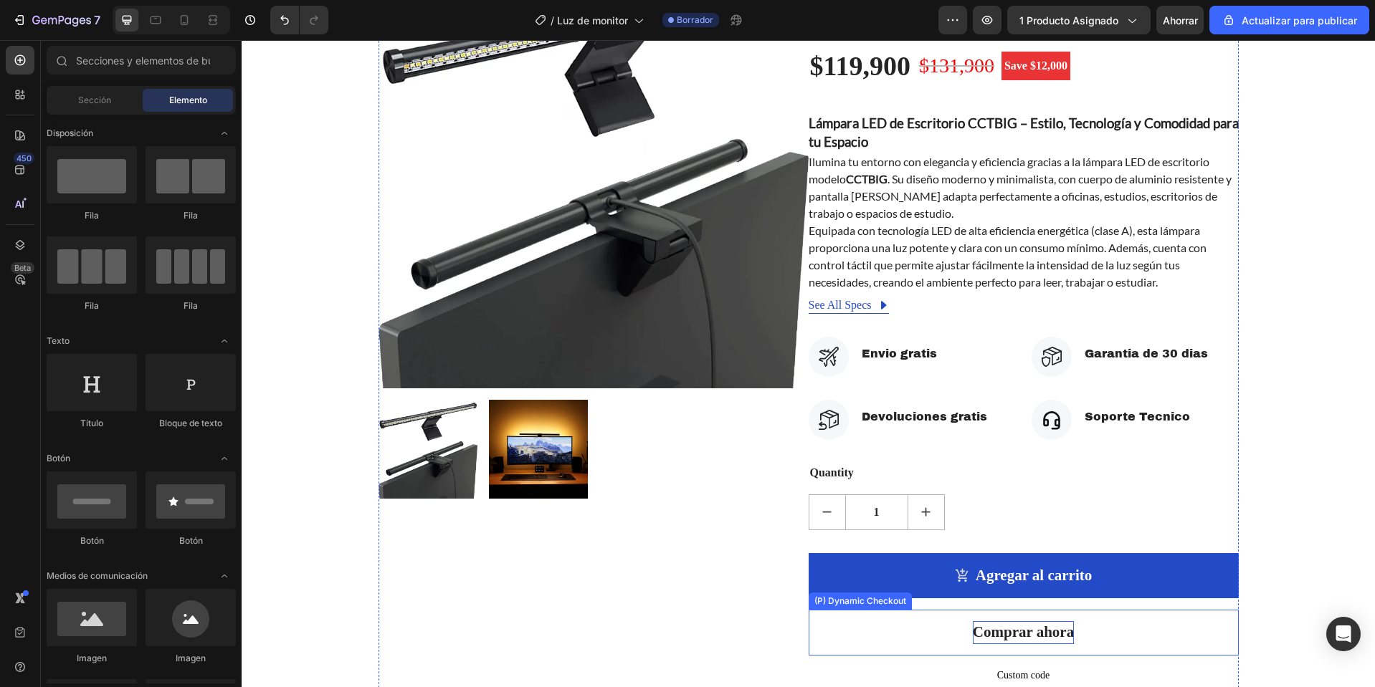
scroll to position [429, 0]
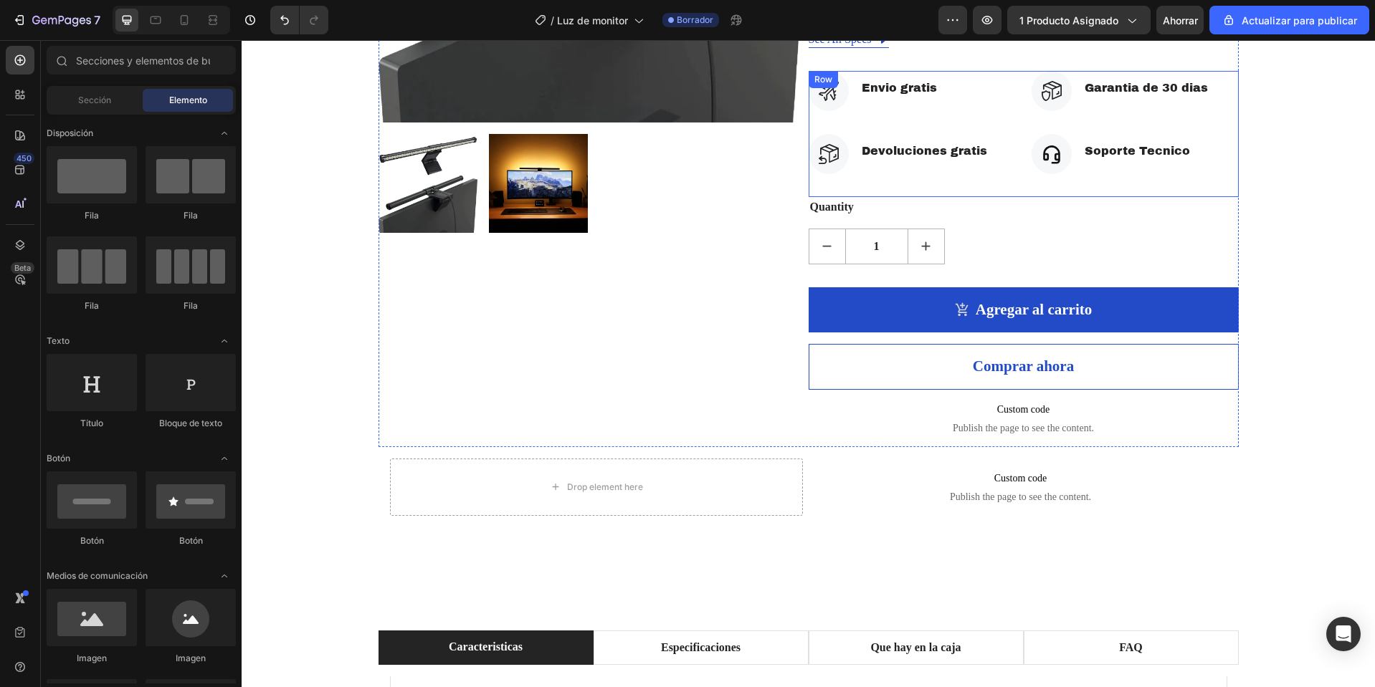
click at [984, 182] on div "Icon Envio gratis Text block Icon List Icon Devoluciones gratis Text block Icon…" at bounding box center [911, 134] width 207 height 126
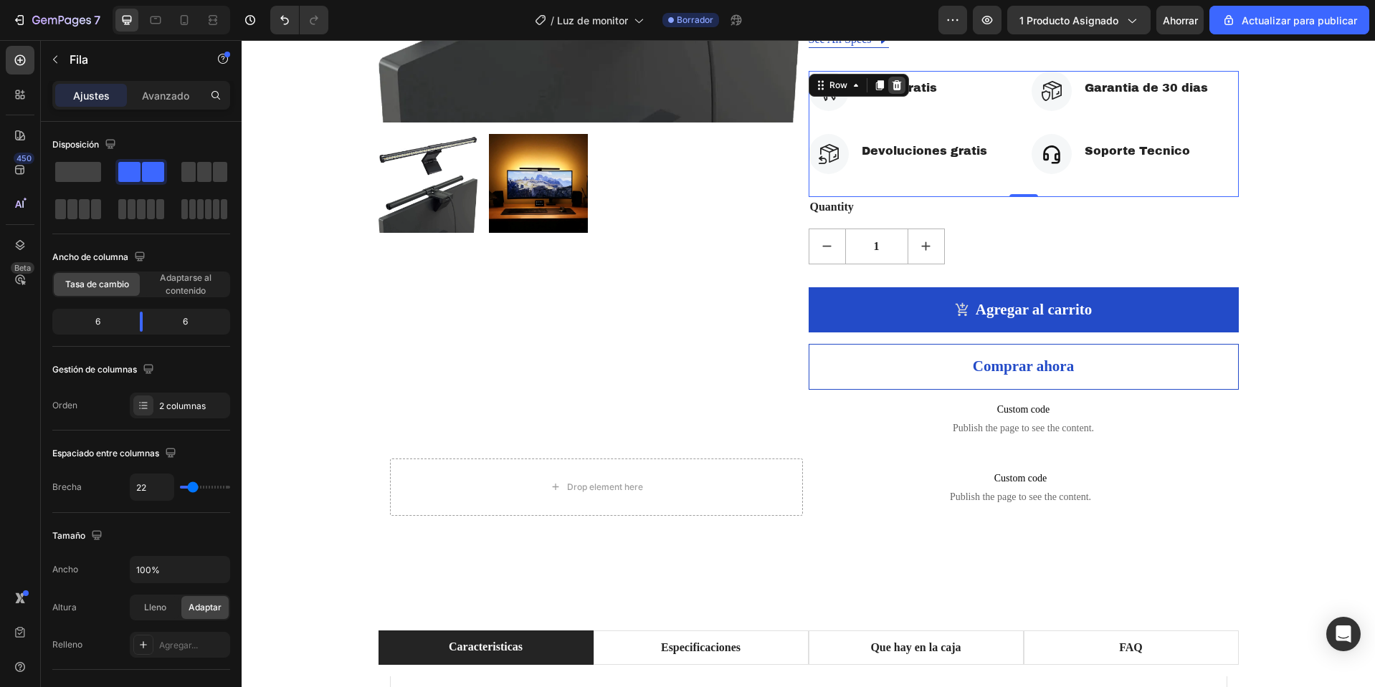
click at [892, 87] on icon at bounding box center [896, 85] width 9 height 10
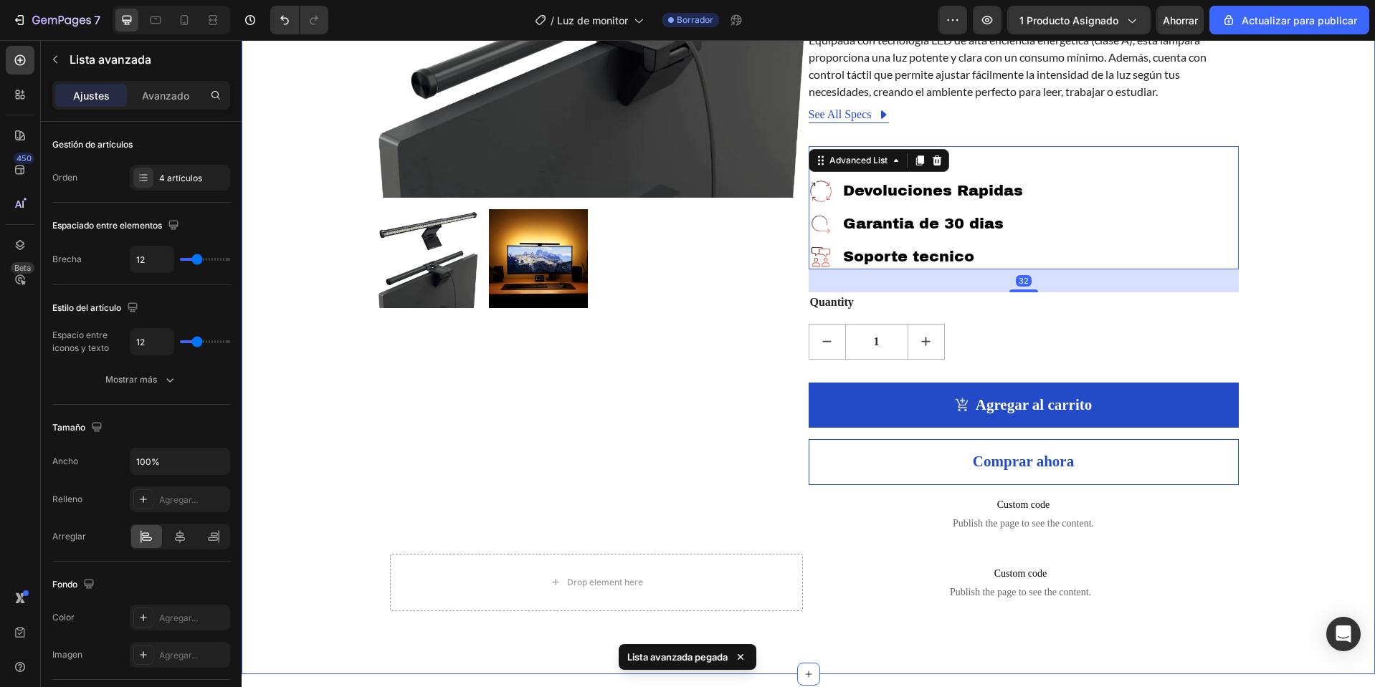
scroll to position [214, 0]
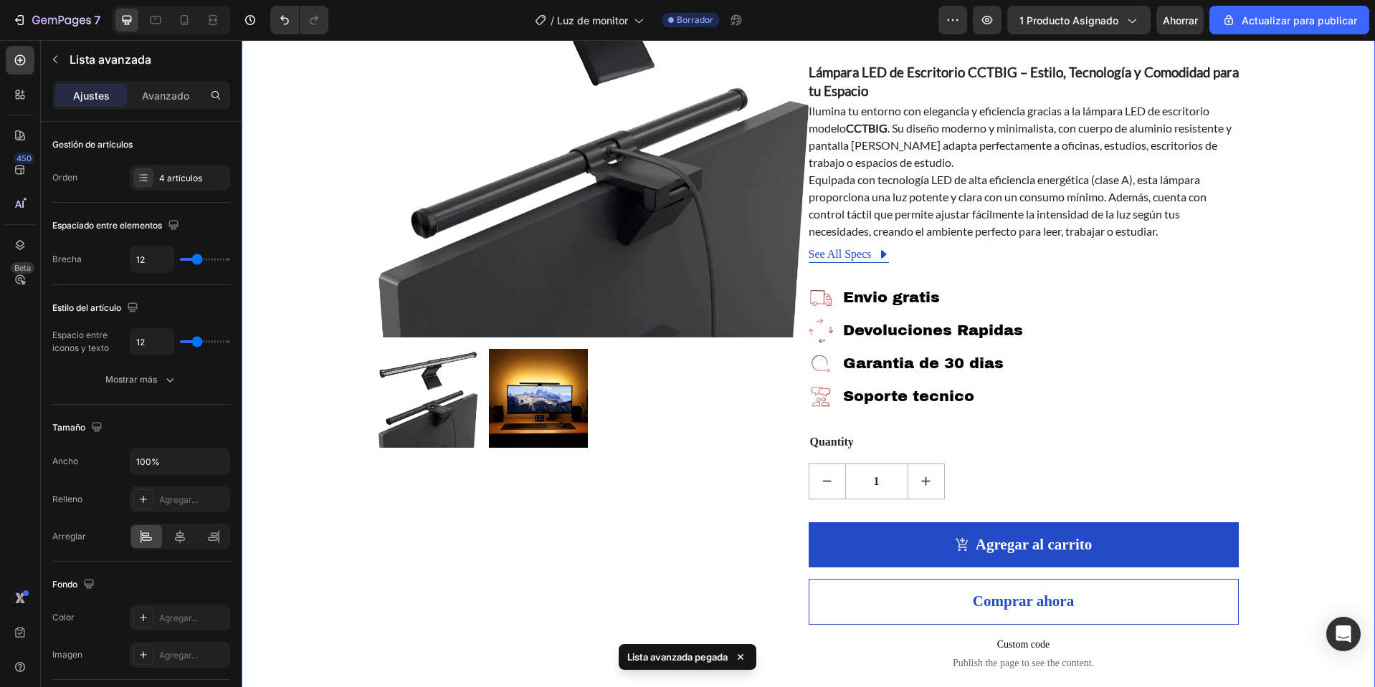
click at [1299, 324] on div "Product Images Luz de monitor (P) Title Icon Icon Icon Icon Icon Icon List Hoz …" at bounding box center [808, 335] width 1112 height 855
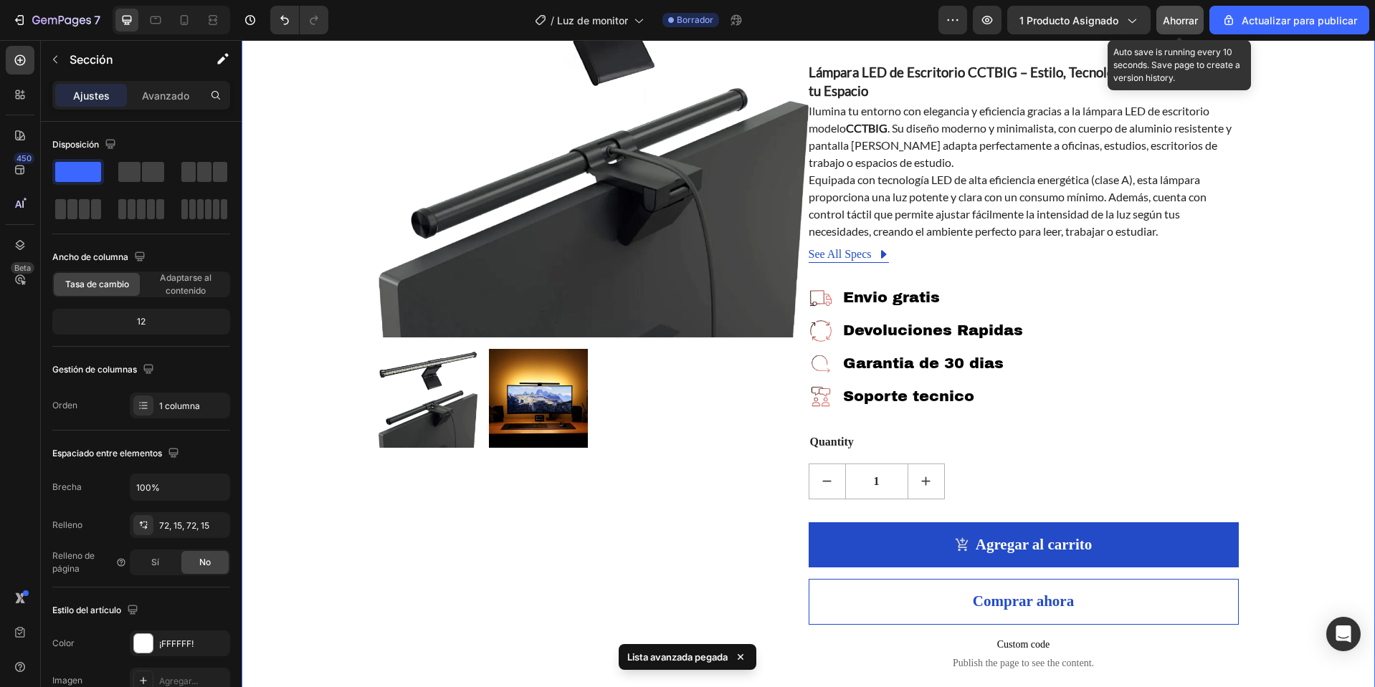
click at [1175, 22] on font "Ahorrar" at bounding box center [1179, 20] width 35 height 12
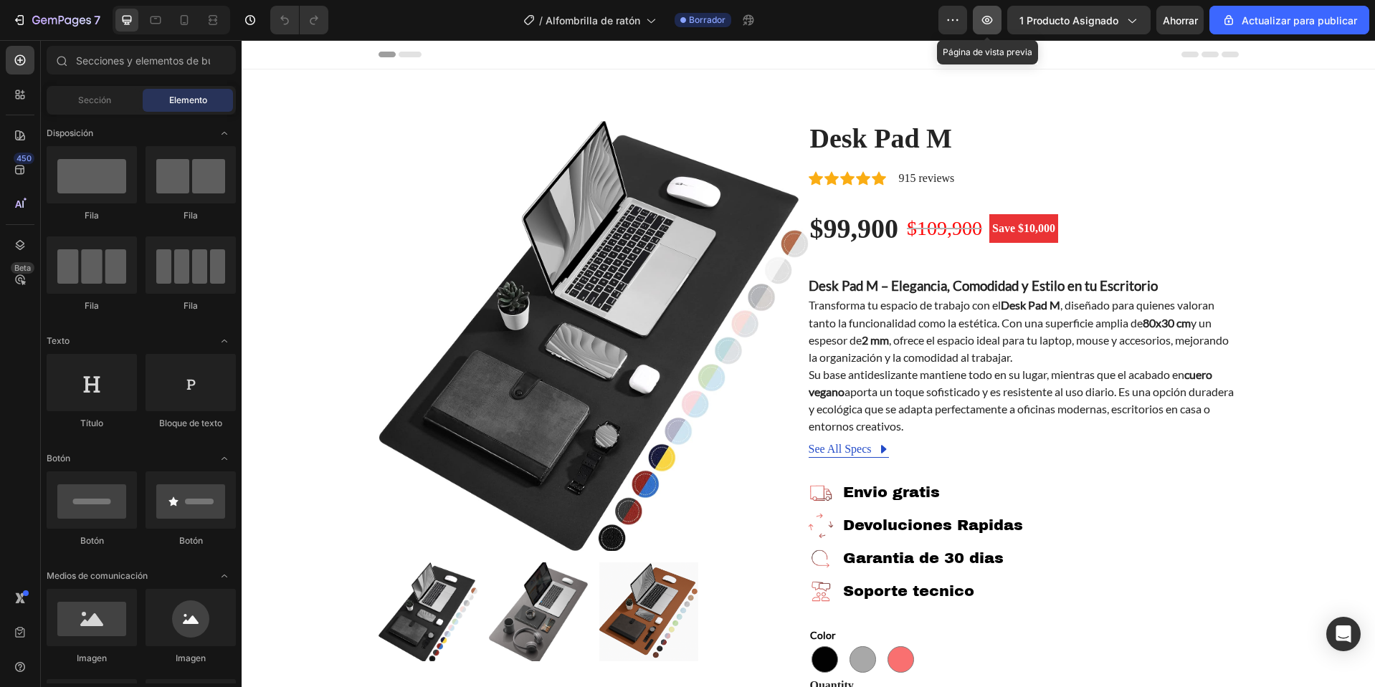
click at [985, 22] on icon "button" at bounding box center [987, 20] width 14 height 14
click at [18, 14] on icon "button" at bounding box center [19, 20] width 14 height 14
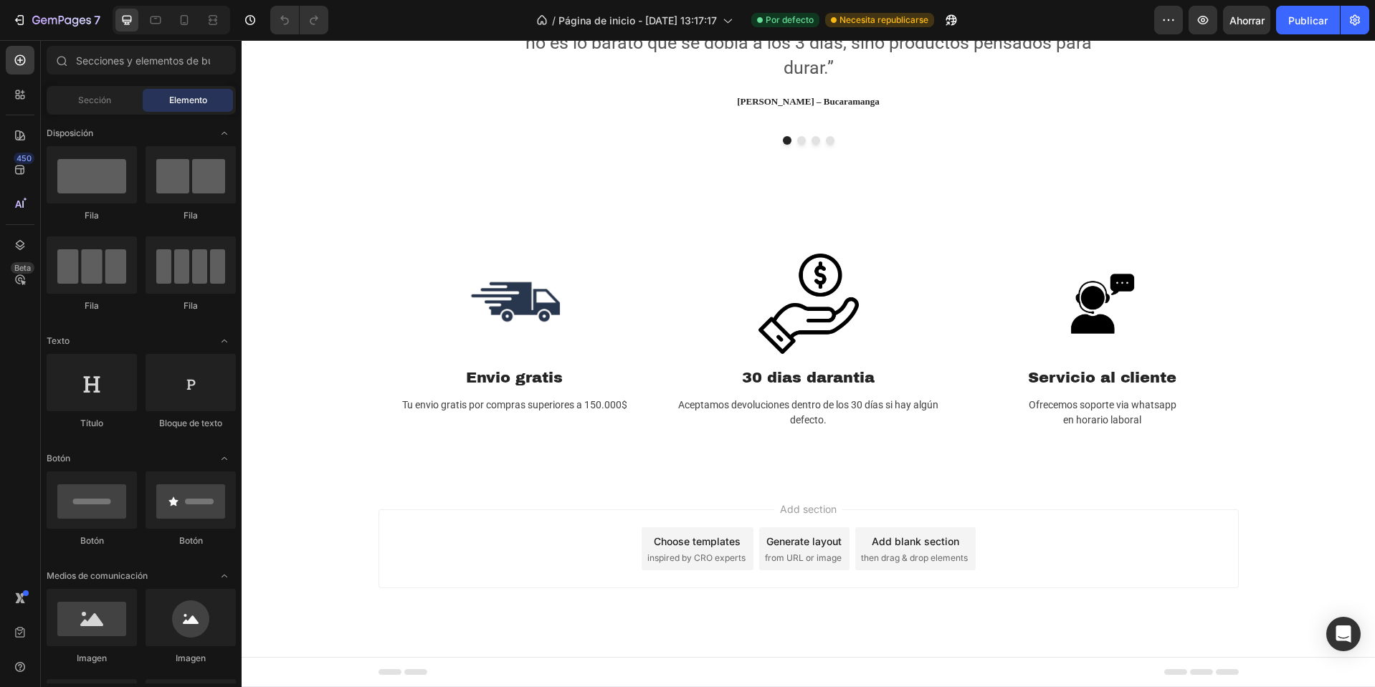
scroll to position [1349, 0]
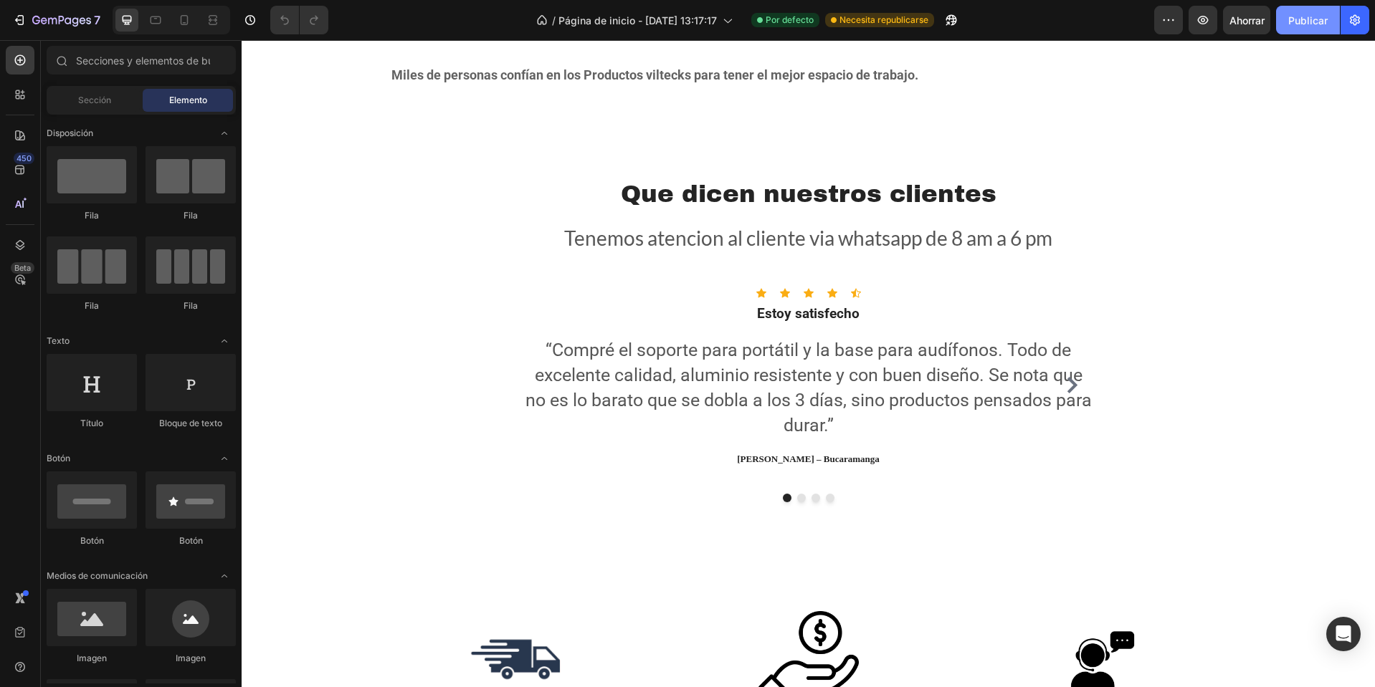
click at [1305, 22] on font "Publicar" at bounding box center [1307, 20] width 39 height 12
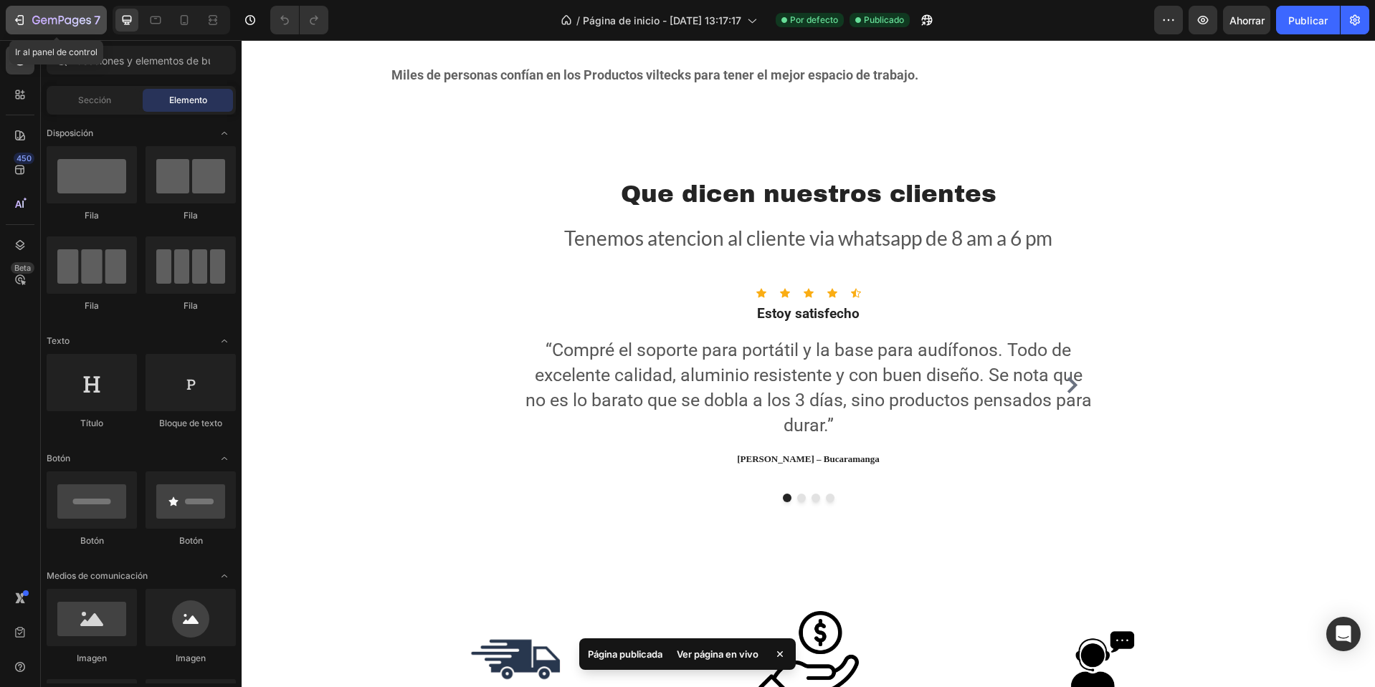
click at [34, 19] on icon "button" at bounding box center [61, 21] width 59 height 12
